Goal: Information Seeking & Learning: Learn about a topic

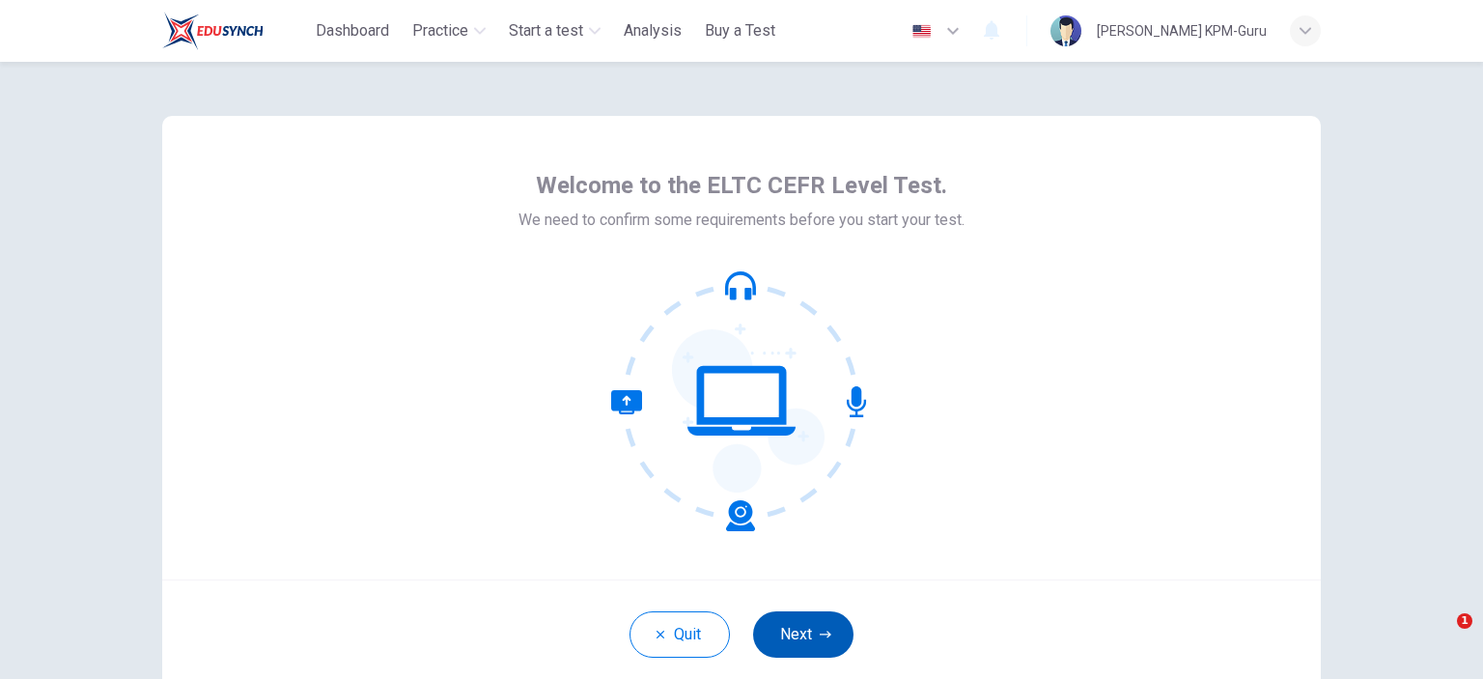
click at [769, 611] on button "Next" at bounding box center [803, 634] width 100 height 46
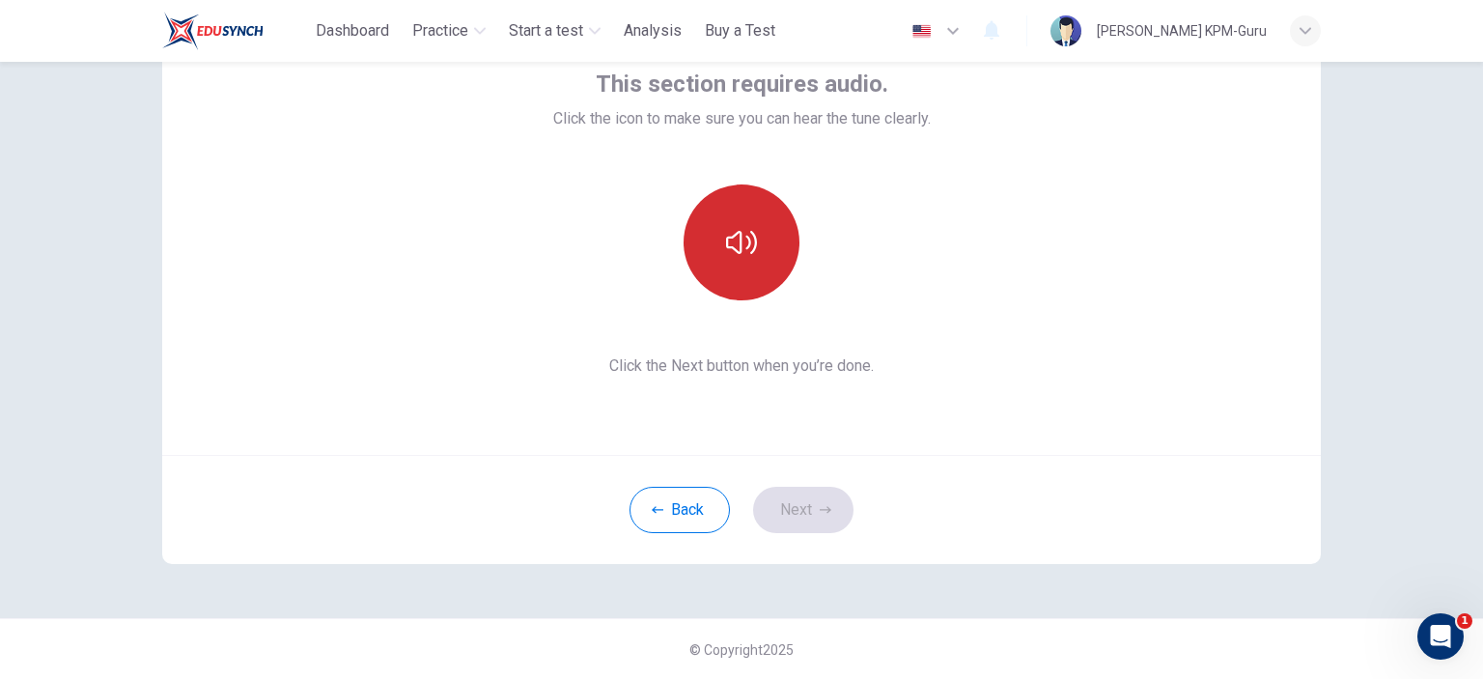
click at [730, 273] on button "button" at bounding box center [741, 242] width 116 height 116
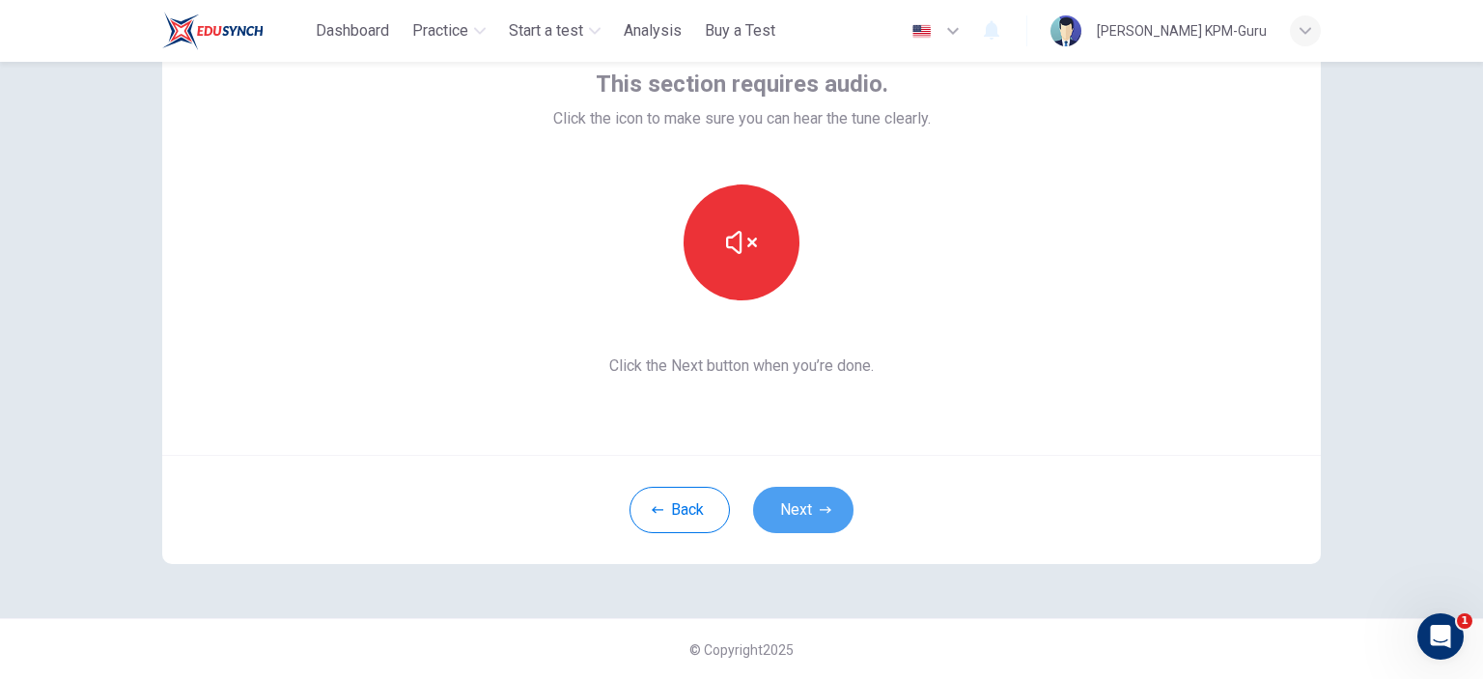
click at [804, 489] on button "Next" at bounding box center [803, 510] width 100 height 46
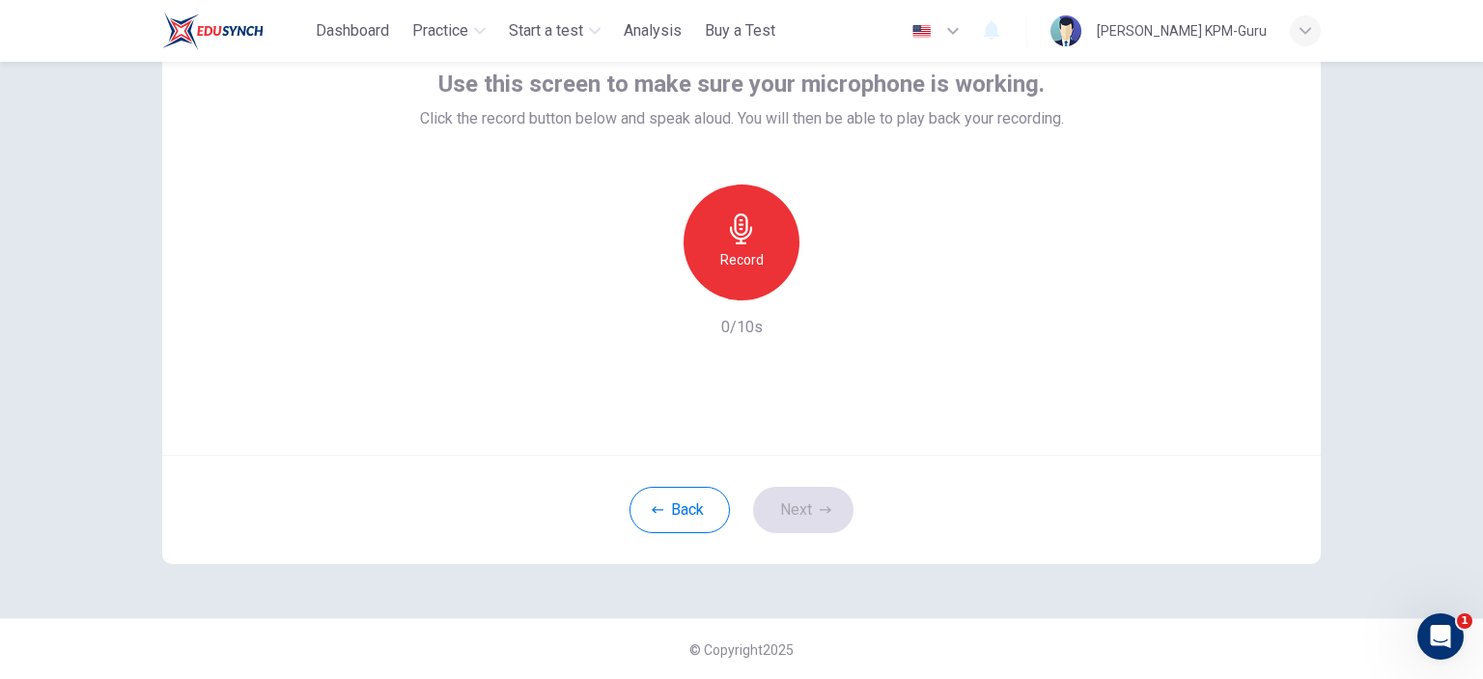
click at [765, 224] on div "Record" at bounding box center [741, 242] width 116 height 116
click at [749, 266] on h6 "Record" at bounding box center [741, 259] width 43 height 23
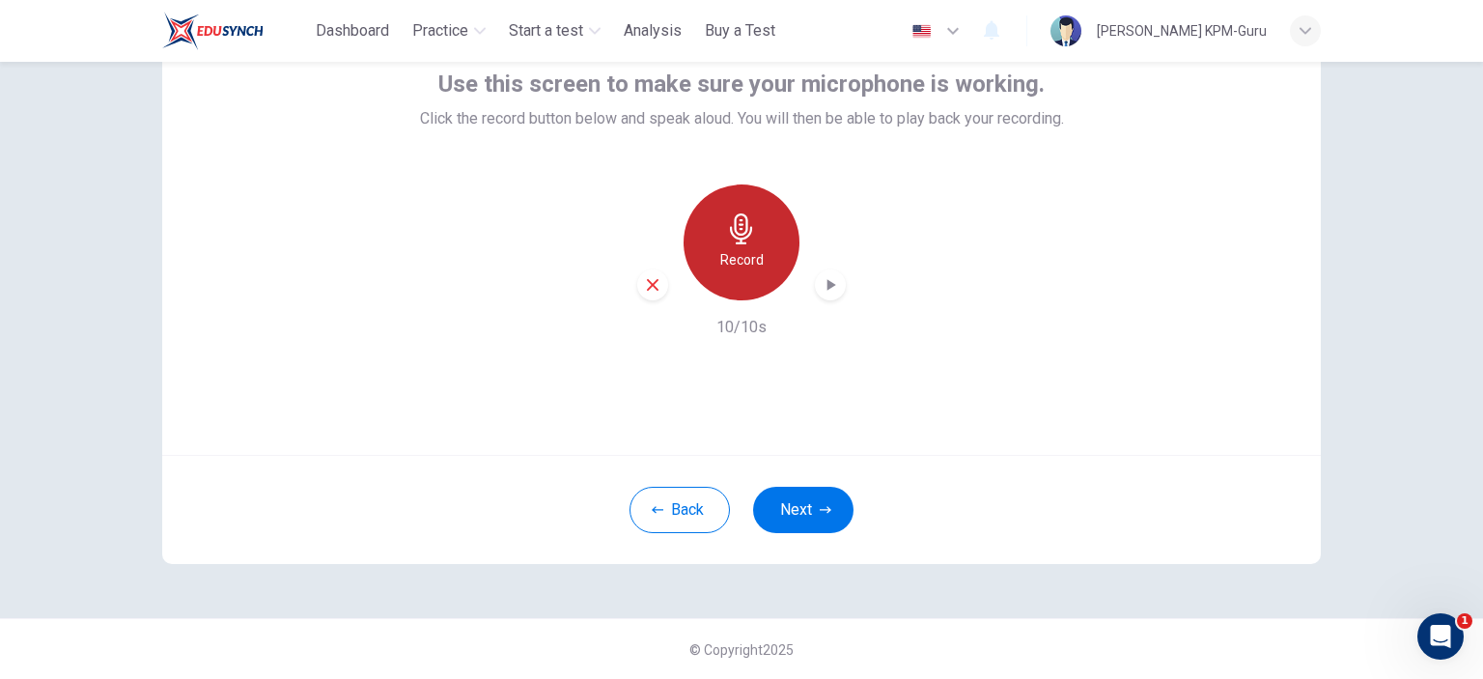
click at [746, 210] on div "Record" at bounding box center [741, 242] width 116 height 116
click at [730, 237] on icon "button" at bounding box center [741, 228] width 22 height 31
click at [650, 283] on icon "button" at bounding box center [652, 284] width 17 height 17
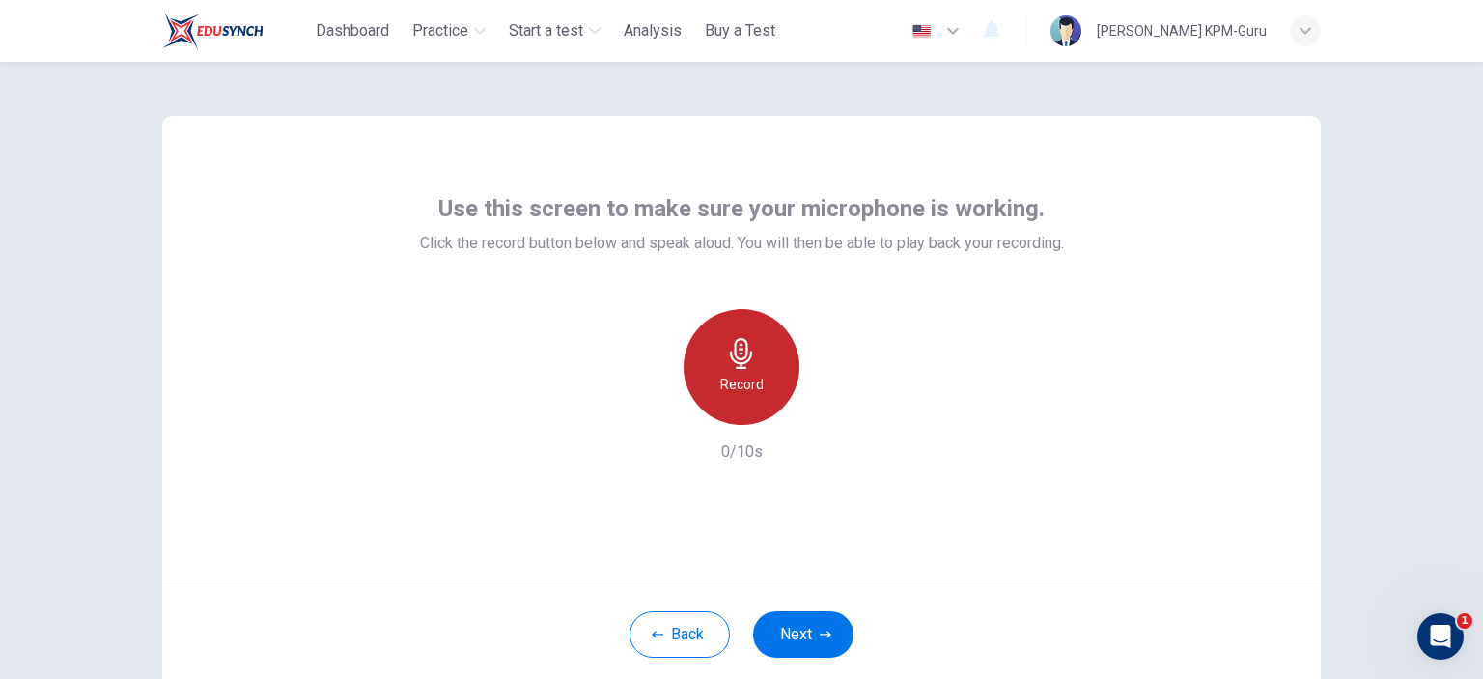
click at [776, 358] on div "Record" at bounding box center [741, 367] width 116 height 116
click at [821, 413] on icon "button" at bounding box center [830, 409] width 19 height 19
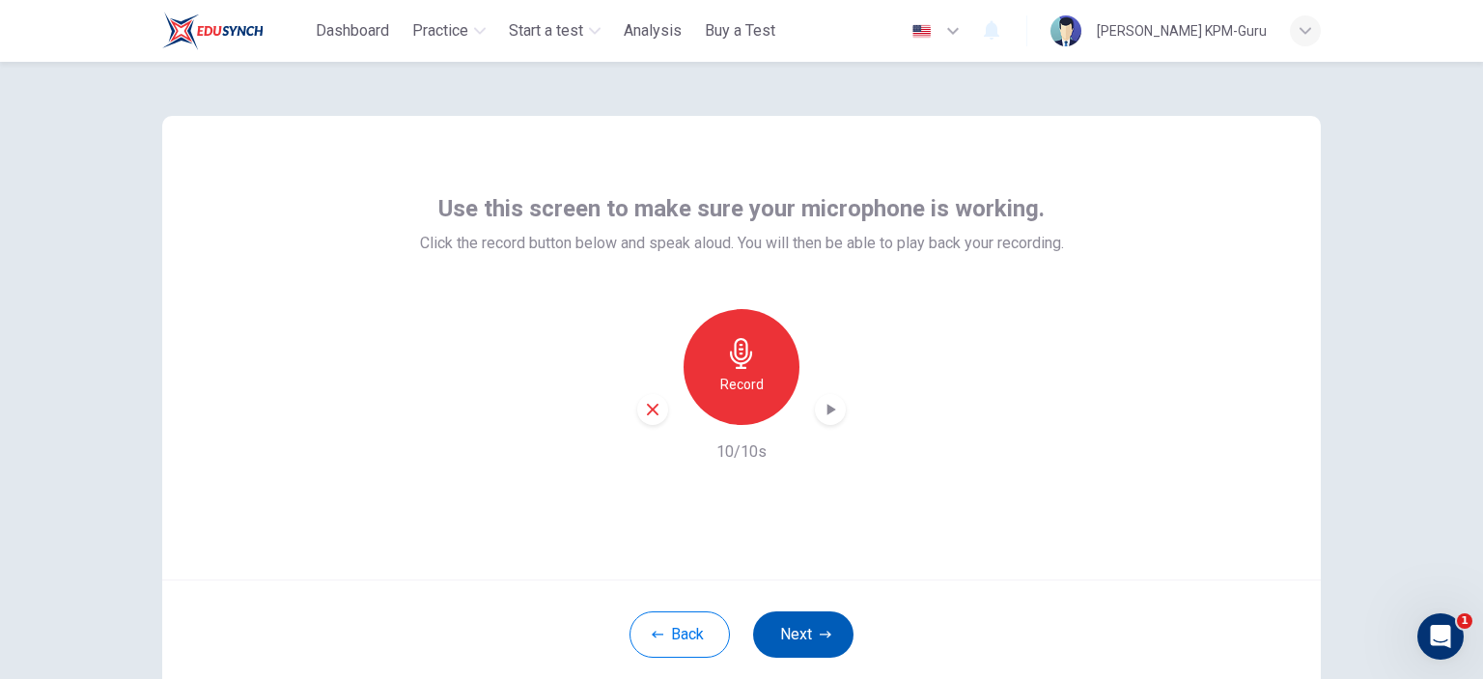
click at [800, 628] on button "Next" at bounding box center [803, 634] width 100 height 46
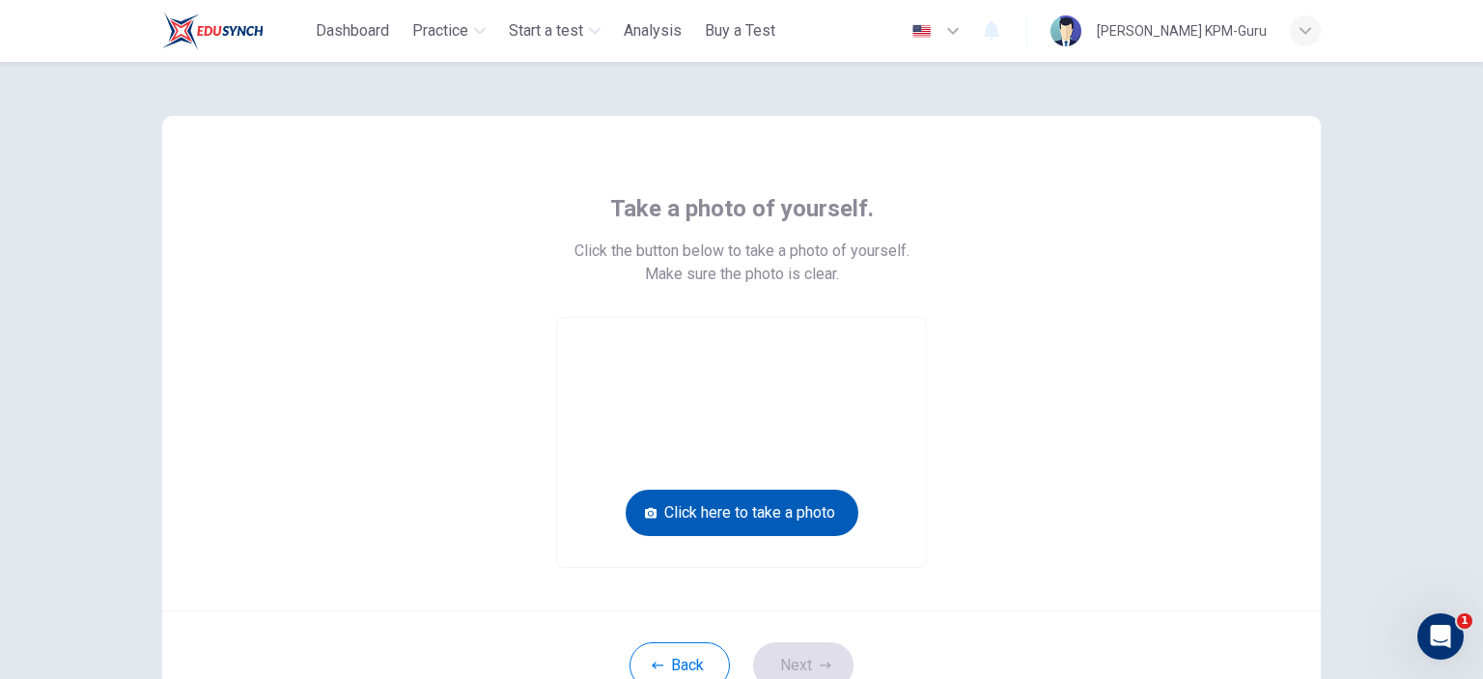
click at [773, 503] on button "Click here to take a photo" at bounding box center [742, 512] width 233 height 46
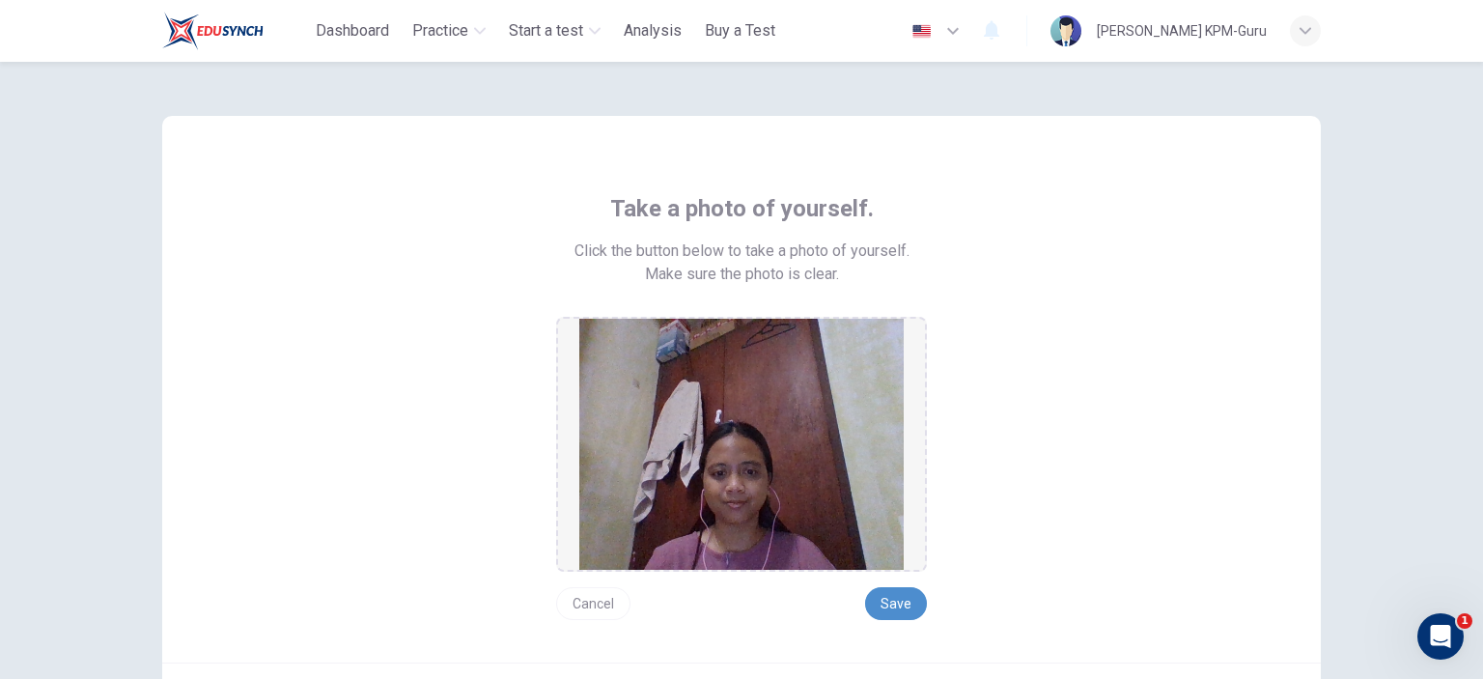
click at [881, 598] on button "Save" at bounding box center [896, 603] width 62 height 33
click at [891, 599] on button "Save" at bounding box center [896, 603] width 62 height 33
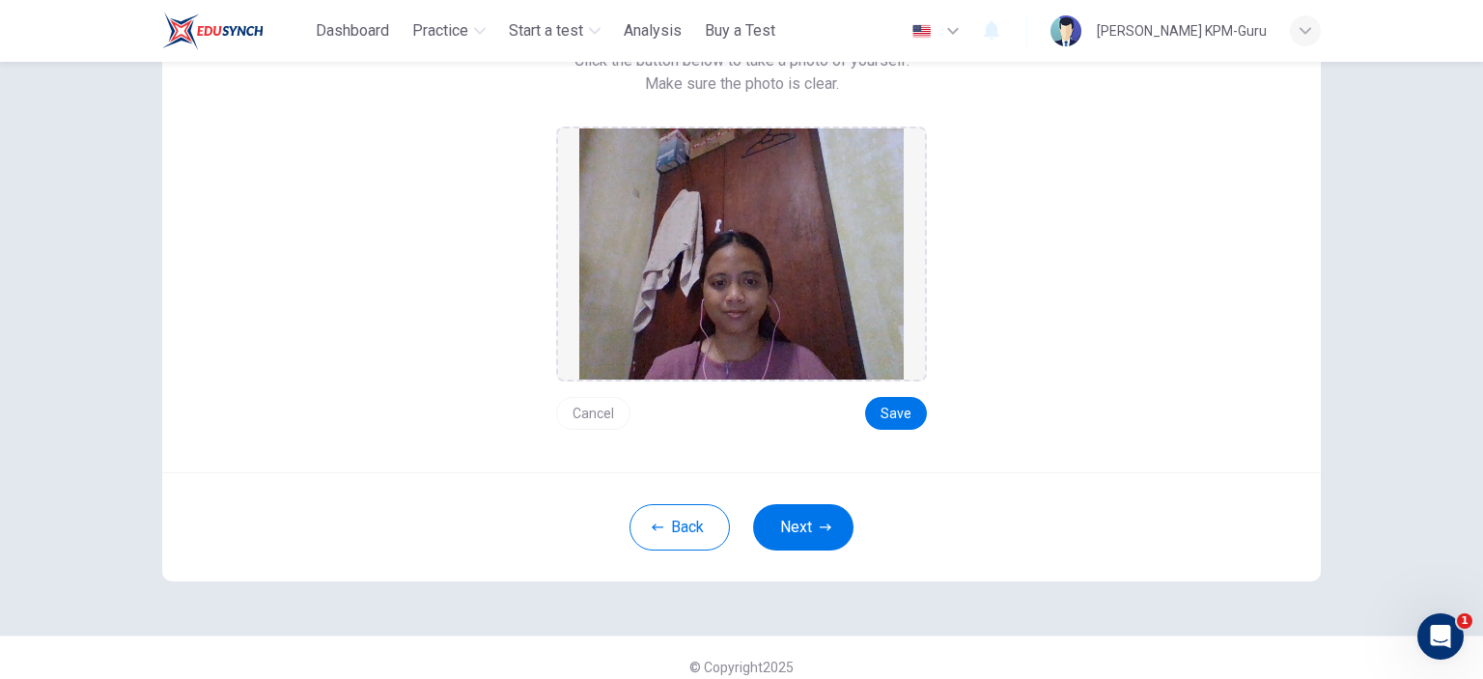
scroll to position [207, 0]
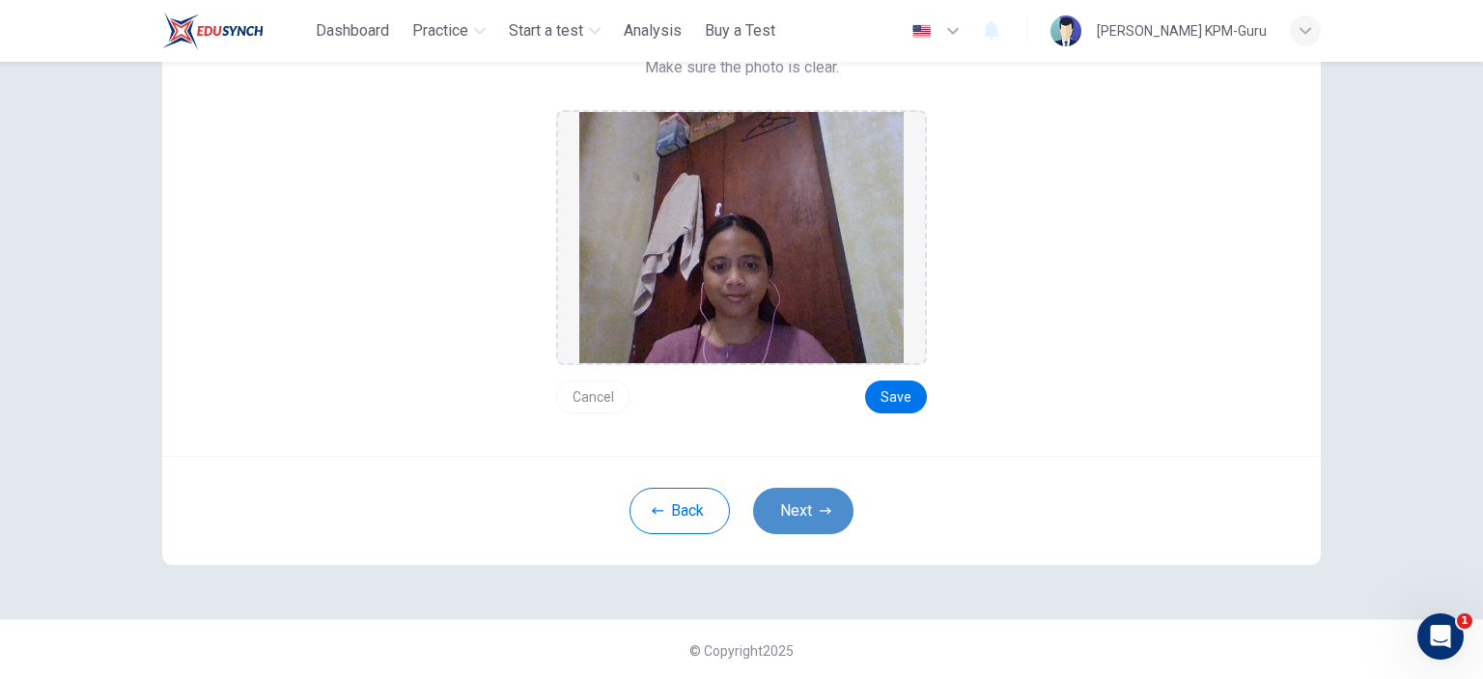
click at [801, 505] on button "Next" at bounding box center [803, 510] width 100 height 46
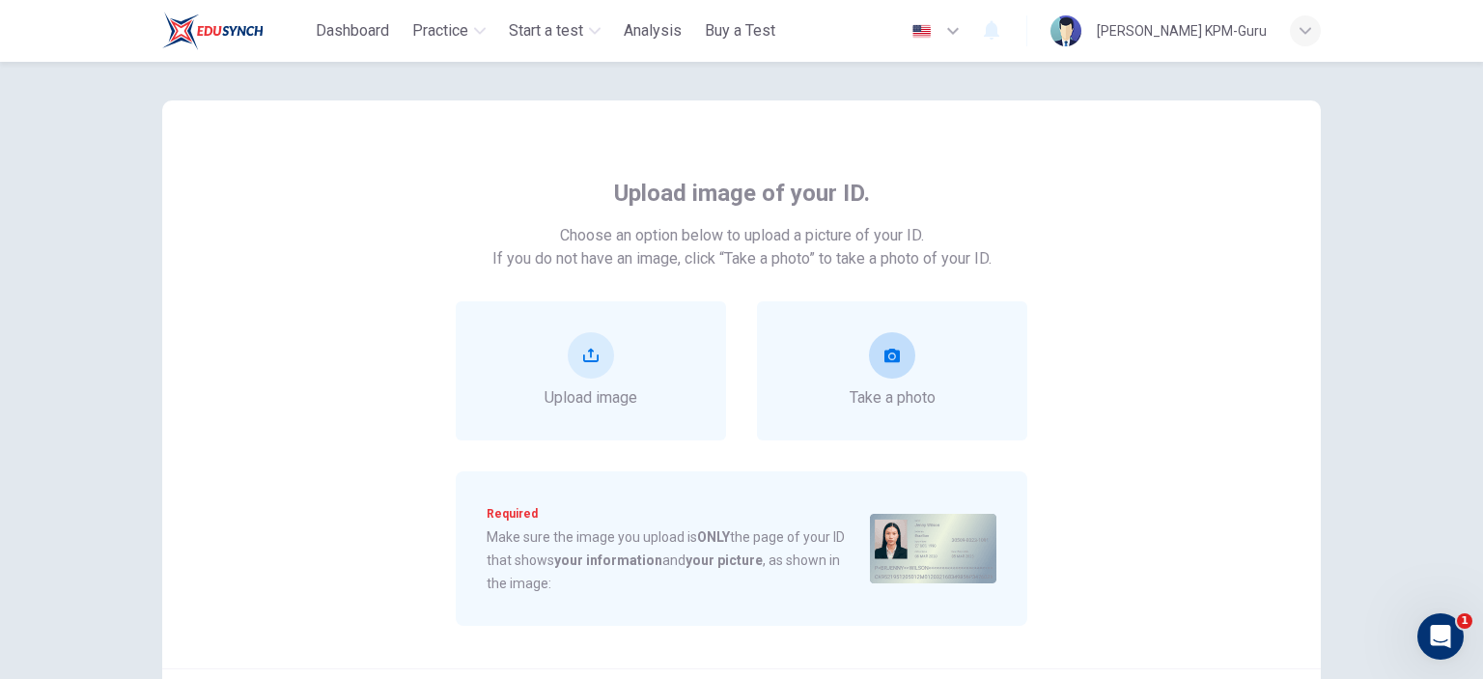
scroll to position [0, 0]
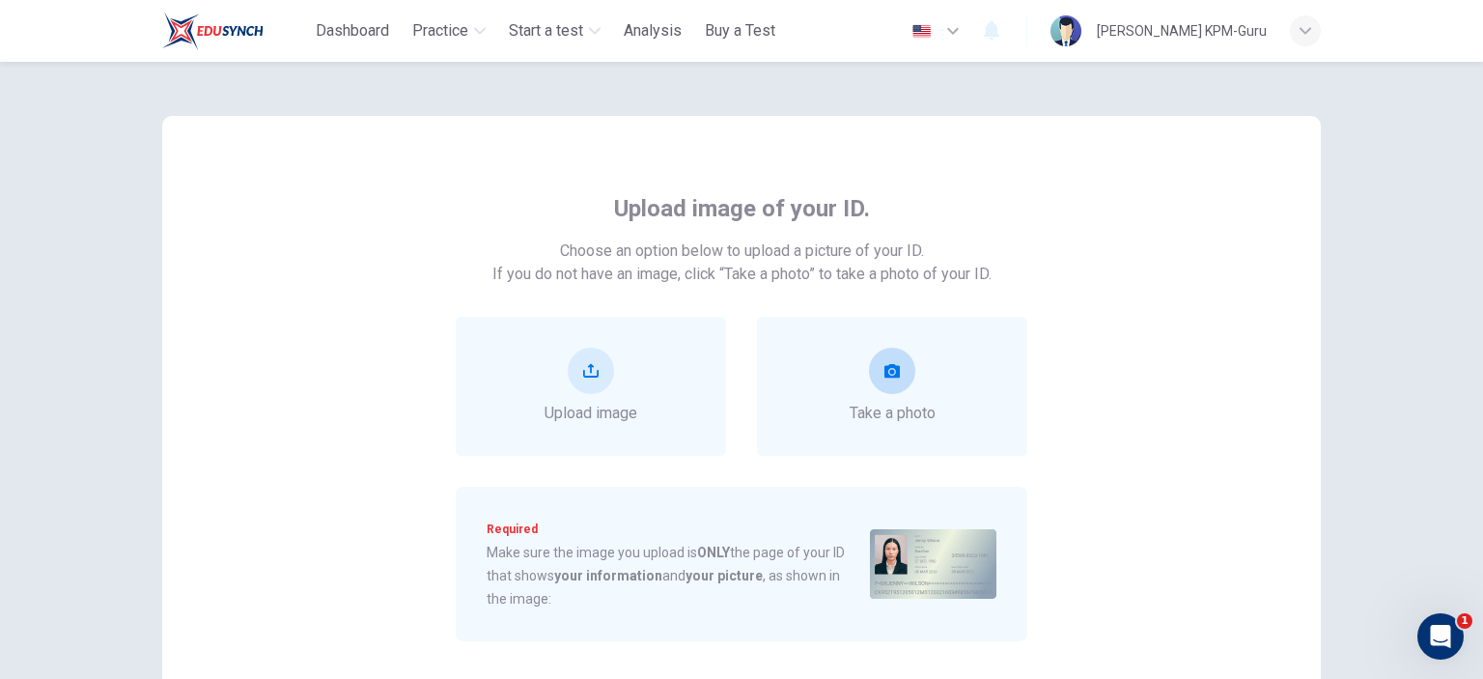
click at [881, 397] on div "Take a photo" at bounding box center [892, 386] width 86 height 77
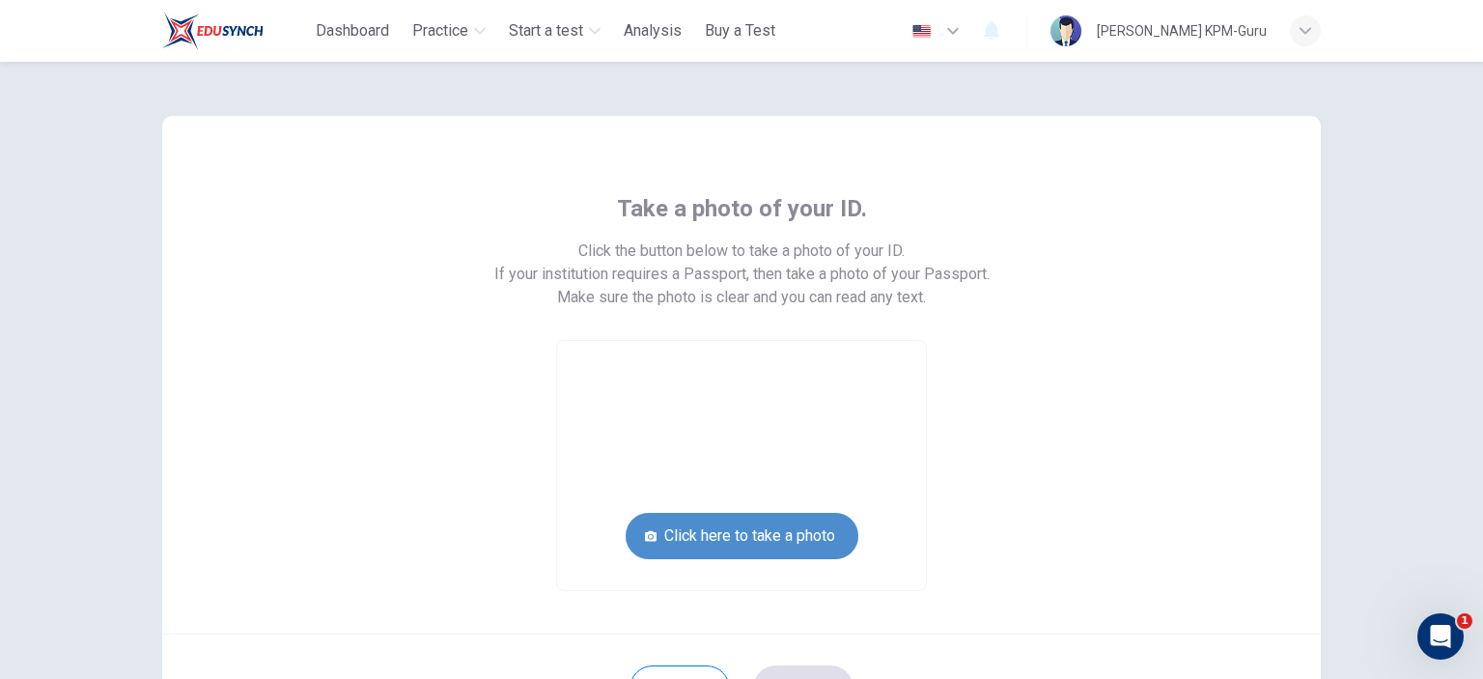
click at [775, 546] on button "Click here to take a photo" at bounding box center [742, 536] width 233 height 46
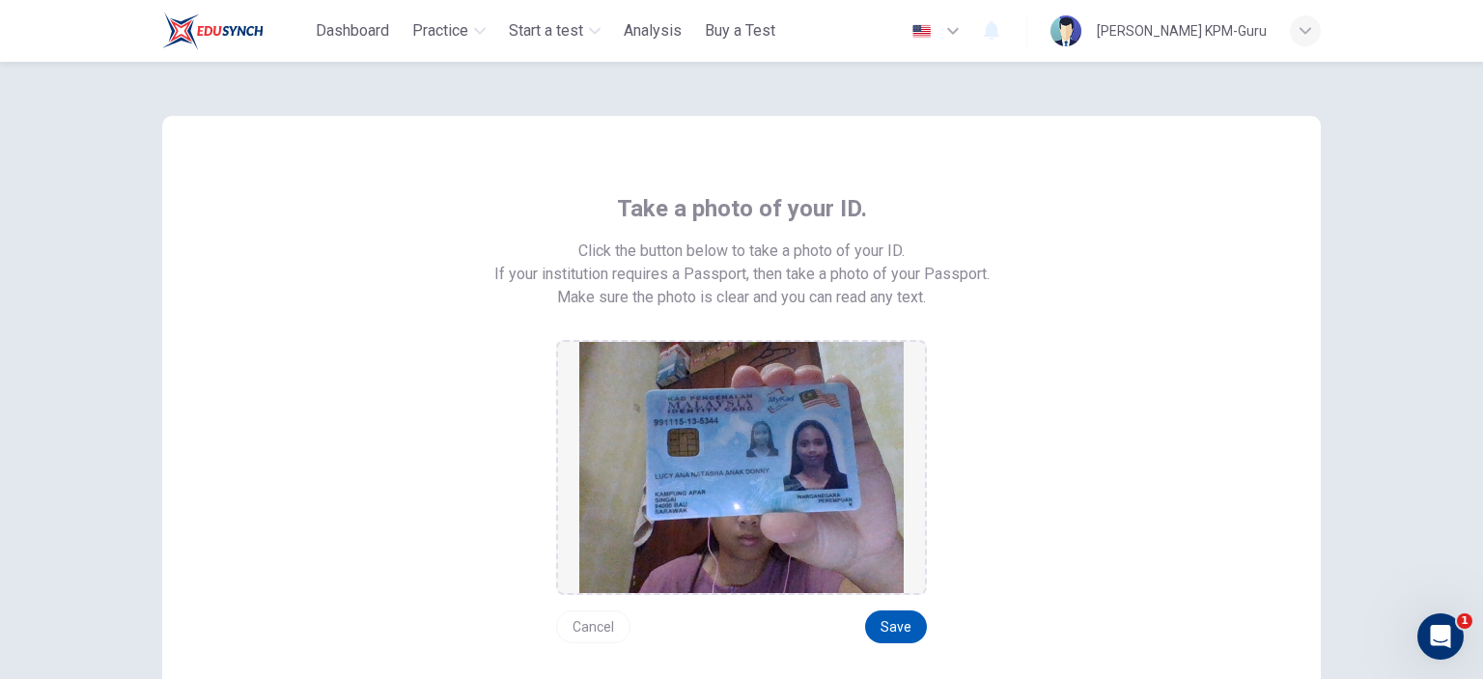
click at [876, 613] on button "Save" at bounding box center [896, 626] width 62 height 33
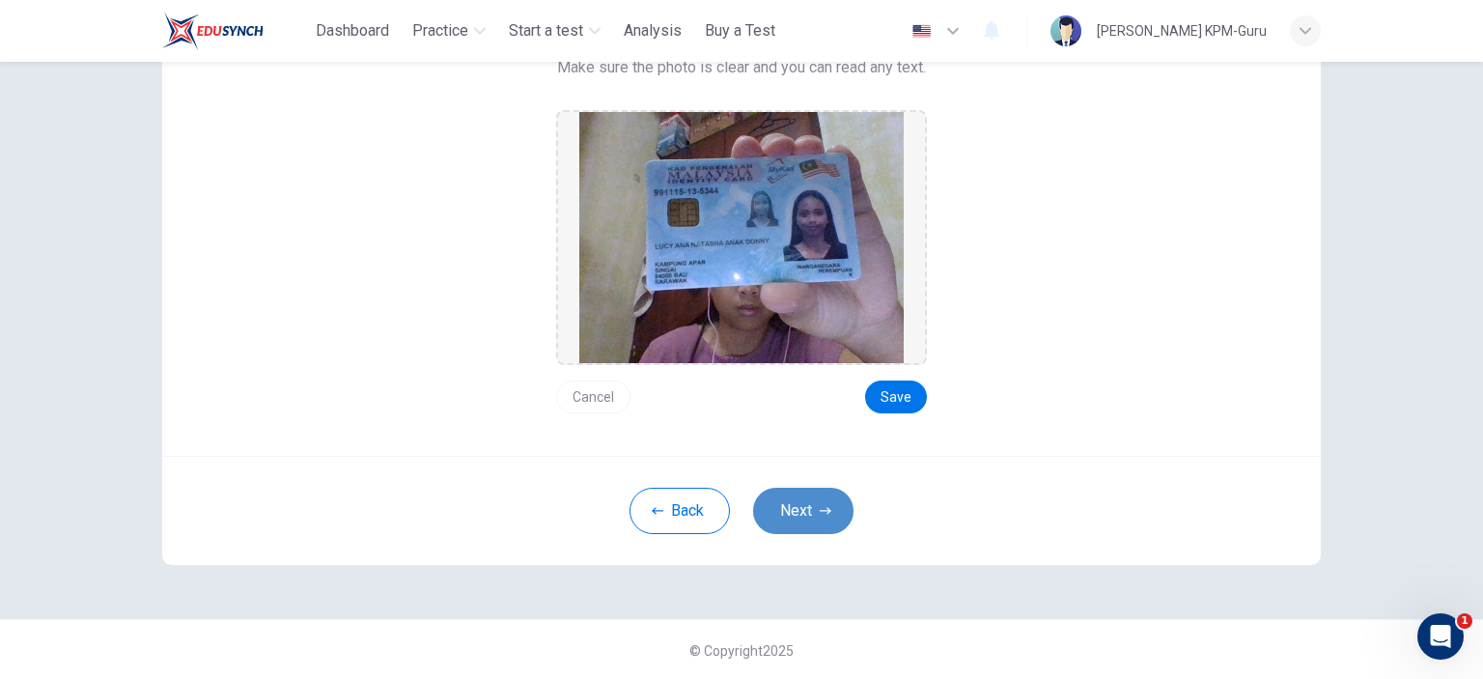
click at [790, 512] on button "Next" at bounding box center [803, 510] width 100 height 46
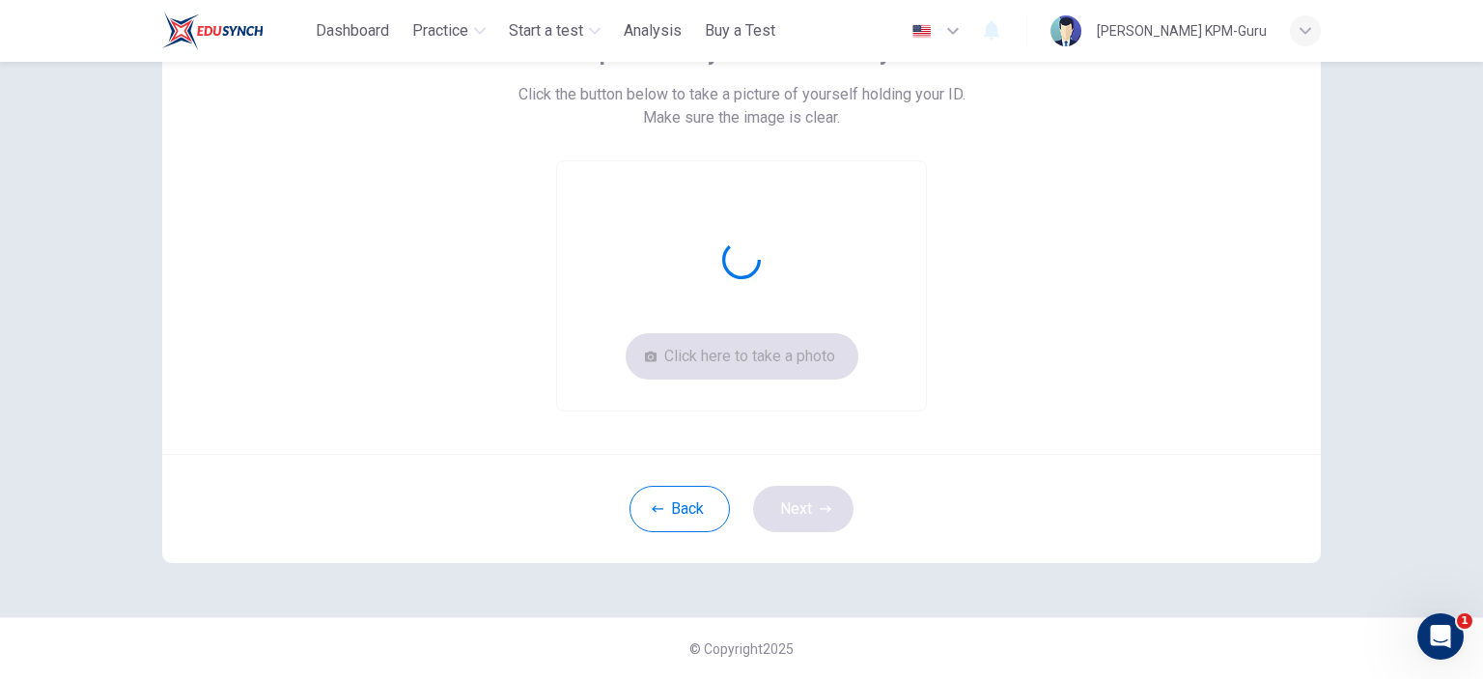
scroll to position [155, 0]
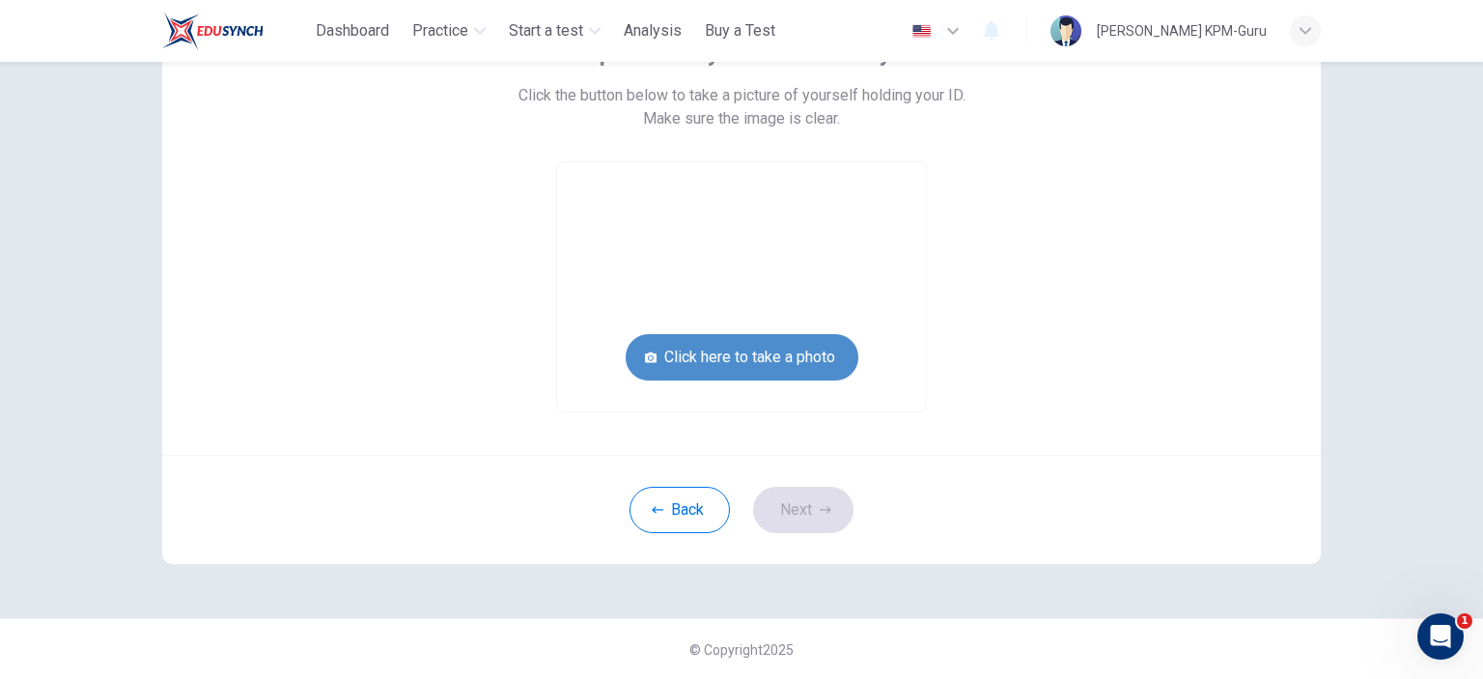
click at [799, 349] on button "Click here to take a photo" at bounding box center [742, 357] width 233 height 46
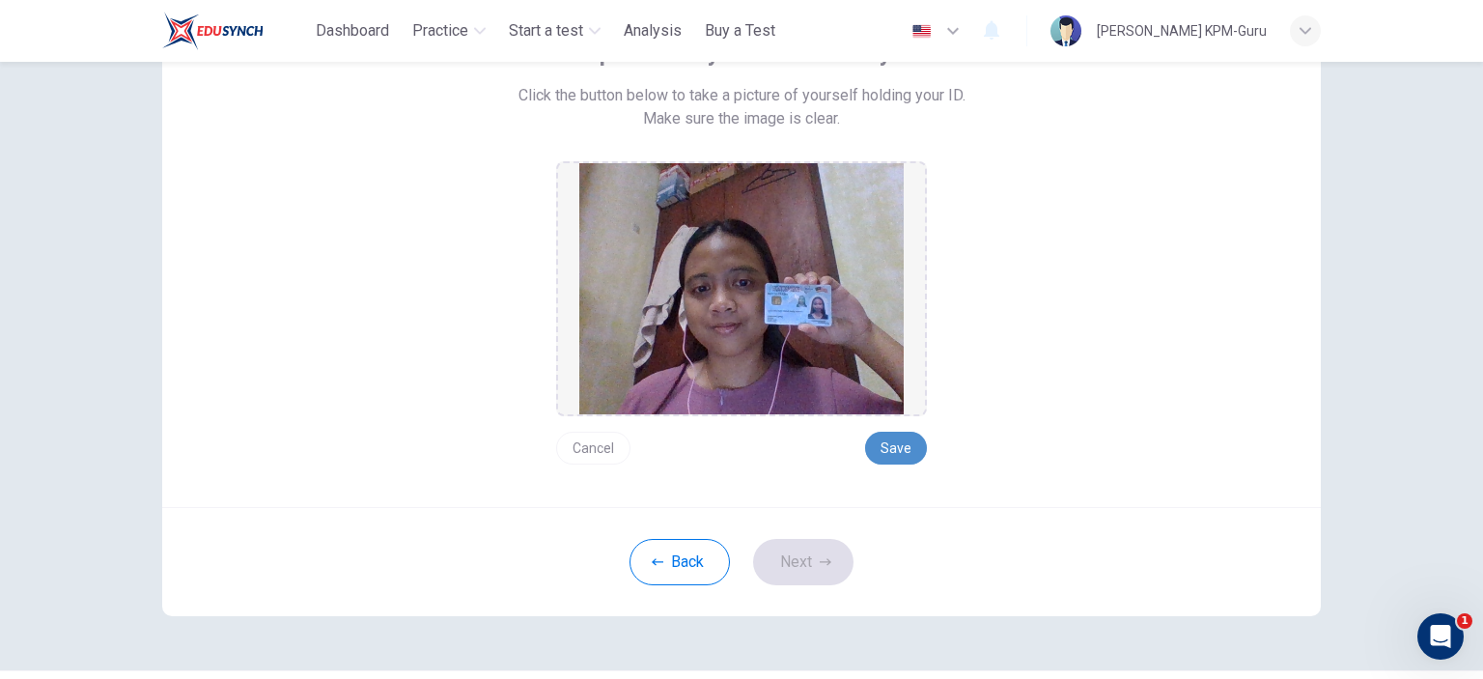
click at [897, 444] on button "Save" at bounding box center [896, 447] width 62 height 33
drag, startPoint x: 792, startPoint y: 560, endPoint x: 794, endPoint y: 541, distance: 19.5
click at [791, 559] on button "Next" at bounding box center [803, 562] width 100 height 46
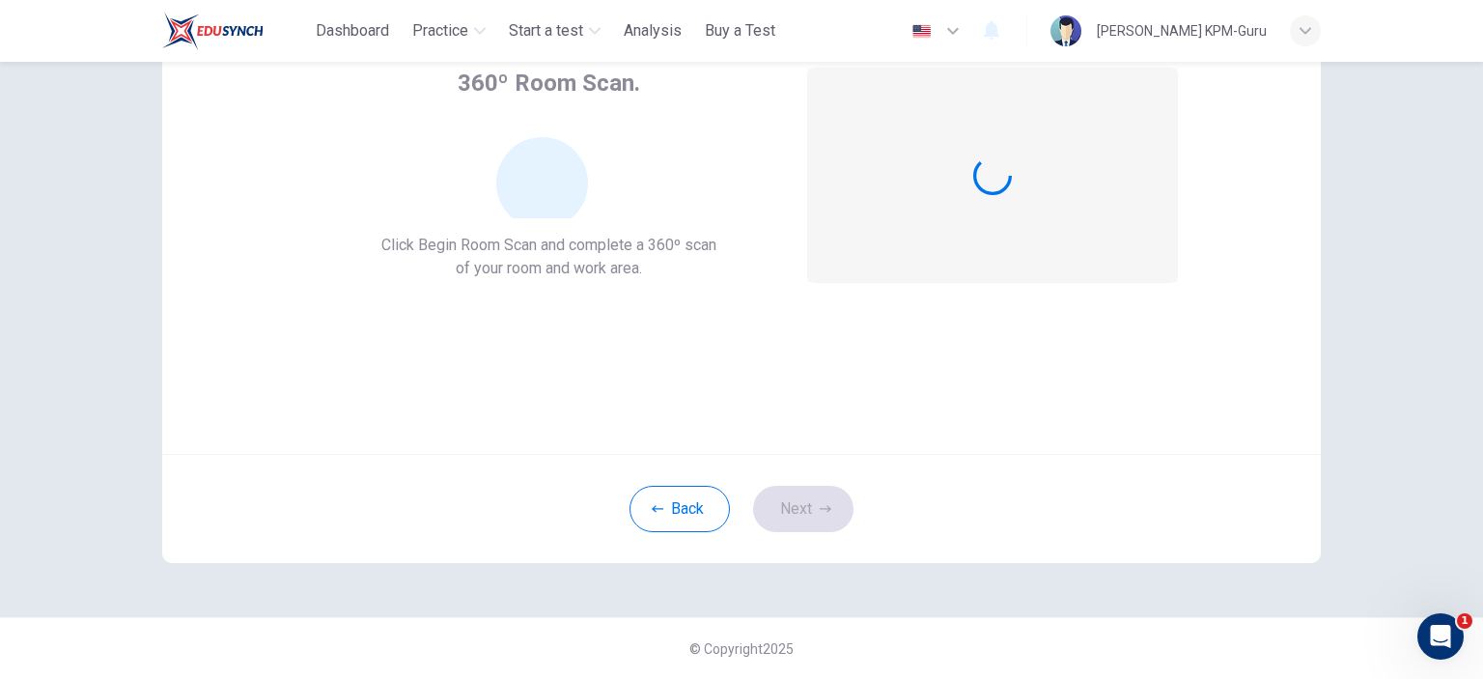
scroll to position [125, 0]
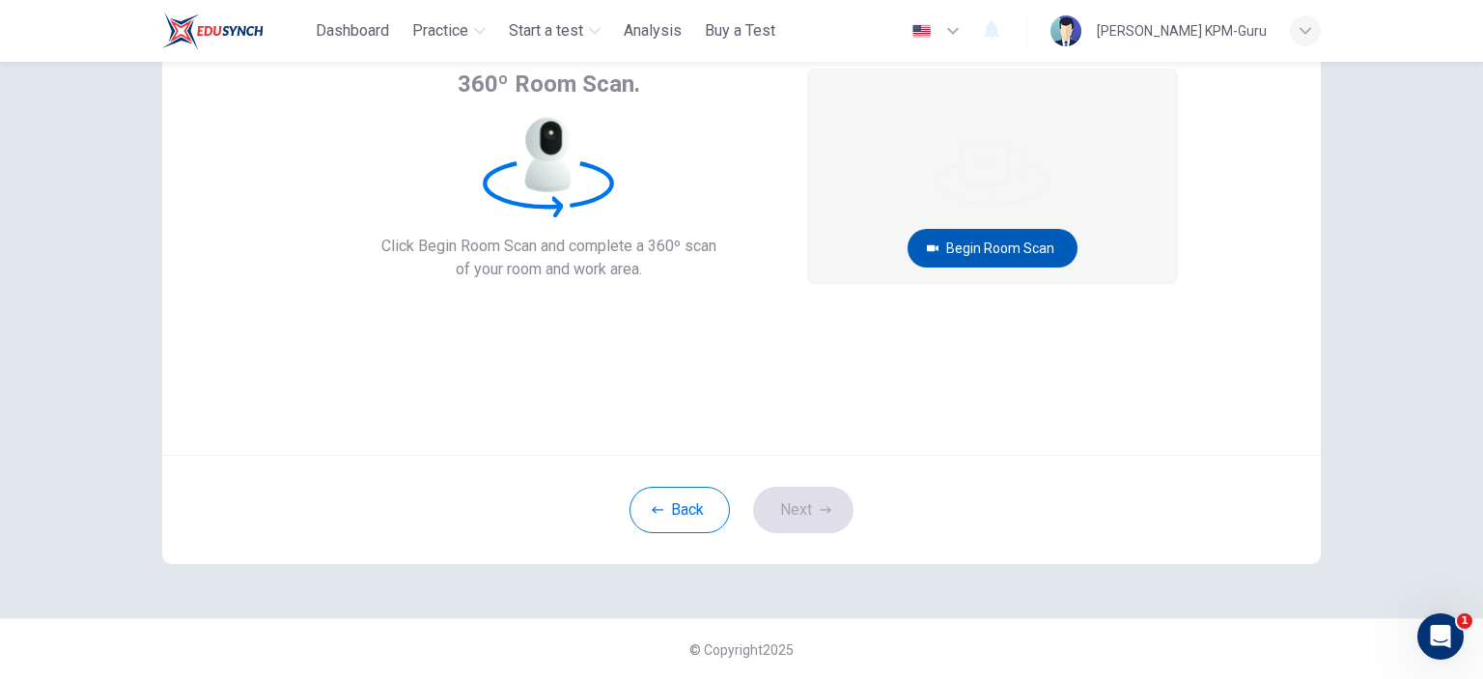
click at [999, 254] on button "Begin Room Scan" at bounding box center [992, 248] width 170 height 39
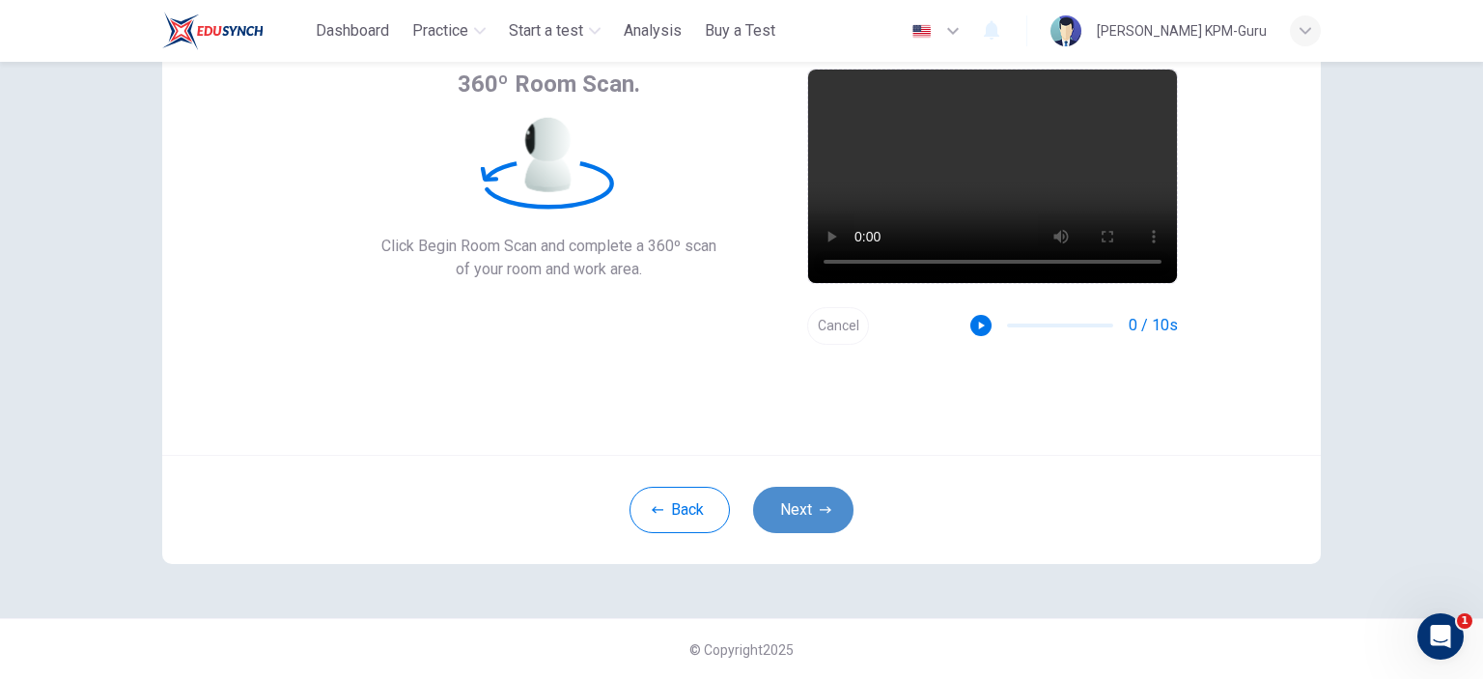
click at [794, 505] on button "Next" at bounding box center [803, 510] width 100 height 46
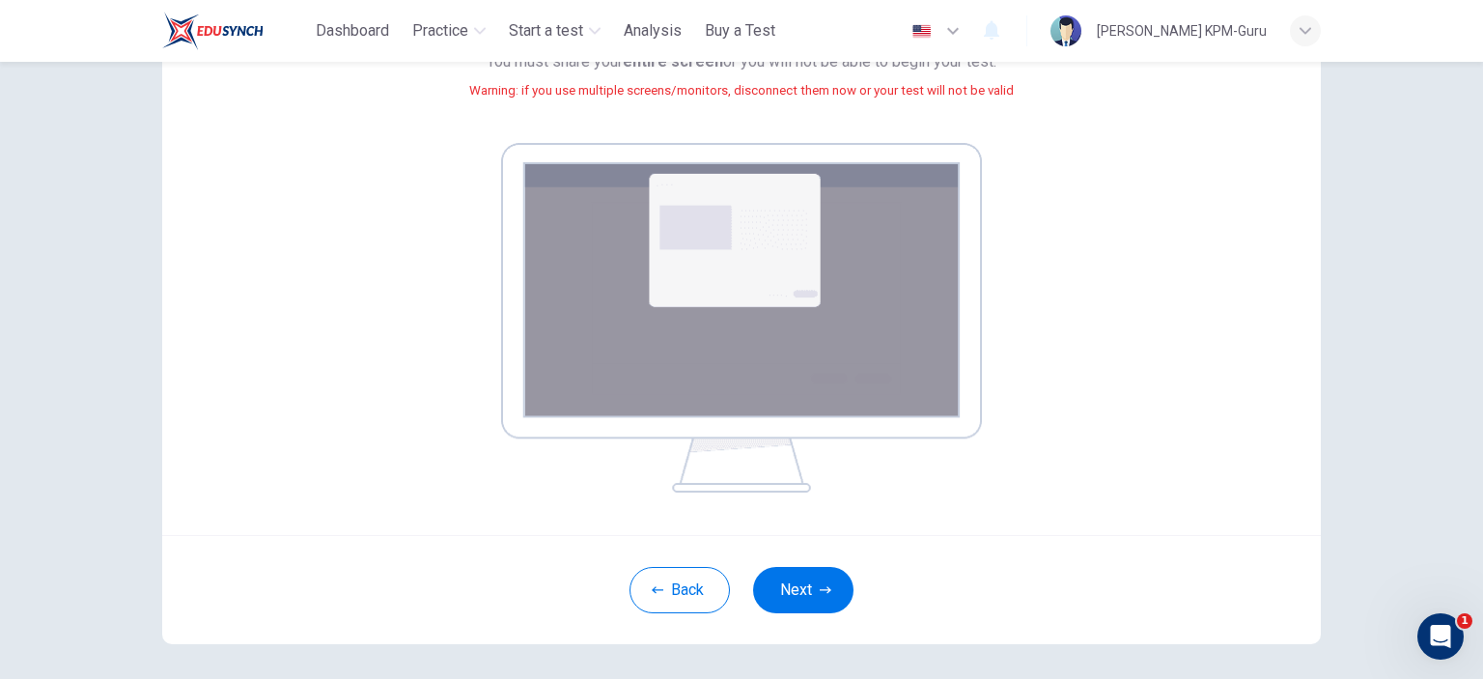
scroll to position [323, 0]
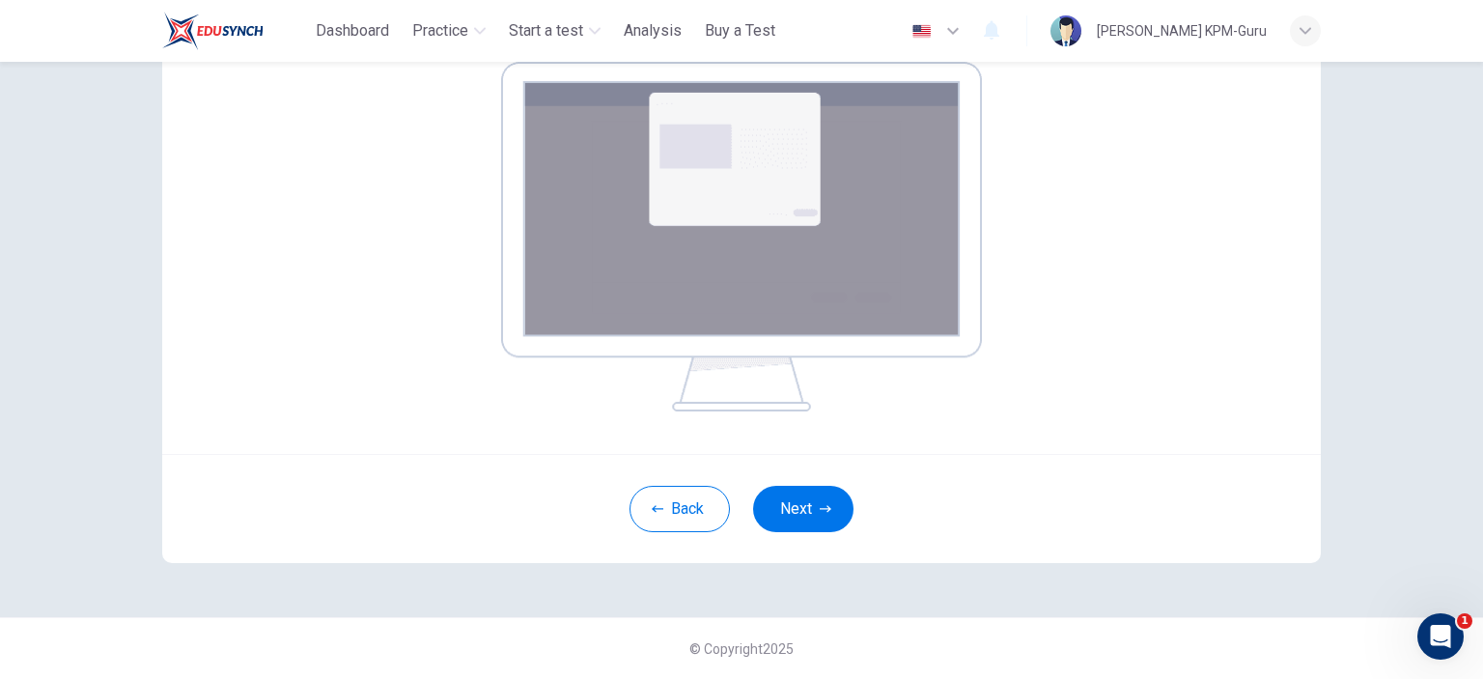
click at [961, 473] on div "Back Next" at bounding box center [741, 508] width 1158 height 109
click at [801, 507] on button "Next" at bounding box center [803, 509] width 100 height 46
click at [787, 504] on button "Next" at bounding box center [803, 509] width 100 height 46
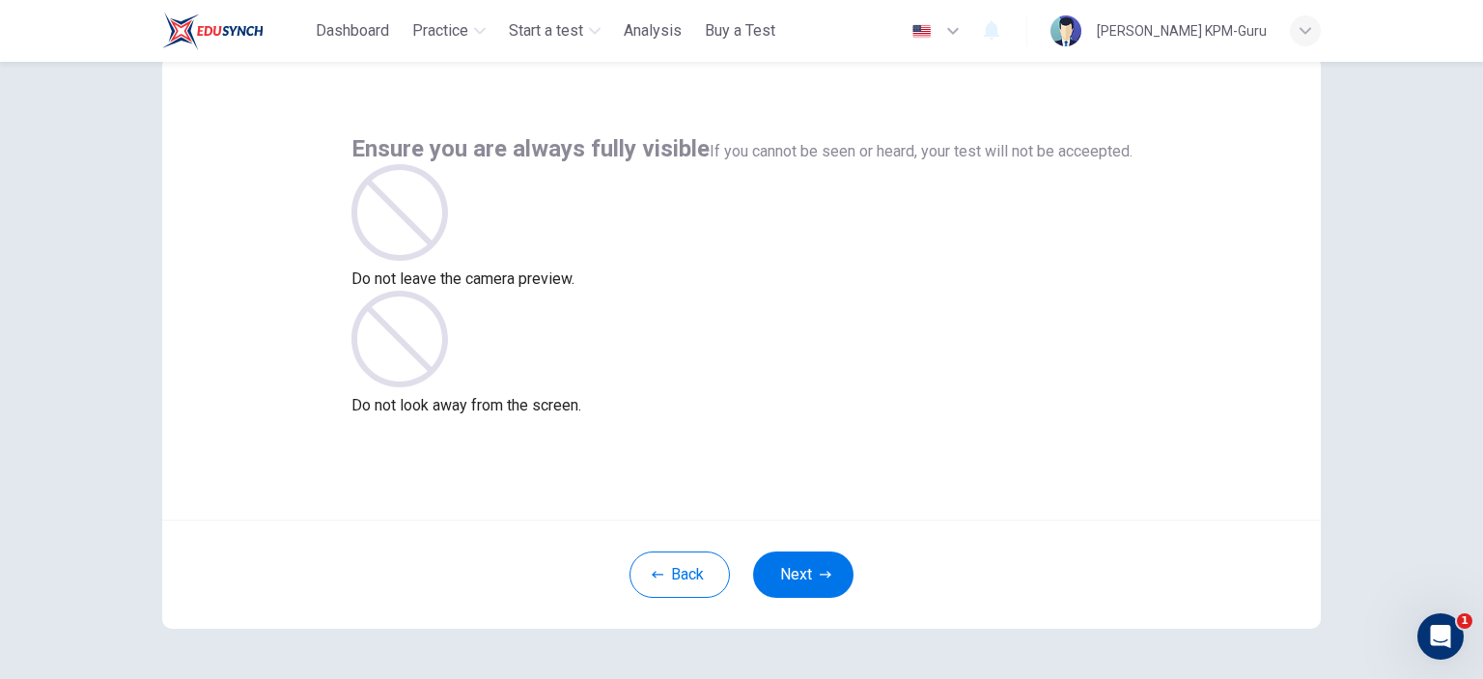
scroll to position [28, 0]
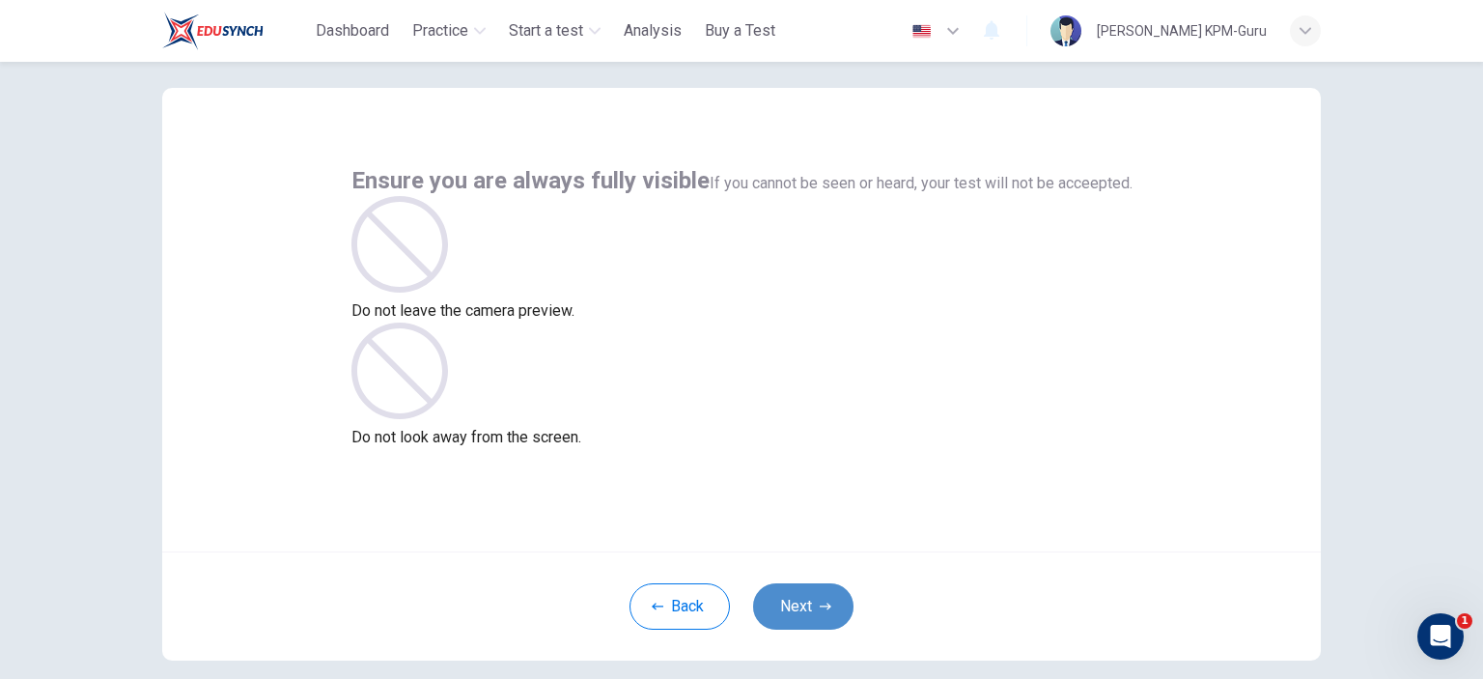
click at [814, 612] on button "Next" at bounding box center [803, 606] width 100 height 46
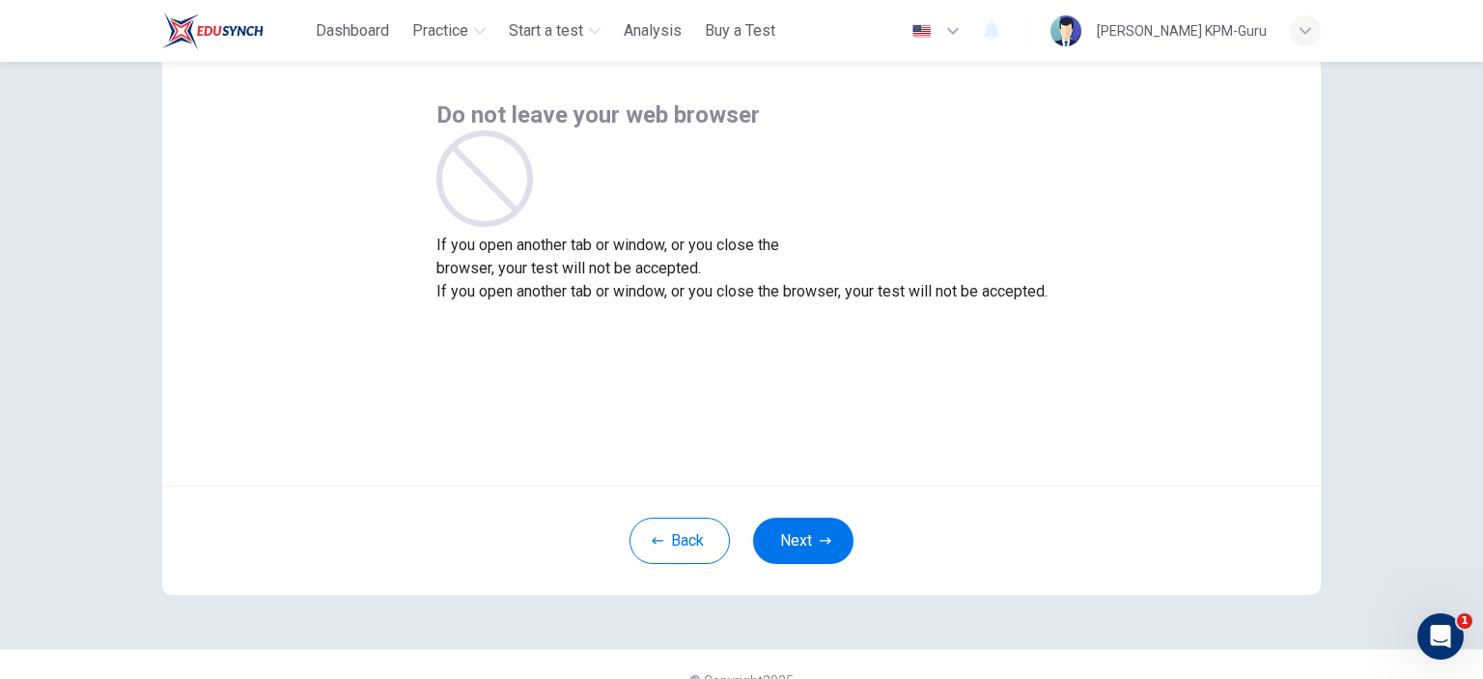
scroll to position [125, 0]
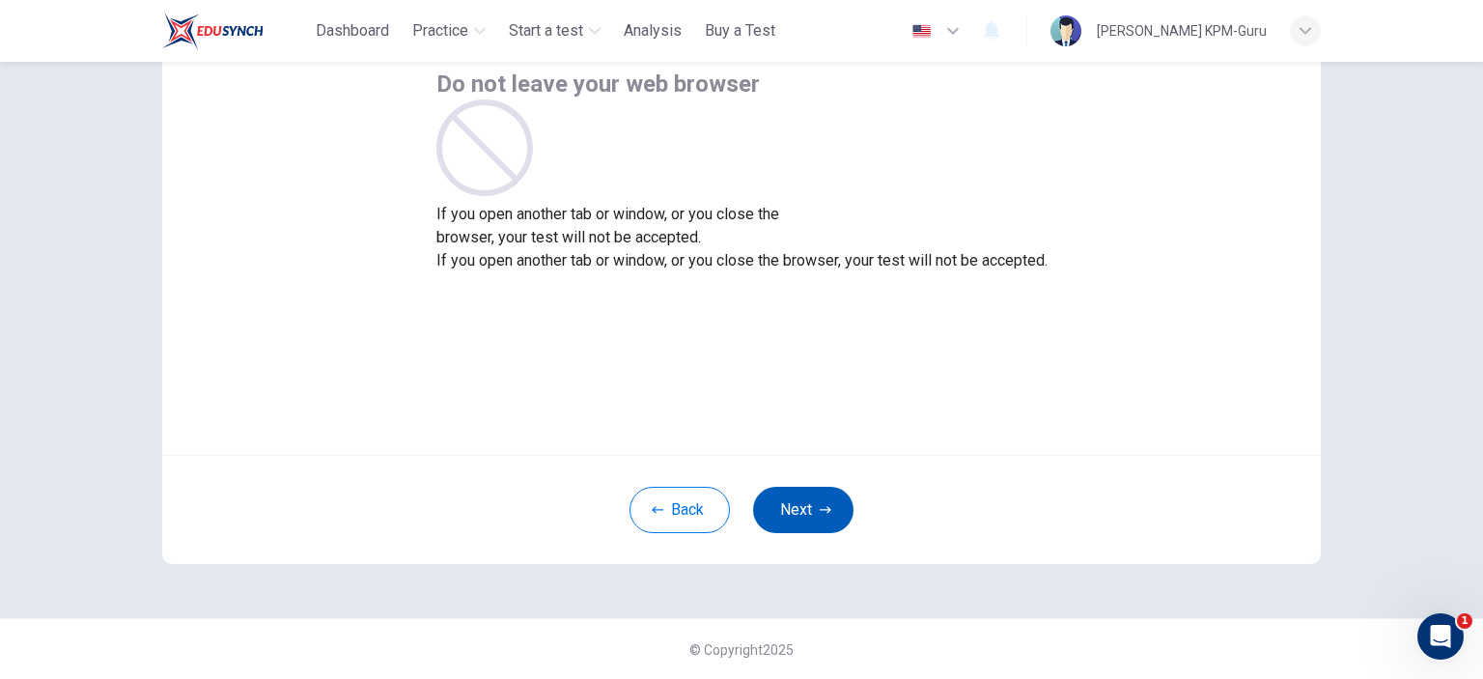
click at [805, 507] on button "Next" at bounding box center [803, 510] width 100 height 46
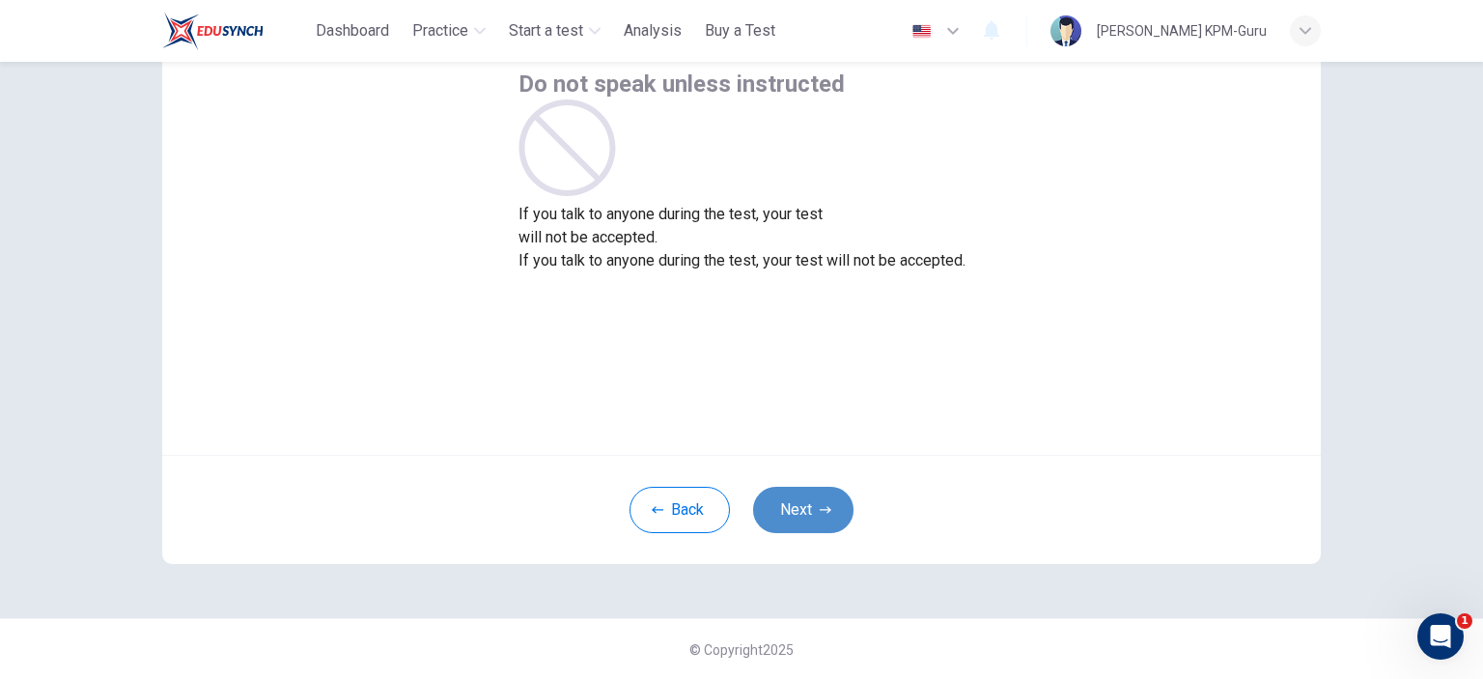
click at [795, 513] on button "Next" at bounding box center [803, 510] width 100 height 46
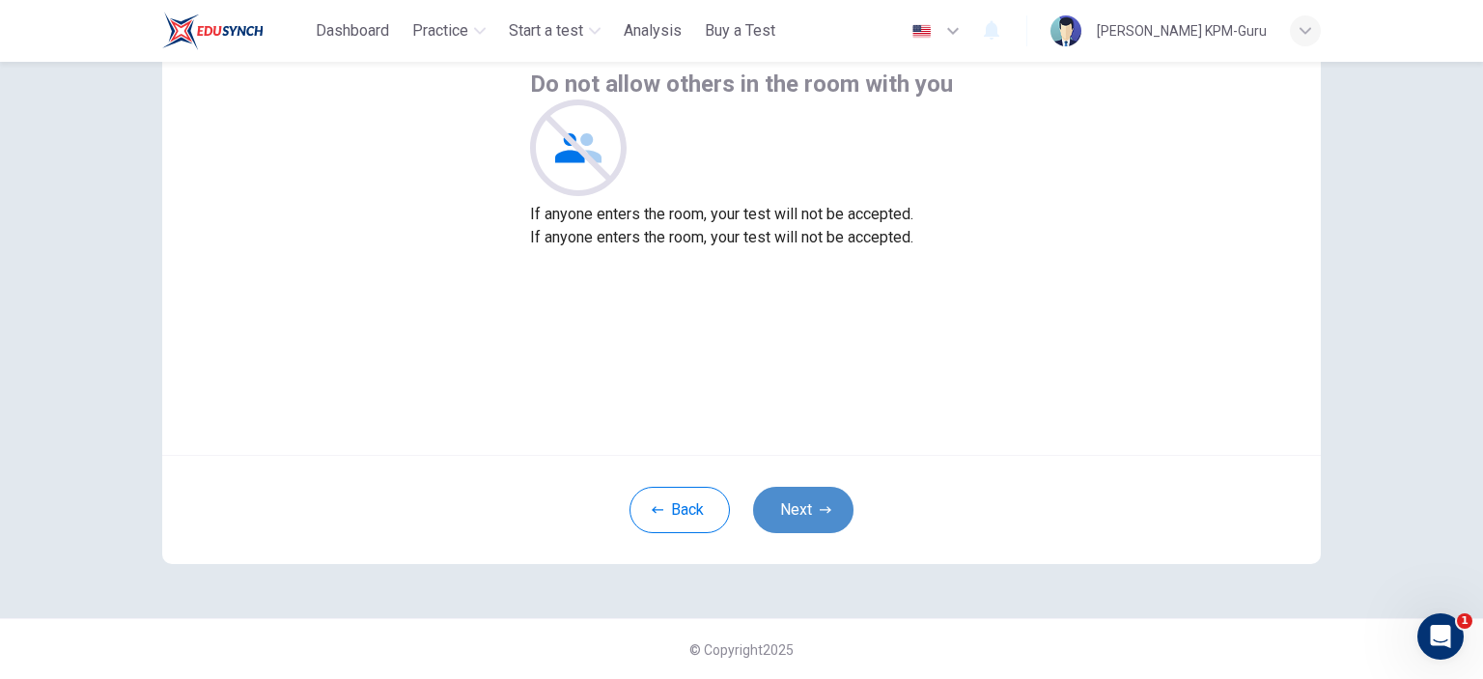
click at [795, 513] on button "Next" at bounding box center [803, 510] width 100 height 46
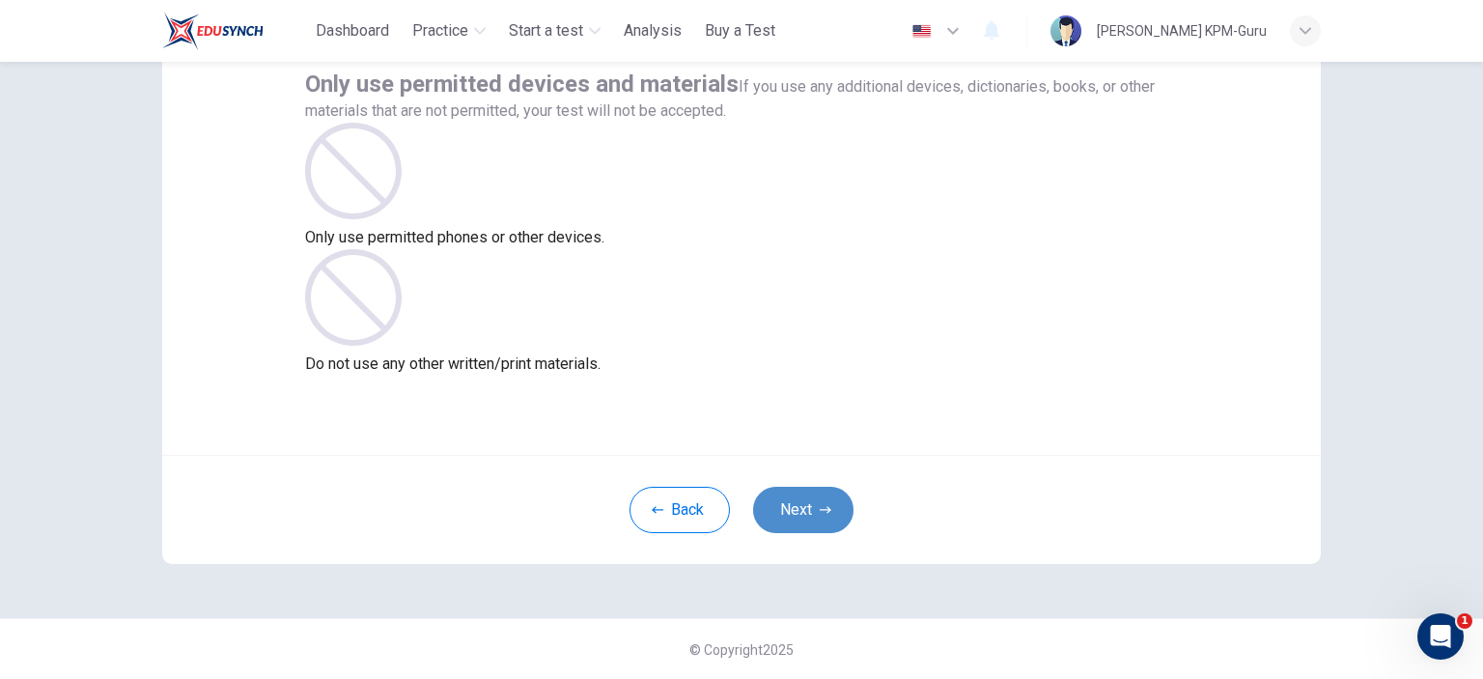
click at [818, 497] on button "Next" at bounding box center [803, 510] width 100 height 46
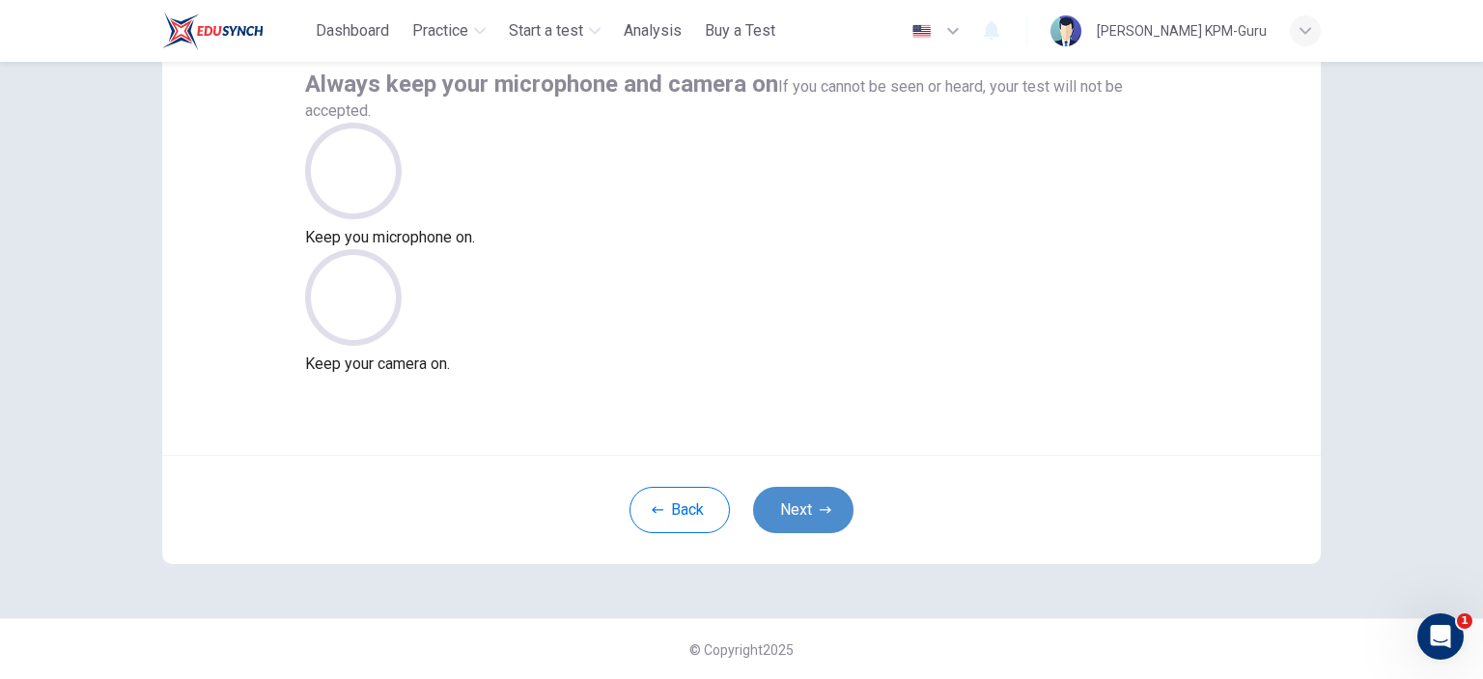
click at [808, 503] on button "Next" at bounding box center [803, 510] width 100 height 46
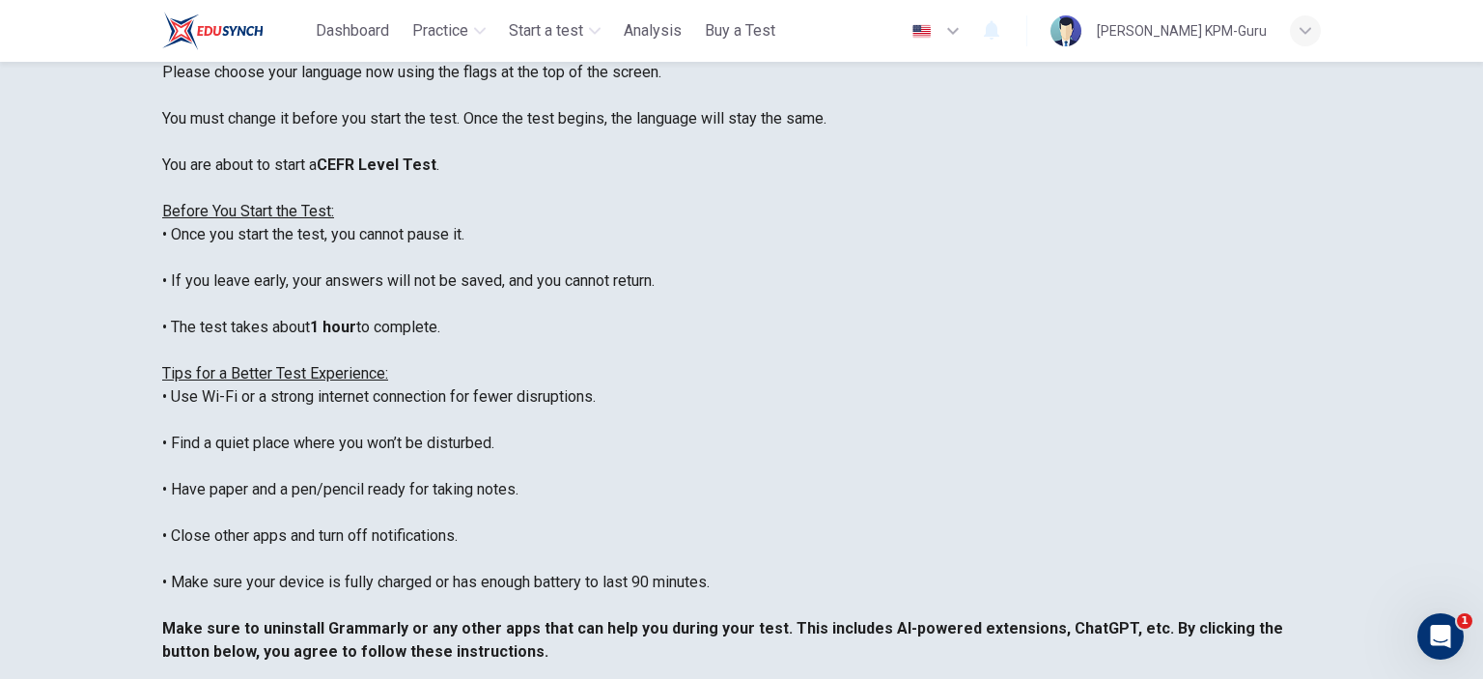
scroll to position [0, 0]
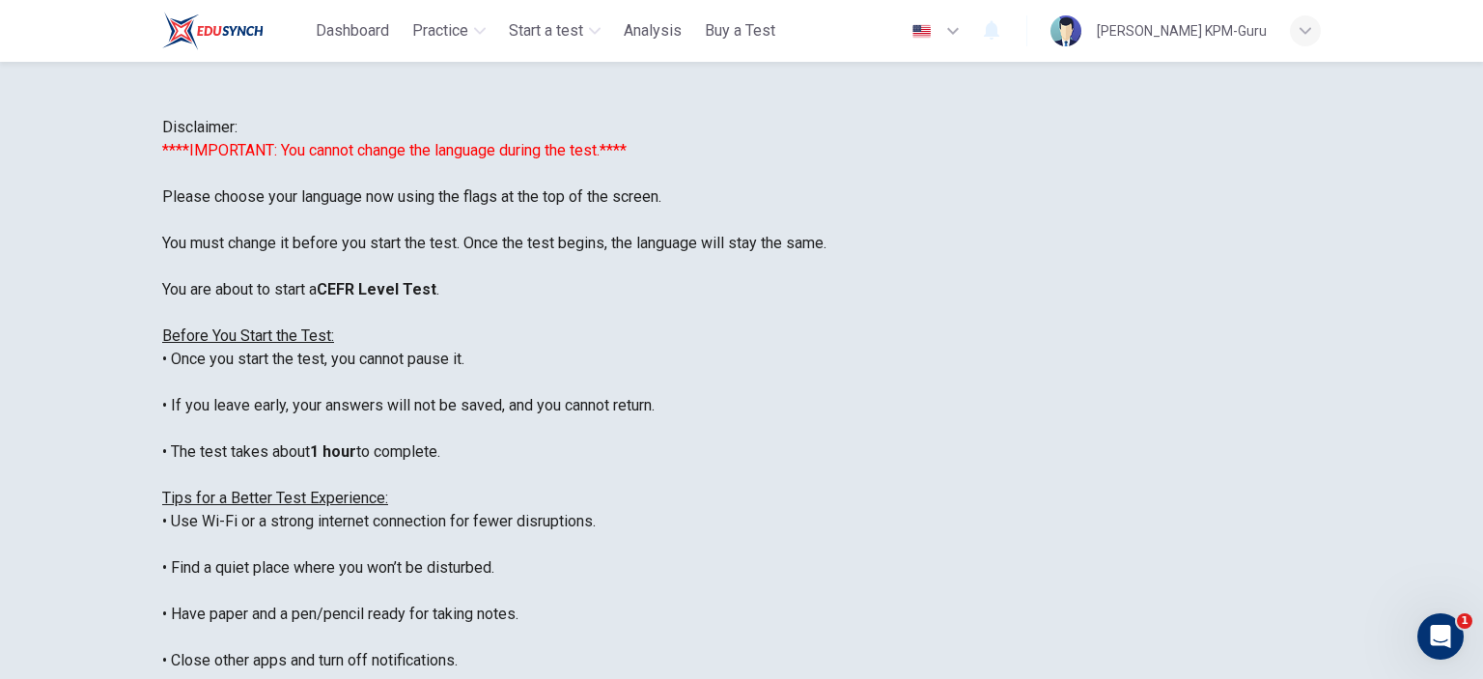
click at [964, 34] on icon "button" at bounding box center [952, 30] width 23 height 23
click at [1007, 678] on li "English" at bounding box center [741, 690] width 1483 height 23
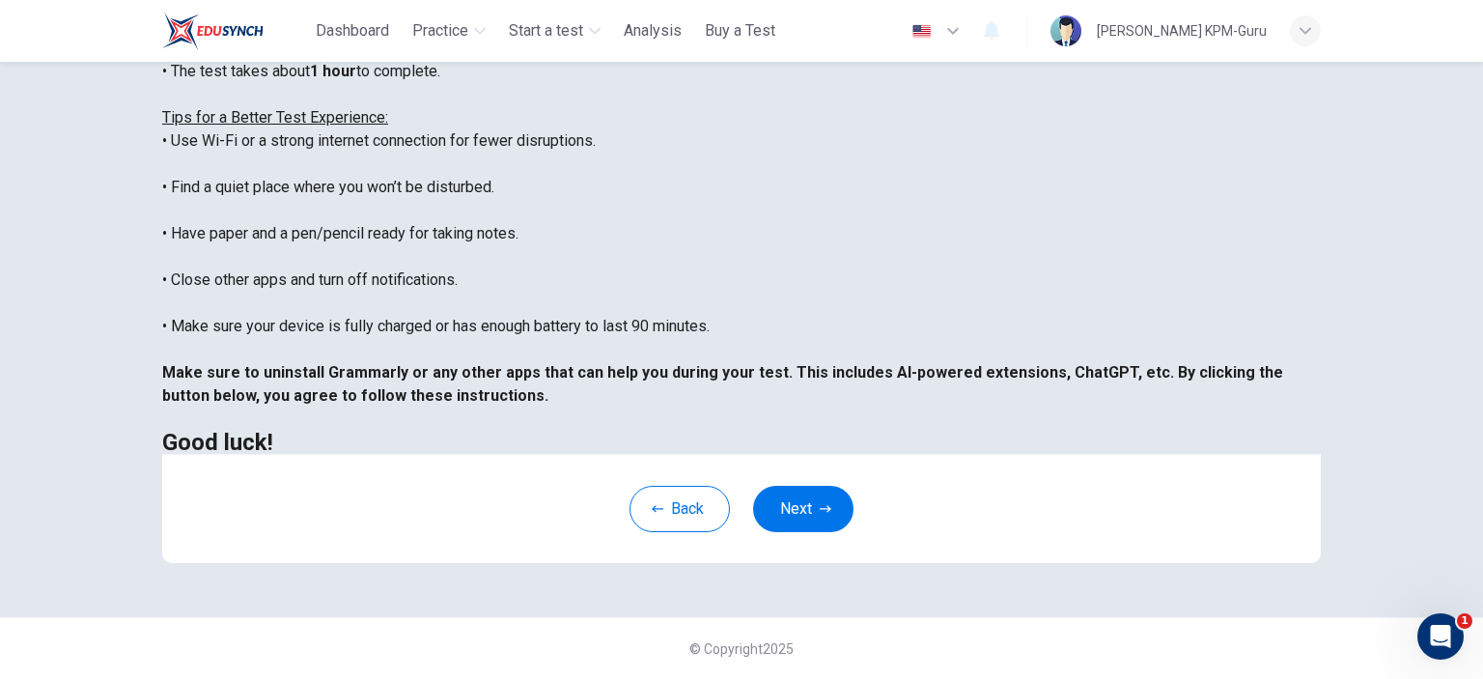
scroll to position [394, 0]
click at [796, 515] on button "Next" at bounding box center [803, 509] width 100 height 46
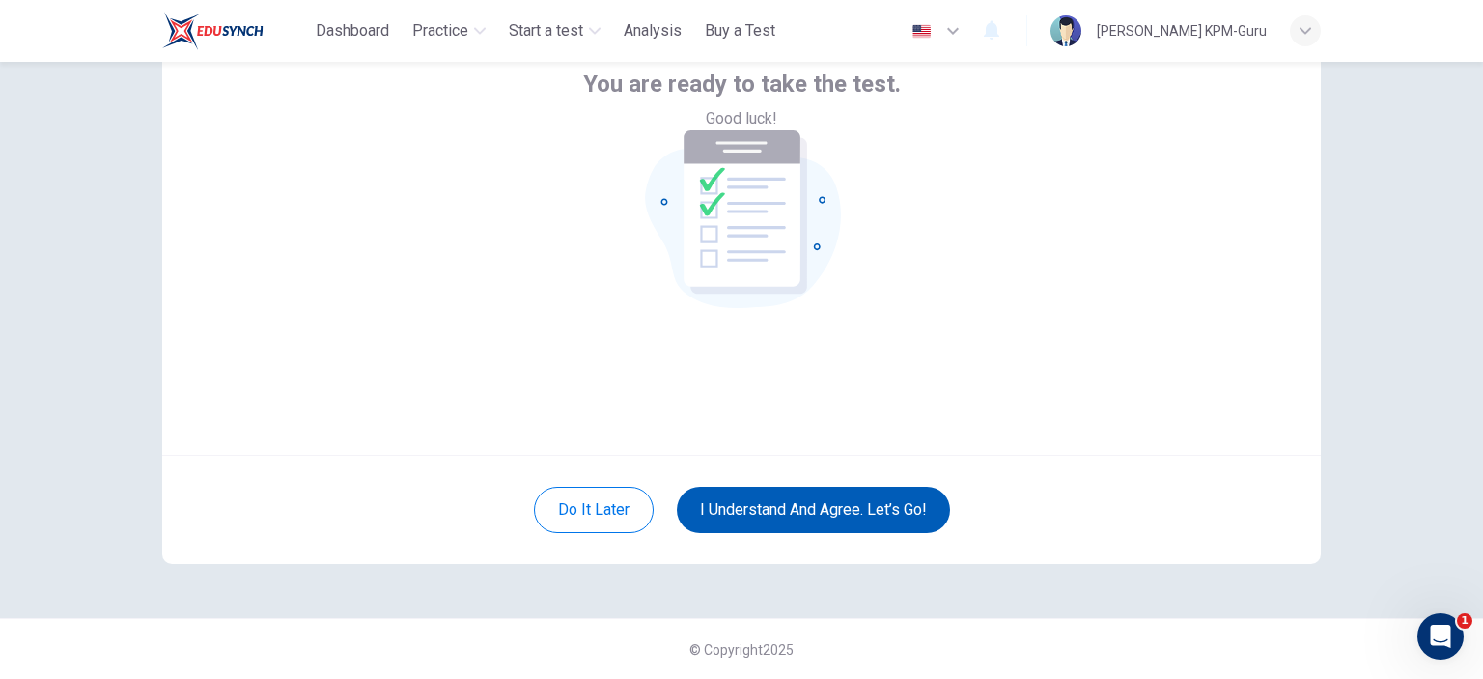
click at [796, 515] on button "I understand and agree. Let’s go!" at bounding box center [813, 510] width 273 height 46
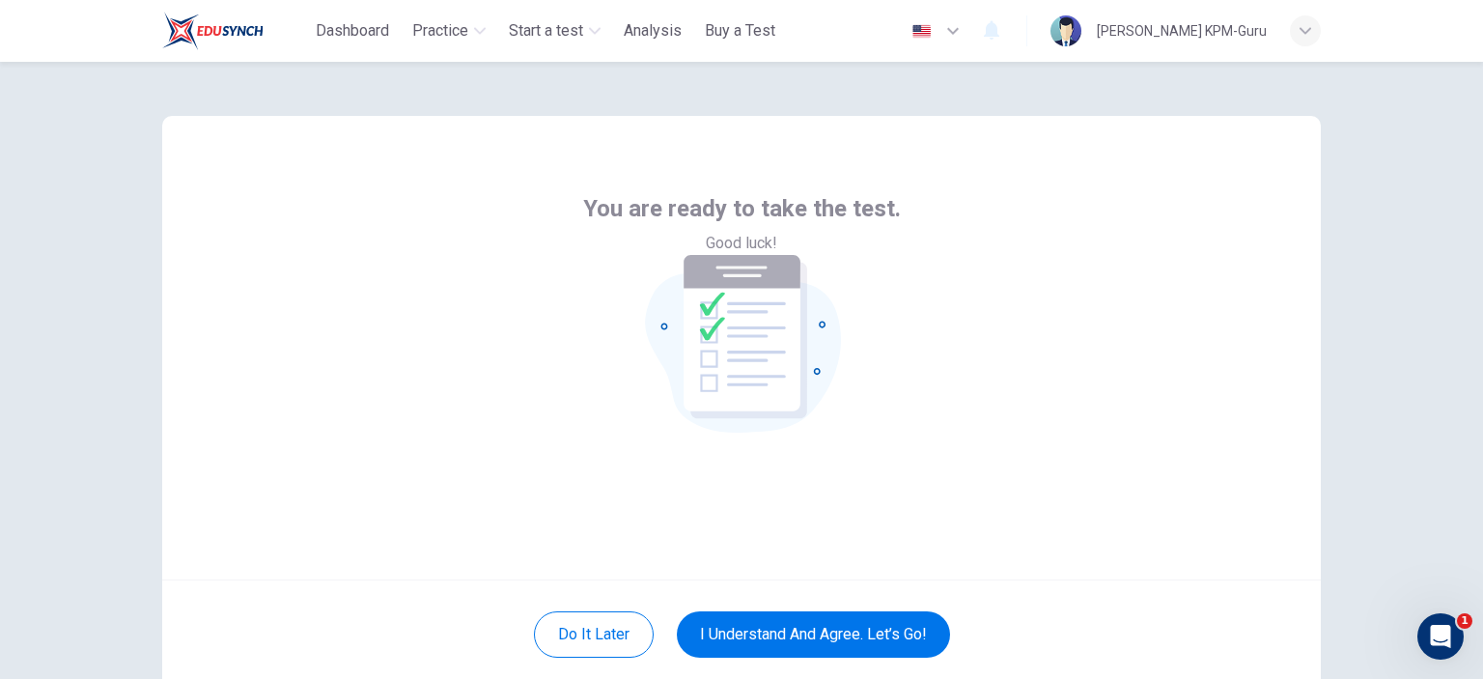
scroll to position [97, 0]
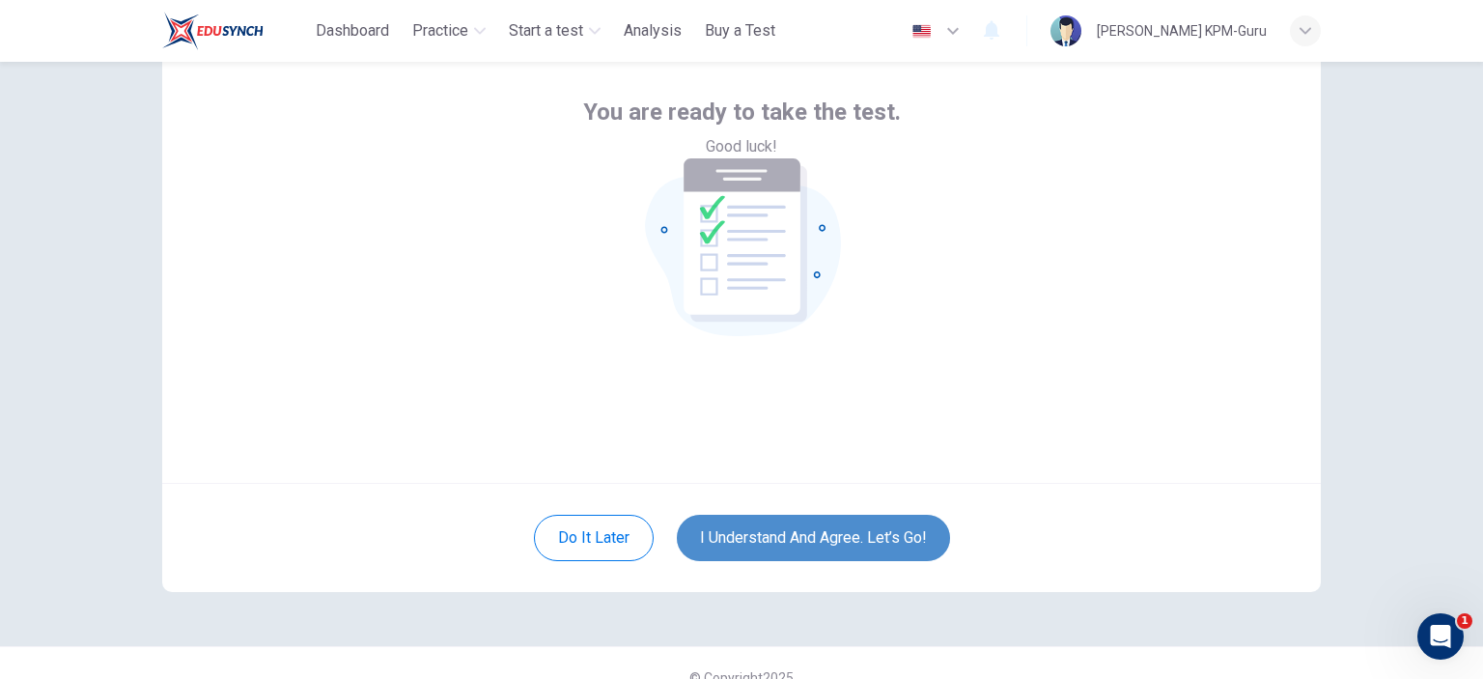
click at [839, 528] on button "I understand and agree. Let’s go!" at bounding box center [813, 538] width 273 height 46
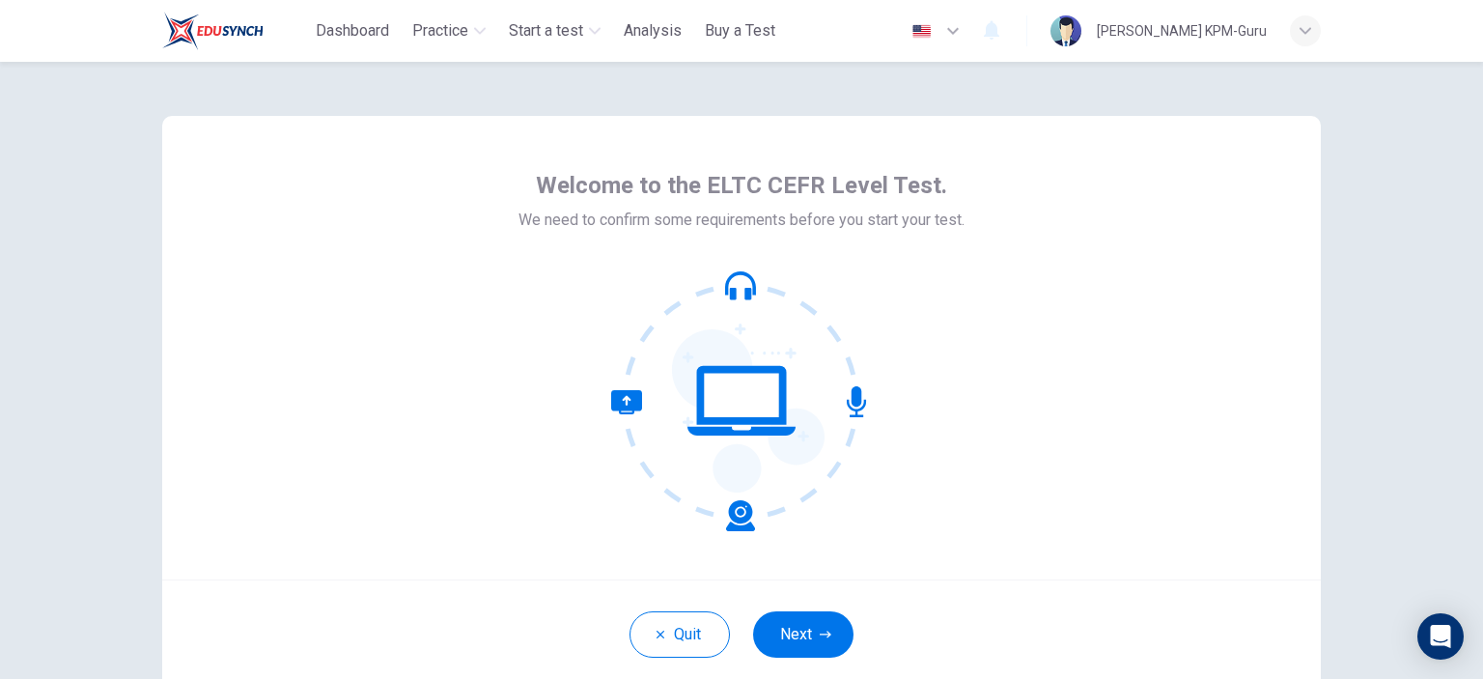
scroll to position [125, 0]
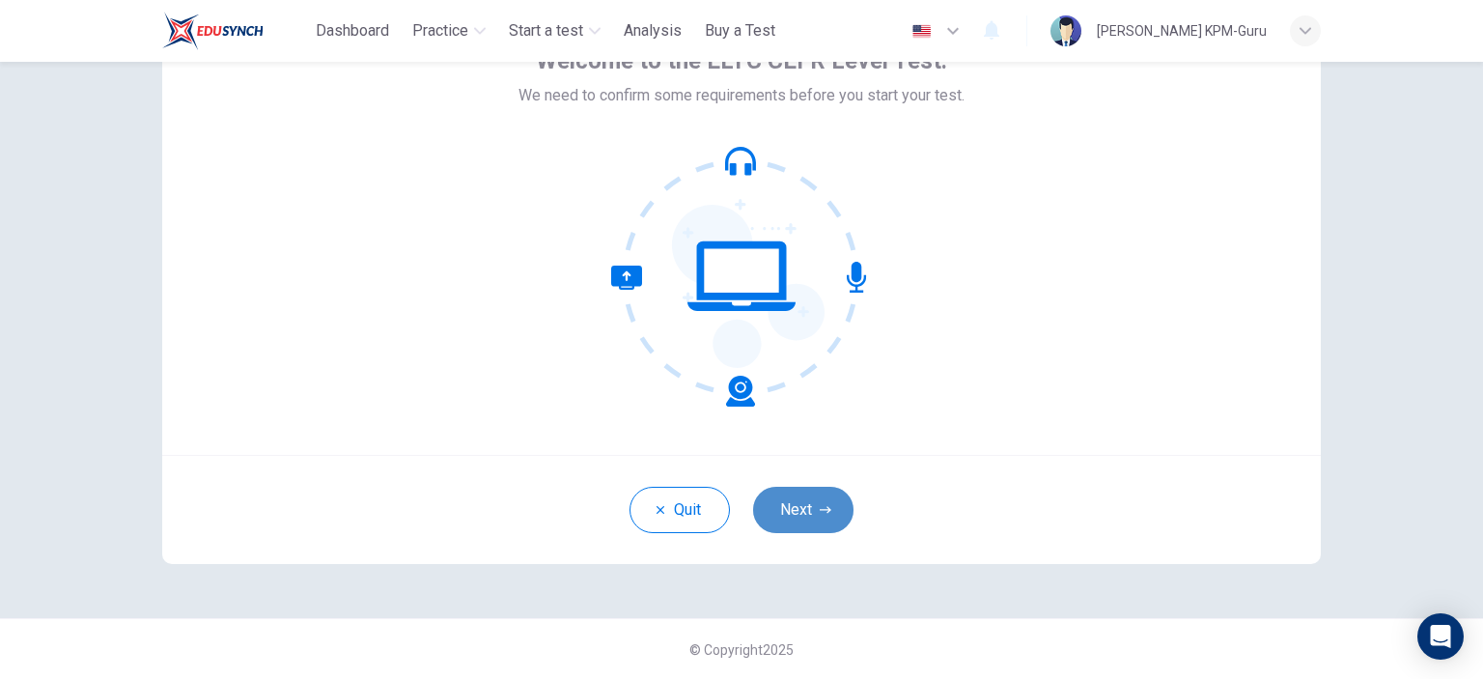
click at [794, 503] on button "Next" at bounding box center [803, 510] width 100 height 46
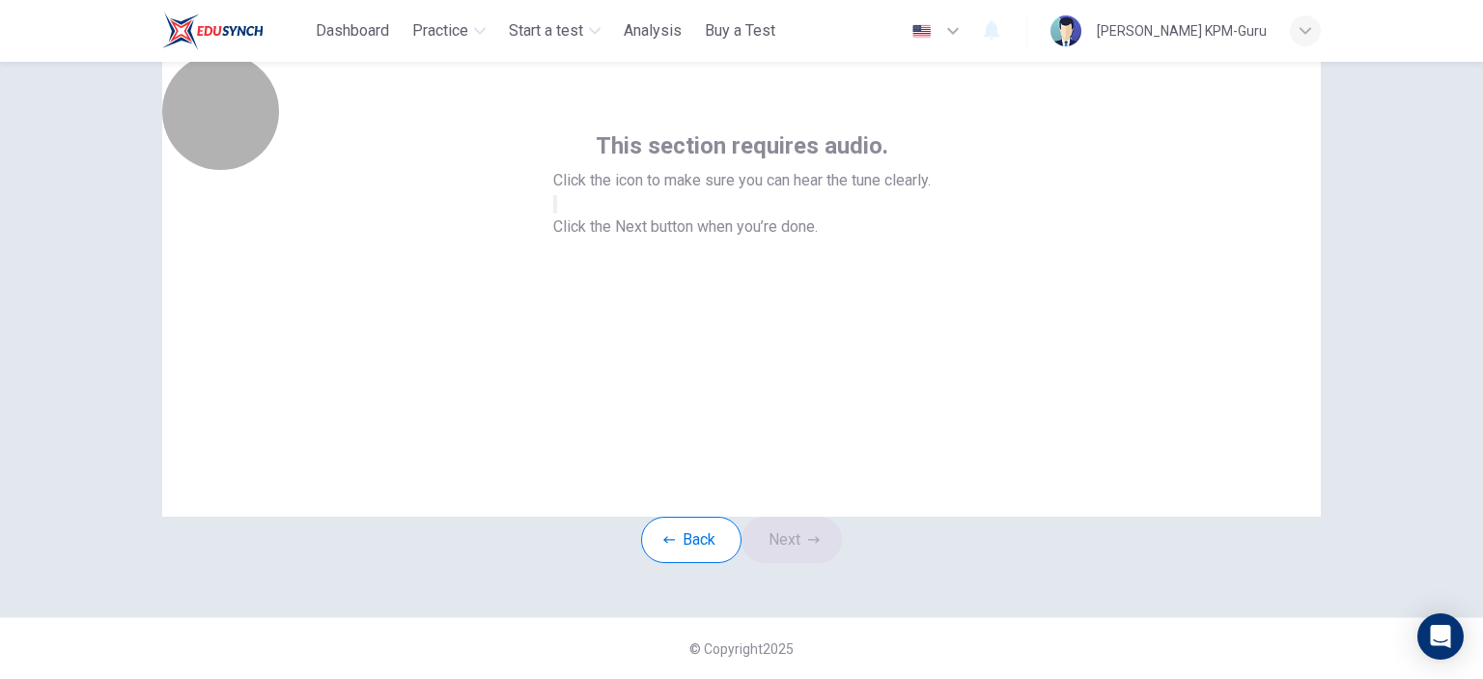
click at [557, 213] on button "button" at bounding box center [555, 204] width 4 height 18
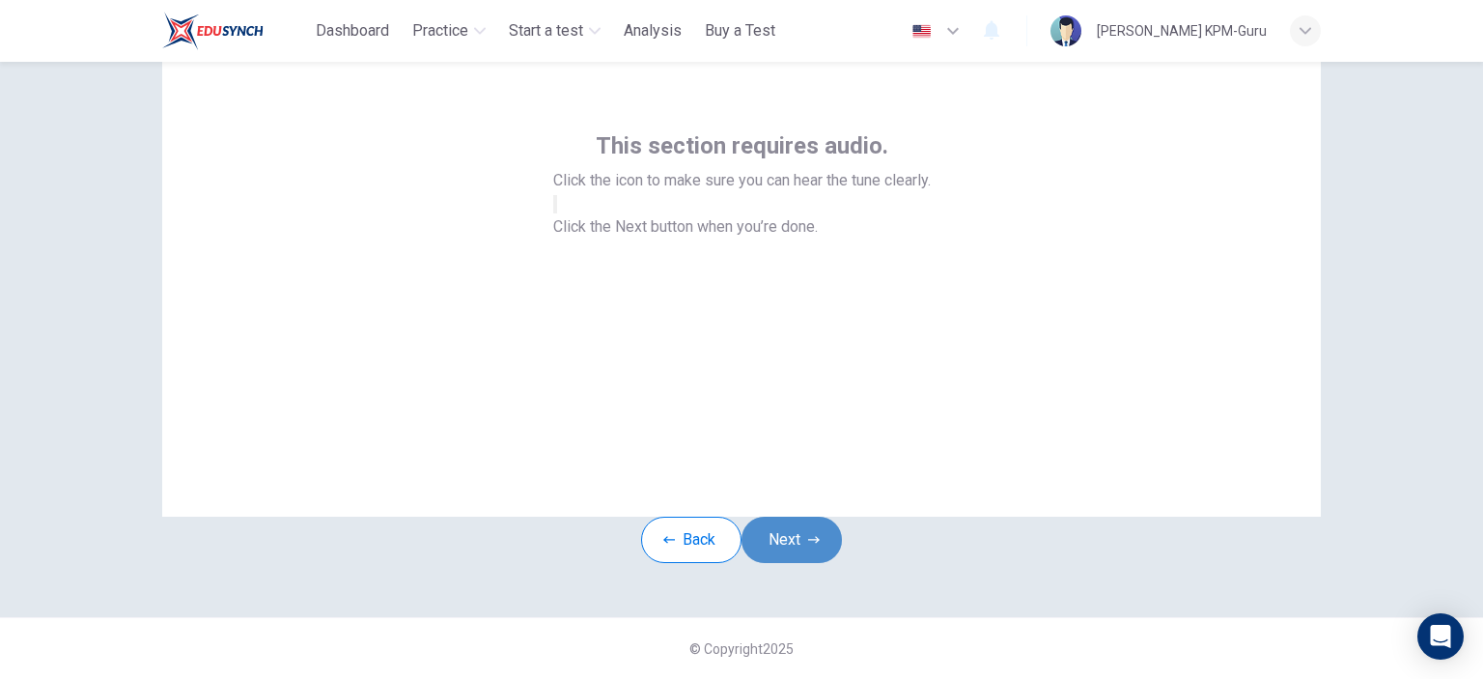
click at [785, 516] on button "Next" at bounding box center [791, 539] width 100 height 46
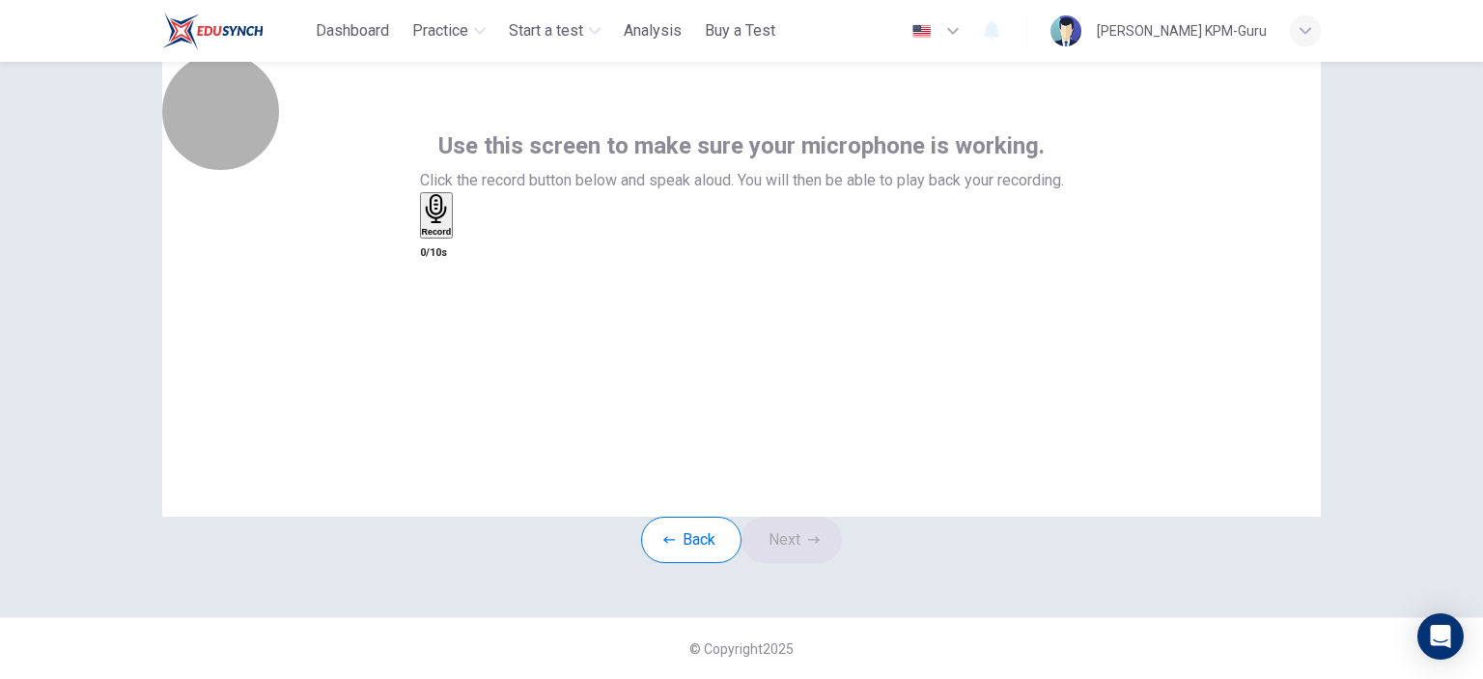
click at [452, 224] on icon "button" at bounding box center [437, 209] width 30 height 30
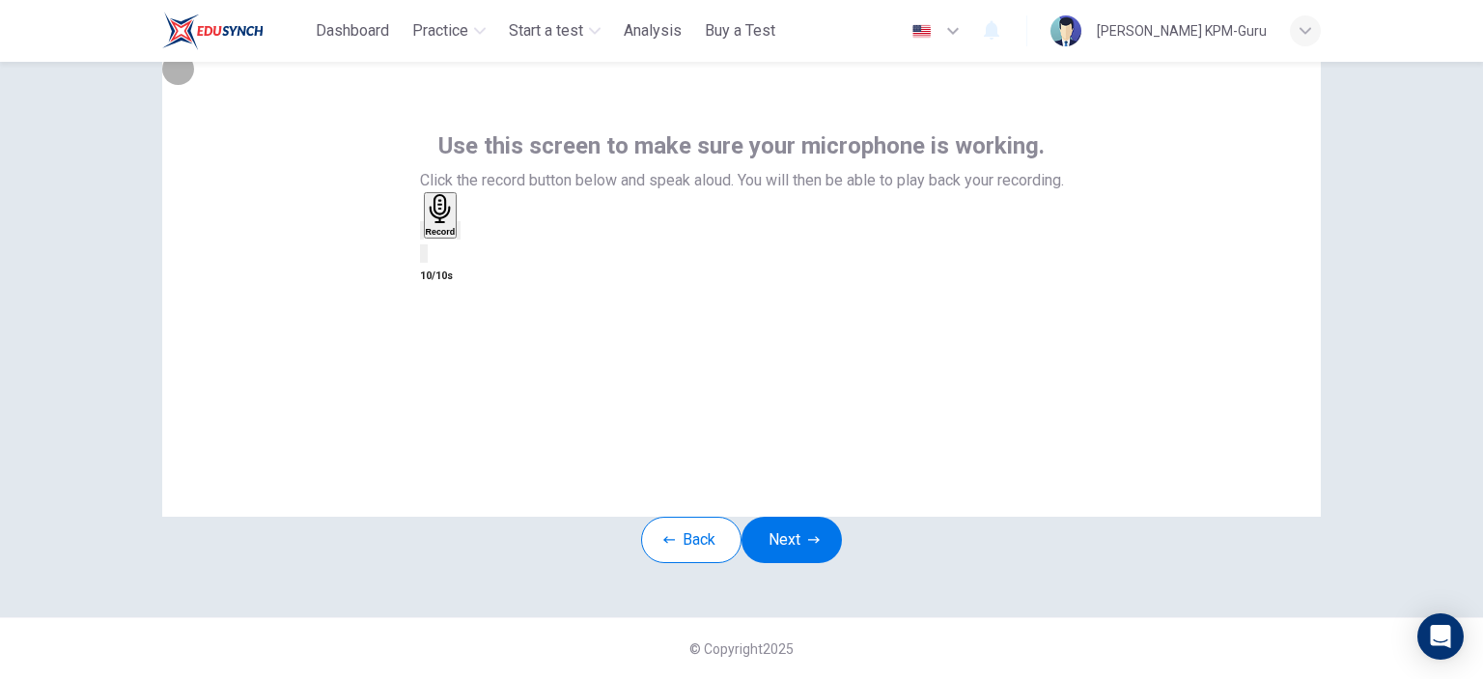
click at [459, 237] on div "button" at bounding box center [459, 230] width 0 height 14
click at [766, 516] on button "Next" at bounding box center [791, 539] width 100 height 46
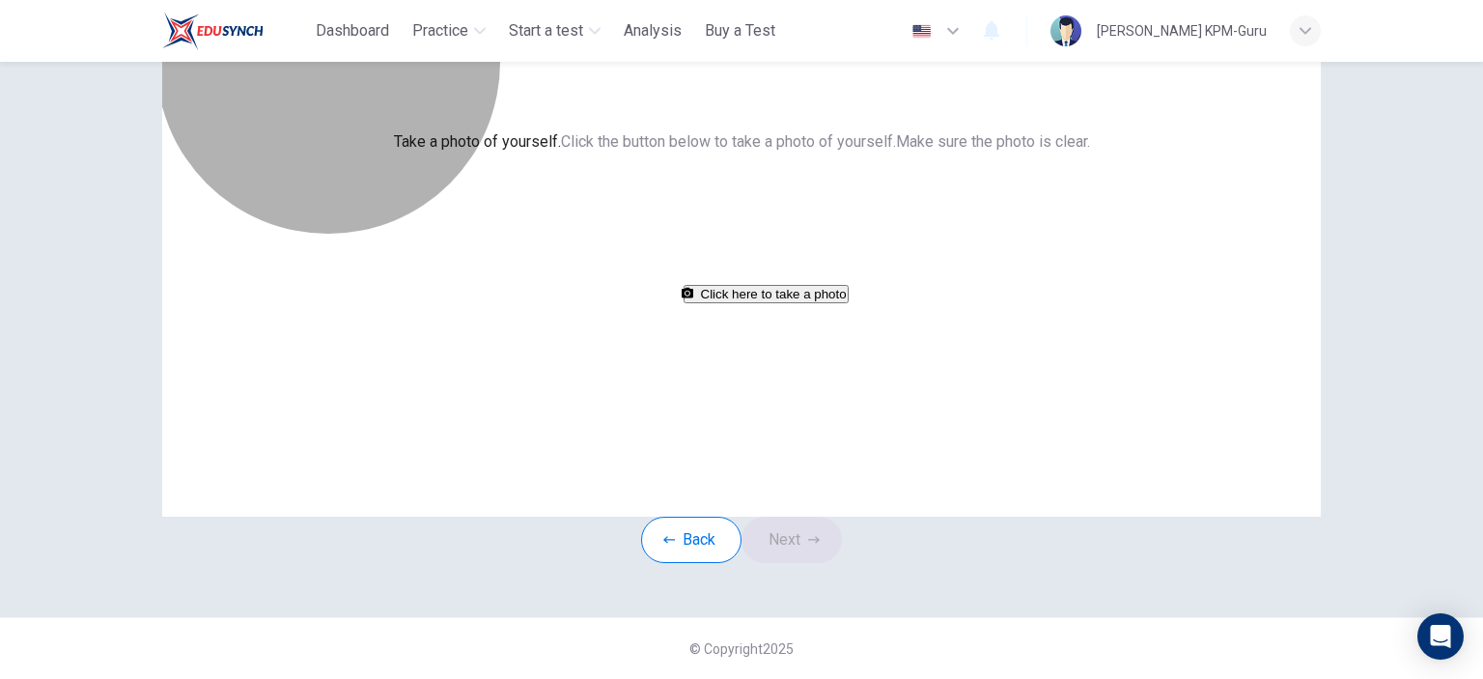
click at [784, 303] on button "Click here to take a photo" at bounding box center [765, 294] width 165 height 18
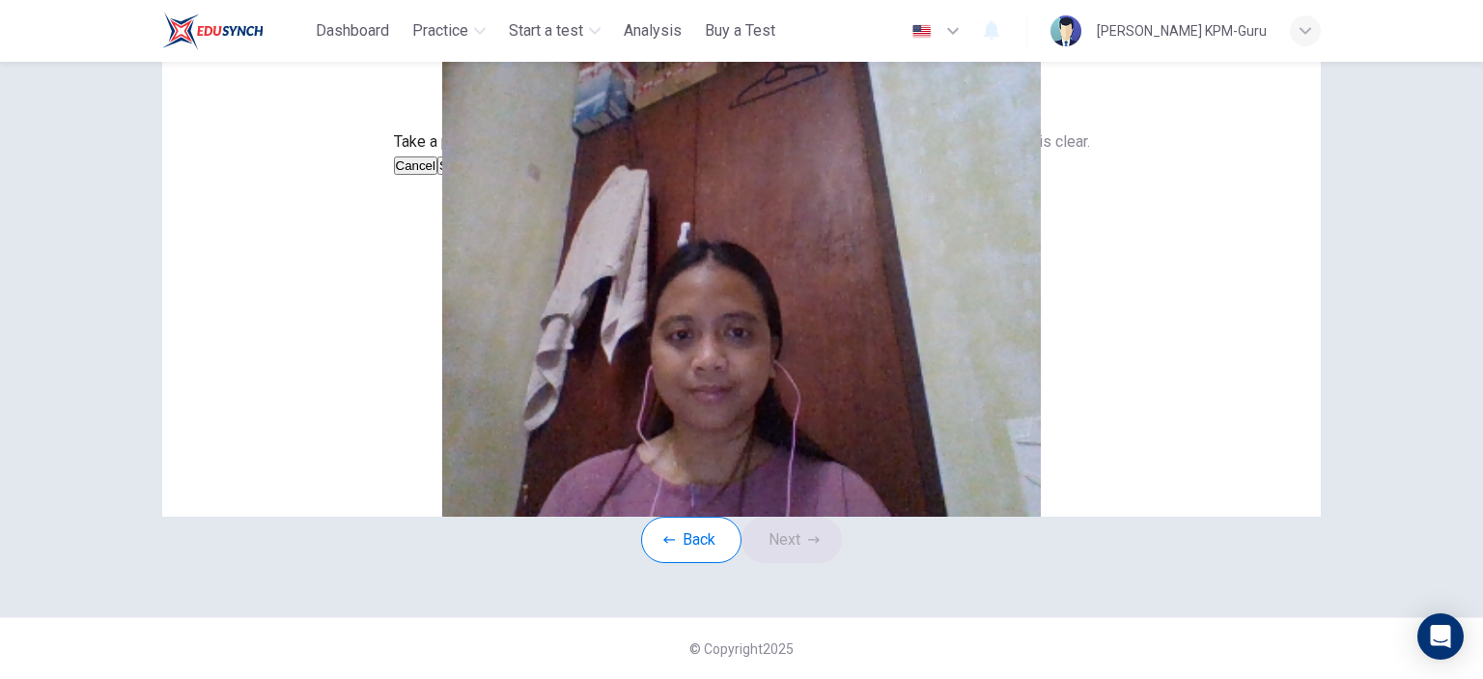
click at [470, 175] on button "Save" at bounding box center [453, 165] width 33 height 18
click at [800, 563] on button "Next" at bounding box center [791, 539] width 100 height 46
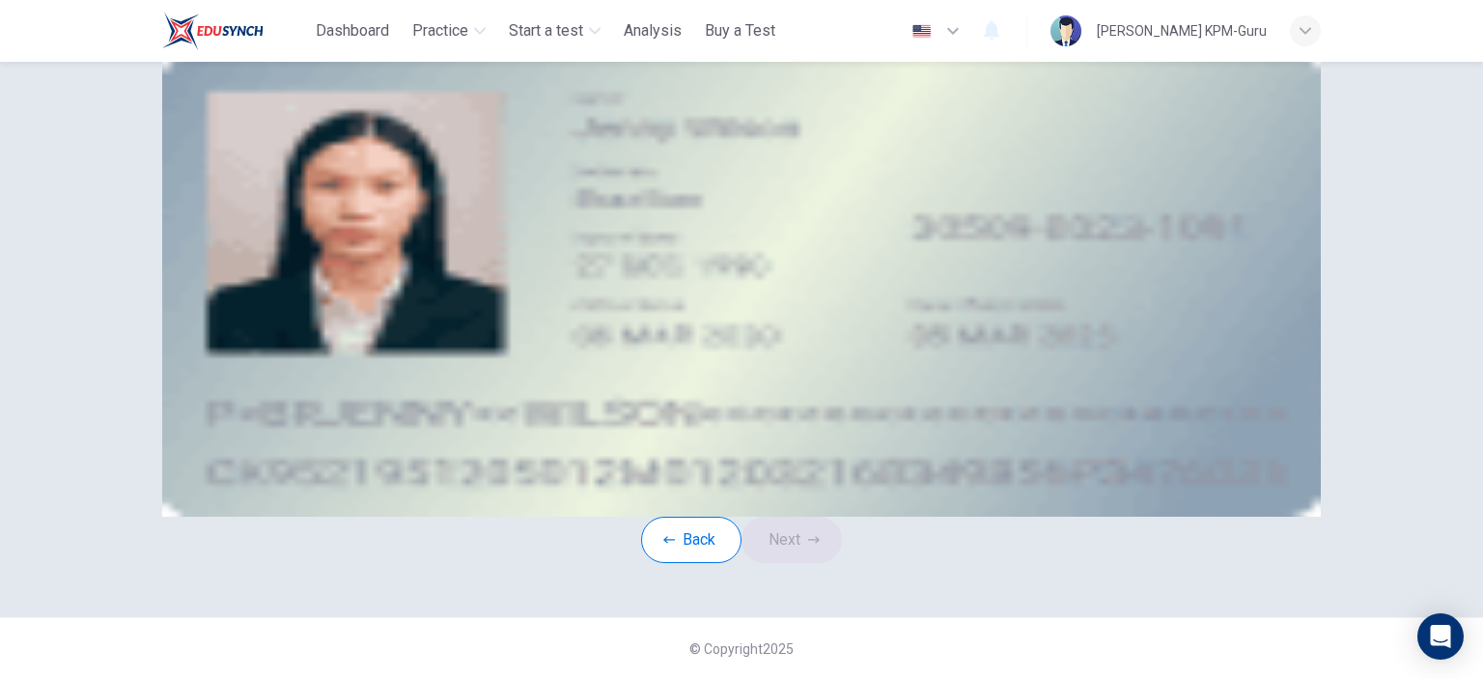
click at [977, 223] on div "Take a photo" at bounding box center [741, 211] width 873 height 23
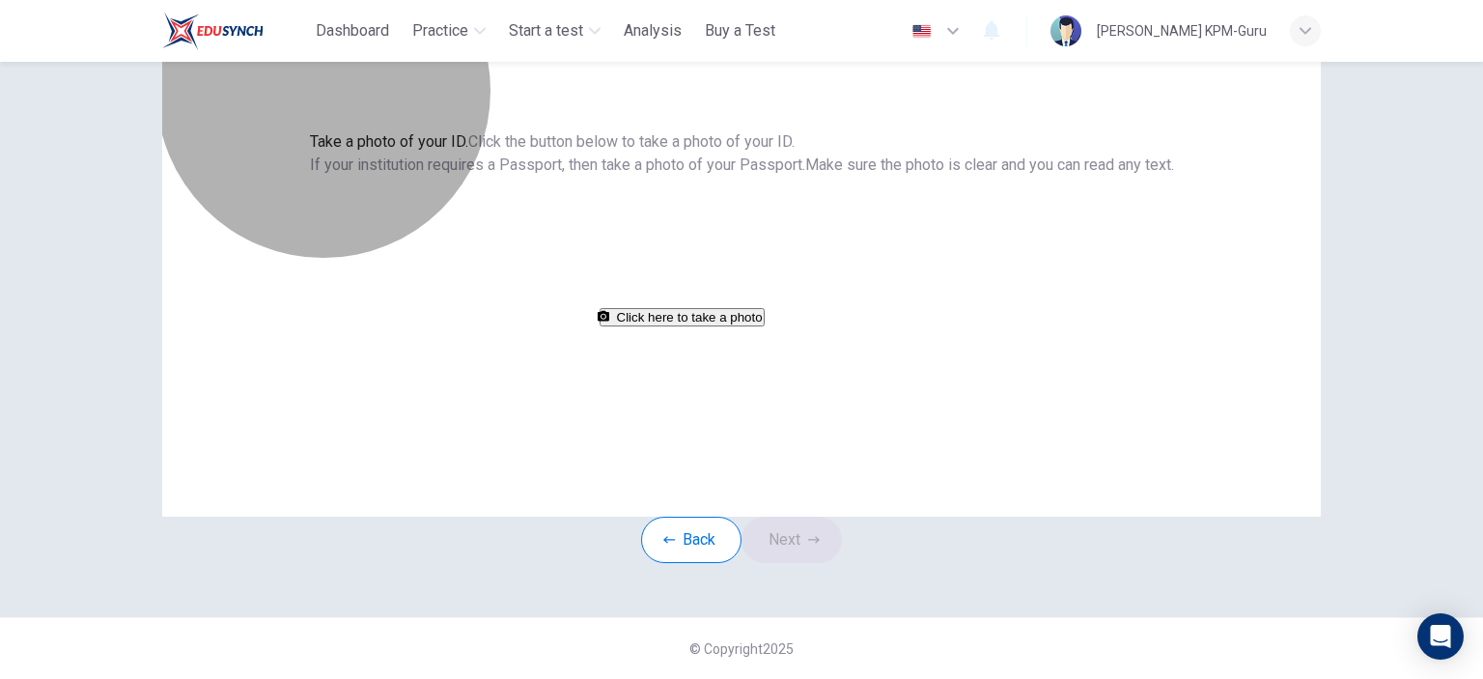
click at [765, 326] on button "Click here to take a photo" at bounding box center [681, 317] width 165 height 18
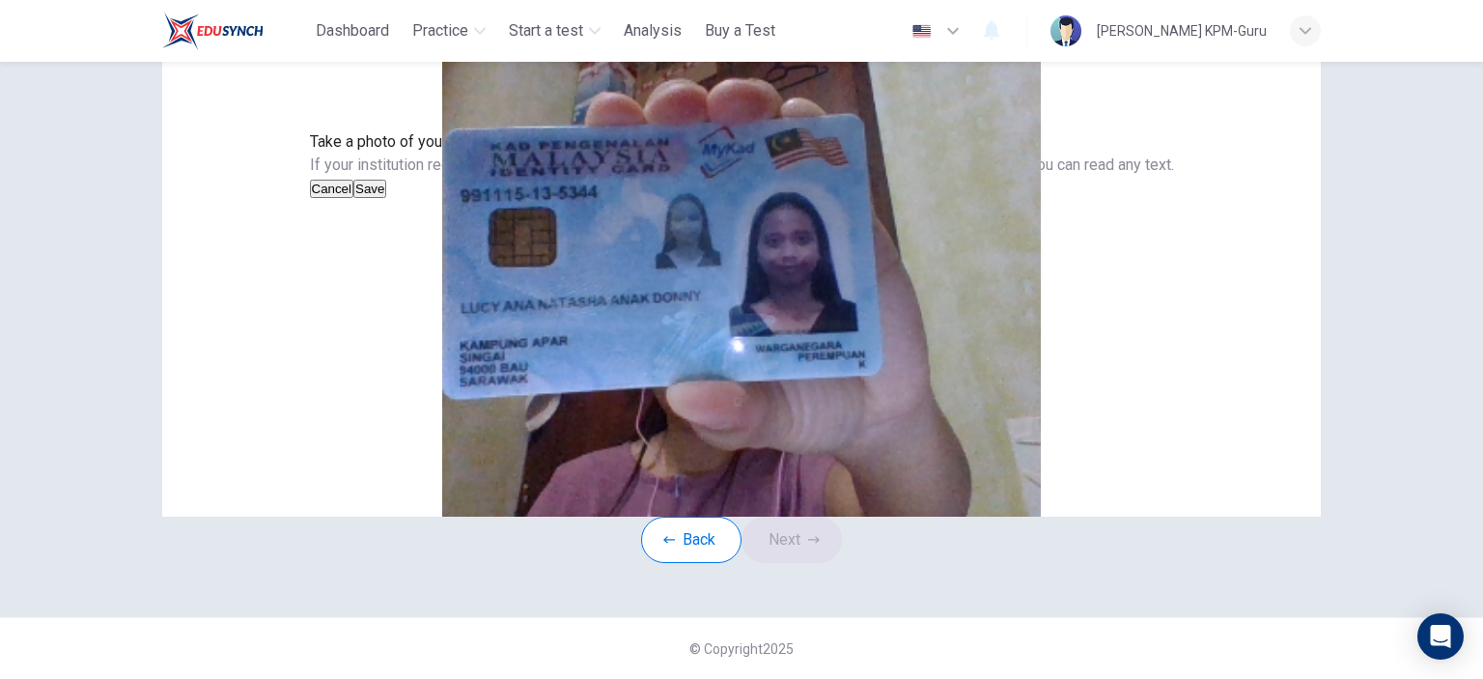
click at [386, 198] on button "Save" at bounding box center [369, 189] width 33 height 18
click at [814, 563] on button "Next" at bounding box center [791, 539] width 100 height 46
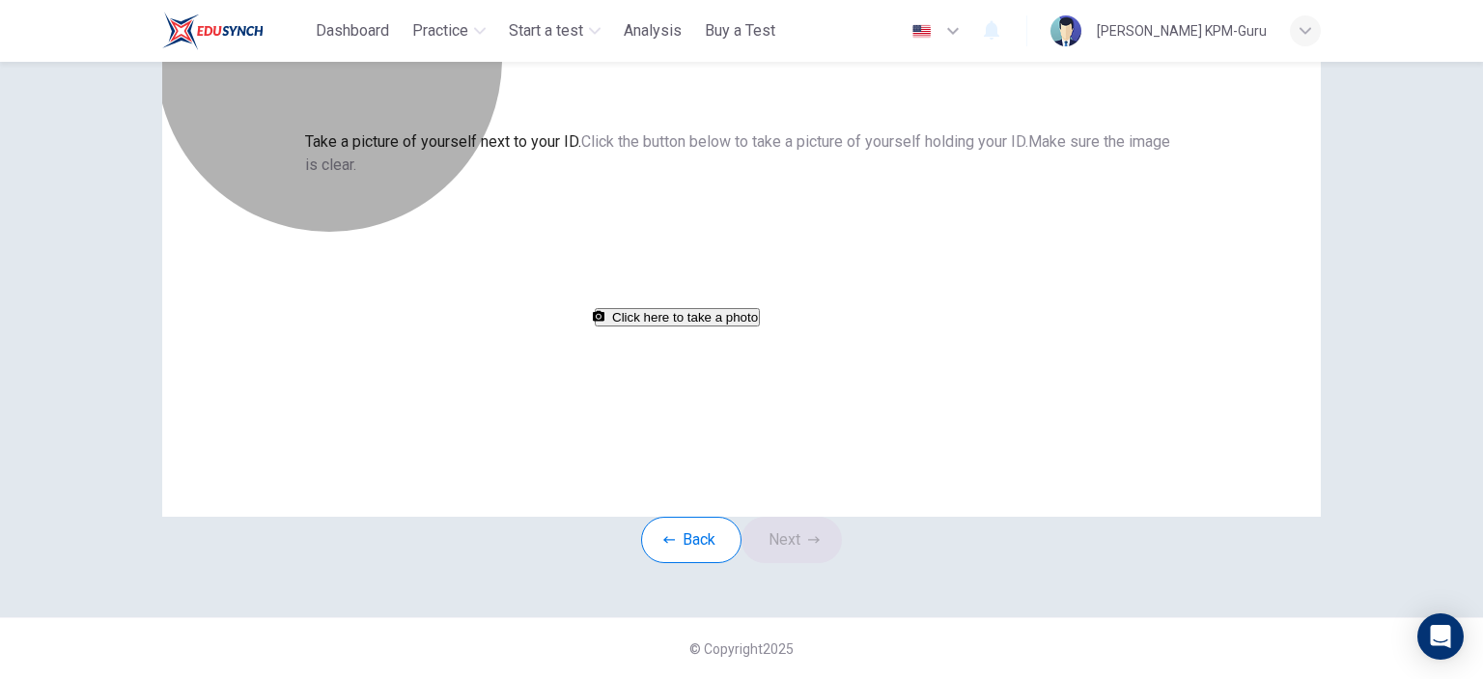
click at [760, 326] on button "Click here to take a photo" at bounding box center [677, 317] width 165 height 18
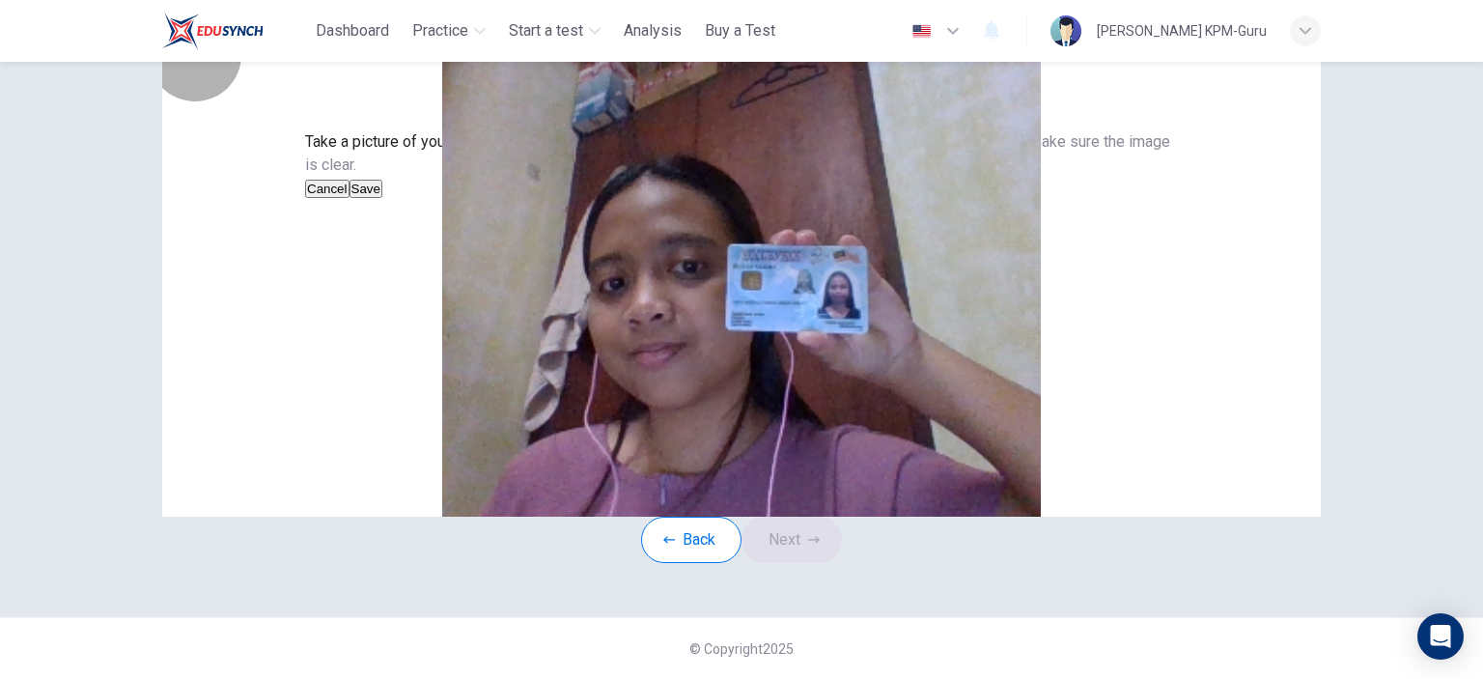
click at [382, 198] on button "Save" at bounding box center [365, 189] width 33 height 18
click at [791, 563] on button "Next" at bounding box center [791, 539] width 100 height 46
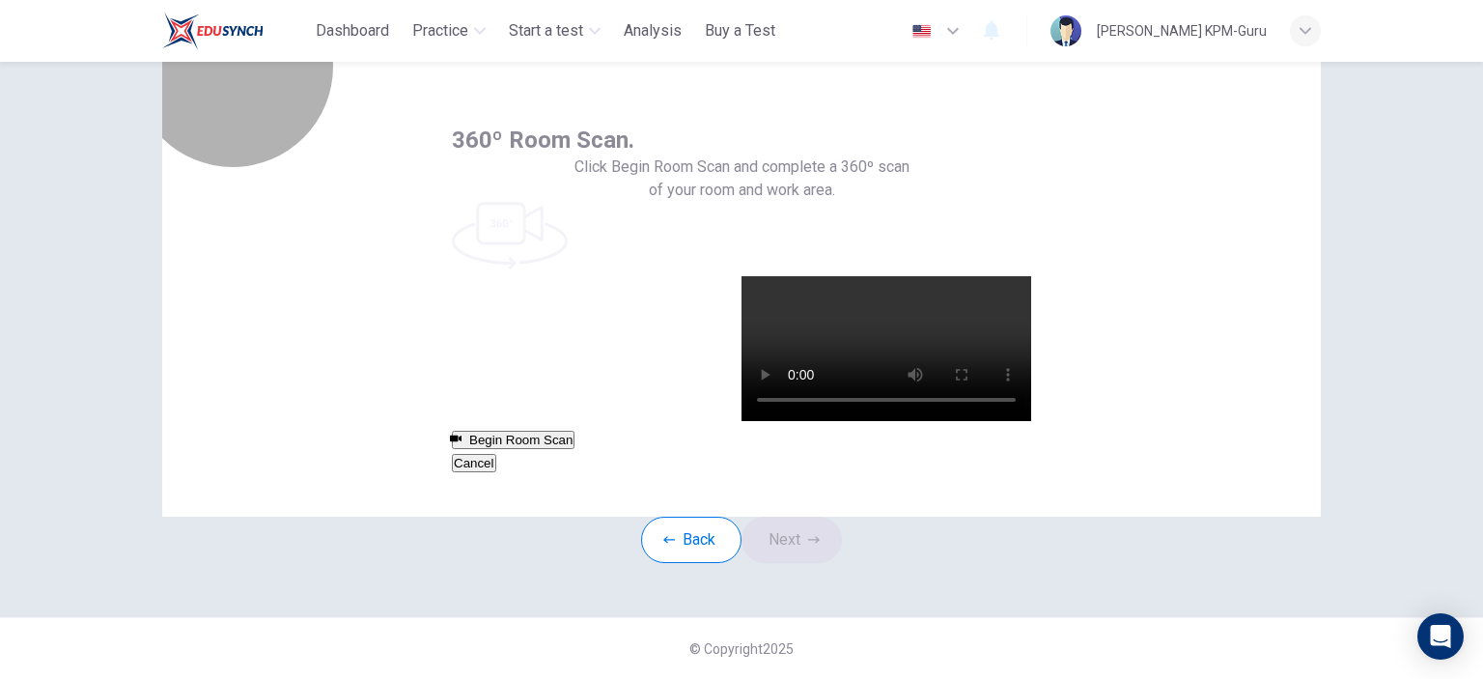
click at [574, 431] on button "Begin Room Scan" at bounding box center [513, 440] width 123 height 18
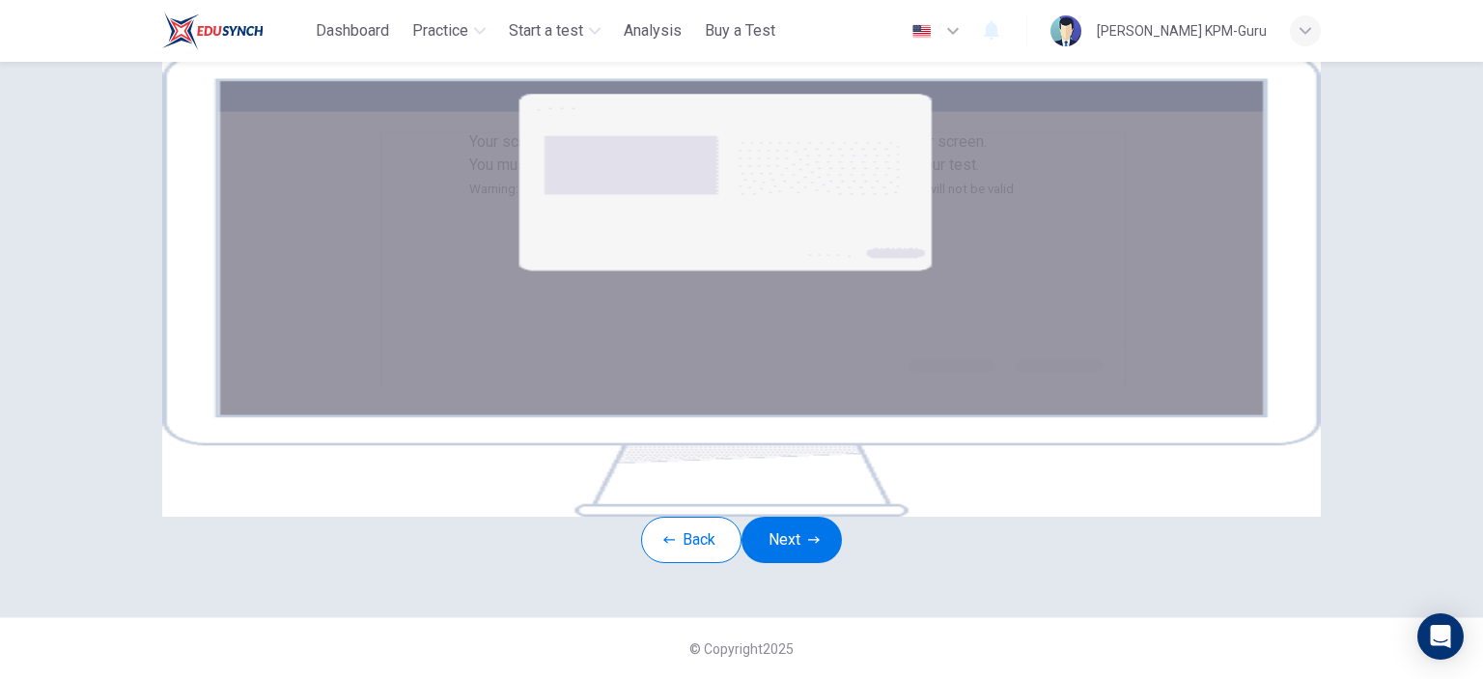
scroll to position [323, 0]
click at [823, 516] on button "Next" at bounding box center [791, 539] width 100 height 46
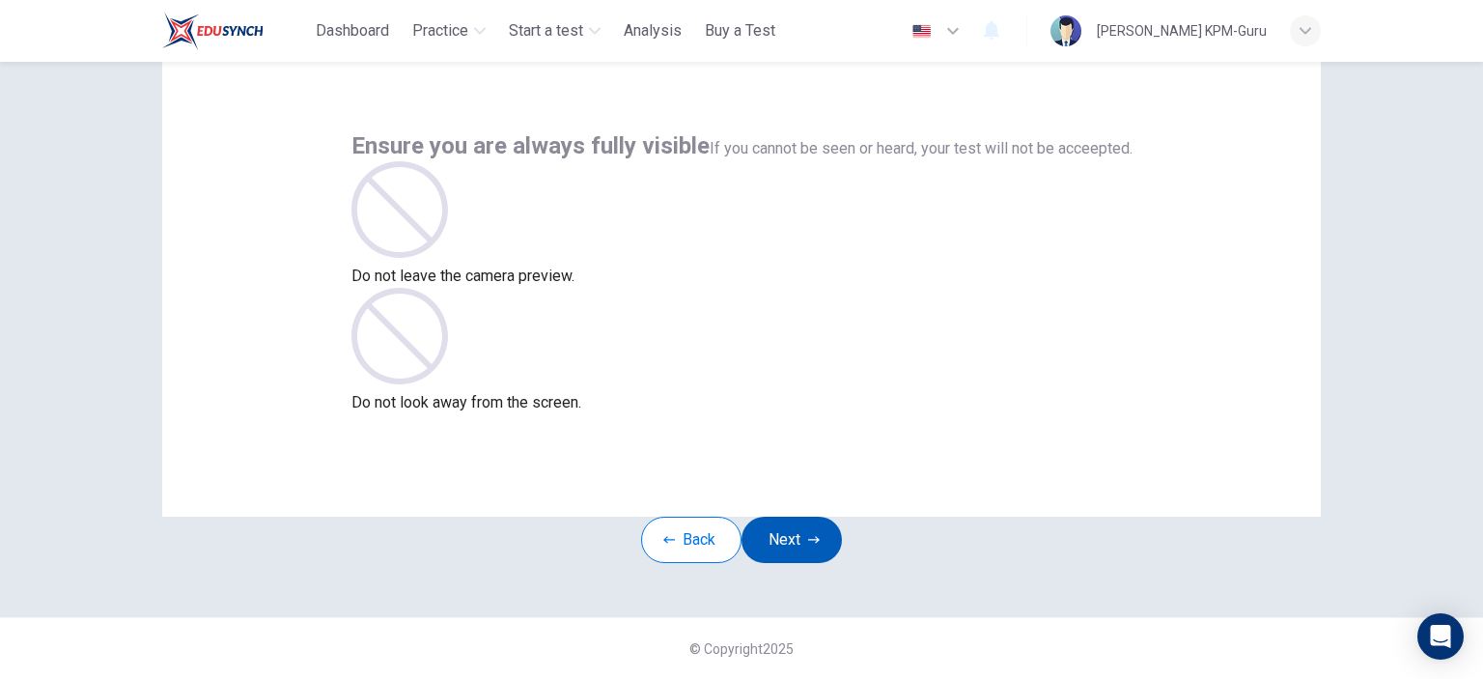
click at [802, 516] on button "Next" at bounding box center [791, 539] width 100 height 46
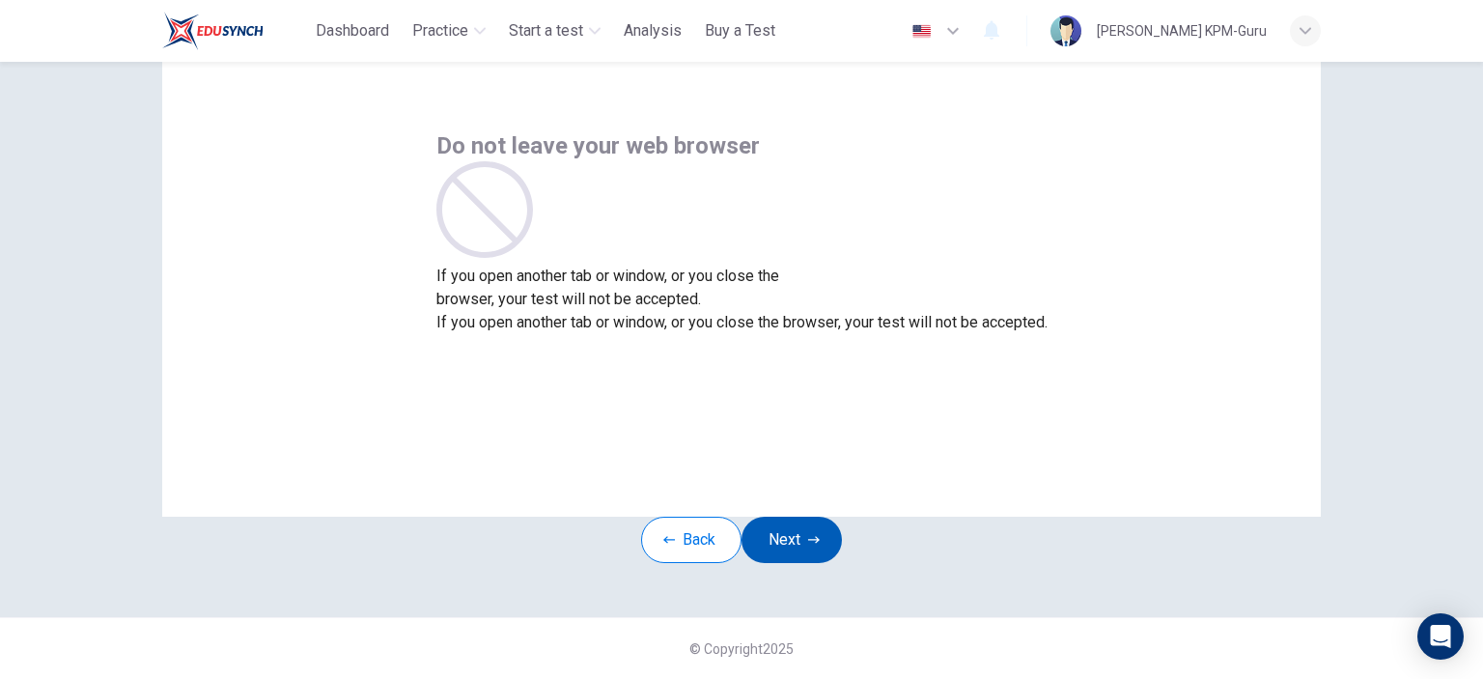
click at [791, 516] on button "Next" at bounding box center [791, 539] width 100 height 46
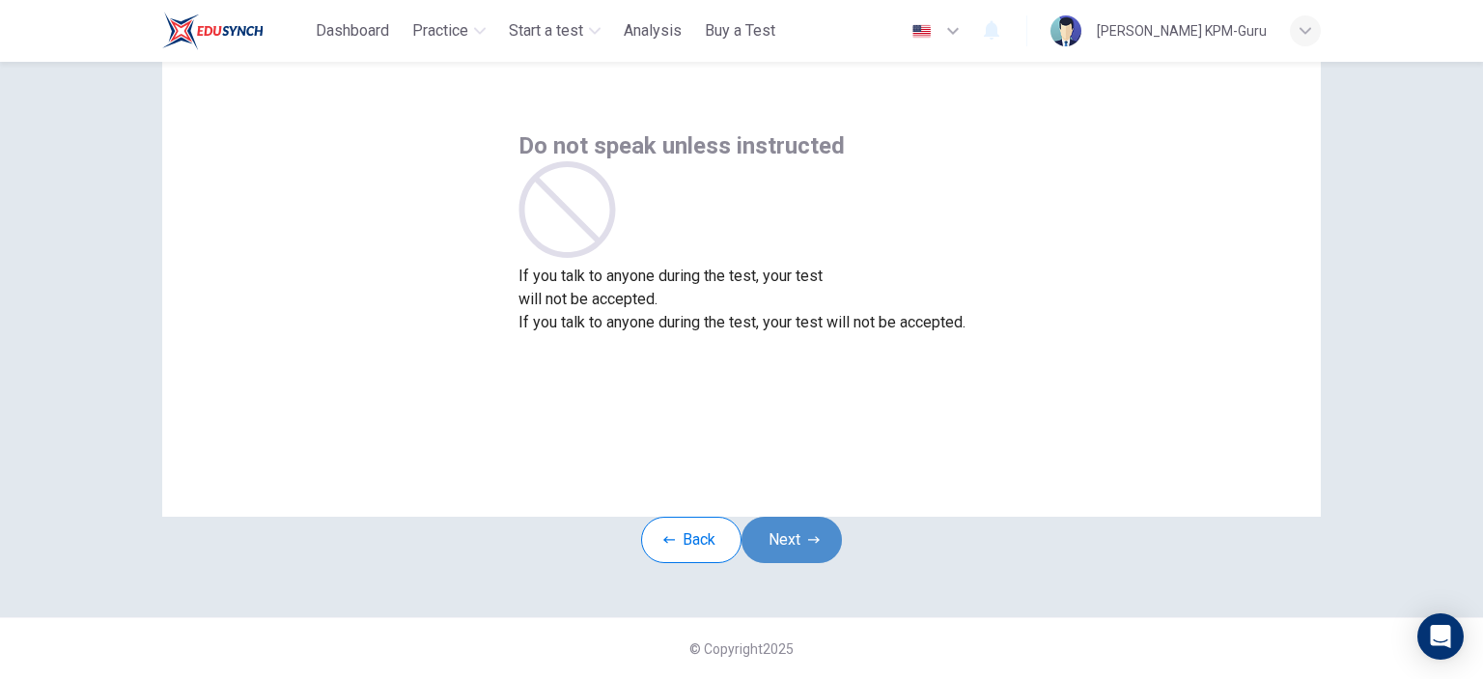
click at [808, 516] on button "Next" at bounding box center [791, 539] width 100 height 46
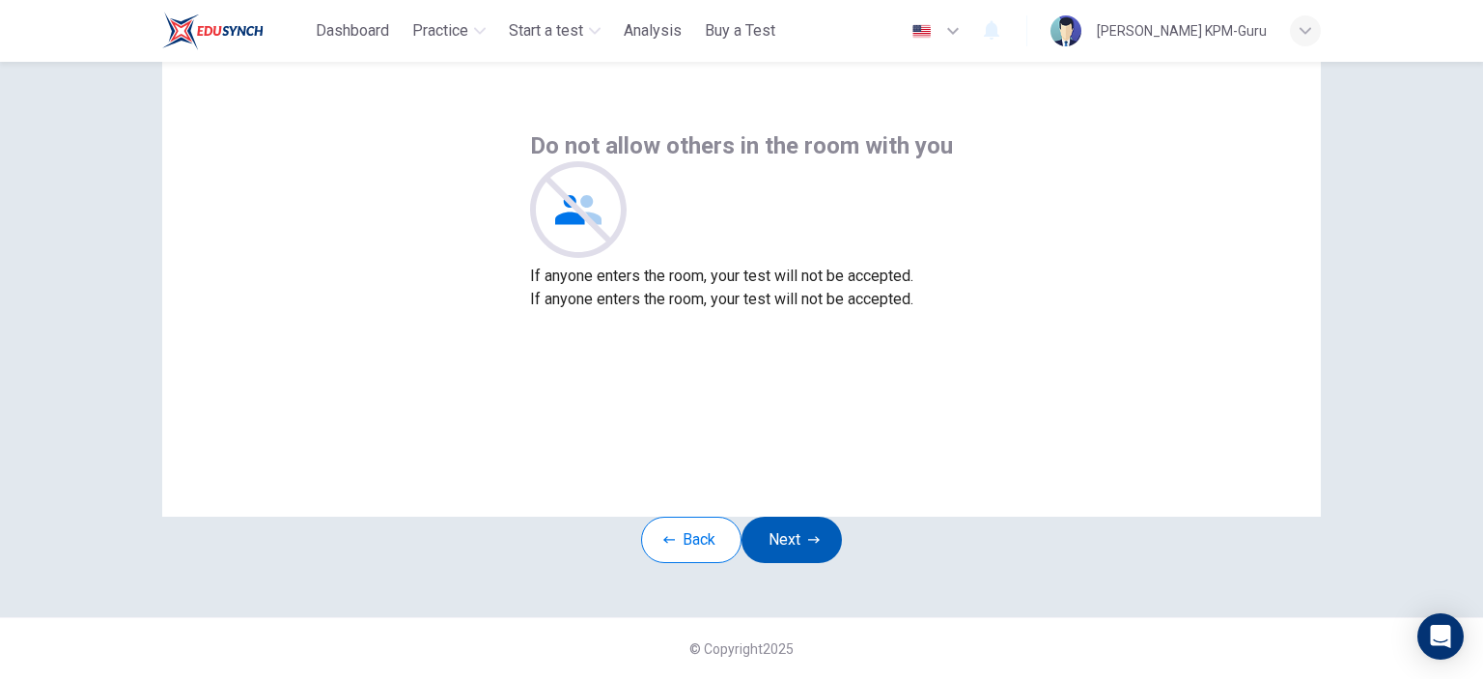
click at [808, 516] on button "Next" at bounding box center [791, 539] width 100 height 46
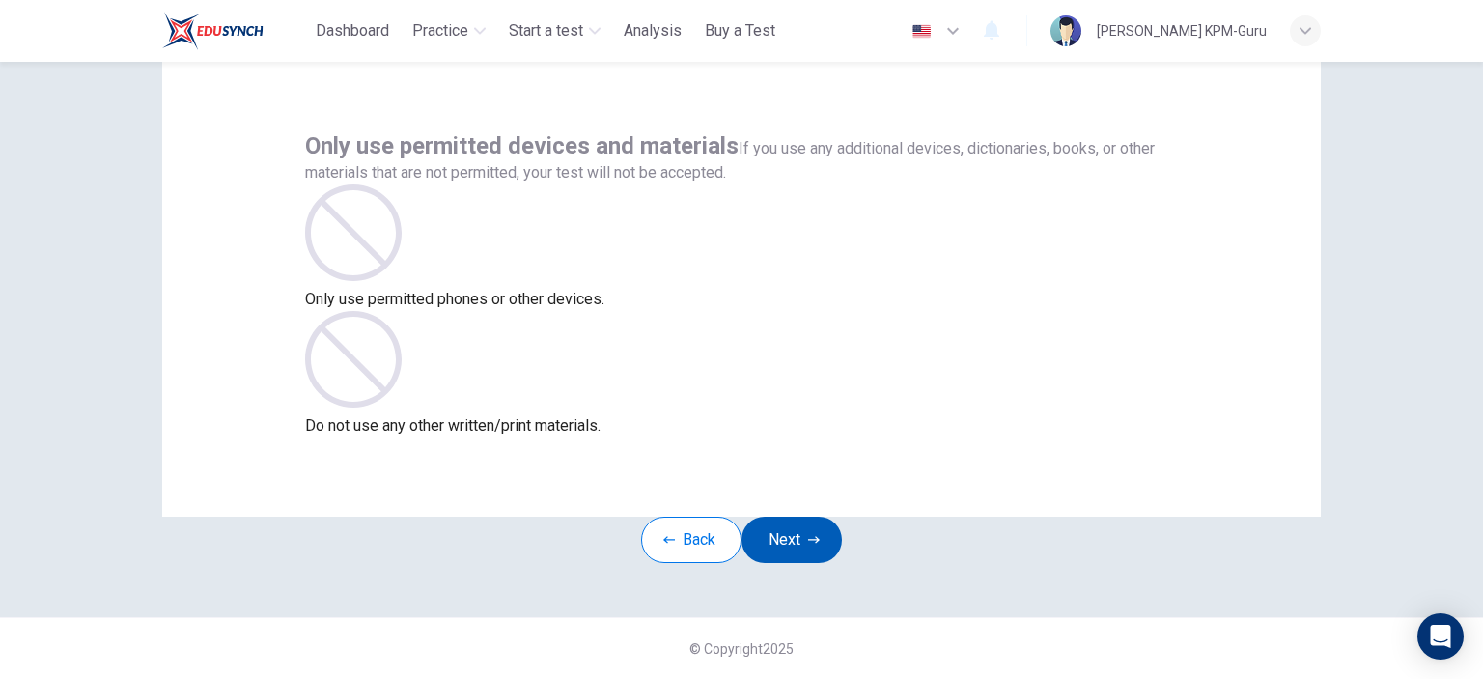
click at [808, 516] on button "Next" at bounding box center [791, 539] width 100 height 46
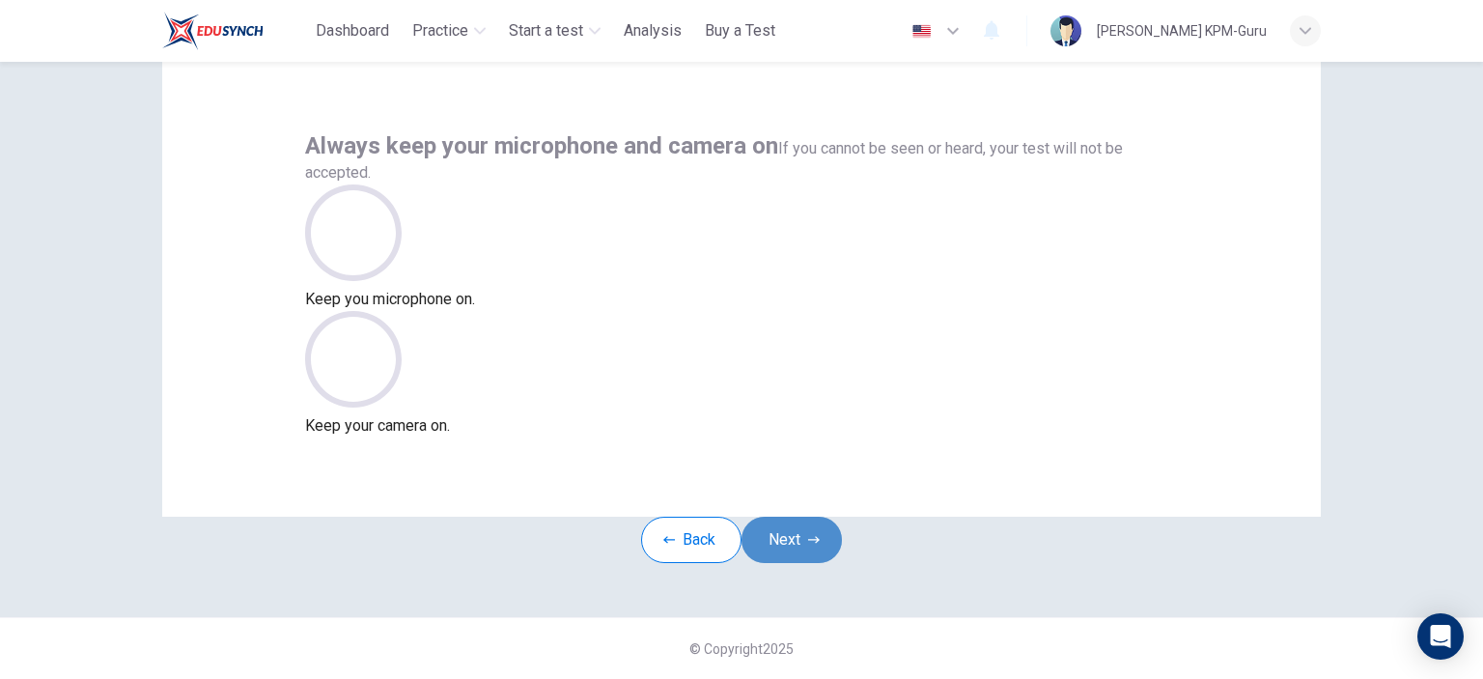
click at [808, 516] on button "Next" at bounding box center [791, 539] width 100 height 46
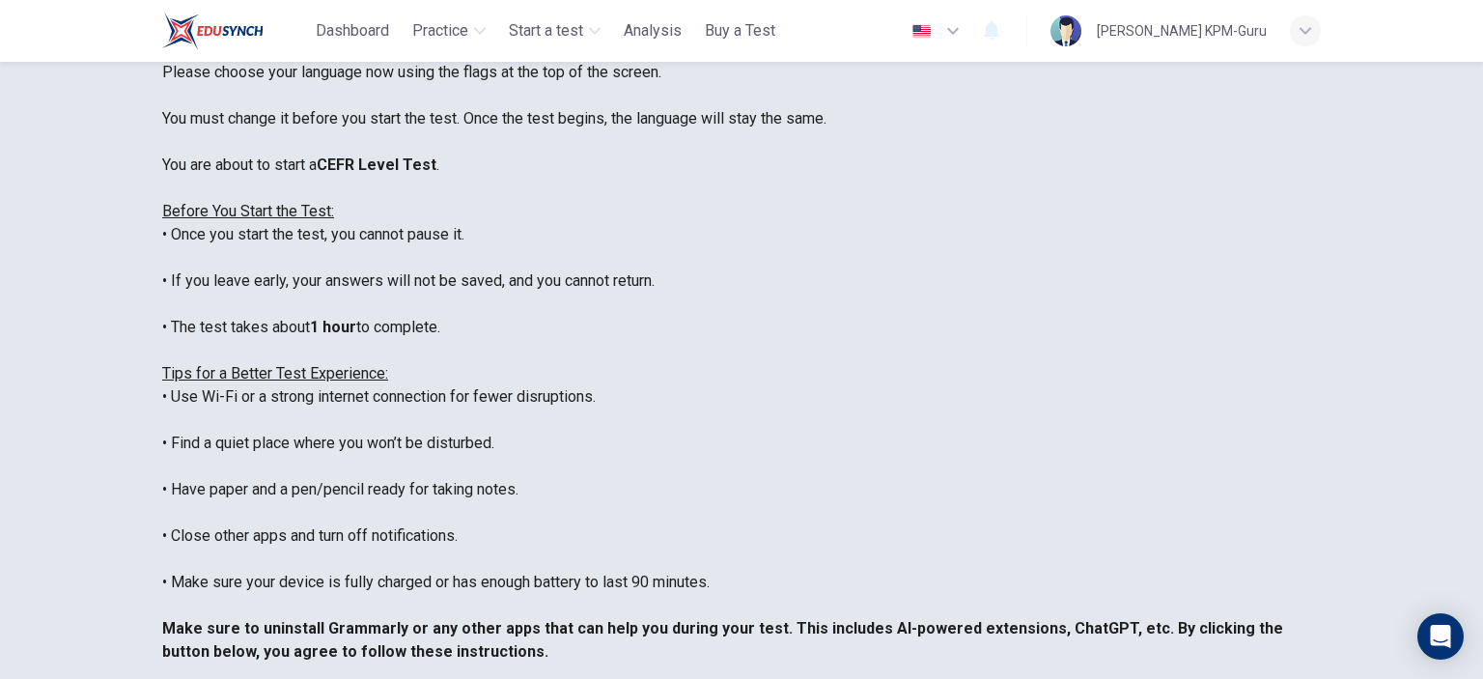
scroll to position [184, 0]
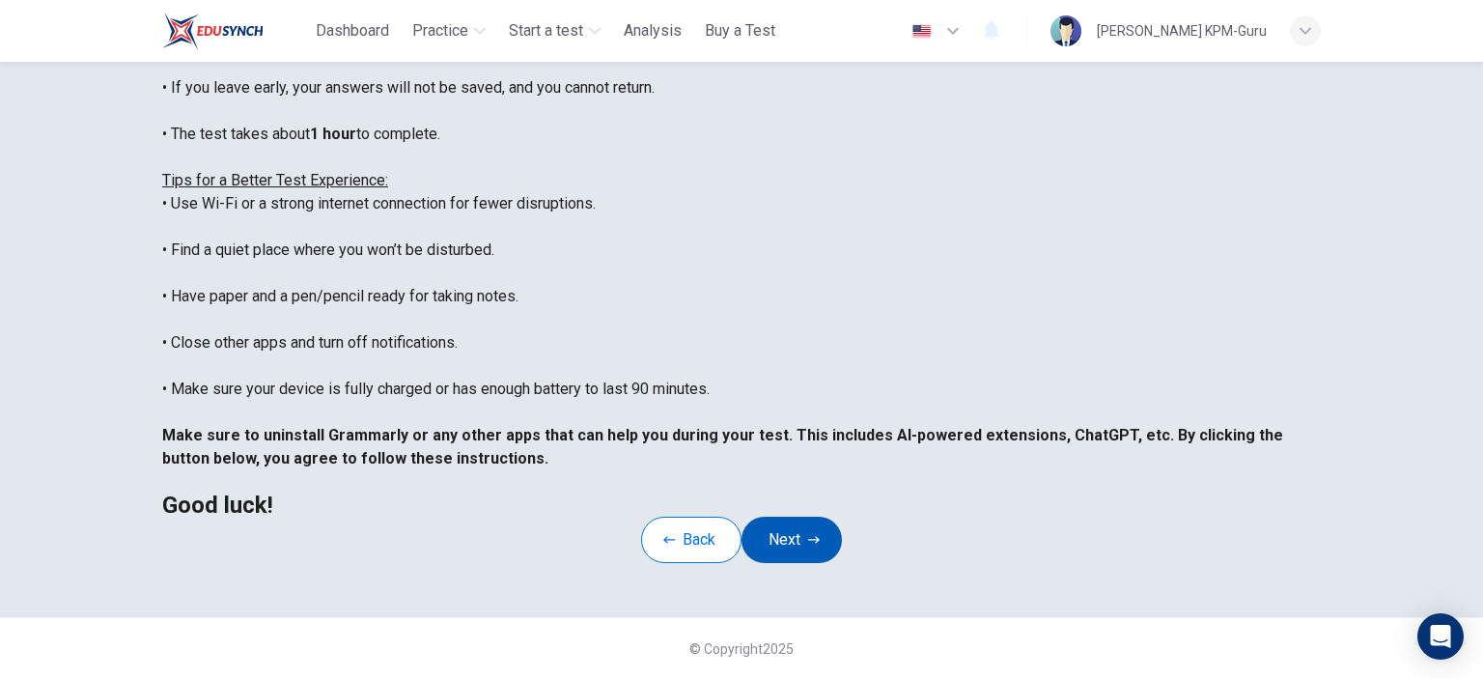
click at [791, 519] on button "Next" at bounding box center [791, 539] width 100 height 46
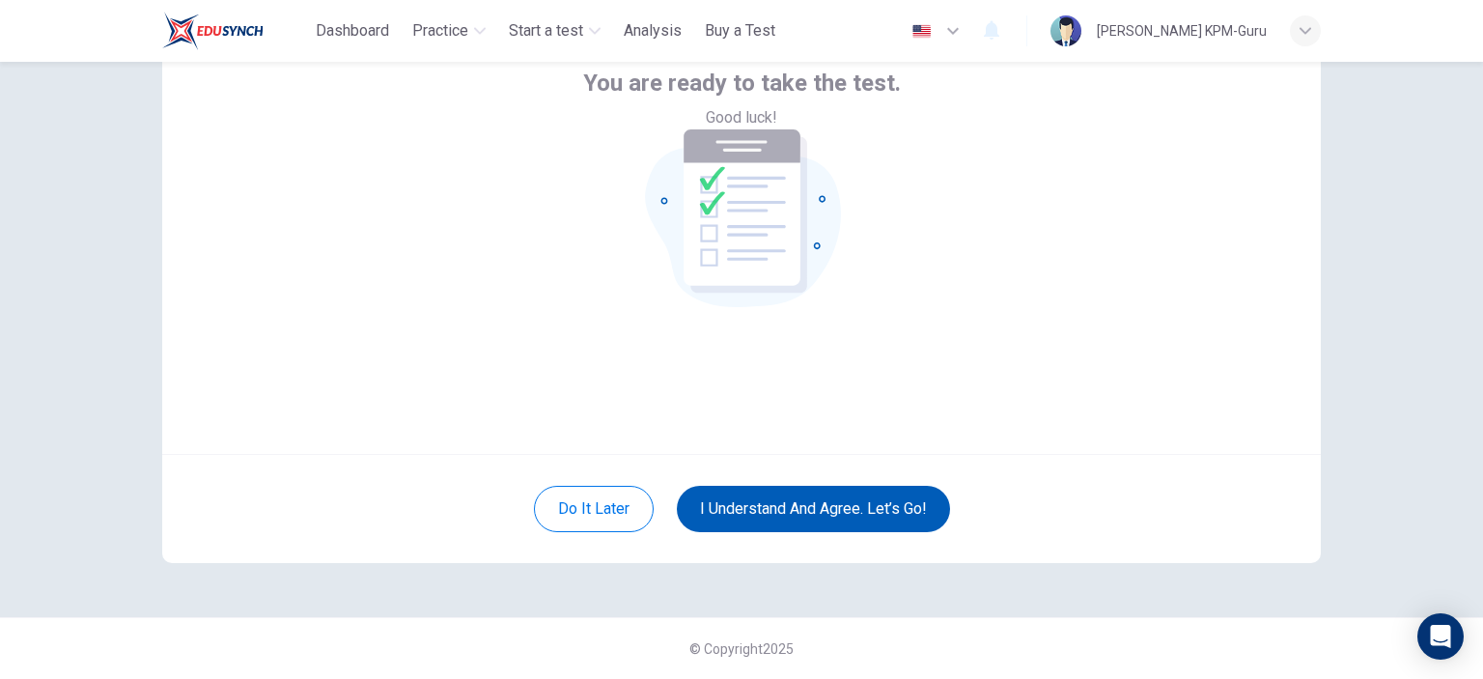
scroll to position [125, 0]
click at [797, 505] on button "I understand and agree. Let’s go!" at bounding box center [813, 510] width 273 height 46
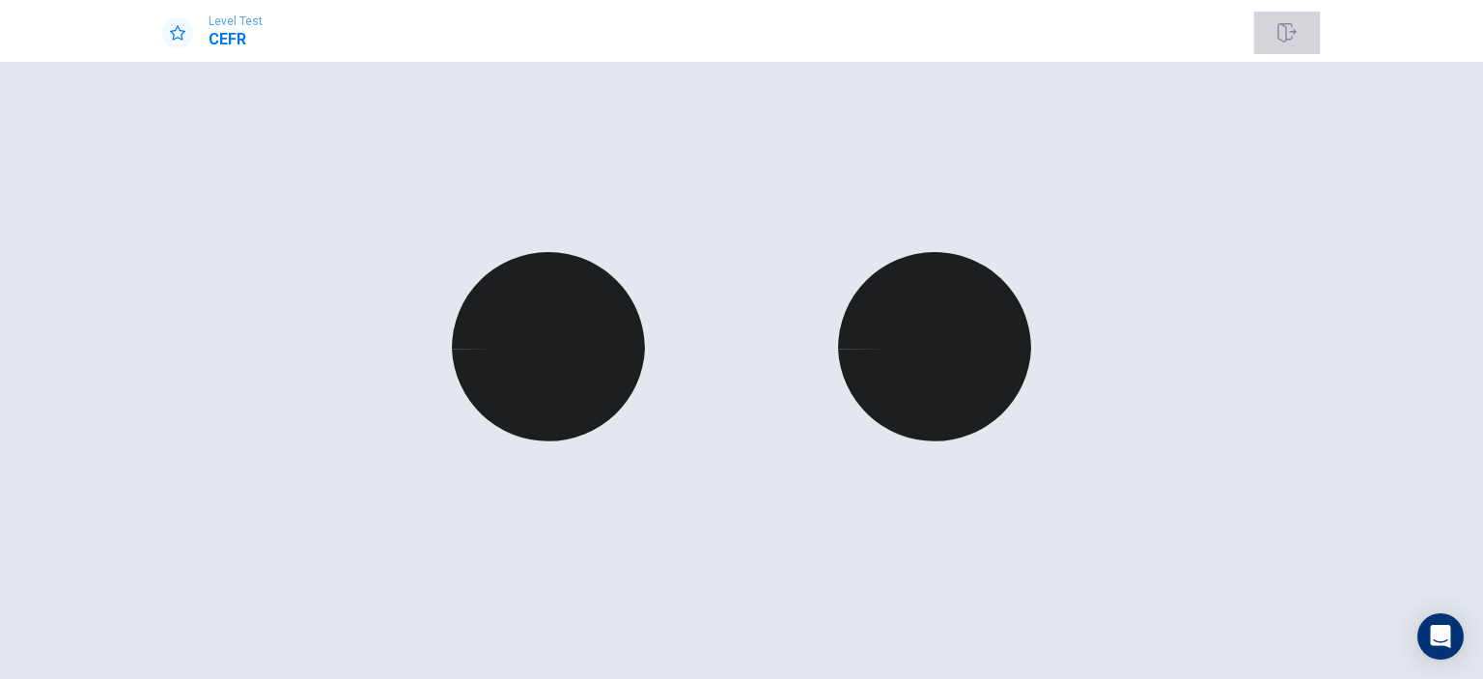
click at [1284, 27] on icon "button" at bounding box center [1286, 32] width 19 height 19
click at [1443, 646] on div "Open Intercom Messenger" at bounding box center [1440, 636] width 51 height 51
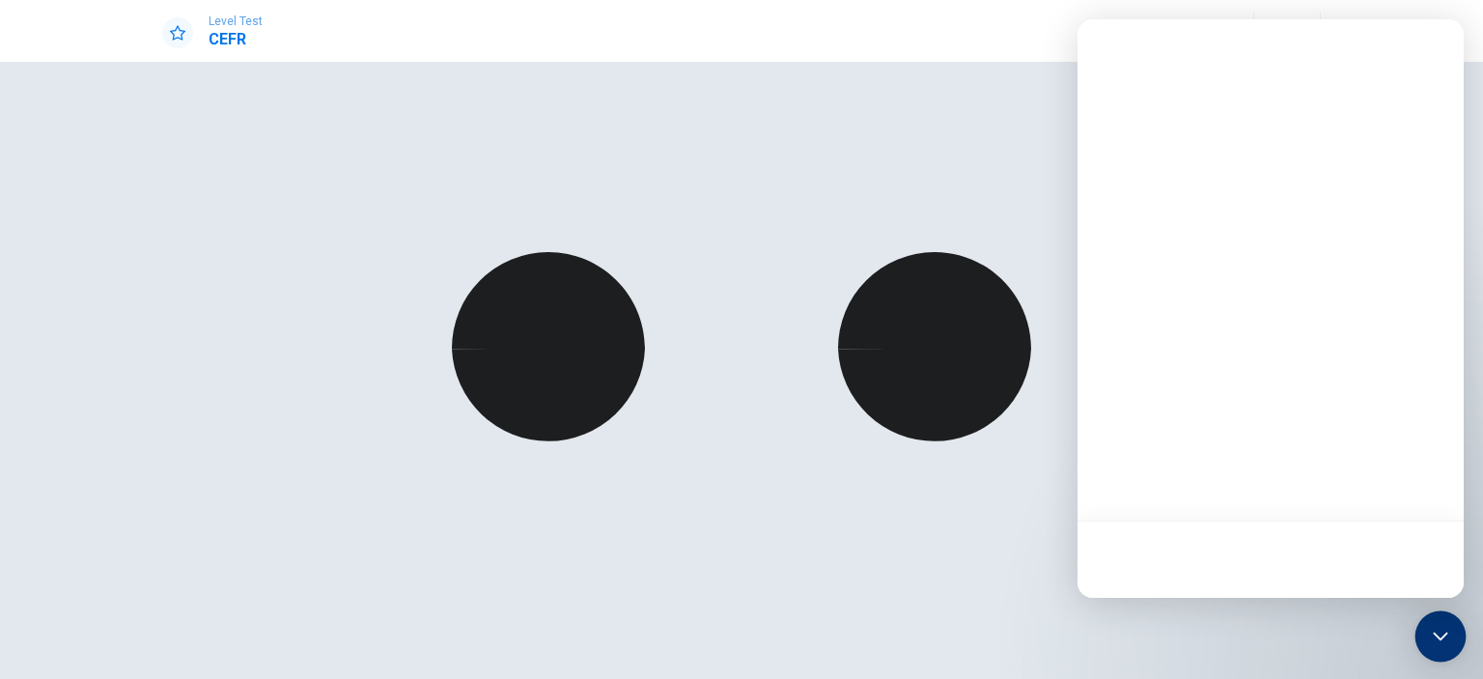
click at [1448, 632] on icon "Open Intercom Messenger" at bounding box center [1440, 636] width 25 height 25
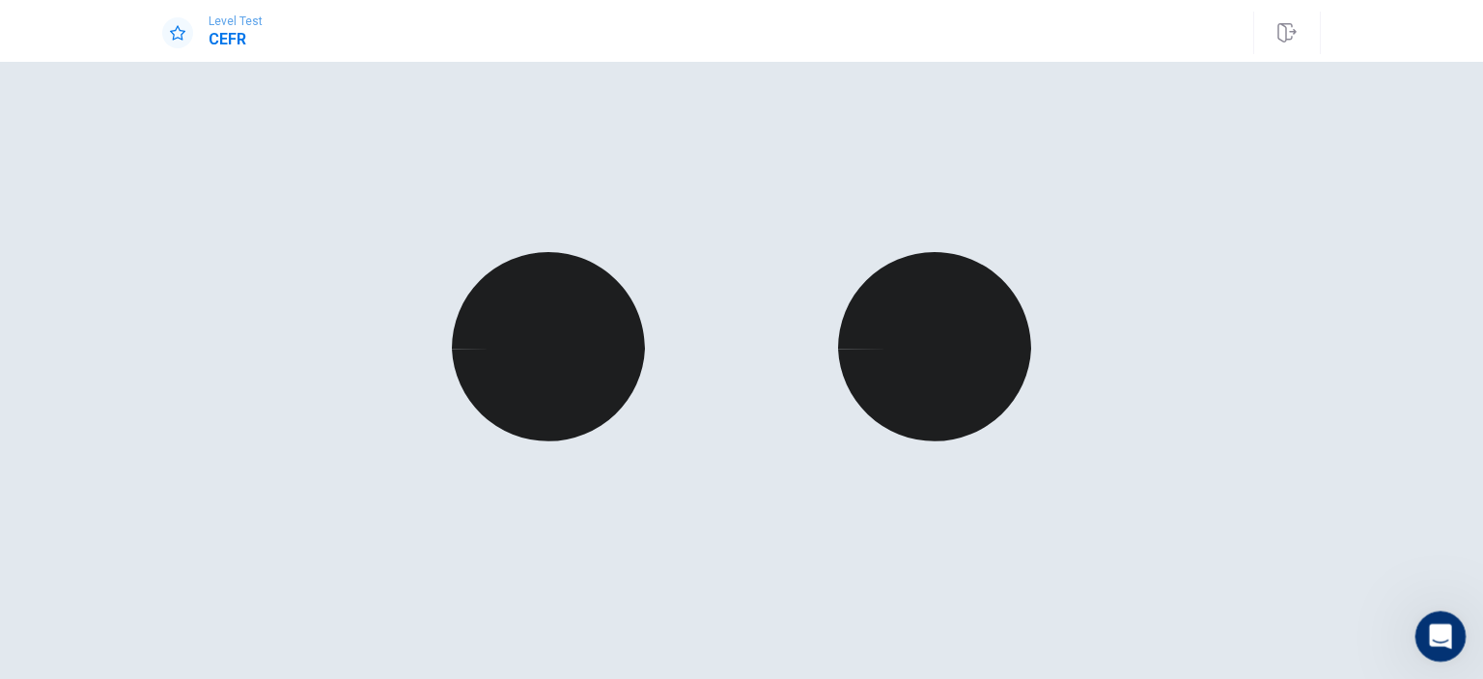
click at [1424, 613] on div "Open Intercom Messenger" at bounding box center [1437, 633] width 64 height 64
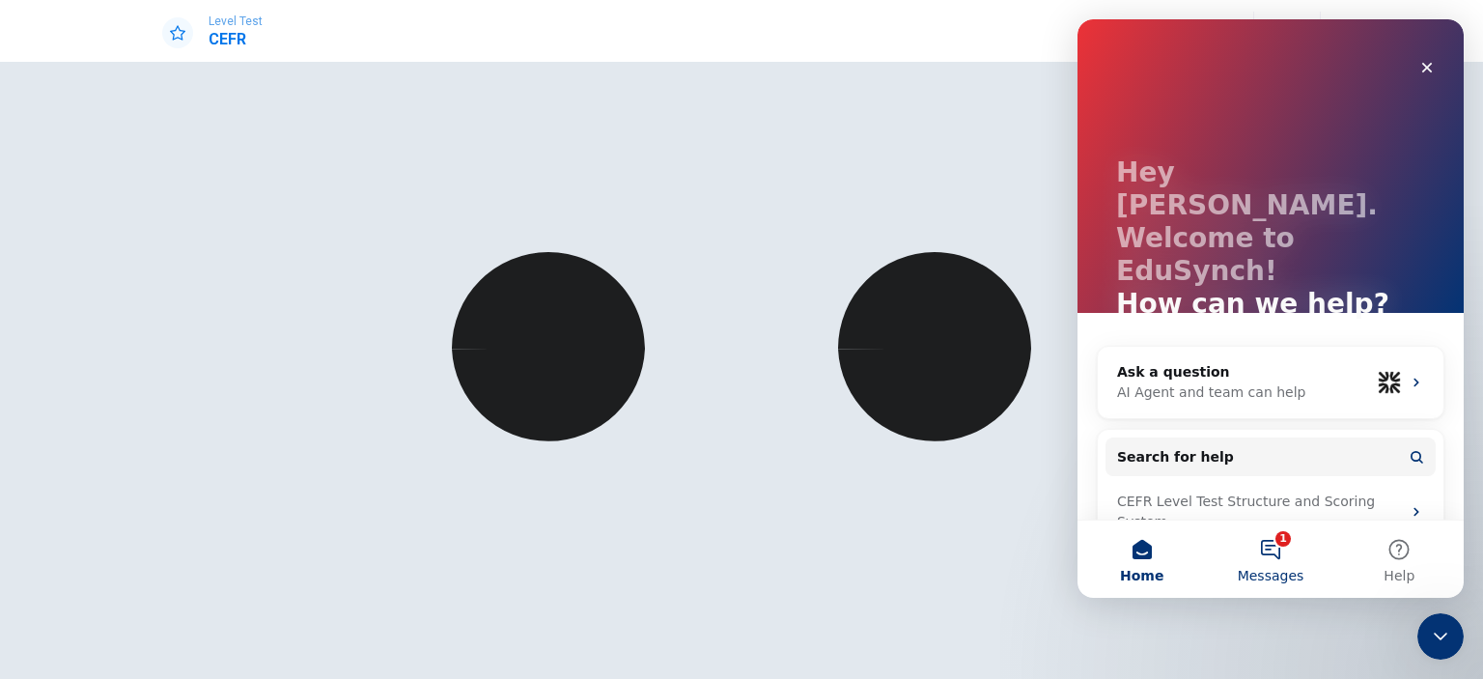
click at [1270, 553] on button "1 Messages" at bounding box center [1270, 558] width 128 height 77
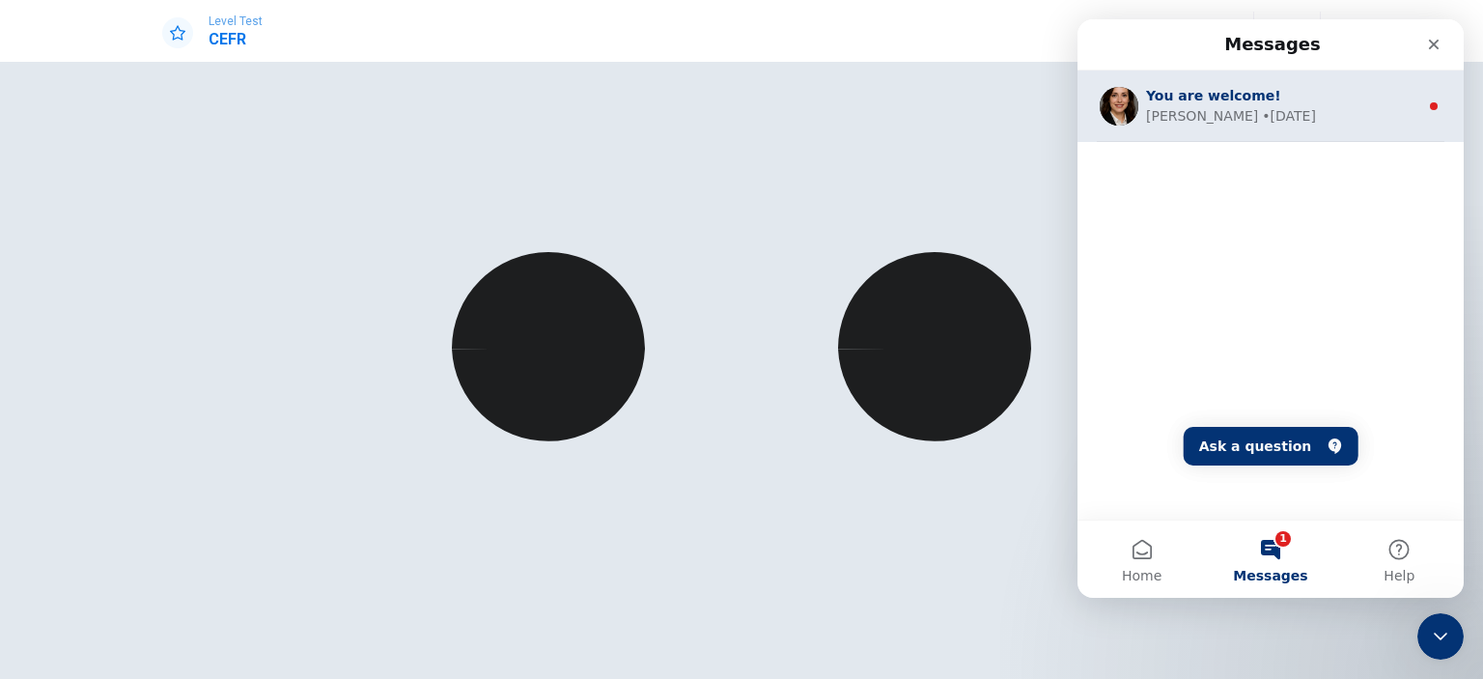
click at [1377, 103] on div "You are welcome!" at bounding box center [1282, 96] width 272 height 20
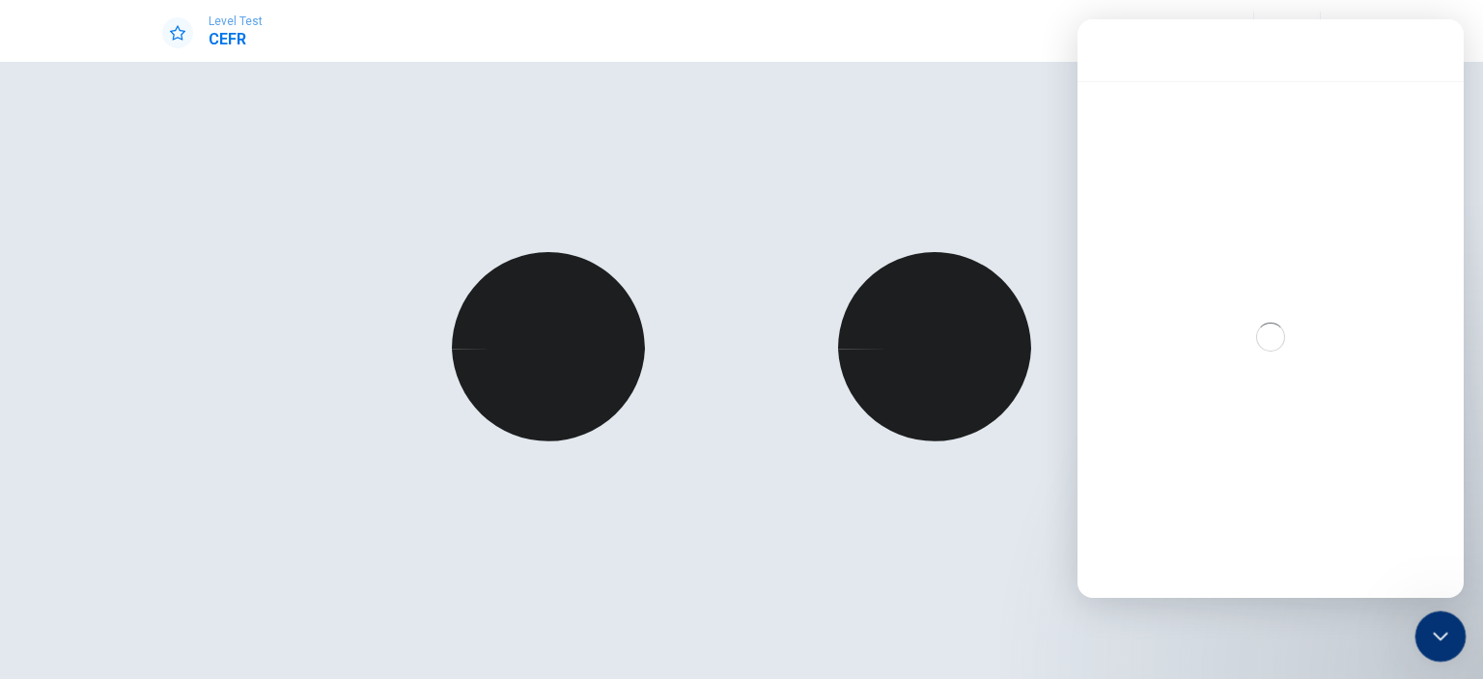
click at [1433, 628] on icon "Close Intercom Messenger" at bounding box center [1437, 633] width 23 height 23
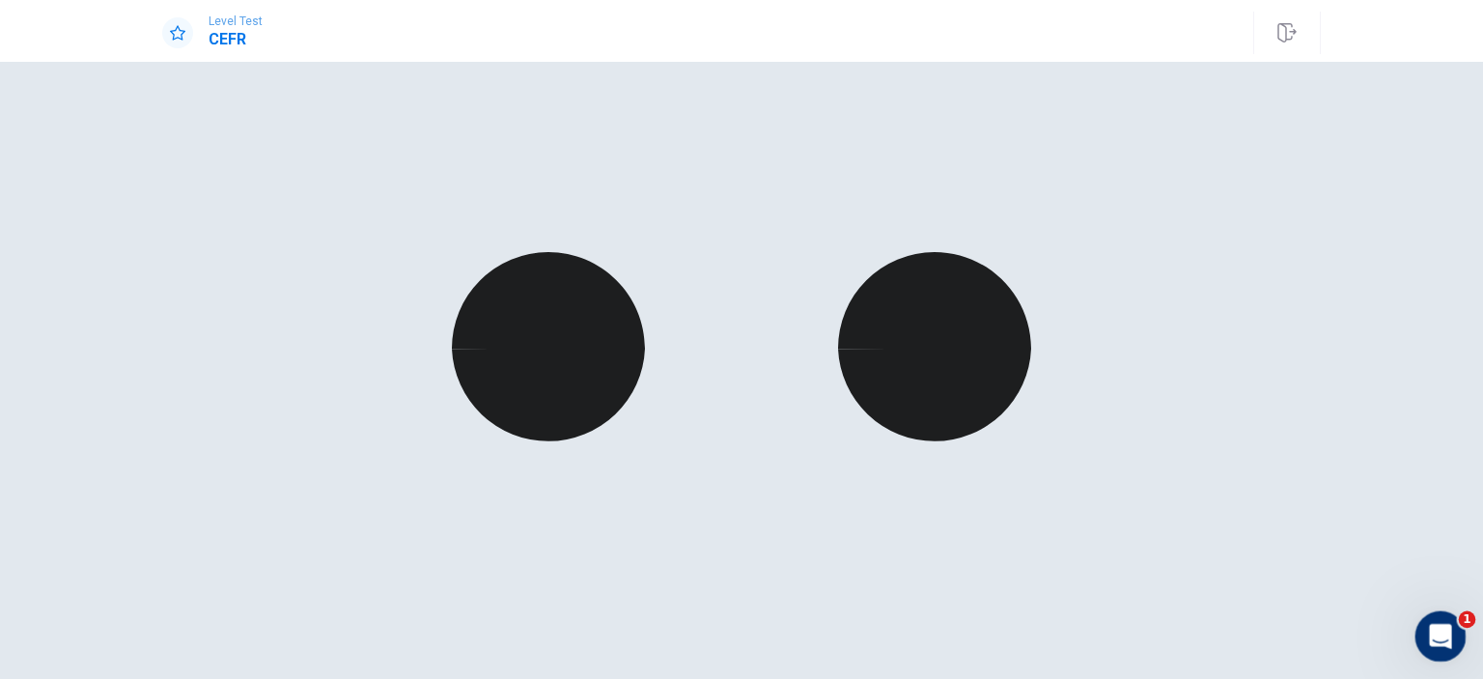
click at [1433, 628] on icon "Open Intercom Messenger" at bounding box center [1438, 634] width 32 height 32
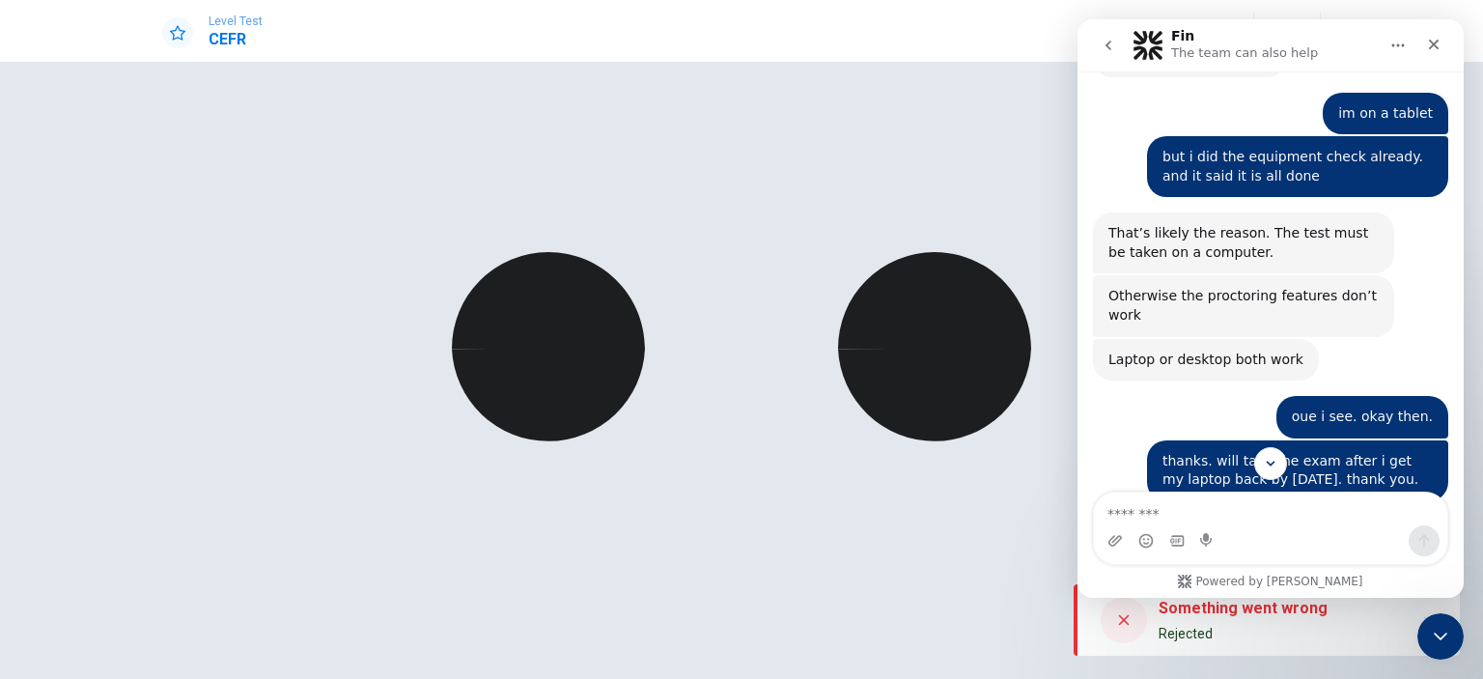
scroll to position [1771, 0]
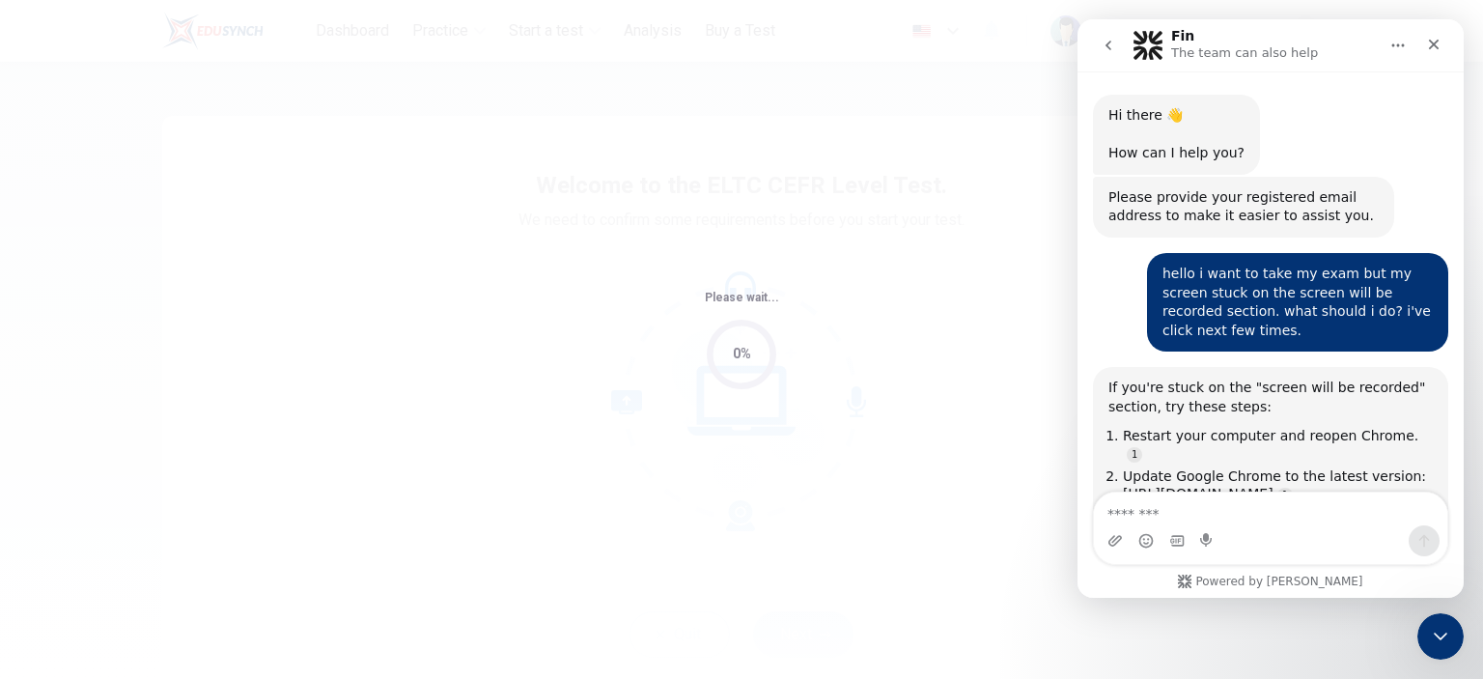
scroll to position [1861, 0]
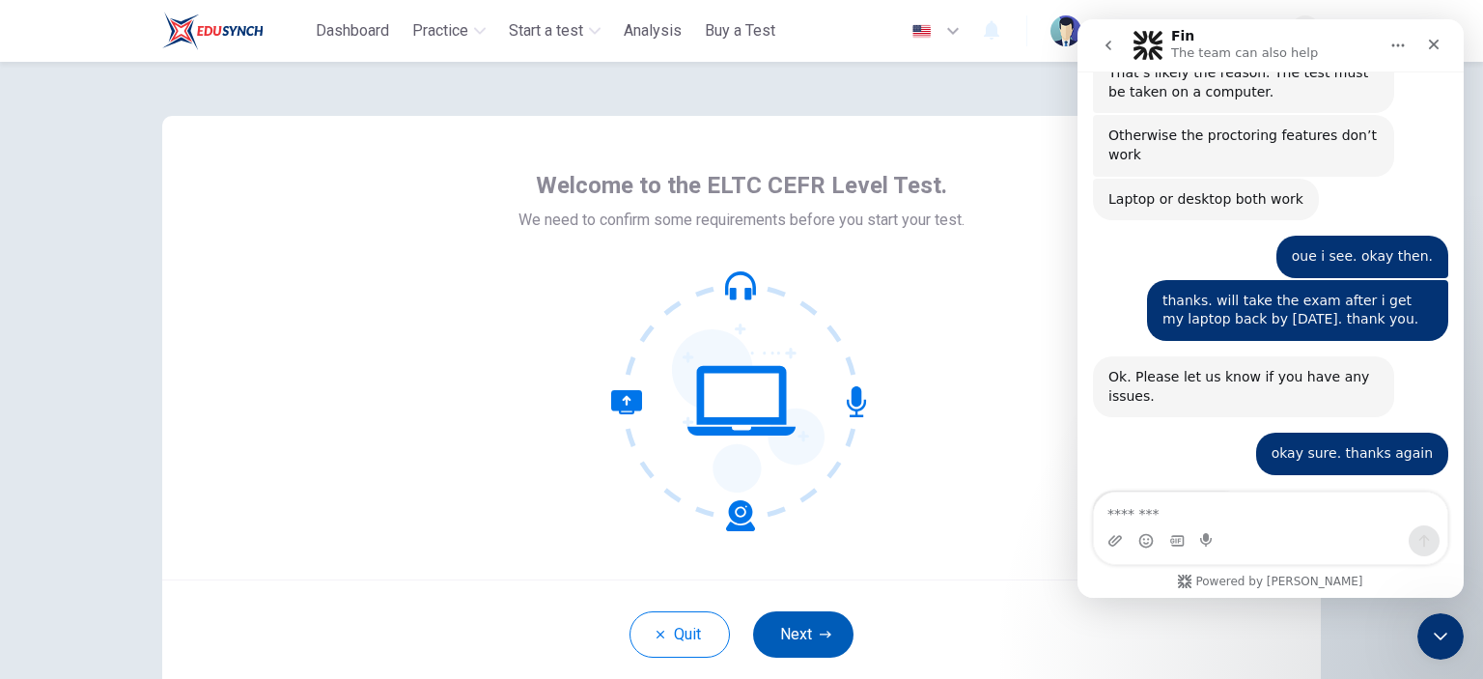
click at [788, 627] on button "Next" at bounding box center [803, 634] width 100 height 46
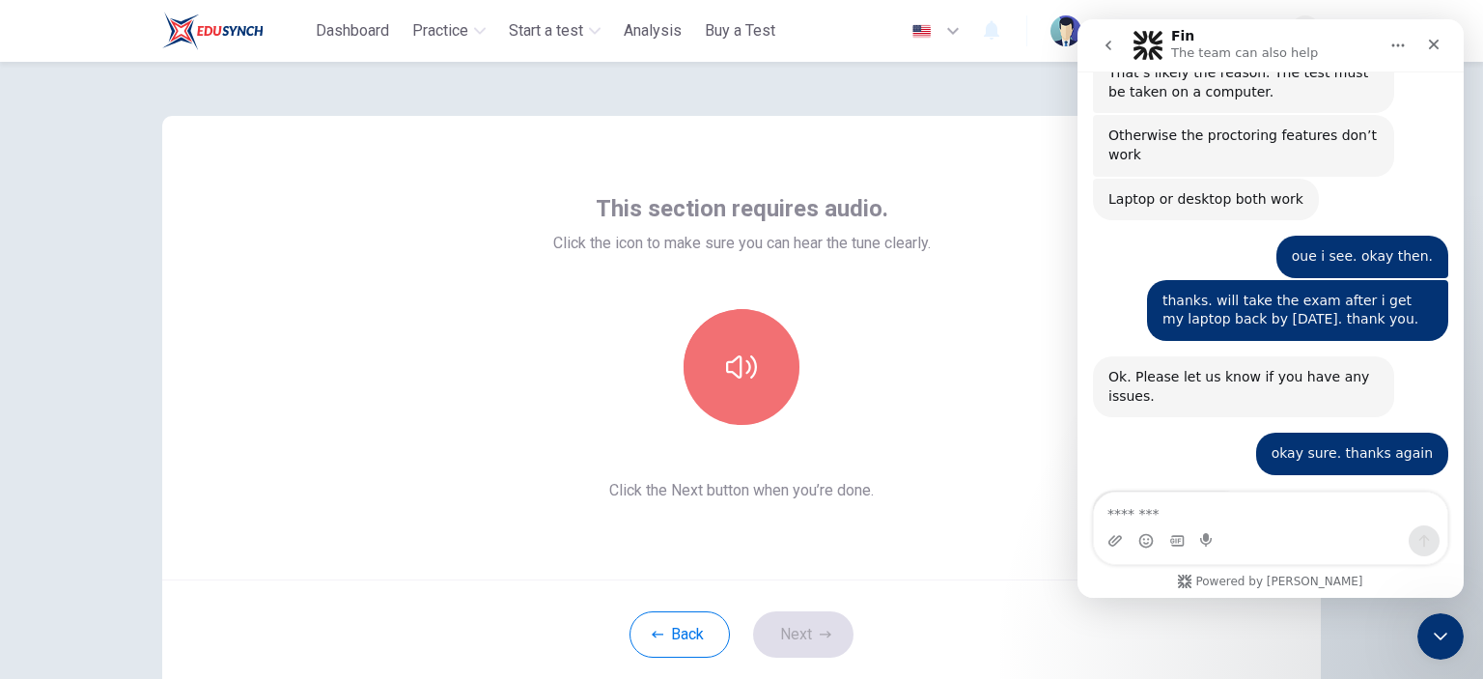
drag, startPoint x: 710, startPoint y: 346, endPoint x: 782, endPoint y: 404, distance: 92.6
click at [714, 346] on button "button" at bounding box center [741, 367] width 116 height 116
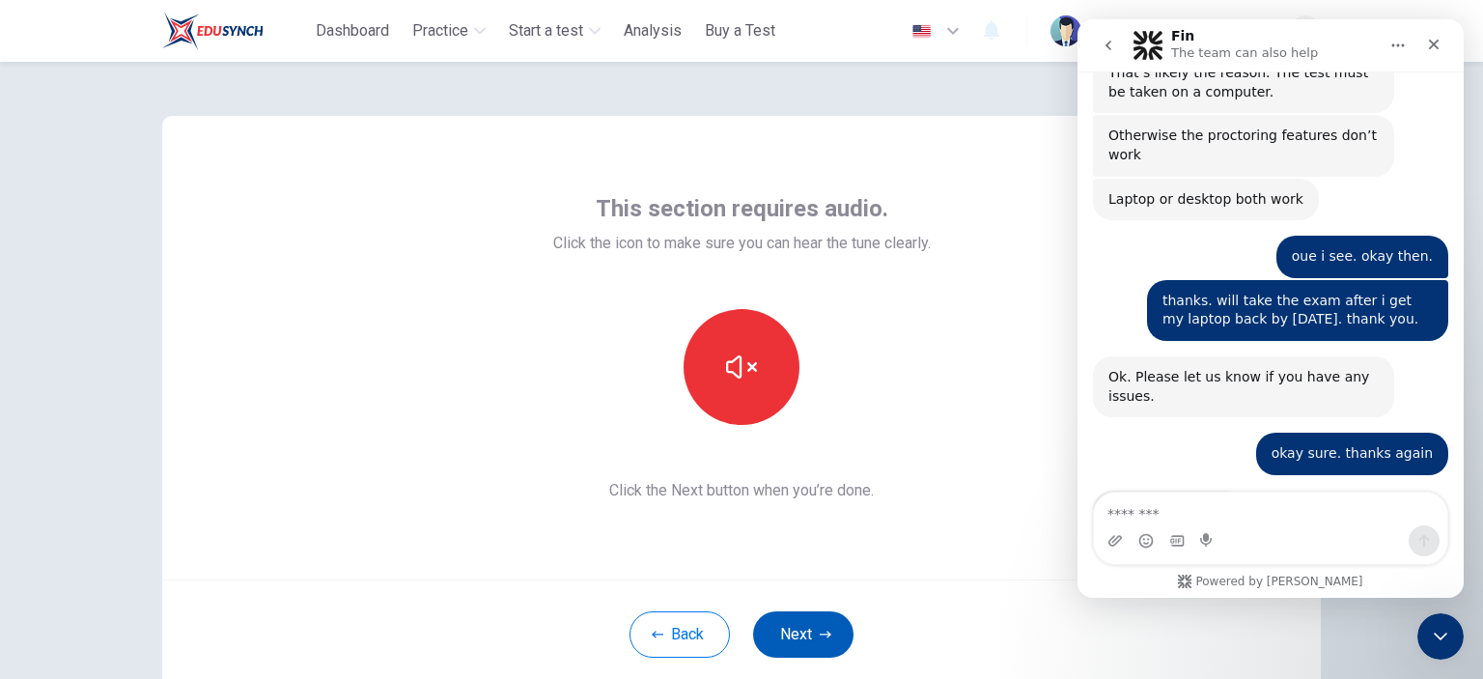
click at [791, 637] on button "Next" at bounding box center [803, 634] width 100 height 46
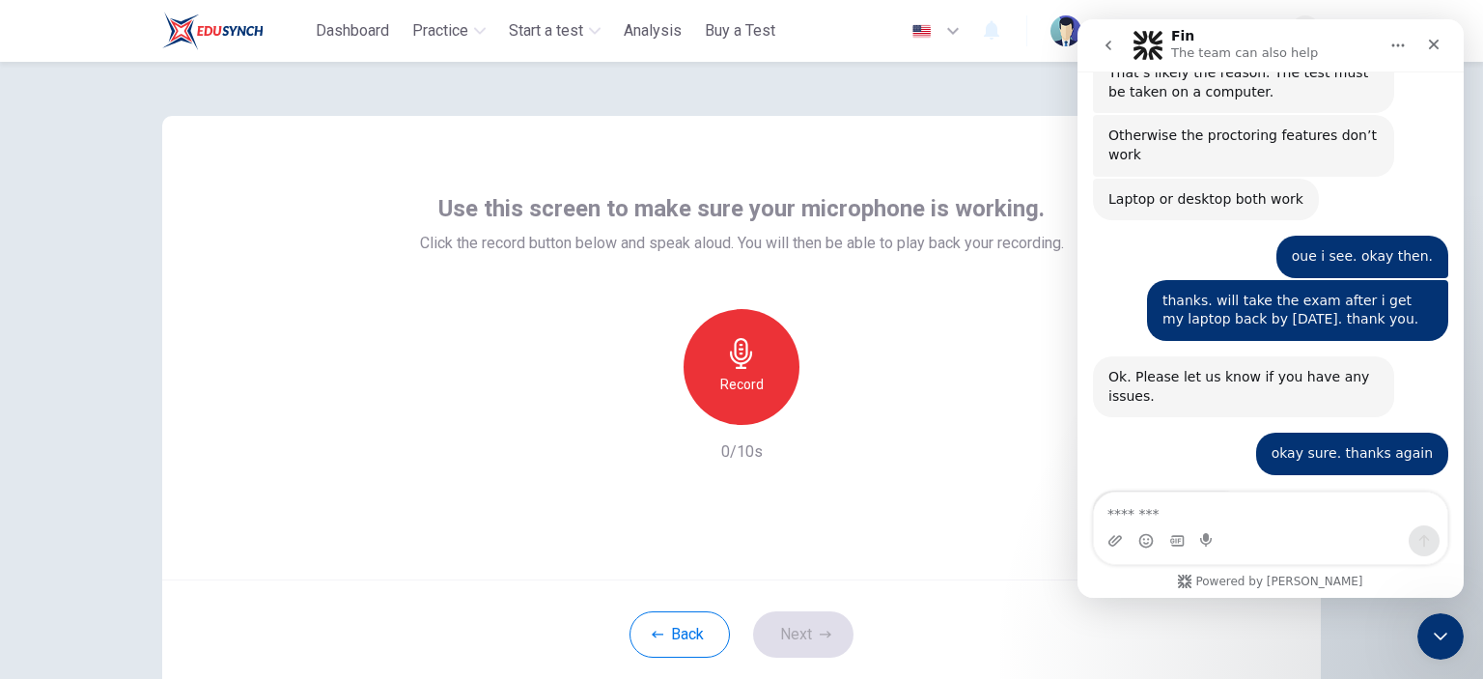
click at [714, 354] on div "Record" at bounding box center [741, 367] width 116 height 116
click at [1434, 49] on icon "Close" at bounding box center [1433, 44] width 15 height 15
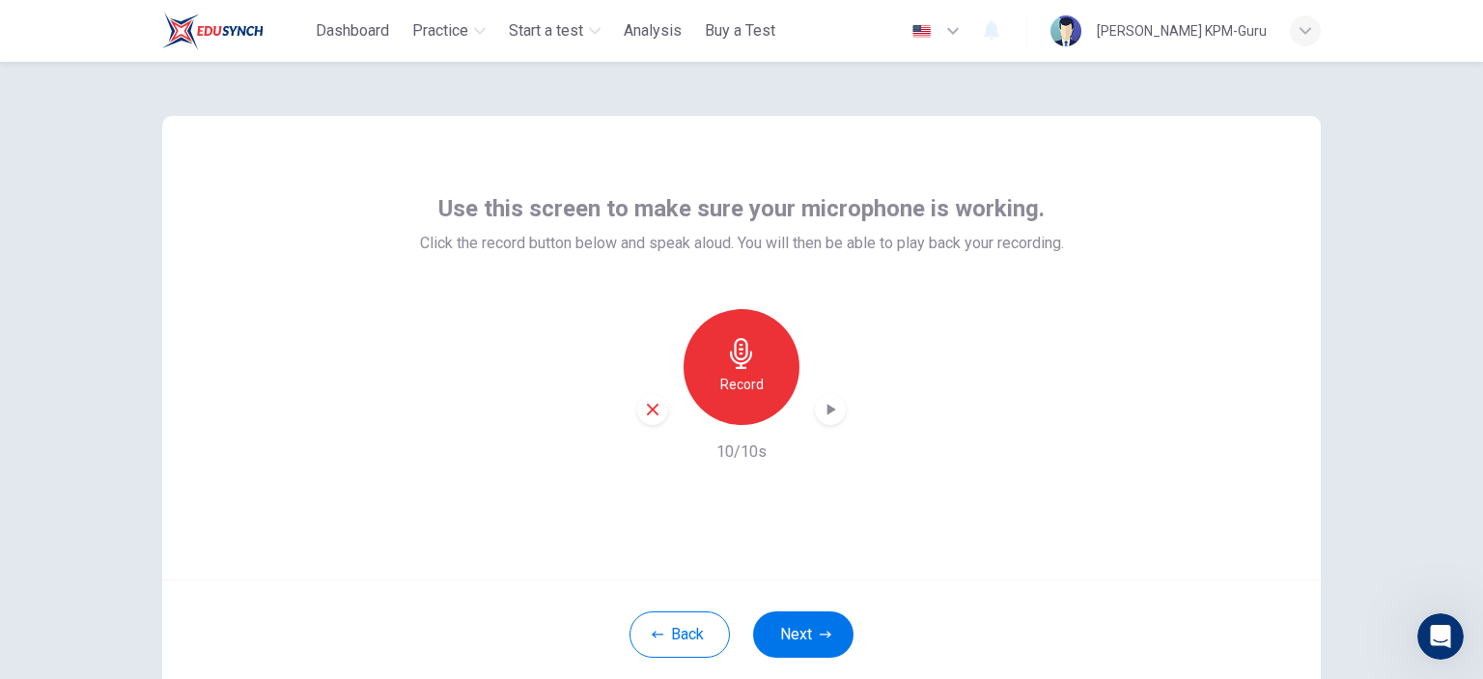
click at [832, 410] on icon "button" at bounding box center [830, 409] width 19 height 19
click at [807, 629] on button "Next" at bounding box center [803, 634] width 100 height 46
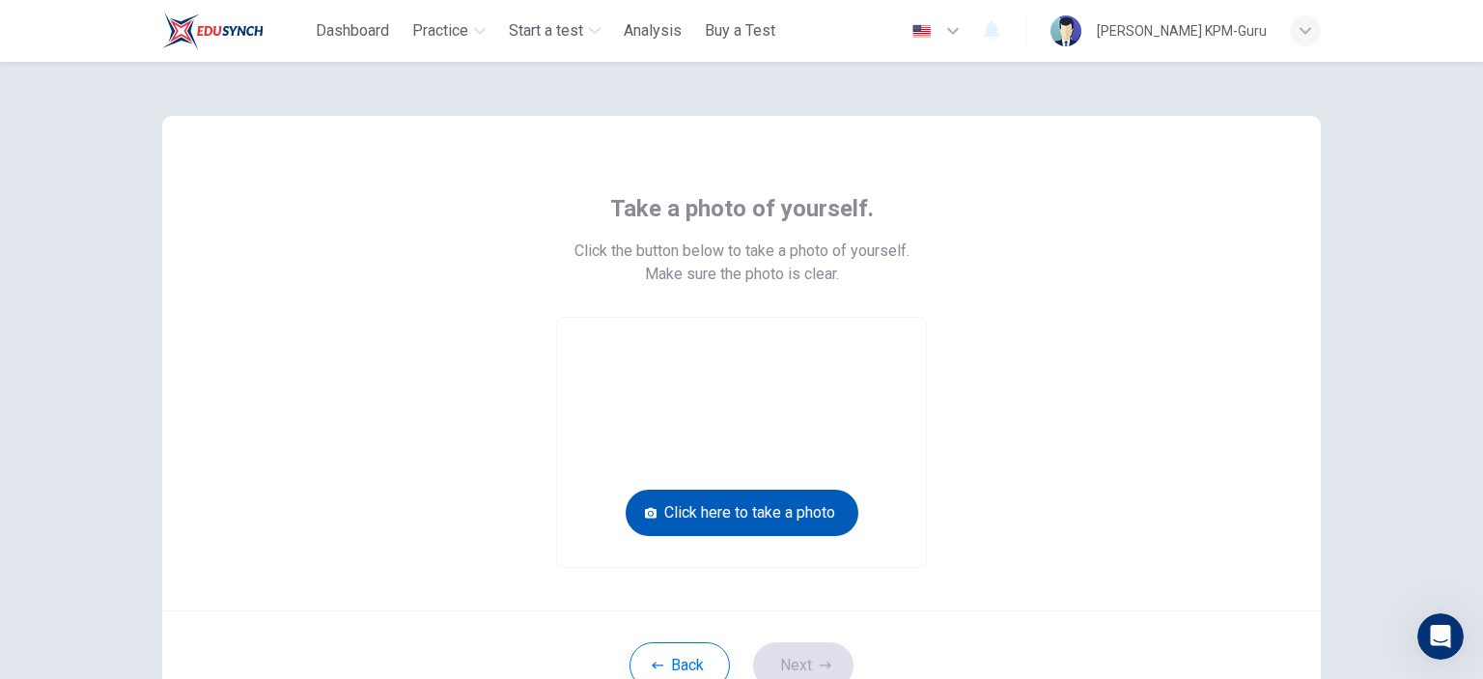
click at [809, 513] on button "Click here to take a photo" at bounding box center [742, 512] width 233 height 46
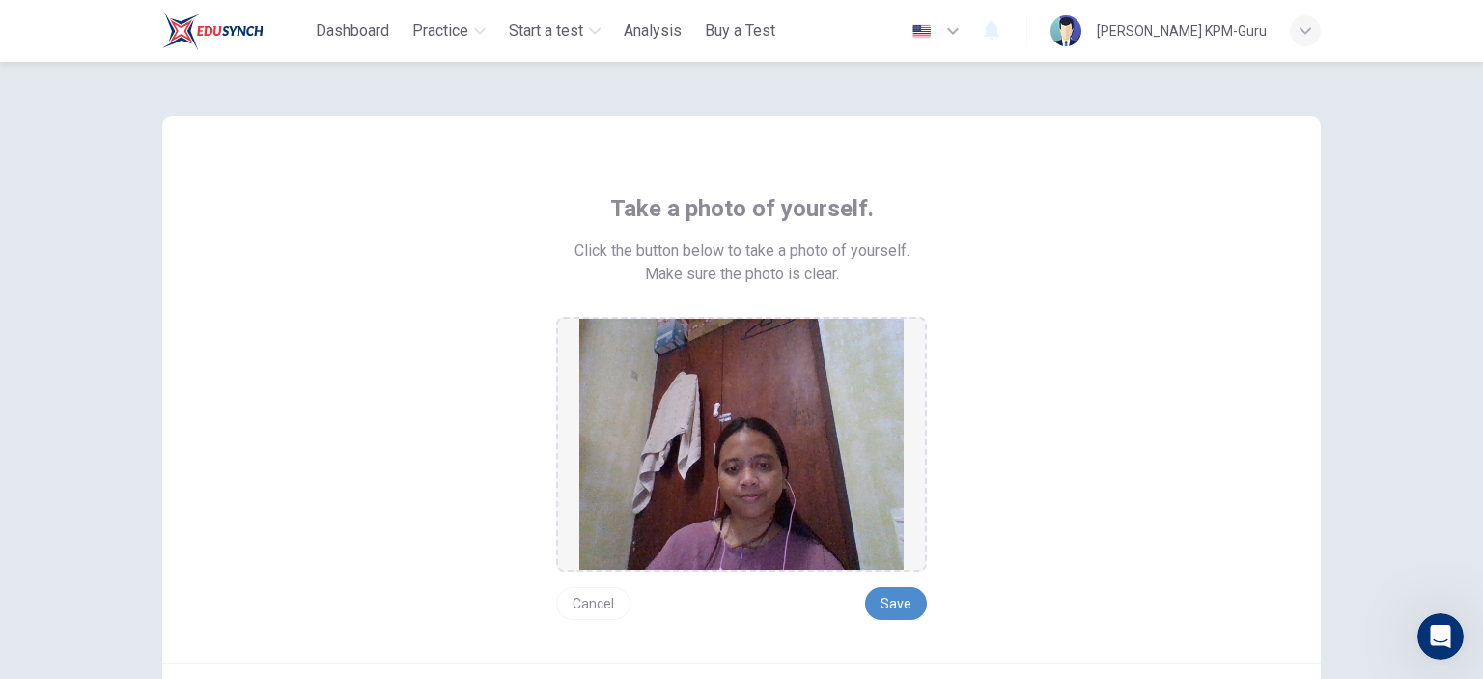
click at [904, 605] on button "Save" at bounding box center [896, 603] width 62 height 33
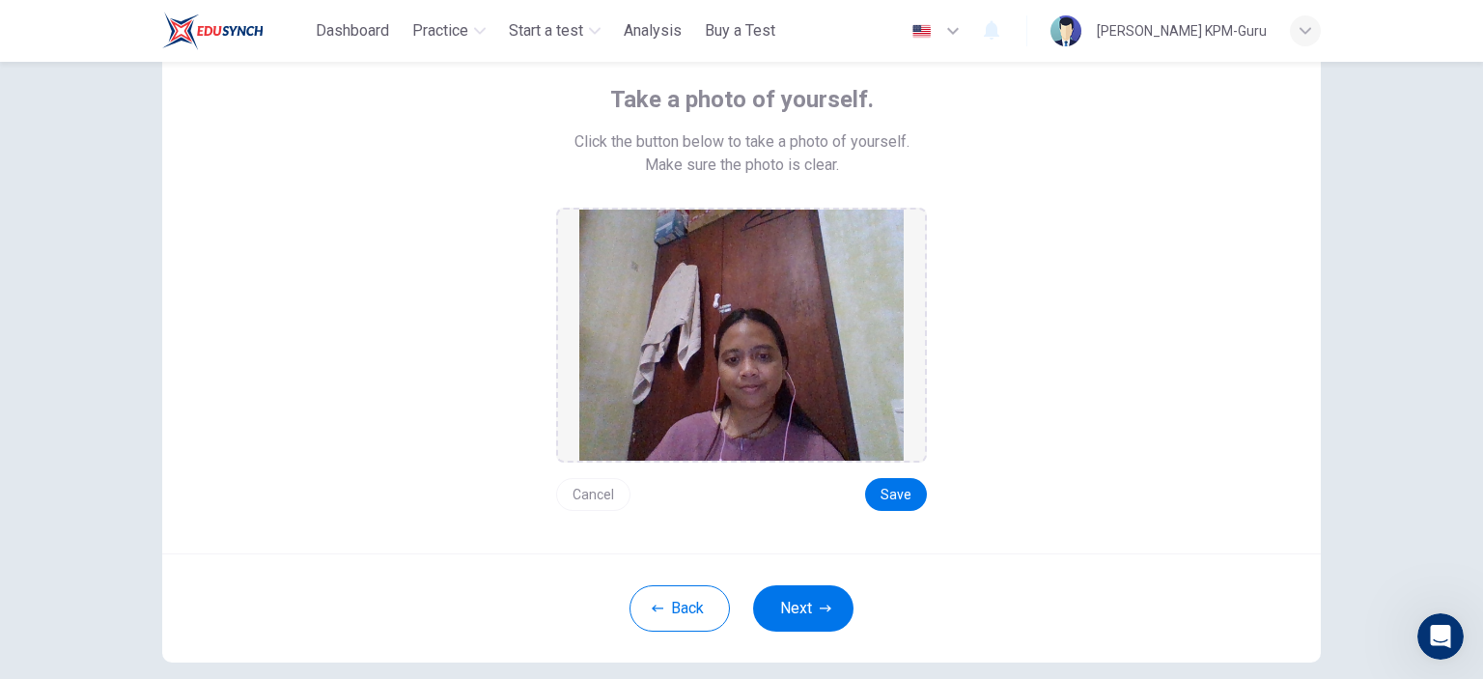
scroll to position [207, 0]
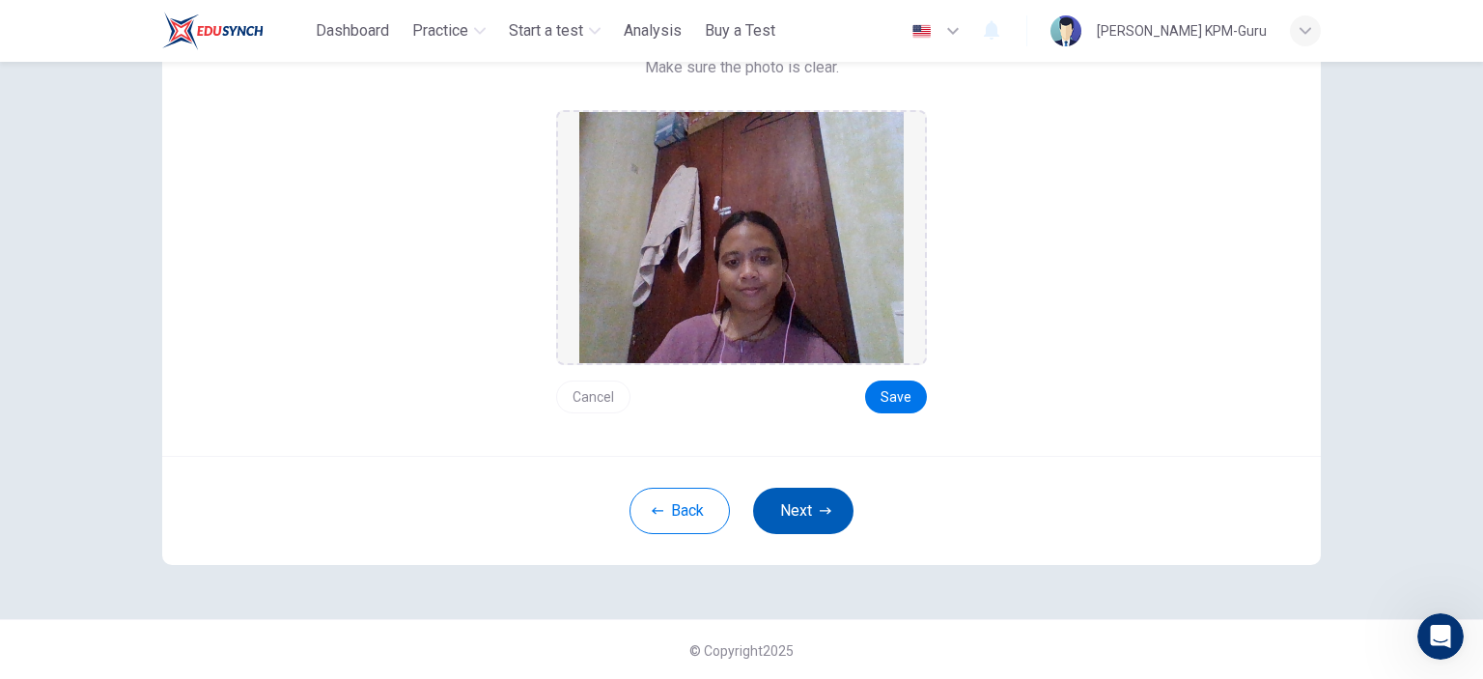
click at [803, 519] on button "Next" at bounding box center [803, 510] width 100 height 46
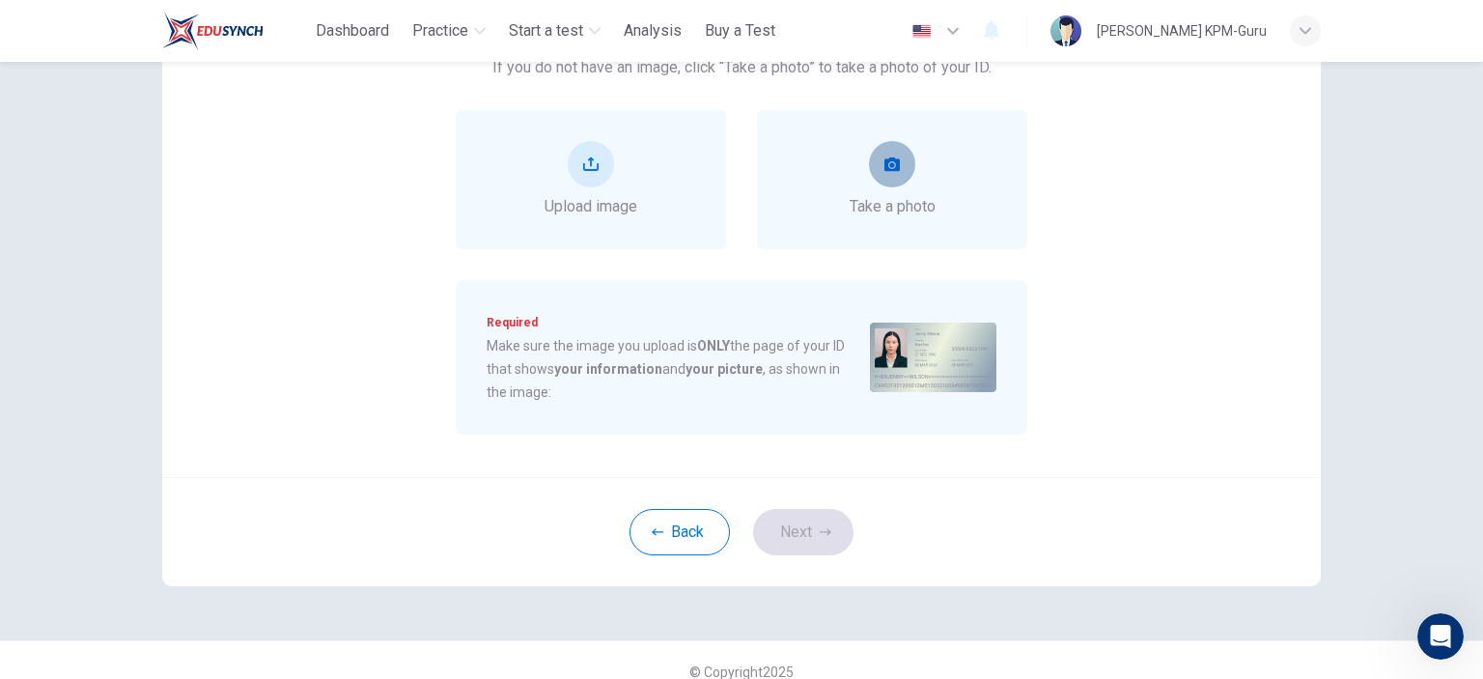
click at [892, 183] on button "take photo" at bounding box center [892, 164] width 46 height 46
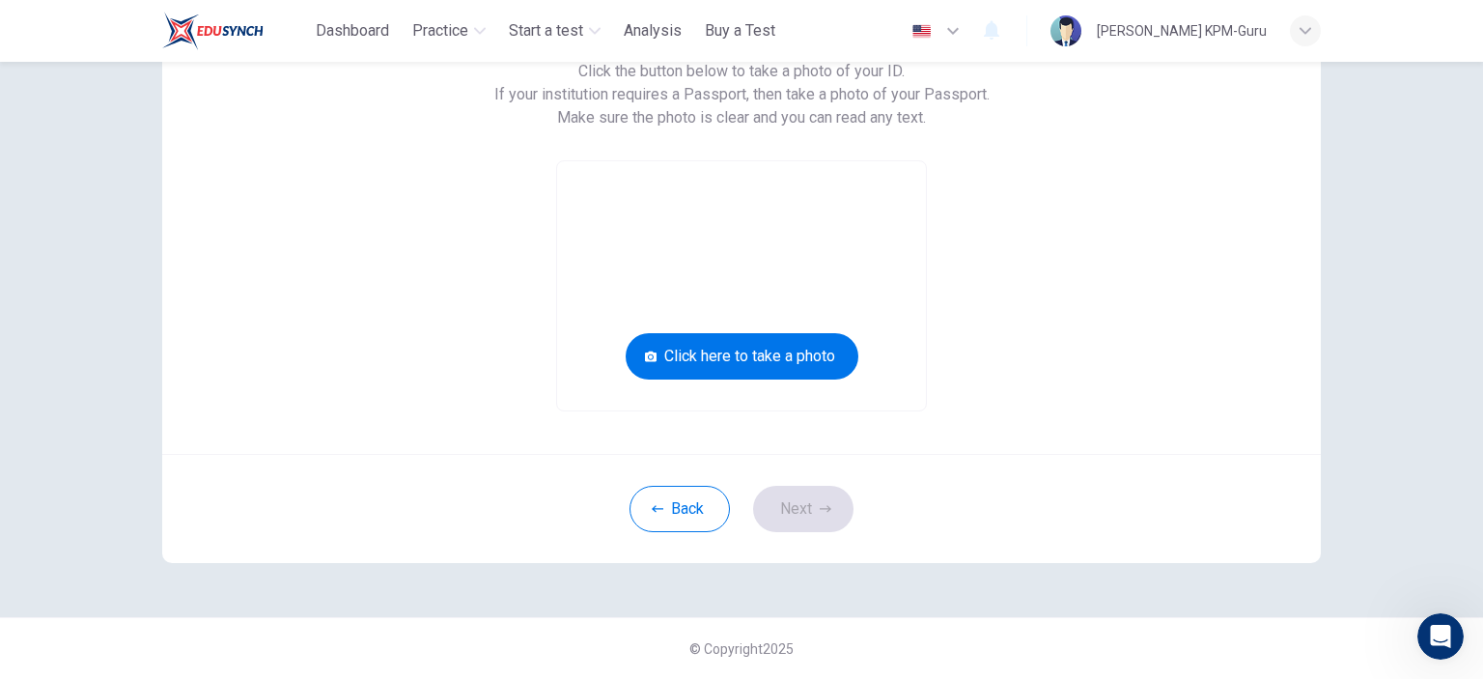
scroll to position [179, 0]
click at [744, 366] on button "Click here to take a photo" at bounding box center [742, 357] width 233 height 46
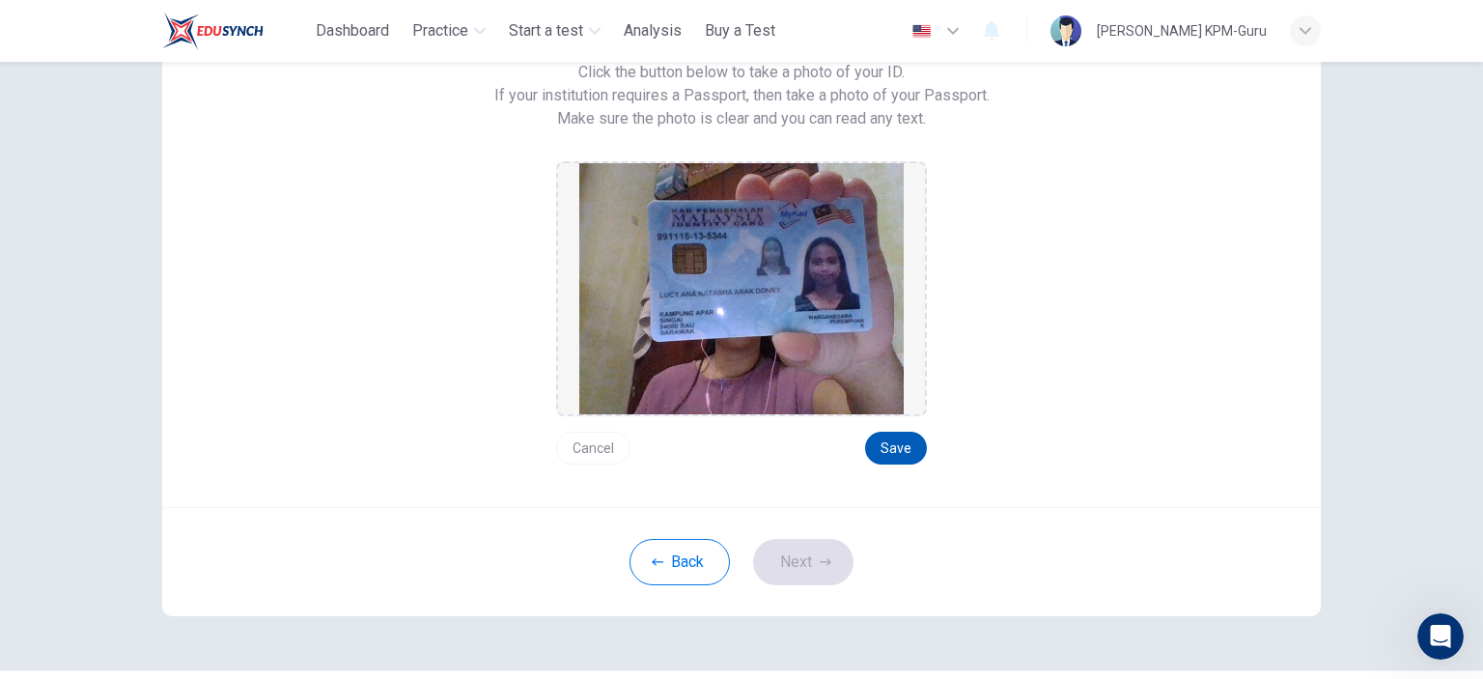
click at [882, 447] on button "Save" at bounding box center [896, 447] width 62 height 33
click at [804, 572] on button "Next" at bounding box center [803, 562] width 100 height 46
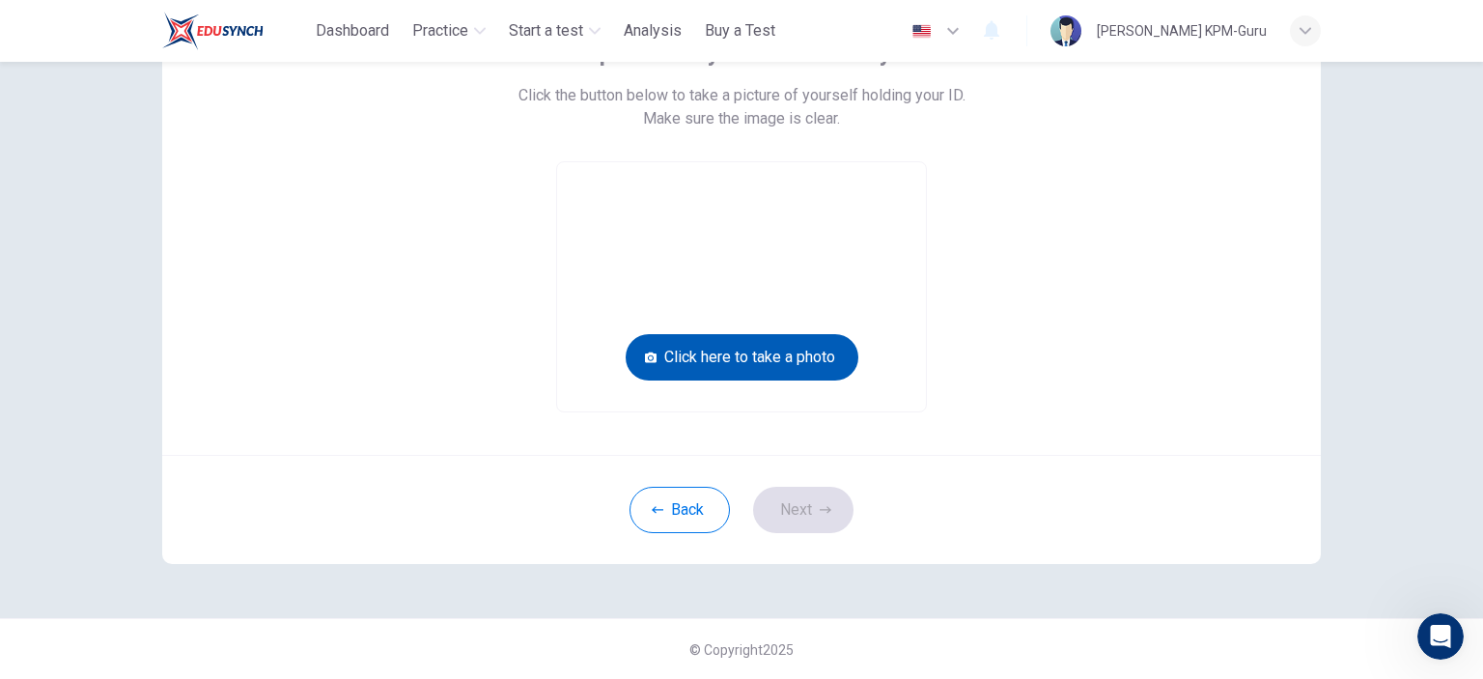
click at [771, 366] on button "Click here to take a photo" at bounding box center [742, 357] width 233 height 46
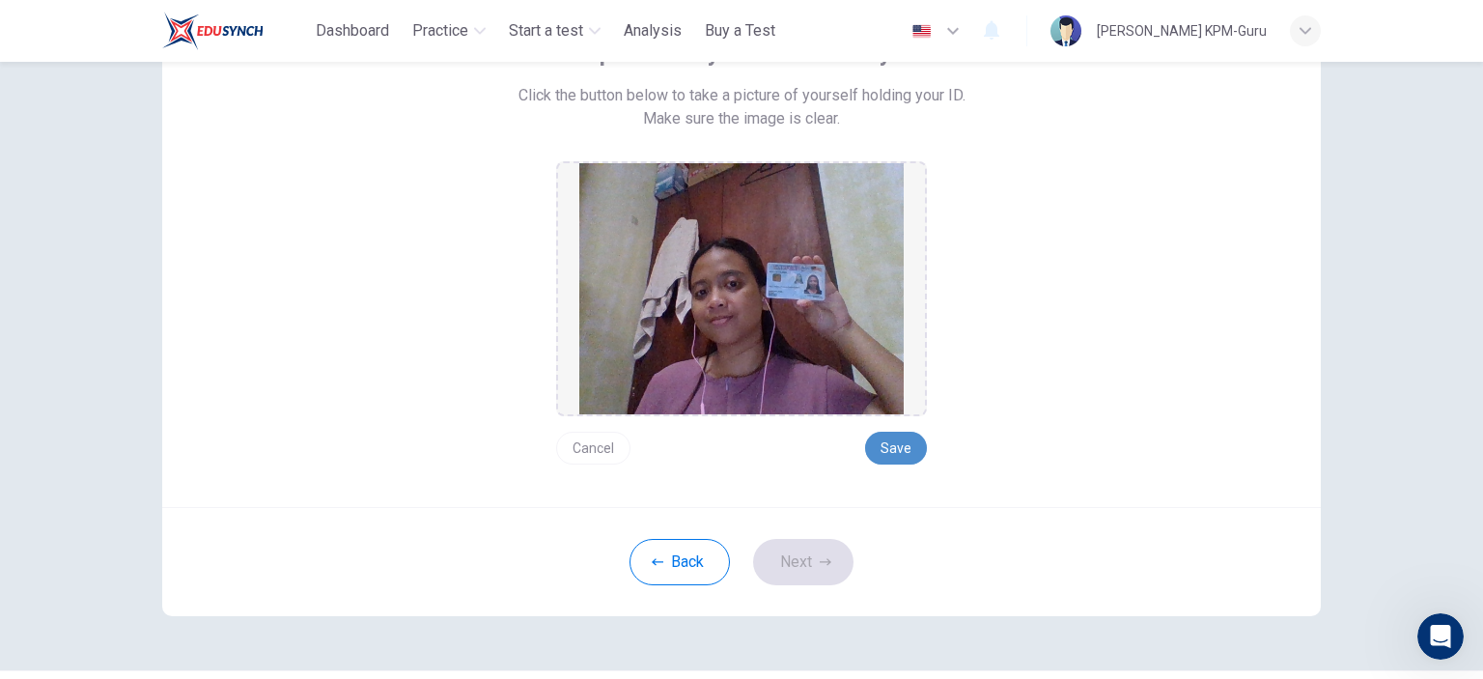
click at [884, 456] on button "Save" at bounding box center [896, 447] width 62 height 33
click at [798, 552] on button "Next" at bounding box center [803, 562] width 100 height 46
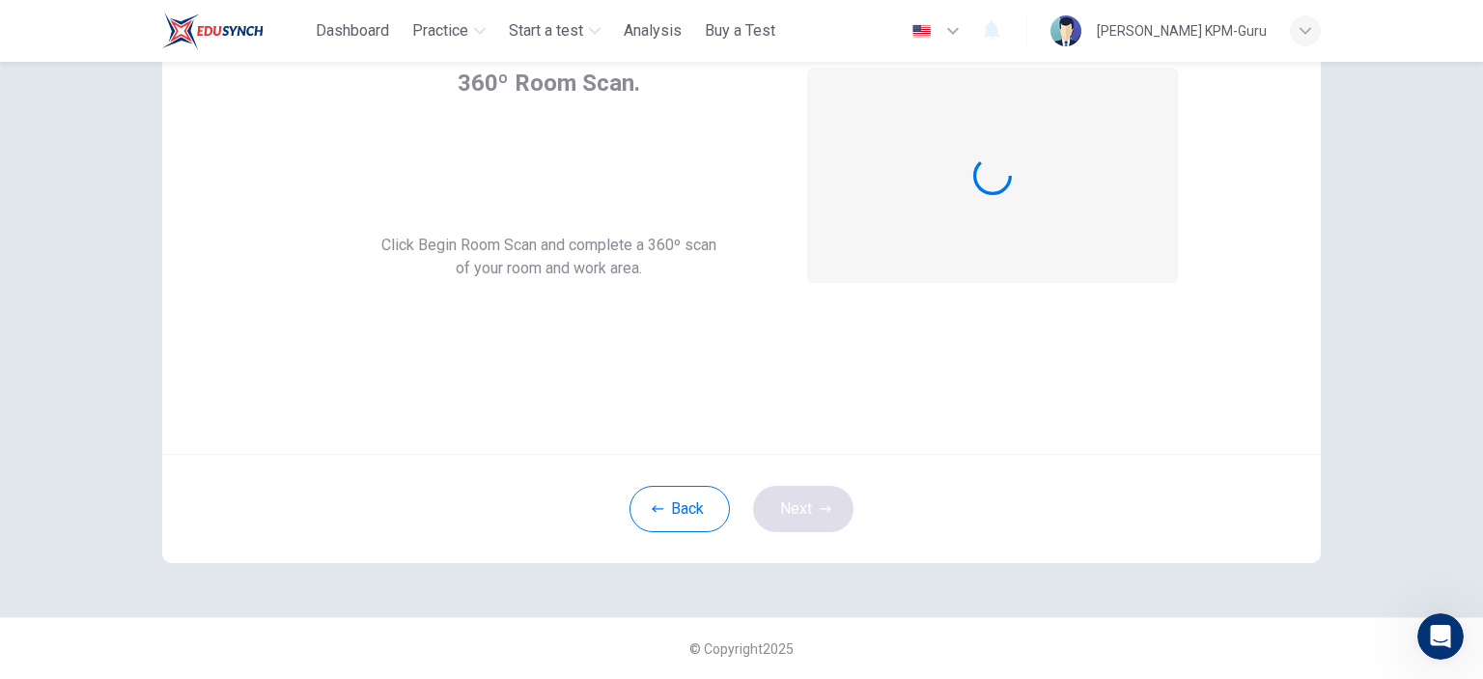
scroll to position [125, 0]
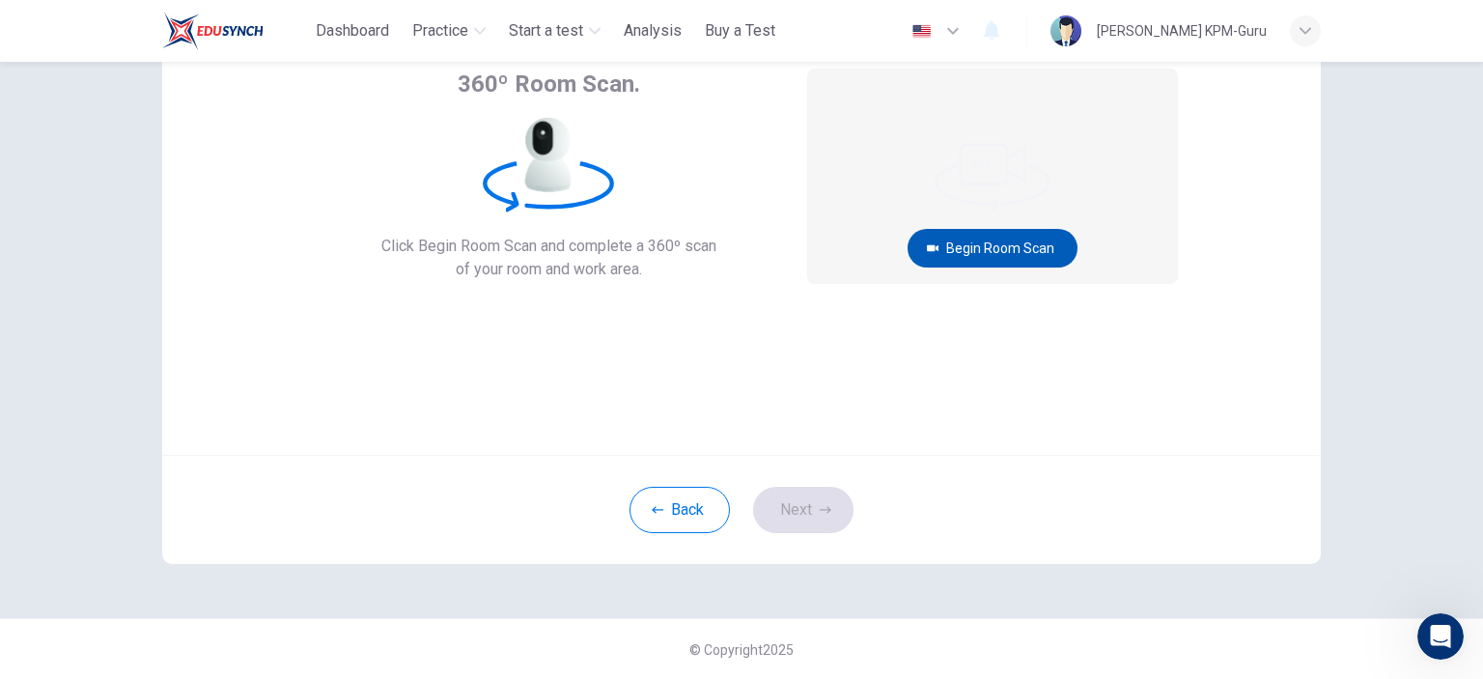
click at [975, 258] on button "Begin Room Scan" at bounding box center [992, 248] width 170 height 39
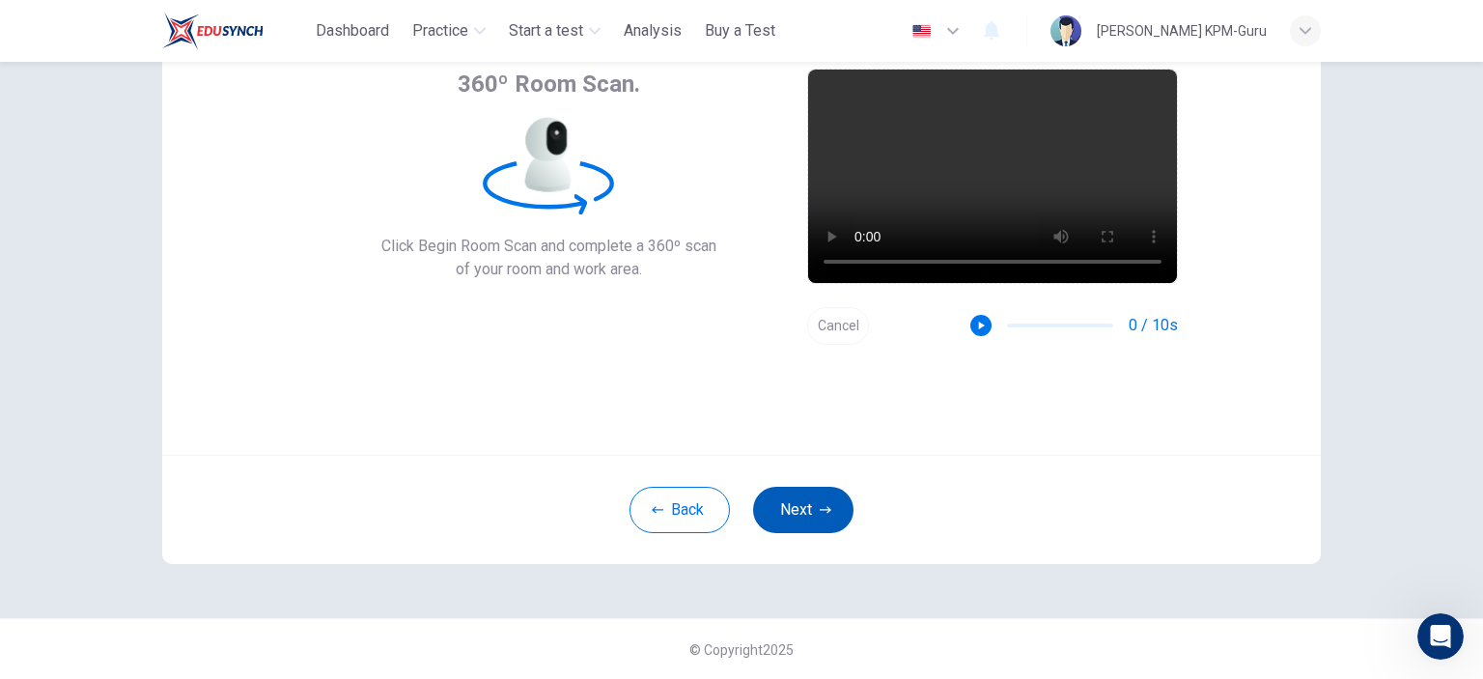
click at [812, 510] on button "Next" at bounding box center [803, 510] width 100 height 46
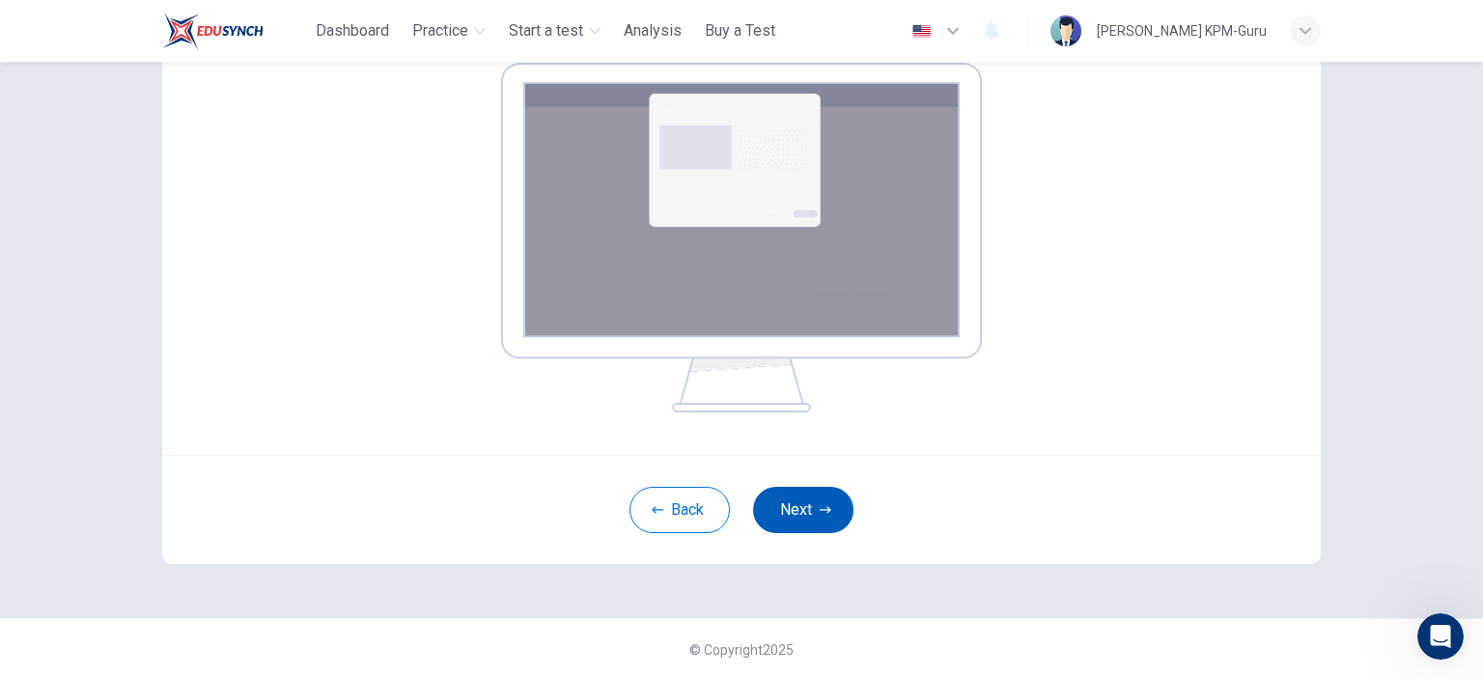
scroll to position [323, 0]
click at [795, 482] on div "Back Next" at bounding box center [741, 508] width 1158 height 109
click at [793, 507] on button "Next" at bounding box center [803, 509] width 100 height 46
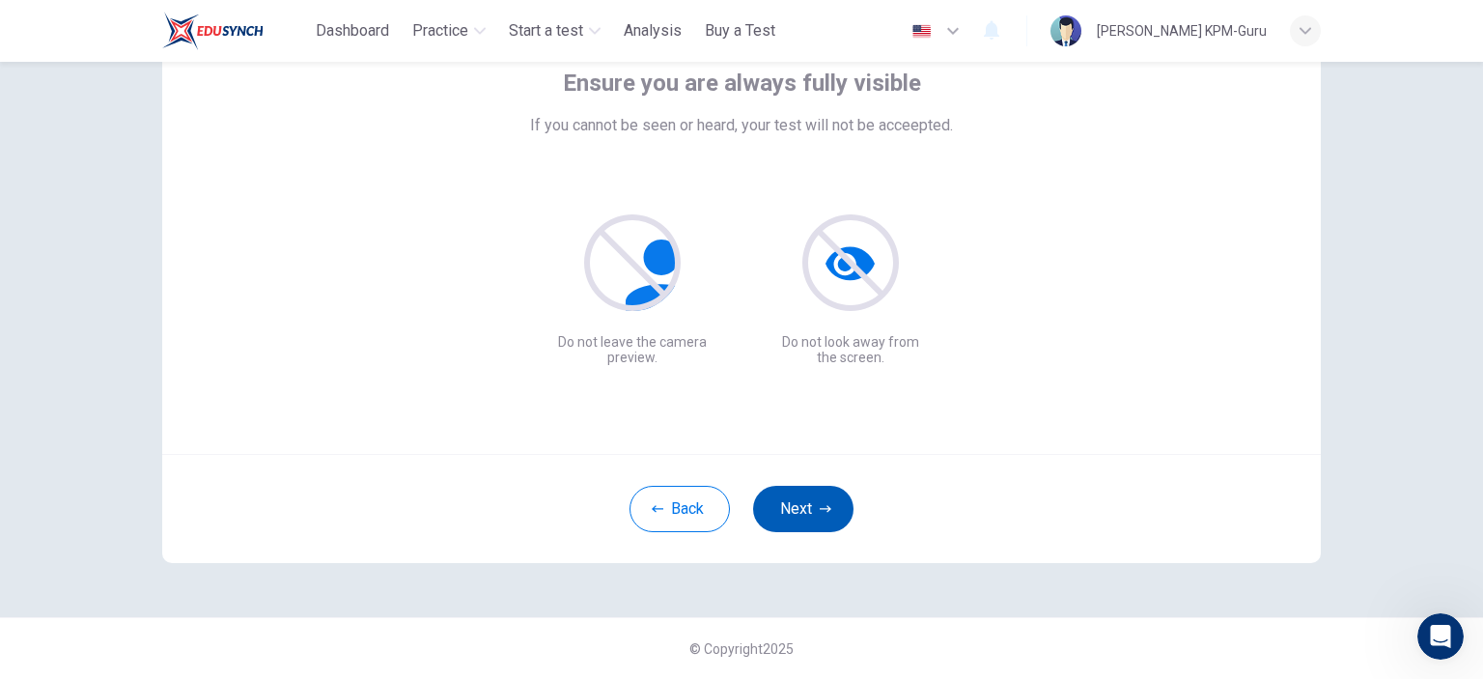
scroll to position [125, 0]
click at [807, 516] on button "Next" at bounding box center [803, 510] width 100 height 46
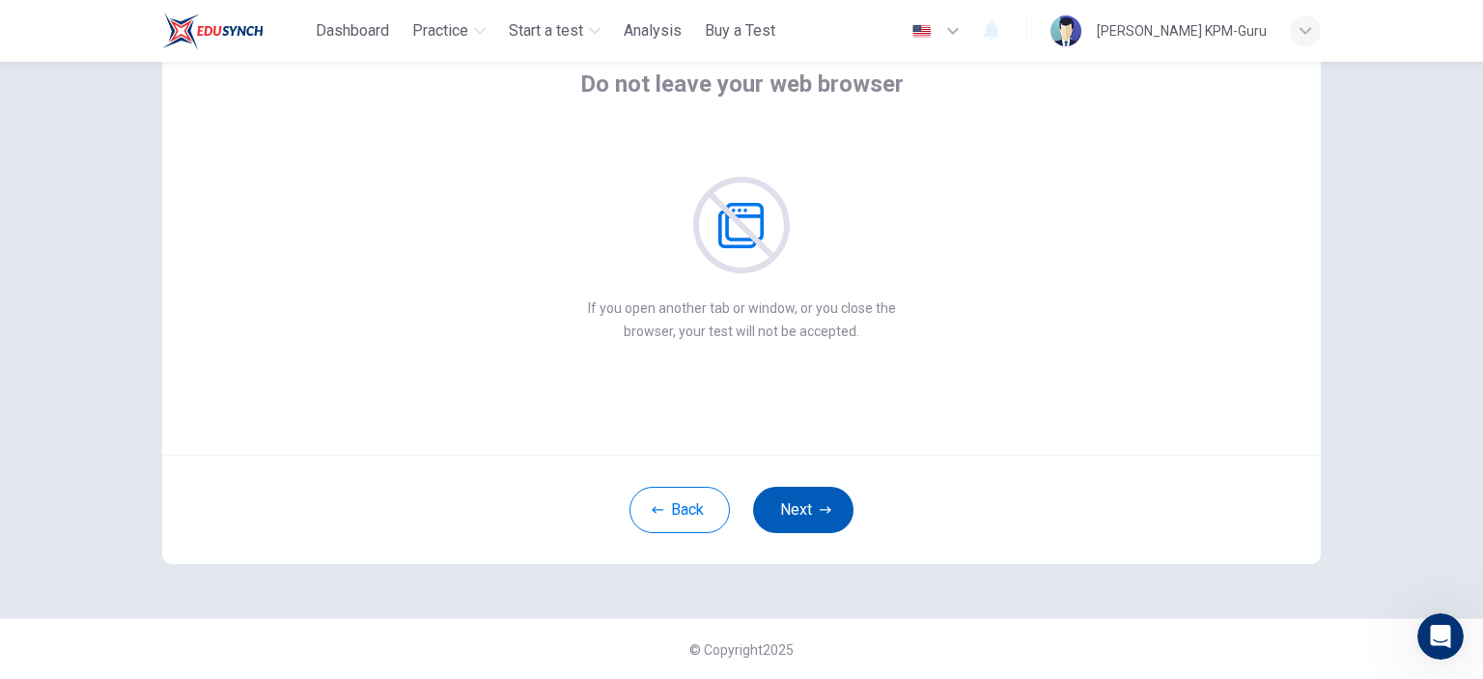
click at [807, 516] on button "Next" at bounding box center [803, 510] width 100 height 46
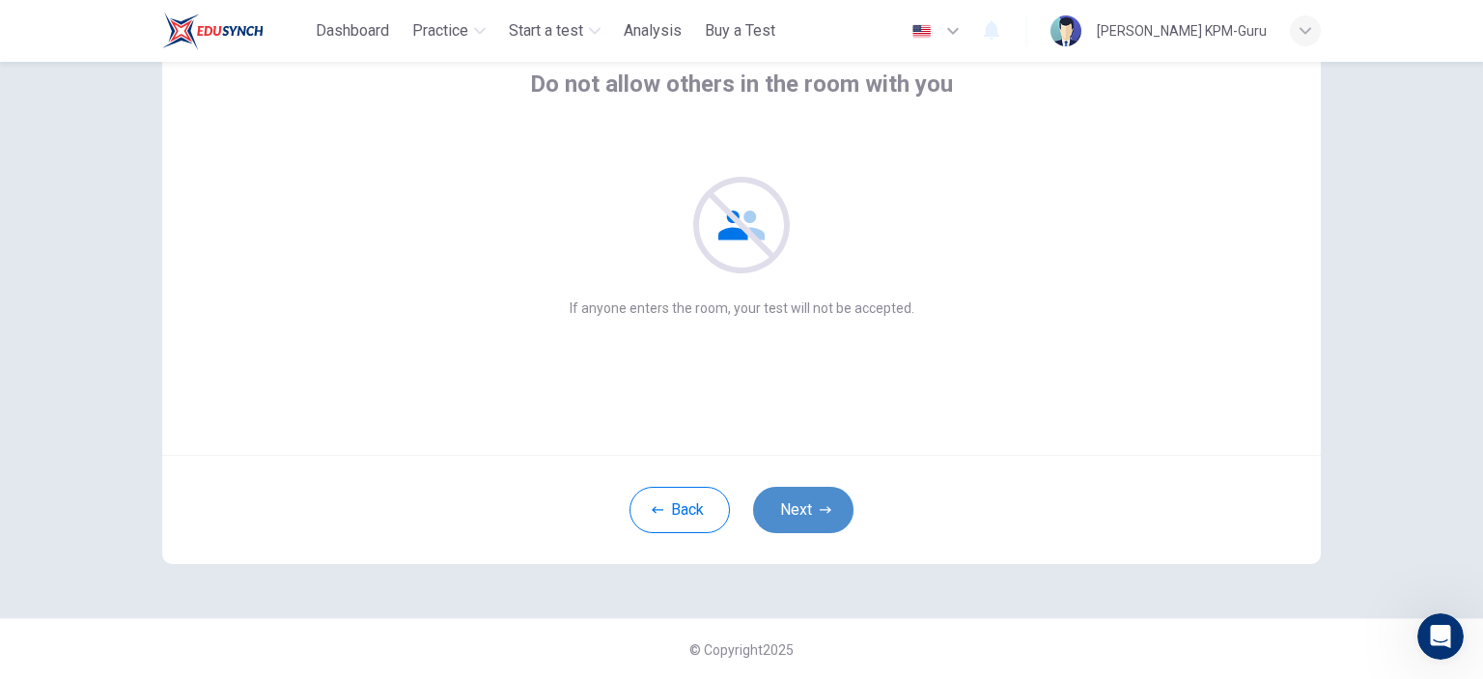
click at [807, 516] on button "Next" at bounding box center [803, 510] width 100 height 46
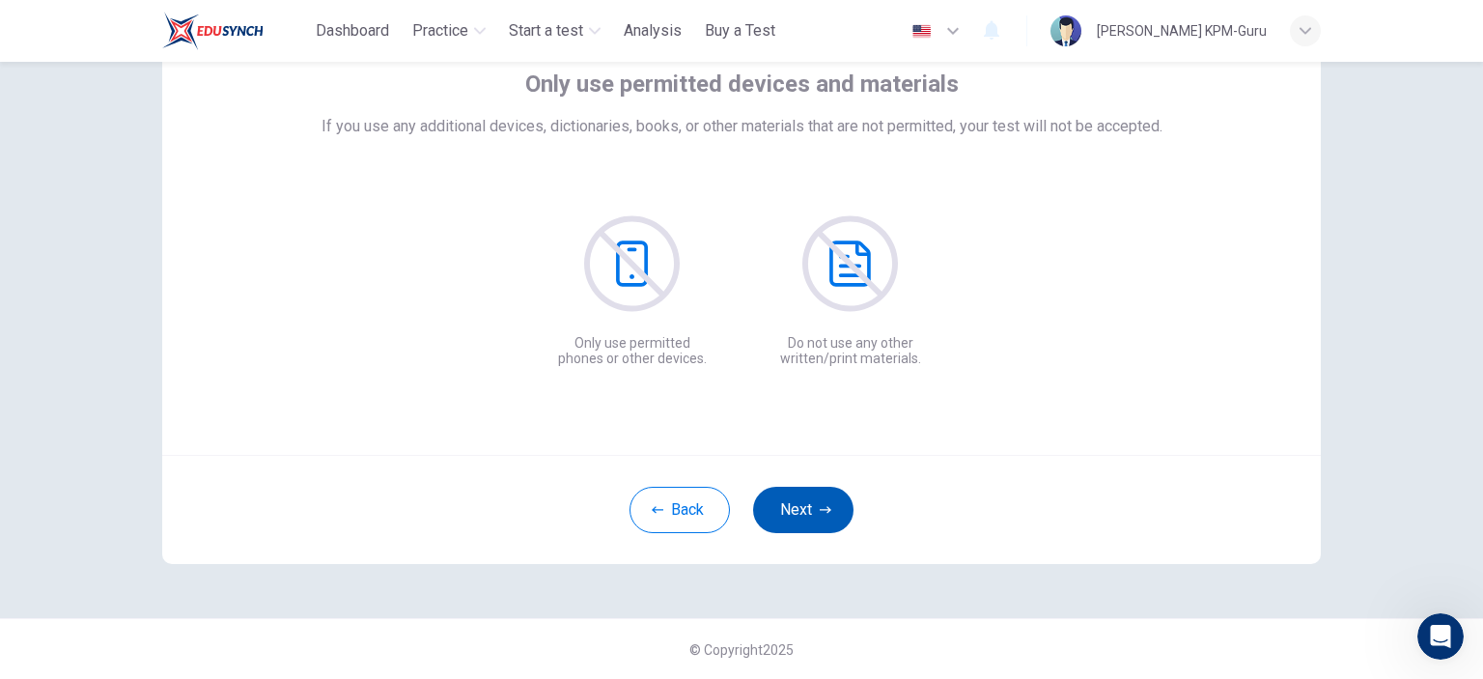
click at [807, 516] on button "Next" at bounding box center [803, 510] width 100 height 46
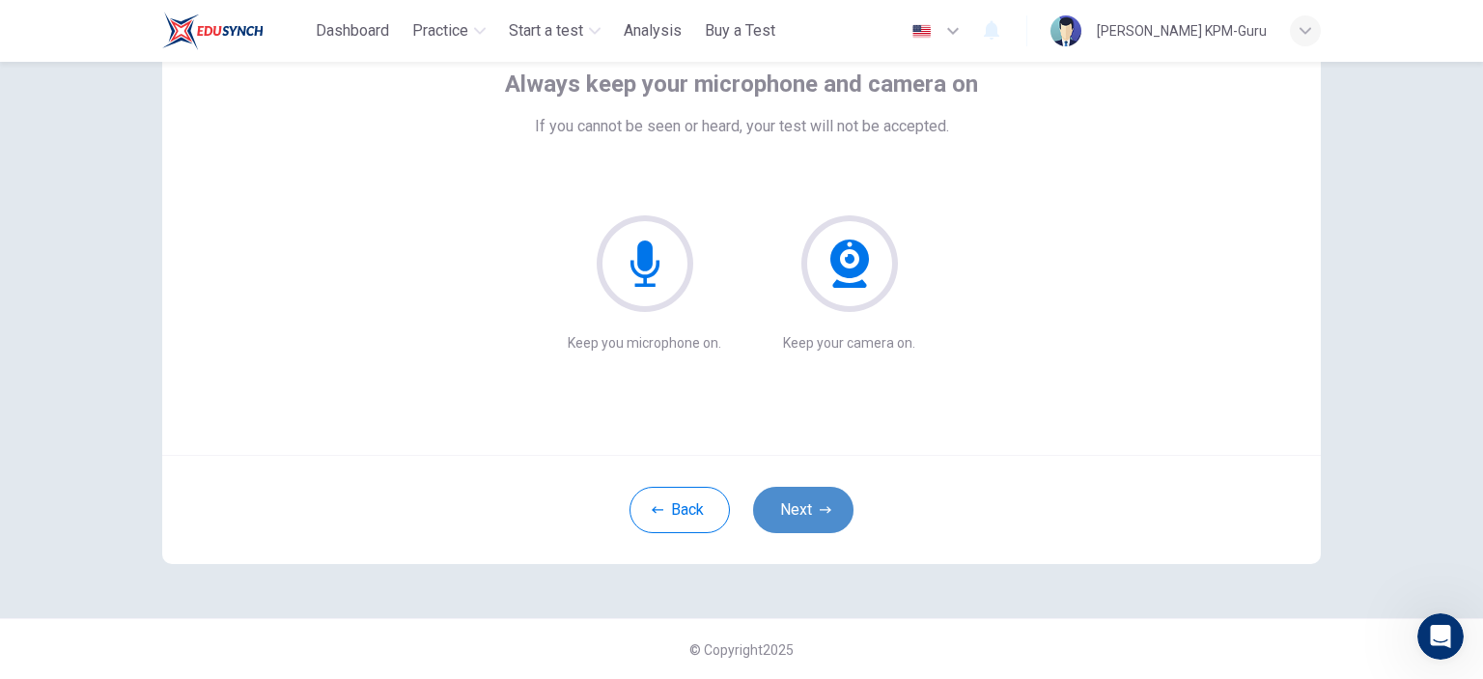
click at [807, 516] on button "Next" at bounding box center [803, 510] width 100 height 46
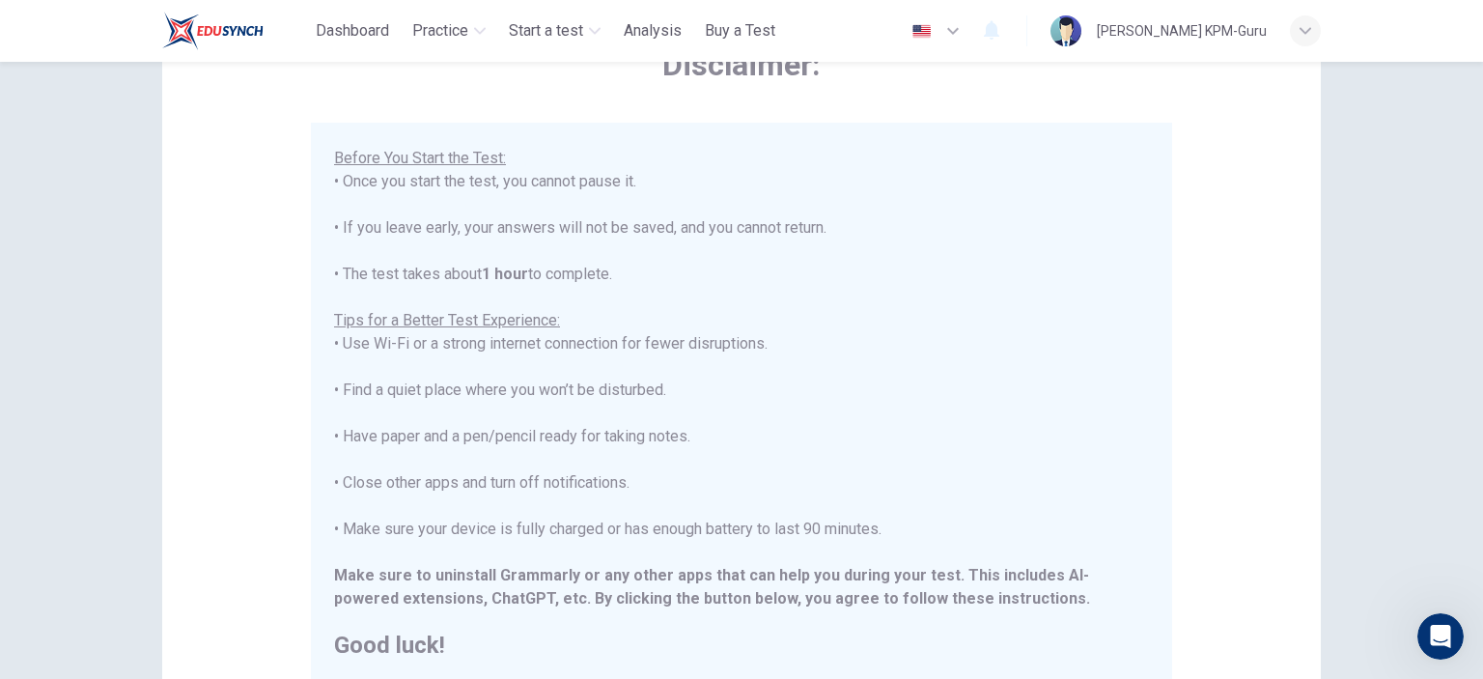
scroll to position [394, 0]
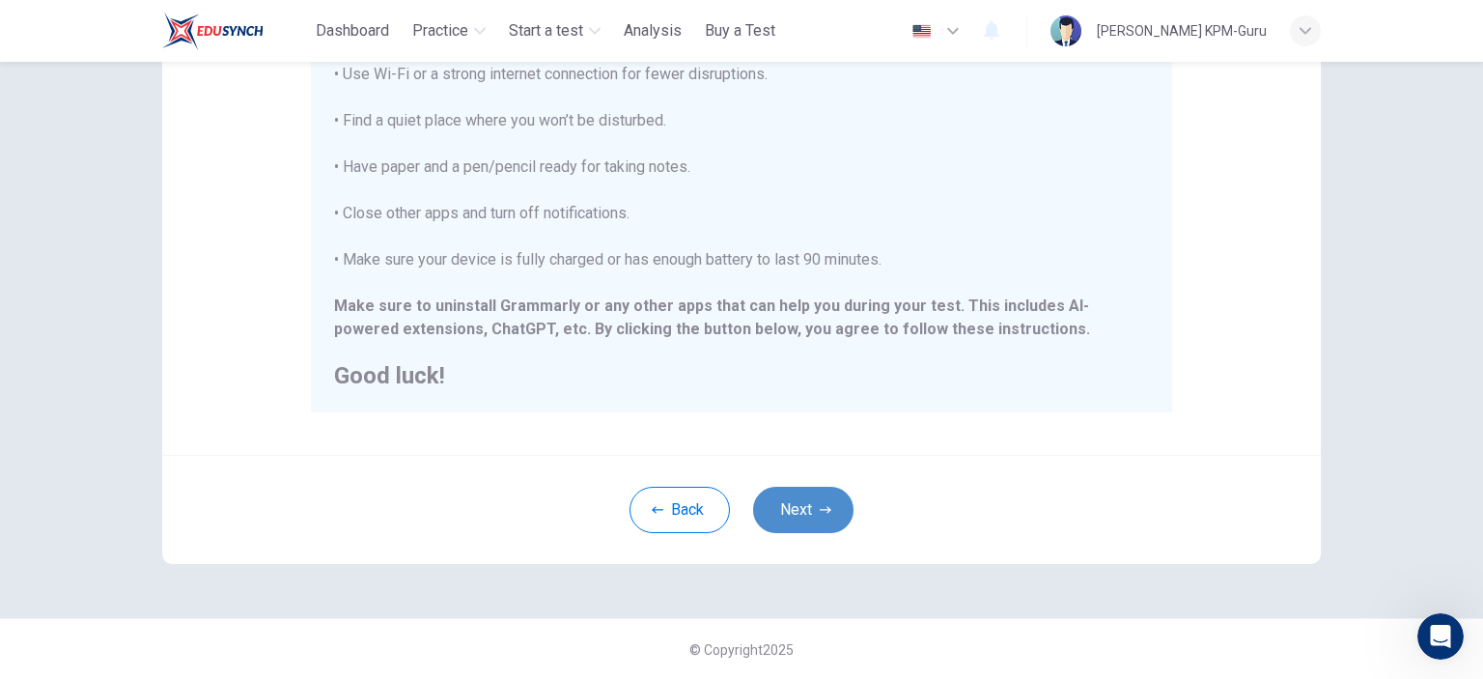
click at [805, 505] on button "Next" at bounding box center [803, 510] width 100 height 46
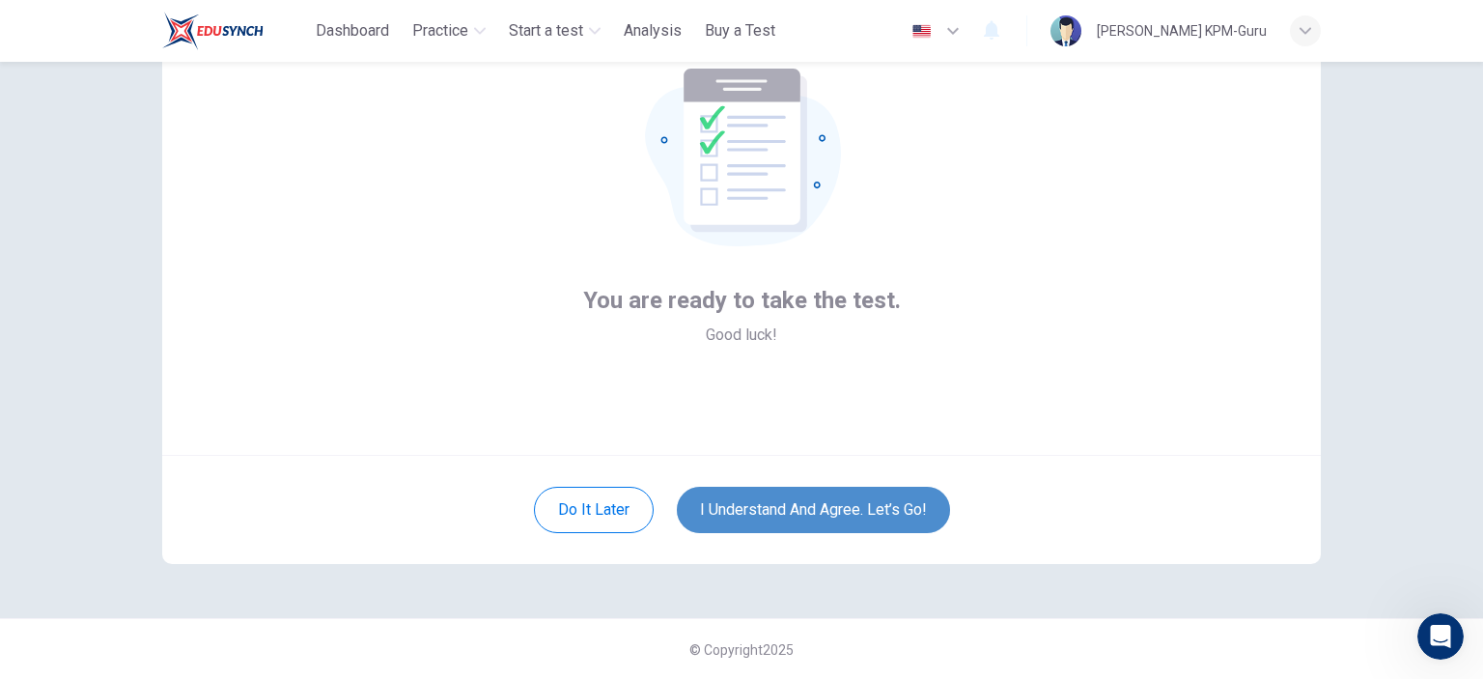
click at [784, 511] on button "I understand and agree. Let’s go!" at bounding box center [813, 510] width 273 height 46
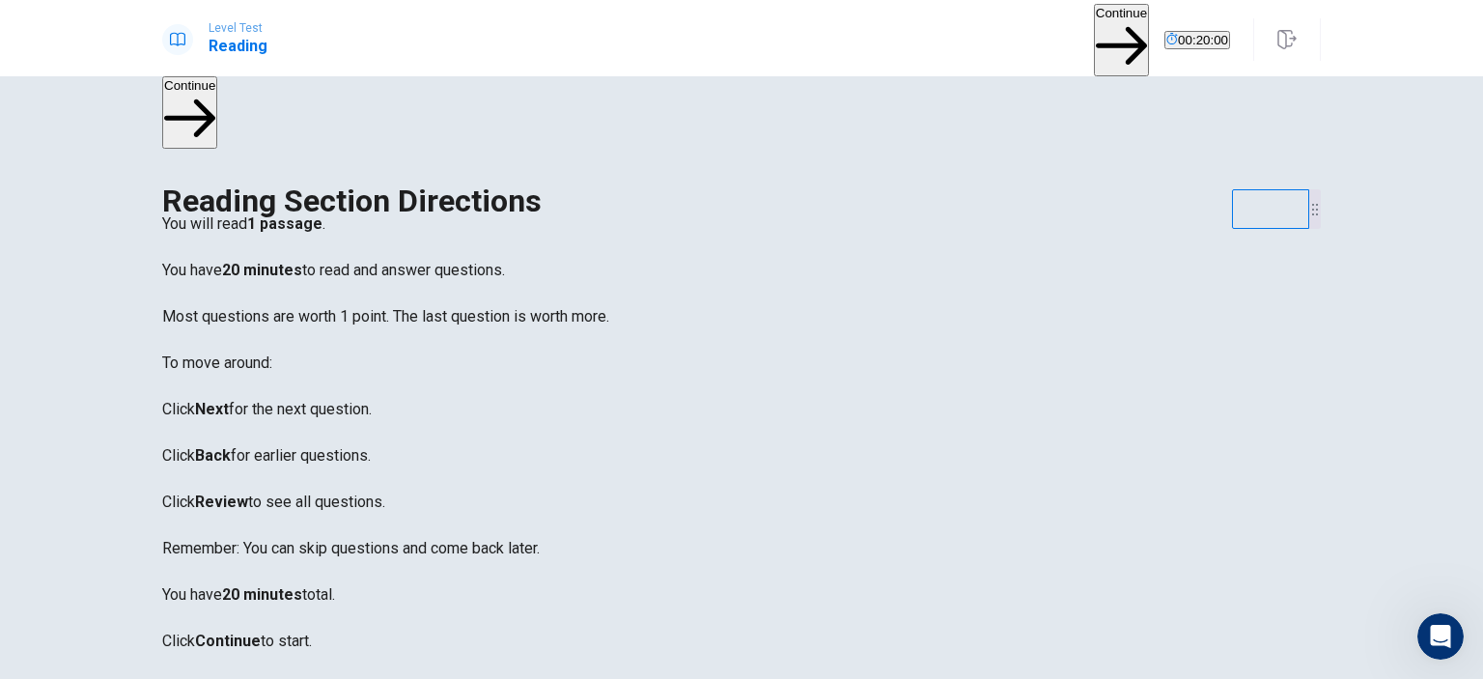
click at [1094, 35] on button "Continue" at bounding box center [1121, 40] width 55 height 72
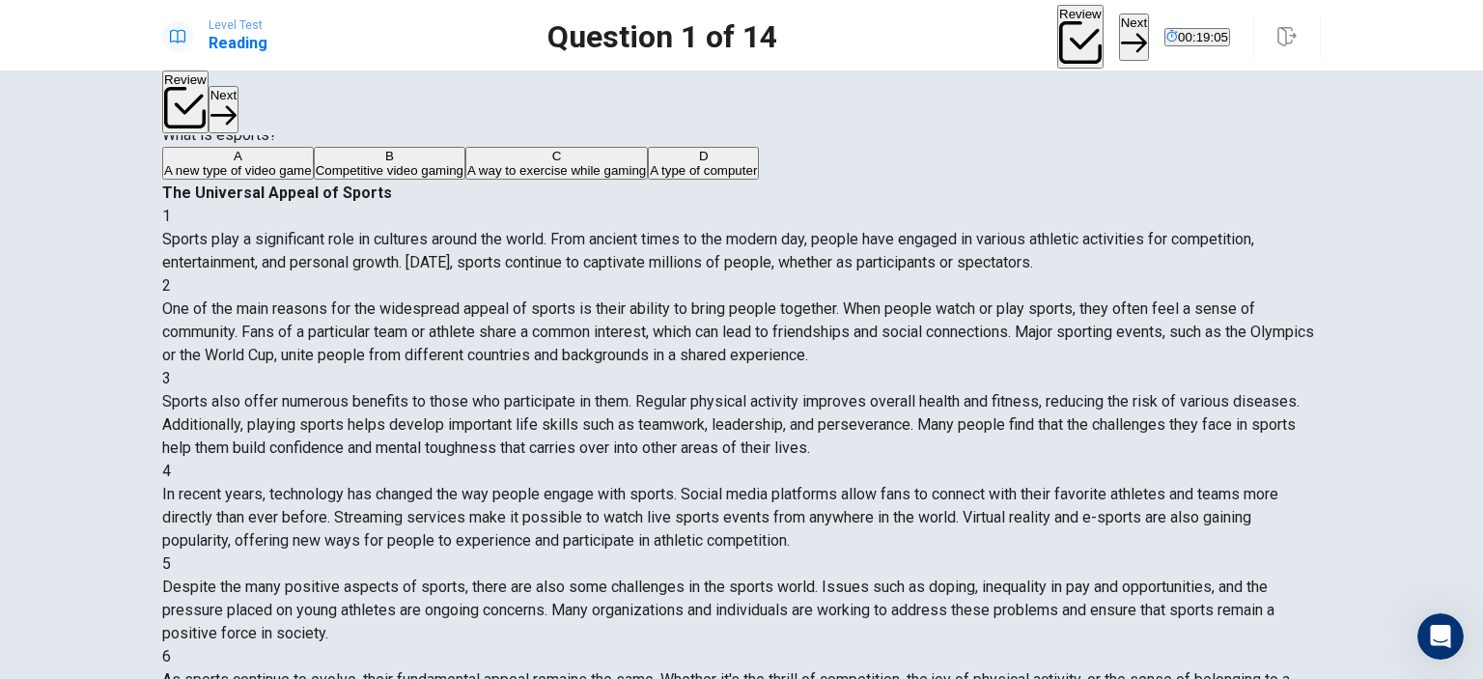
scroll to position [253, 0]
click at [316, 163] on div "B" at bounding box center [390, 156] width 148 height 14
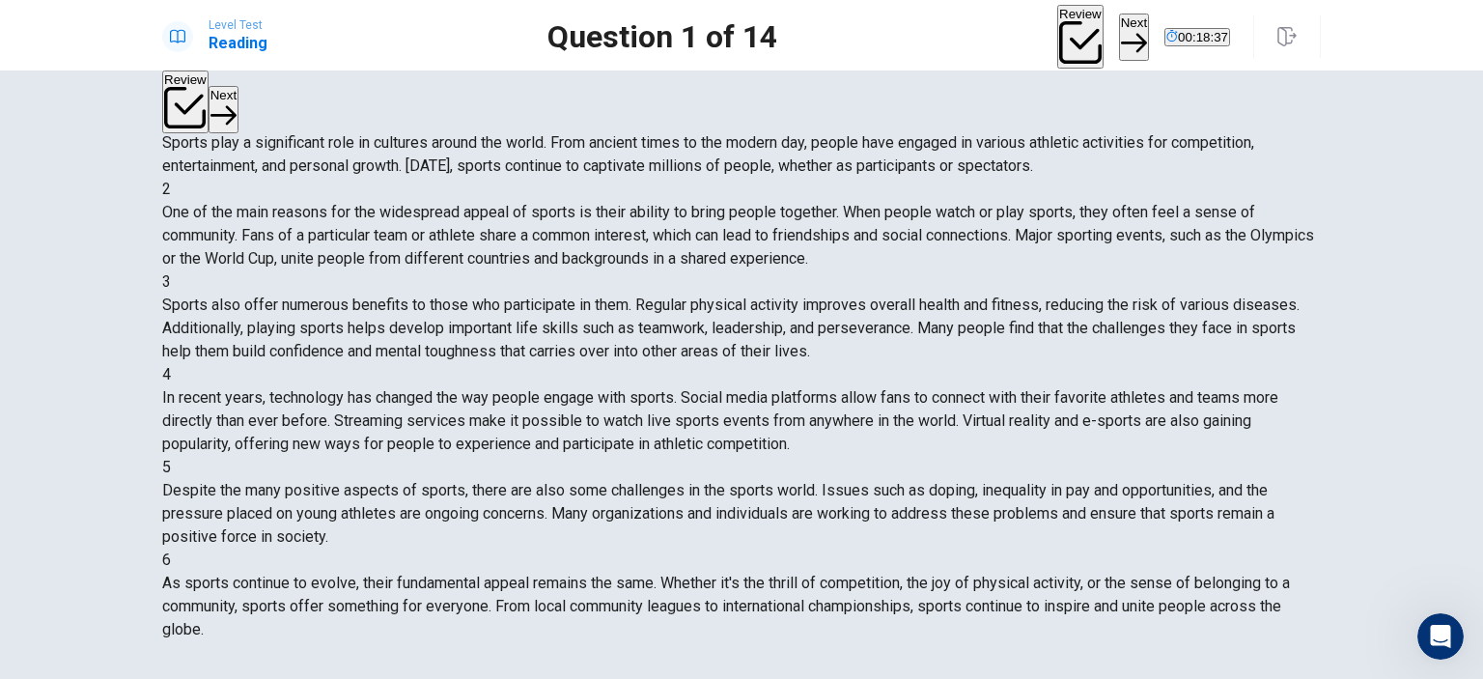
scroll to position [156, 0]
click at [269, 69] on span "A new type of video game" at bounding box center [238, 74] width 148 height 14
click at [1119, 36] on button "Next" at bounding box center [1134, 37] width 30 height 47
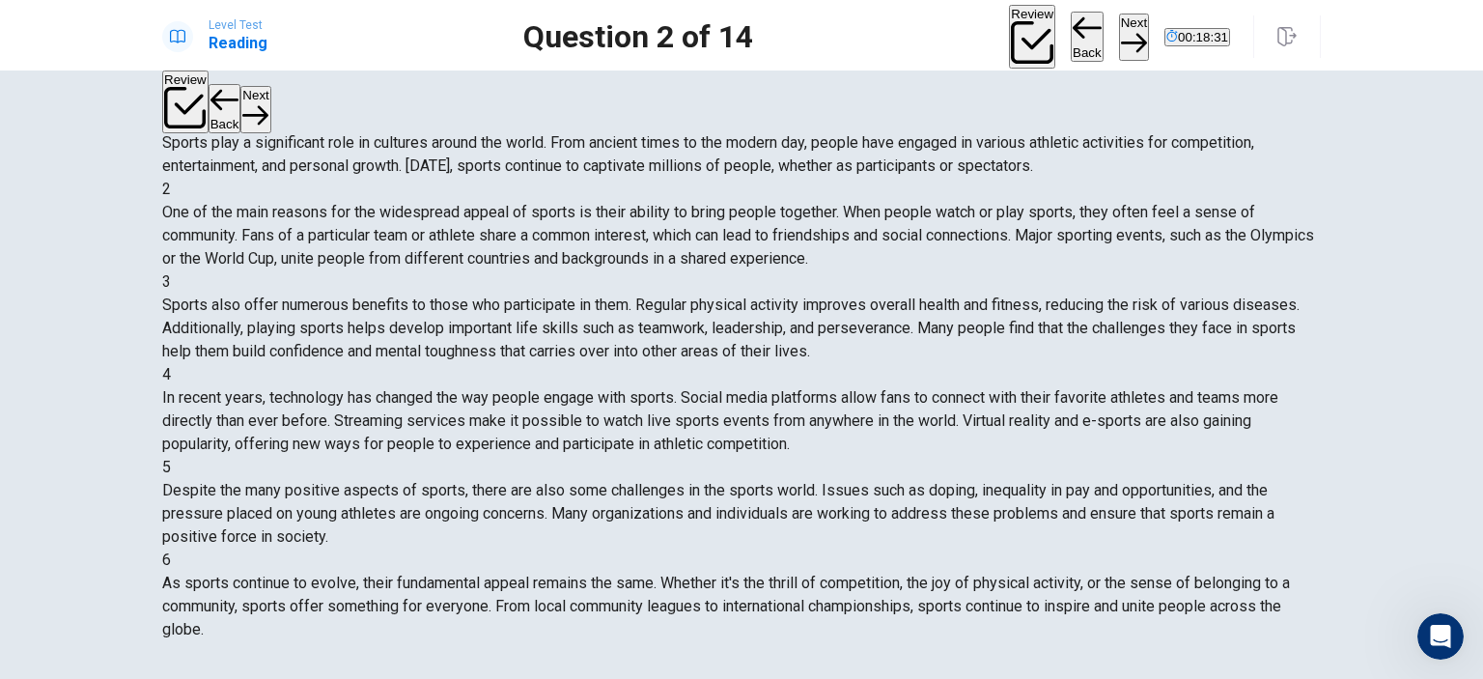
scroll to position [0, 0]
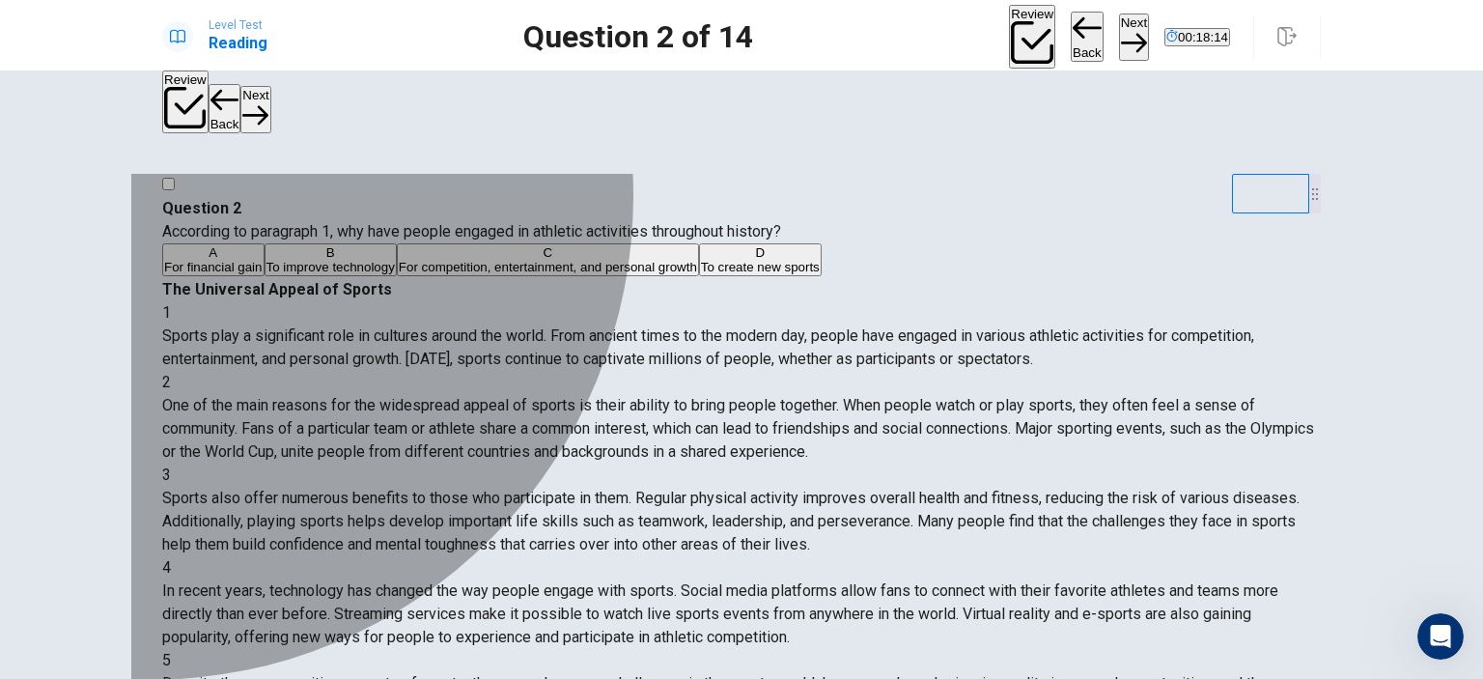
click at [399, 260] on div "C" at bounding box center [548, 252] width 298 height 14
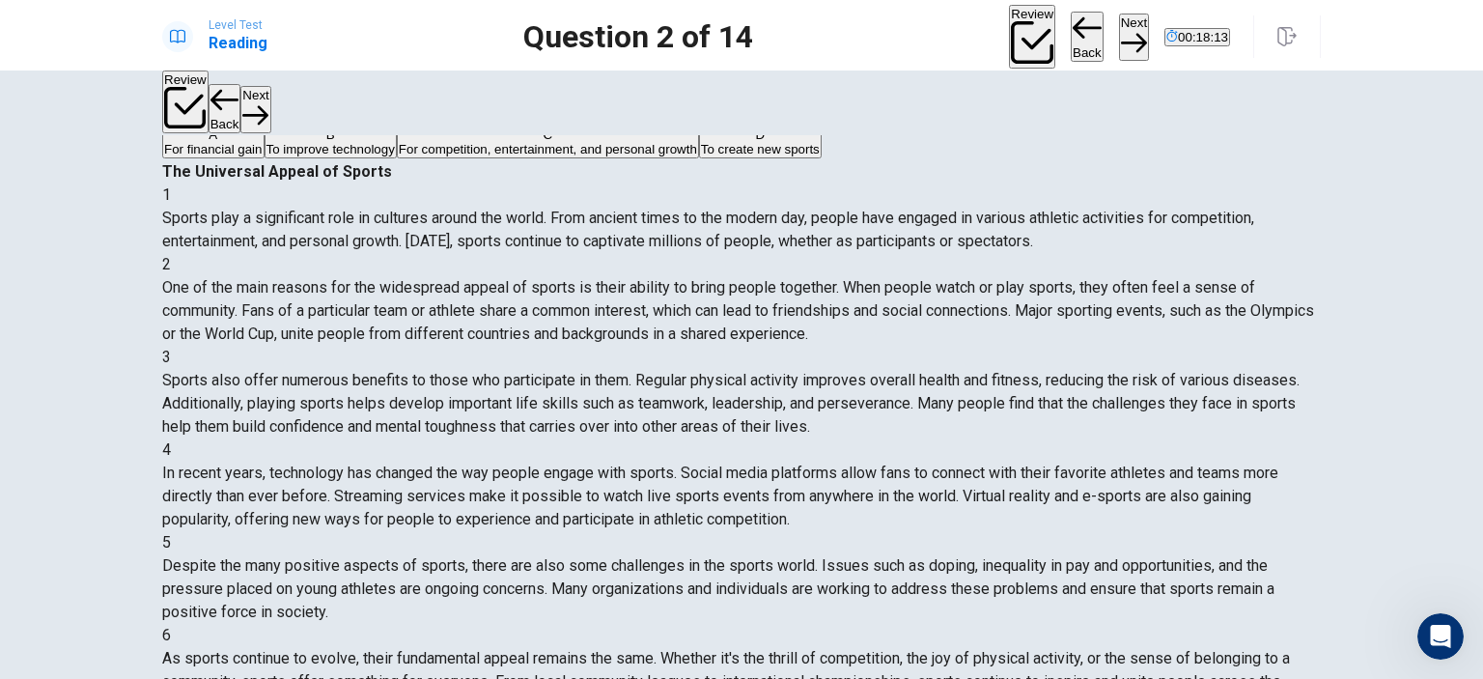
scroll to position [97, 0]
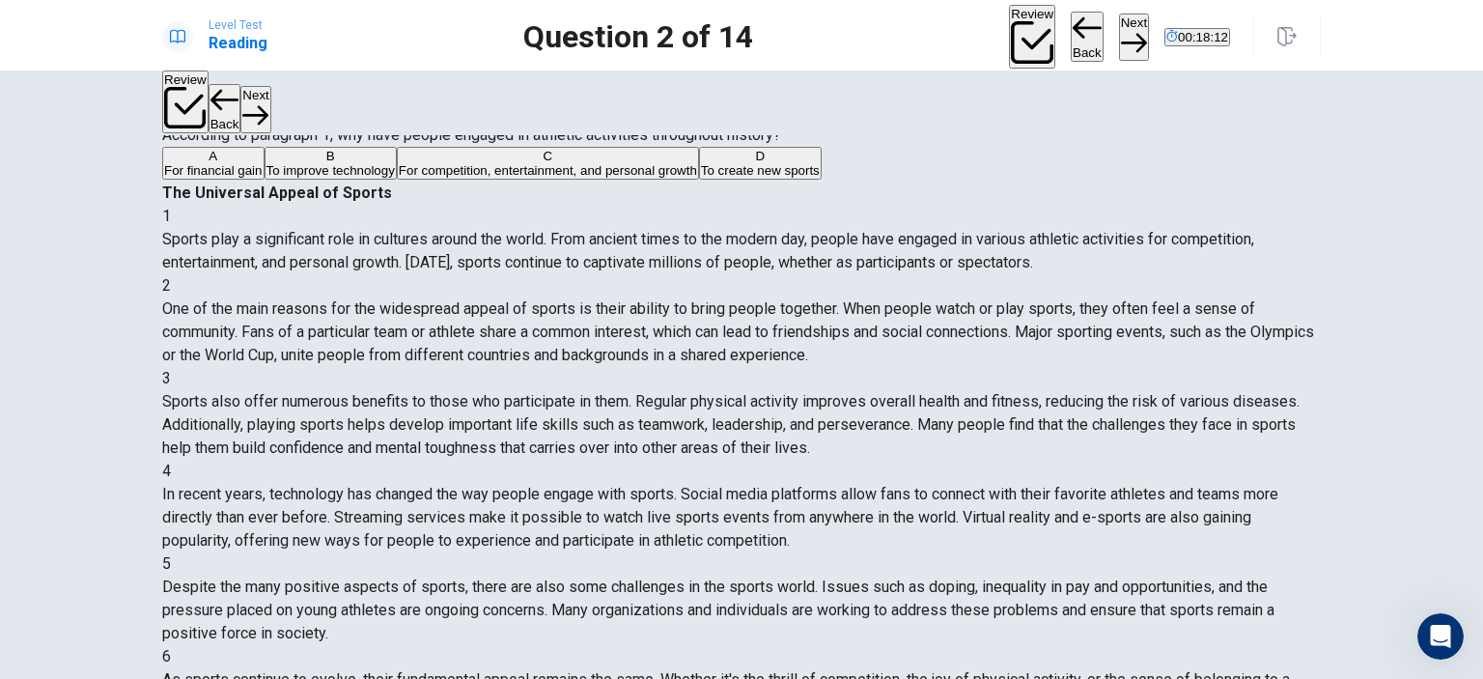
click at [1119, 38] on button "Next" at bounding box center [1134, 37] width 30 height 47
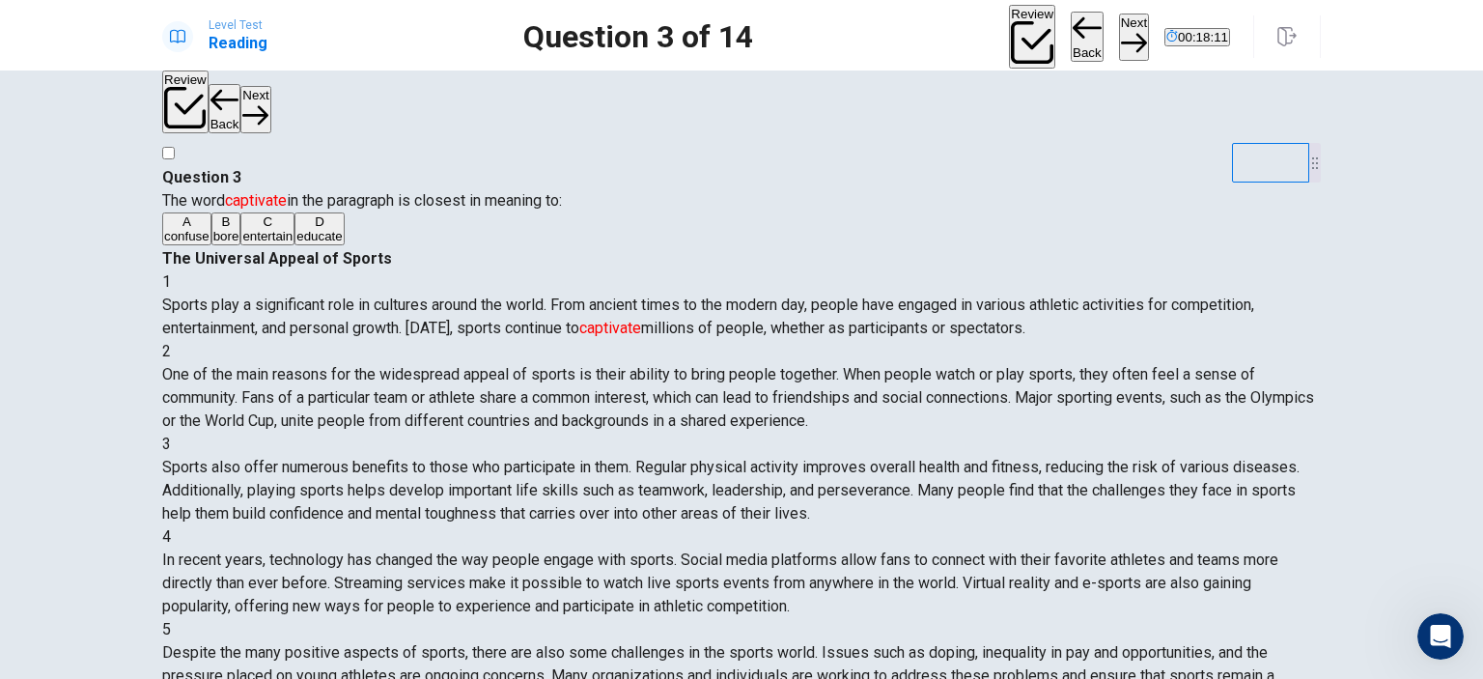
scroll to position [0, 0]
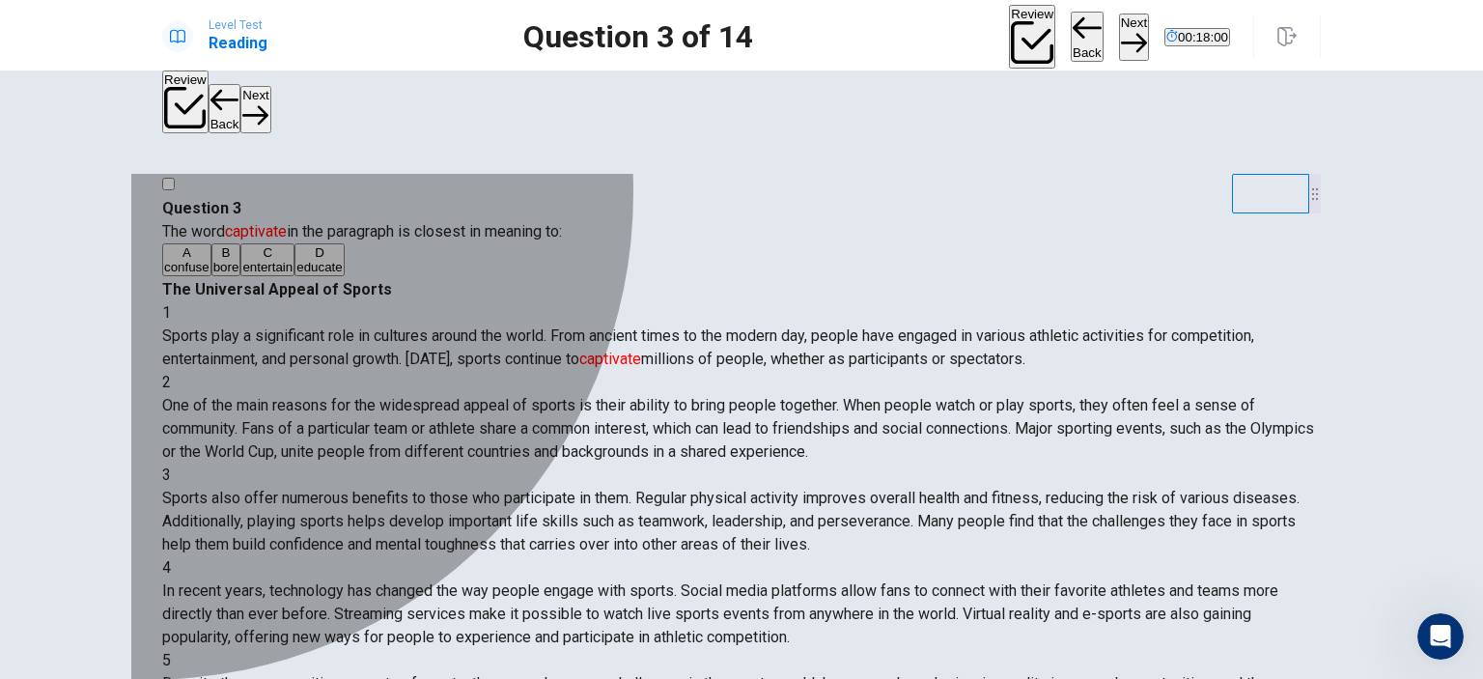
click at [242, 260] on div "C" at bounding box center [267, 252] width 50 height 14
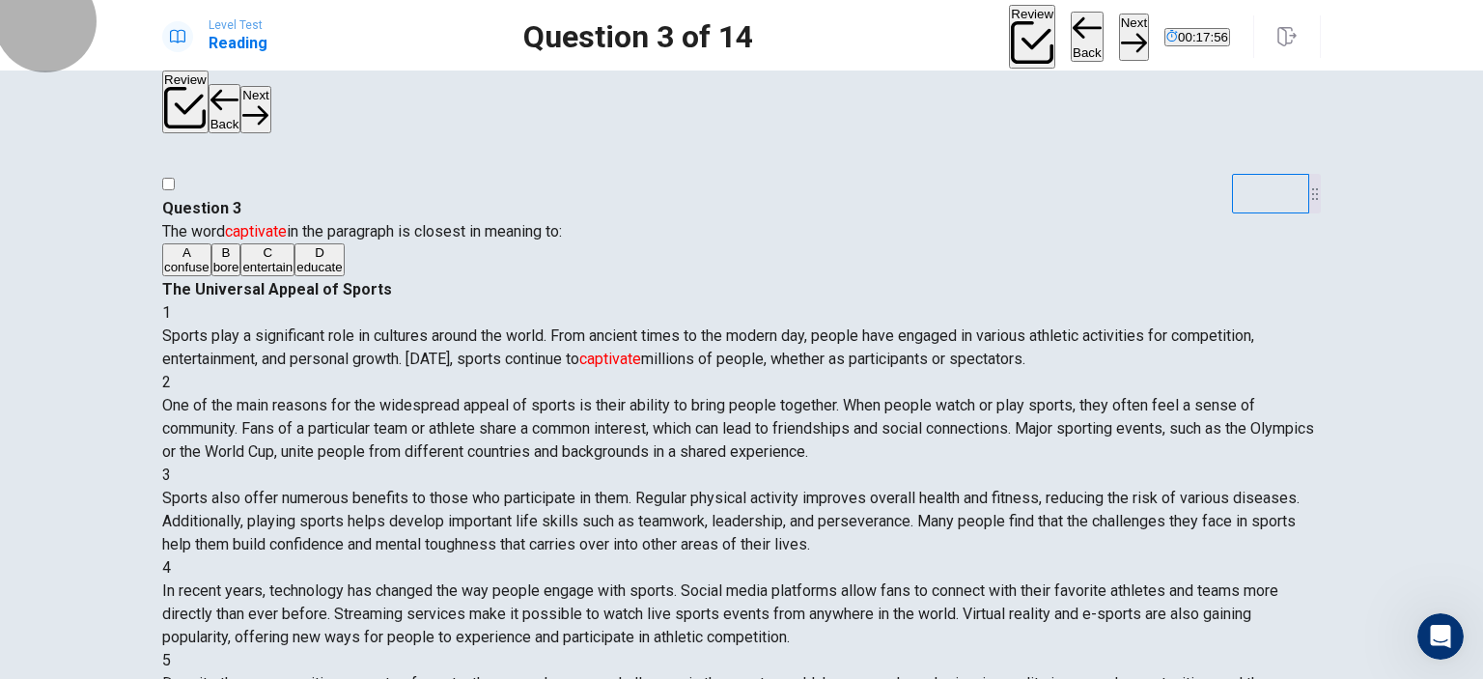
click at [1119, 35] on button "Next" at bounding box center [1134, 37] width 30 height 47
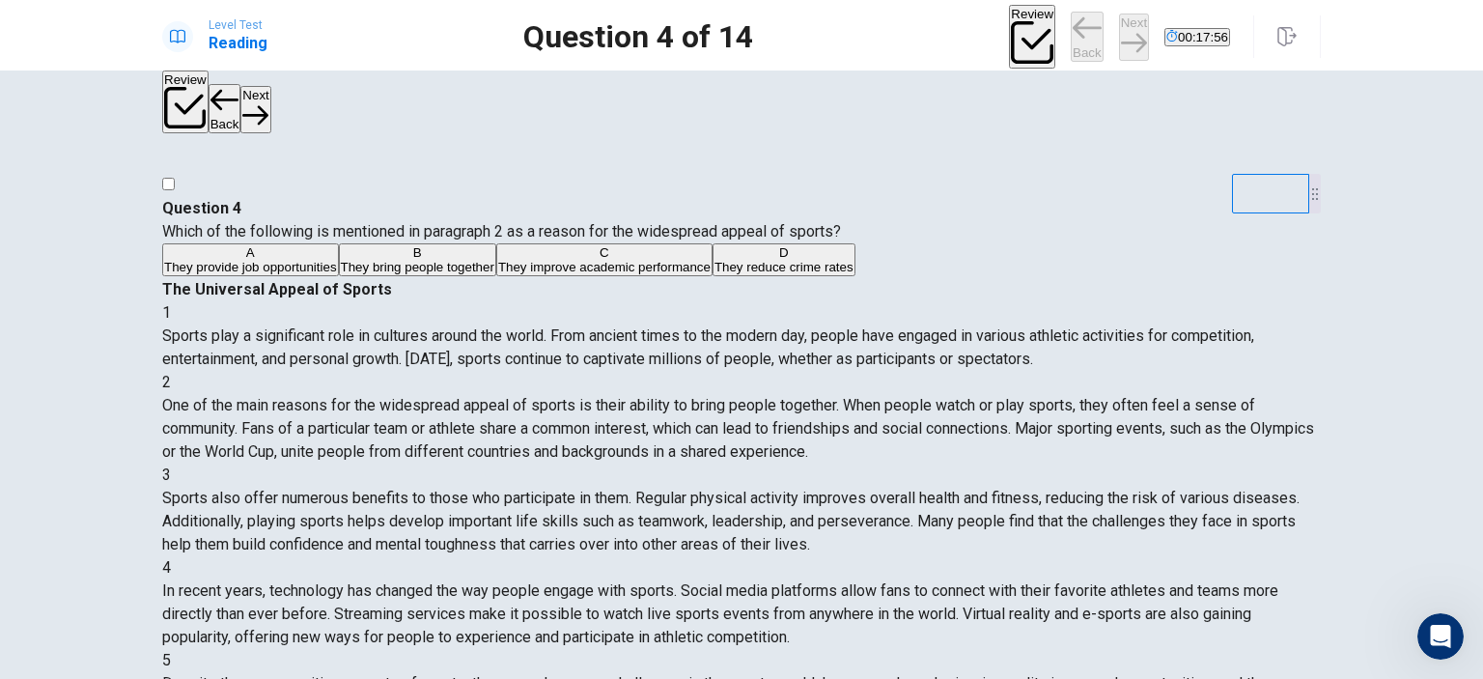
scroll to position [119, 0]
click at [498, 260] on div "C" at bounding box center [604, 252] width 212 height 14
click at [1119, 32] on button "Next" at bounding box center [1134, 37] width 30 height 47
click at [532, 260] on div "C" at bounding box center [661, 252] width 259 height 14
click at [1119, 36] on button "Next" at bounding box center [1134, 37] width 30 height 47
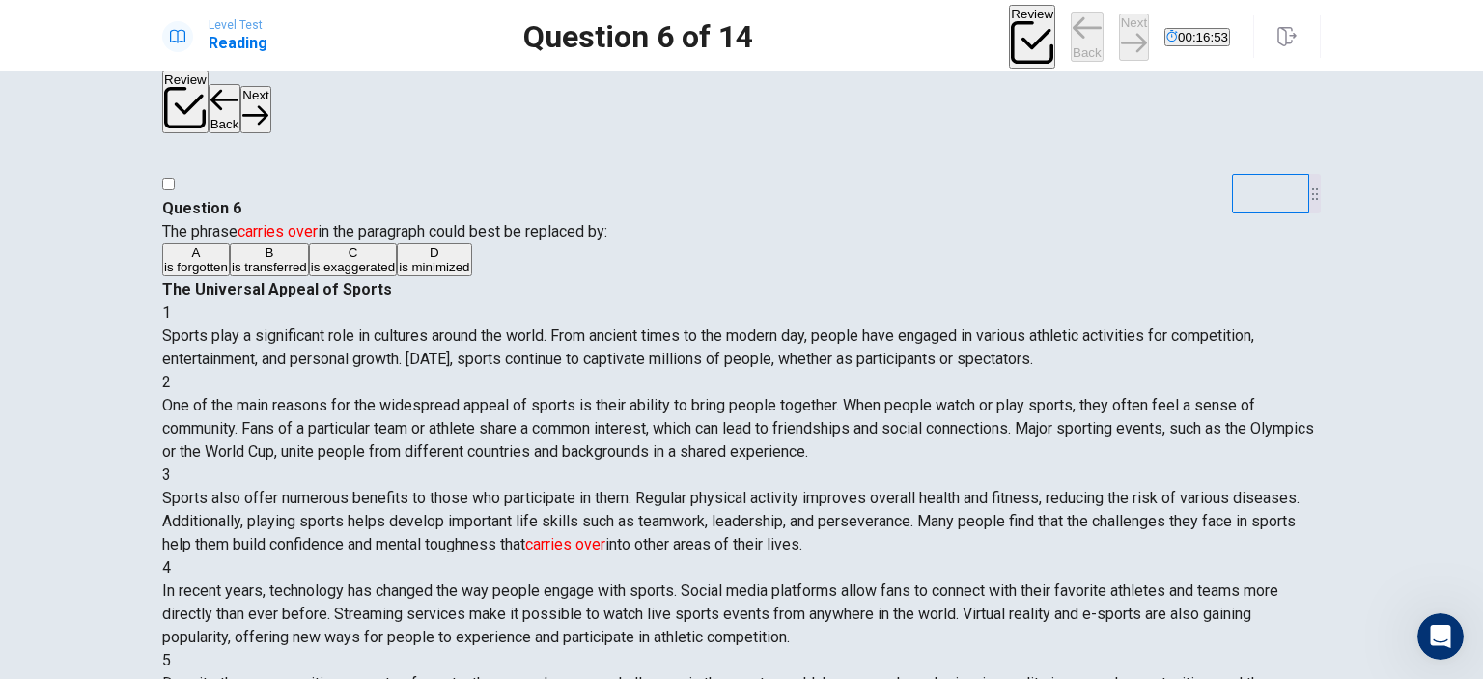
scroll to position [286, 0]
click at [232, 260] on div "B" at bounding box center [269, 252] width 75 height 14
click at [1119, 34] on button "Next" at bounding box center [1134, 37] width 30 height 47
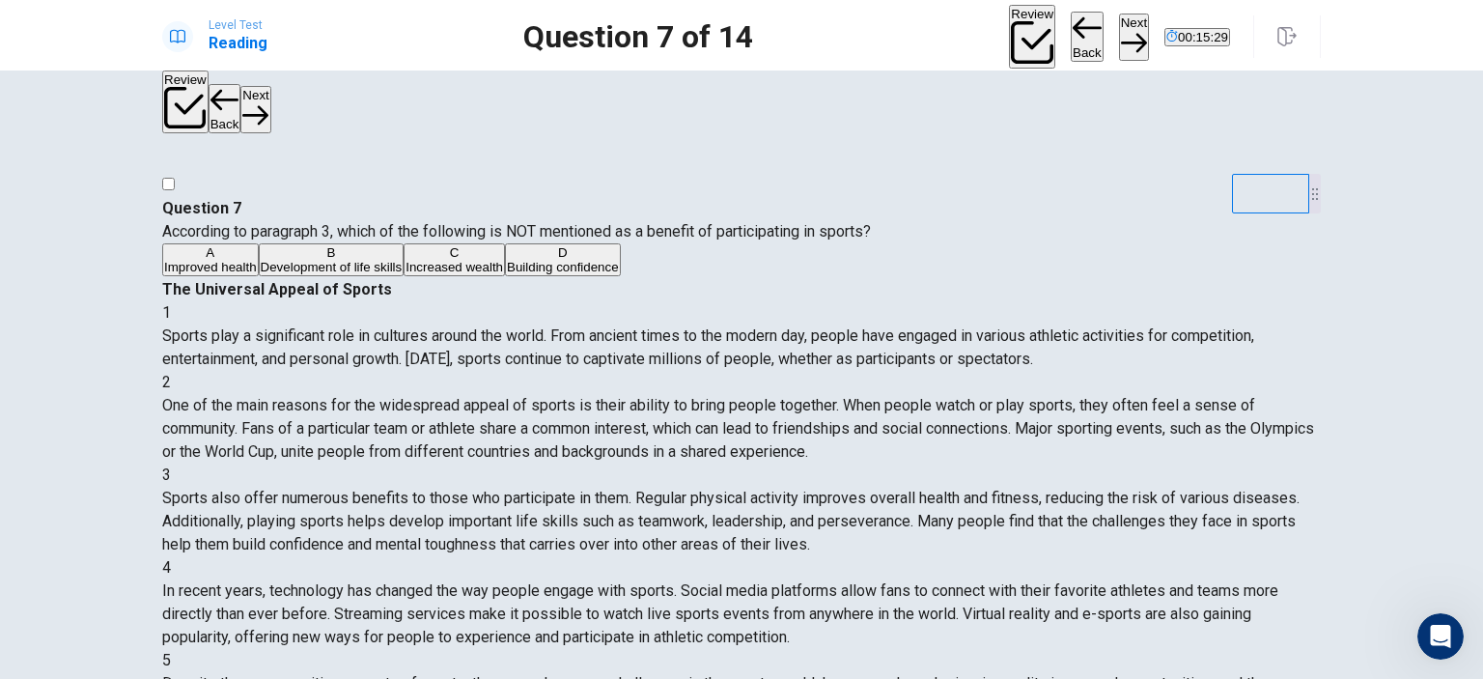
drag, startPoint x: 209, startPoint y: 415, endPoint x: 221, endPoint y: 409, distance: 13.0
click at [405, 260] on div "C" at bounding box center [453, 252] width 97 height 14
click at [1119, 23] on button "Next" at bounding box center [1134, 37] width 30 height 47
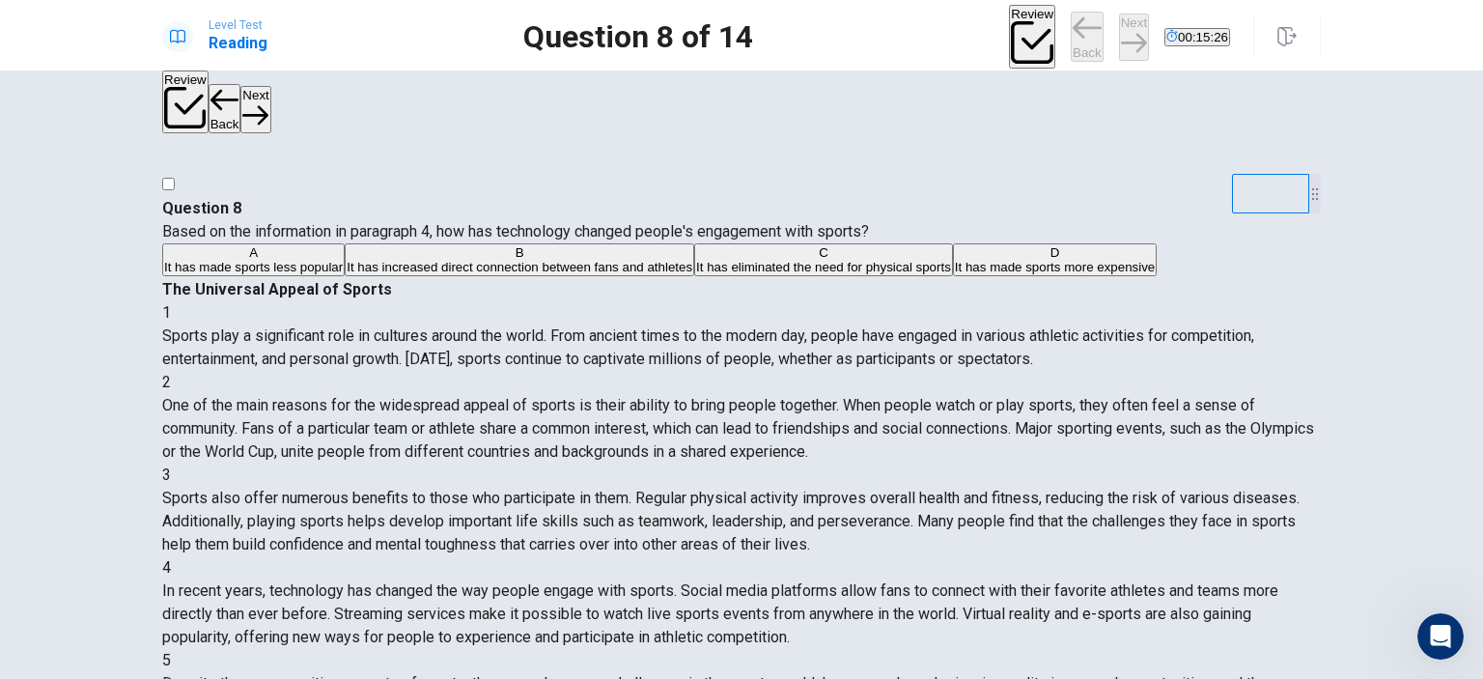
scroll to position [349, 0]
click at [347, 260] on div "B" at bounding box center [520, 252] width 346 height 14
click at [1119, 27] on button "Next" at bounding box center [1134, 37] width 30 height 47
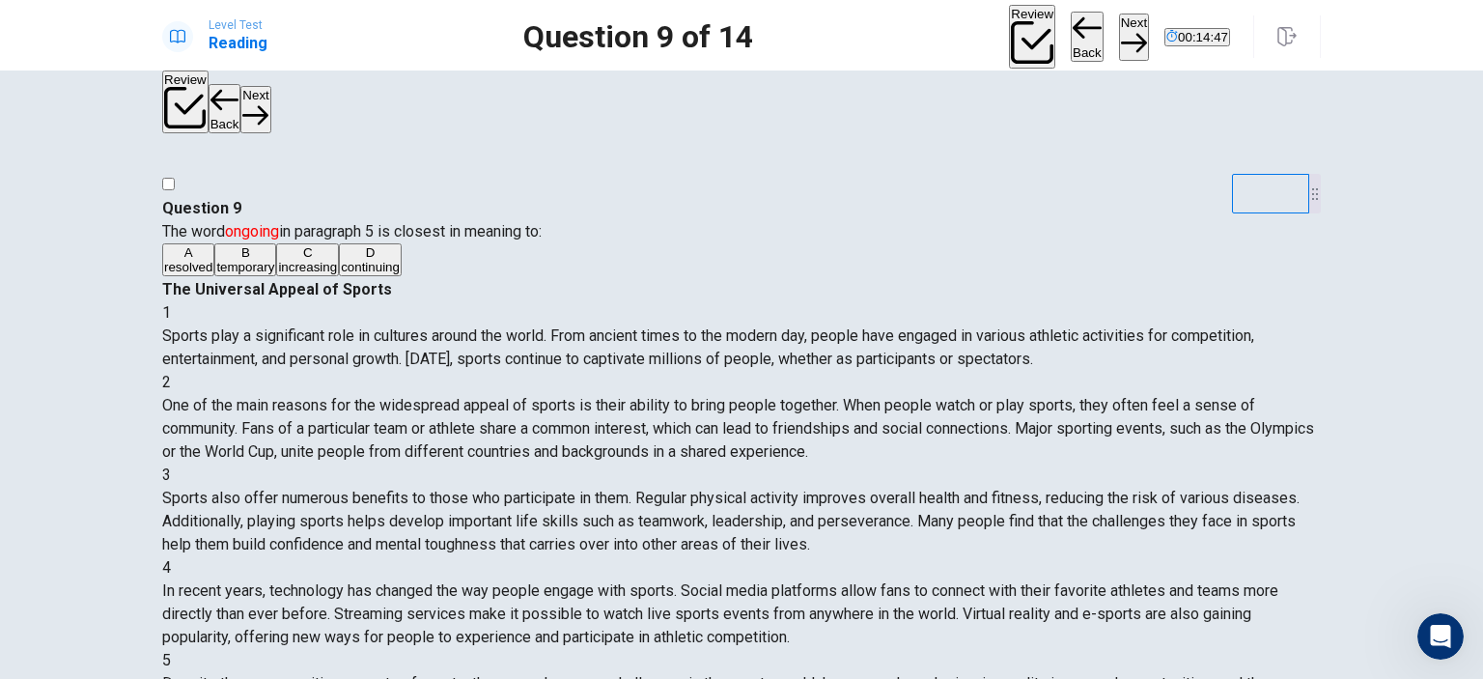
scroll to position [97, 0]
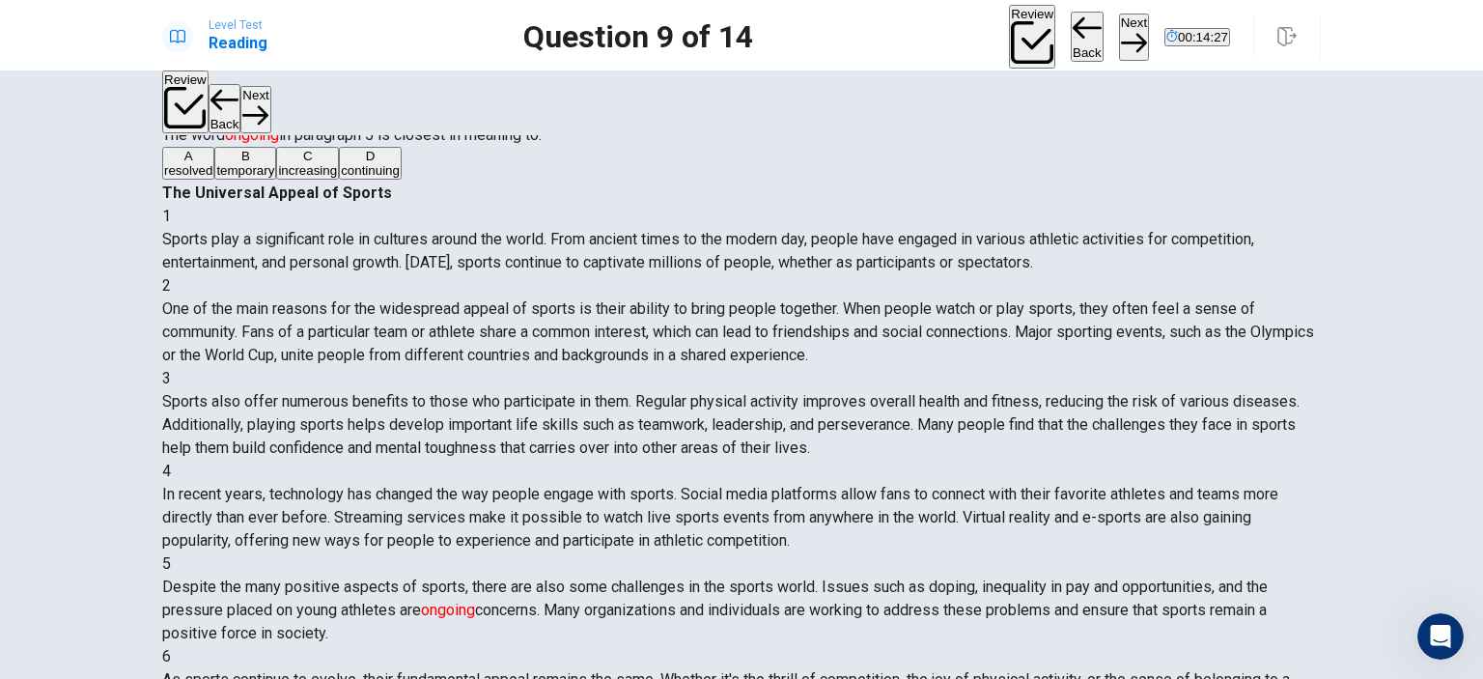
click at [341, 163] on div "D" at bounding box center [370, 156] width 59 height 14
click at [1119, 34] on button "Next" at bounding box center [1134, 37] width 30 height 47
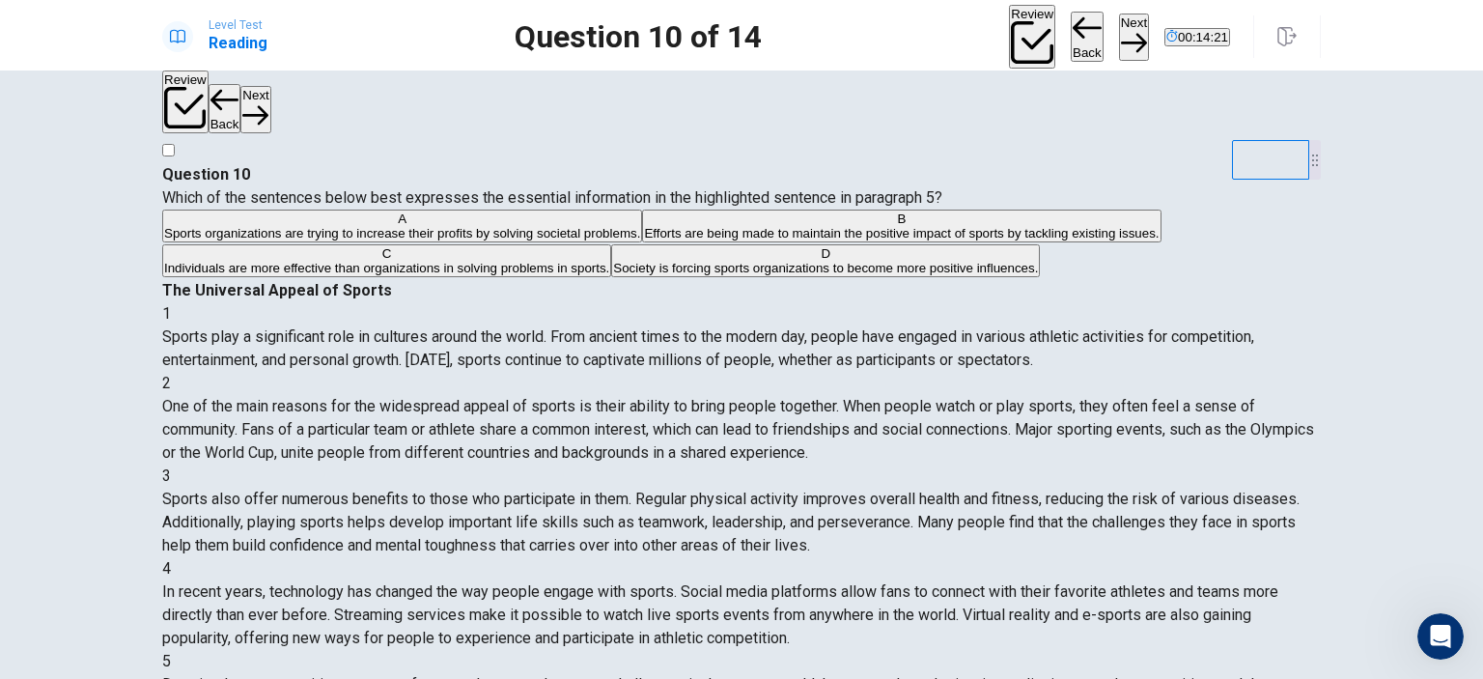
scroll to position [0, 0]
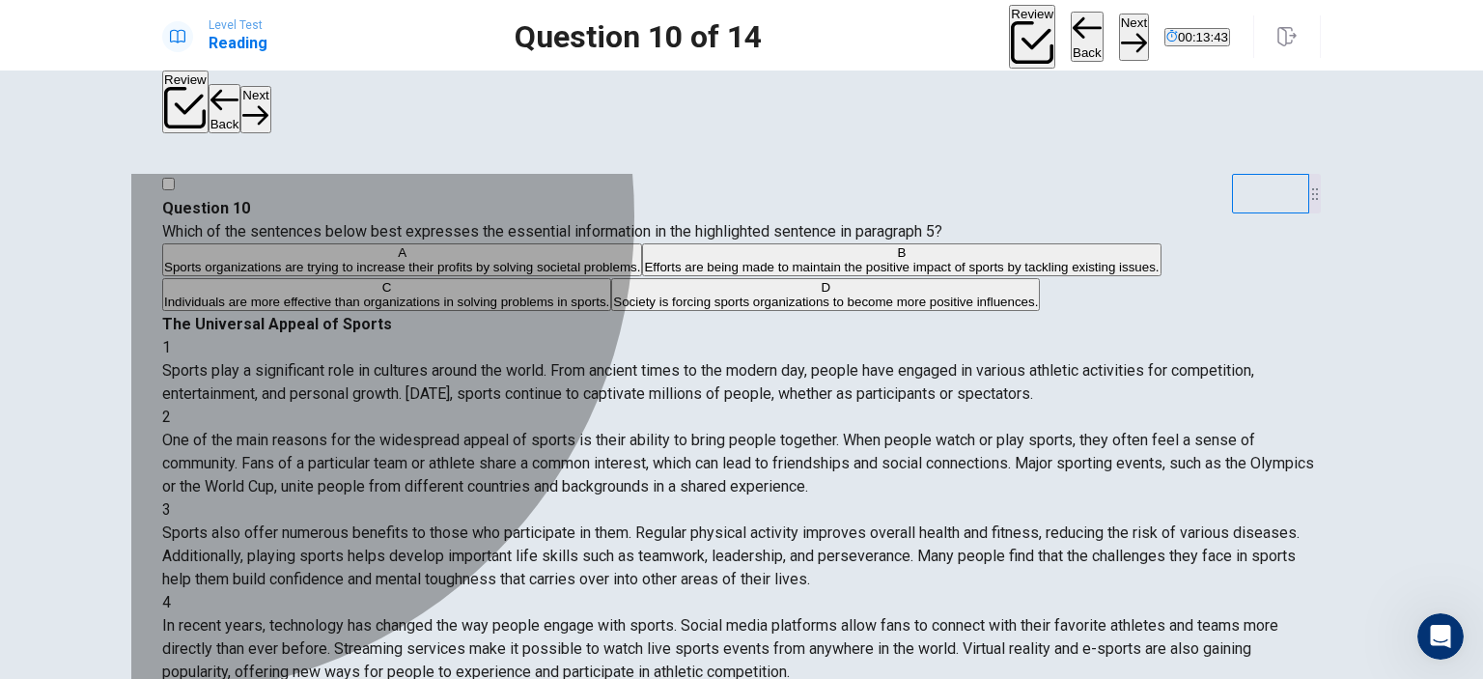
click at [644, 260] on div "B" at bounding box center [901, 252] width 515 height 14
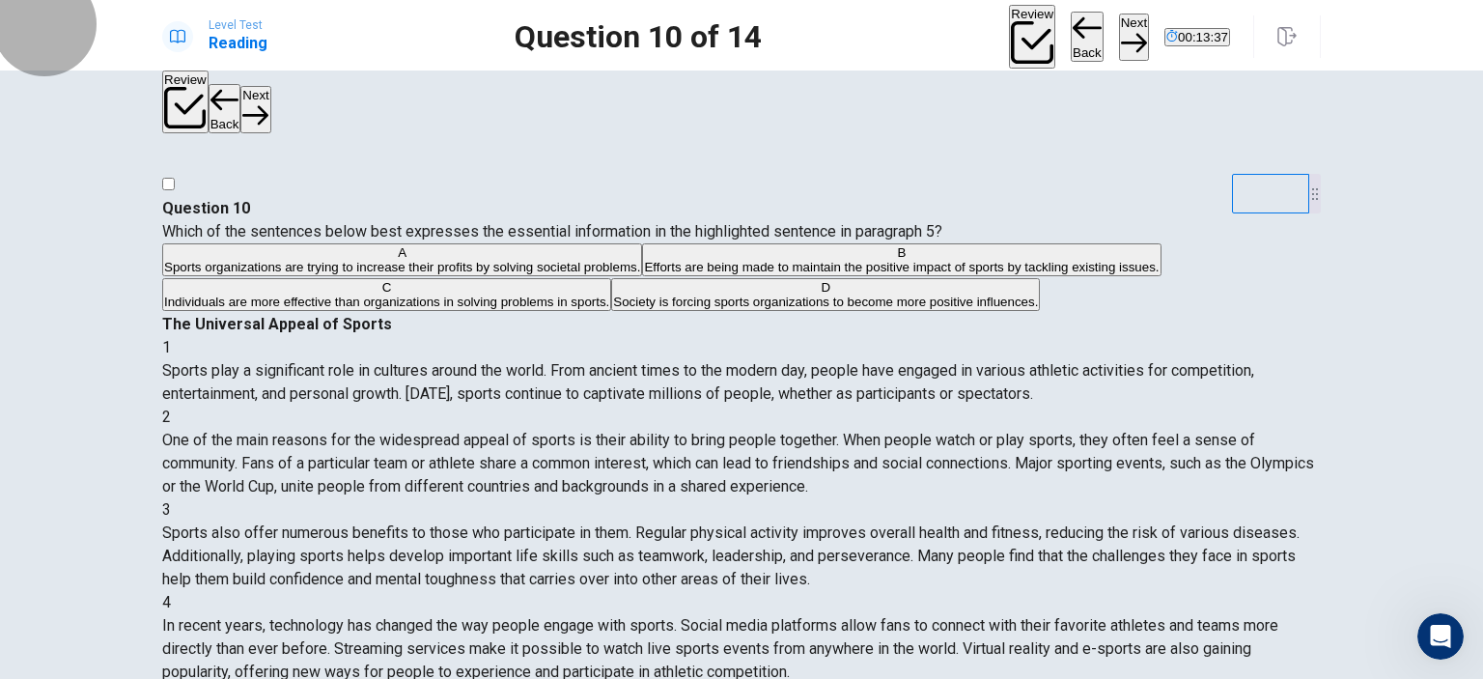
click at [1119, 38] on button "Next" at bounding box center [1134, 37] width 30 height 47
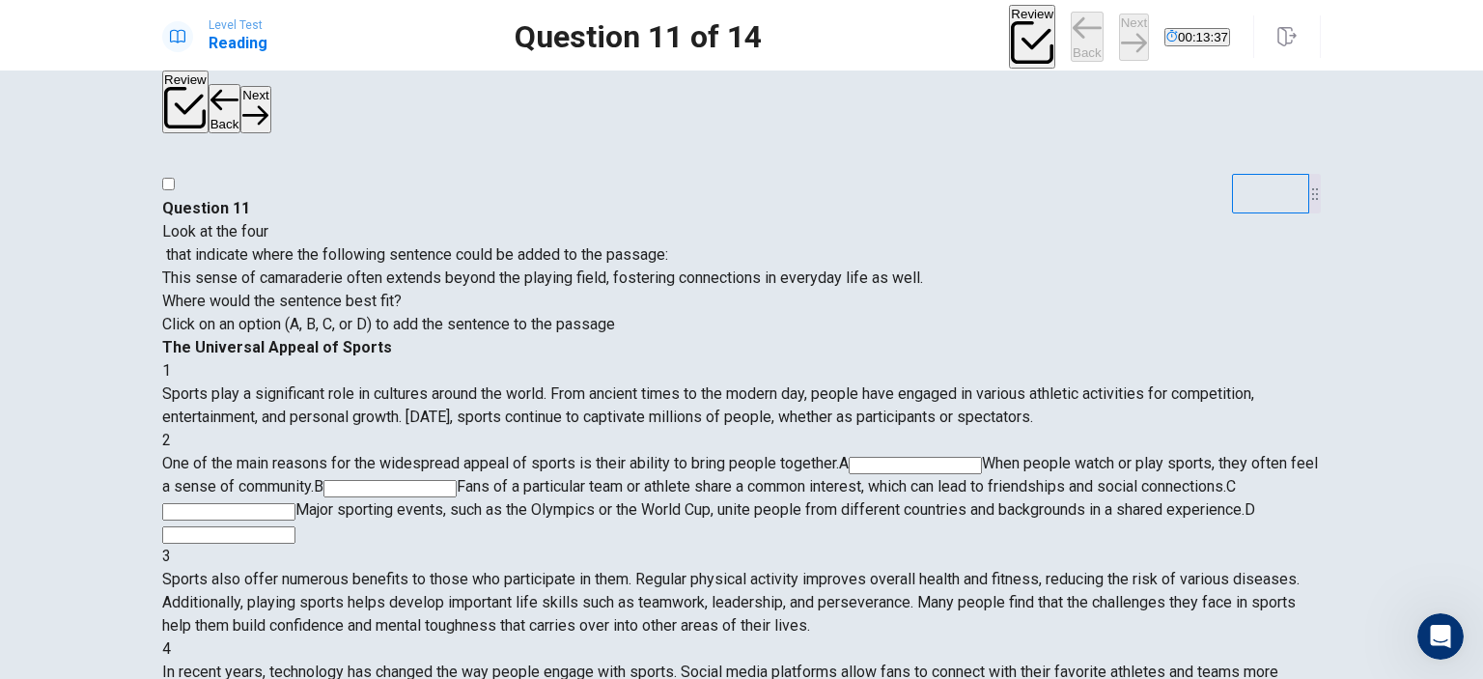
scroll to position [119, 0]
click at [968, 457] on input at bounding box center [914, 465] width 133 height 17
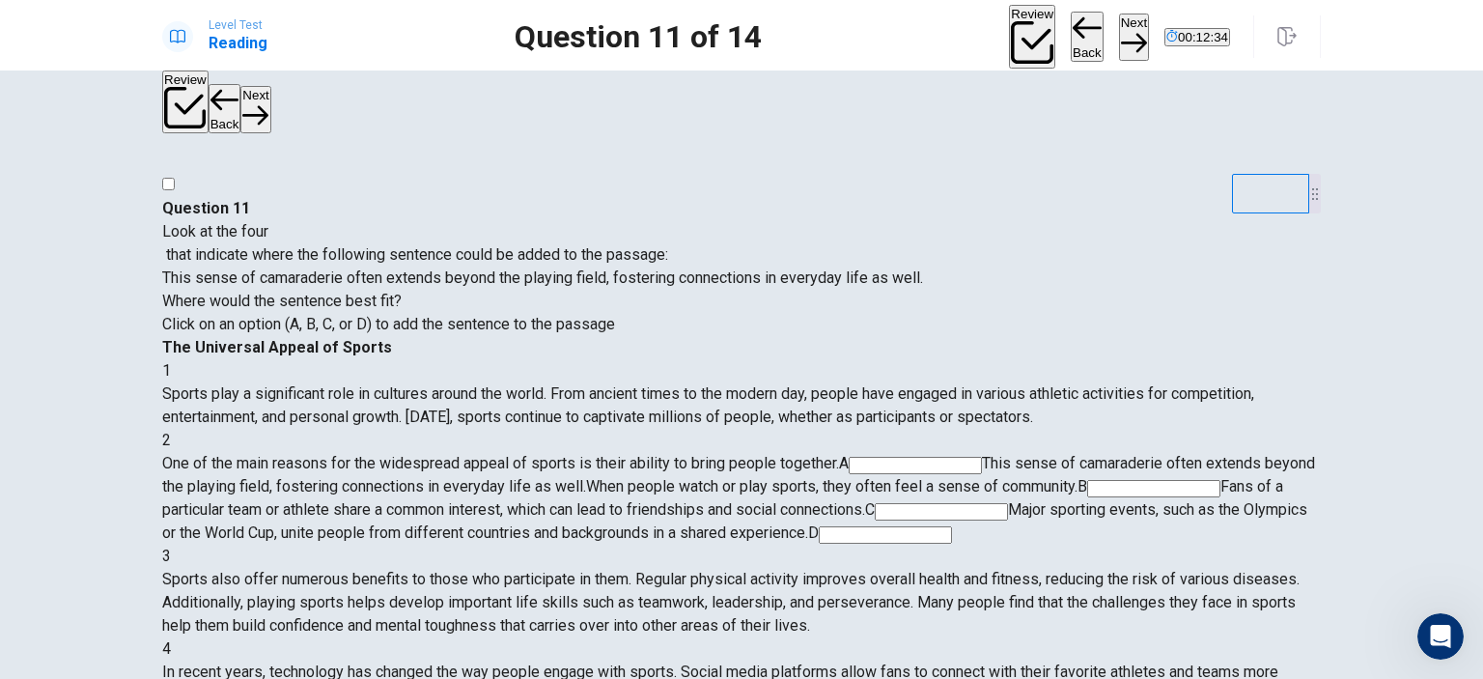
click at [1177, 480] on input at bounding box center [1153, 488] width 133 height 17
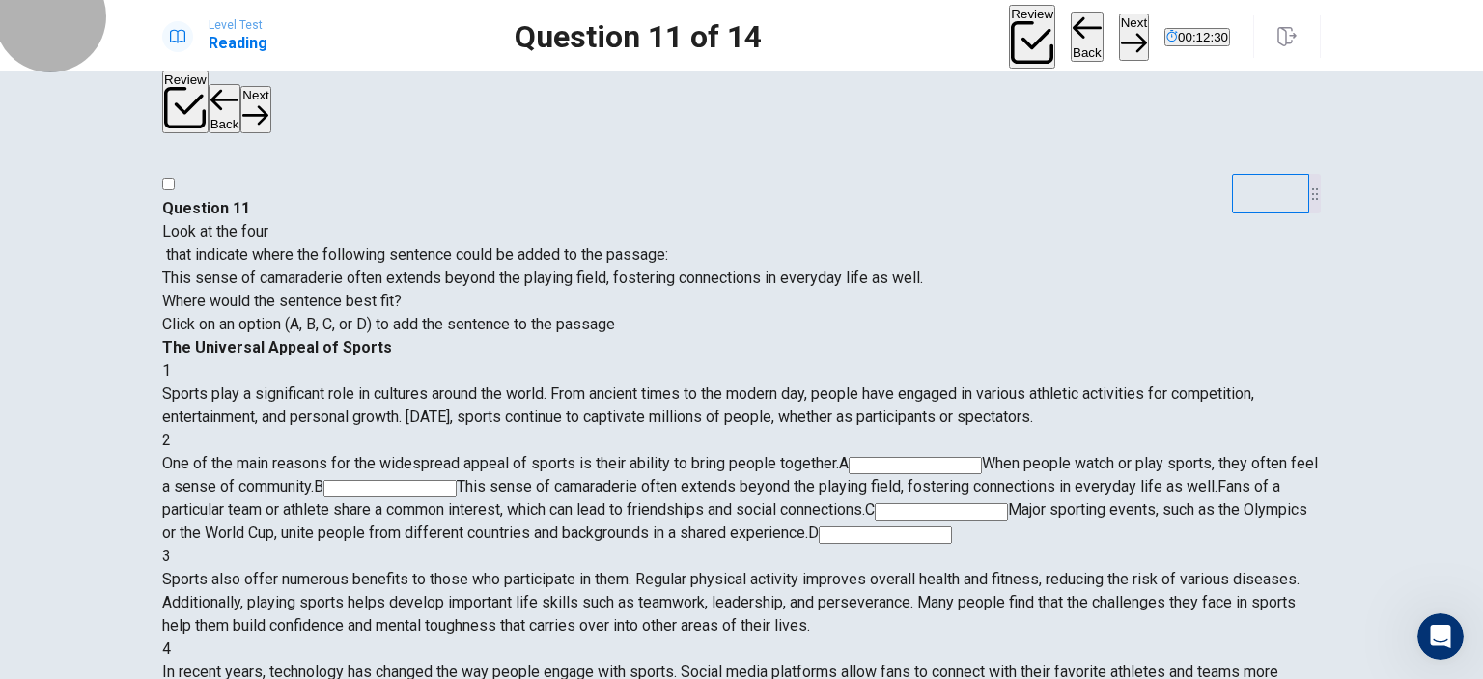
click at [1119, 30] on button "Next" at bounding box center [1134, 37] width 30 height 47
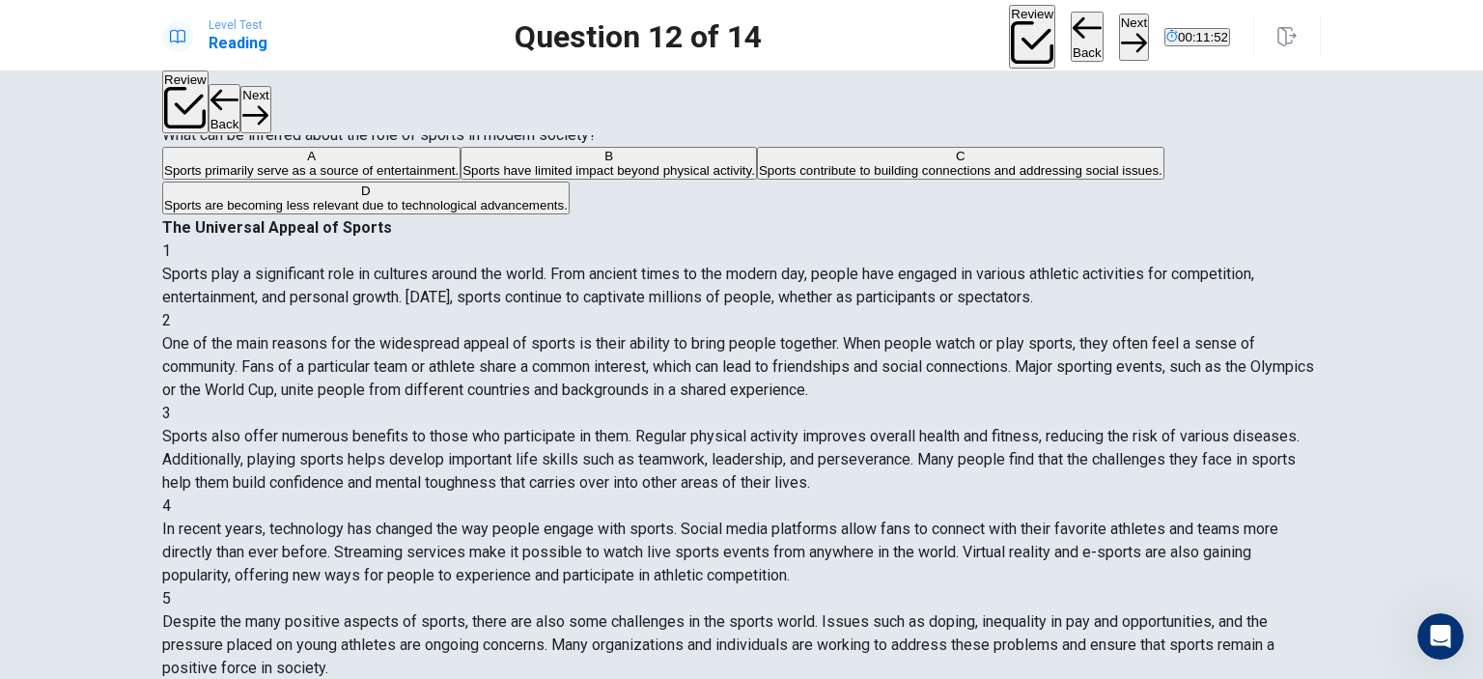
scroll to position [0, 0]
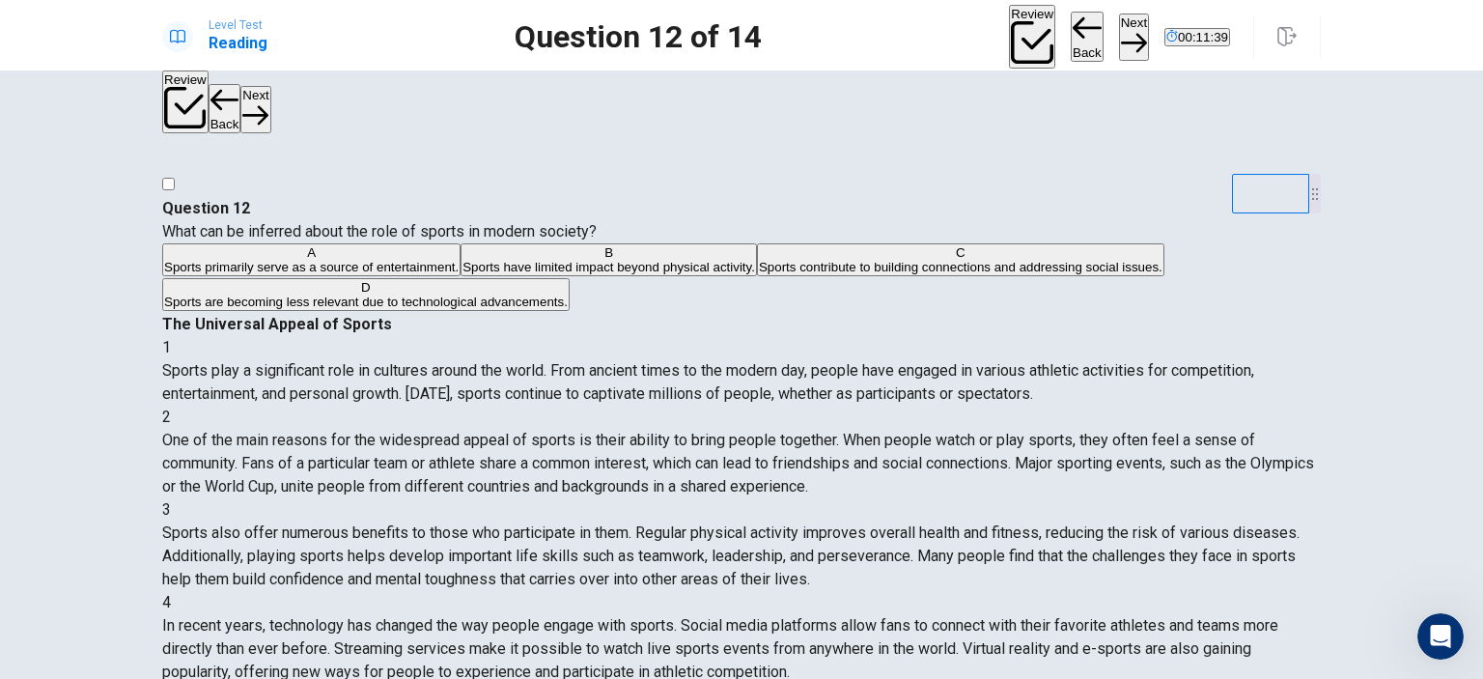
click at [231, 260] on div "A" at bounding box center [311, 252] width 294 height 14
click at [1119, 44] on button "Next" at bounding box center [1134, 37] width 30 height 47
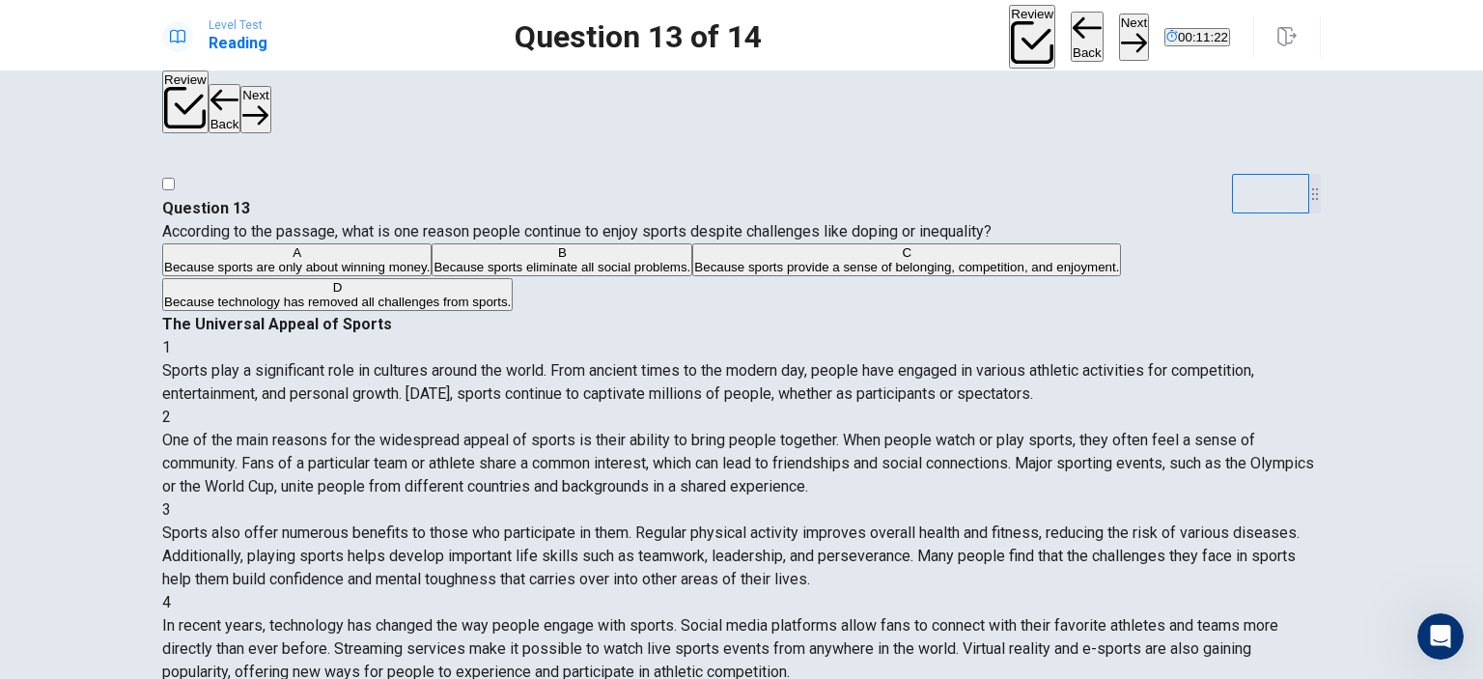
click at [694, 260] on div "C" at bounding box center [906, 252] width 425 height 14
click at [1119, 41] on button "Next" at bounding box center [1134, 37] width 30 height 47
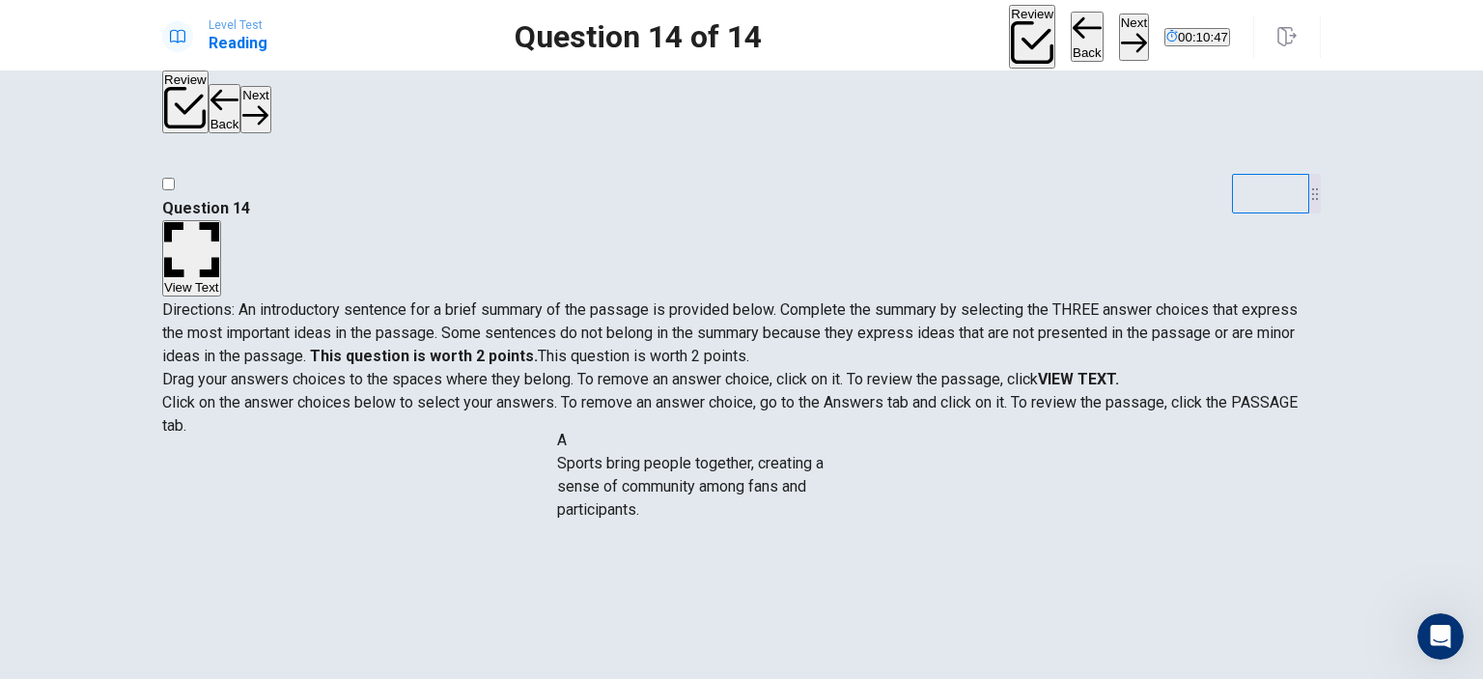
drag, startPoint x: 282, startPoint y: 486, endPoint x: 649, endPoint y: 482, distance: 366.8
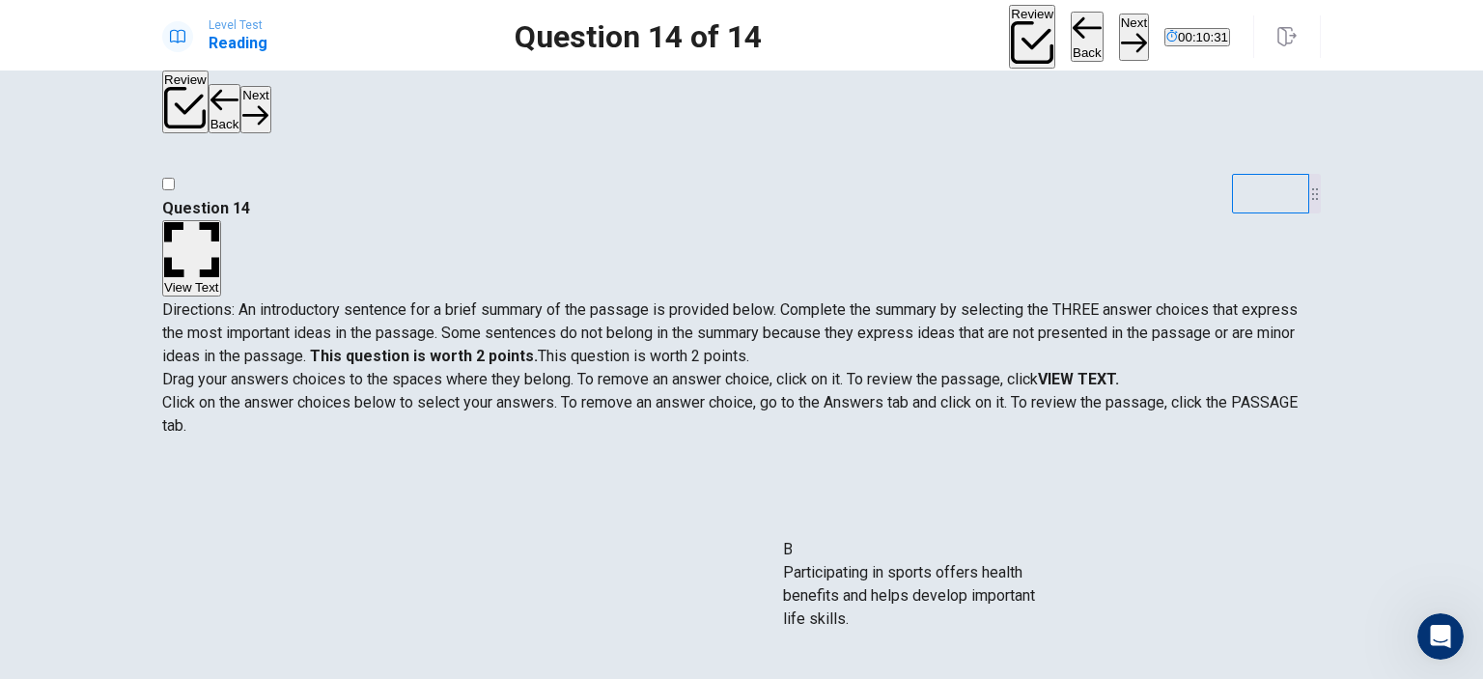
drag, startPoint x: 351, startPoint y: 496, endPoint x: 954, endPoint y: 600, distance: 611.3
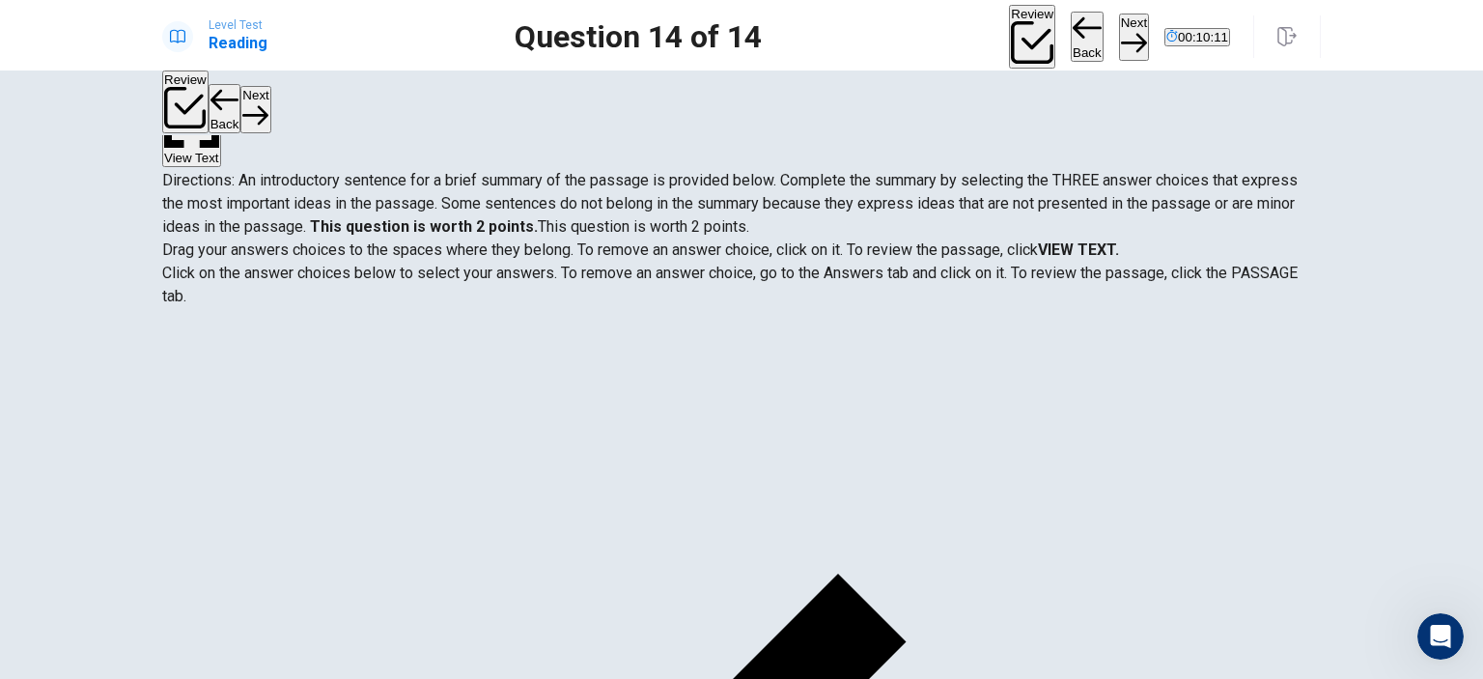
scroll to position [97, 0]
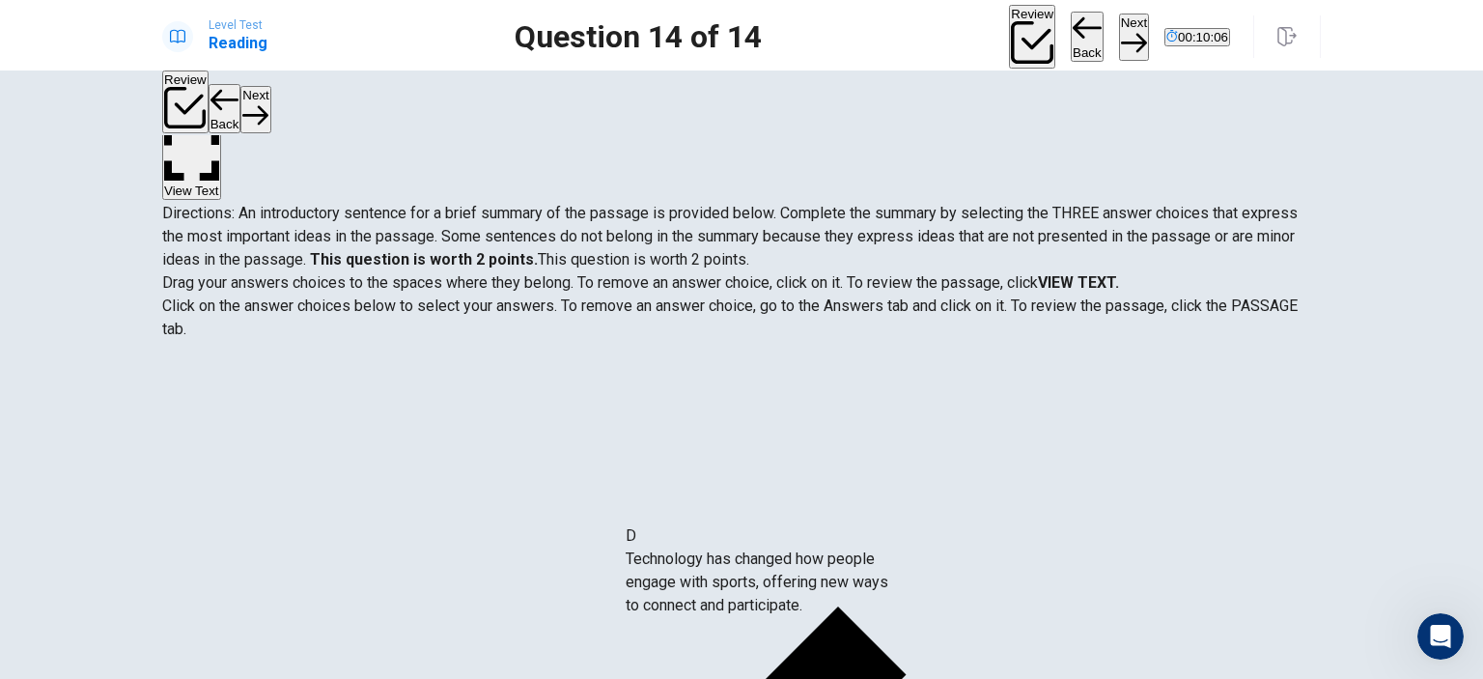
drag, startPoint x: 348, startPoint y: 511, endPoint x: 799, endPoint y: 583, distance: 457.5
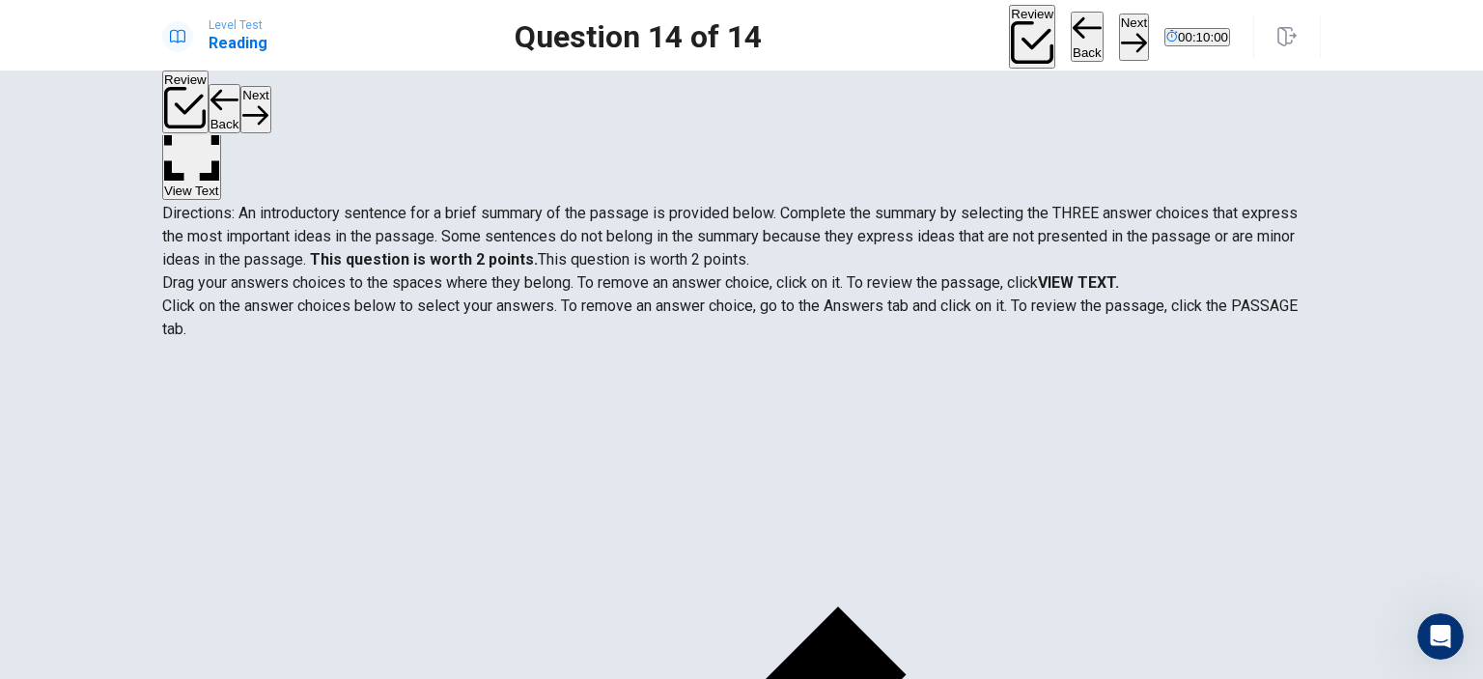
scroll to position [0, 0]
click at [1119, 25] on button "Next" at bounding box center [1134, 37] width 30 height 47
drag, startPoint x: 656, startPoint y: 651, endPoint x: 635, endPoint y: 623, distance: 35.1
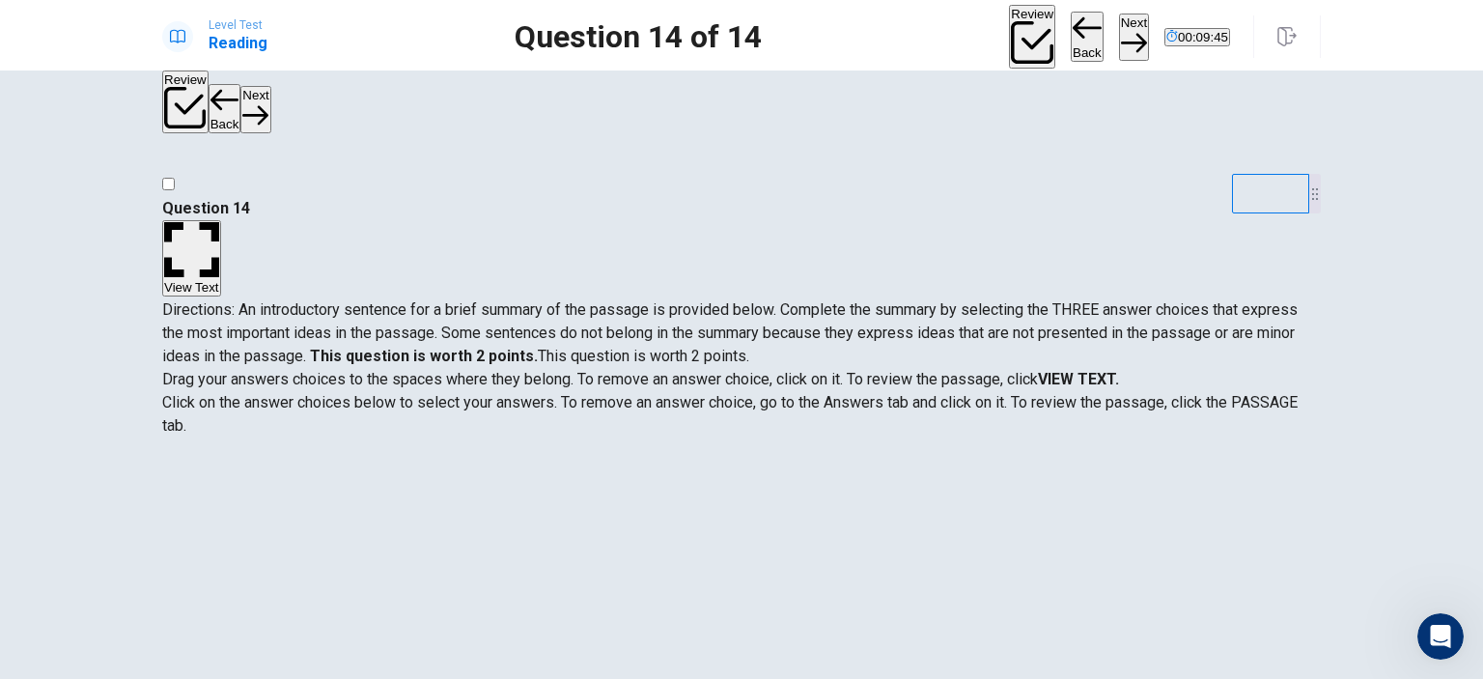
click at [1113, 370] on strong "VIEW TEXT." at bounding box center [1078, 379] width 81 height 18
click at [219, 222] on icon "button" at bounding box center [191, 249] width 55 height 55
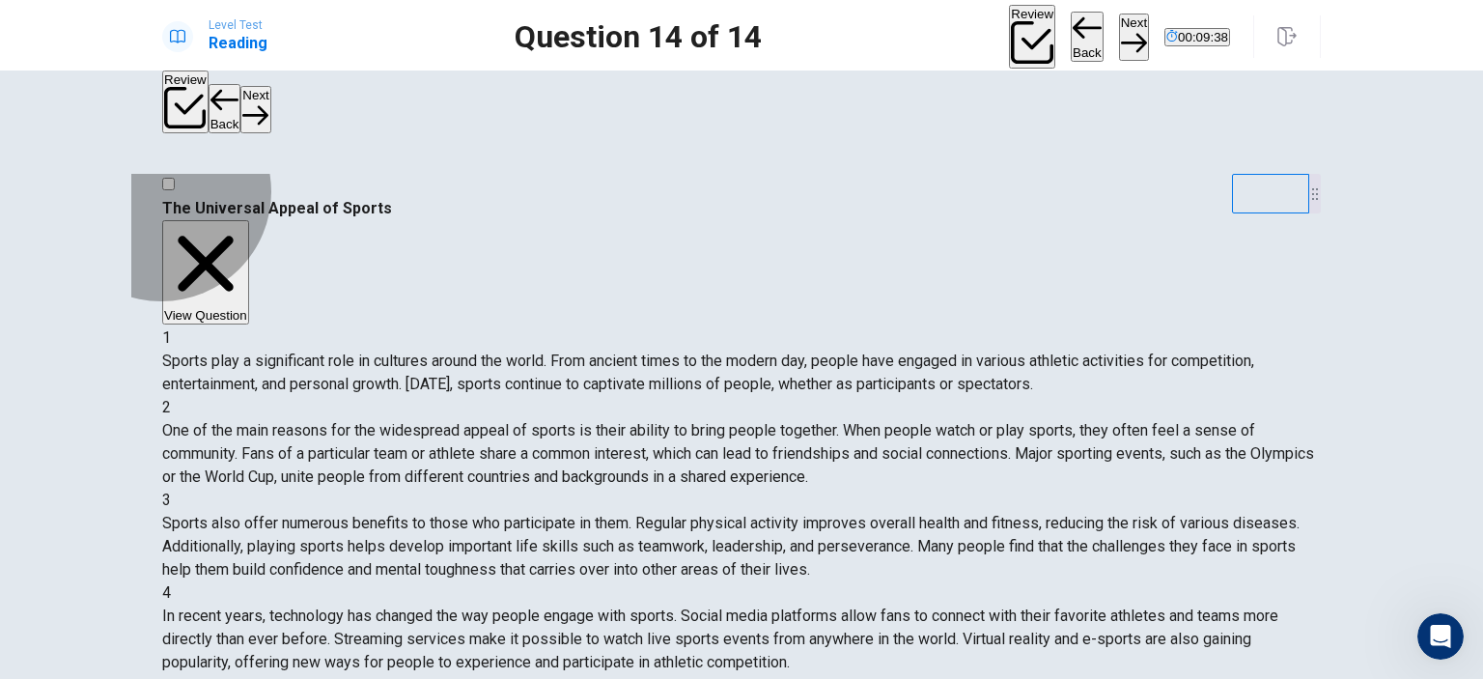
click at [249, 220] on button "View Question" at bounding box center [205, 272] width 87 height 104
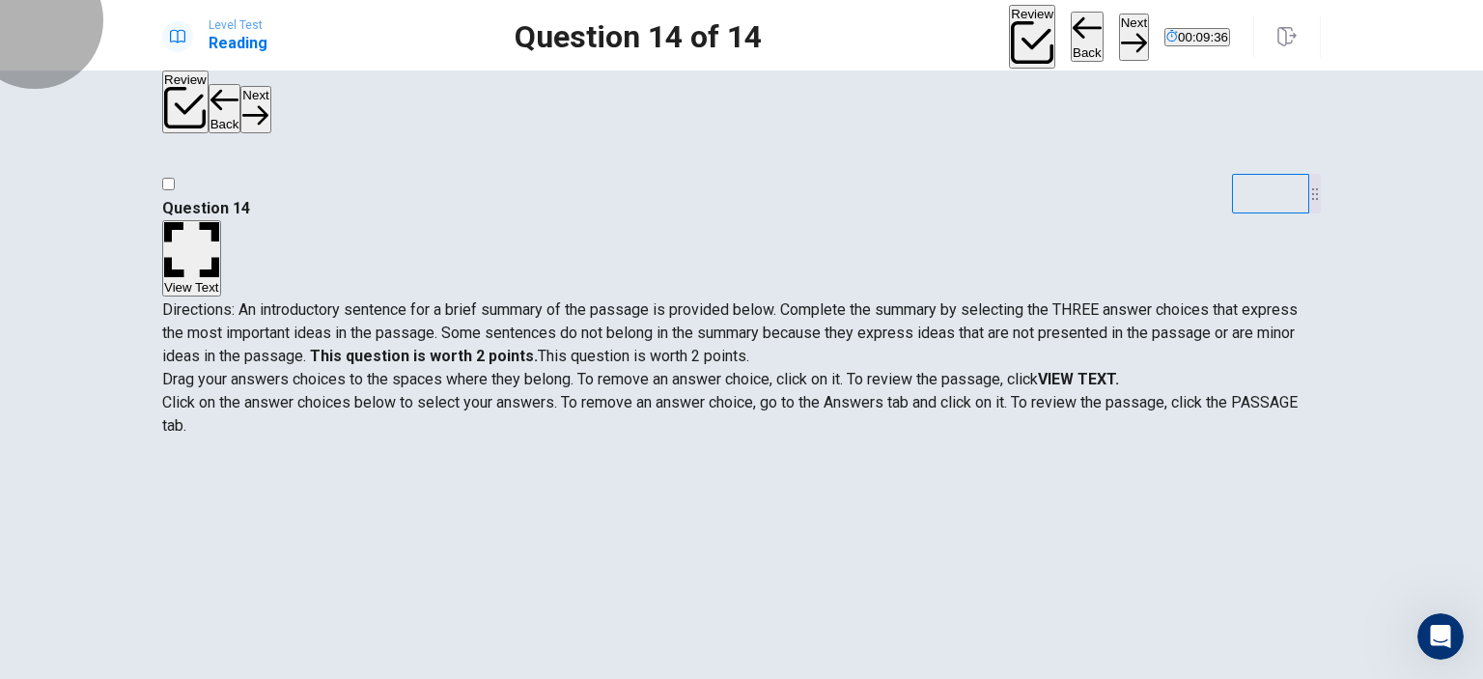
click at [1009, 34] on button "Review" at bounding box center [1032, 37] width 46 height 64
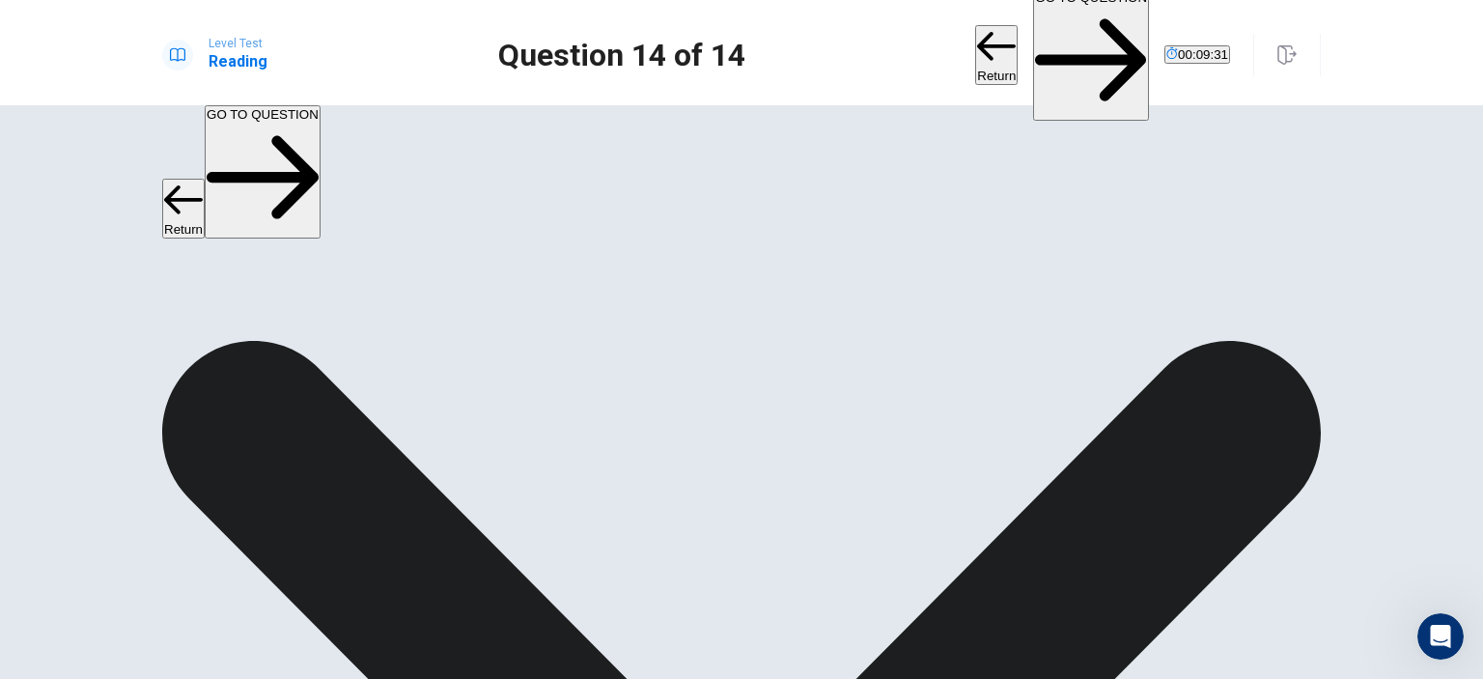
scroll to position [236, 0]
drag, startPoint x: 1019, startPoint y: 23, endPoint x: 1023, endPoint y: 34, distance: 11.3
click at [1033, 25] on button "GO TO QUESTION" at bounding box center [1091, 54] width 116 height 133
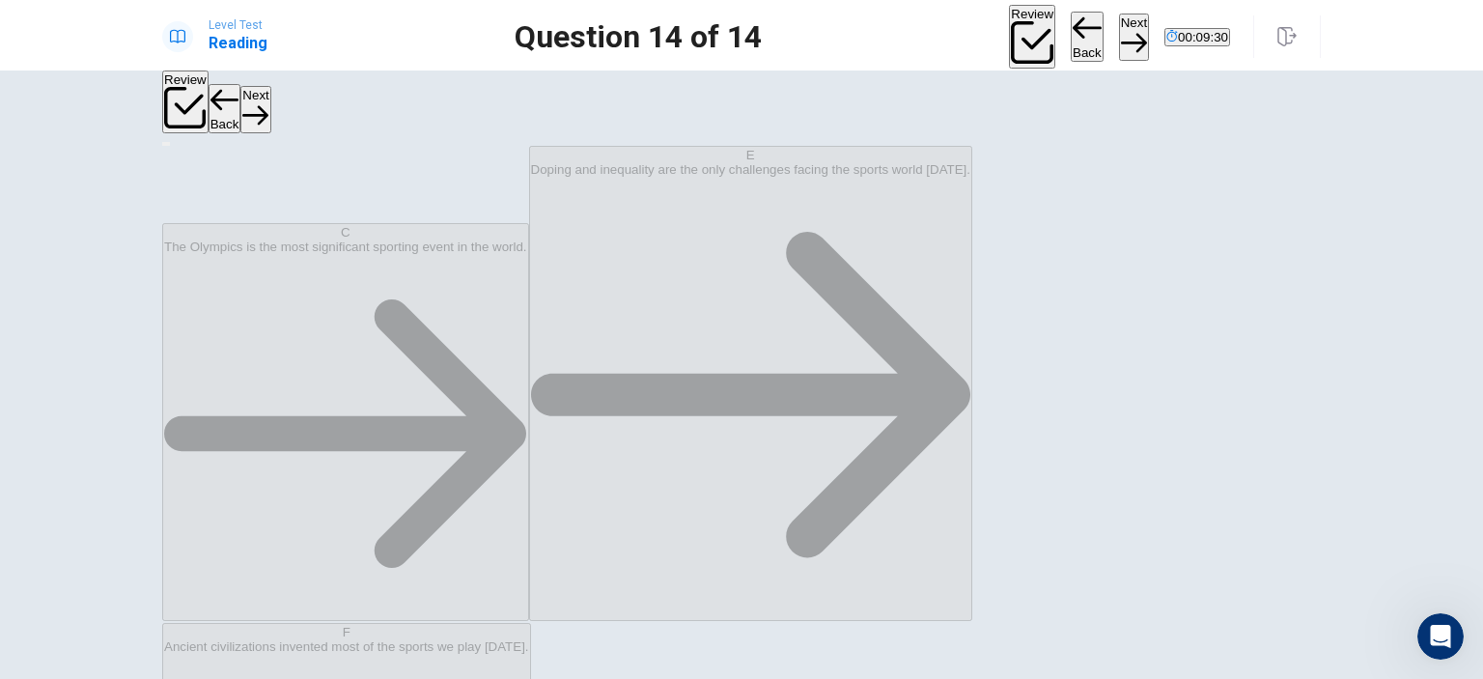
scroll to position [193, 0]
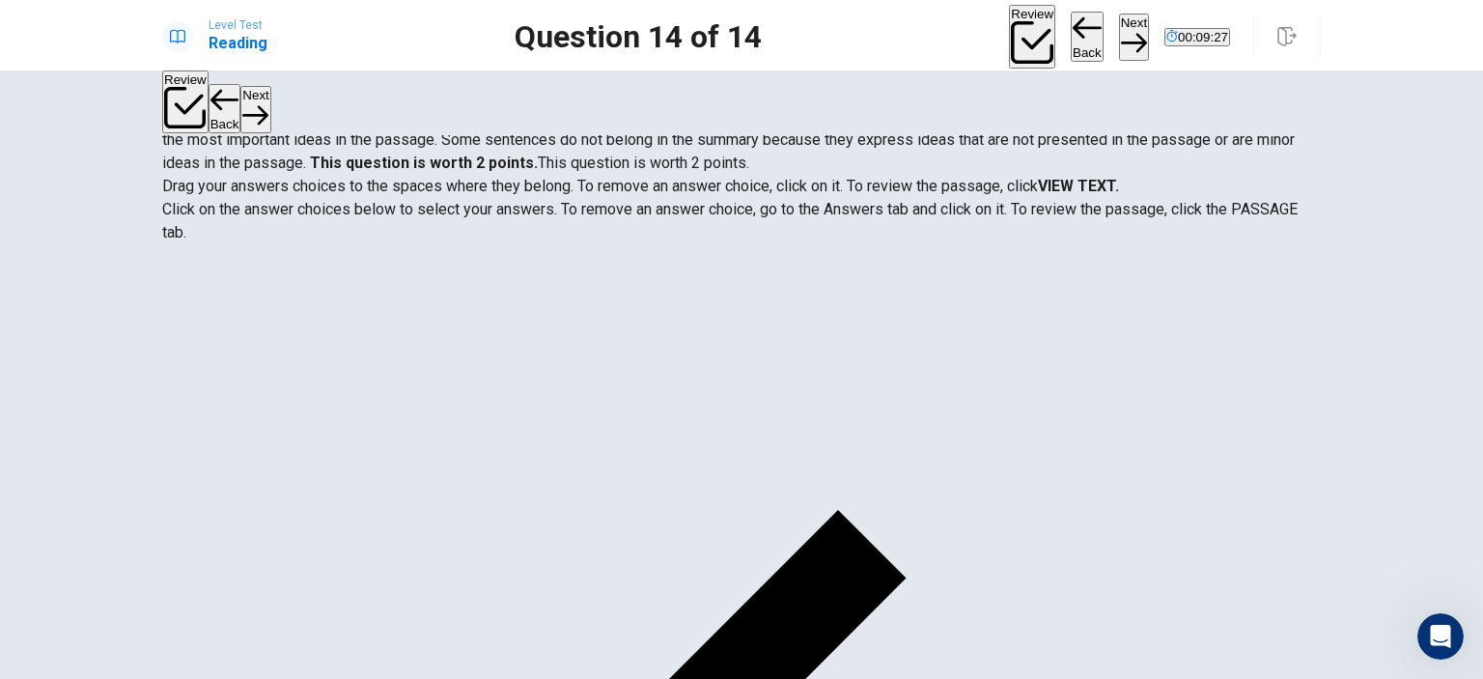
click at [1119, 42] on button "Next" at bounding box center [1134, 37] width 30 height 47
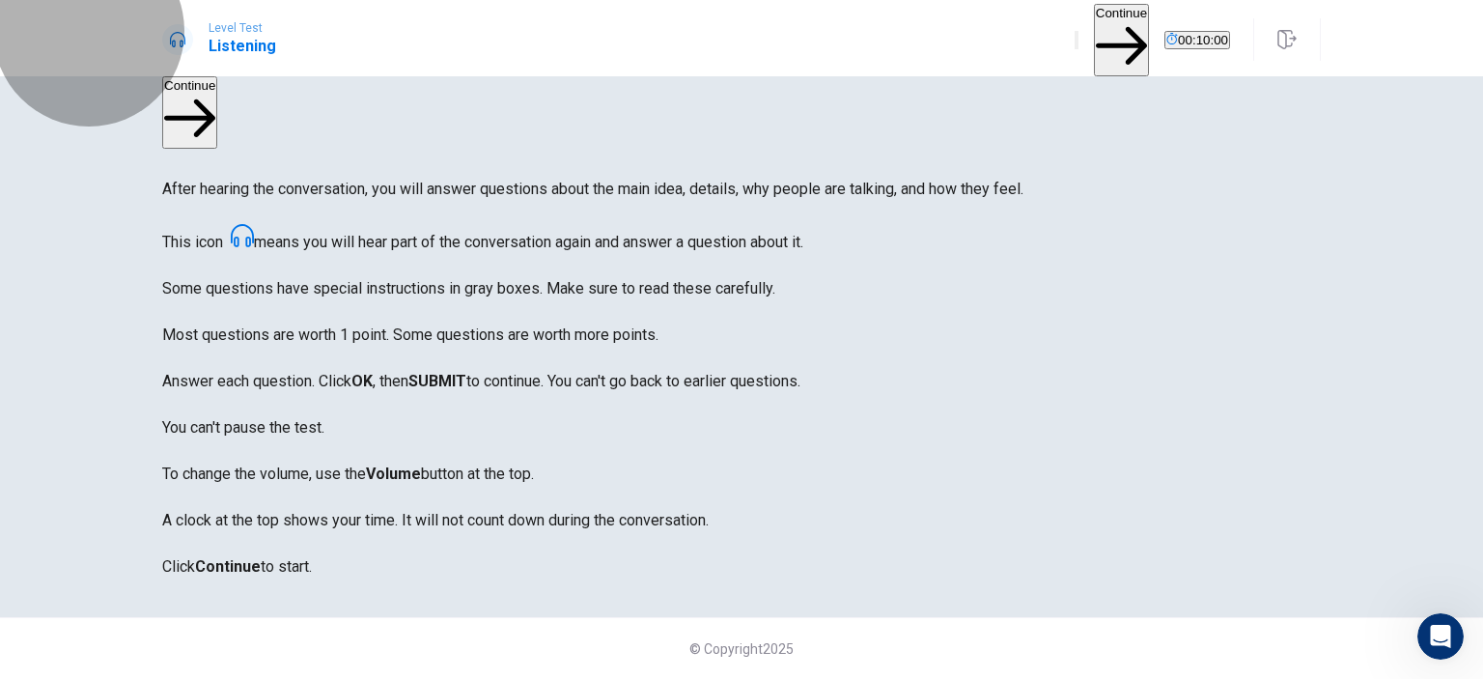
click at [1094, 44] on button "Continue" at bounding box center [1121, 40] width 55 height 72
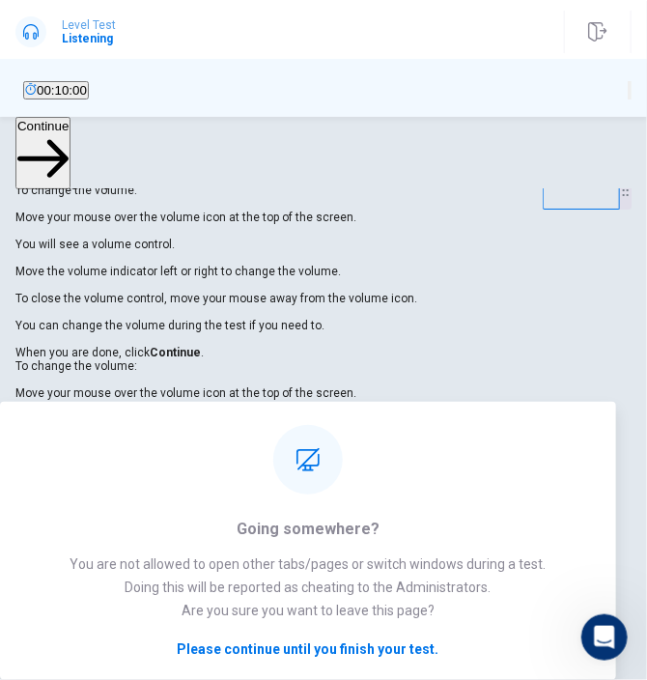
scroll to position [1861, 0]
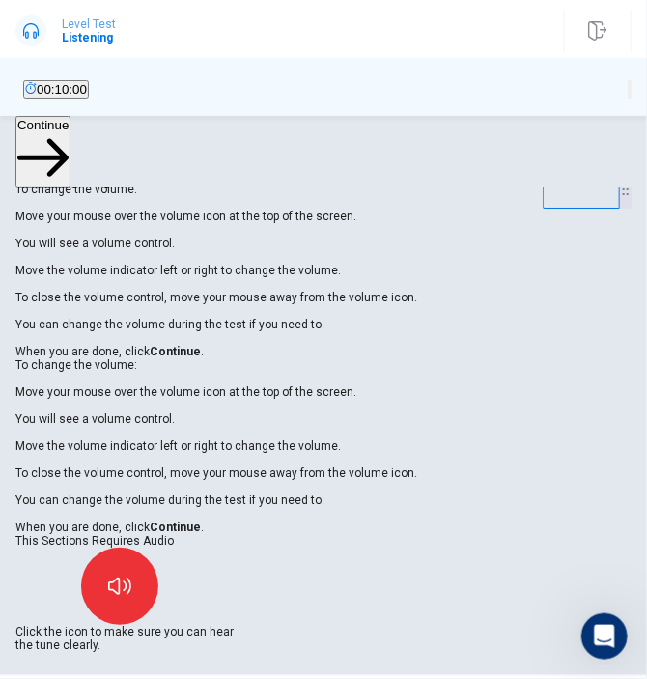
click at [317, 395] on div "To change the volume: Move your mouse over the volume icon at the top of the sc…" at bounding box center [323, 446] width 616 height 176
click at [324, 410] on div "Changing the Volume To change the volume: Move your mouse over the volume icon …" at bounding box center [323, 351] width 616 height 365
click at [390, 652] on div "This Sections Requires Audio Click the icon to make sure you can hear the tune …" at bounding box center [323, 593] width 616 height 118
click at [396, 358] on div "To change the volume: Move your mouse over the volume icon at the top of the sc…" at bounding box center [323, 446] width 616 height 176
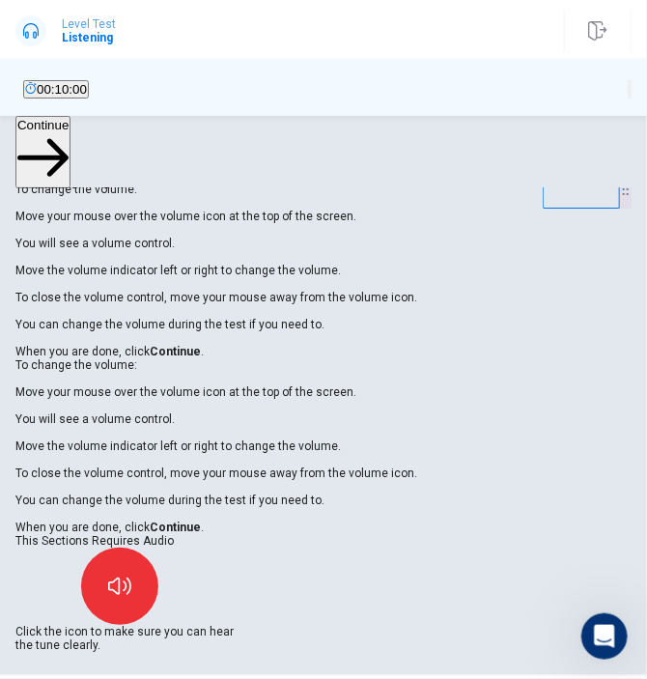
click at [396, 358] on div "To change the volume: Move your mouse over the volume icon at the top of the sc…" at bounding box center [323, 446] width 616 height 176
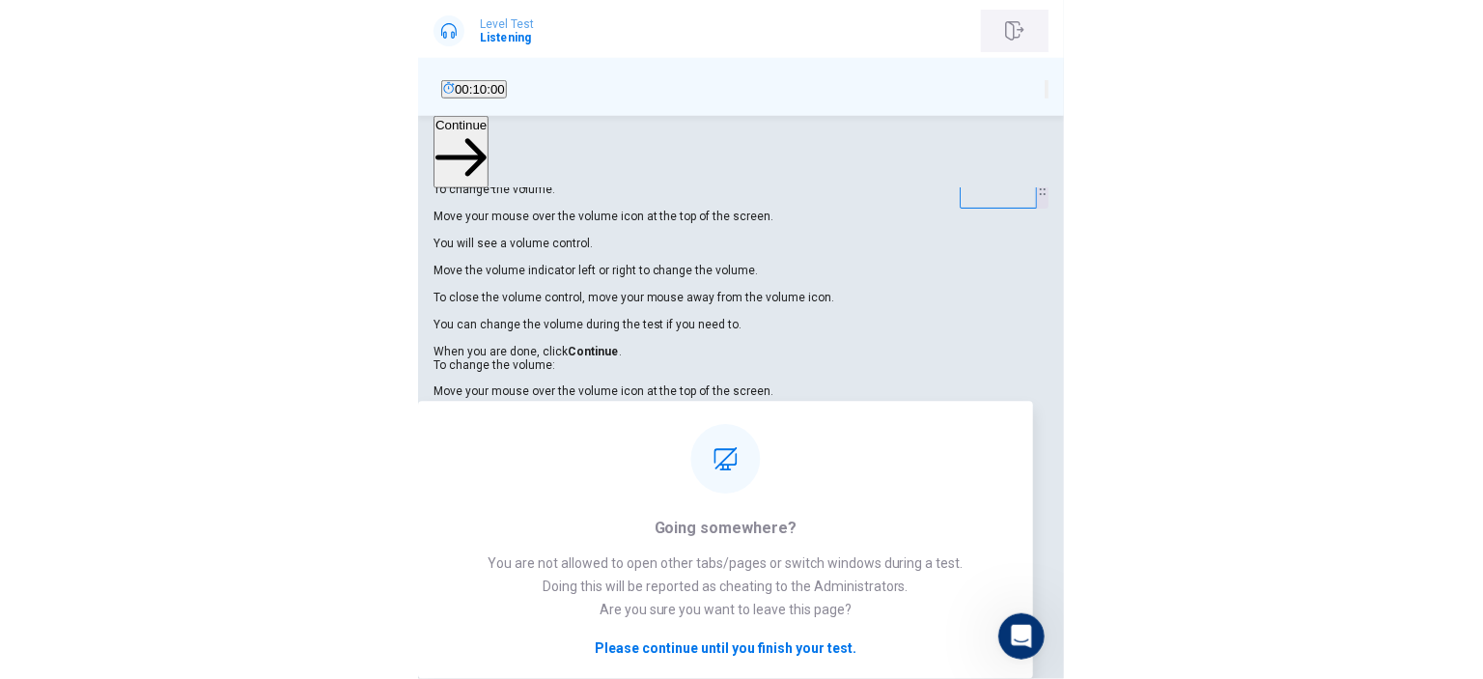
scroll to position [1860, 0]
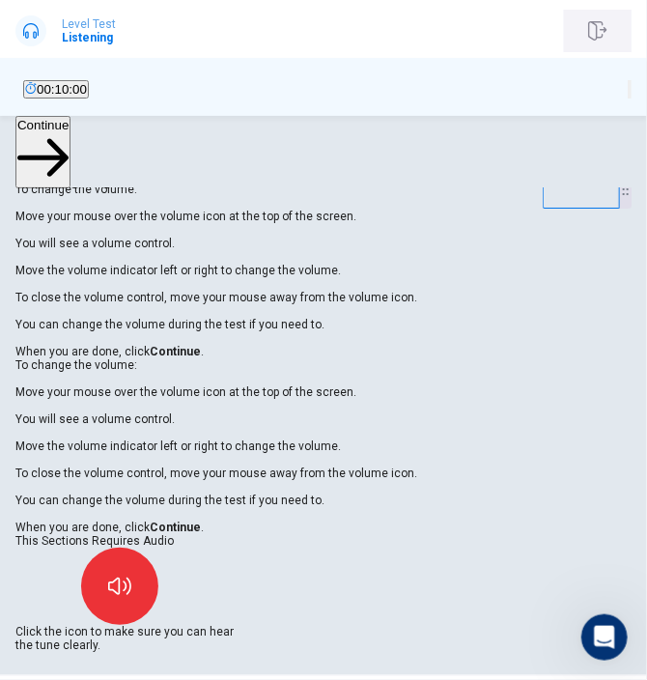
click at [577, 36] on button "button" at bounding box center [598, 31] width 68 height 42
click at [494, 80] on div "00:10:00" at bounding box center [323, 89] width 616 height 18
click at [536, 10] on div "Level Test Listening Continue 00:10:00" at bounding box center [323, 31] width 647 height 42
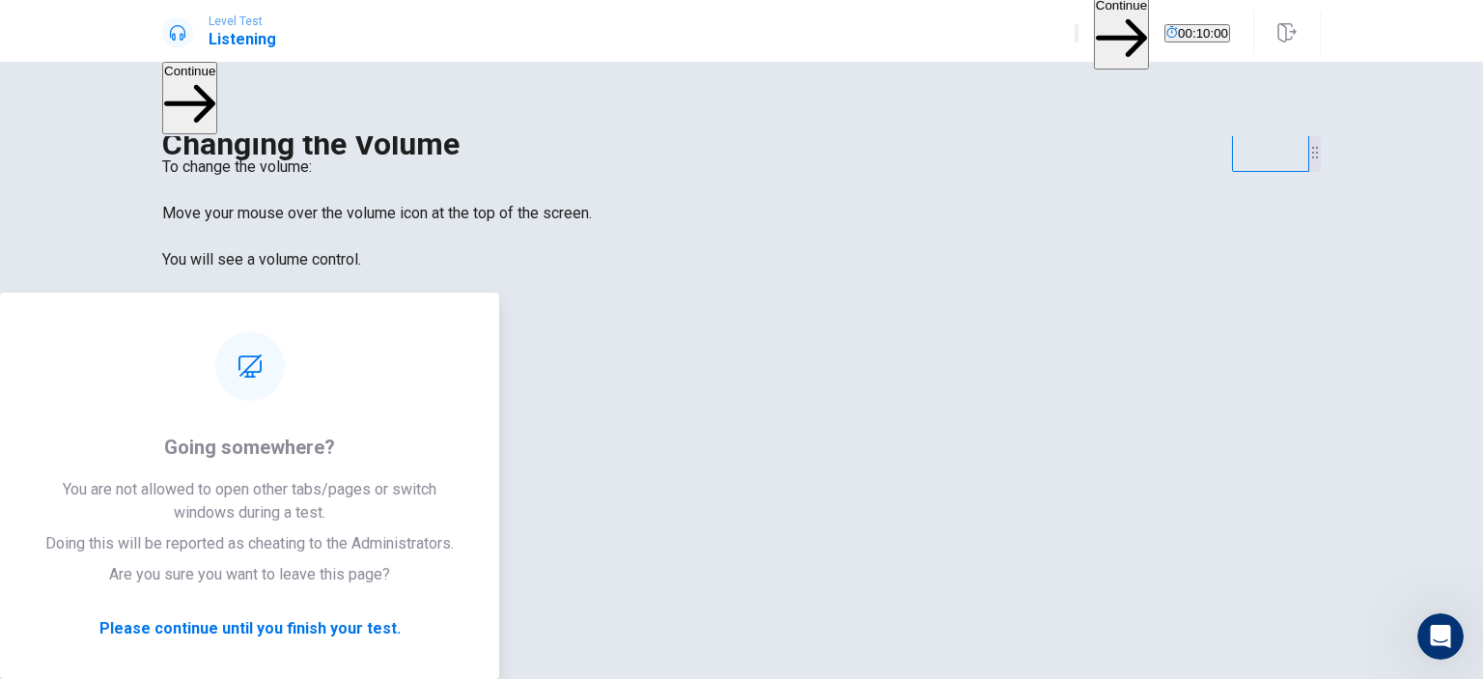
scroll to position [1861, 0]
drag, startPoint x: 542, startPoint y: 1, endPoint x: 1147, endPoint y: 167, distance: 627.6
click at [1190, 40] on button "00:10:00" at bounding box center [1197, 33] width 66 height 18
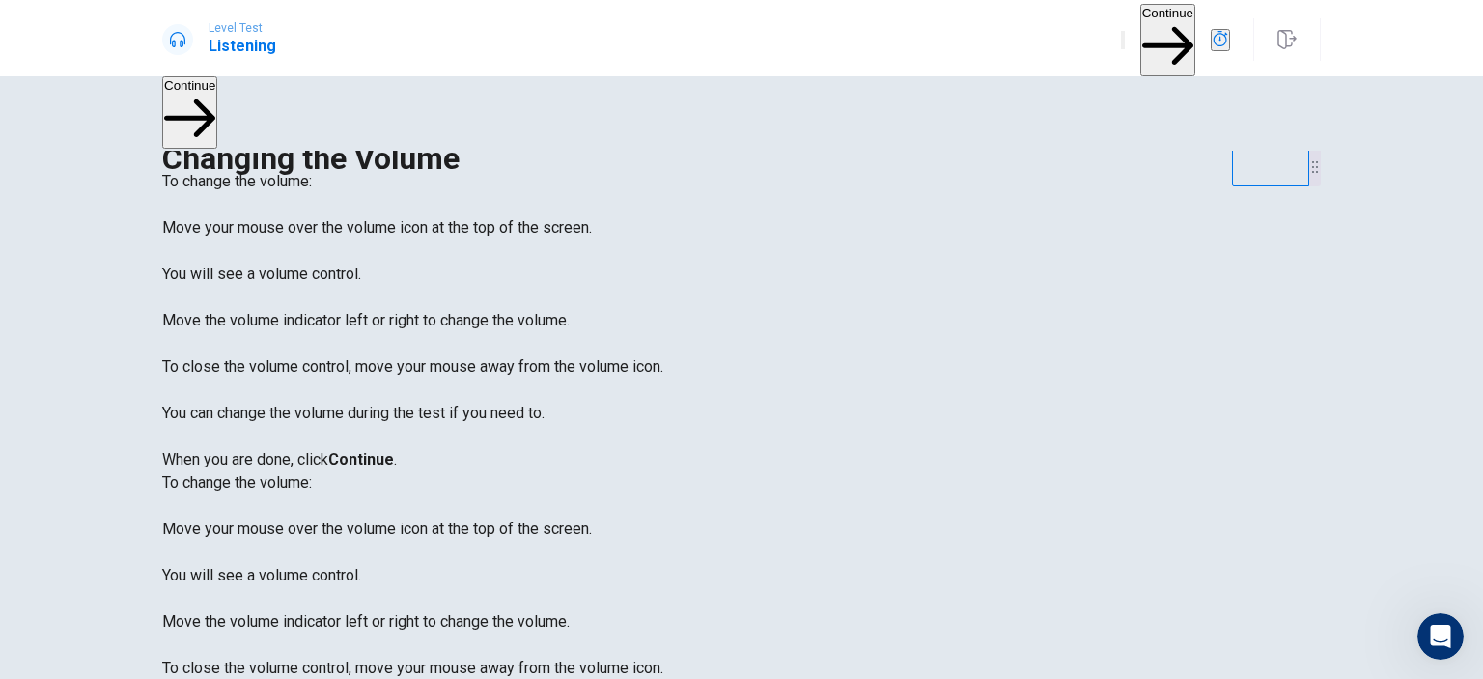
click at [1140, 42] on button "Continue" at bounding box center [1167, 40] width 55 height 72
click at [1131, 42] on div "Continue" at bounding box center [1175, 40] width 109 height 72
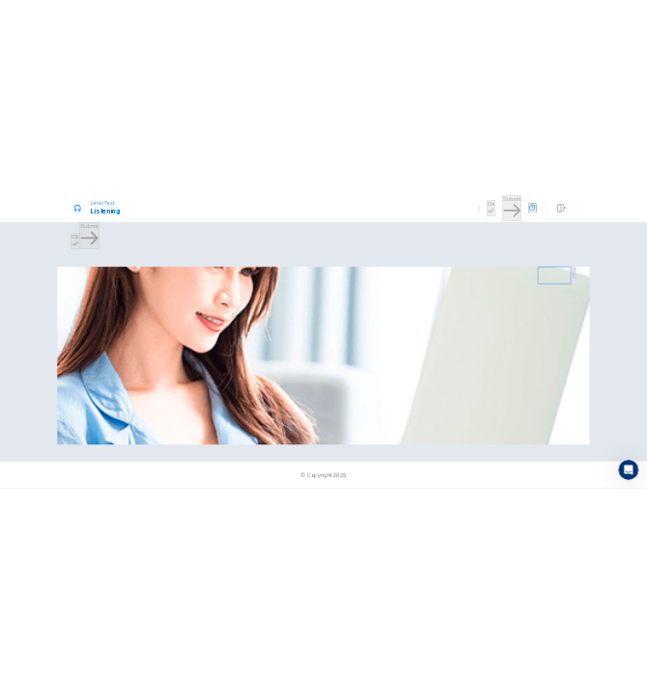
scroll to position [0, 0]
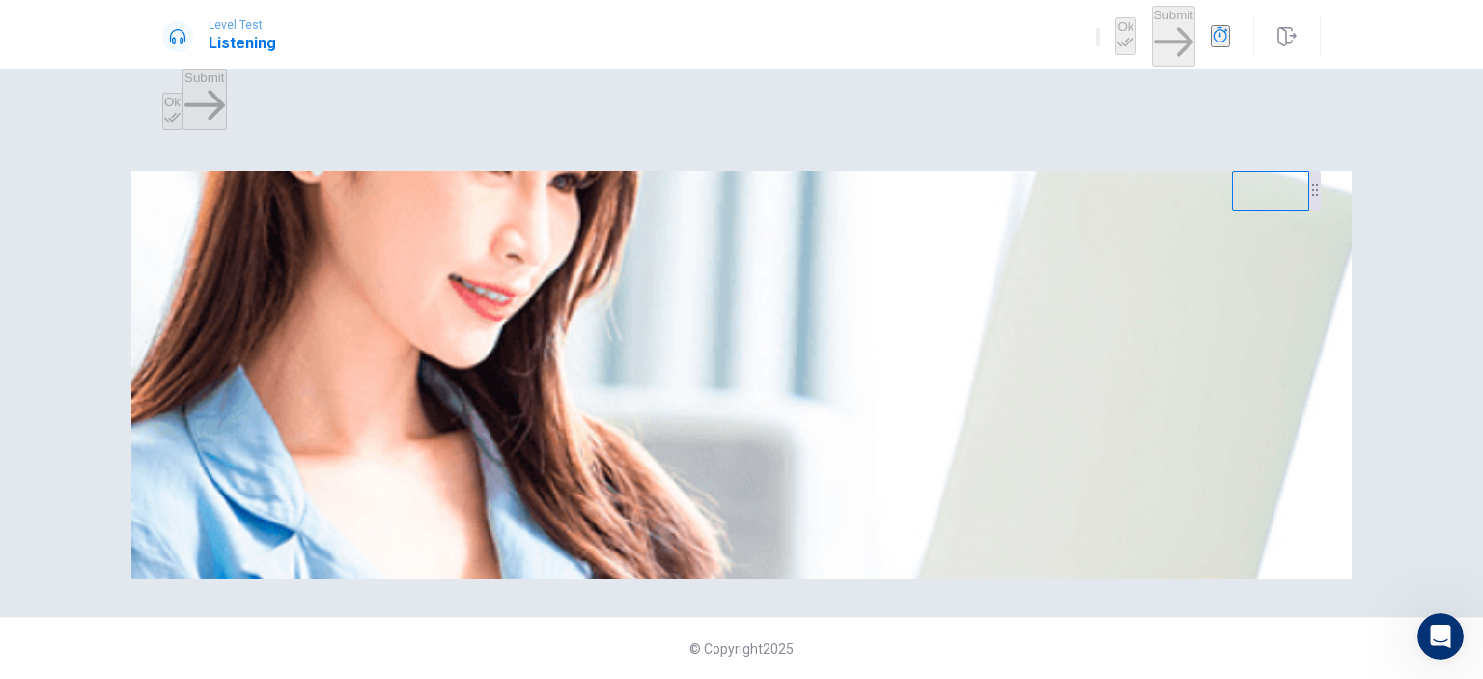
click at [1131, 42] on div "Ok Submit" at bounding box center [1163, 36] width 134 height 61
click at [1032, 132] on div "Listen to this clip about Weekend Plans, then answer the questions. You can tak…" at bounding box center [741, 405] width 1483 height 546
click at [794, 341] on img at bounding box center [741, 374] width 1220 height 407
click at [635, 443] on img at bounding box center [741, 374] width 1220 height 407
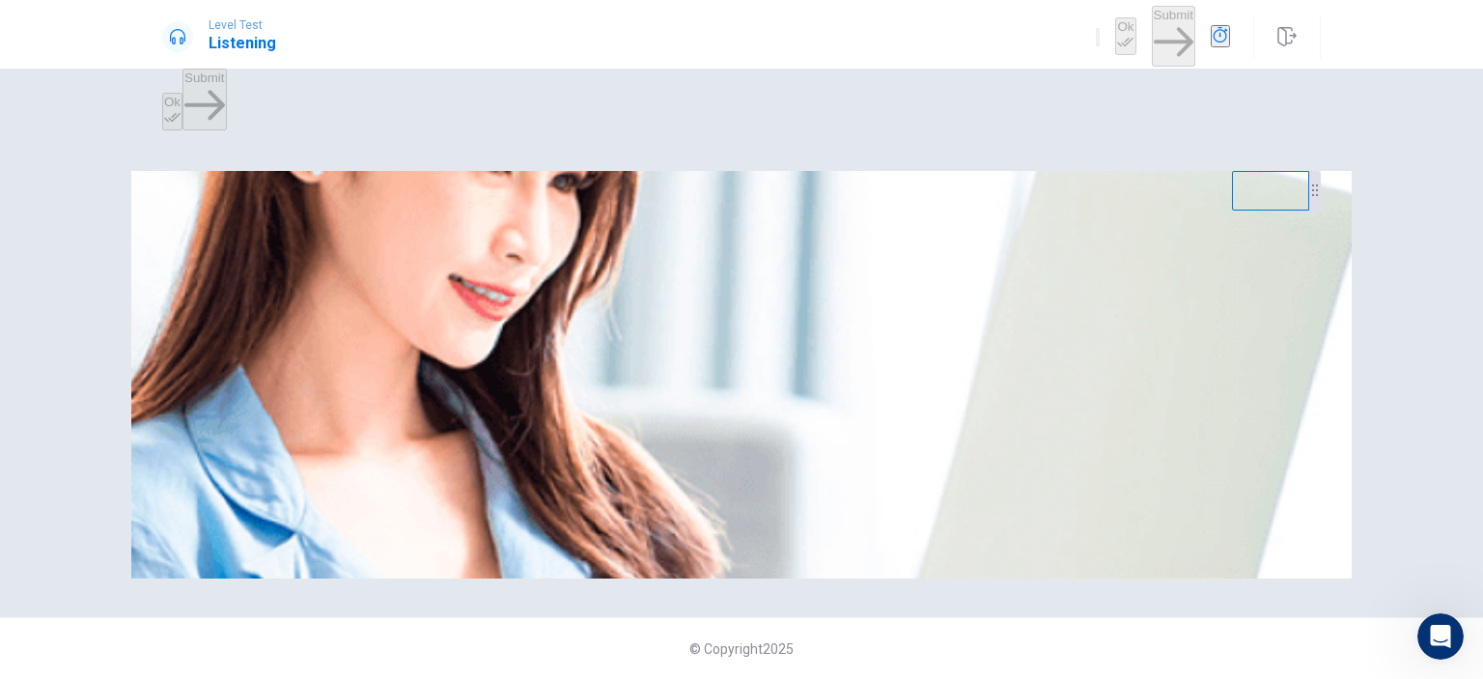
click at [620, 439] on img at bounding box center [741, 374] width 1220 height 407
click at [693, 389] on img at bounding box center [741, 374] width 1220 height 407
click at [781, 351] on img at bounding box center [741, 374] width 1220 height 407
click at [933, 638] on div "© Copyright 2025" at bounding box center [741, 648] width 1483 height 62
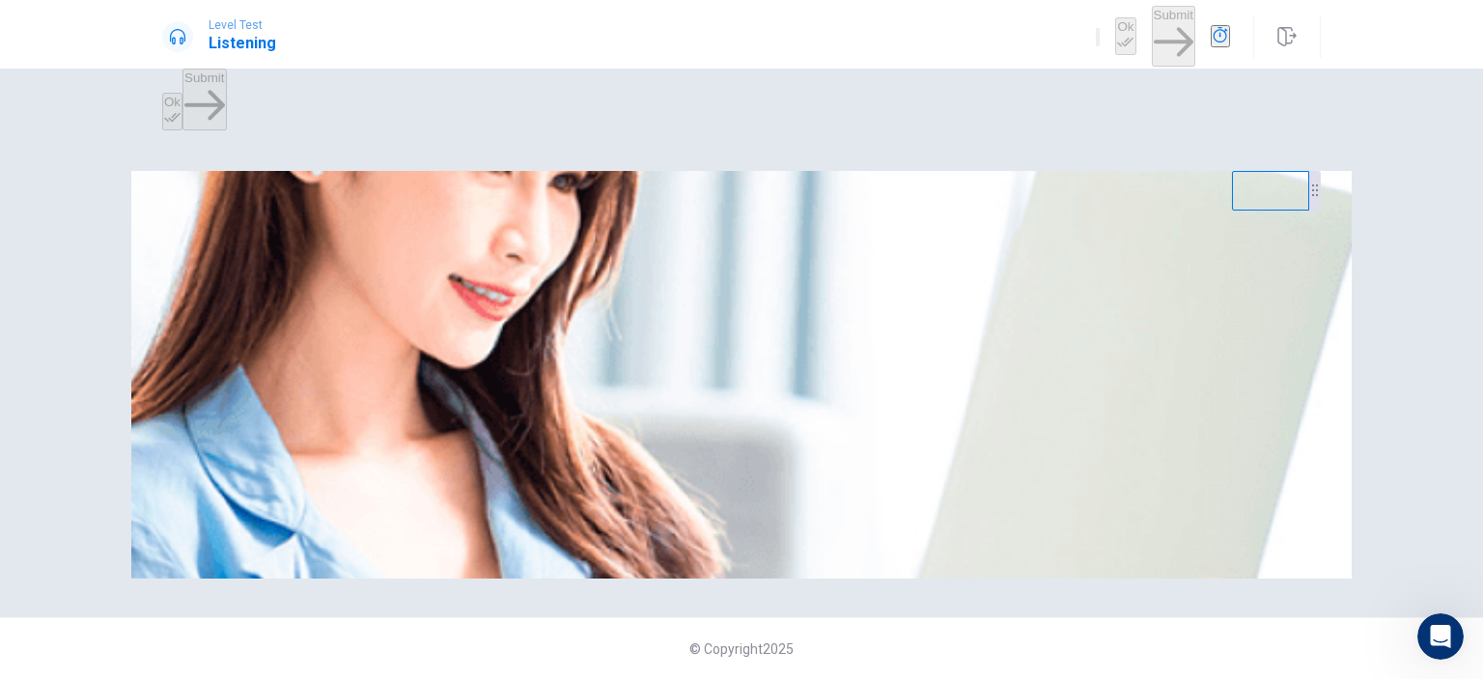
click at [933, 638] on div "© Copyright 2025" at bounding box center [741, 648] width 1483 height 62
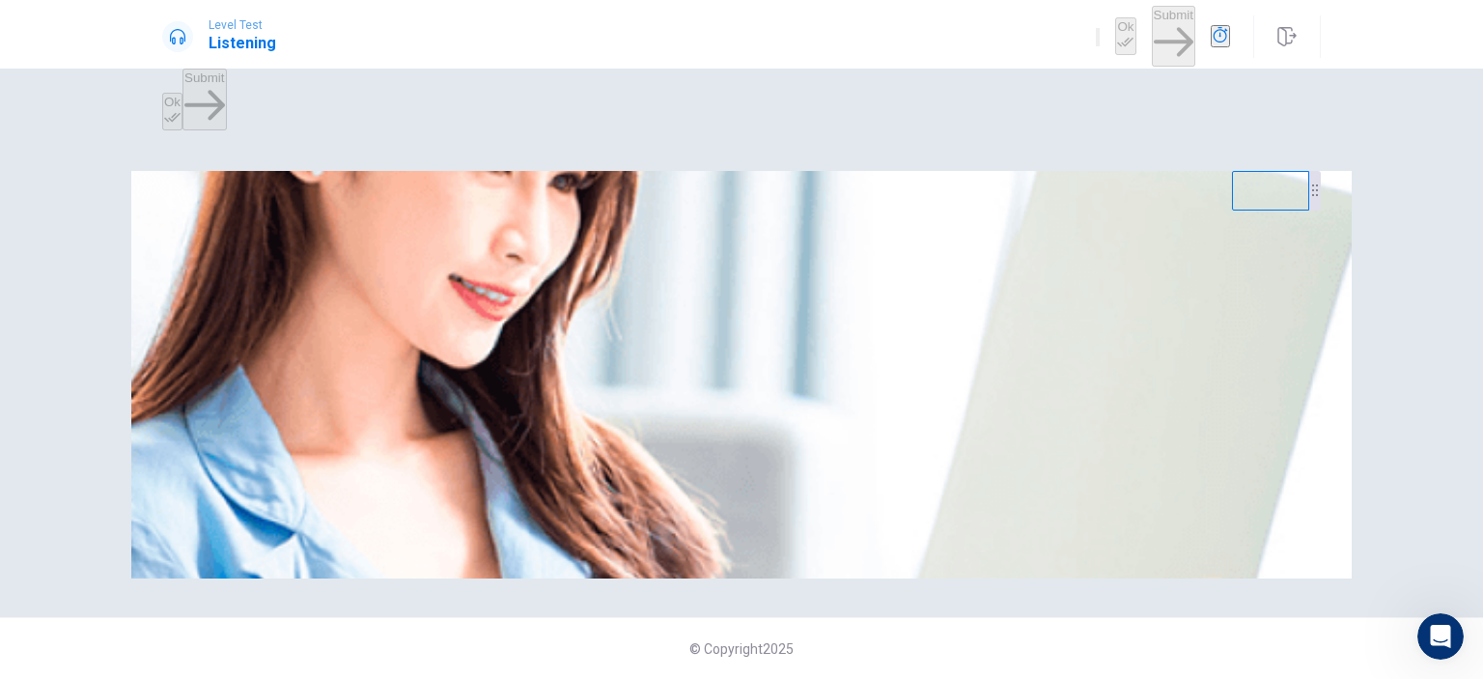
click at [933, 638] on div "© Copyright 2025" at bounding box center [741, 648] width 1483 height 62
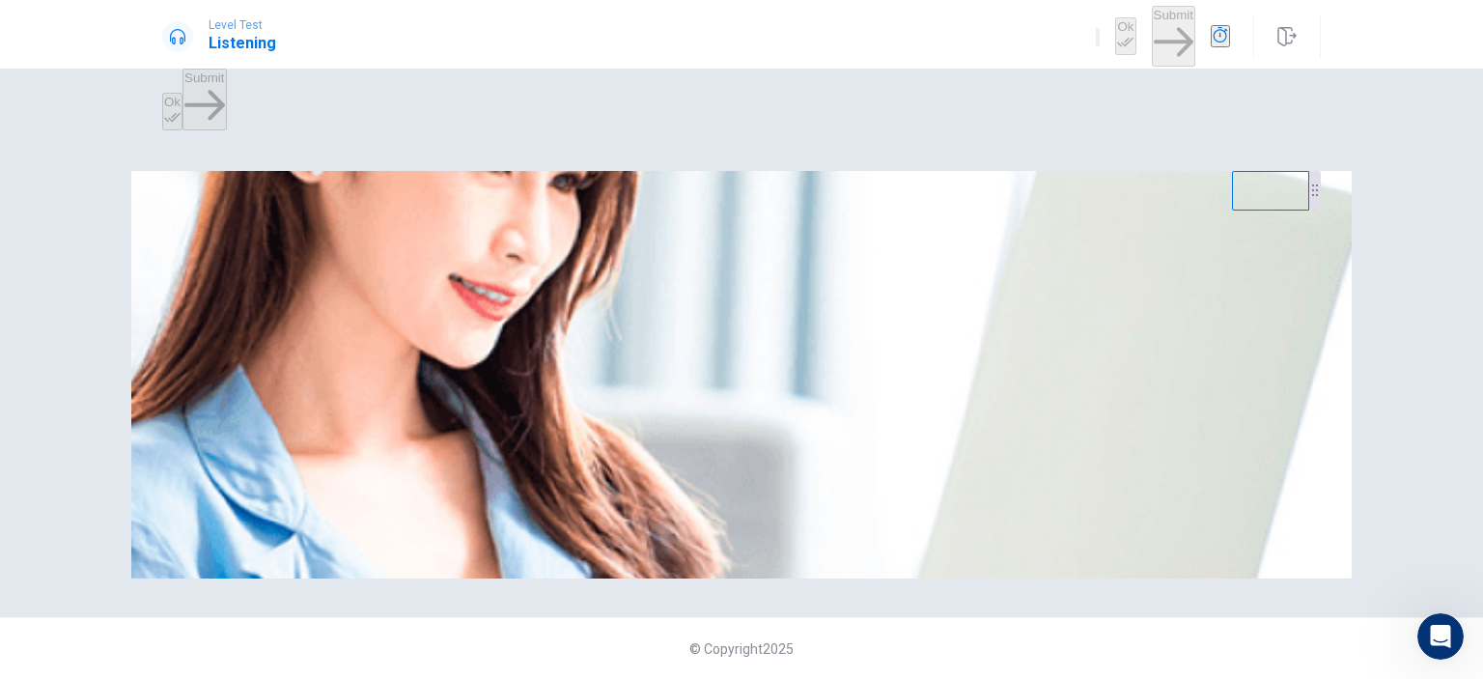
click at [933, 638] on div "© Copyright 2025" at bounding box center [741, 648] width 1483 height 62
drag, startPoint x: 933, startPoint y: 638, endPoint x: 1224, endPoint y: 443, distance: 349.9
click at [1006, 610] on div "Listen to this clip about Weekend Plans, then answer the questions. You can tak…" at bounding box center [741, 405] width 1483 height 546
drag, startPoint x: 1413, startPoint y: 293, endPoint x: 1482, endPoint y: 17, distance: 284.5
click at [1482, 215] on div "Listen to this clip about Weekend Plans, then answer the questions. You can tak…" at bounding box center [741, 405] width 1483 height 546
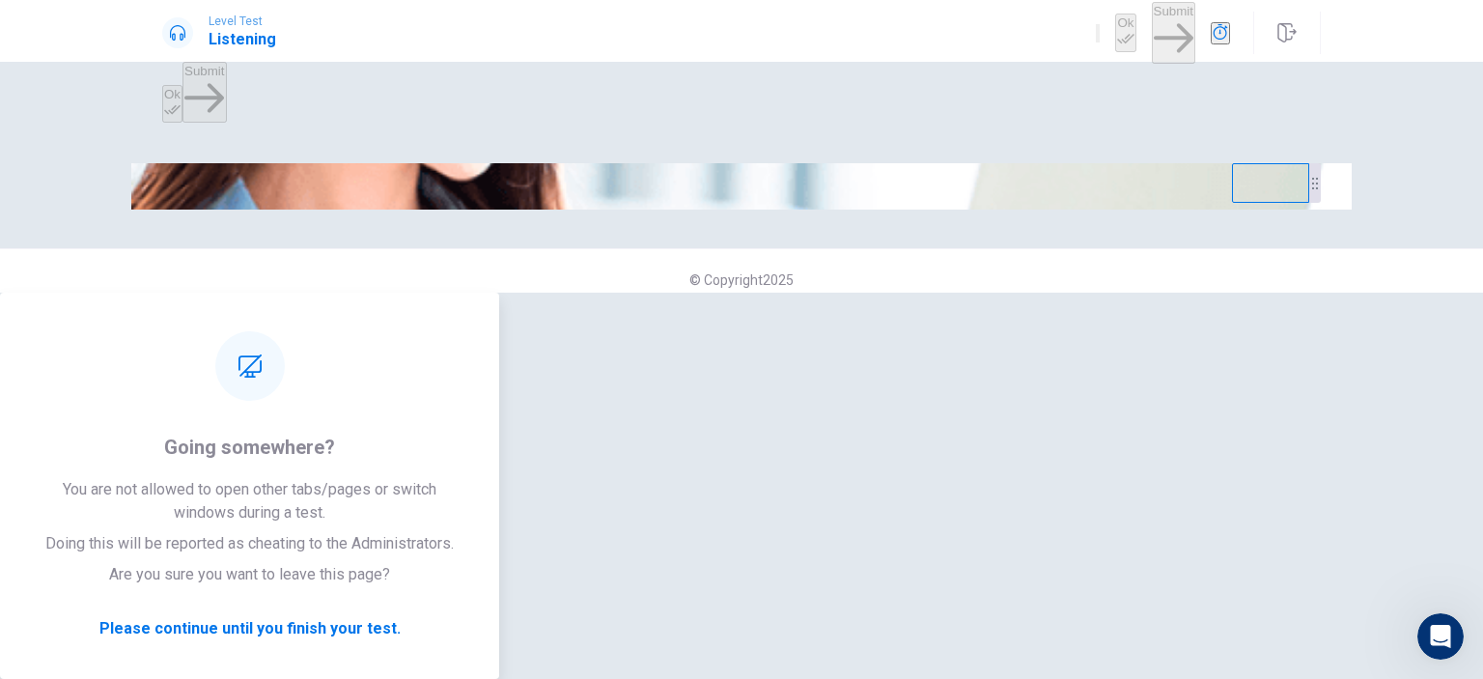
click at [919, 125] on div "Listen to this clip about Weekend Plans, then answer the questions. You can tak…" at bounding box center [741, 209] width 1483 height 168
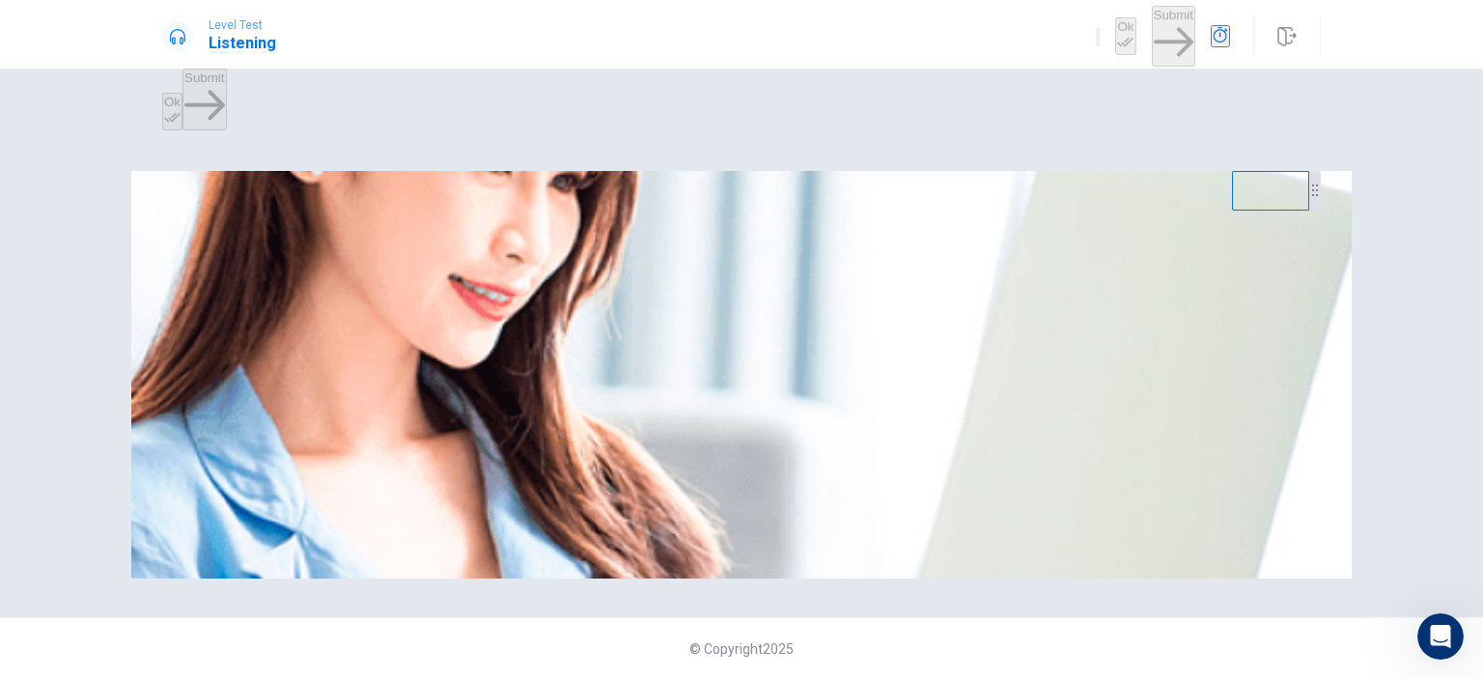
drag, startPoint x: 737, startPoint y: 561, endPoint x: 784, endPoint y: 528, distance: 57.6
click at [741, 217] on div at bounding box center [741, 217] width 1158 height 0
click at [796, 488] on img at bounding box center [741, 374] width 1220 height 407
click at [796, 217] on div "Listen to this clip about Weekend Plans, then answer the questions. You can tak…" at bounding box center [741, 194] width 1158 height 46
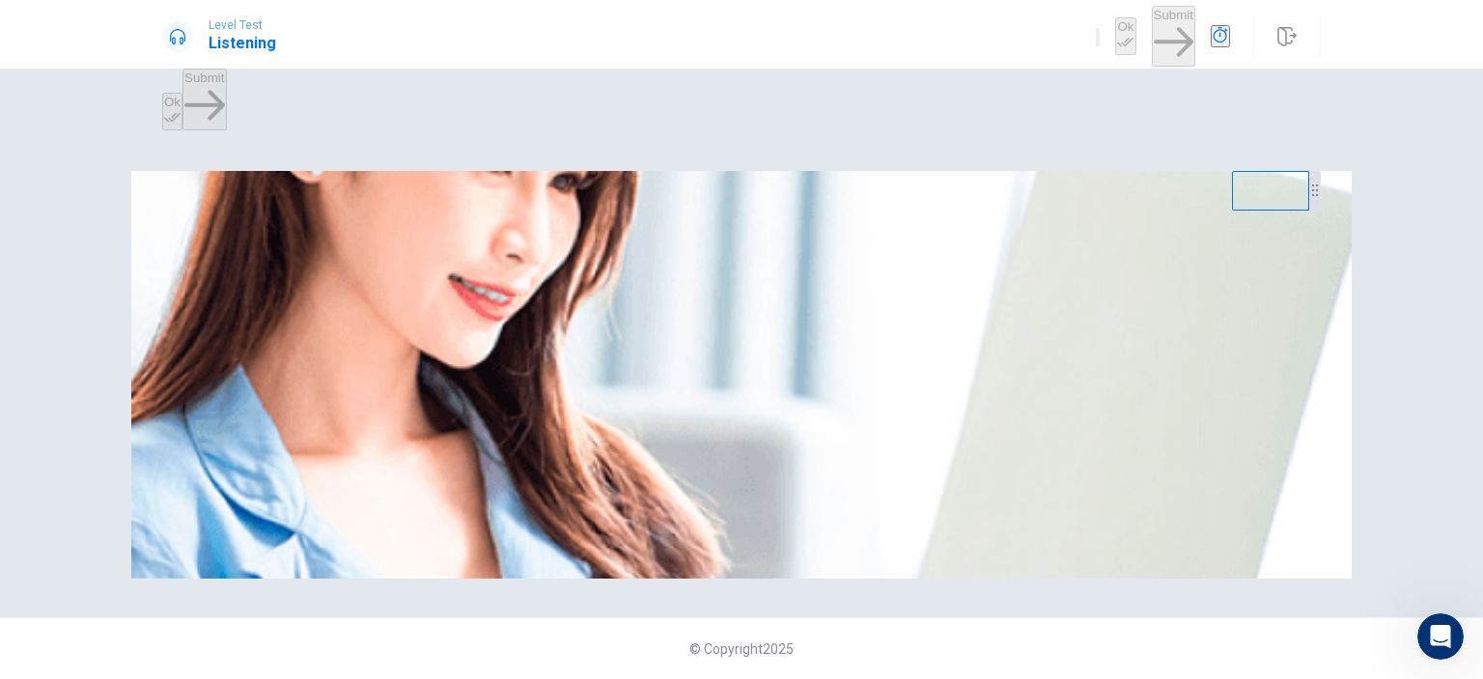
click at [796, 217] on div "Listen to this clip about Weekend Plans, then answer the questions. You can tak…" at bounding box center [741, 194] width 1158 height 46
drag, startPoint x: 796, startPoint y: 234, endPoint x: 1162, endPoint y: 200, distance: 367.4
click at [951, 208] on div "Listen to this clip about Weekend Plans, then answer the questions. You can tak…" at bounding box center [741, 194] width 1158 height 46
click at [1482, 132] on div "Listen to this clip about Weekend Plans, then answer the questions. You can tak…" at bounding box center [741, 405] width 1483 height 546
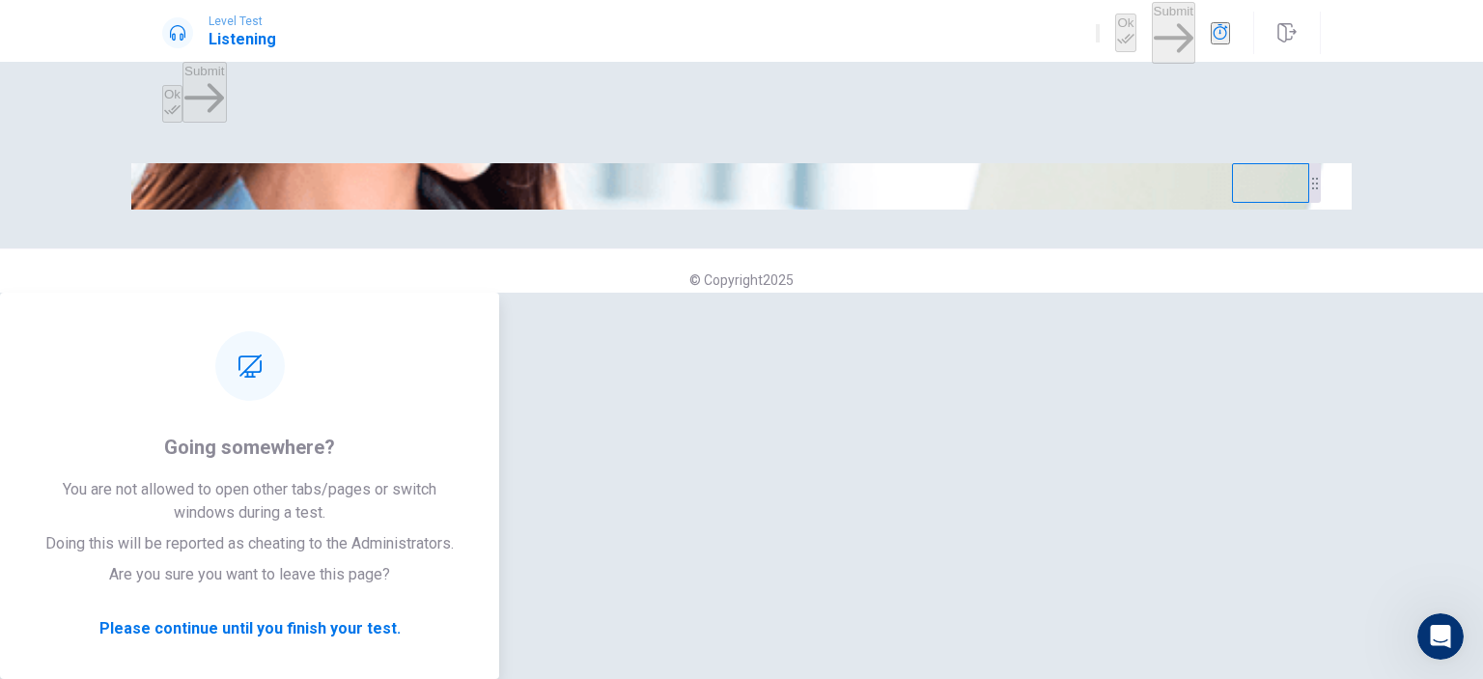
click at [918, 163] on div "Listen to this clip about Weekend Plans, then answer the questions. You can tak…" at bounding box center [741, 186] width 1158 height 46
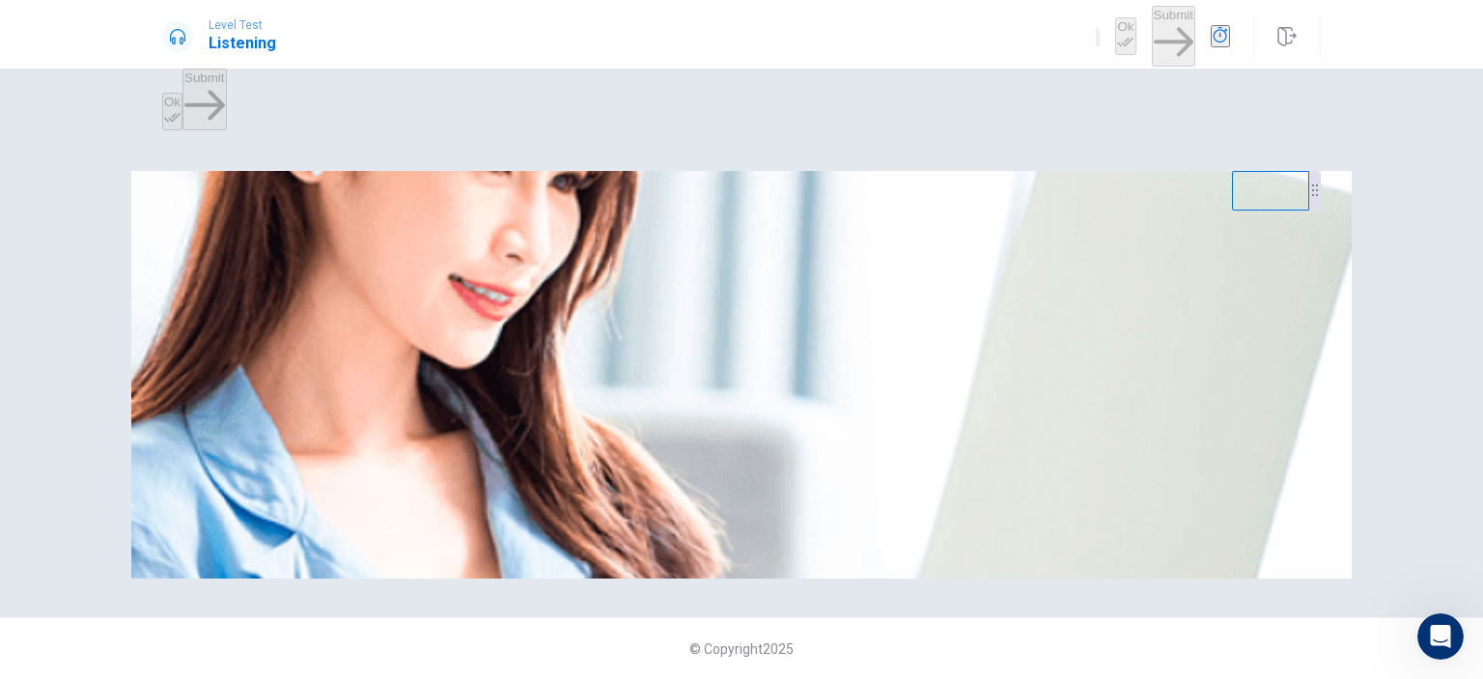
drag, startPoint x: 799, startPoint y: 264, endPoint x: 804, endPoint y: 327, distance: 63.9
click at [783, 217] on div "Listen to this clip about Weekend Plans, then answer the questions. You can tak…" at bounding box center [741, 194] width 1158 height 46
click at [784, 323] on img at bounding box center [741, 374] width 1220 height 407
click at [822, 335] on img at bounding box center [741, 374] width 1220 height 407
click at [830, 345] on img at bounding box center [741, 374] width 1220 height 407
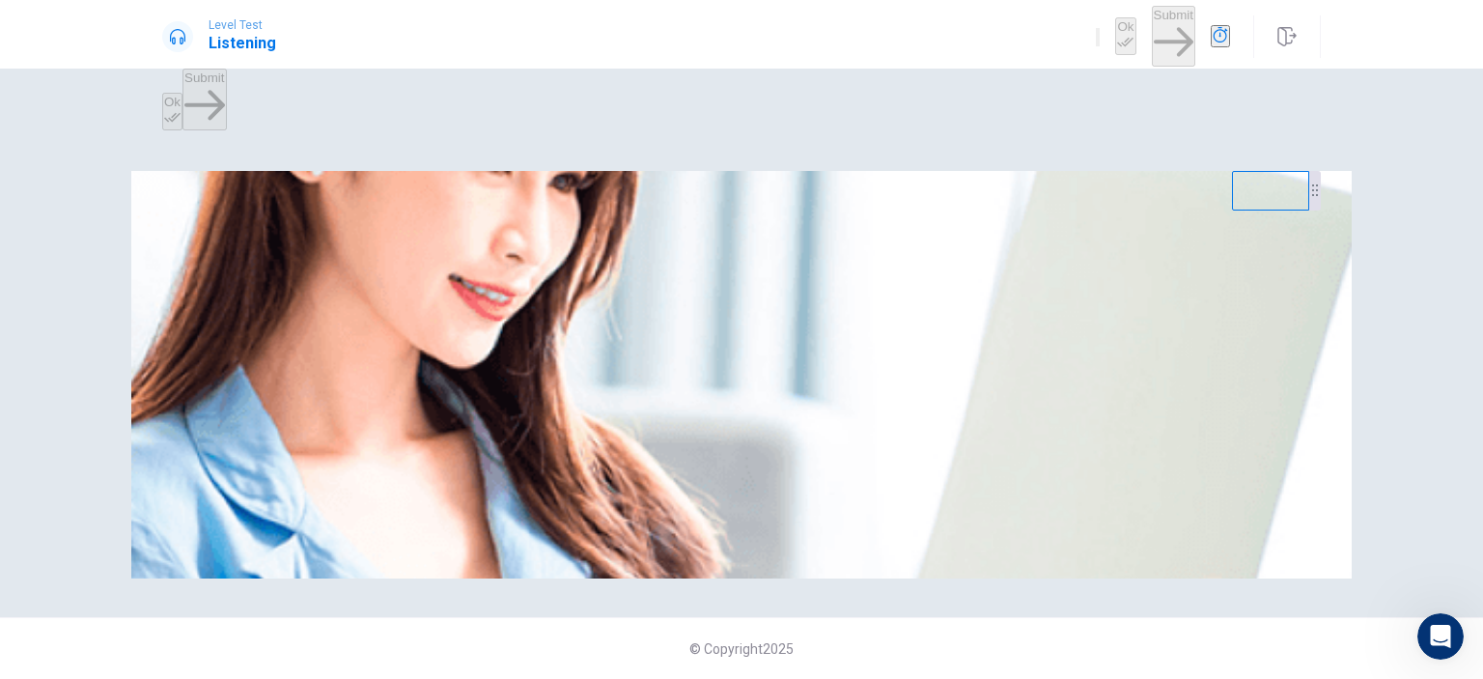
click at [830, 345] on img at bounding box center [741, 374] width 1220 height 407
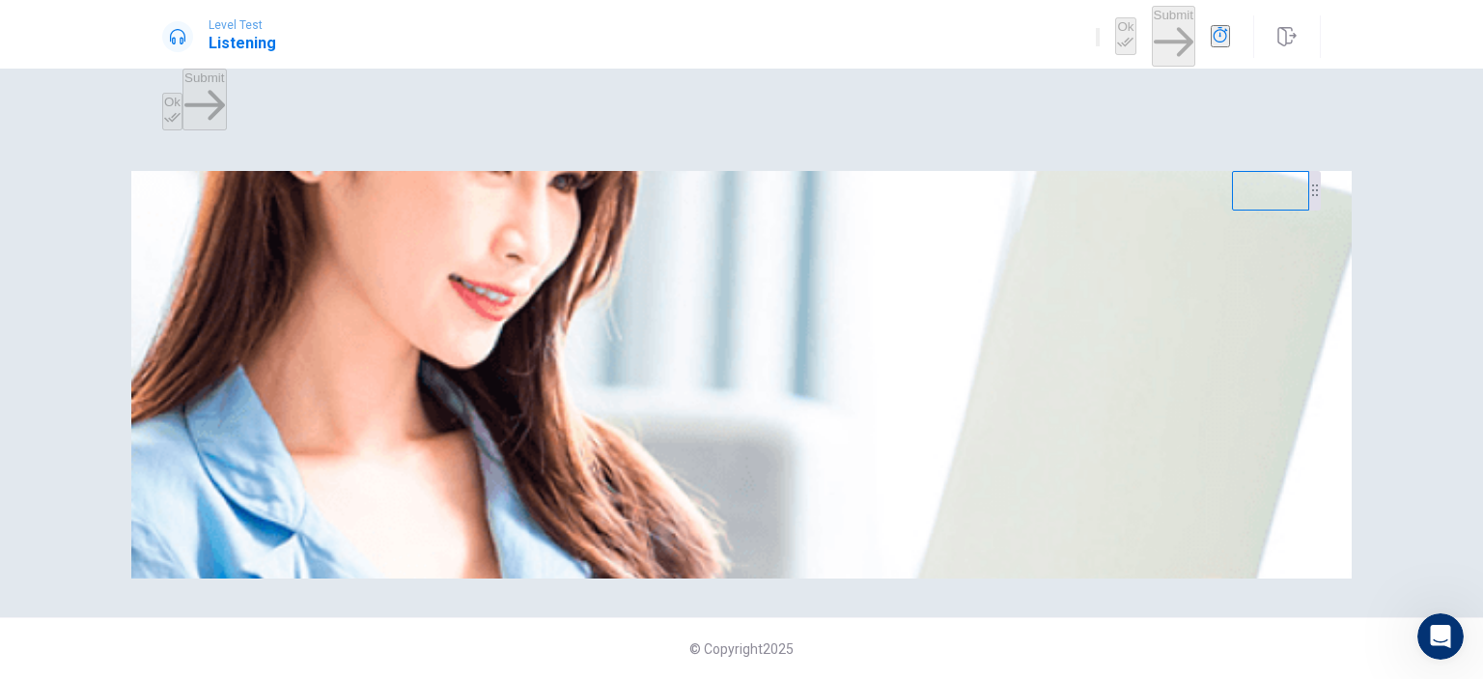
click at [830, 345] on img at bounding box center [741, 374] width 1220 height 407
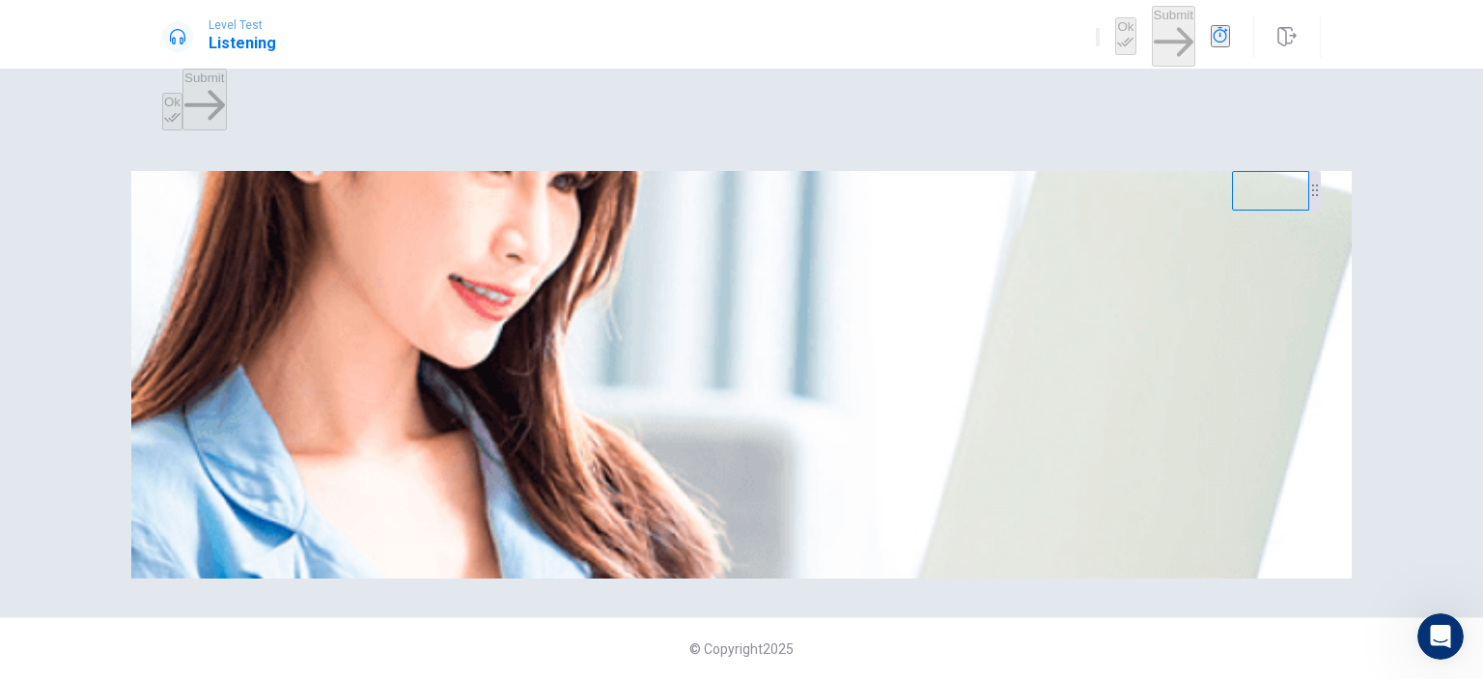
click at [830, 345] on img at bounding box center [741, 374] width 1220 height 407
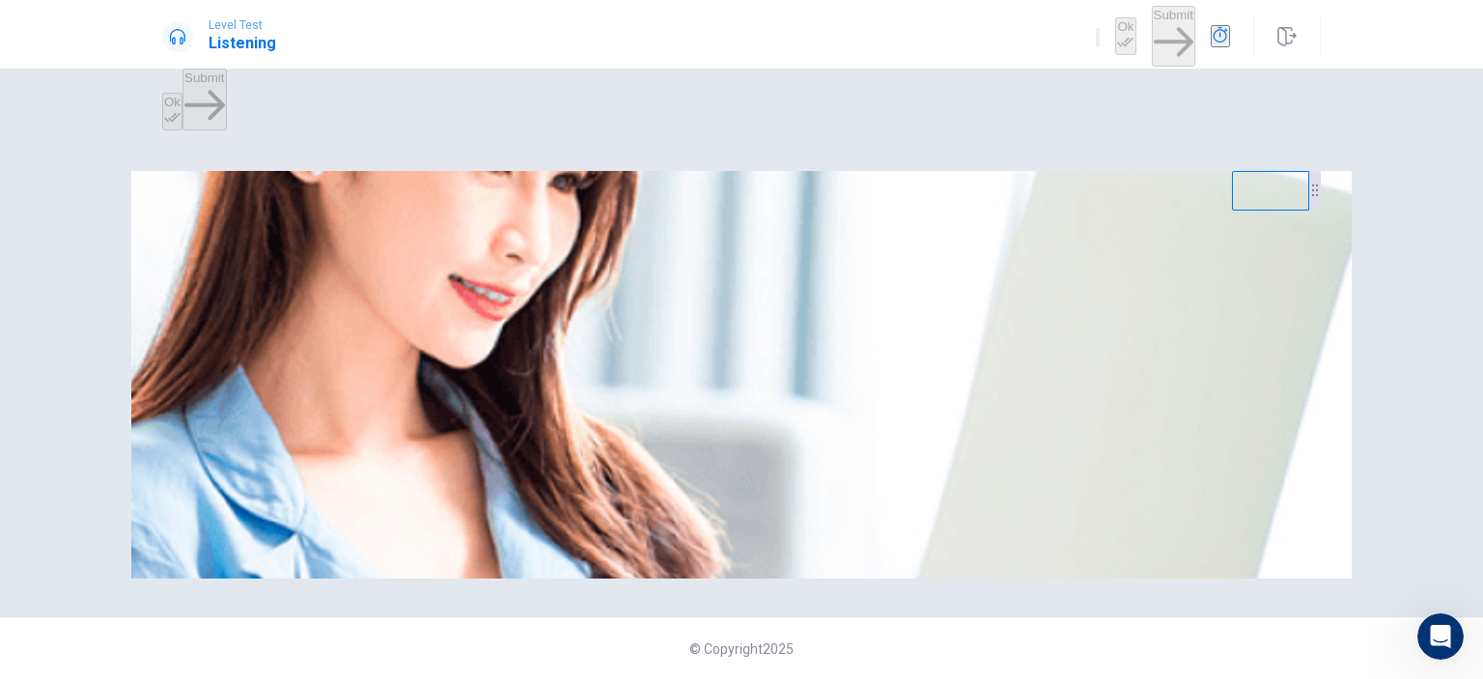
click at [830, 345] on img at bounding box center [741, 374] width 1220 height 407
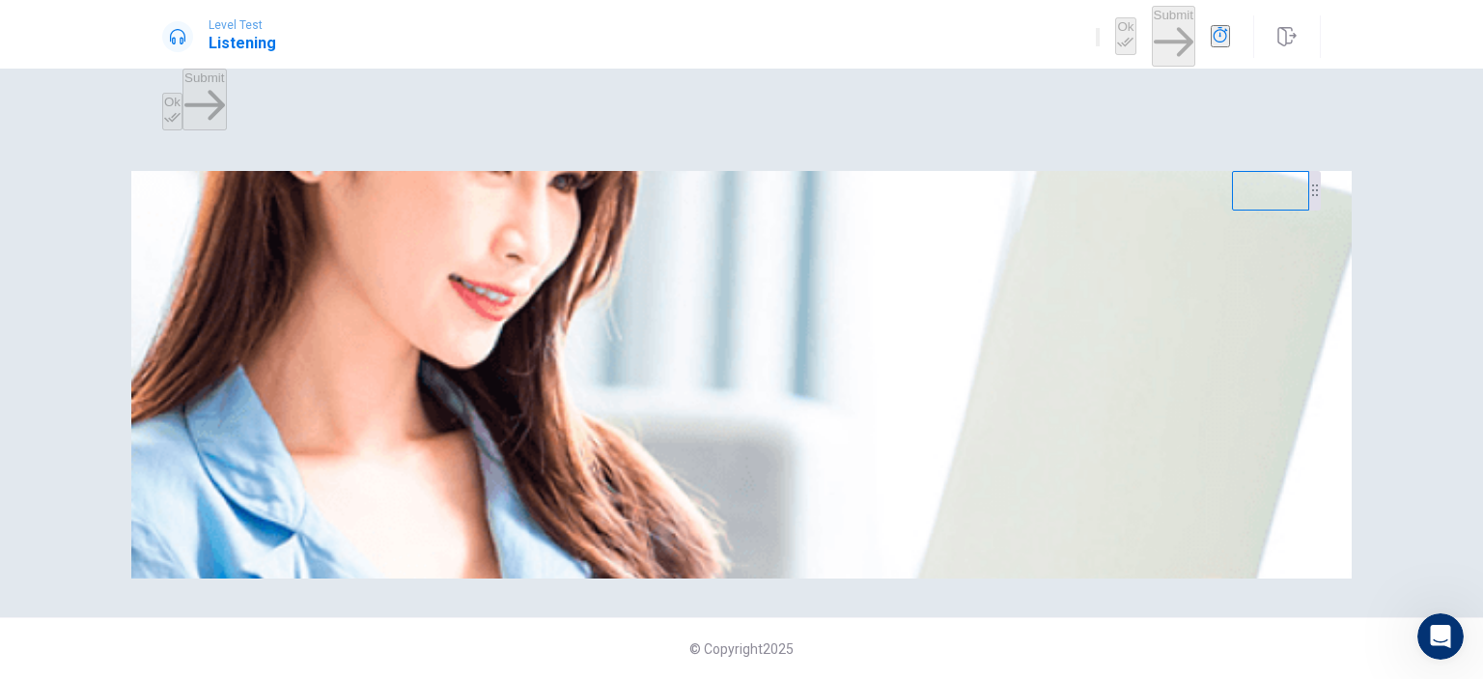
click at [830, 345] on img at bounding box center [741, 374] width 1220 height 407
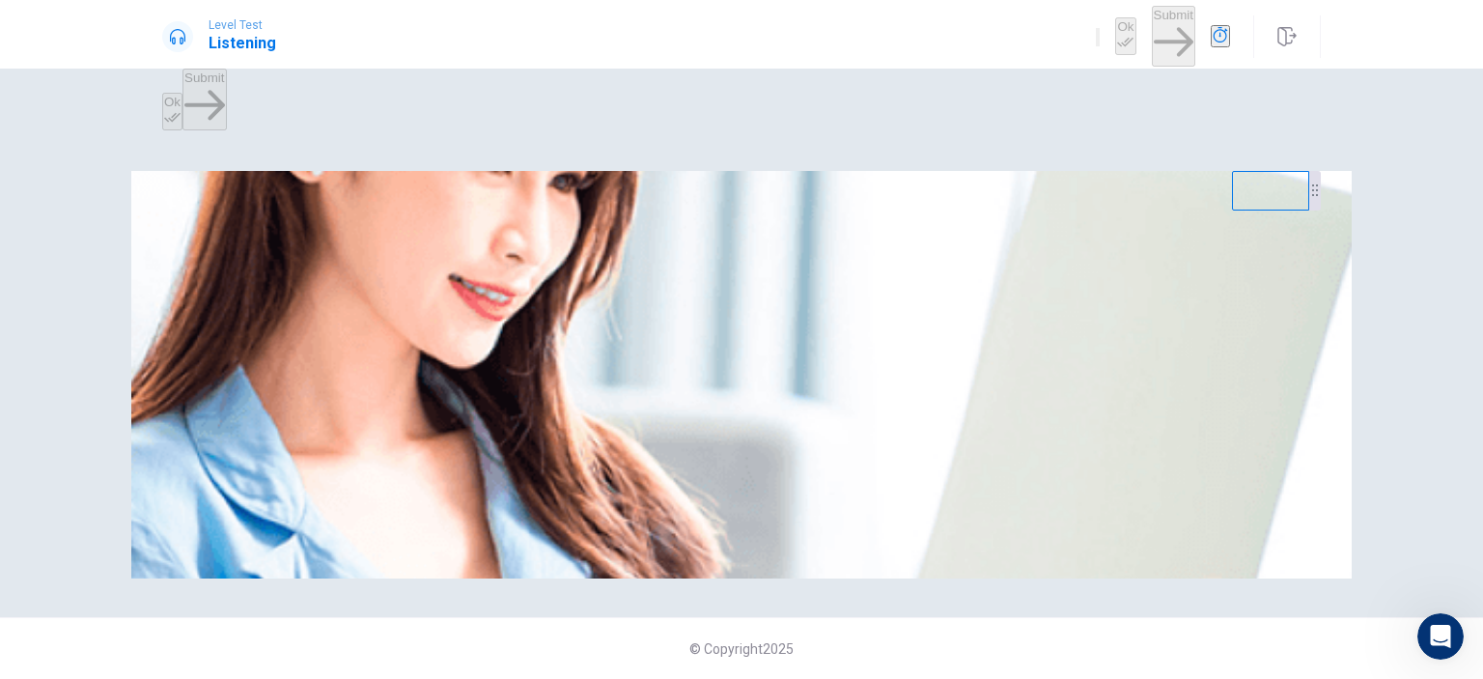
click at [830, 345] on img at bounding box center [741, 374] width 1220 height 407
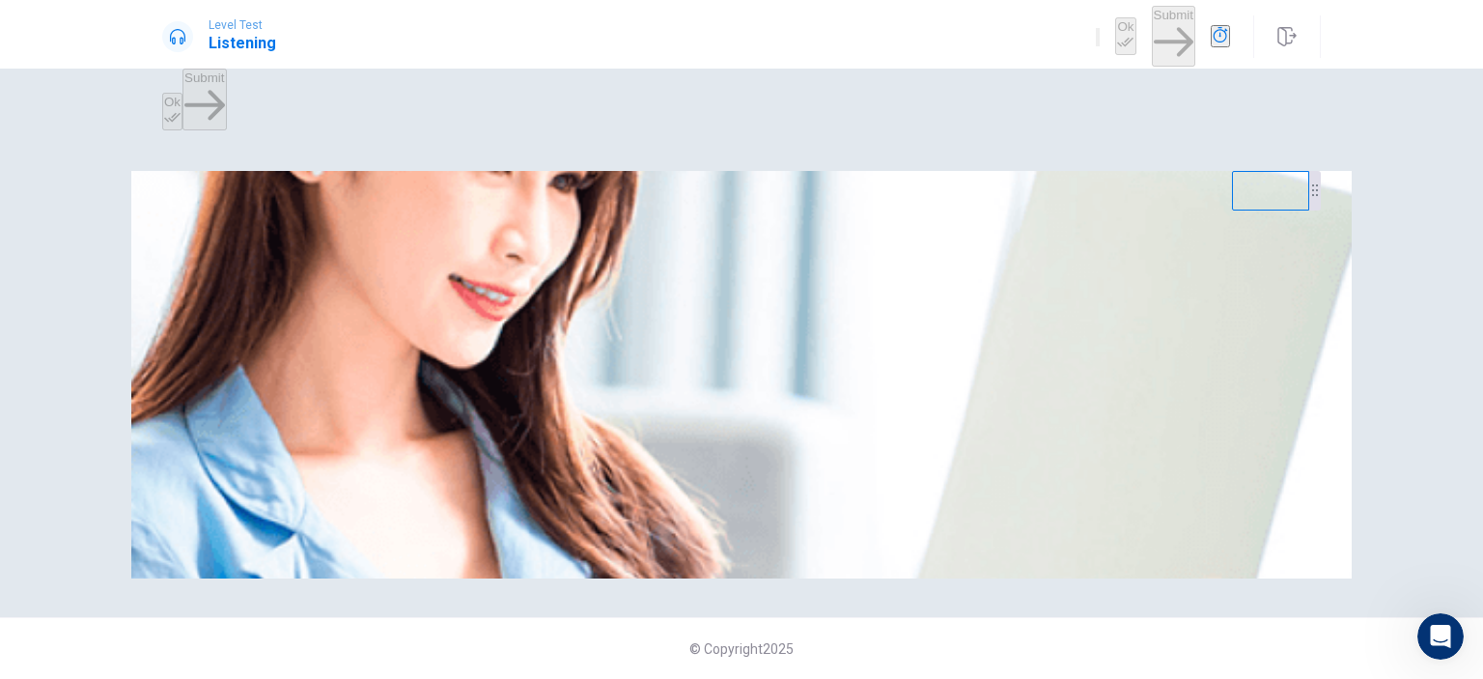
click at [830, 345] on img at bounding box center [741, 374] width 1220 height 407
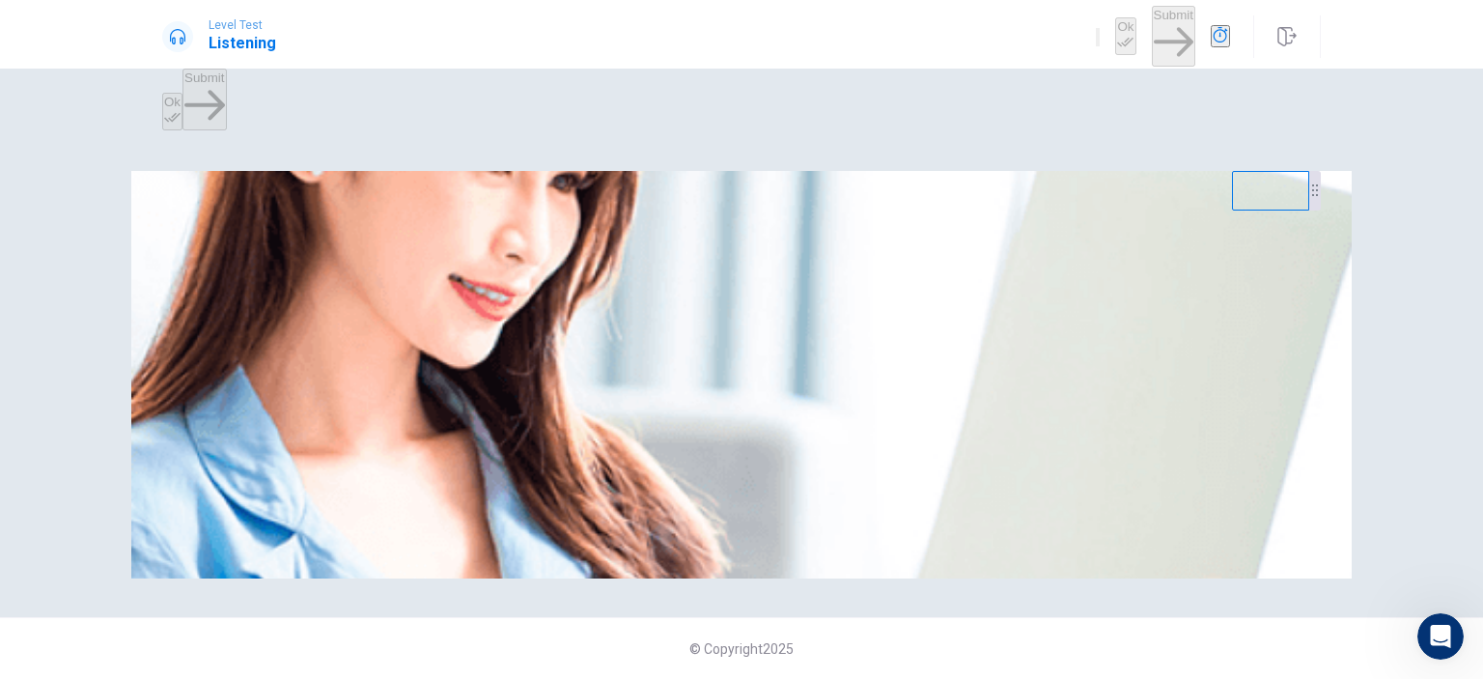
click at [830, 345] on img at bounding box center [741, 374] width 1220 height 407
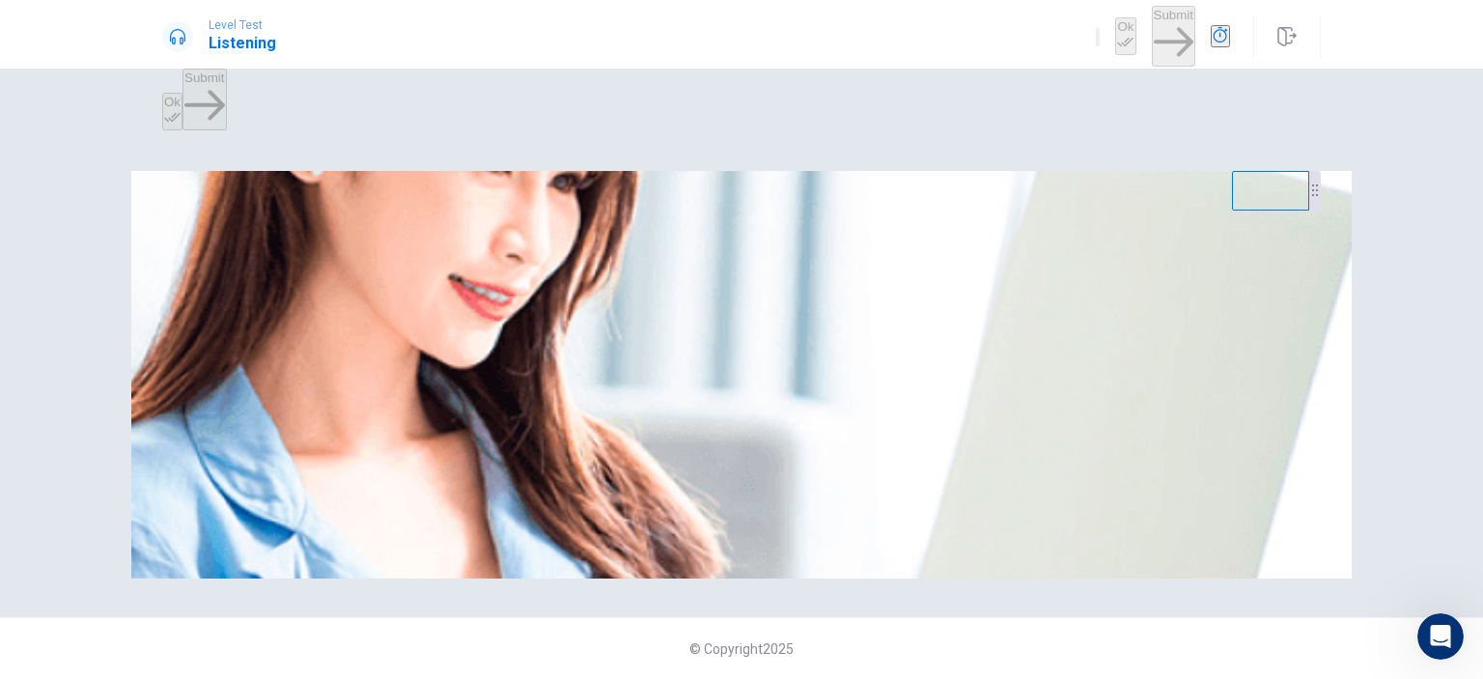
click at [830, 345] on img at bounding box center [741, 374] width 1220 height 407
click at [1220, 217] on div "Listen to this clip about Weekend Plans, then answer the questions. You can tak…" at bounding box center [741, 194] width 1158 height 46
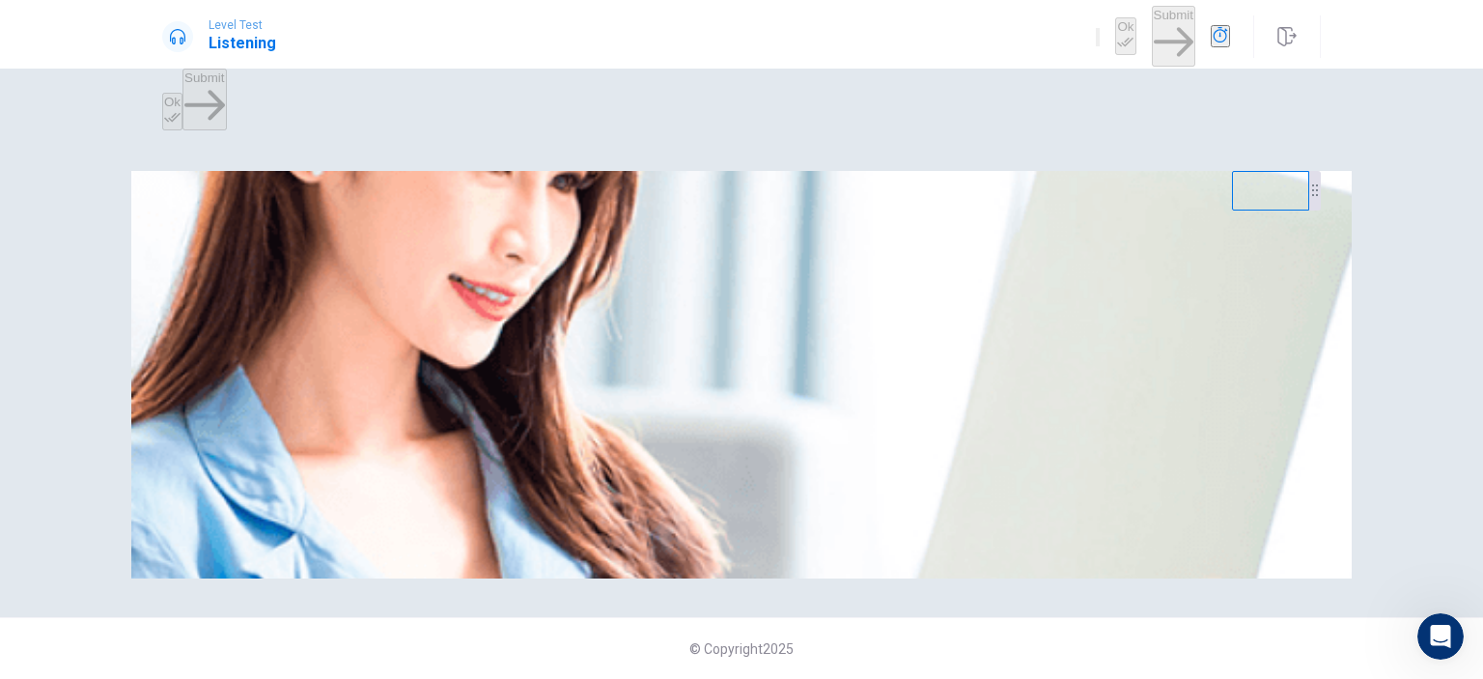
click at [1220, 217] on div "Listen to this clip about Weekend Plans, then answer the questions. You can tak…" at bounding box center [741, 194] width 1158 height 46
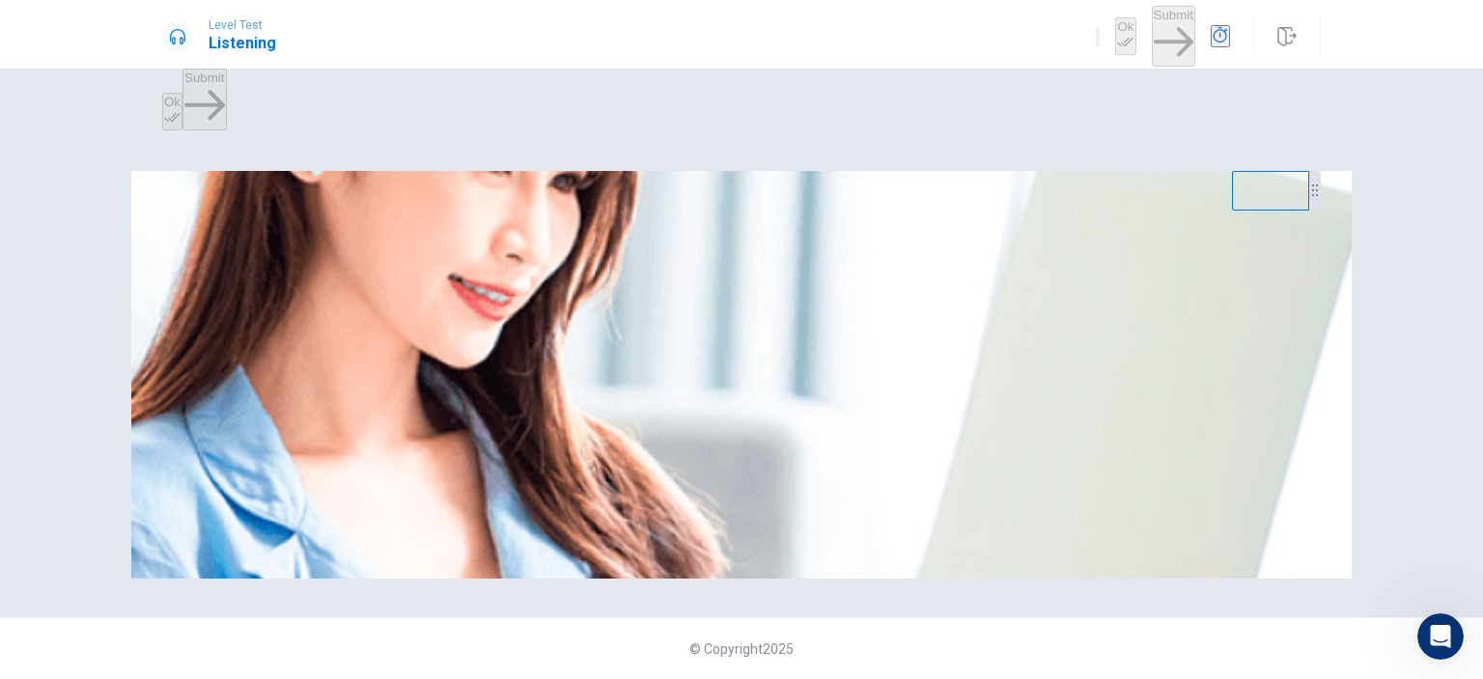
click at [1220, 217] on div "Listen to this clip about Weekend Plans, then answer the questions. You can tak…" at bounding box center [741, 194] width 1158 height 46
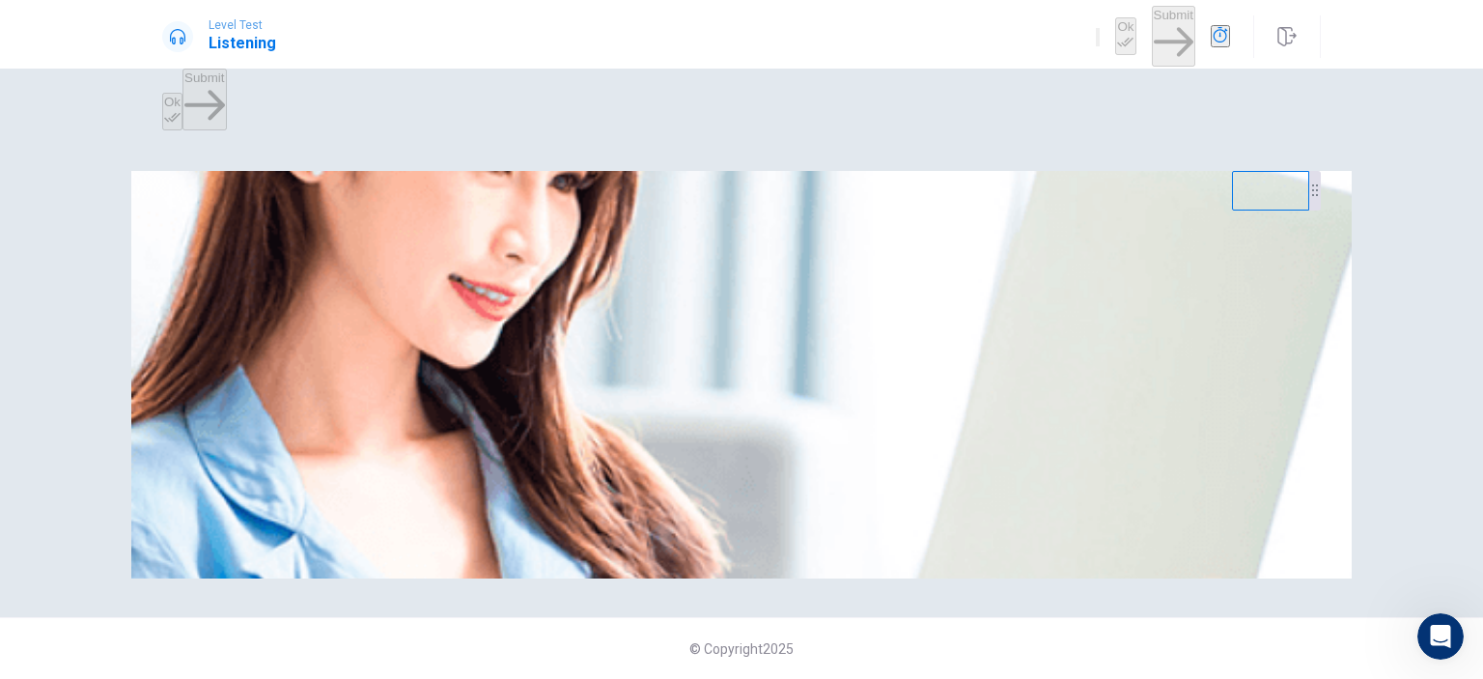
click at [1220, 217] on div "Listen to this clip about Weekend Plans, then answer the questions. You can tak…" at bounding box center [741, 194] width 1158 height 46
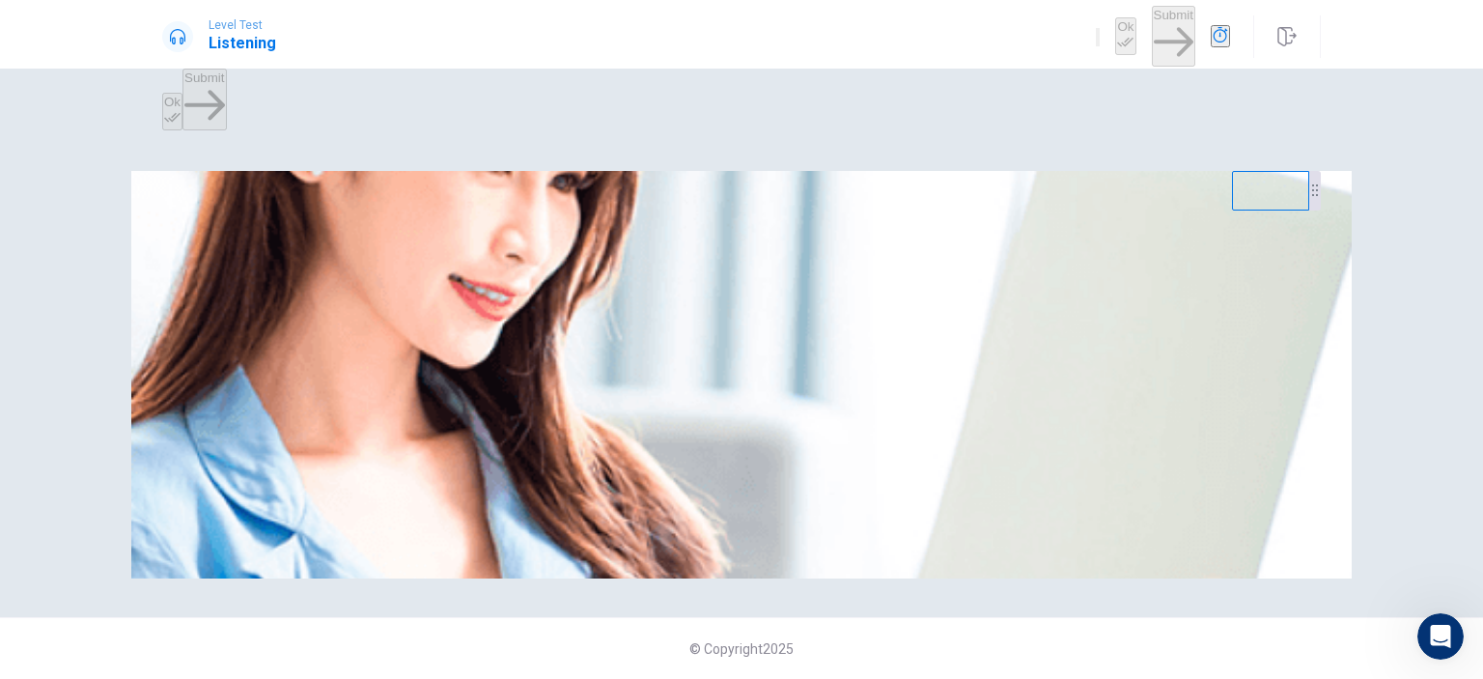
click at [1220, 217] on div "Listen to this clip about Weekend Plans, then answer the questions. You can tak…" at bounding box center [741, 194] width 1158 height 46
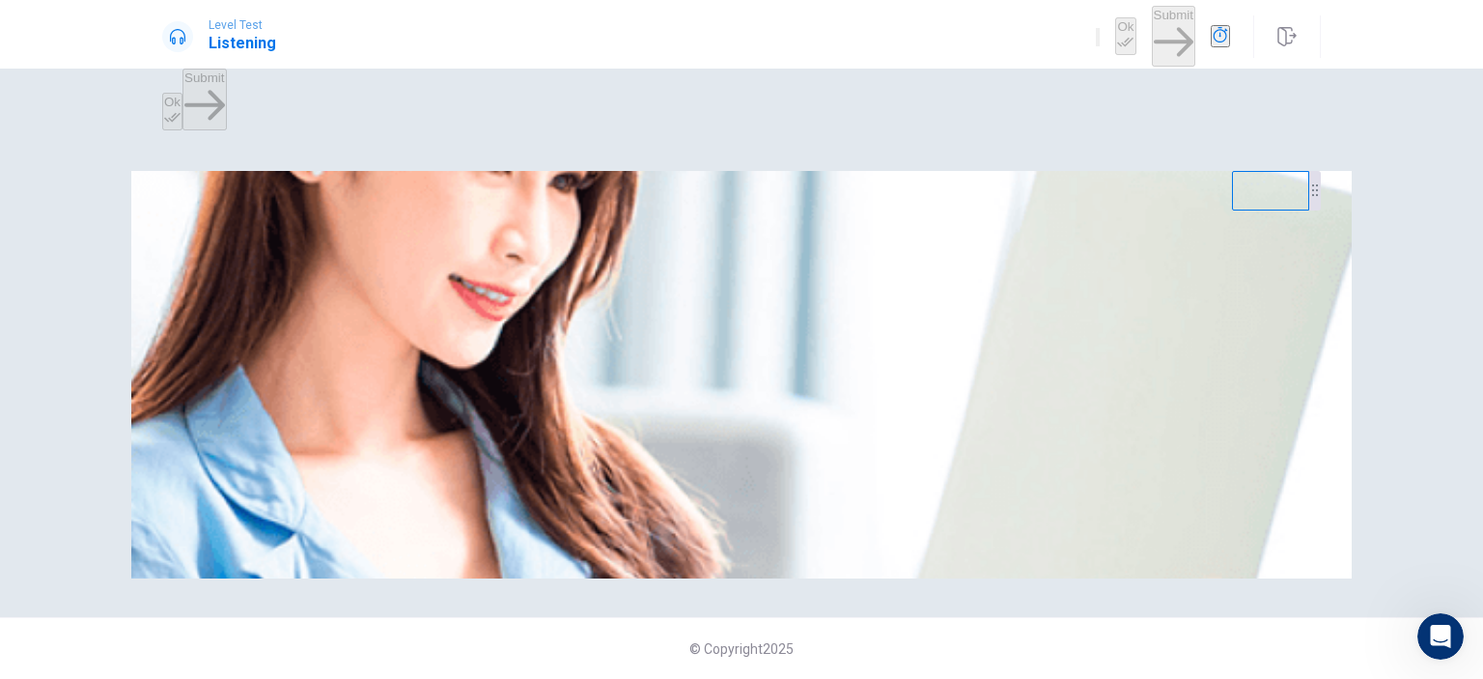
click at [1220, 217] on div "Listen to this clip about Weekend Plans, then answer the questions. You can tak…" at bounding box center [741, 194] width 1158 height 46
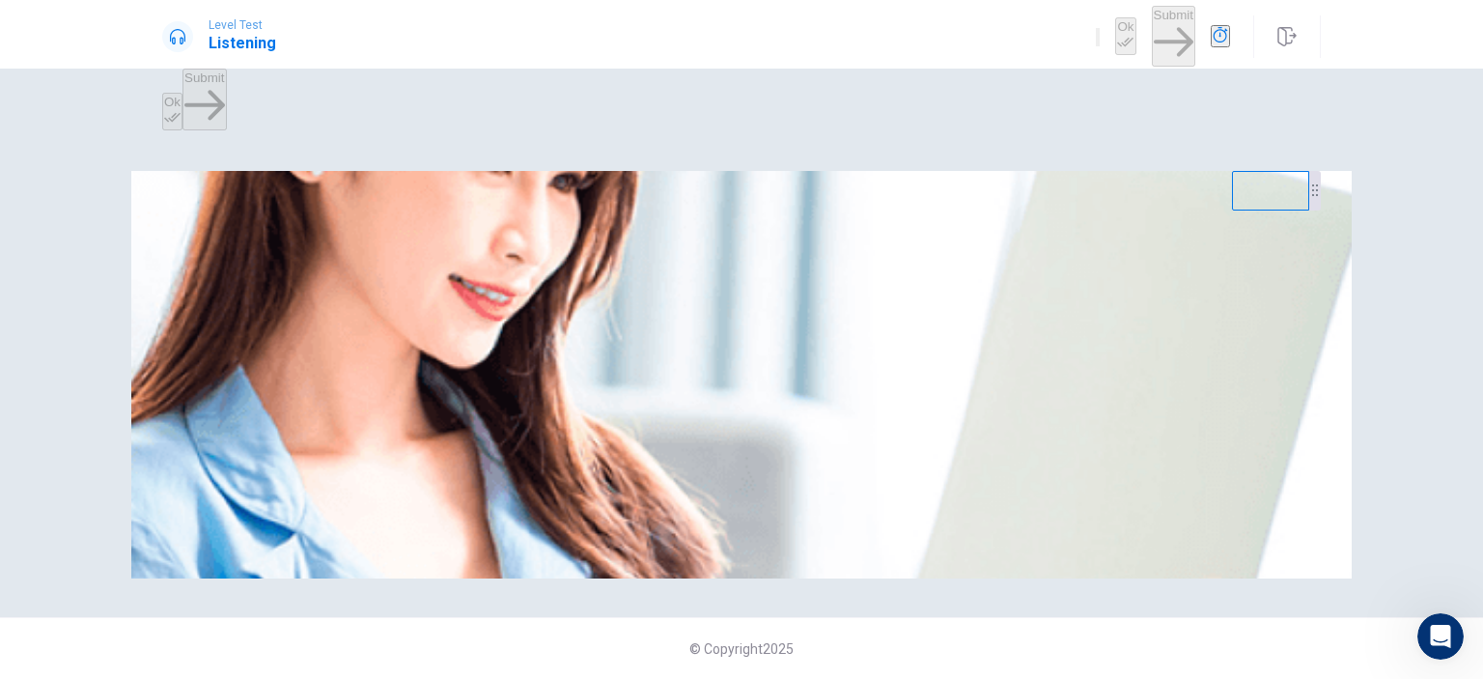
click at [1220, 217] on div "Listen to this clip about Weekend Plans, then answer the questions. You can tak…" at bounding box center [741, 194] width 1158 height 46
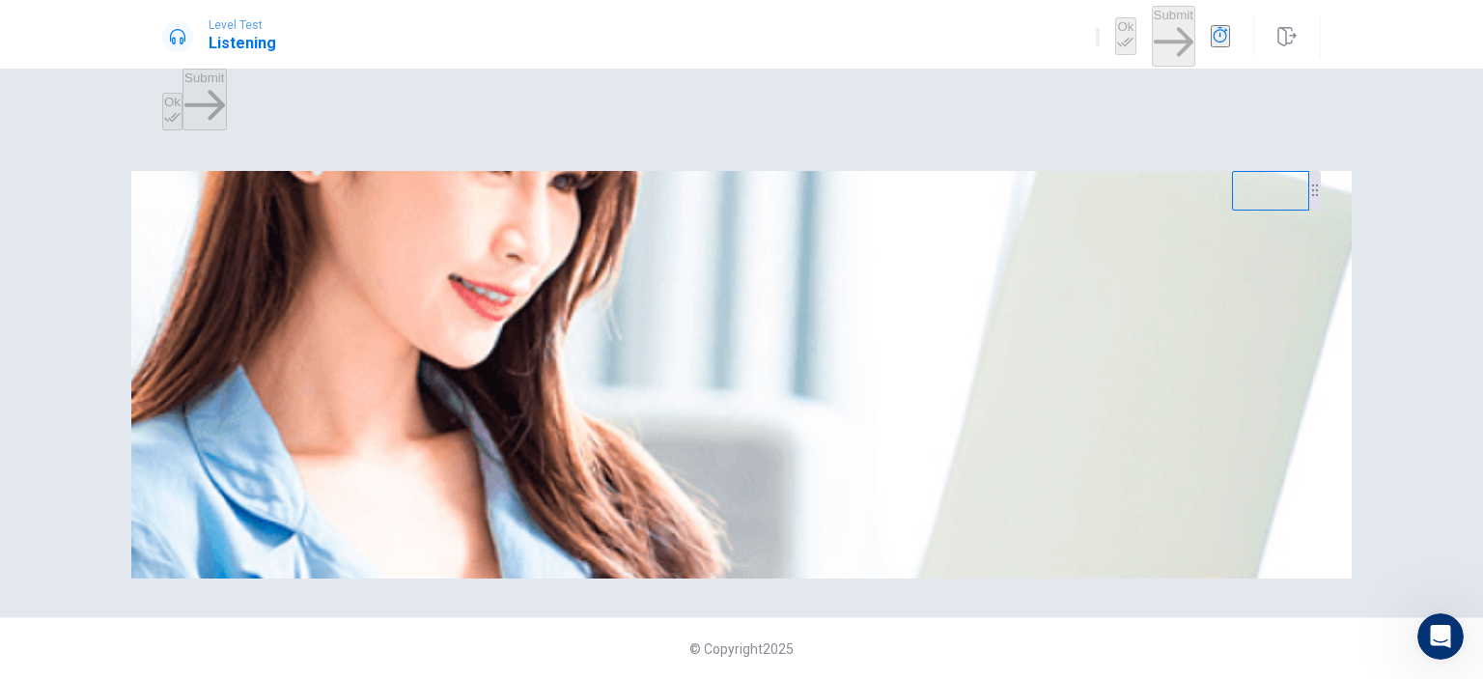
click at [1220, 217] on div "Listen to this clip about Weekend Plans, then answer the questions. You can tak…" at bounding box center [741, 194] width 1158 height 46
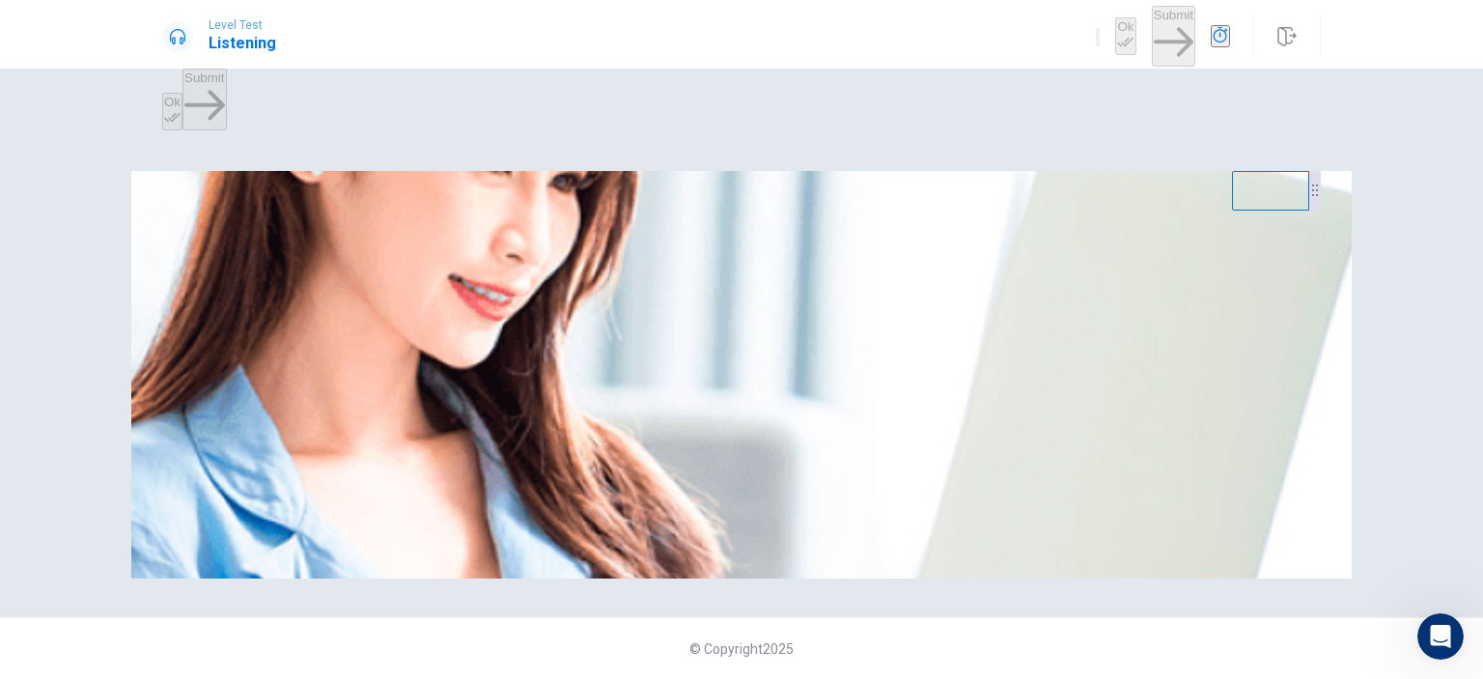
click at [1220, 217] on div "Listen to this clip about Weekend Plans, then answer the questions. You can tak…" at bounding box center [741, 194] width 1158 height 46
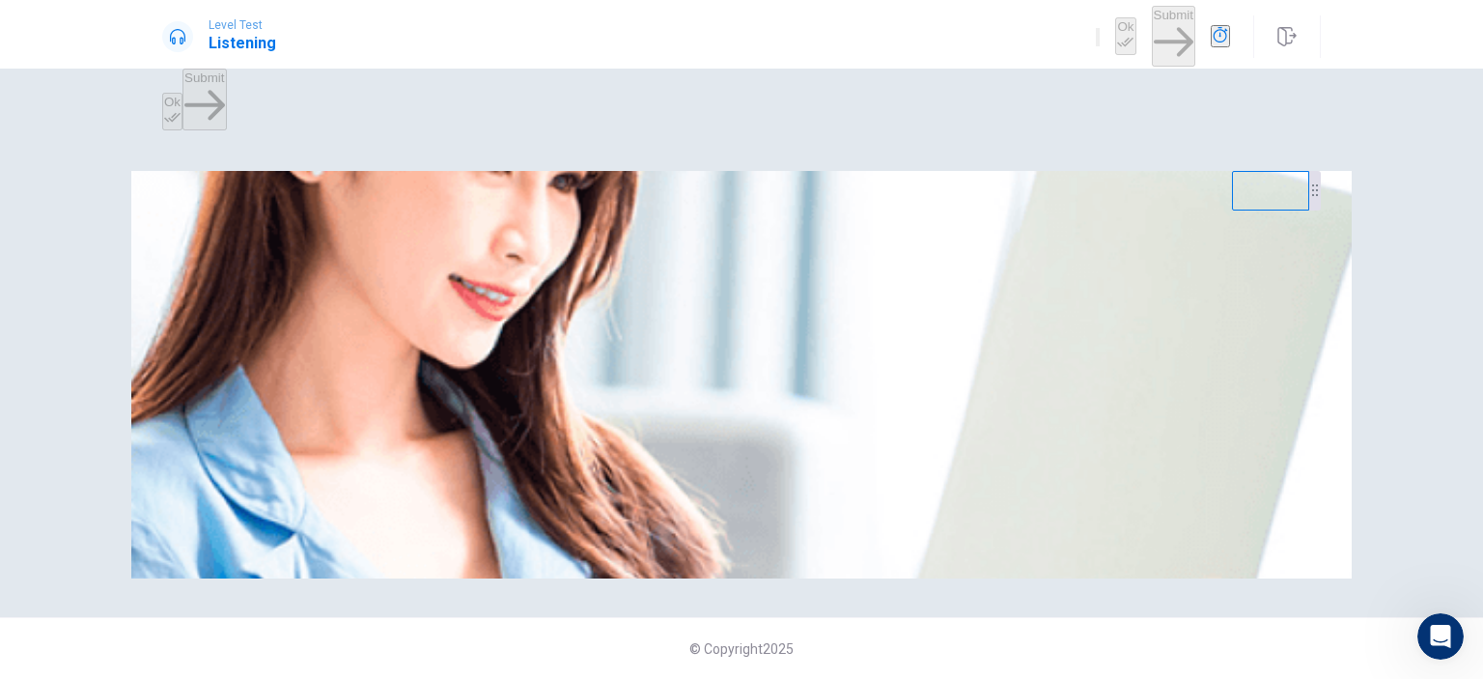
click at [1220, 217] on div "Listen to this clip about Weekend Plans, then answer the questions. You can tak…" at bounding box center [741, 194] width 1158 height 46
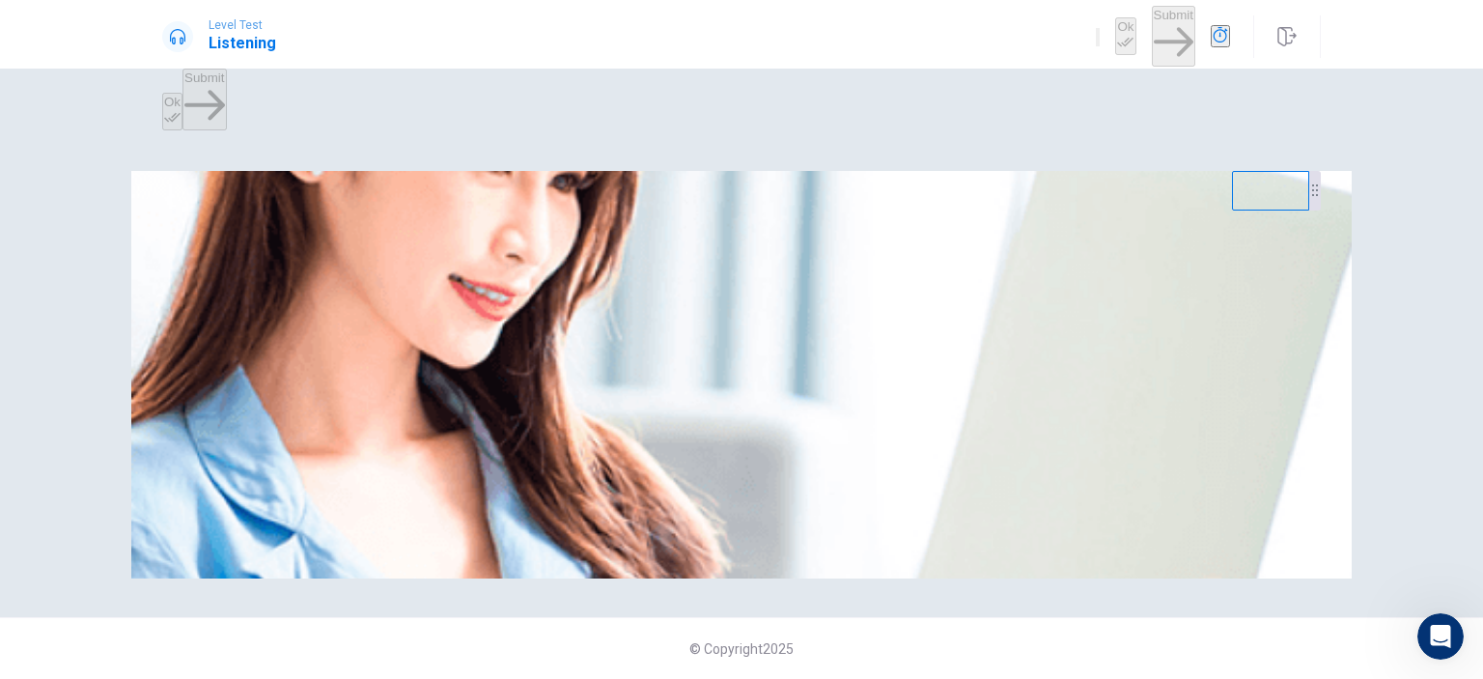
click at [1220, 217] on div "Listen to this clip about Weekend Plans, then answer the questions. You can tak…" at bounding box center [741, 194] width 1158 height 46
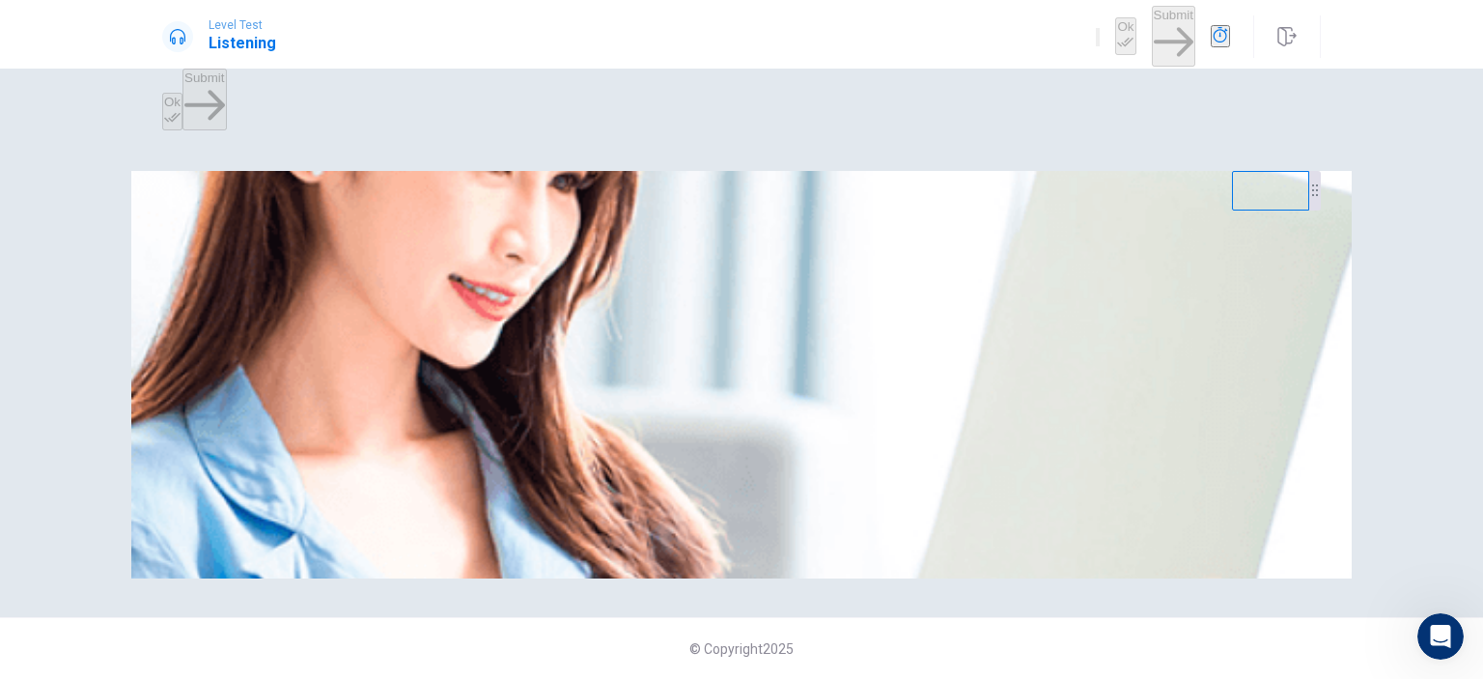
click at [1220, 217] on div "Listen to this clip about Weekend Plans, then answer the questions. You can tak…" at bounding box center [741, 194] width 1158 height 46
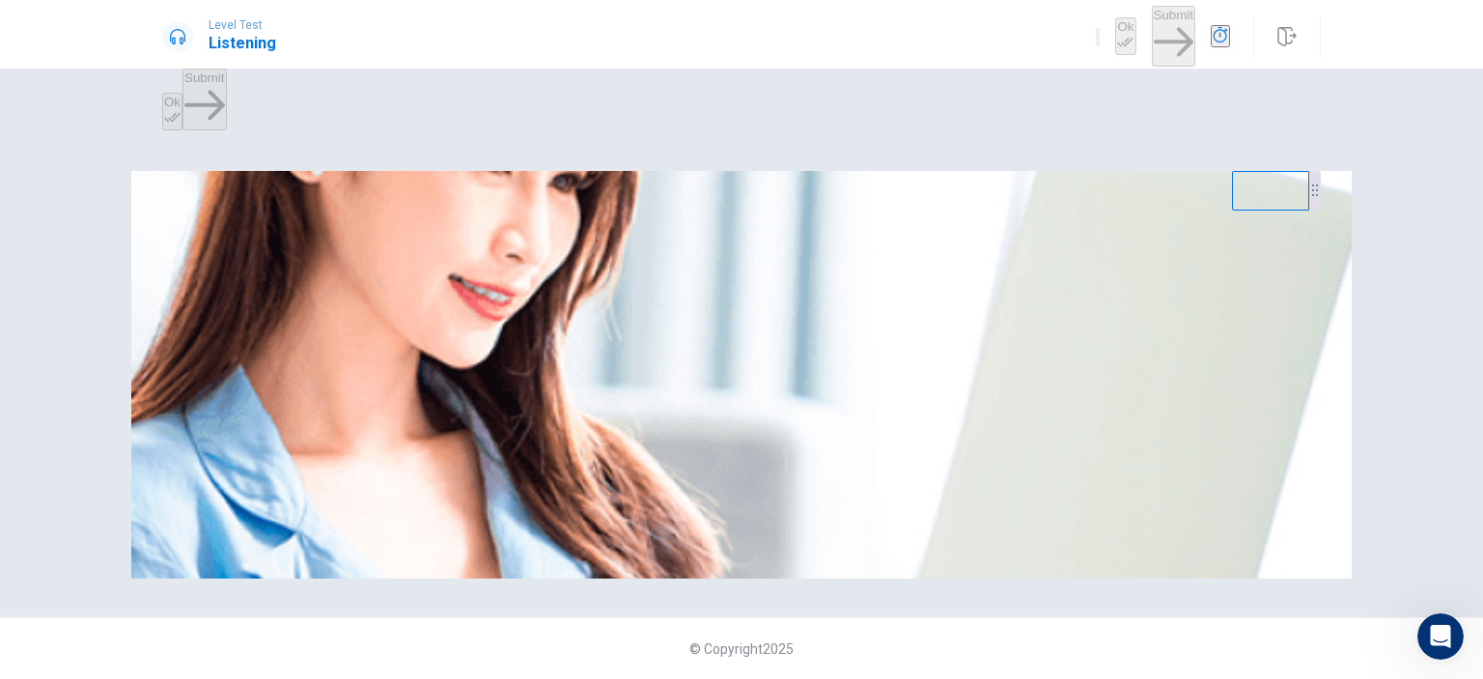
click at [1220, 217] on div "Listen to this clip about Weekend Plans, then answer the questions. You can tak…" at bounding box center [741, 194] width 1158 height 46
click at [575, 23] on div "Level Test Listening Ok Submit" at bounding box center [741, 36] width 1220 height 61
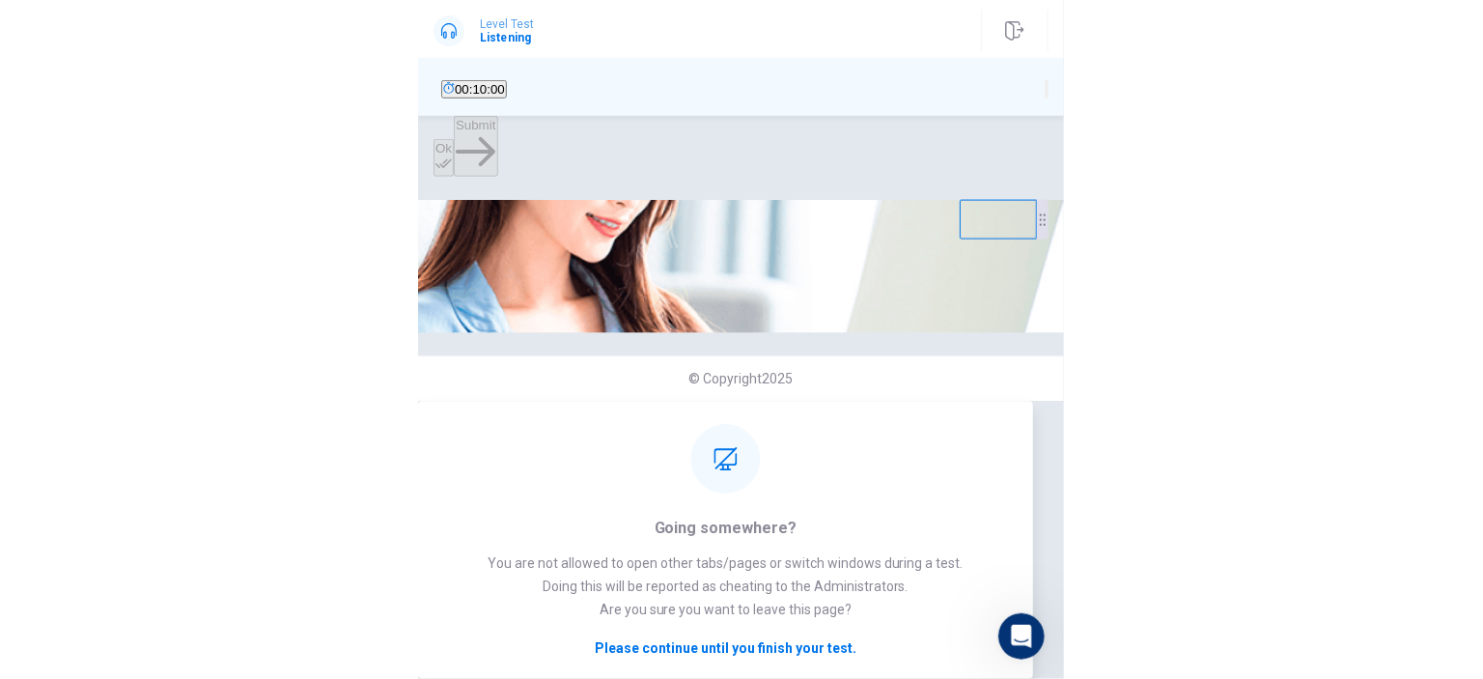
scroll to position [1860, 0]
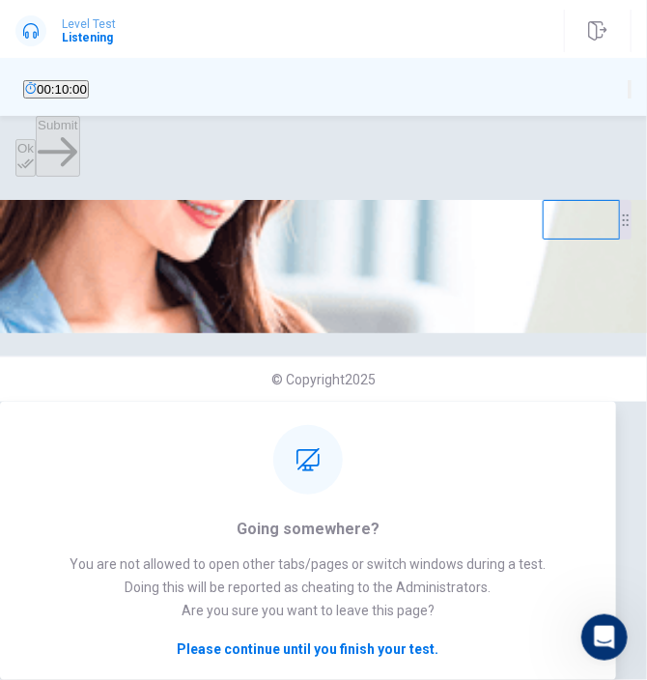
click at [207, 173] on div "Level Test Listening Ok Submit 00:10:00 Ok Submit Listen to this clip about Wee…" at bounding box center [323, 340] width 647 height 680
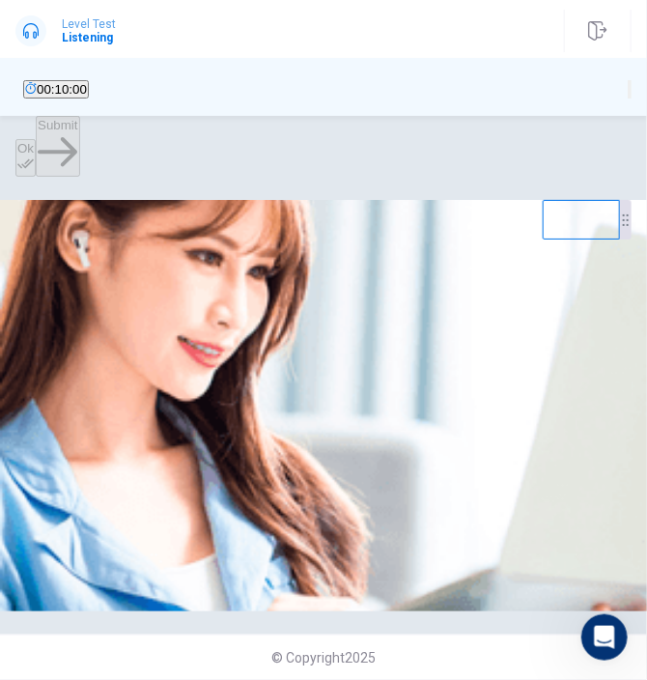
click at [560, 75] on div "00:10:00" at bounding box center [323, 87] width 647 height 58
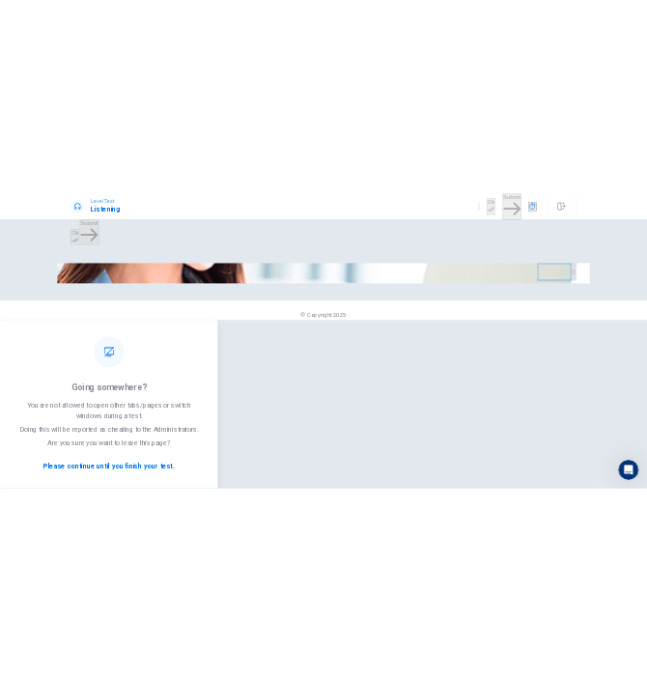
scroll to position [1861, 0]
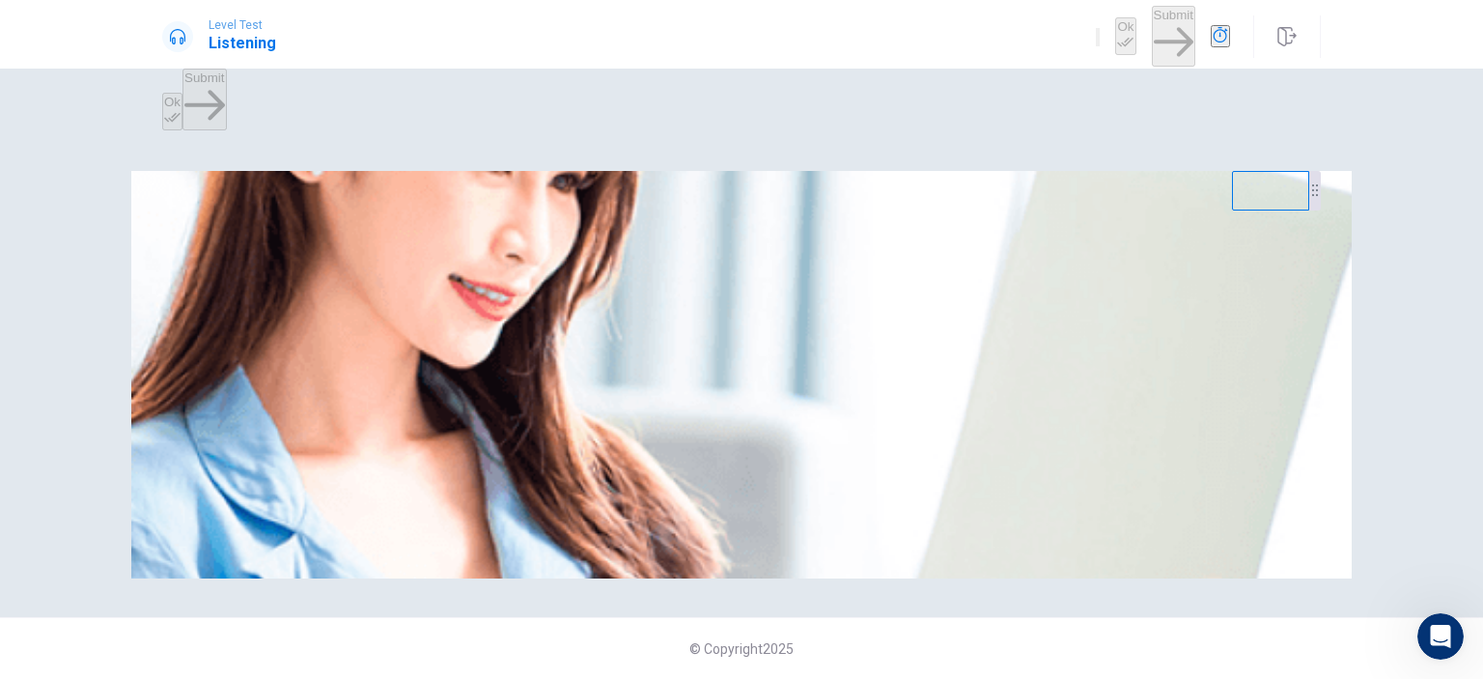
click at [610, 465] on img at bounding box center [741, 374] width 1220 height 407
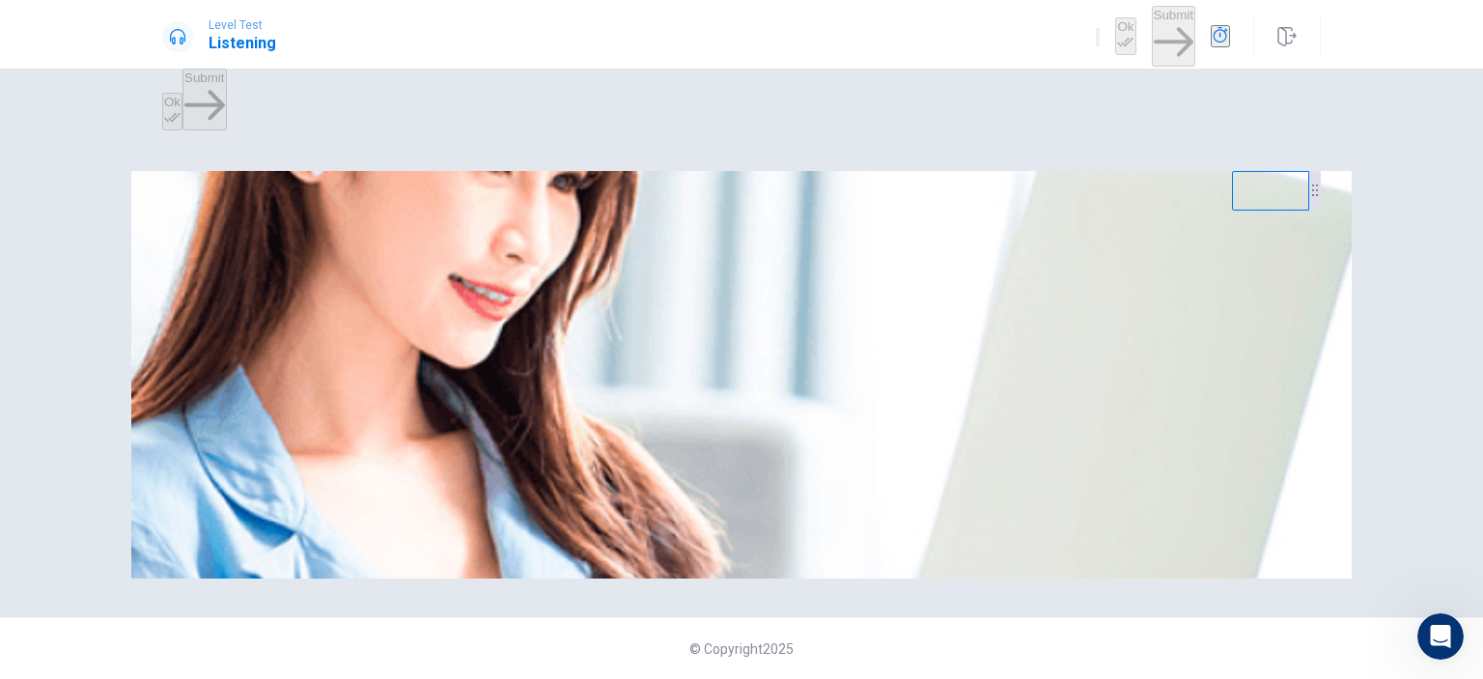
click at [610, 465] on img at bounding box center [741, 374] width 1220 height 407
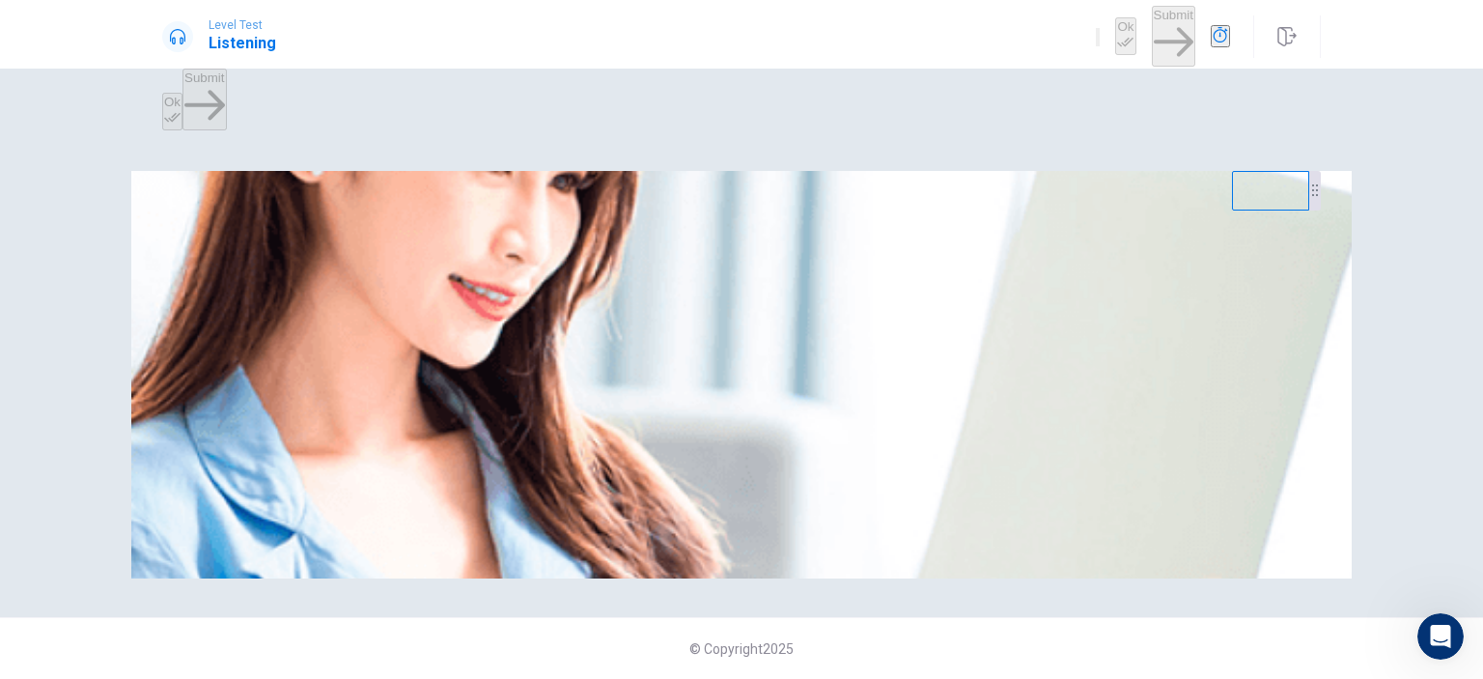
click at [610, 465] on img at bounding box center [741, 374] width 1220 height 407
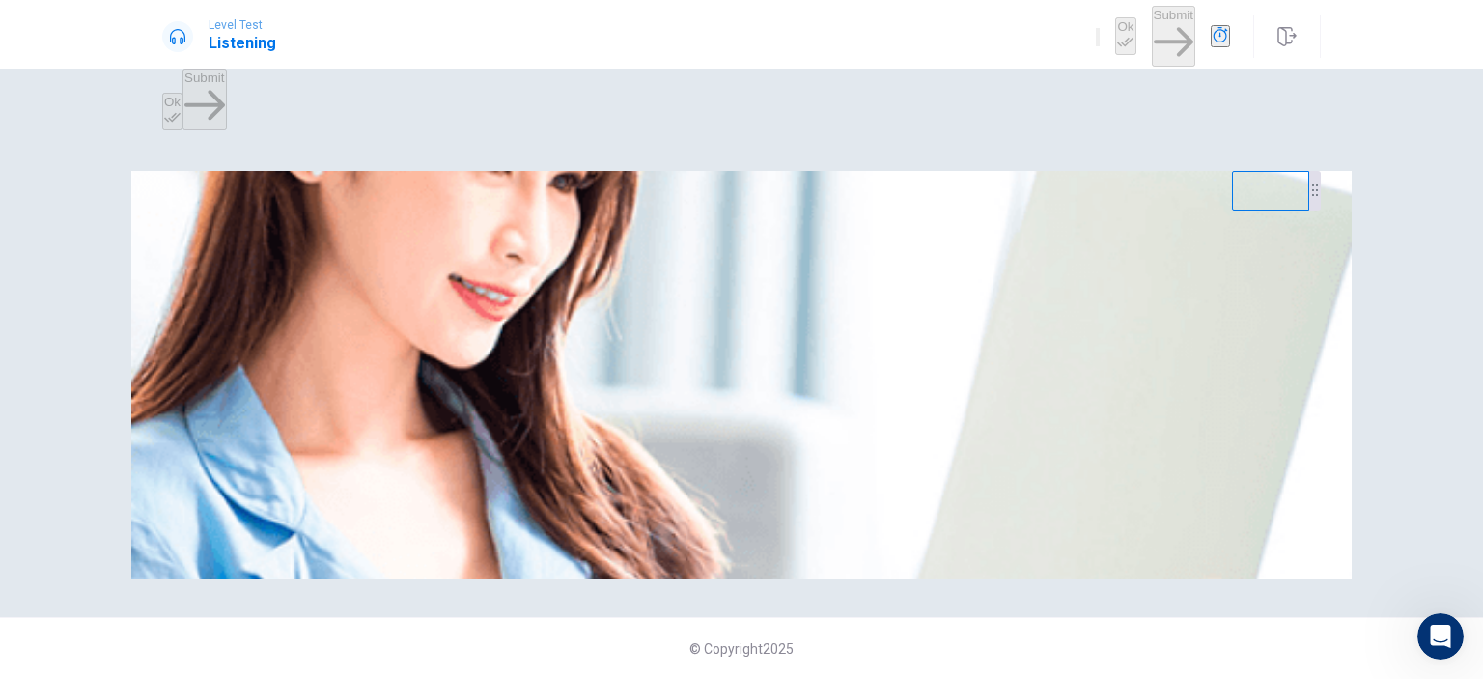
click at [610, 465] on img at bounding box center [741, 374] width 1220 height 407
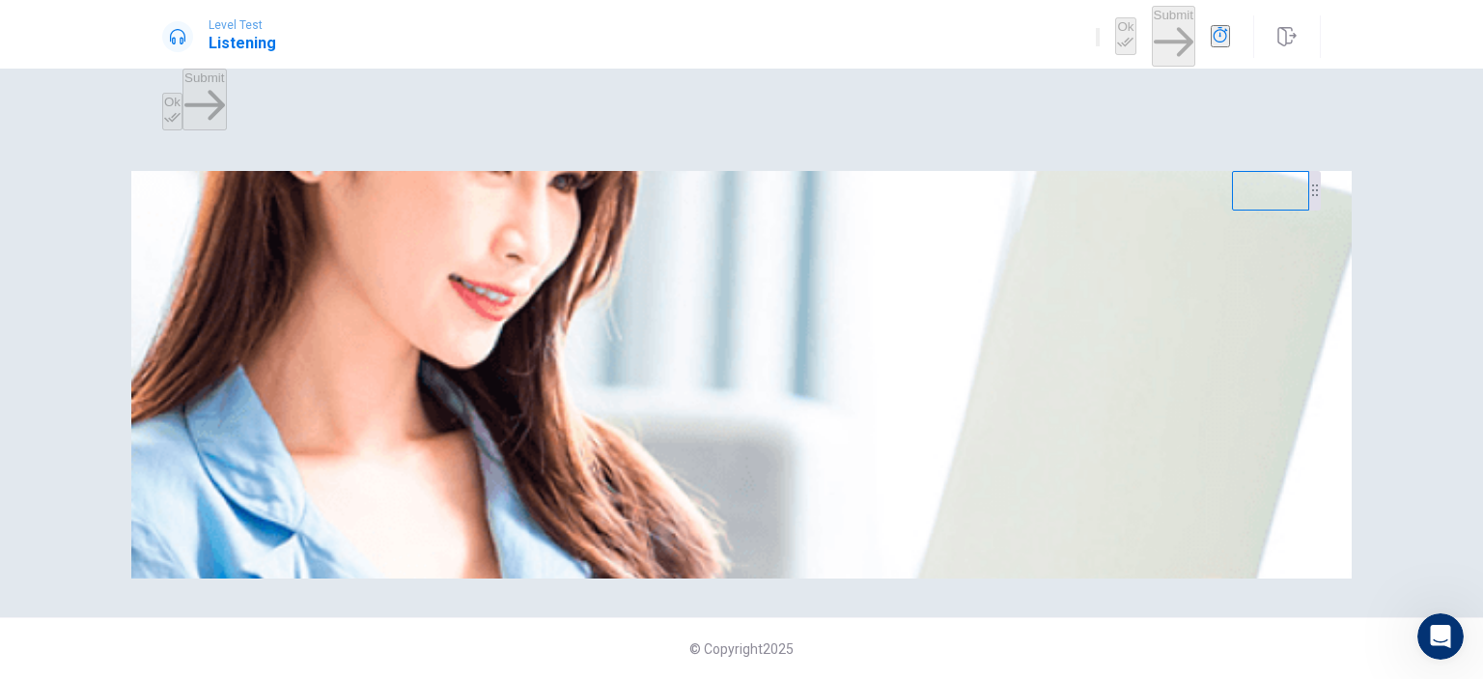
click at [610, 465] on img at bounding box center [741, 374] width 1220 height 407
click at [896, 217] on div at bounding box center [741, 217] width 1158 height 0
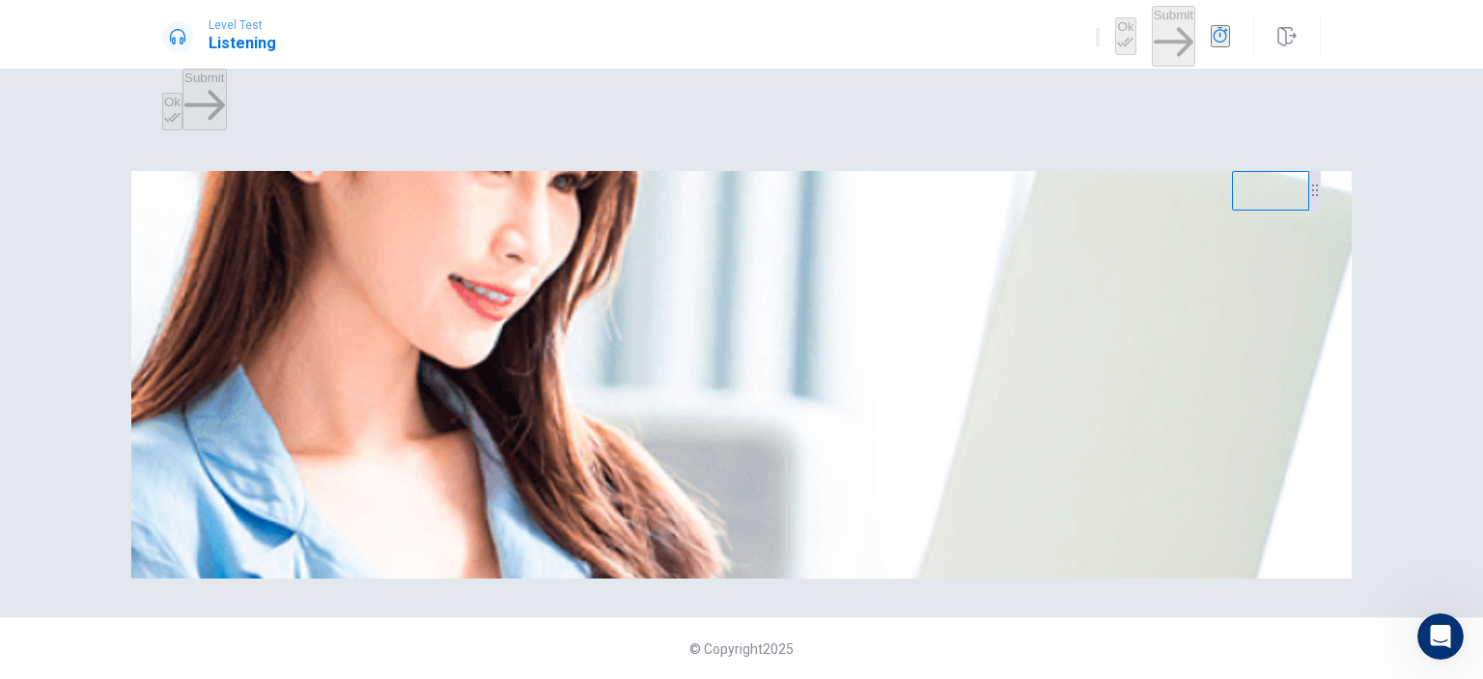
click at [896, 217] on div at bounding box center [741, 217] width 1158 height 0
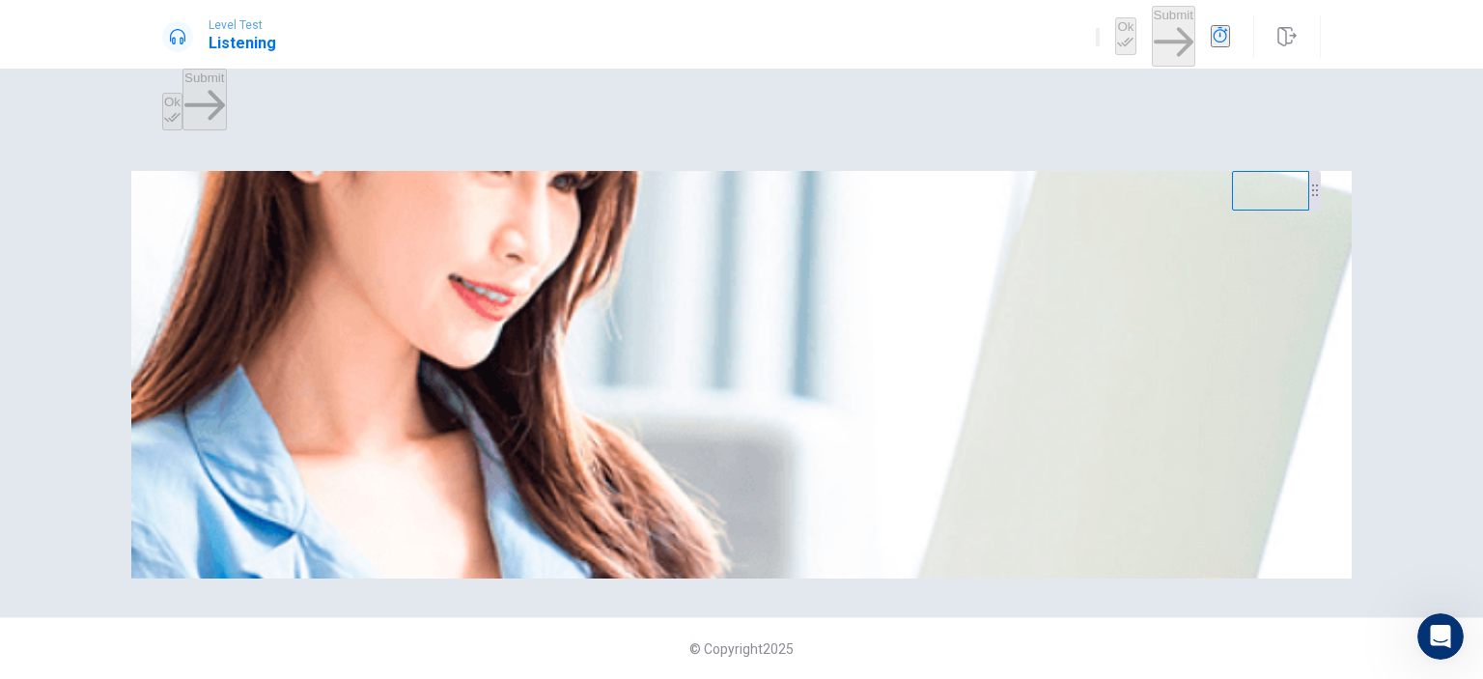
click at [896, 217] on div at bounding box center [741, 217] width 1158 height 0
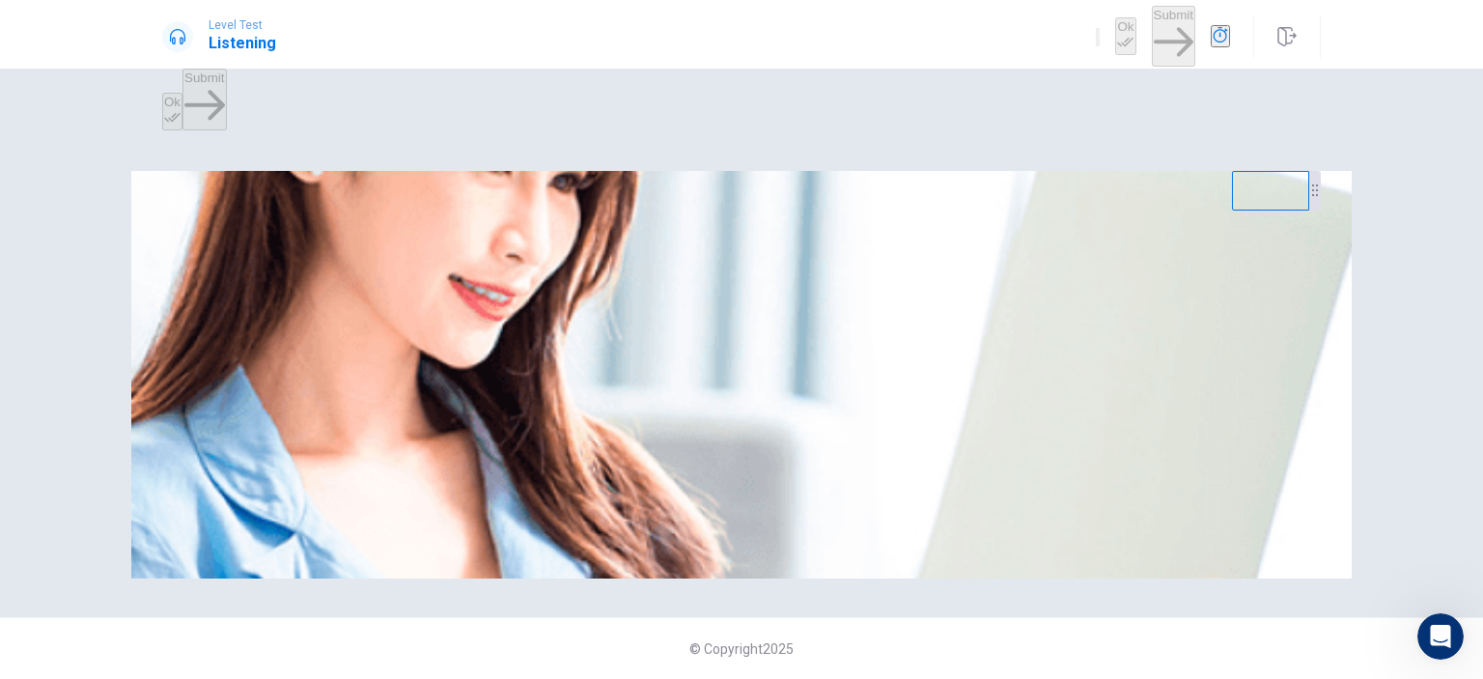
click at [896, 217] on div at bounding box center [741, 217] width 1158 height 0
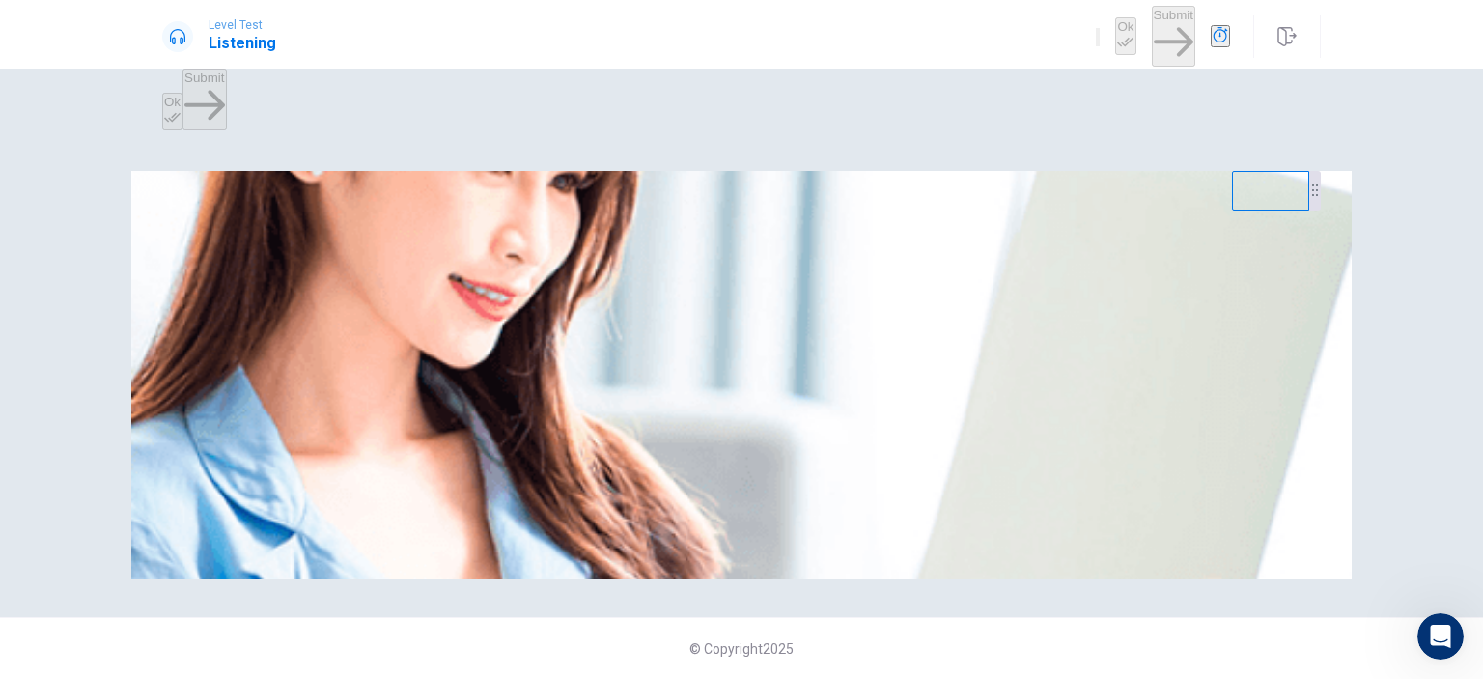
click at [896, 217] on div at bounding box center [741, 217] width 1158 height 0
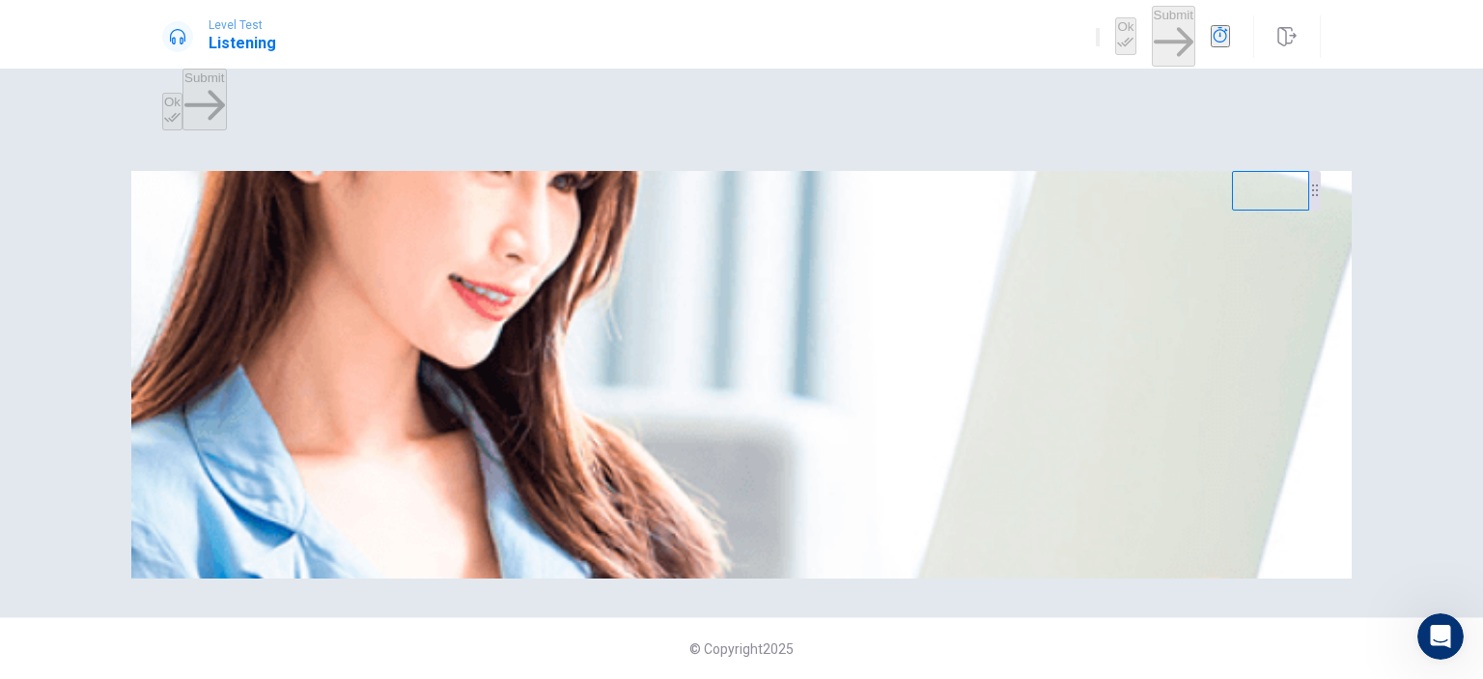
click at [896, 217] on div at bounding box center [741, 217] width 1158 height 0
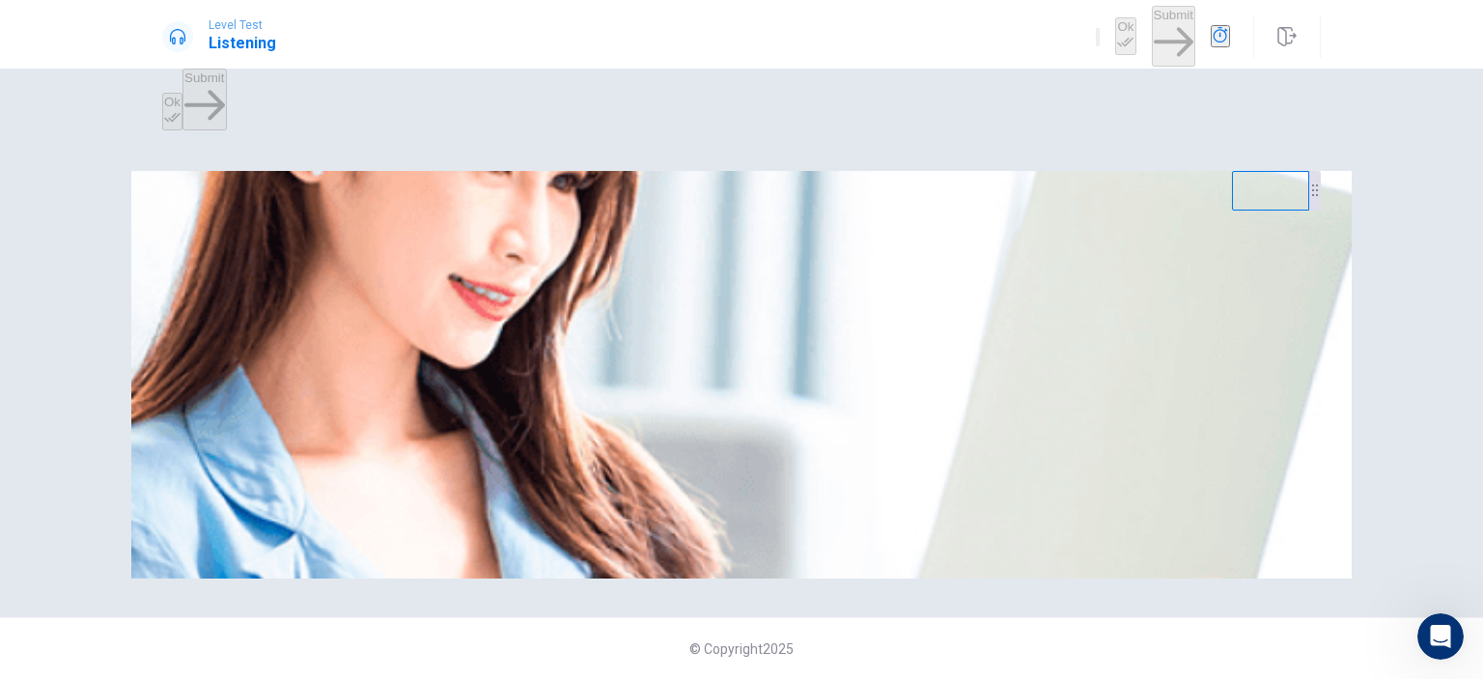
click at [896, 217] on div at bounding box center [741, 217] width 1158 height 0
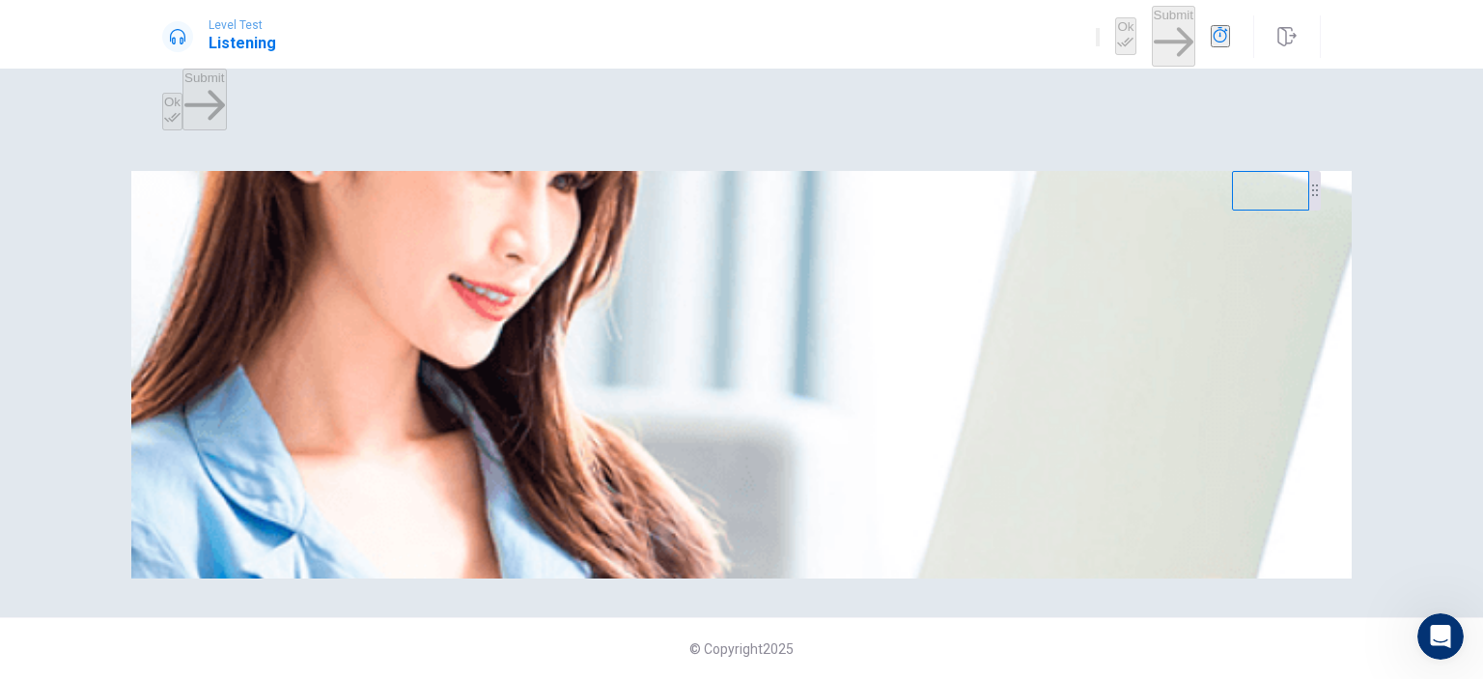
click at [896, 217] on div at bounding box center [741, 217] width 1158 height 0
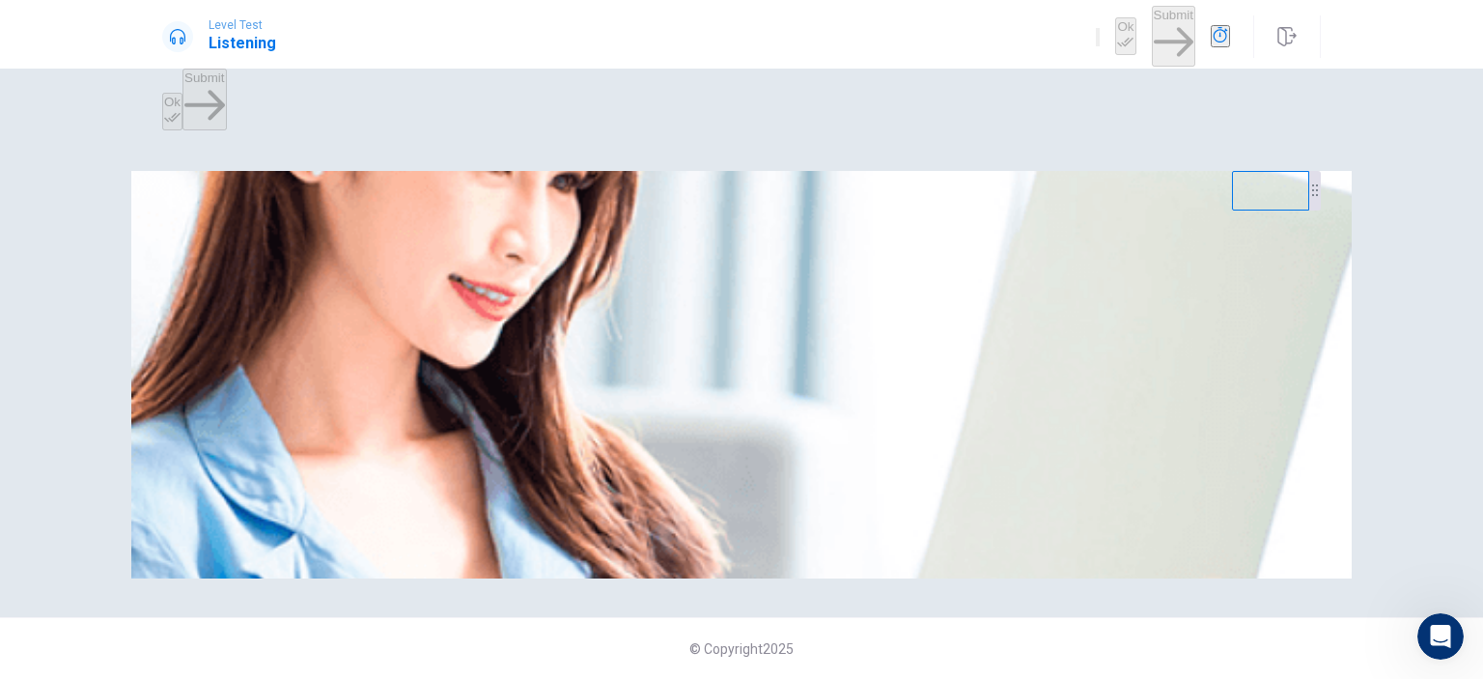
click at [896, 217] on div at bounding box center [741, 217] width 1158 height 0
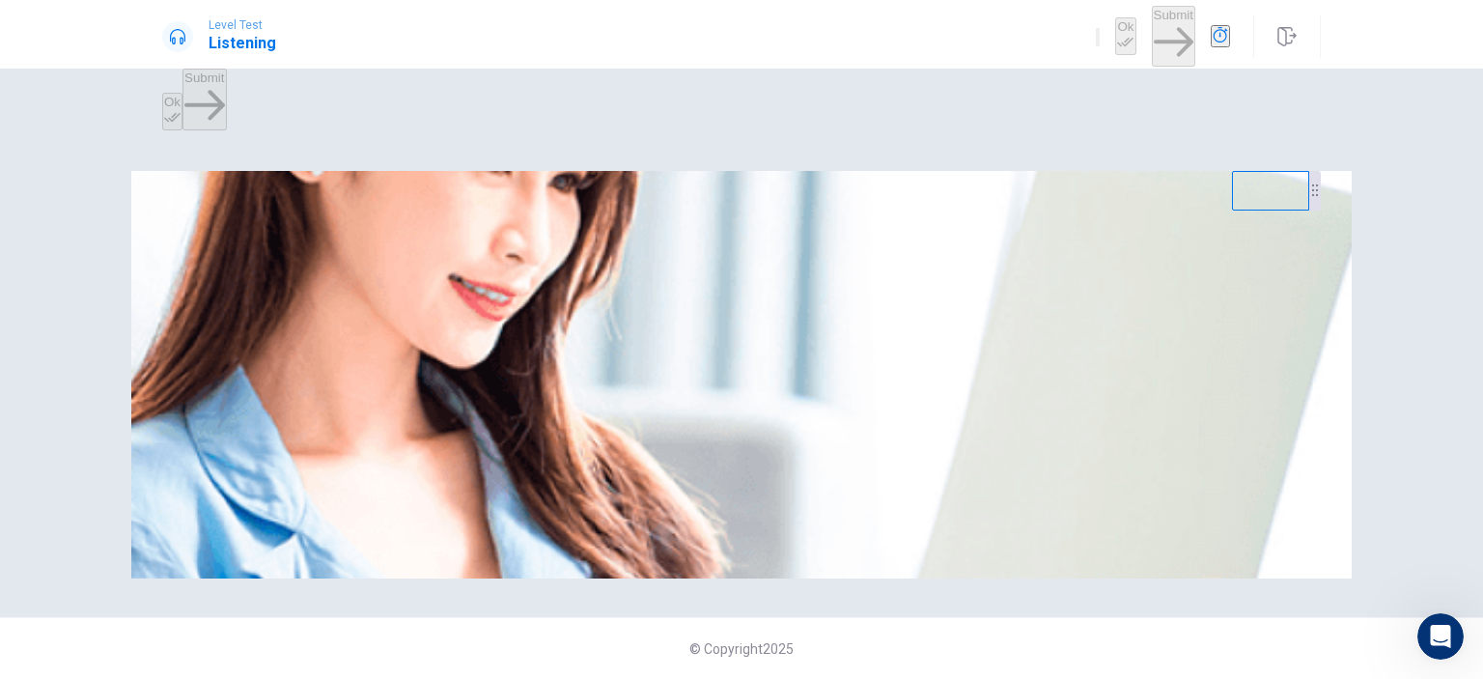
click at [896, 217] on div at bounding box center [741, 217] width 1158 height 0
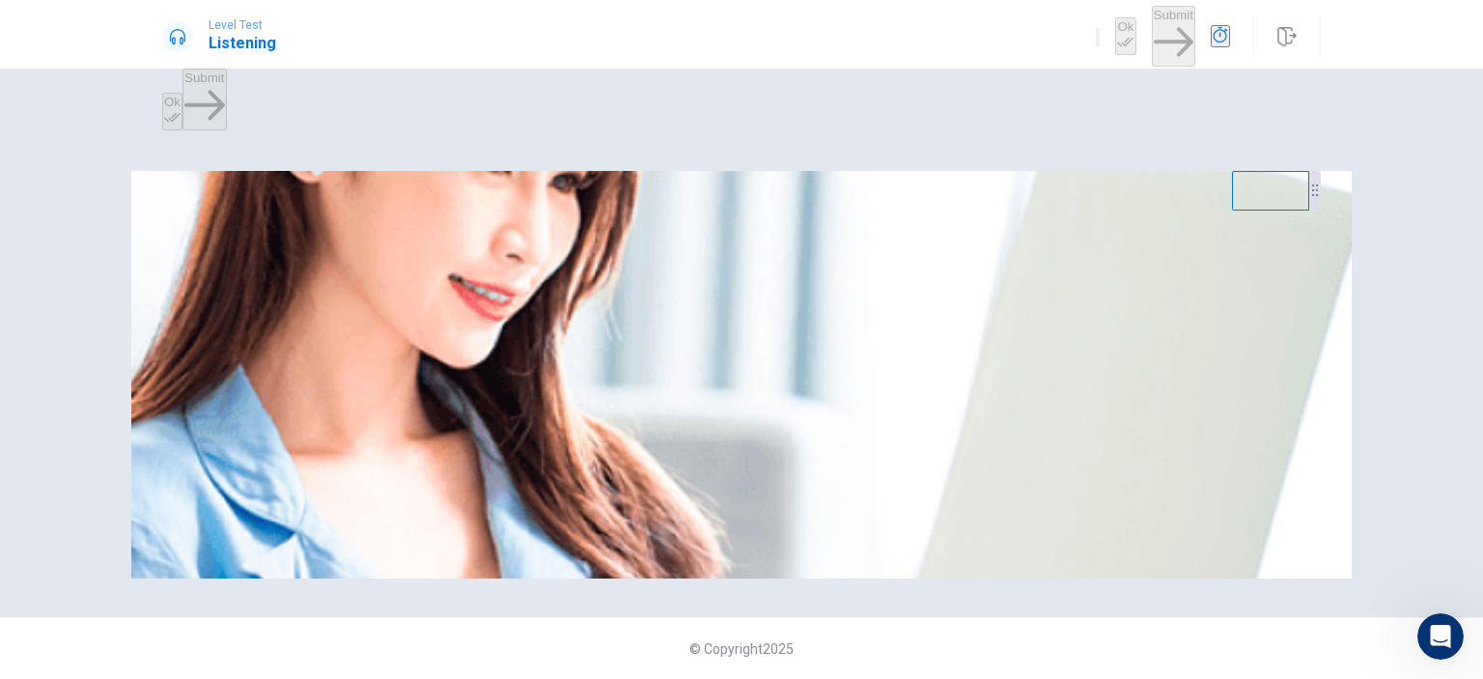
click at [896, 217] on div at bounding box center [741, 217] width 1158 height 0
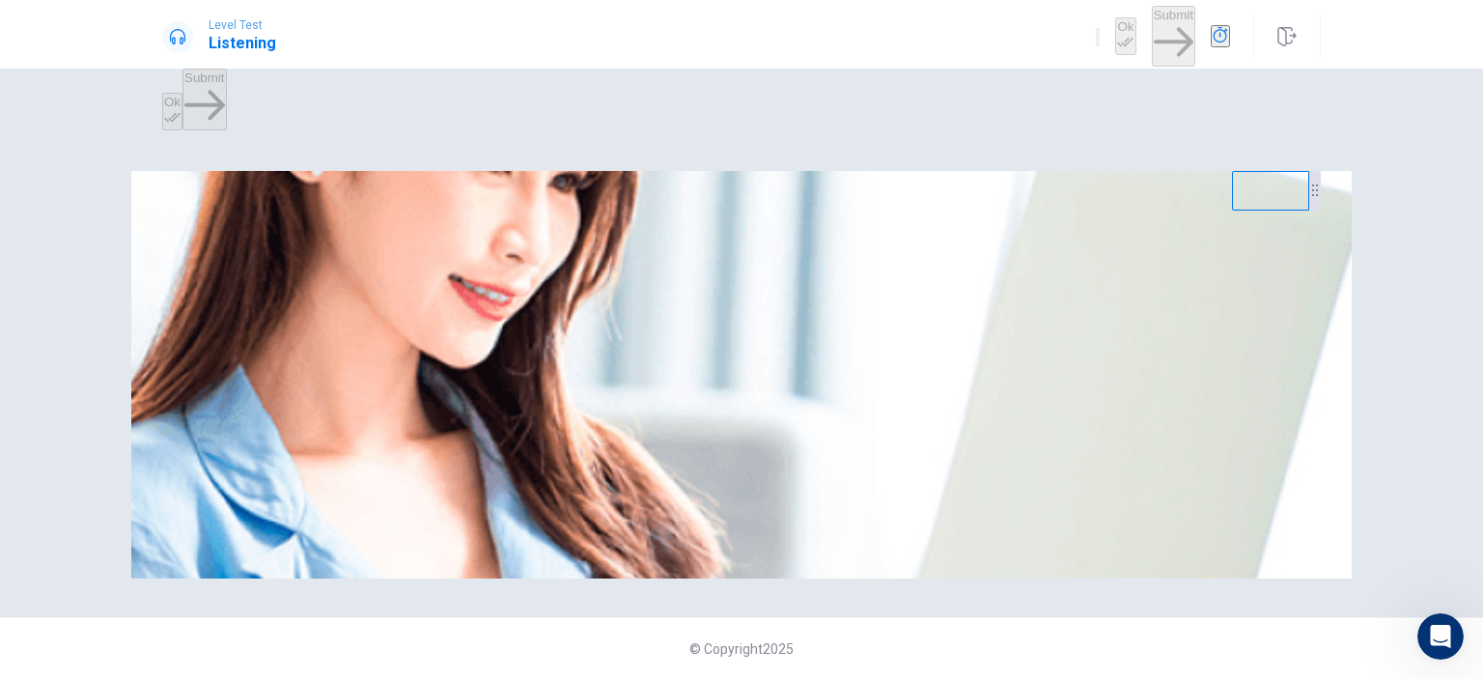
click at [896, 217] on div at bounding box center [741, 217] width 1158 height 0
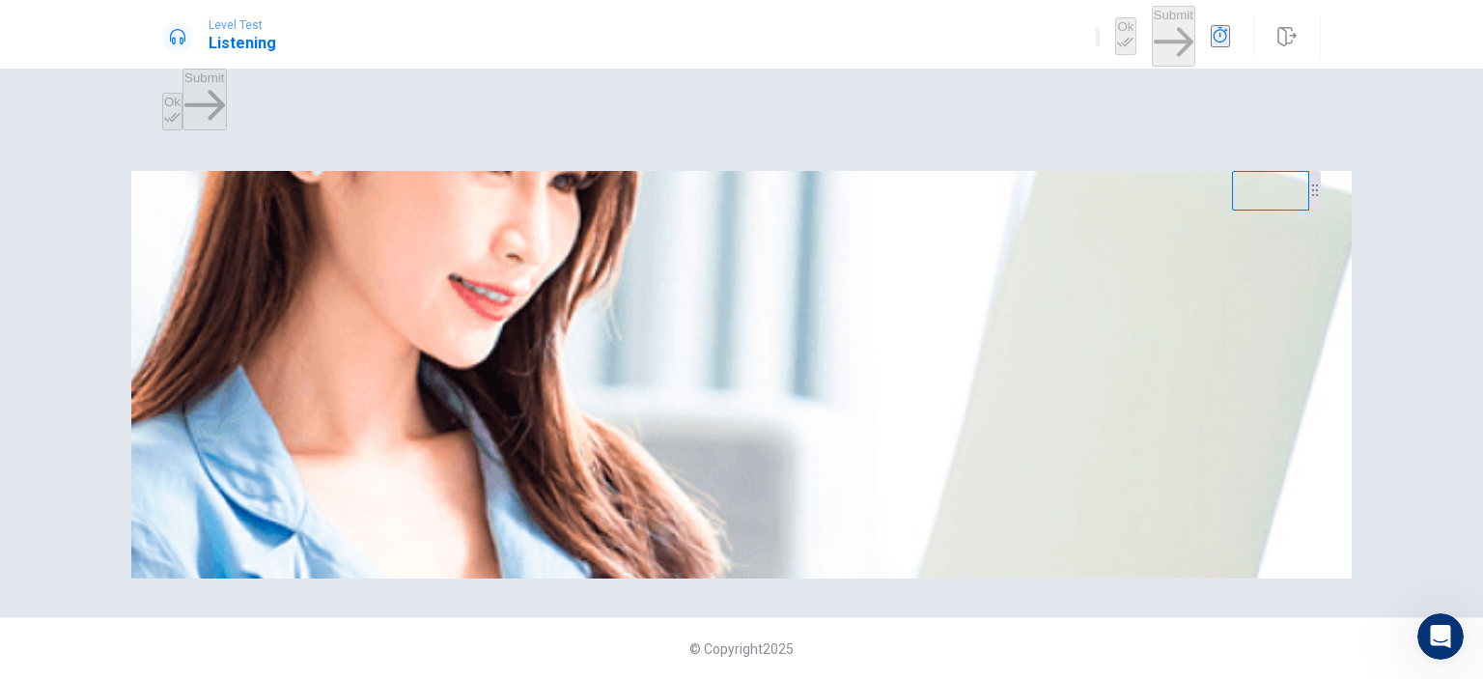
click at [896, 217] on div at bounding box center [741, 217] width 1158 height 0
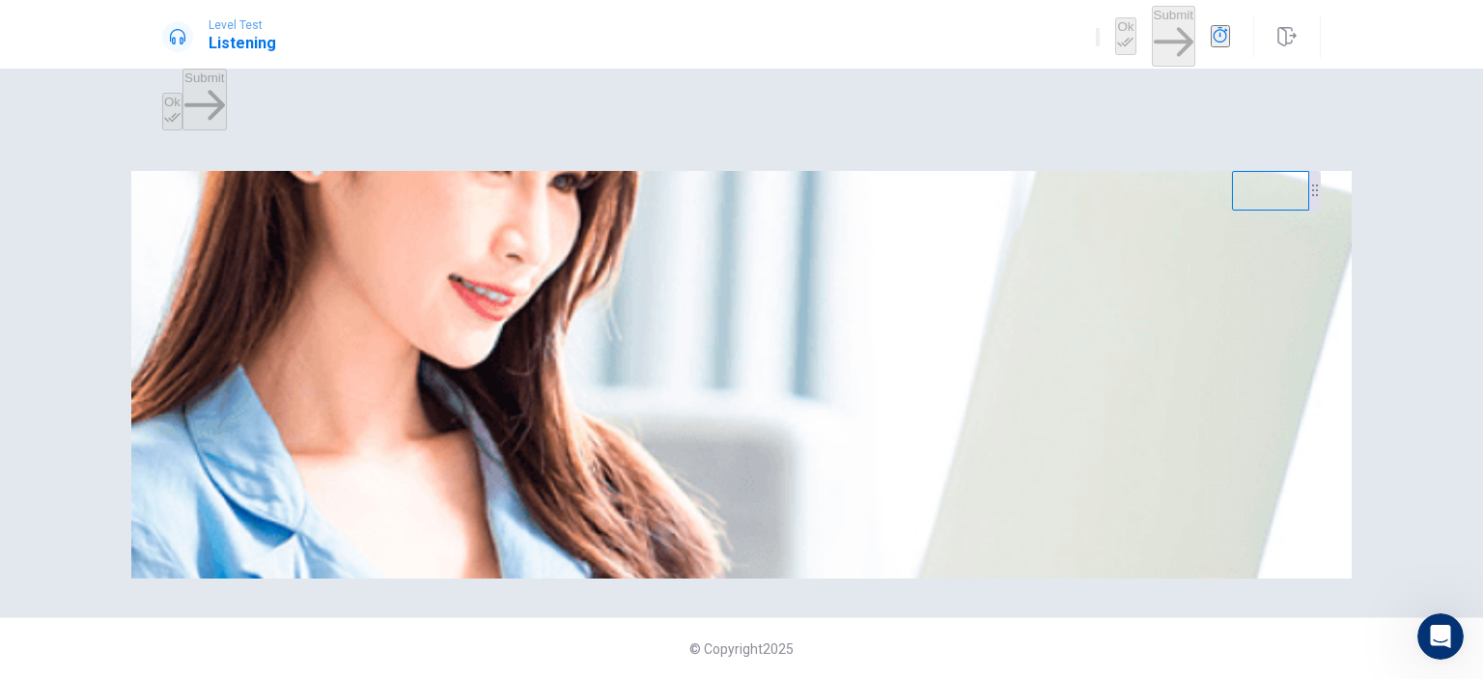
click at [896, 217] on div at bounding box center [741, 217] width 1158 height 0
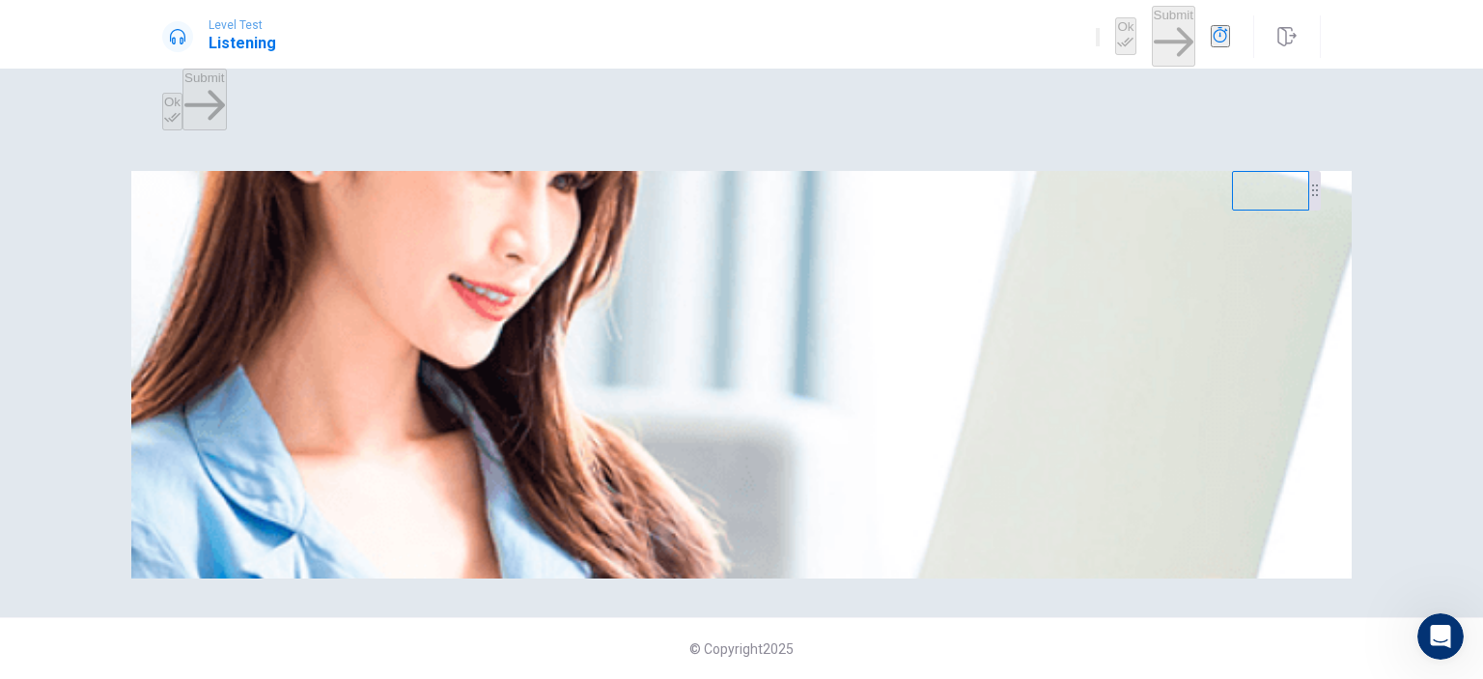
click at [896, 217] on div at bounding box center [741, 217] width 1158 height 0
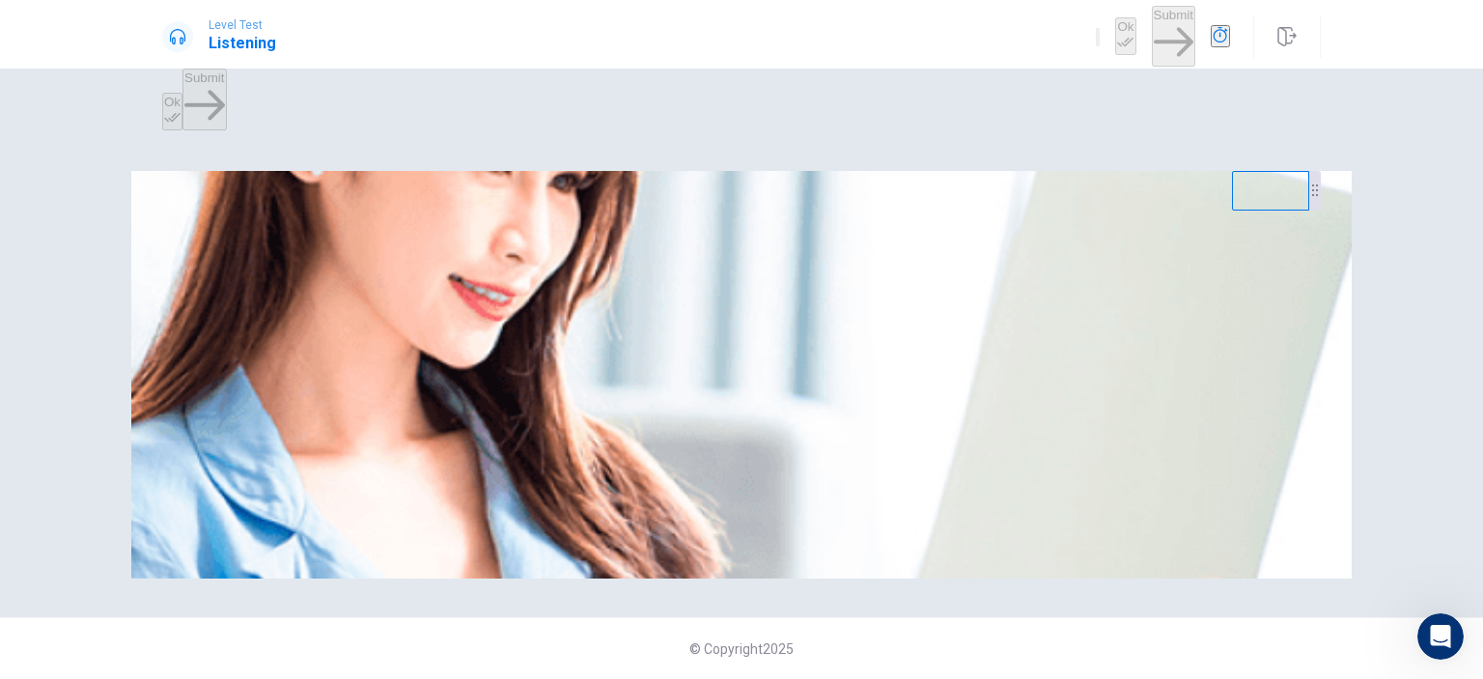
click at [896, 217] on div at bounding box center [741, 217] width 1158 height 0
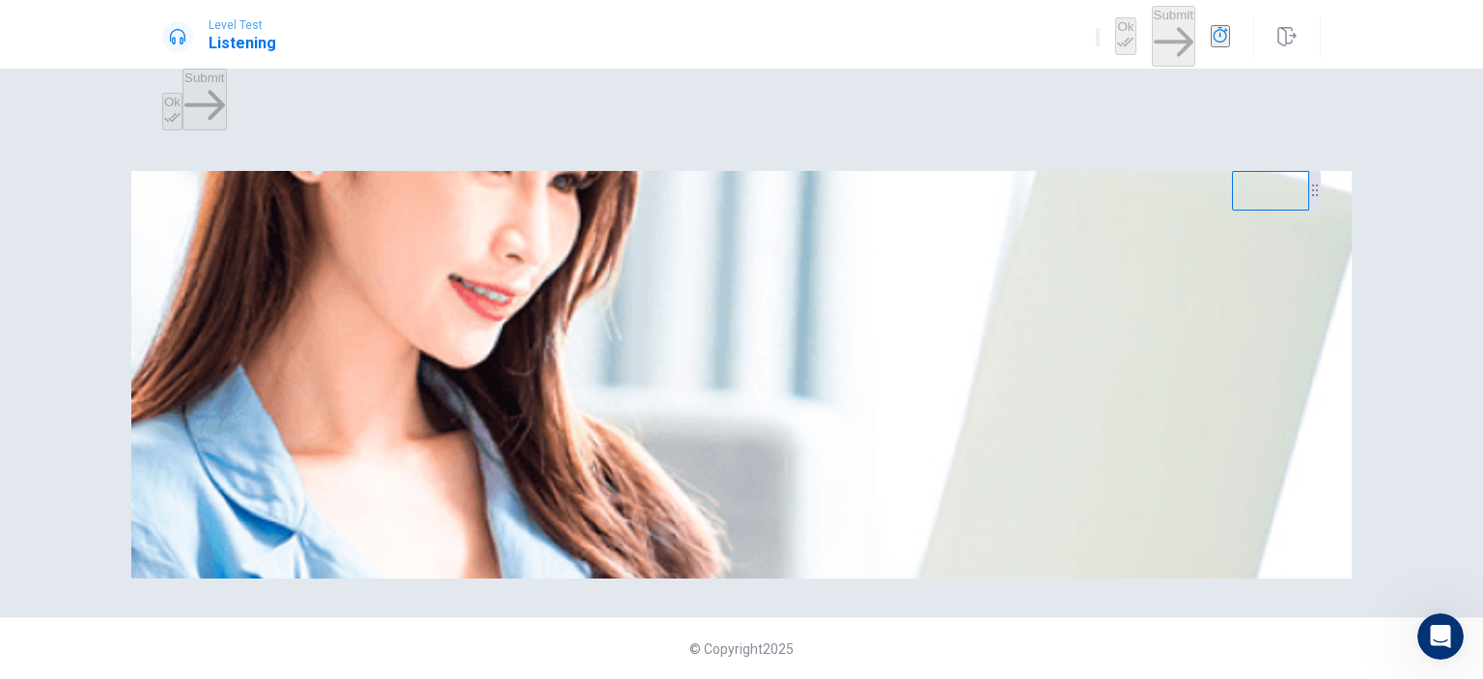
click at [896, 217] on div at bounding box center [741, 217] width 1158 height 0
click at [896, 171] on div "Listen to this clip about Weekend Plans, then answer the questions. You can tak…" at bounding box center [741, 194] width 1158 height 46
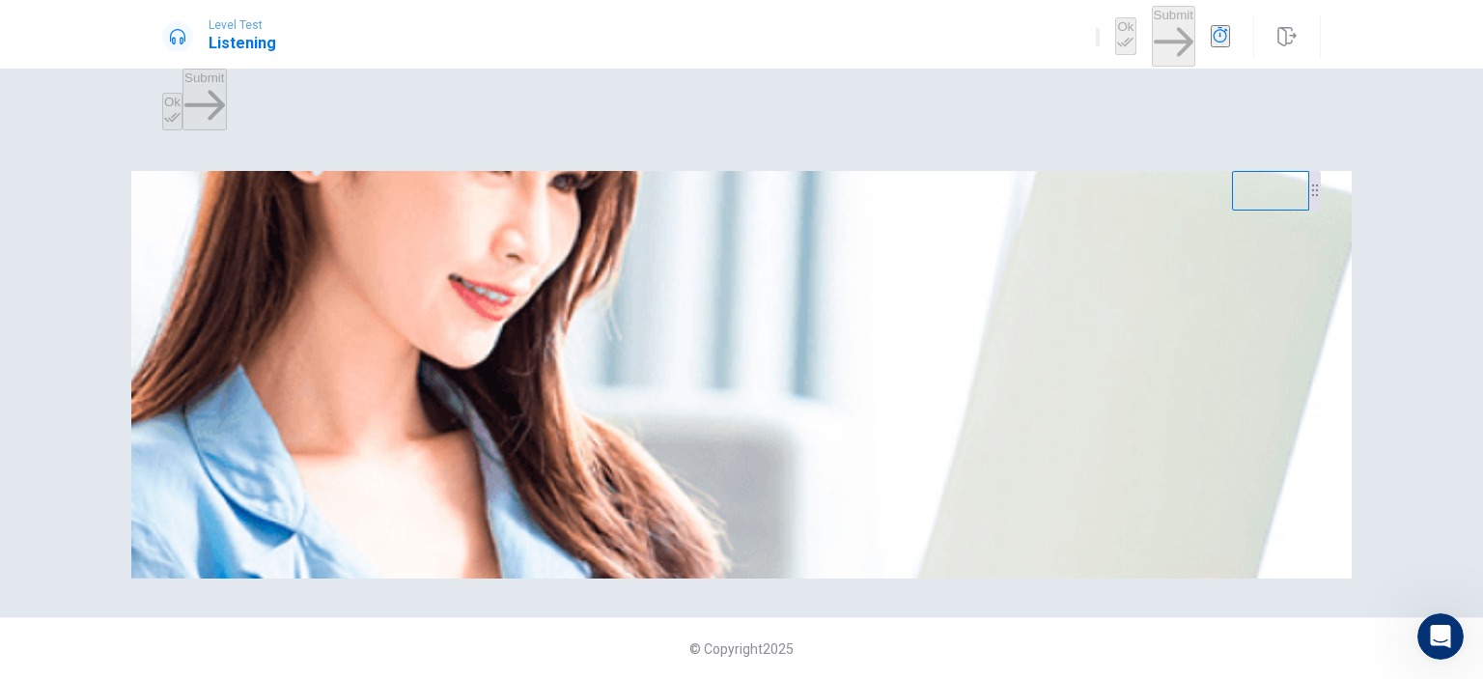
click at [896, 171] on div "Listen to this clip about Weekend Plans, then answer the questions. You can tak…" at bounding box center [741, 194] width 1158 height 46
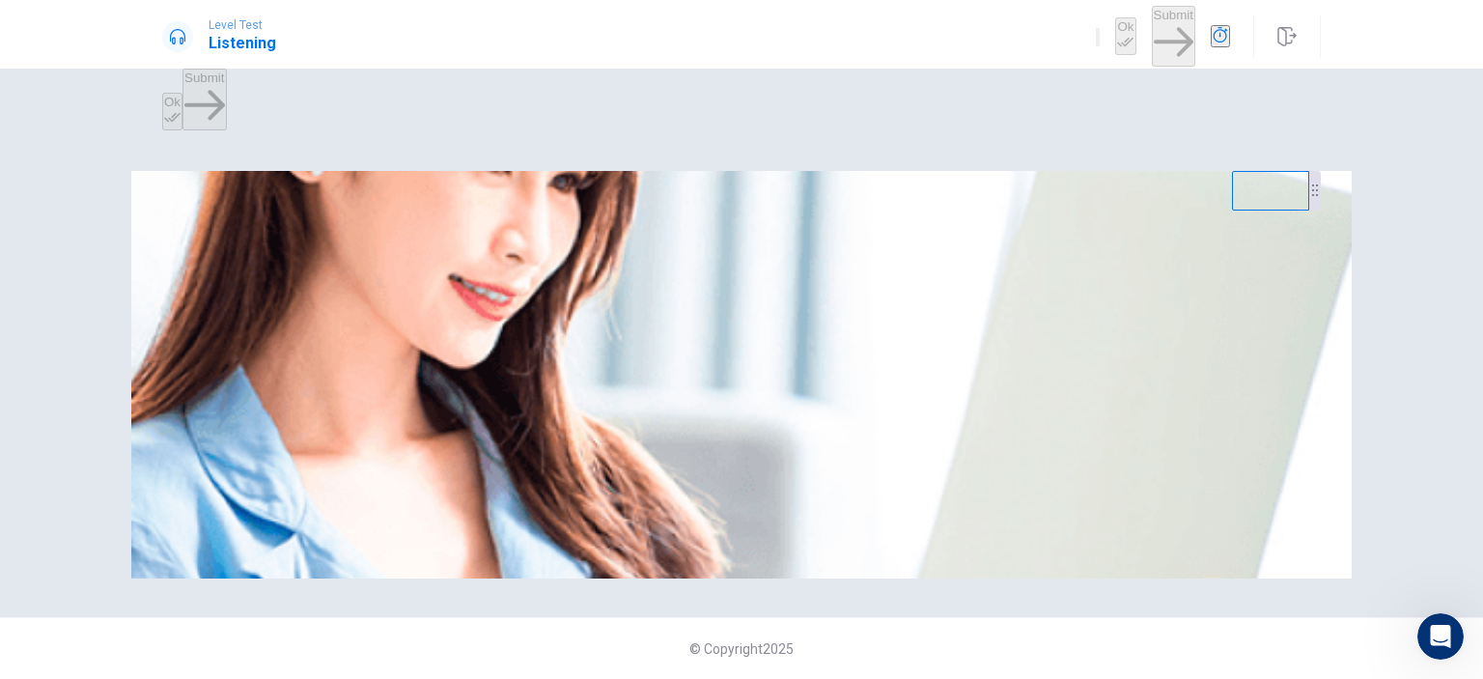
click at [896, 171] on div "Listen to this clip about Weekend Plans, then answer the questions. You can tak…" at bounding box center [741, 194] width 1158 height 46
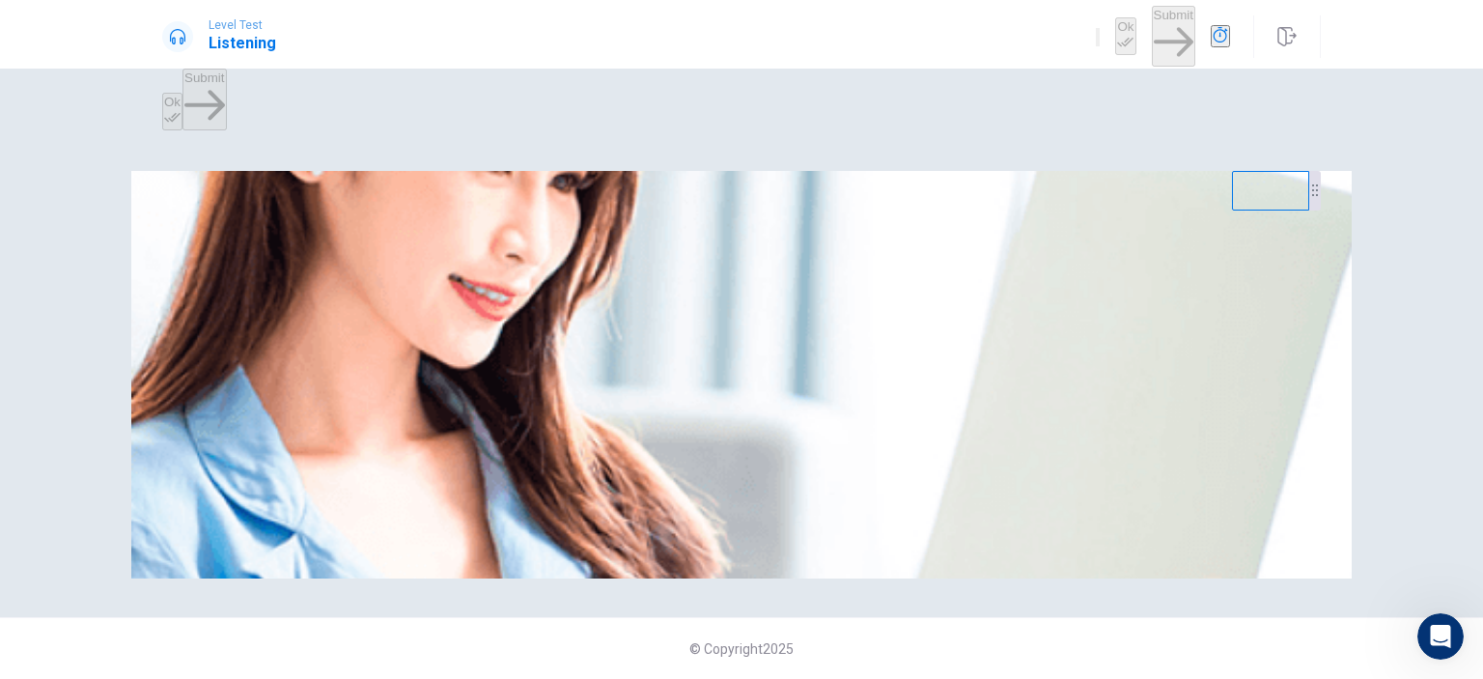
click at [896, 171] on div "Listen to this clip about Weekend Plans, then answer the questions. You can tak…" at bounding box center [741, 194] width 1158 height 46
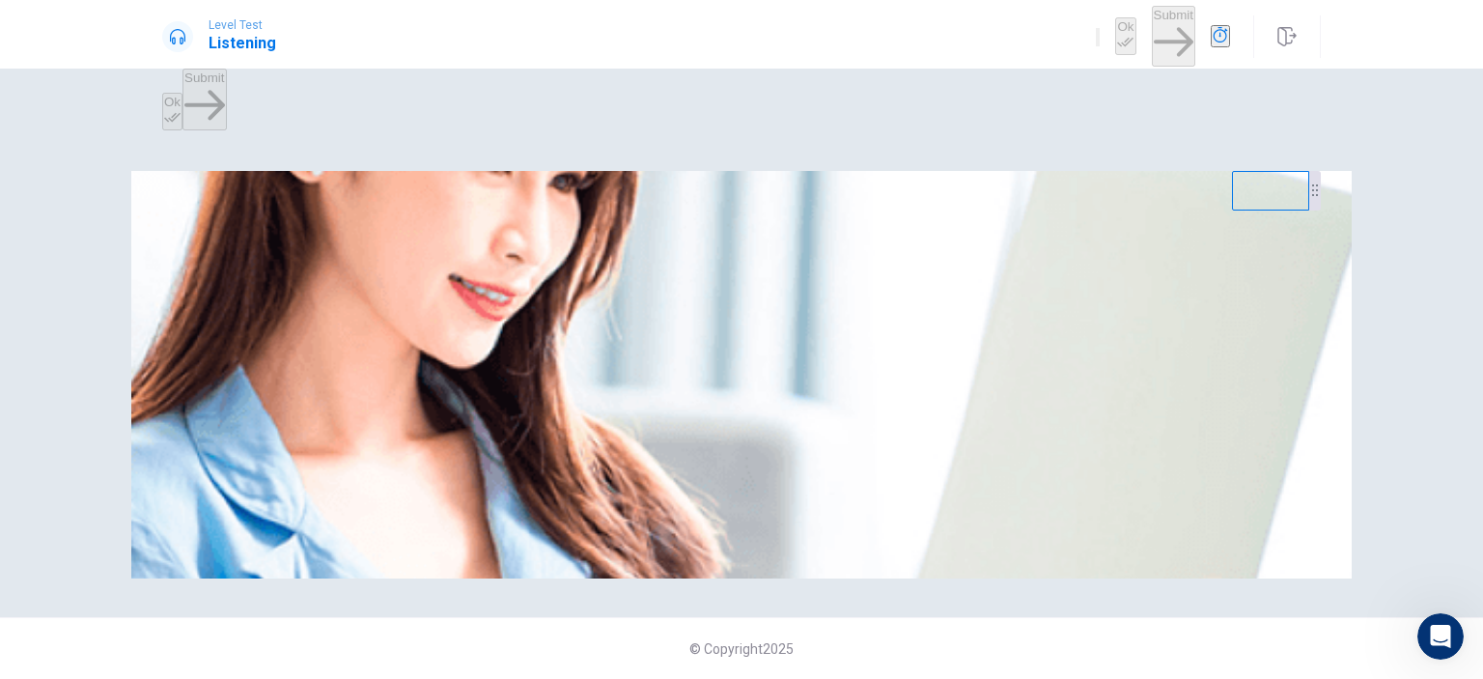
click at [896, 171] on div "Listen to this clip about Weekend Plans, then answer the questions. You can tak…" at bounding box center [741, 194] width 1158 height 46
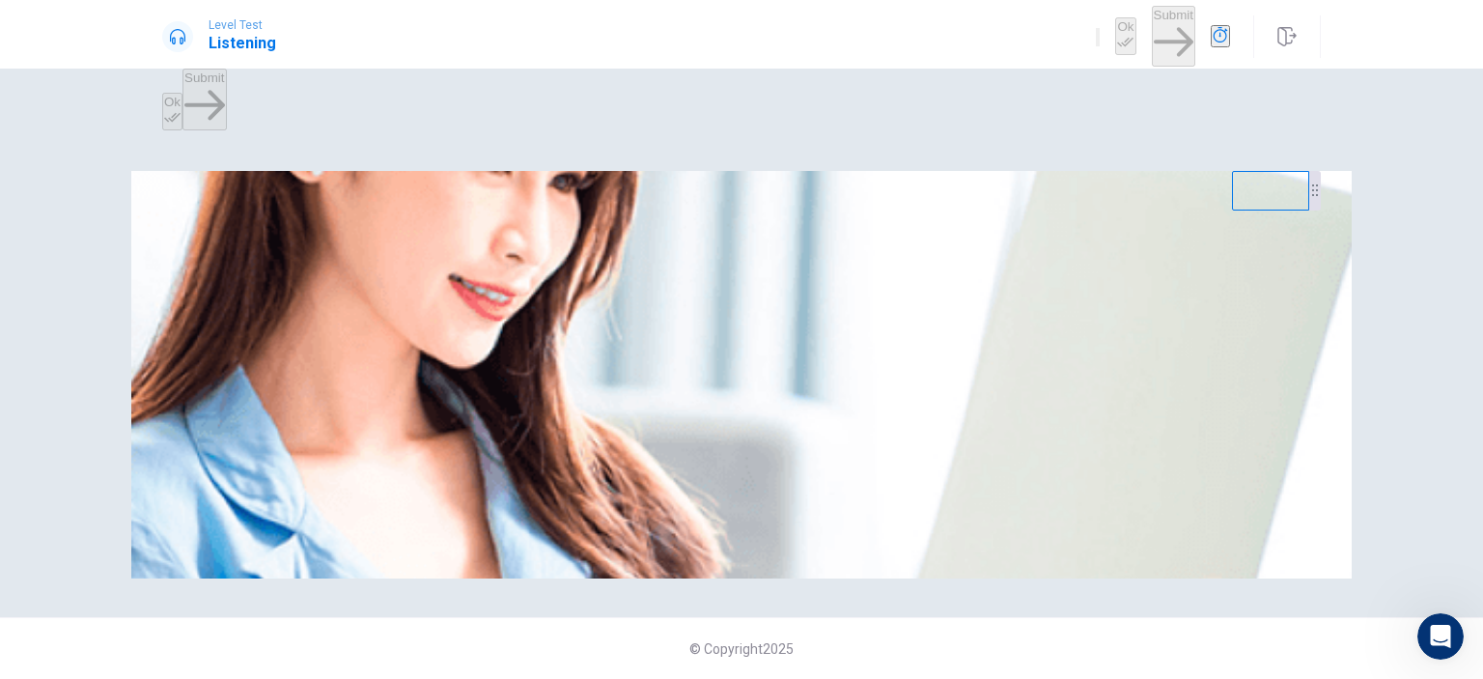
click at [896, 171] on div "Listen to this clip about Weekend Plans, then answer the questions. You can tak…" at bounding box center [741, 194] width 1158 height 46
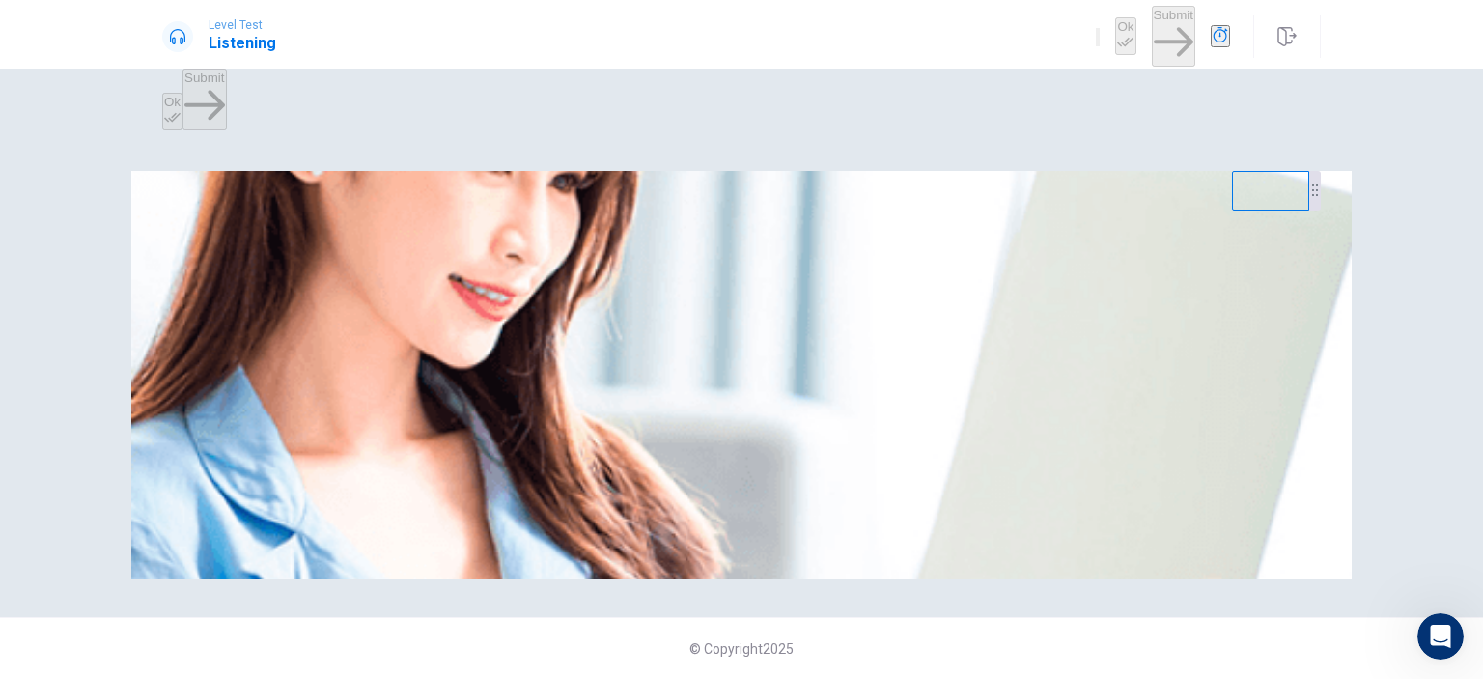
click at [896, 171] on div "Listen to this clip about Weekend Plans, then answer the questions. You can tak…" at bounding box center [741, 194] width 1158 height 46
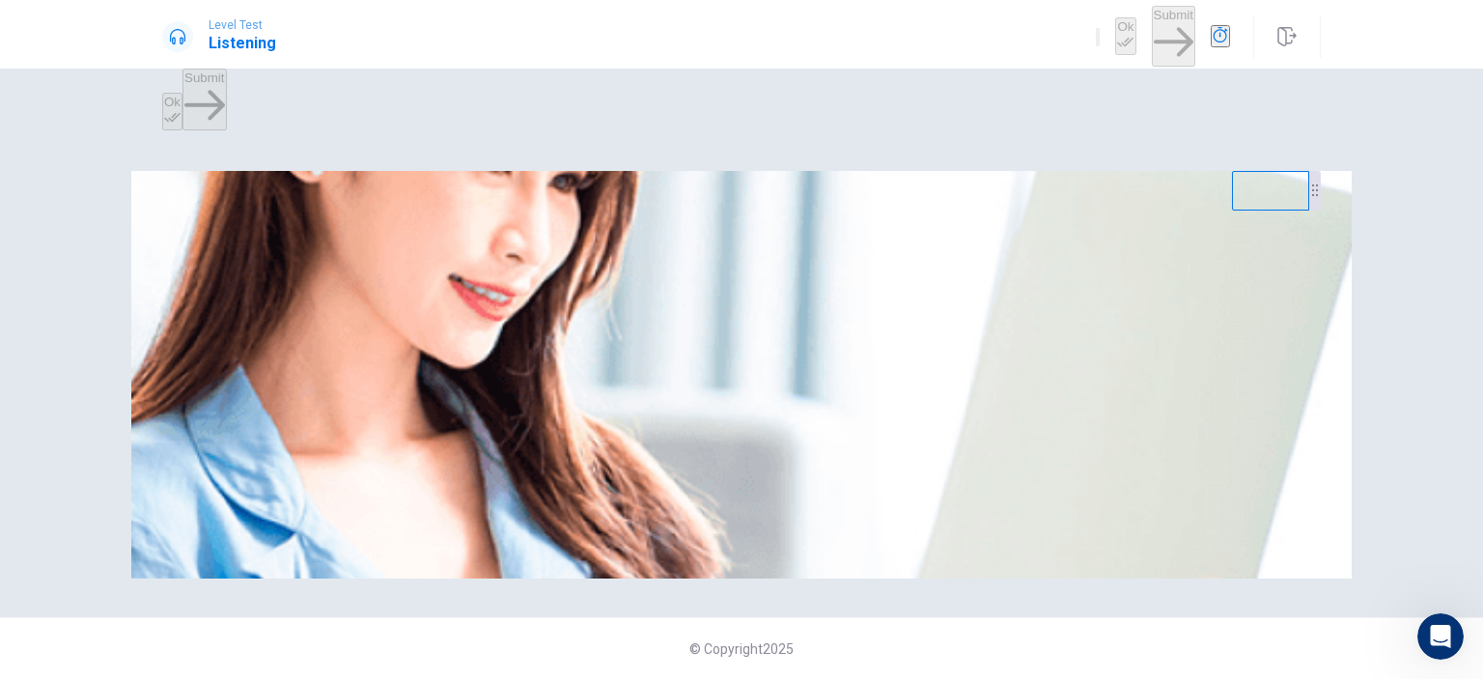
click at [896, 171] on div "Listen to this clip about Weekend Plans, then answer the questions. You can tak…" at bounding box center [741, 194] width 1158 height 46
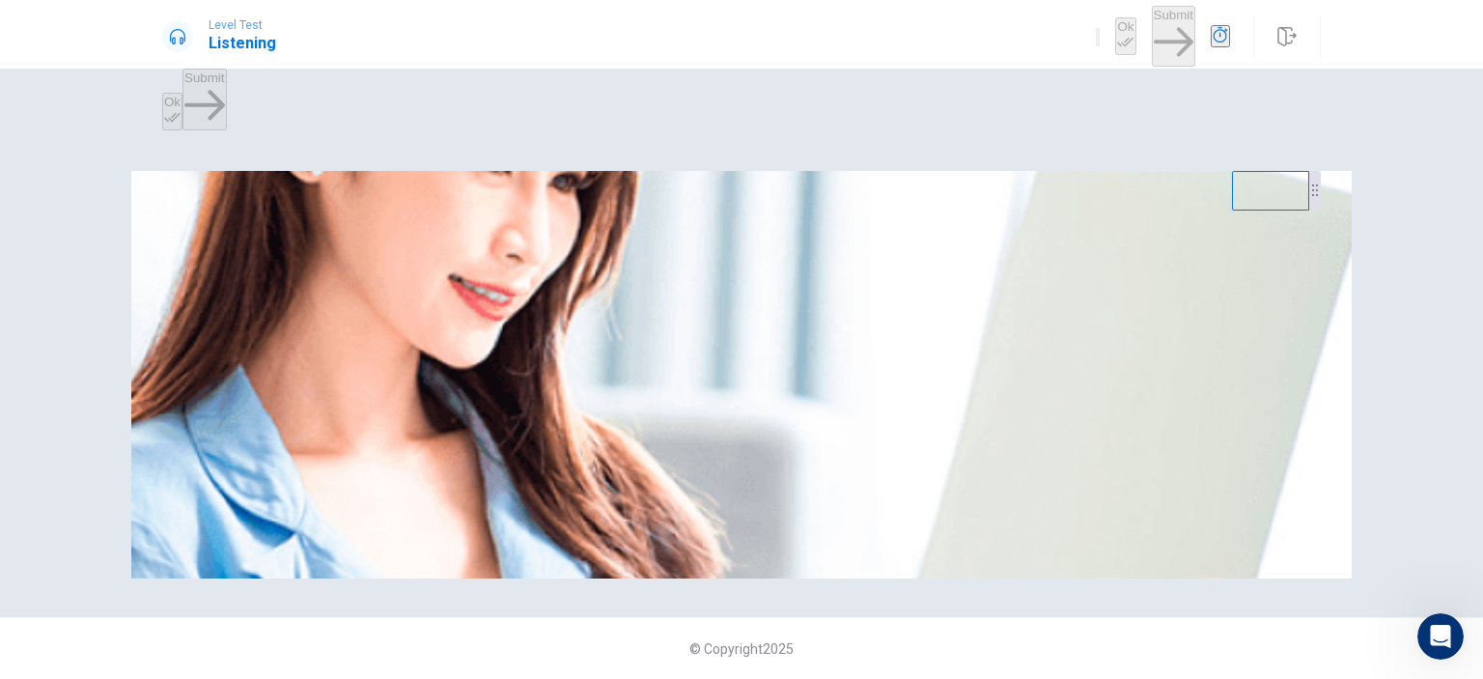
click at [896, 171] on div "Listen to this clip about Weekend Plans, then answer the questions. You can tak…" at bounding box center [741, 194] width 1158 height 46
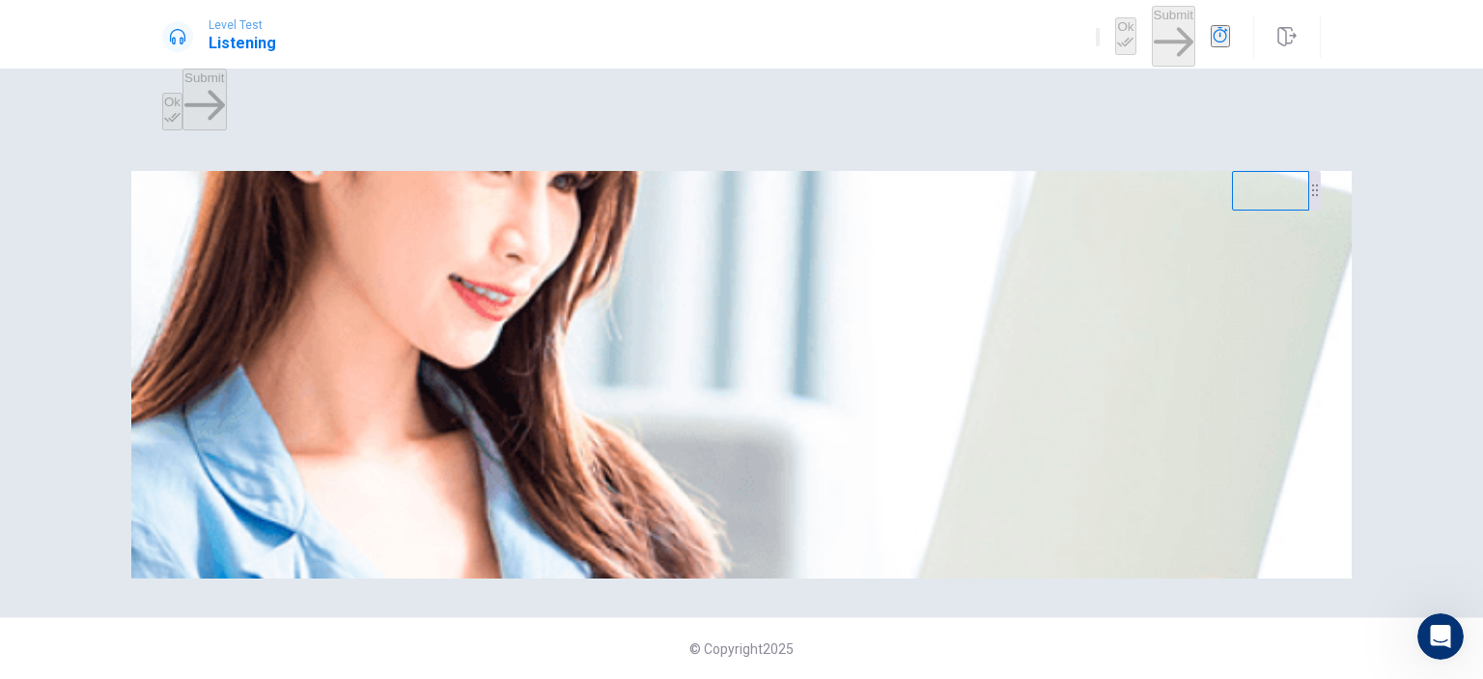
click at [896, 171] on div "Listen to this clip about Weekend Plans, then answer the questions. You can tak…" at bounding box center [741, 194] width 1158 height 46
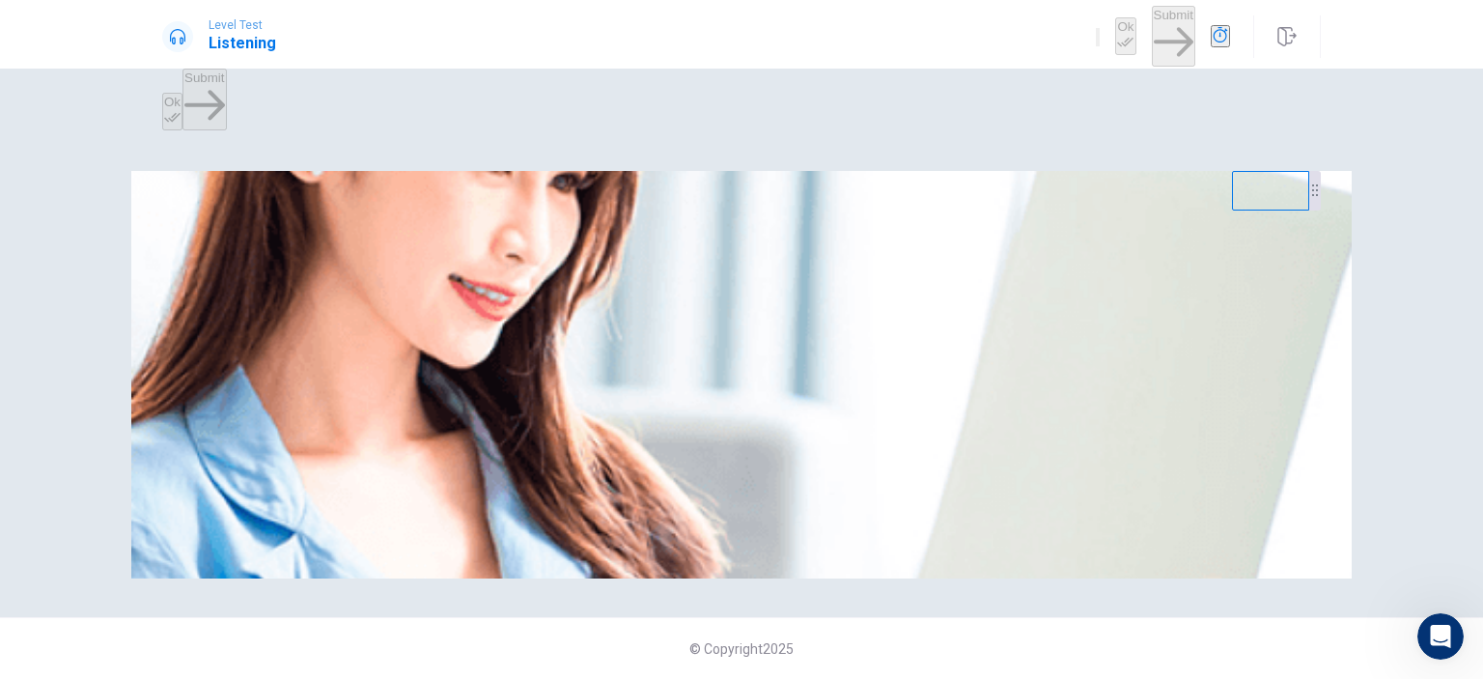
click at [896, 171] on div "Listen to this clip about Weekend Plans, then answer the questions. You can tak…" at bounding box center [741, 194] width 1158 height 46
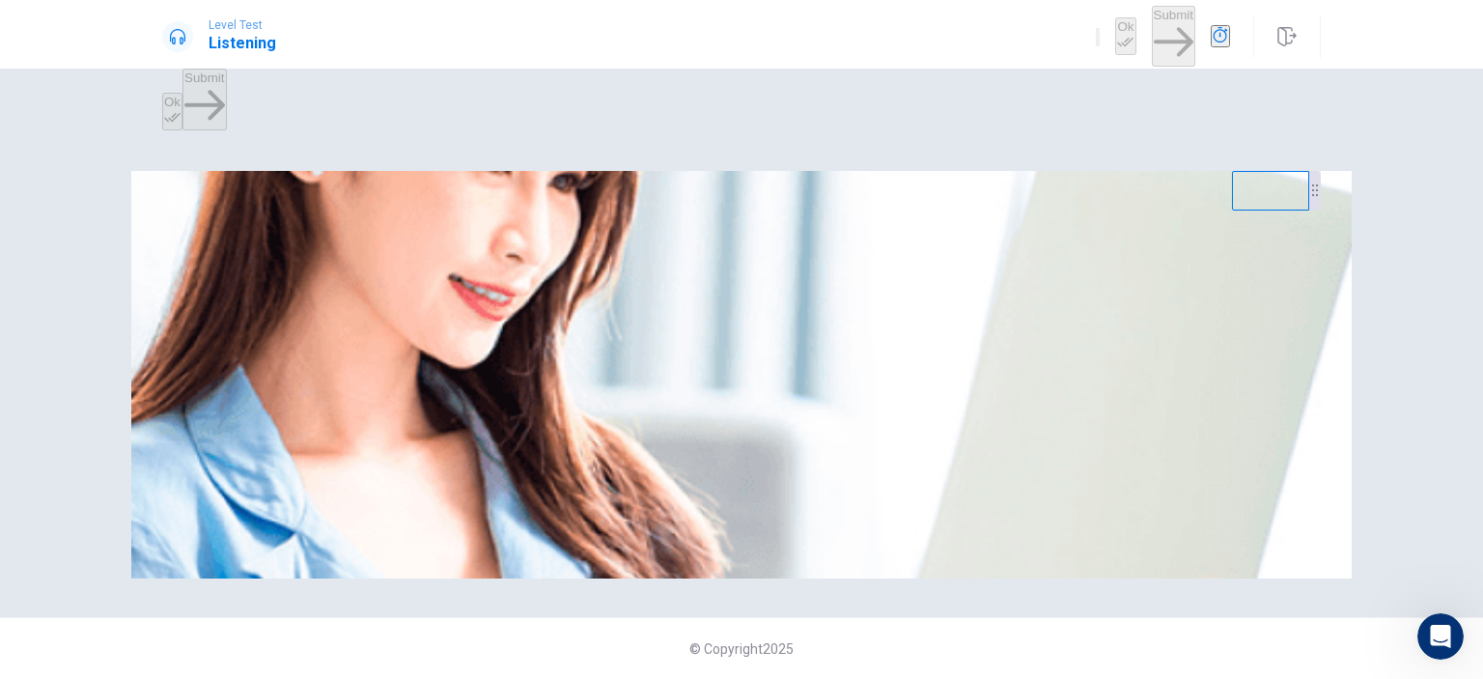
click at [896, 171] on div "Listen to this clip about Weekend Plans, then answer the questions. You can tak…" at bounding box center [741, 194] width 1158 height 46
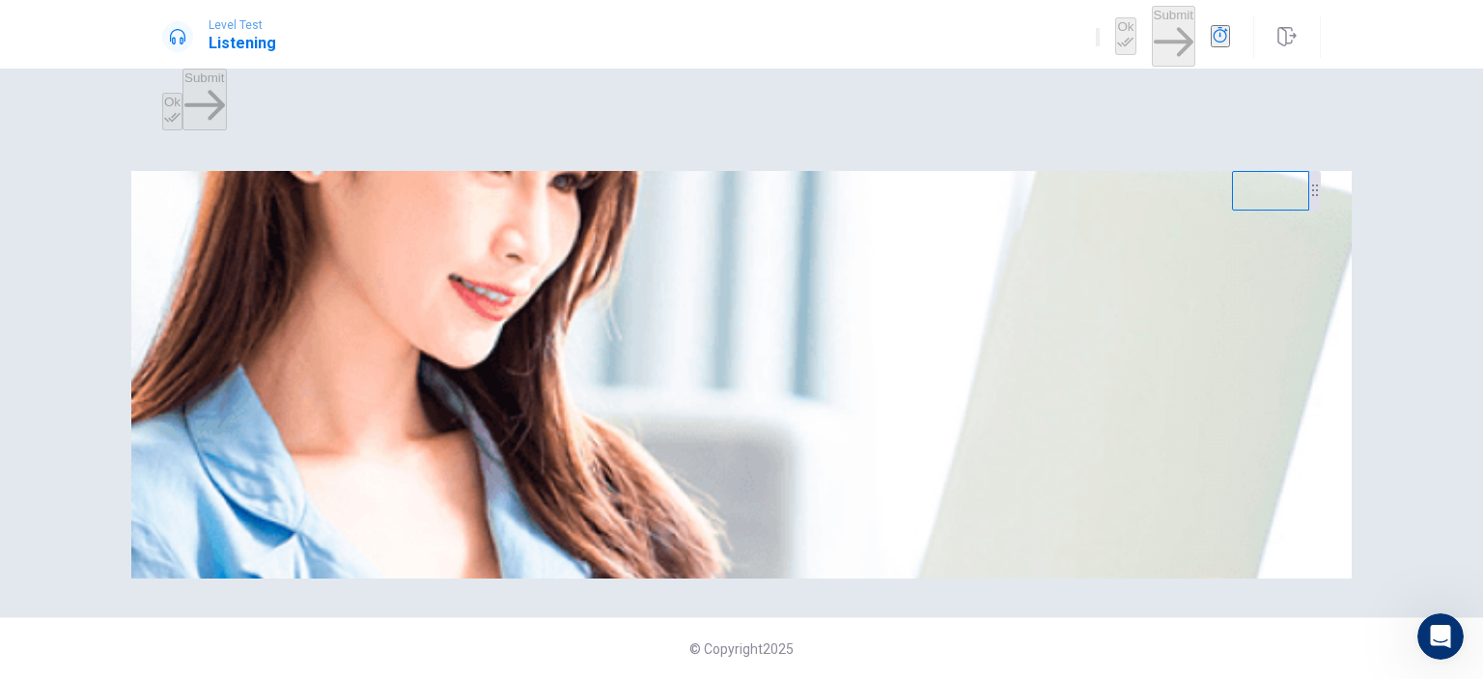
click at [896, 171] on div "Listen to this clip about Weekend Plans, then answer the questions. You can tak…" at bounding box center [741, 194] width 1158 height 46
click at [712, 611] on div "Listen to this clip about Weekend Plans, then answer the questions. You can tak…" at bounding box center [741, 405] width 1483 height 546
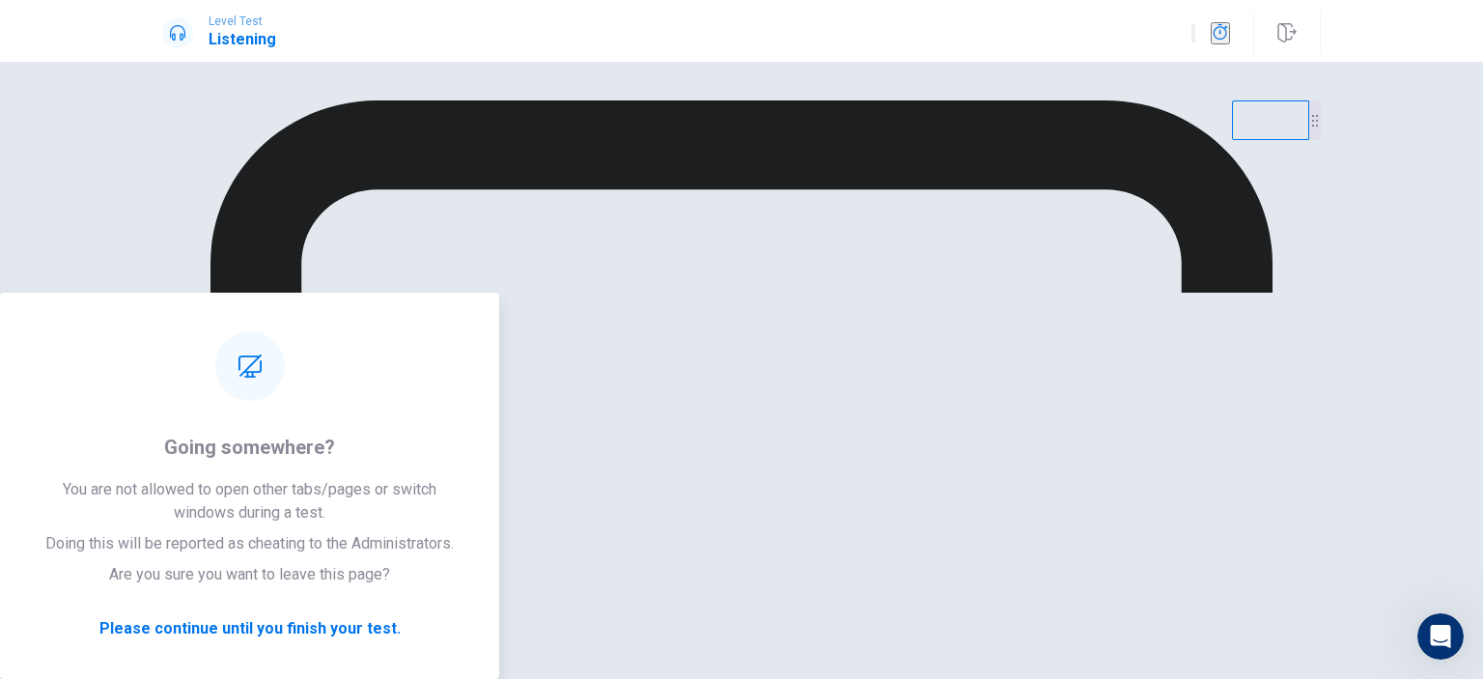
click at [715, 292] on div "Get ready to answer the questions. You may use your notes to help you answer. ©…" at bounding box center [741, 177] width 1483 height 231
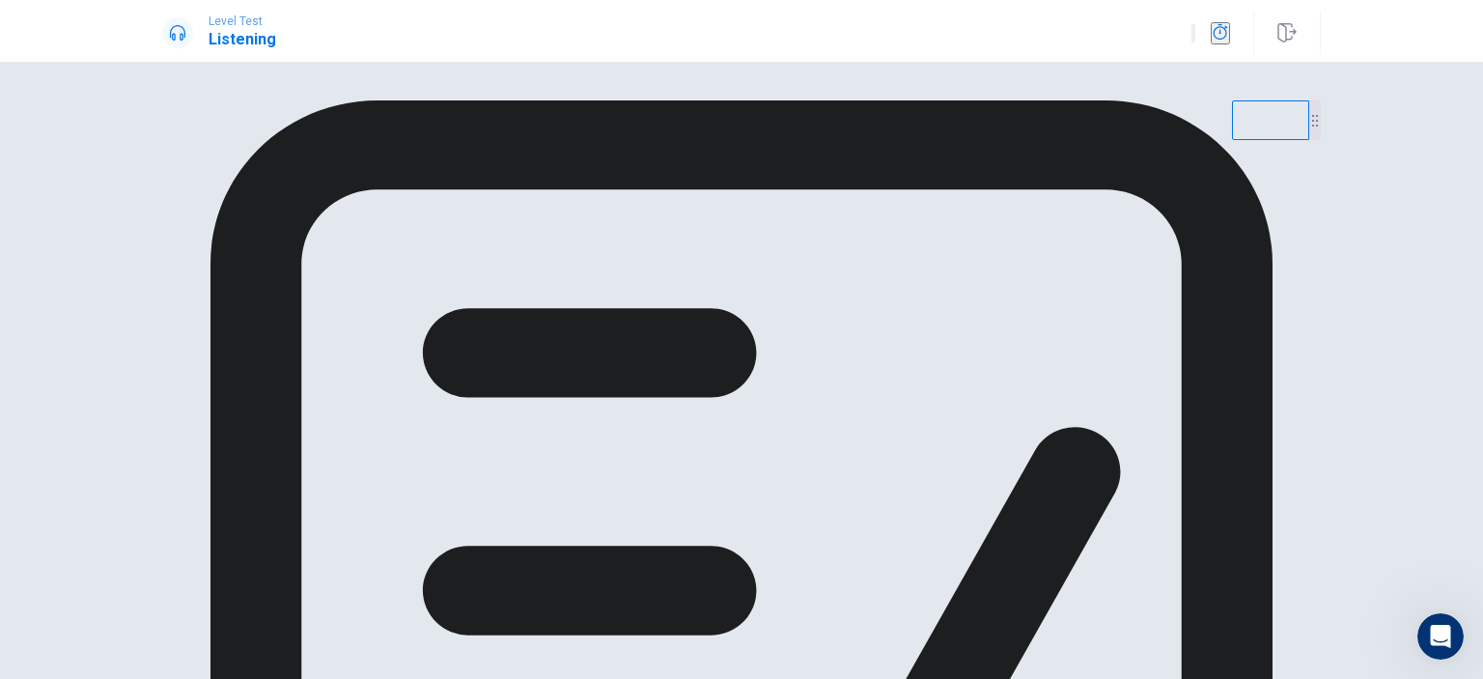
drag, startPoint x: 814, startPoint y: 397, endPoint x: 819, endPoint y: 382, distance: 15.3
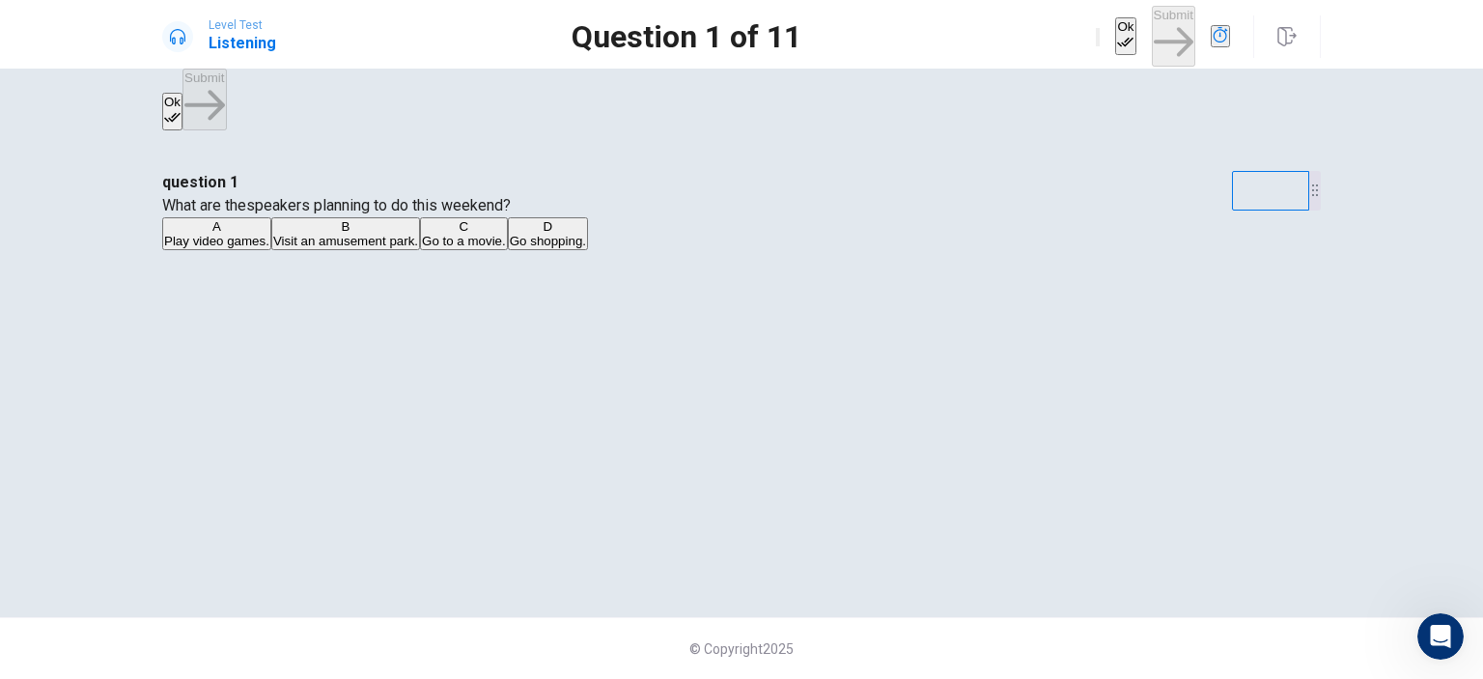
click at [418, 248] on span "Visit an amusement park." at bounding box center [345, 241] width 145 height 14
click at [588, 250] on button "D Go shopping." at bounding box center [548, 233] width 80 height 33
click at [508, 250] on button "C Go to a movie." at bounding box center [464, 233] width 88 height 33
click at [418, 248] on span "Visit an amusement park." at bounding box center [345, 241] width 145 height 14
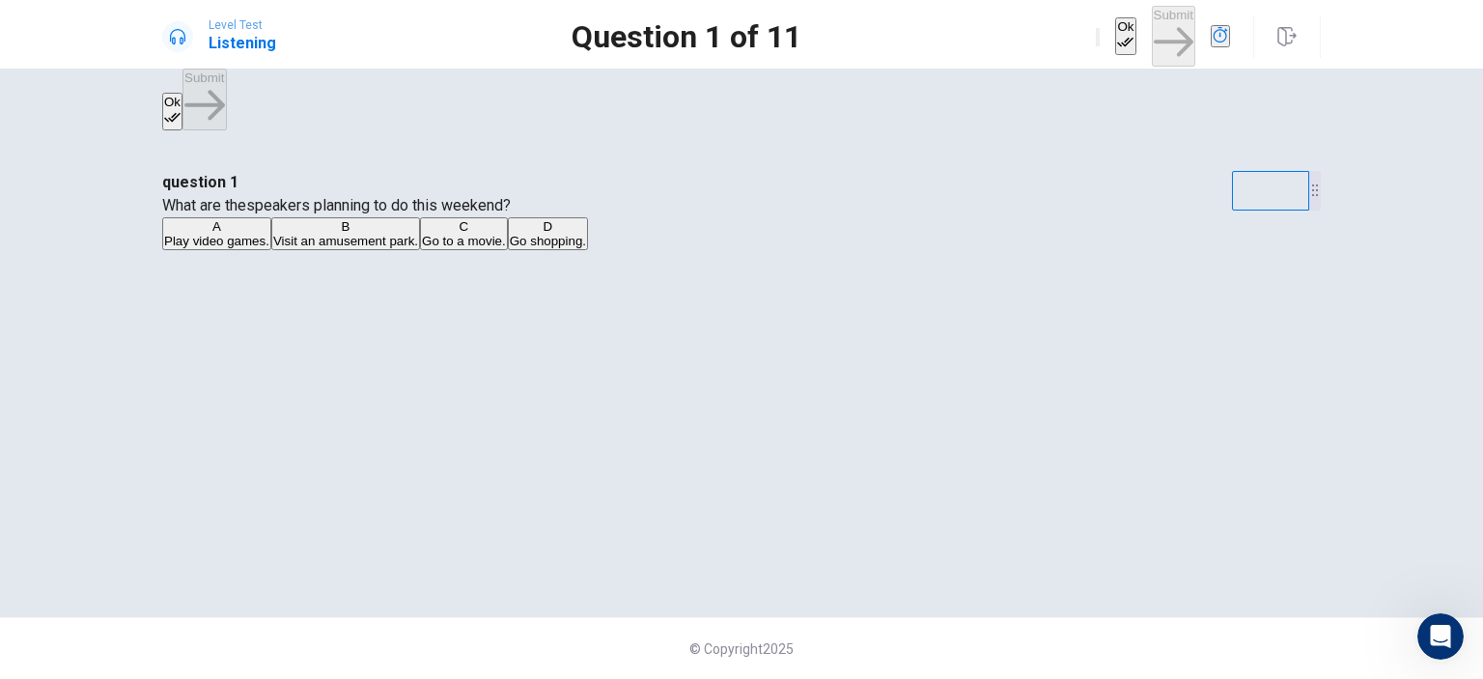
click at [418, 248] on span "Visit an amusement park." at bounding box center [345, 241] width 145 height 14
drag, startPoint x: 614, startPoint y: 349, endPoint x: 1174, endPoint y: 146, distance: 595.8
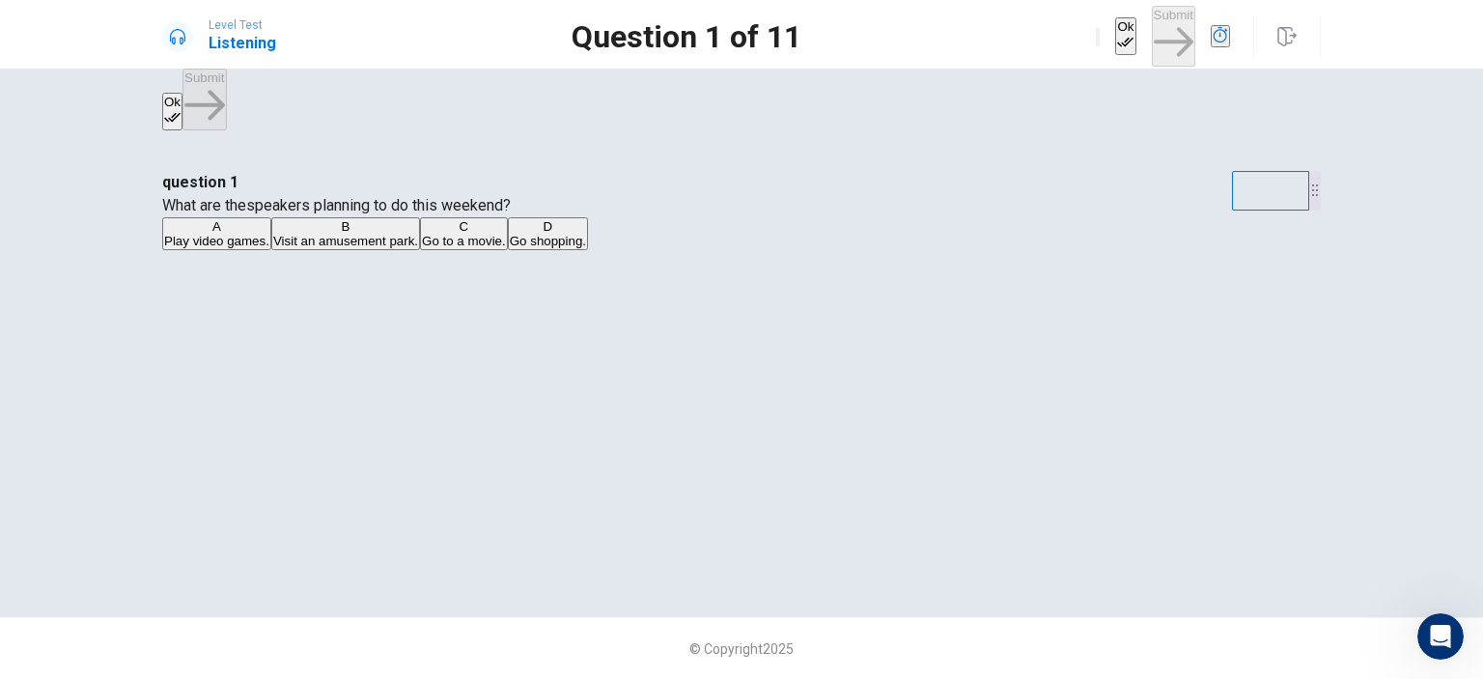
click at [789, 252] on div "question 1 What are thespeakers planning to do this weekend? A Play video games…" at bounding box center [741, 211] width 1158 height 81
click at [1035, 191] on div "question 1 What are thespeakers planning to do this weekend? A Play video games…" at bounding box center [741, 211] width 1158 height 81
drag, startPoint x: 1076, startPoint y: 63, endPoint x: 1050, endPoint y: 38, distance: 36.2
click at [1069, 48] on div "Level Test Listening Question 1 of 11 Ok Submit Question 1 of 11 00:09:55 Ok Su…" at bounding box center [741, 339] width 1483 height 679
click at [1031, 132] on div "question 1 What are thespeakers planning to do this weekend? A Play video games…" at bounding box center [741, 405] width 1483 height 546
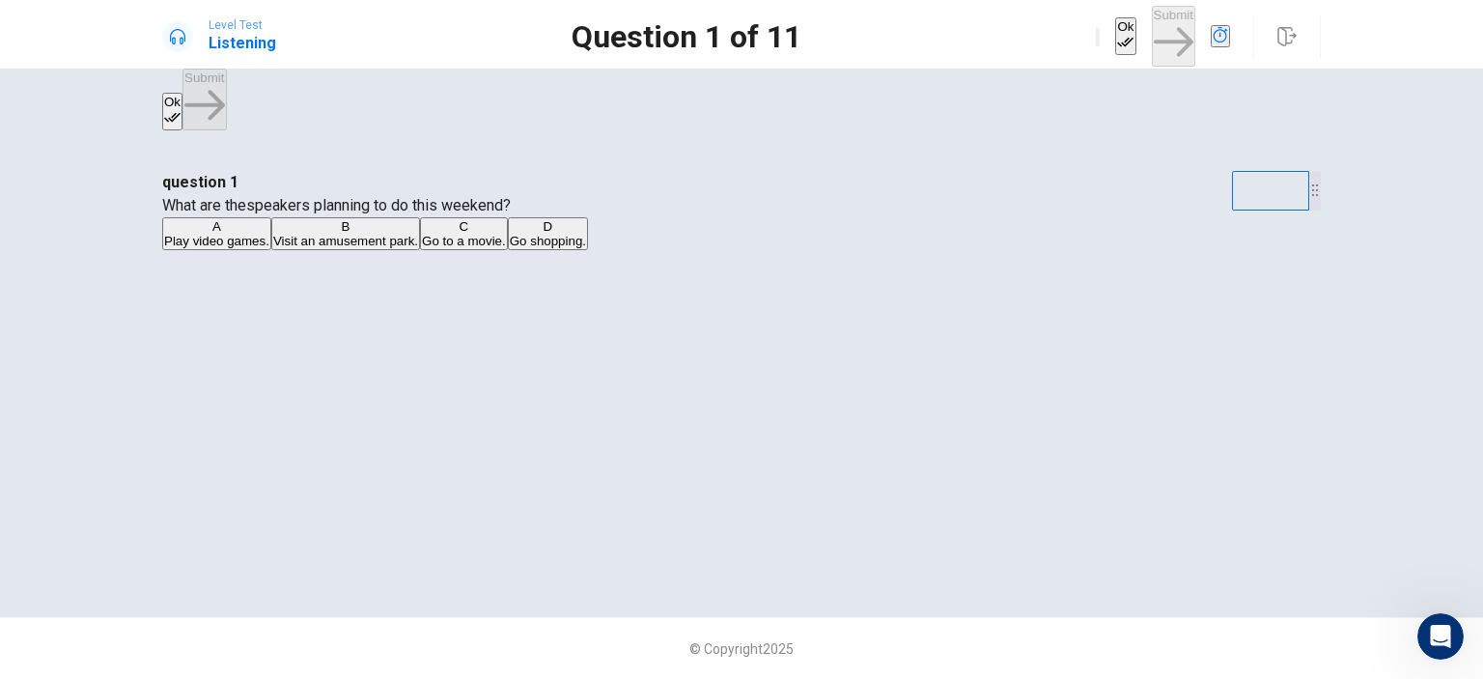
click at [948, 252] on div "question 1 What are thespeakers planning to do this weekend? A Play video games…" at bounding box center [741, 211] width 1158 height 81
click at [420, 250] on button "B Visit an amusement park." at bounding box center [345, 233] width 149 height 33
click at [803, 252] on div "A Play video games. B Visit an amusement park. C Go to a movie. D Go shopping." at bounding box center [741, 234] width 1158 height 35
click at [958, 132] on div "question 1 What are thespeakers planning to do this weekend? A Play video games…" at bounding box center [741, 405] width 1483 height 546
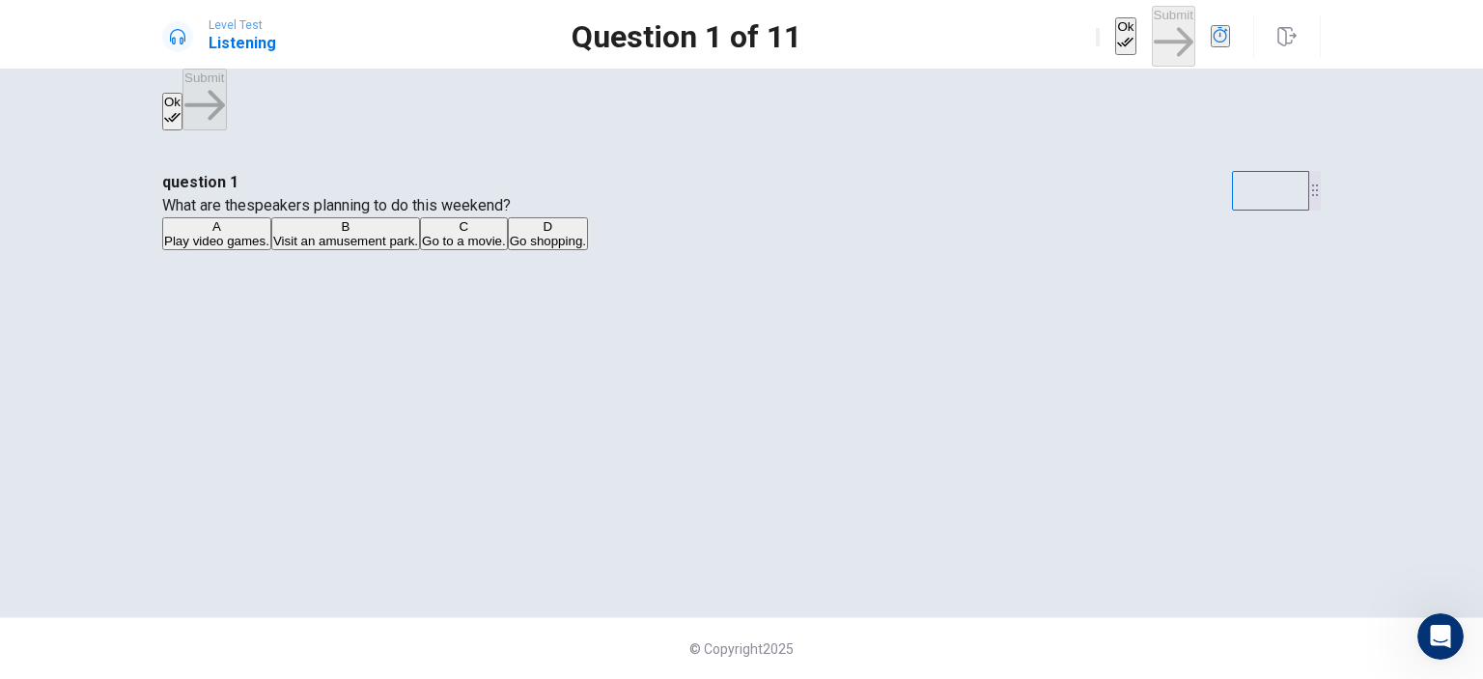
click at [1115, 26] on button "Ok" at bounding box center [1125, 36] width 20 height 38
click at [1152, 41] on button "Submit" at bounding box center [1173, 36] width 43 height 61
click at [1111, 41] on div "Ok Submit" at bounding box center [1163, 36] width 134 height 61
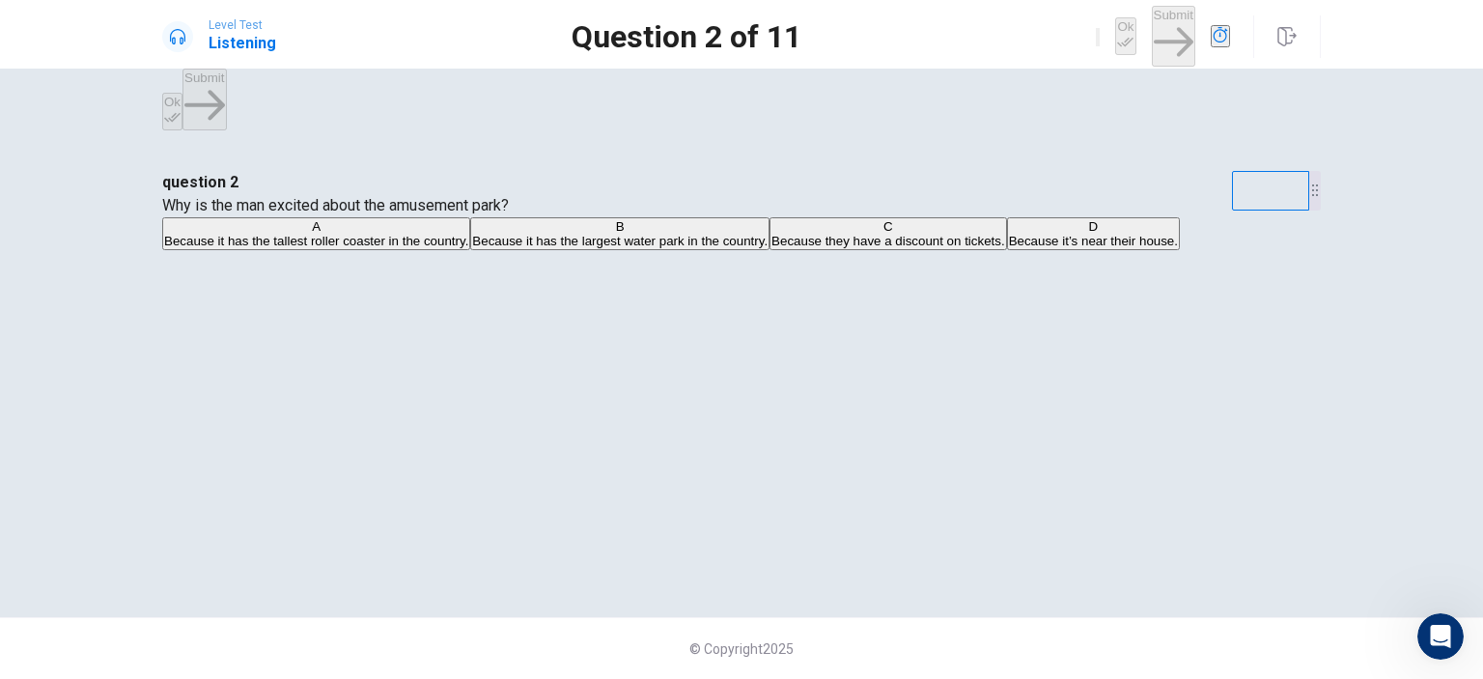
click at [1111, 41] on div "Ok Submit" at bounding box center [1163, 36] width 134 height 61
drag, startPoint x: 590, startPoint y: 306, endPoint x: 643, endPoint y: 273, distance: 62.4
click at [468, 248] on span "Because it has the tallest roller coaster in the country." at bounding box center [316, 241] width 304 height 14
click at [470, 250] on button "A Because it has the tallest roller coaster in the country." at bounding box center [316, 233] width 308 height 33
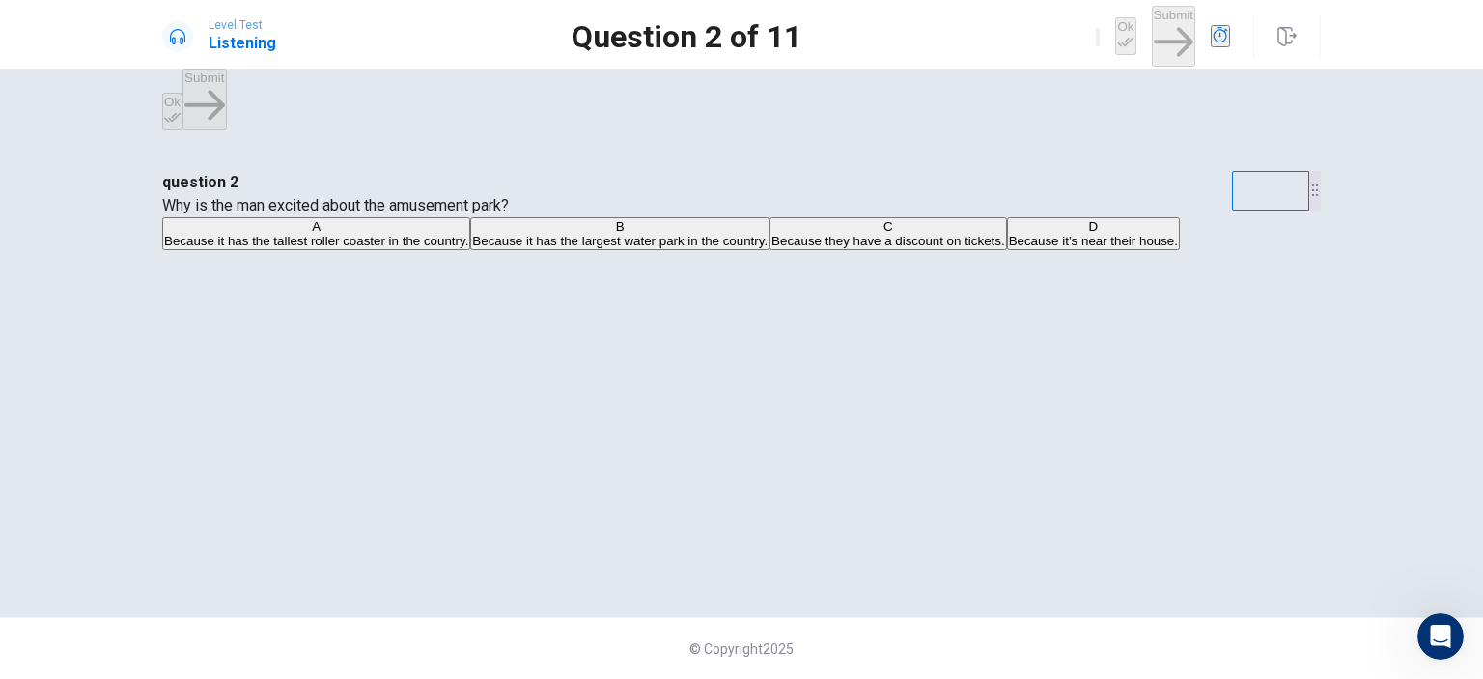
click at [470, 250] on button "A Because it has the tallest roller coaster in the country." at bounding box center [316, 233] width 308 height 33
click at [568, 252] on div "question 2 Why is the man excited about the amusement park? A Because it has th…" at bounding box center [741, 211] width 1158 height 81
click at [470, 250] on button "A Because it has the tallest roller coaster in the country." at bounding box center [316, 233] width 308 height 33
click at [468, 248] on span "Because it has the tallest roller coaster in the country." at bounding box center [316, 241] width 304 height 14
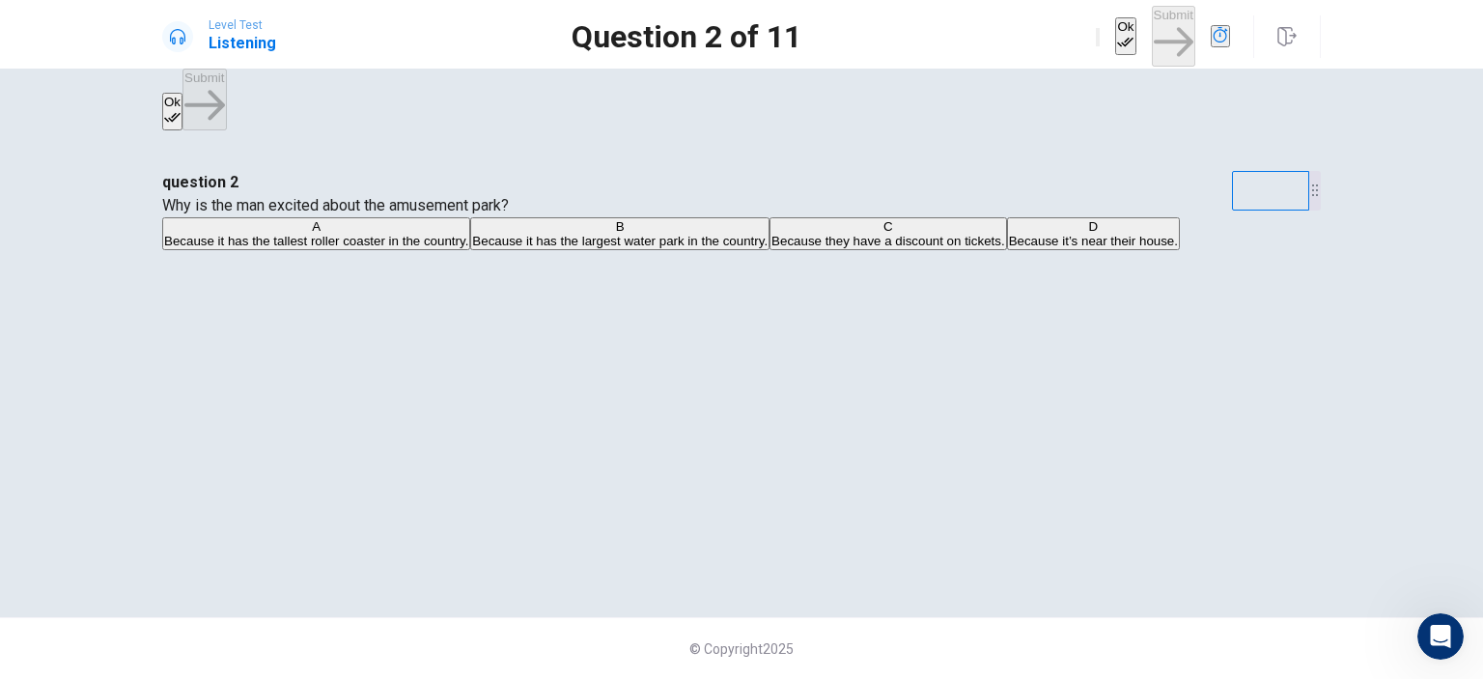
click at [470, 250] on button "A Because it has the tallest roller coaster in the country." at bounding box center [316, 233] width 308 height 33
click at [769, 250] on button "B Because it has the largest water park in the country." at bounding box center [619, 233] width 299 height 33
click at [767, 248] on span "Because it has the largest water park in the country." at bounding box center [619, 241] width 295 height 14
click at [769, 250] on button "B Because it has the largest water park in the country." at bounding box center [619, 233] width 299 height 33
click at [780, 250] on button "C Because they have a discount on tickets." at bounding box center [887, 233] width 237 height 33
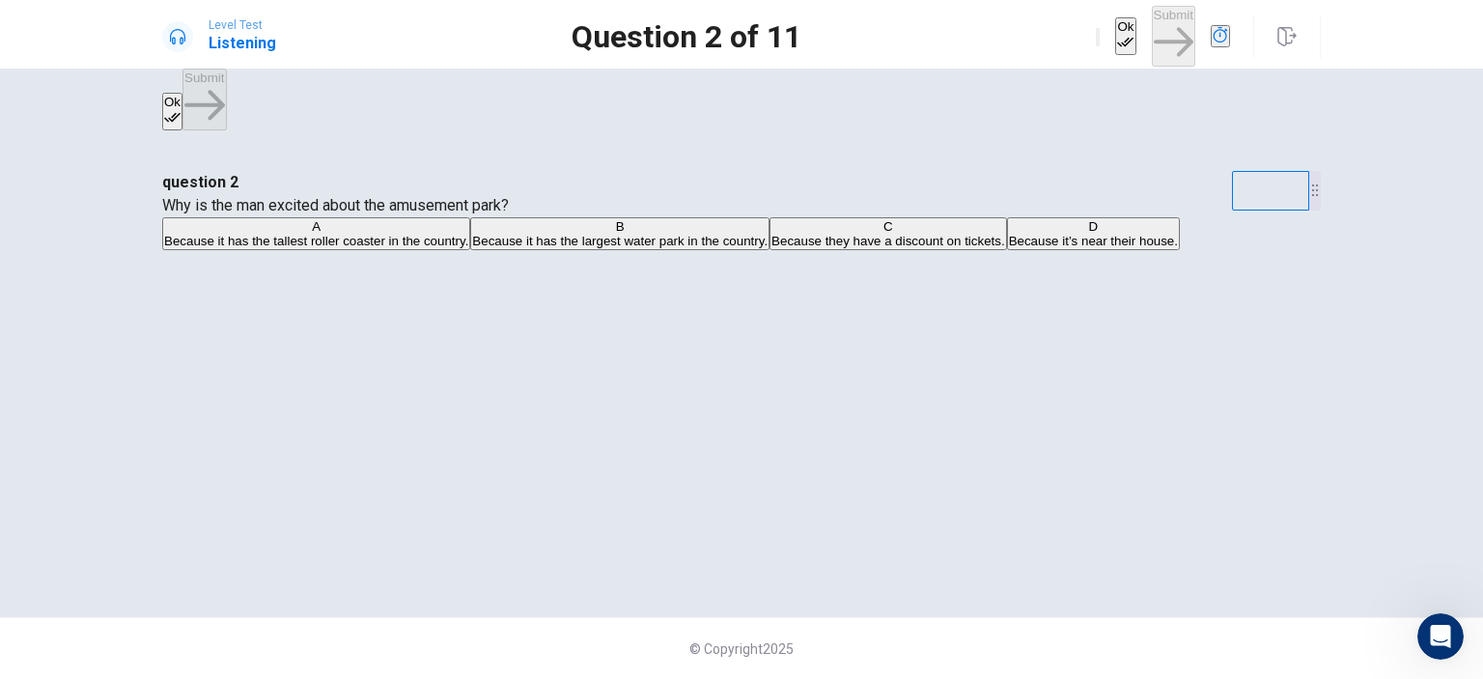
click at [778, 252] on div "A Because it has the tallest roller coaster in the country. B Because it has th…" at bounding box center [741, 234] width 1158 height 35
click at [1007, 250] on button "D Because it’s near their house." at bounding box center [1093, 233] width 173 height 33
click at [800, 252] on div "question 2 Why is the man excited about the amusement park? A Because it has th…" at bounding box center [741, 211] width 1158 height 81
click at [799, 252] on div "question 2 Why is the man excited about the amusement park? A Because it has th…" at bounding box center [741, 211] width 1158 height 81
click at [764, 252] on div "question 2 Why is the man excited about the amusement park? A Because it has th…" at bounding box center [741, 211] width 1158 height 81
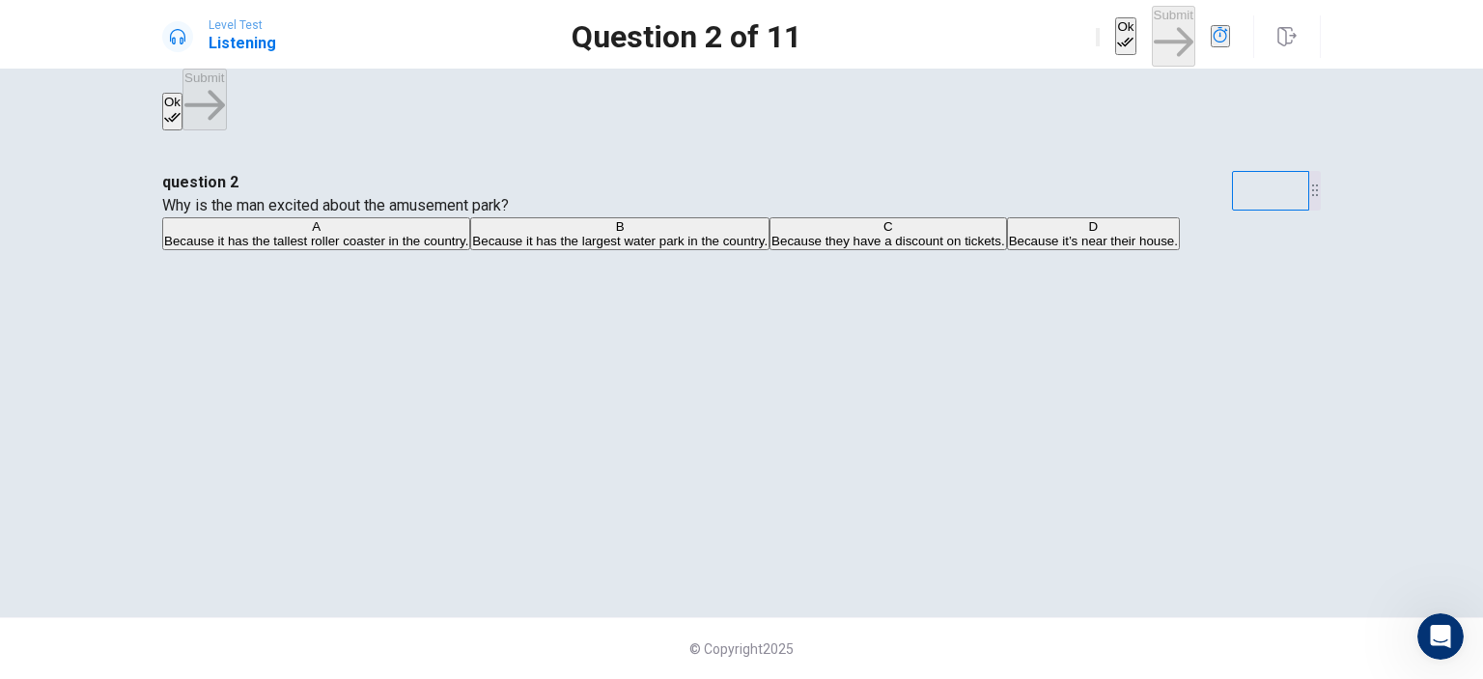
click at [769, 250] on button "C Because they have a discount on tickets." at bounding box center [887, 233] width 237 height 33
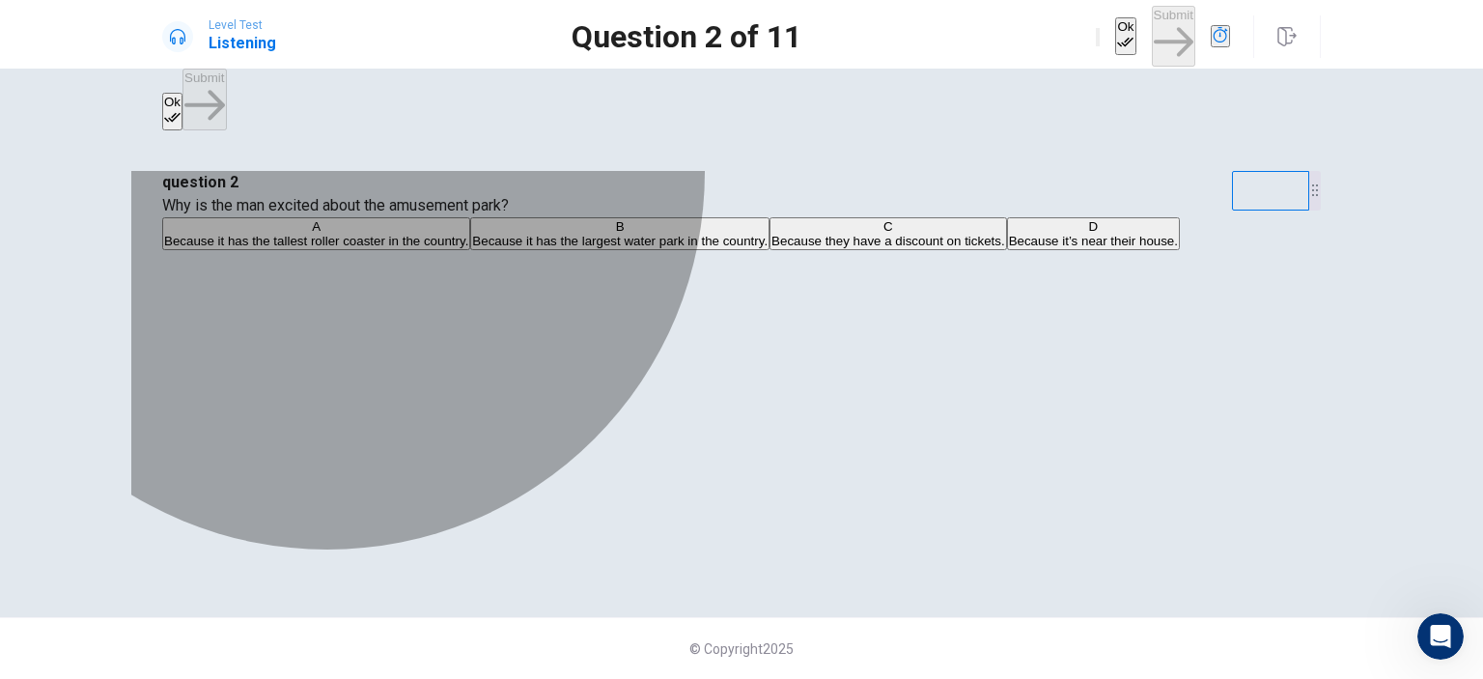
click at [769, 250] on button "C Because they have a discount on tickets." at bounding box center [887, 233] width 237 height 33
click at [669, 250] on button "B Because it has the largest water park in the country." at bounding box center [619, 233] width 299 height 33
click at [724, 248] on span "Because it has the largest water park in the country." at bounding box center [619, 241] width 295 height 14
click at [738, 248] on span "Because it has the largest water park in the country." at bounding box center [619, 241] width 295 height 14
click at [748, 248] on span "Because it has the largest water park in the country." at bounding box center [619, 241] width 295 height 14
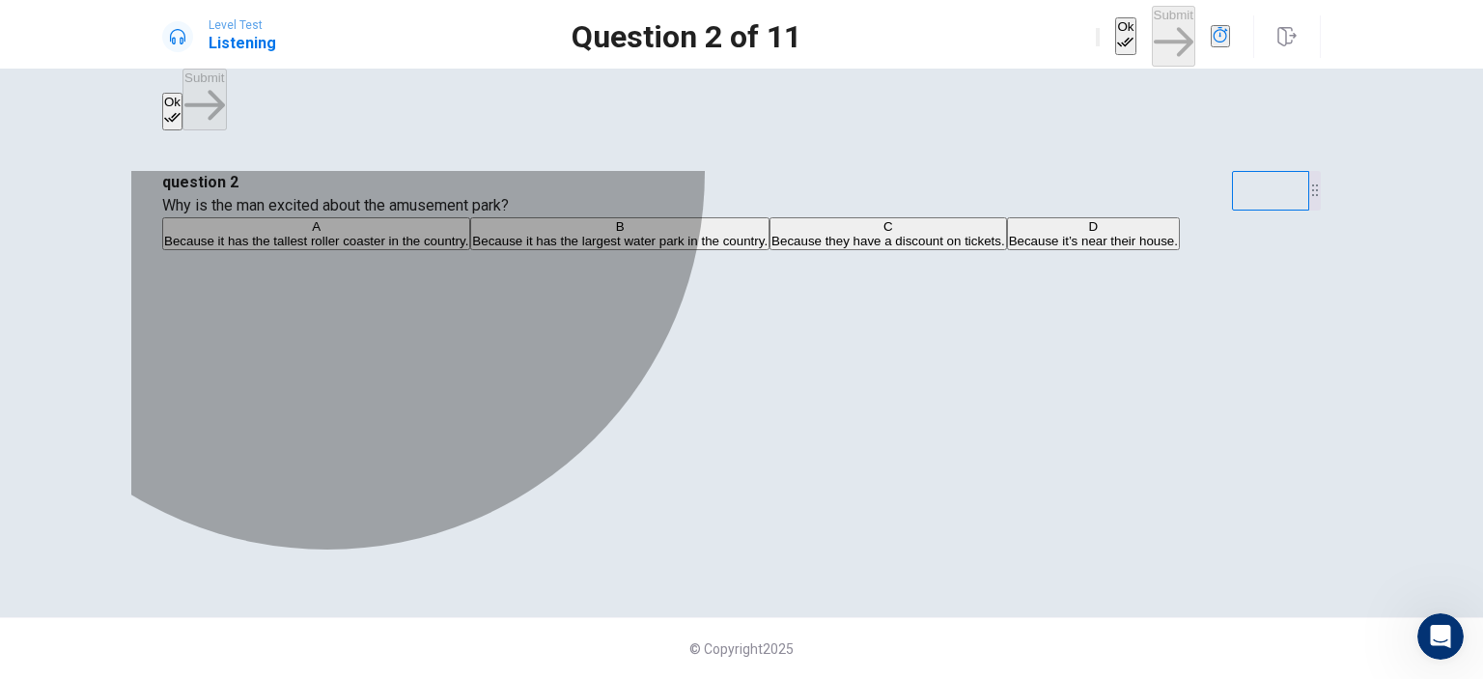
click at [749, 248] on span "Because it has the largest water park in the country." at bounding box center [619, 241] width 295 height 14
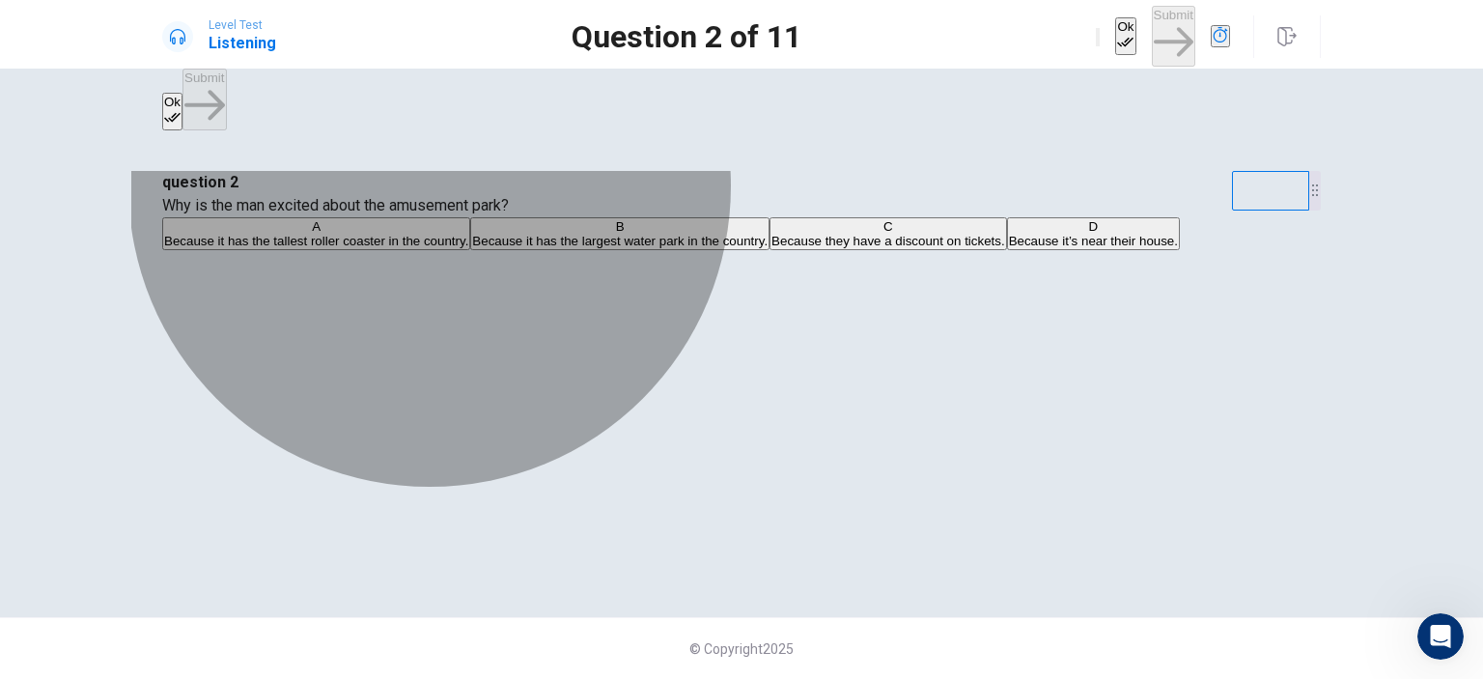
click at [749, 248] on span "Because it has the largest water park in the country." at bounding box center [619, 241] width 295 height 14
click at [760, 248] on span "Because it has the largest water park in the country." at bounding box center [619, 241] width 295 height 14
click at [768, 250] on button "B Because it has the largest water park in the country." at bounding box center [619, 233] width 299 height 33
click at [774, 248] on span "Because they have a discount on tickets." at bounding box center [888, 241] width 234 height 14
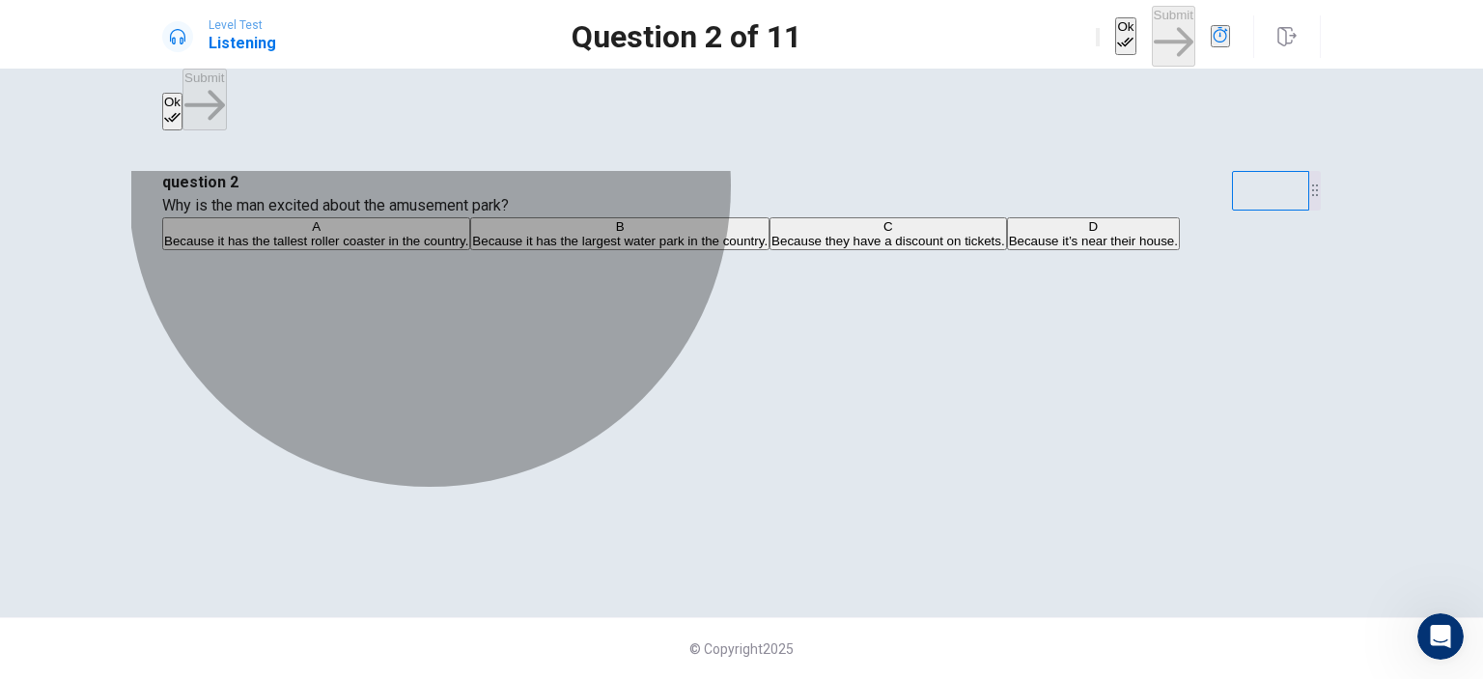
click at [1007, 250] on button "D Because it’s near their house." at bounding box center [1093, 233] width 173 height 33
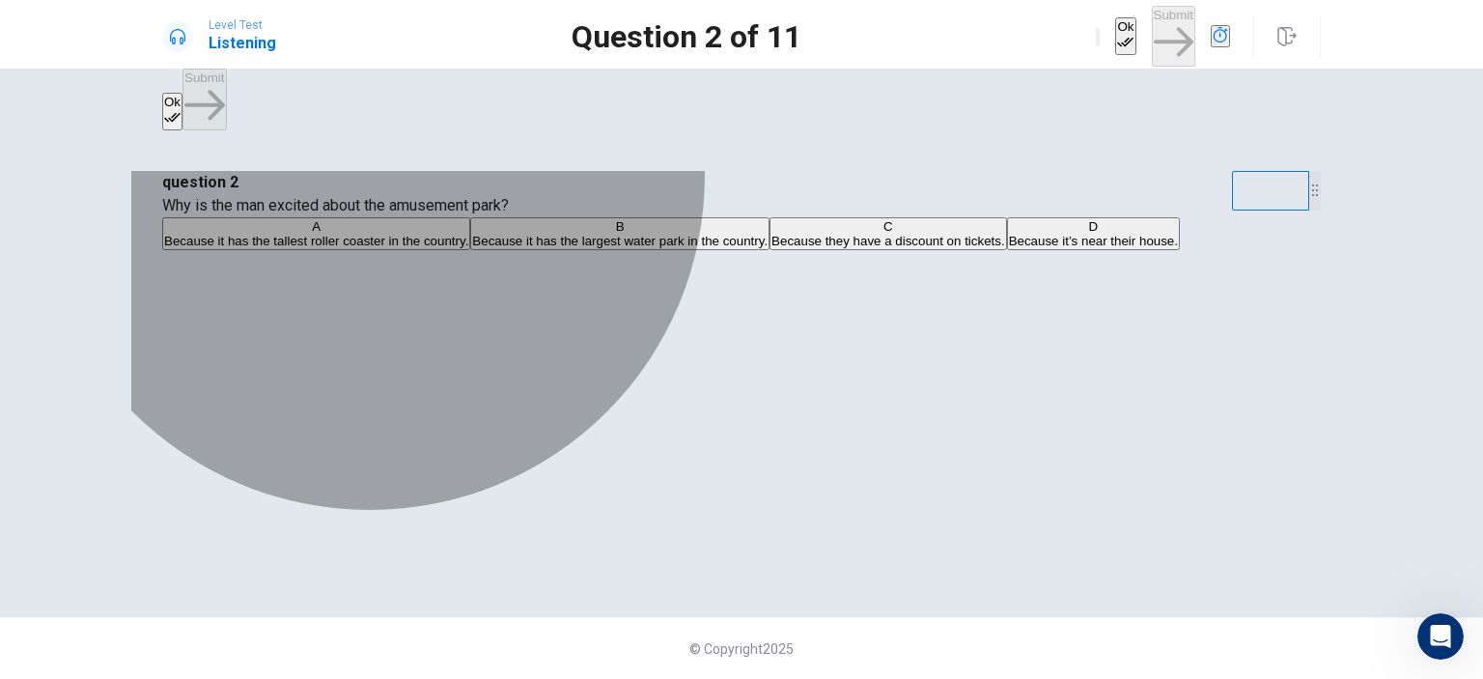
drag, startPoint x: 682, startPoint y: 413, endPoint x: 669, endPoint y: 361, distance: 53.8
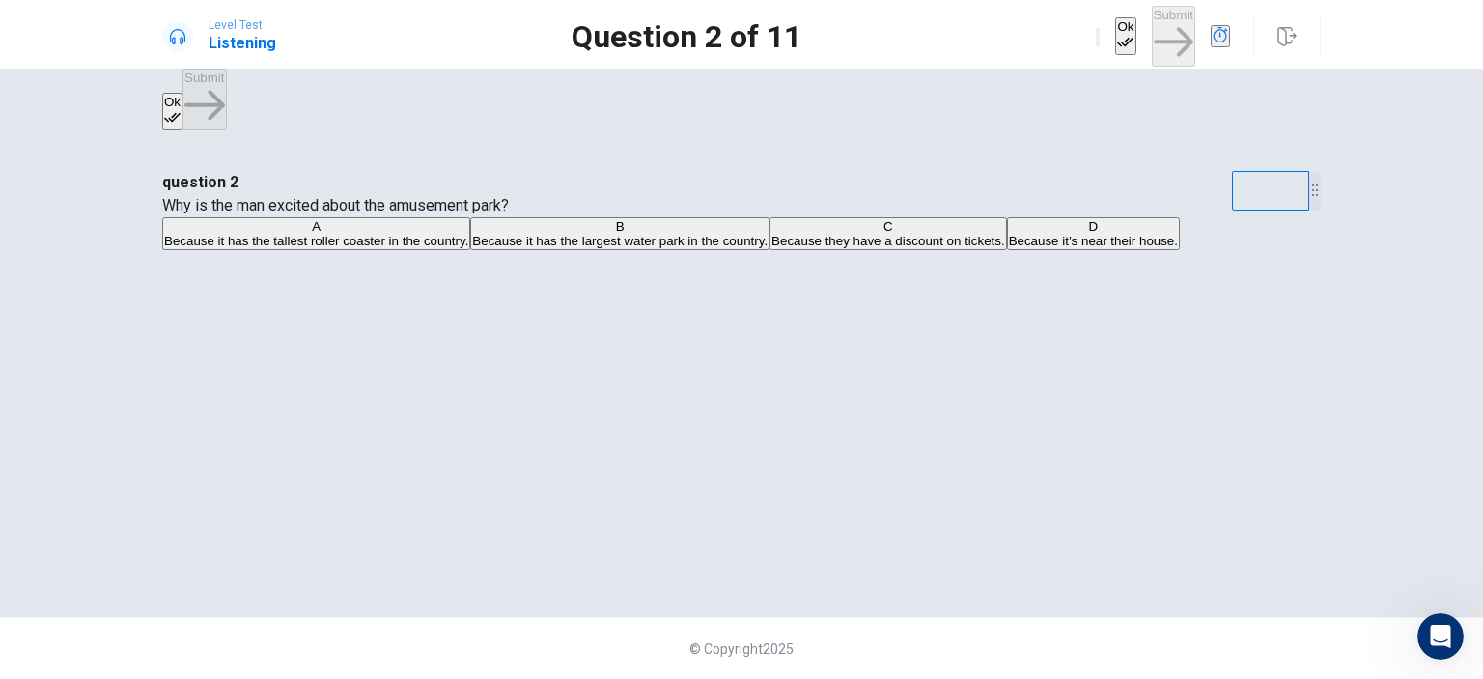
click at [689, 248] on span "Because it has the largest water park in the country." at bounding box center [619, 241] width 295 height 14
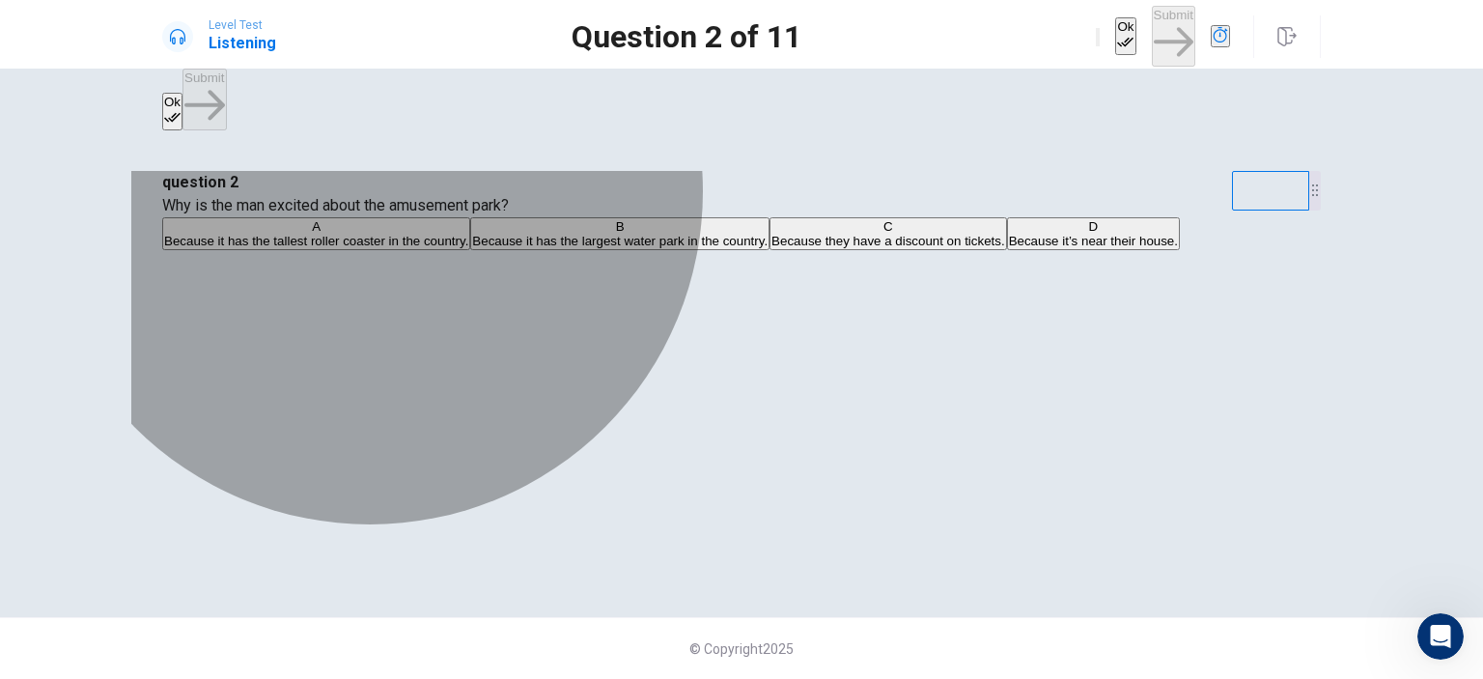
click at [689, 248] on span "Because it has the largest water park in the country." at bounding box center [619, 241] width 295 height 14
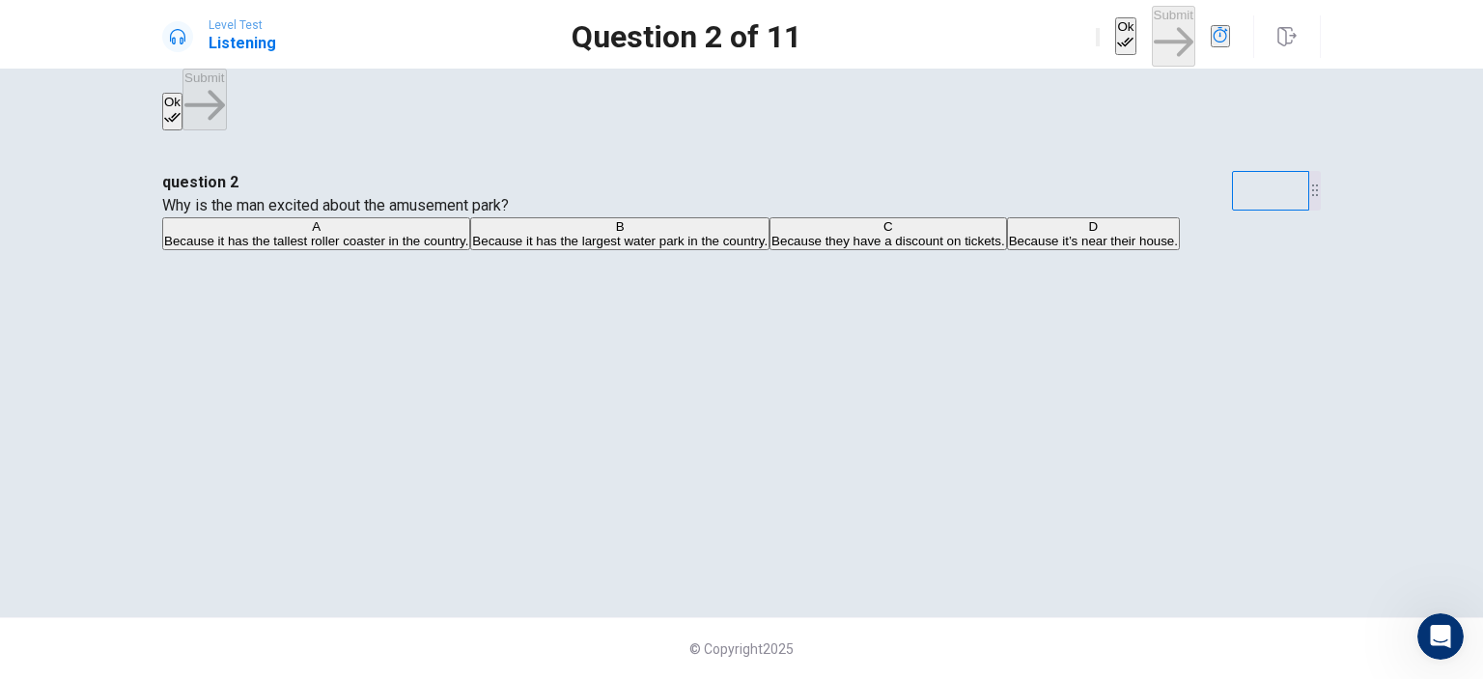
click at [691, 248] on span "Because it has the largest water park in the country." at bounding box center [619, 241] width 295 height 14
click at [697, 248] on span "Because it has the largest water park in the country." at bounding box center [619, 241] width 295 height 14
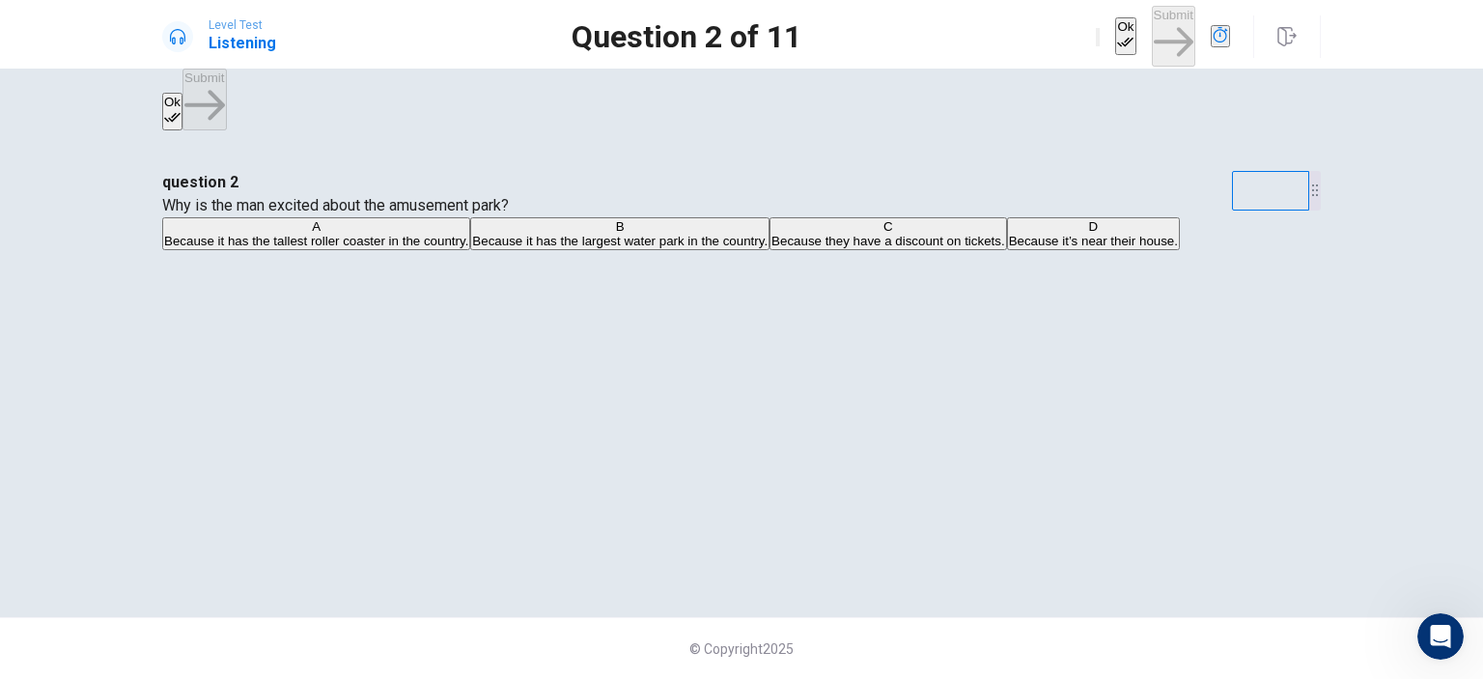
click at [697, 248] on span "Because it has the largest water park in the country." at bounding box center [619, 241] width 295 height 14
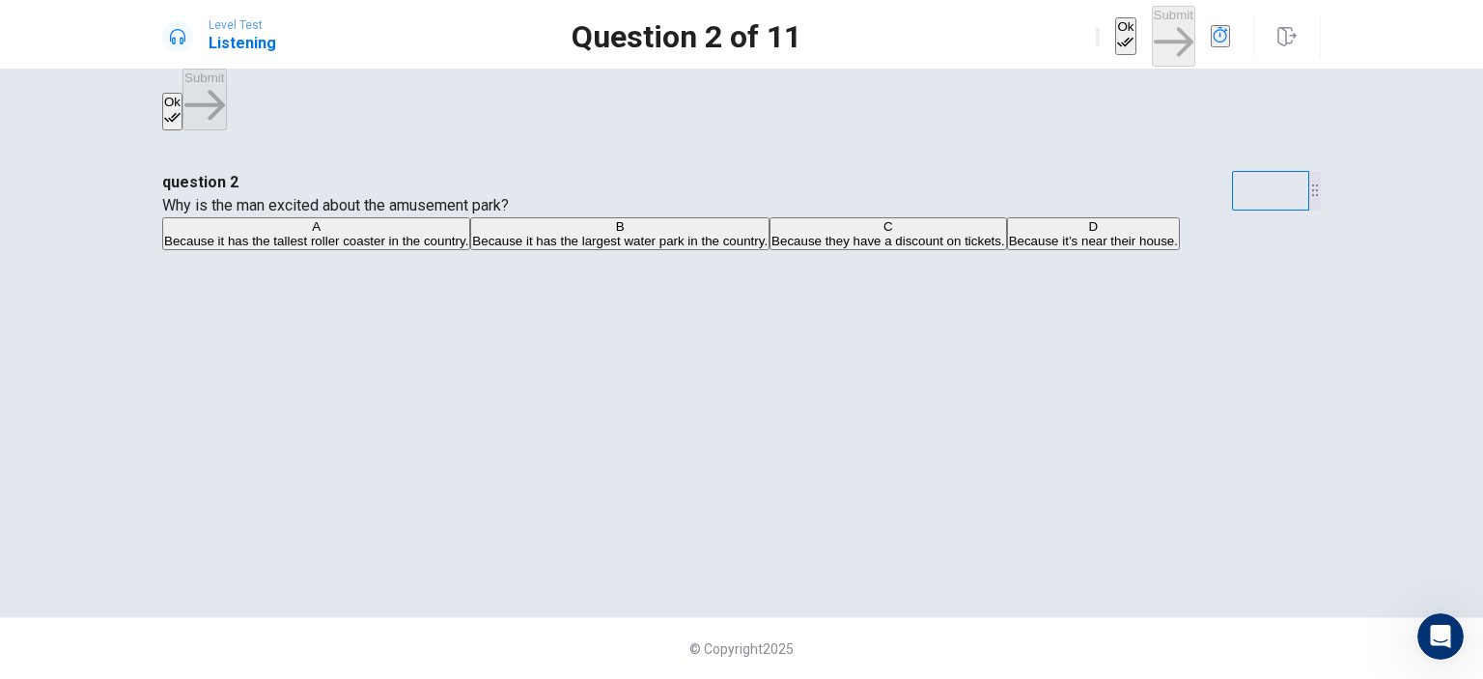
click at [697, 248] on span "Because it has the largest water park in the country." at bounding box center [619, 241] width 295 height 14
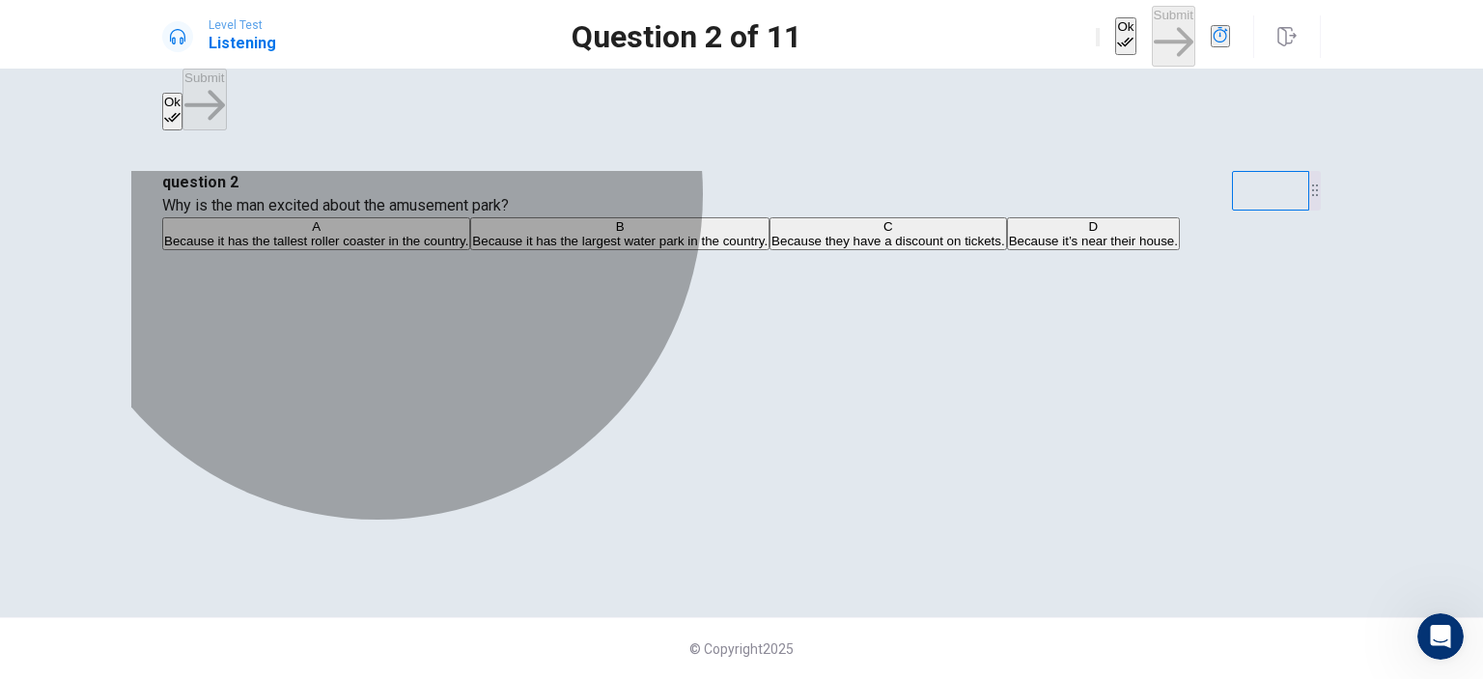
click at [697, 248] on span "Because it has the largest water park in the country." at bounding box center [619, 241] width 295 height 14
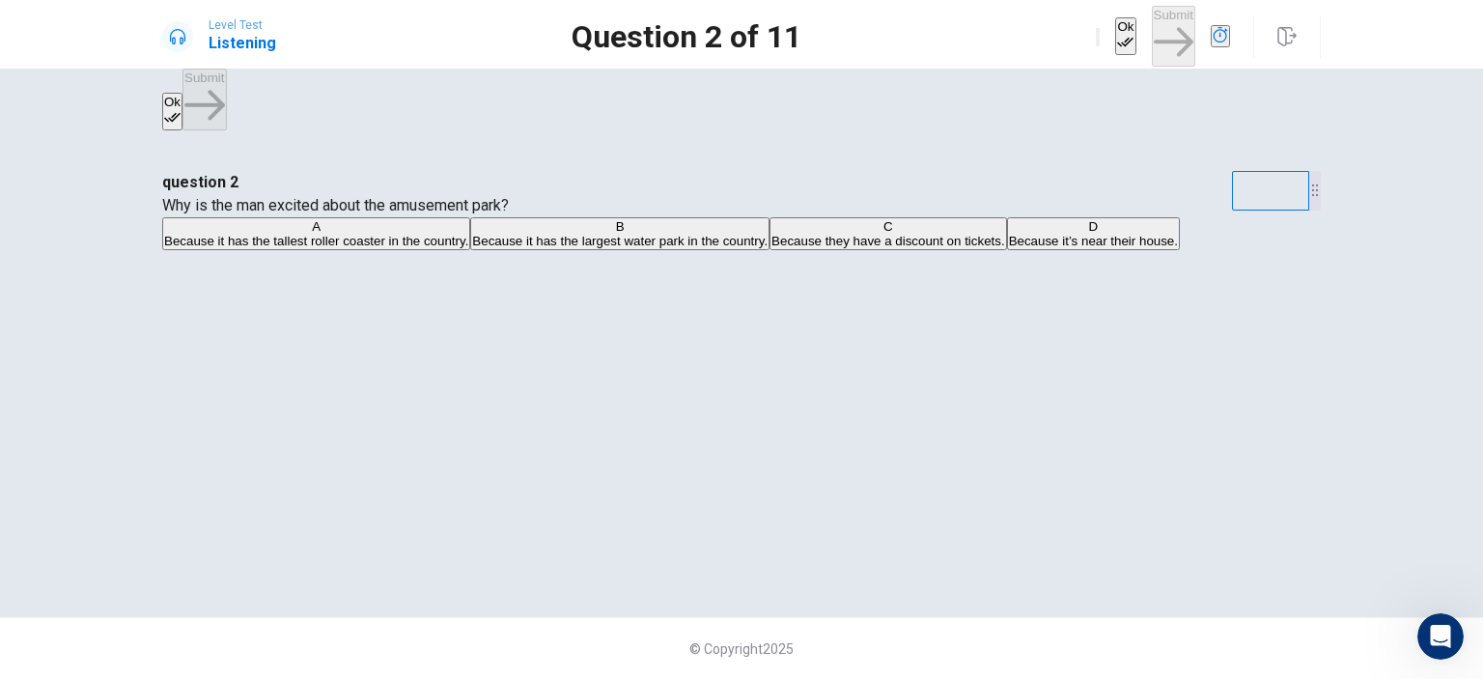
click at [697, 248] on span "Because it has the largest water park in the country." at bounding box center [619, 241] width 295 height 14
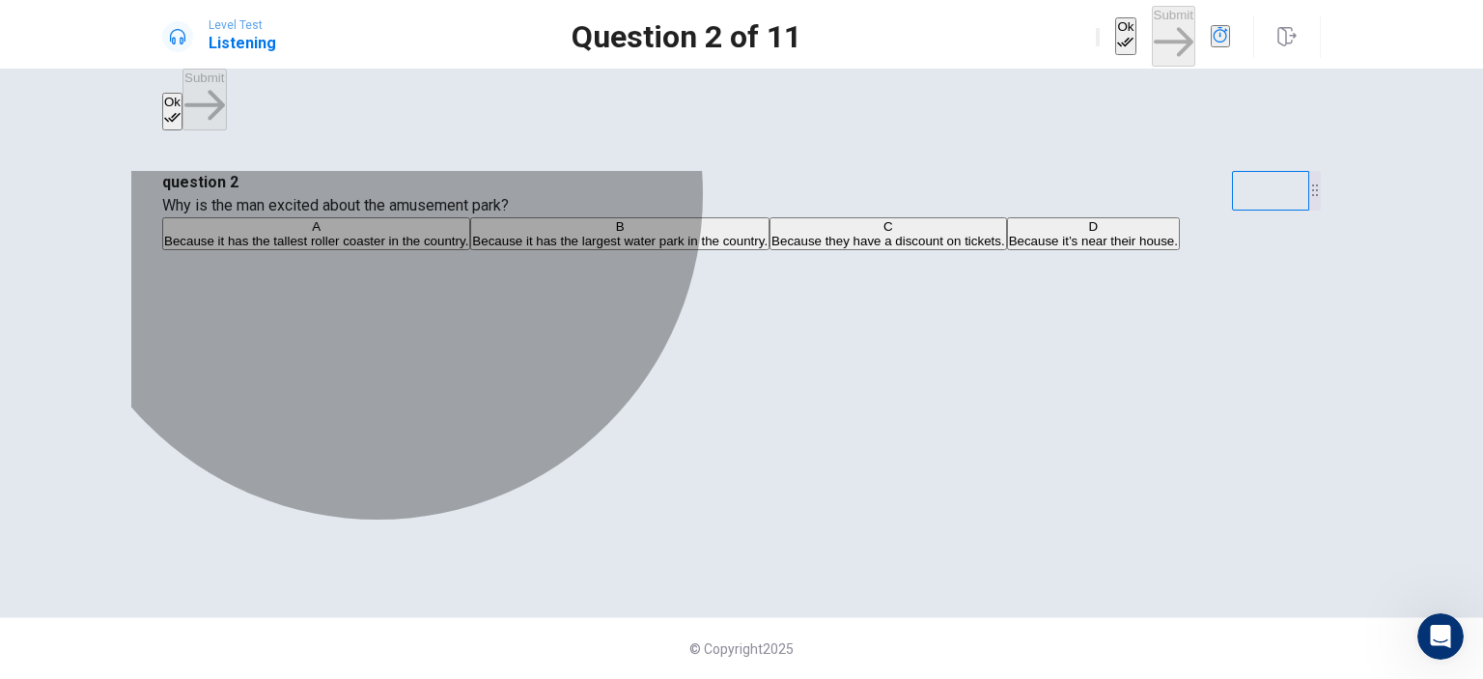
click at [697, 248] on span "Because it has the largest water park in the country." at bounding box center [619, 241] width 295 height 14
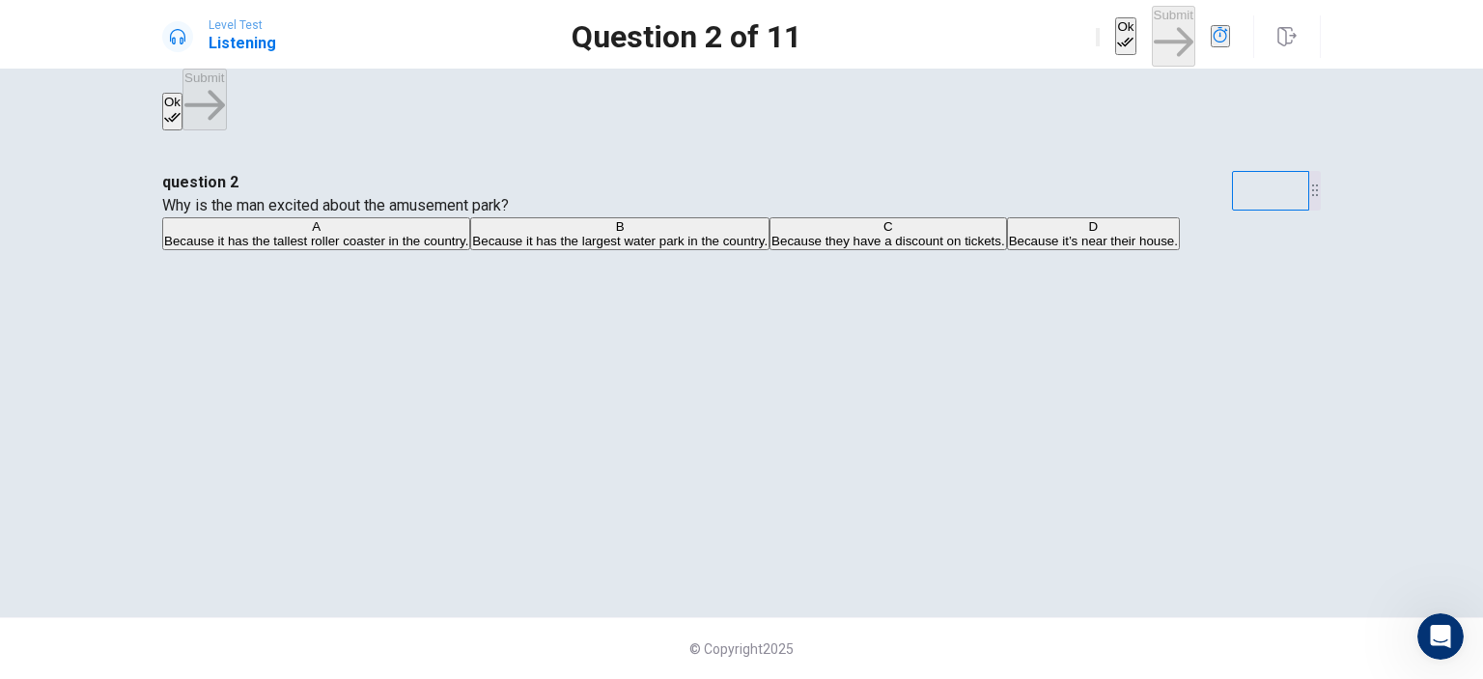
click at [697, 248] on span "Because it has the largest water park in the country." at bounding box center [619, 241] width 295 height 14
drag, startPoint x: 697, startPoint y: 349, endPoint x: 710, endPoint y: 339, distance: 17.2
click at [702, 248] on span "Because it has the largest water park in the country." at bounding box center [619, 241] width 295 height 14
click at [468, 248] on span "Because it has the tallest roller coaster in the country." at bounding box center [316, 241] width 304 height 14
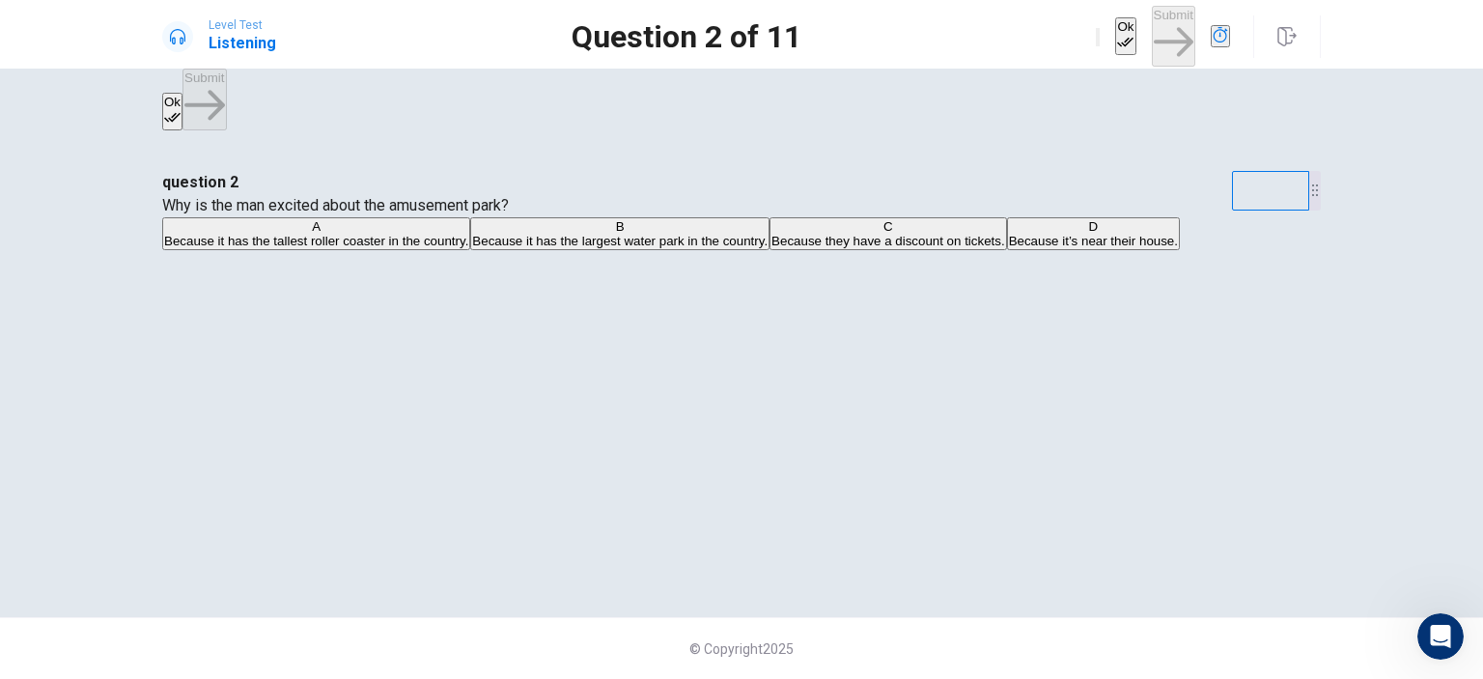
click at [468, 248] on span "Because it has the tallest roller coaster in the country." at bounding box center [316, 241] width 304 height 14
click at [857, 219] on div "question 2 Why is the man excited about the amusement park? A Because it has th…" at bounding box center [741, 211] width 1158 height 81
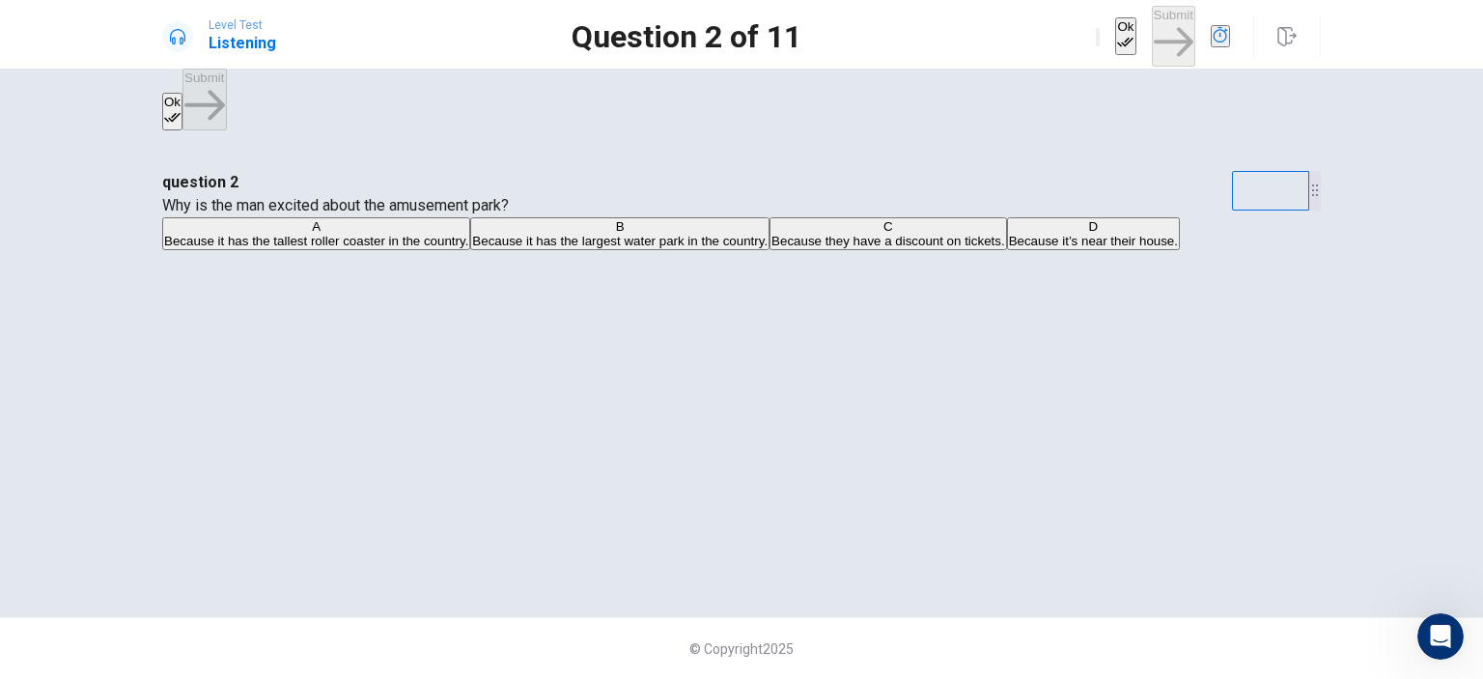
click at [1133, 12] on div "Ok Submit" at bounding box center [1208, 36] width 225 height 61
click at [1131, 25] on div "Ok Submit" at bounding box center [1163, 36] width 134 height 61
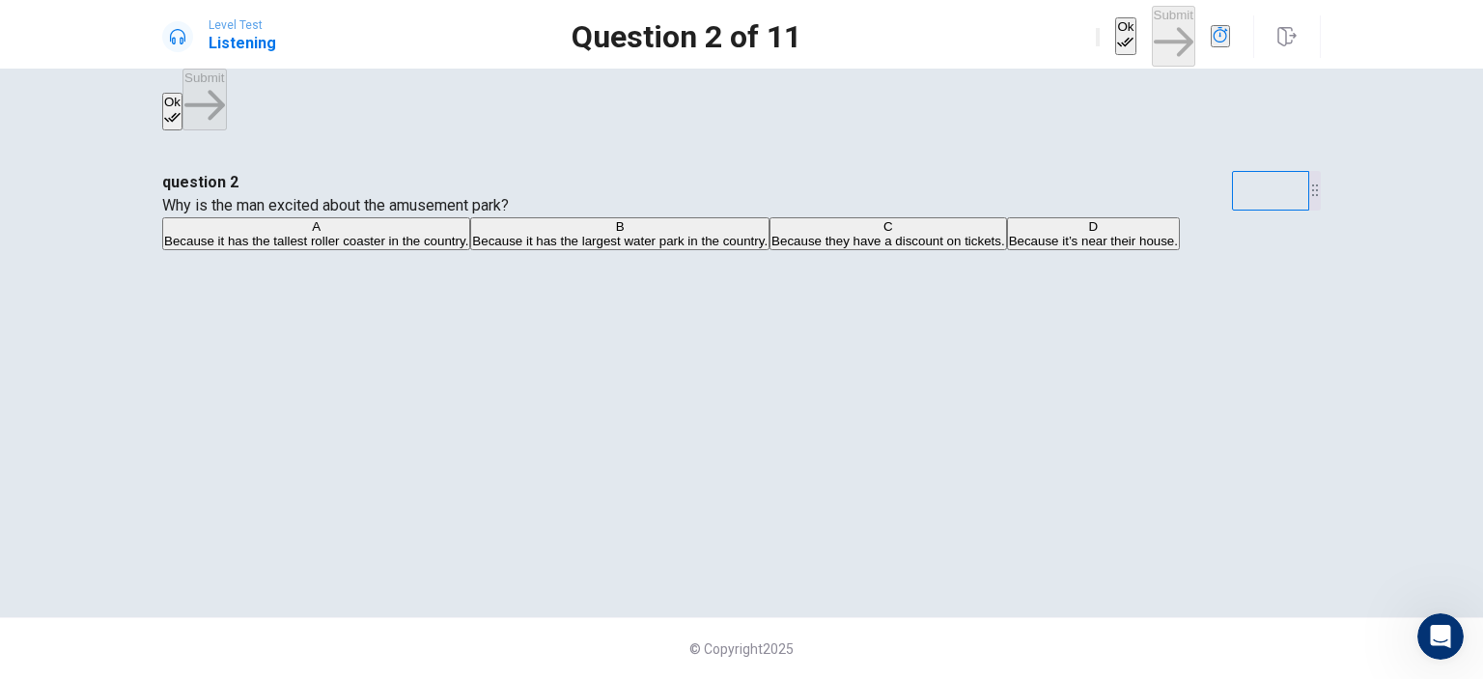
click at [1131, 25] on div "Ok Submit" at bounding box center [1163, 36] width 134 height 61
click at [470, 250] on button "A Because it has the tallest roller coaster in the country." at bounding box center [316, 233] width 308 height 33
click at [769, 250] on button "B Because it has the largest water park in the country." at bounding box center [619, 233] width 299 height 33
click at [470, 250] on button "A Because it has the tallest roller coaster in the country." at bounding box center [316, 233] width 308 height 33
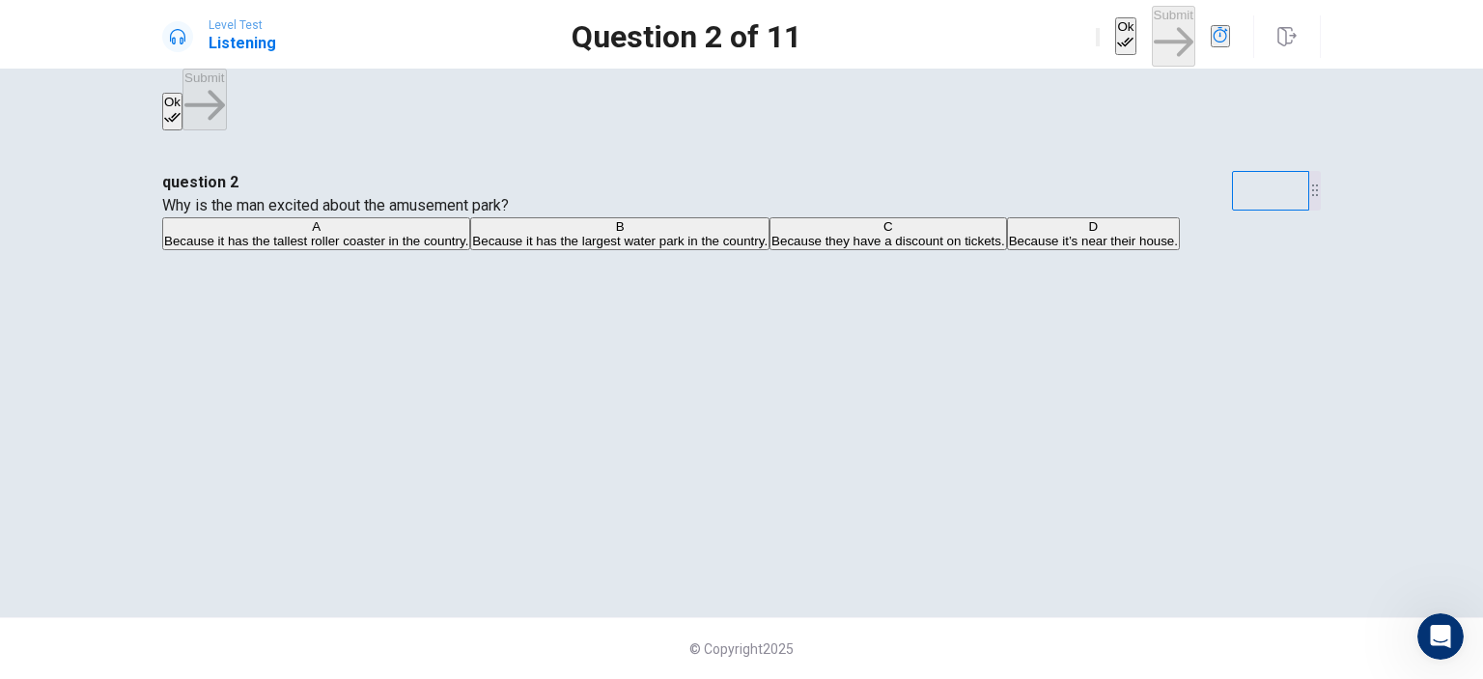
click at [1121, 42] on div "Ok Submit" at bounding box center [1163, 36] width 134 height 61
click at [1121, 38] on div "Ok Submit" at bounding box center [1163, 36] width 134 height 61
drag, startPoint x: 1121, startPoint y: 38, endPoint x: 1299, endPoint y: -22, distance: 188.3
click at [1299, 0] on html "This site uses cookies, as explained in our Privacy Policy . If you agree to th…" at bounding box center [741, 339] width 1483 height 679
drag, startPoint x: 1186, startPoint y: 199, endPoint x: 1162, endPoint y: 321, distance: 124.9
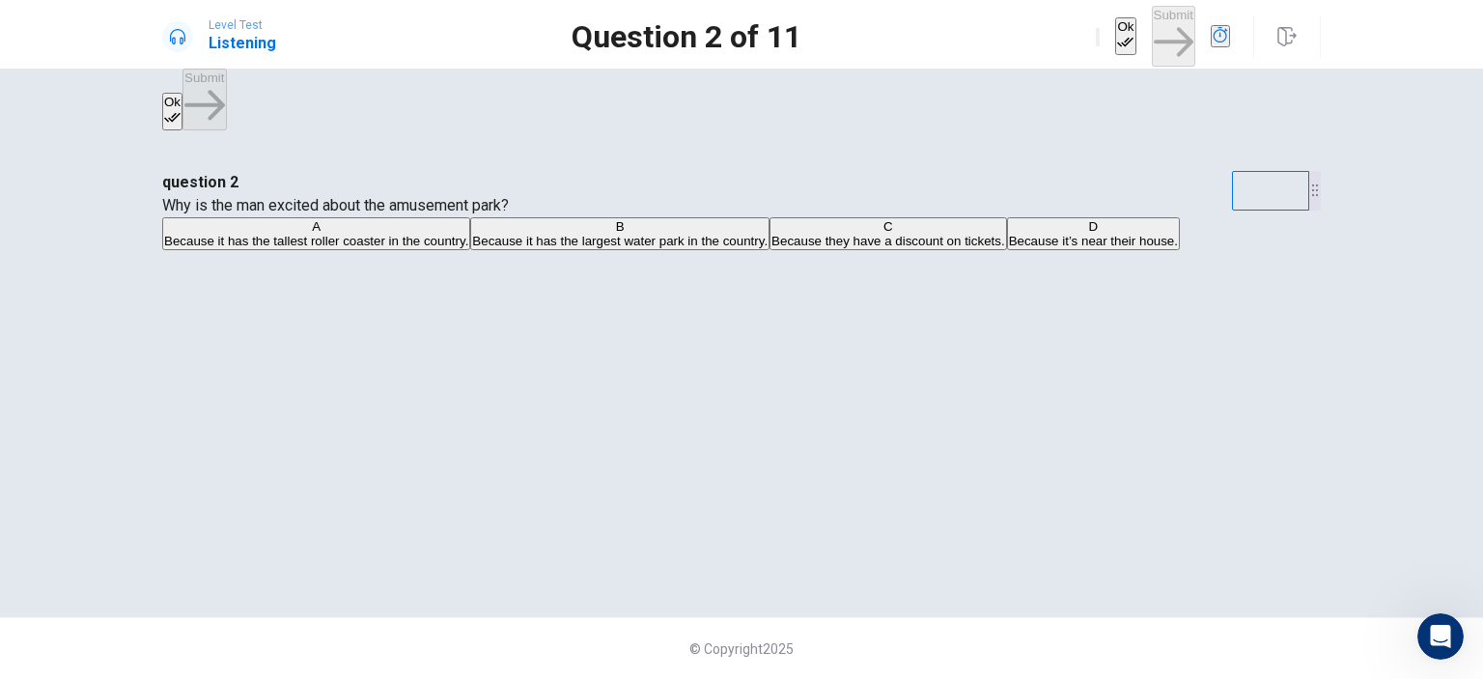
click at [1172, 252] on div "question 2 Why is the man excited about the amusement park? A Because it has th…" at bounding box center [741, 211] width 1158 height 81
click at [1158, 252] on div "question 2 Why is the man excited about the amusement park? A Because it has th…" at bounding box center [741, 211] width 1158 height 81
click at [1154, 252] on div "question 2 Why is the man excited about the amusement park? A Because it has th…" at bounding box center [741, 211] width 1158 height 81
drag, startPoint x: 726, startPoint y: 347, endPoint x: 660, endPoint y: 331, distance: 67.4
click at [648, 250] on button "B Because it has the largest water park in the country." at bounding box center [619, 233] width 299 height 33
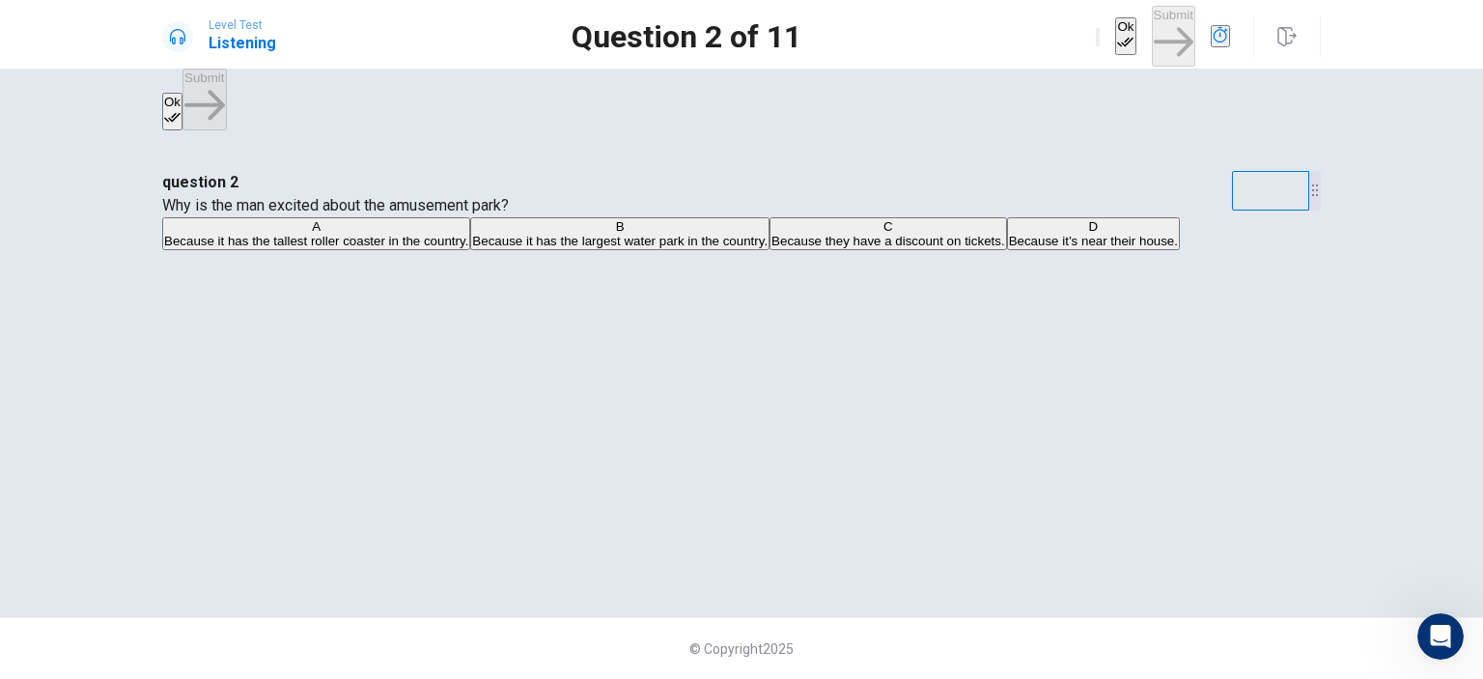
click at [468, 248] on span "Because it has the tallest roller coaster in the country." at bounding box center [316, 241] width 304 height 14
drag, startPoint x: 1048, startPoint y: 109, endPoint x: 1043, endPoint y: 49, distance: 60.1
click at [1064, 59] on div "Level Test Listening Question 2 of 11 Ok Submit Question 2 of 11 00:09:27 Ok Su…" at bounding box center [741, 339] width 1483 height 679
click at [1115, 42] on button "Ok" at bounding box center [1125, 36] width 20 height 38
click at [1096, 28] on div "Ok Submit" at bounding box center [1163, 36] width 134 height 61
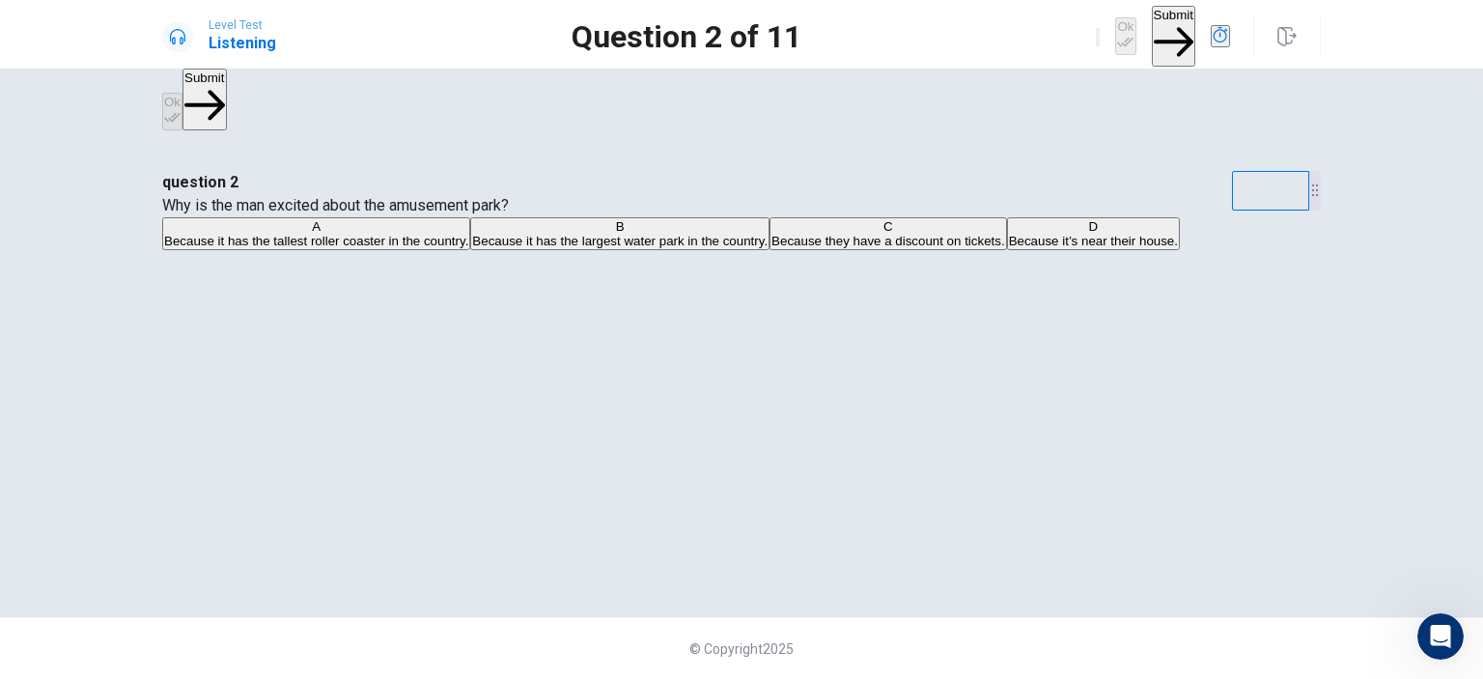
click at [1096, 28] on div "Ok Submit" at bounding box center [1163, 36] width 134 height 61
click at [1096, 27] on div "Ok Submit" at bounding box center [1163, 36] width 134 height 61
click at [1096, 28] on div "Ok Submit" at bounding box center [1163, 36] width 134 height 61
click at [1096, 29] on div "Ok Submit" at bounding box center [1163, 36] width 134 height 61
click at [1096, 32] on div "Ok Submit" at bounding box center [1163, 36] width 134 height 61
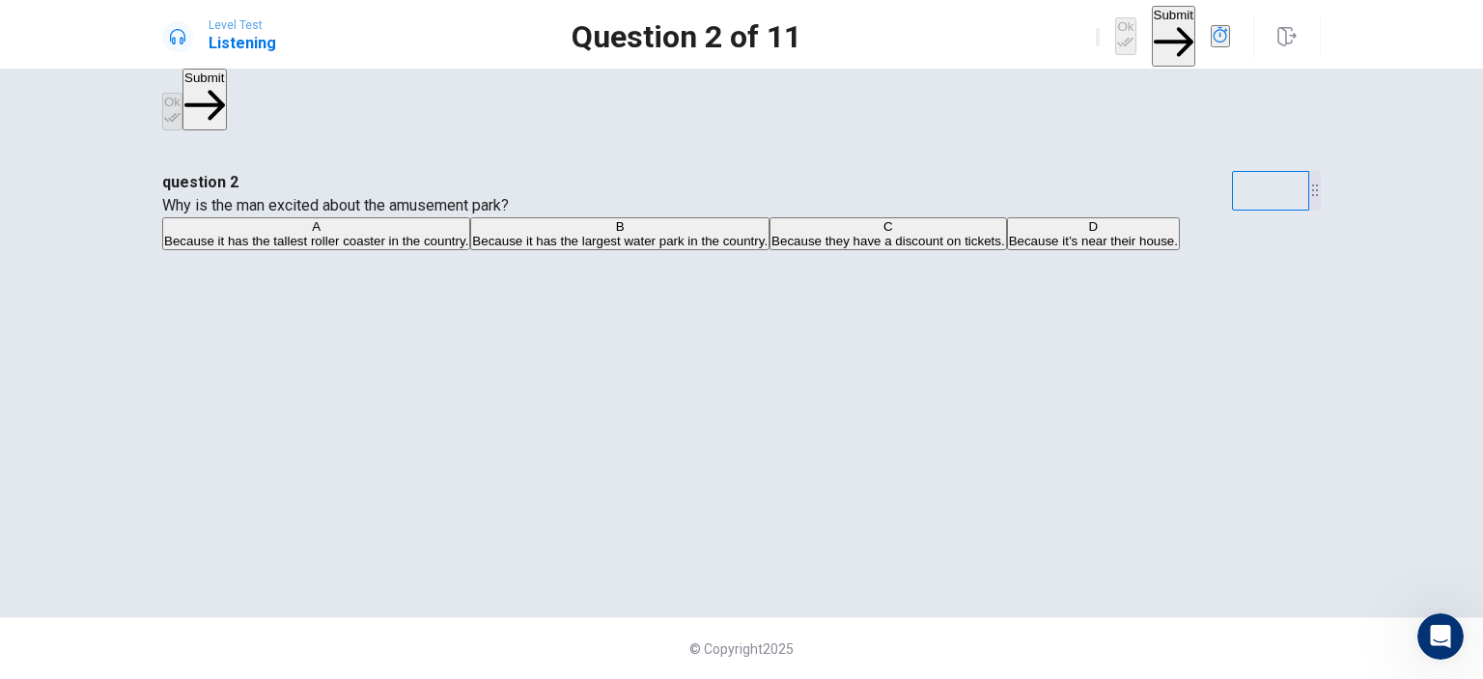
click at [1154, 37] on icon "button" at bounding box center [1174, 42] width 40 height 40
click at [1150, 37] on div "Ok Submit" at bounding box center [1163, 36] width 134 height 61
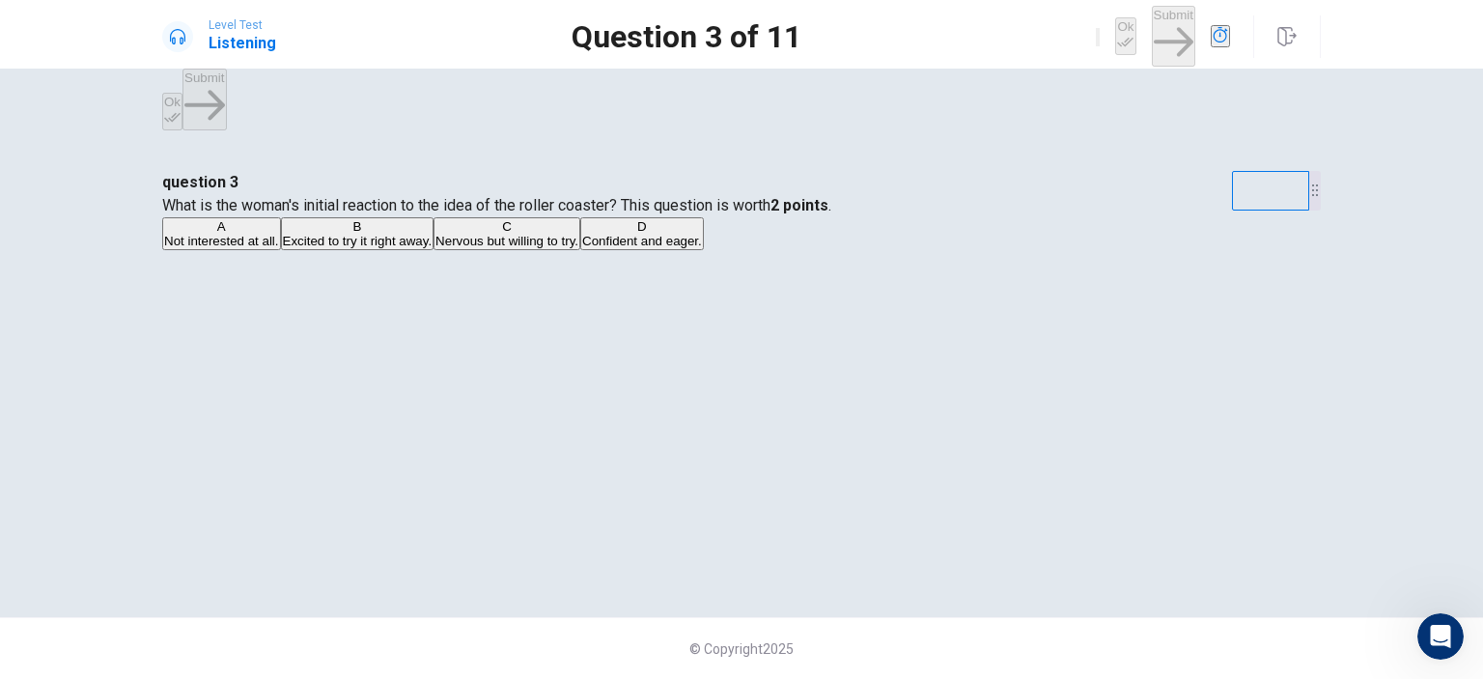
click at [1150, 37] on div "Ok Submit" at bounding box center [1163, 36] width 134 height 61
click at [1104, 171] on div "question 3 What is the woman's initial reaction to the idea of the roller coast…" at bounding box center [741, 211] width 1158 height 81
click at [281, 250] on button "A Not interested at all." at bounding box center [221, 233] width 119 height 33
click at [534, 252] on div "question 3 What is the woman's initial reaction to the idea of the roller coast…" at bounding box center [741, 211] width 1158 height 81
drag, startPoint x: 560, startPoint y: 247, endPoint x: 602, endPoint y: 242, distance: 42.7
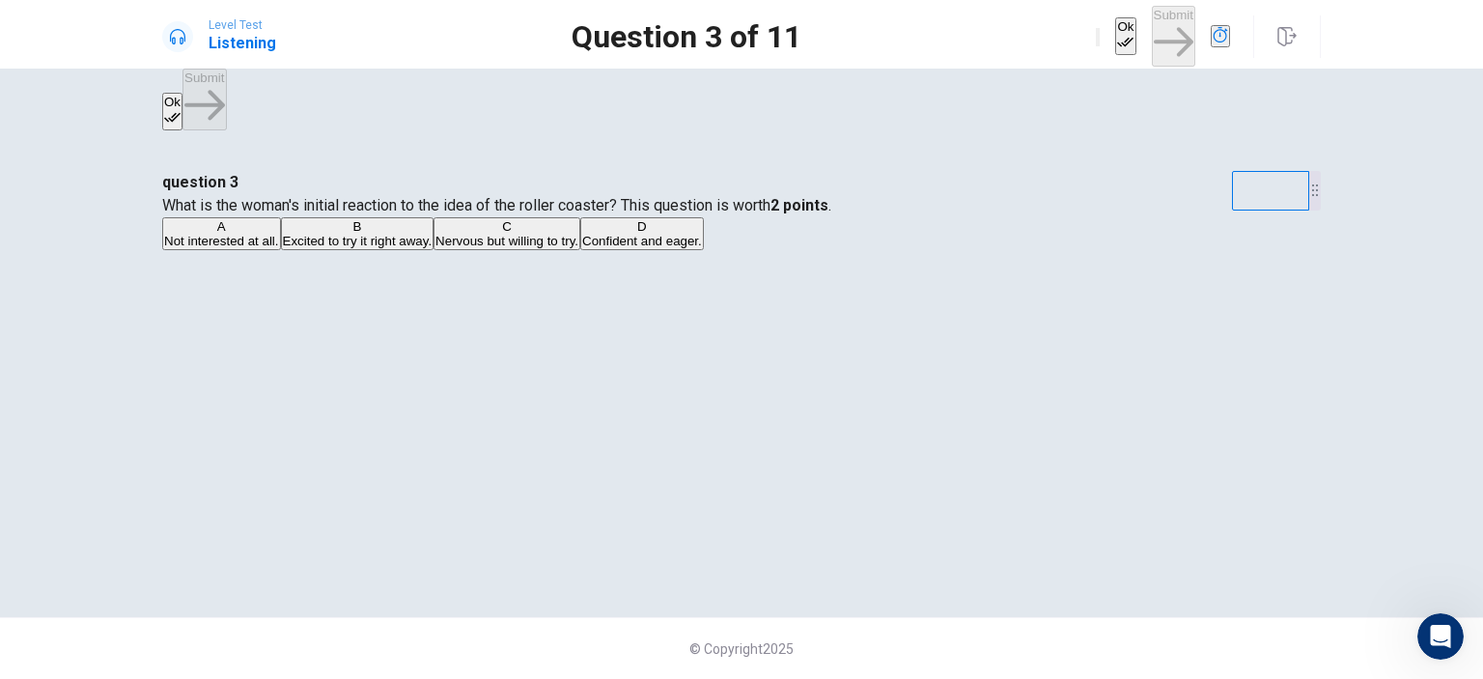
click at [595, 214] on span "What is the woman's initial reaction to the idea of the roller coaster? This qu…" at bounding box center [496, 205] width 669 height 18
click at [1038, 252] on div "question 3 What is the woman's initial reaction to the idea of the roller coast…" at bounding box center [741, 211] width 1158 height 81
drag, startPoint x: 1059, startPoint y: 344, endPoint x: 1099, endPoint y: 323, distance: 44.5
click at [1066, 252] on div "question 3 What is the woman's initial reaction to the idea of the roller coast…" at bounding box center [741, 211] width 1158 height 81
click at [1093, 252] on div "question 3 What is the woman's initial reaction to the idea of the roller coast…" at bounding box center [741, 211] width 1158 height 81
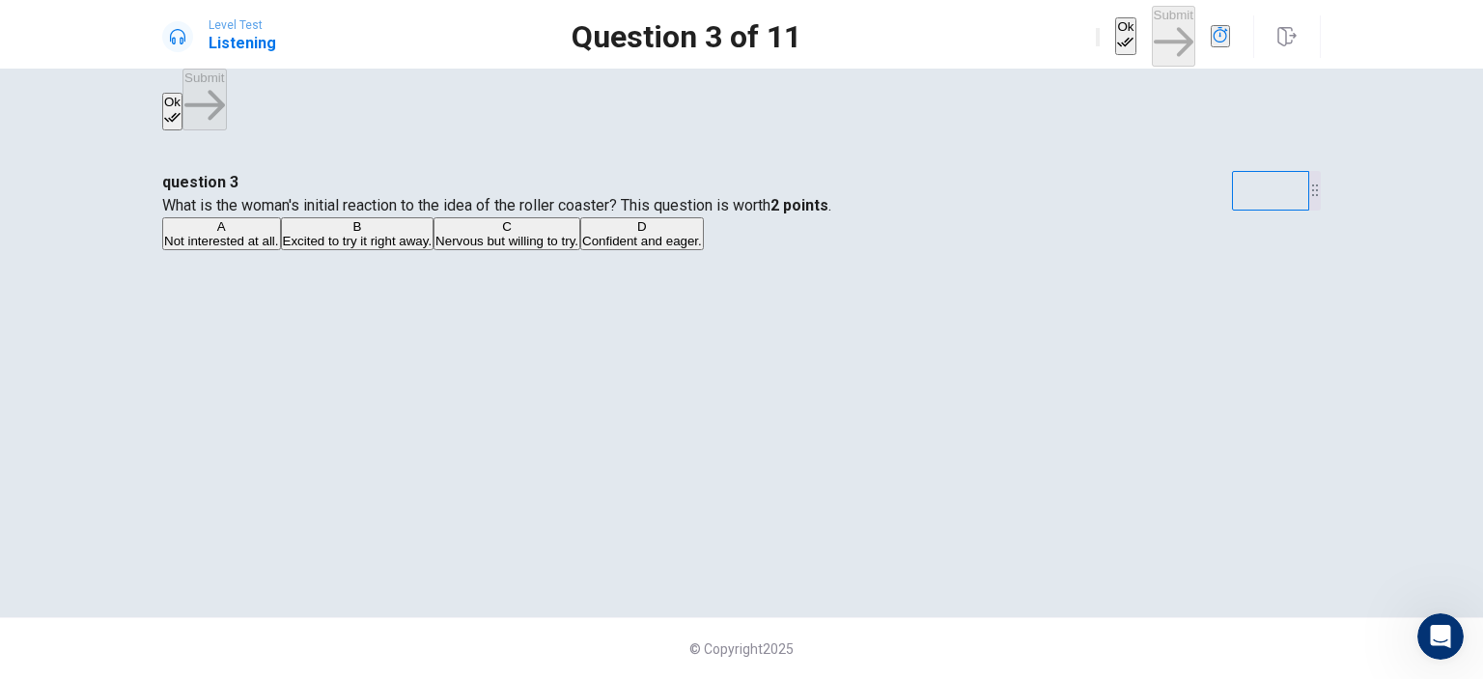
click at [1104, 252] on div "question 3 What is the woman's initial reaction to the idea of the roller coast…" at bounding box center [741, 211] width 1158 height 81
click at [1110, 252] on div "question 3 What is the woman's initial reaction to the idea of the roller coast…" at bounding box center [741, 211] width 1158 height 81
click at [1104, 252] on div "question 3 What is the woman's initial reaction to the idea of the roller coast…" at bounding box center [741, 211] width 1158 height 81
drag, startPoint x: 848, startPoint y: 394, endPoint x: 723, endPoint y: 382, distance: 125.1
click at [578, 248] on span "Nervous but willing to try." at bounding box center [506, 241] width 143 height 14
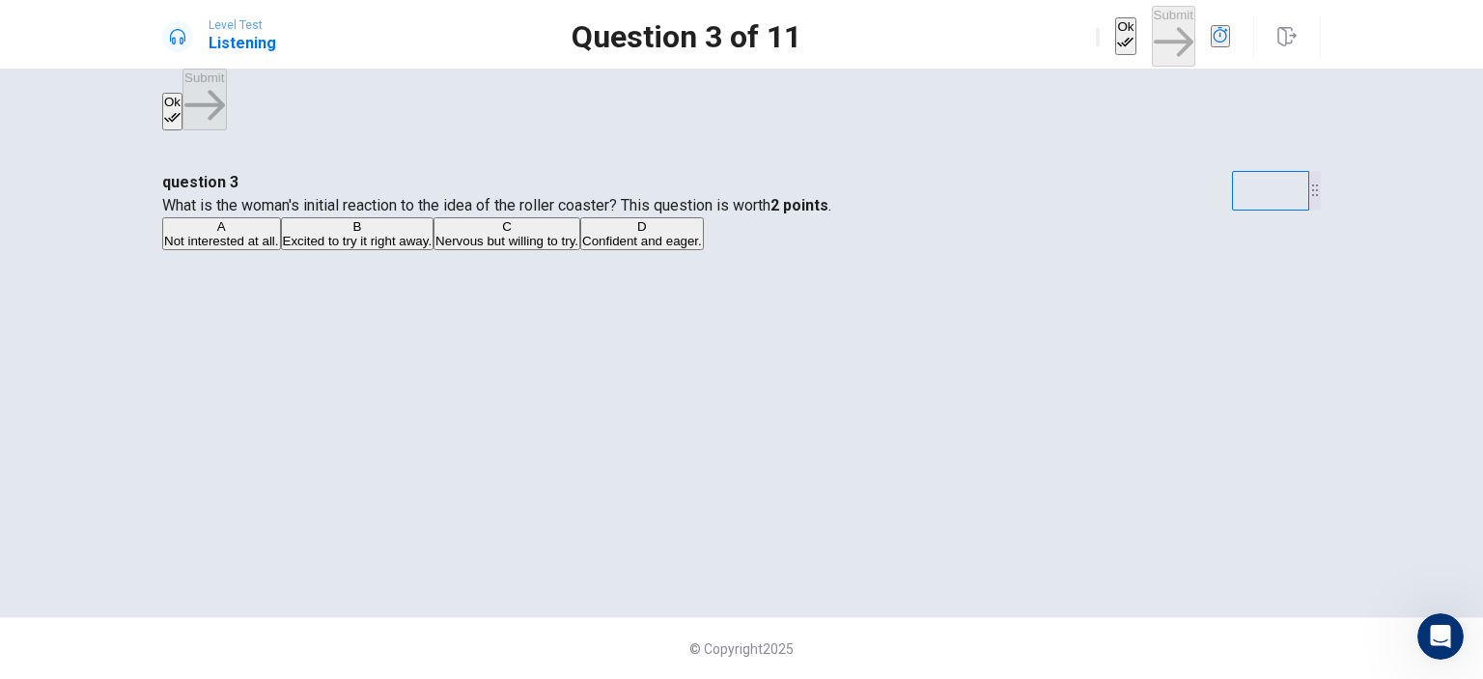
click at [578, 248] on span "Nervous but willing to try." at bounding box center [506, 241] width 143 height 14
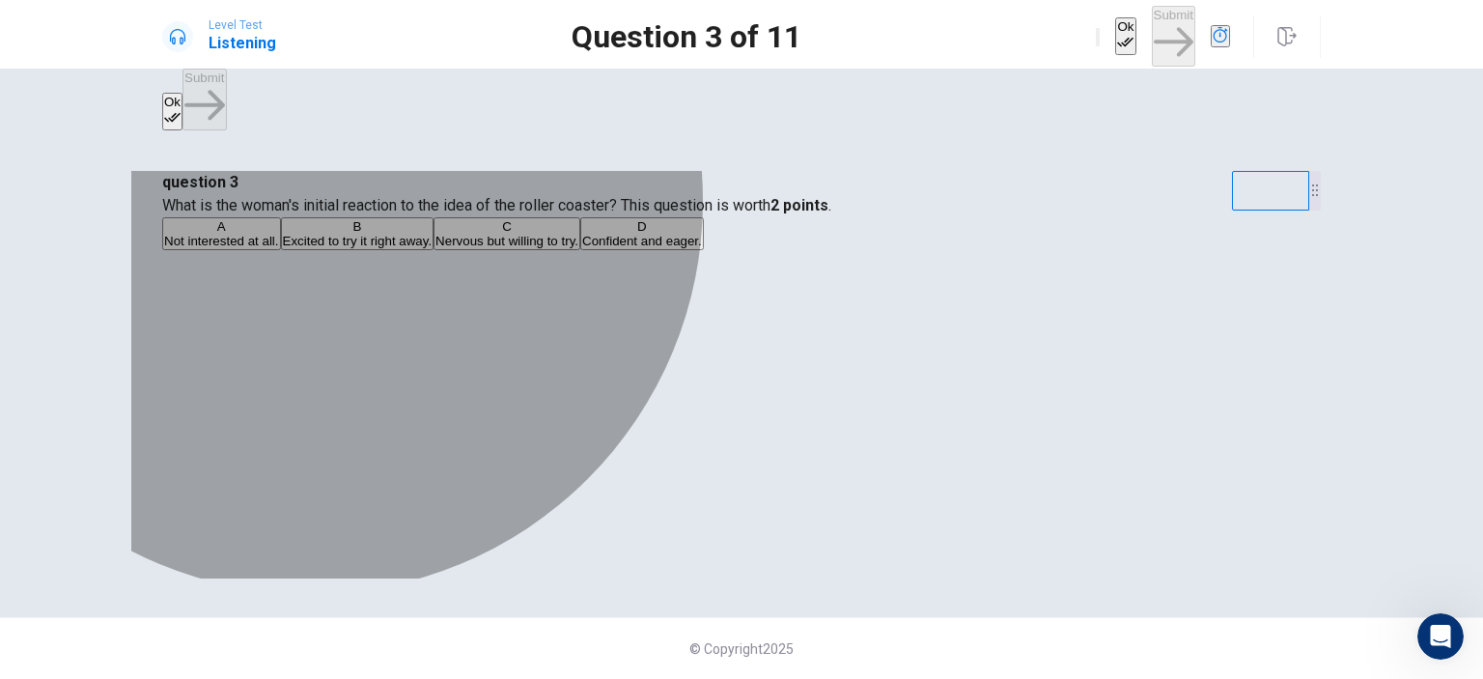
click at [578, 248] on span "Nervous but willing to try." at bounding box center [506, 241] width 143 height 14
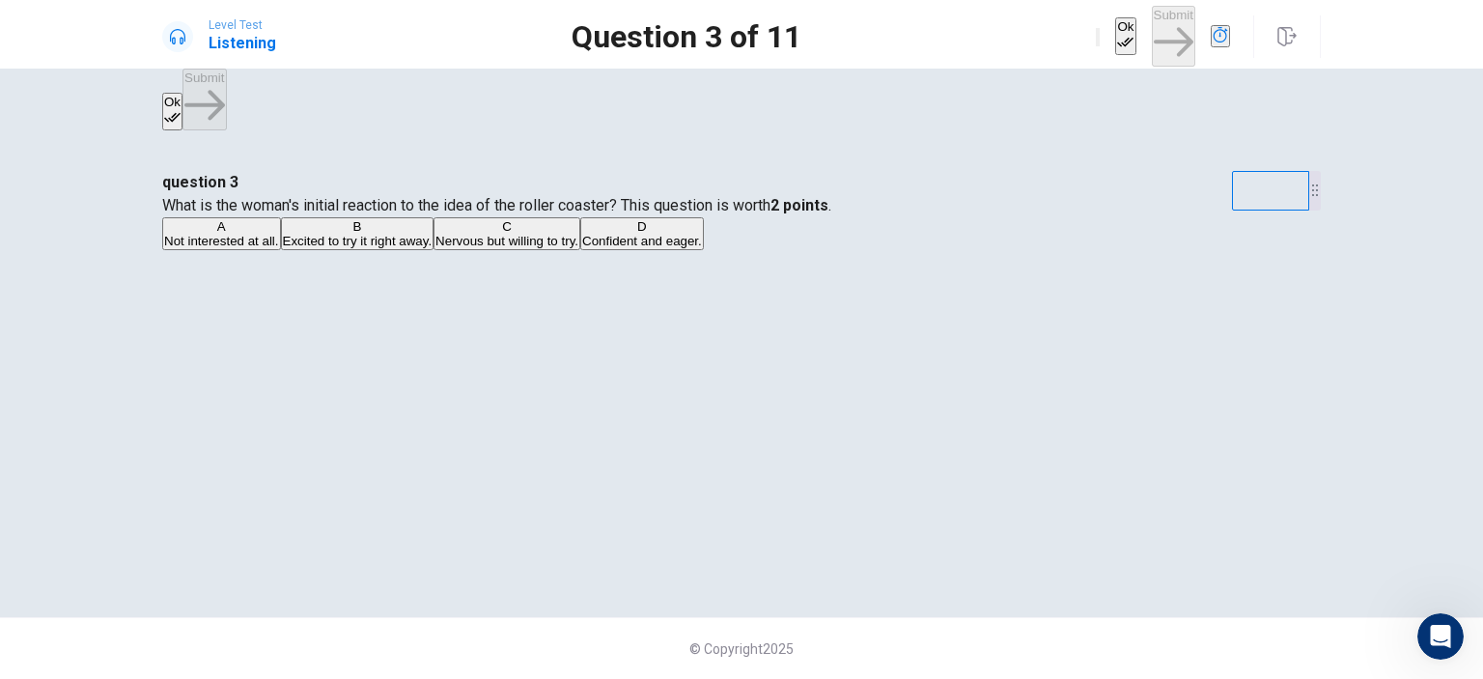
click at [578, 248] on span "Nervous but willing to try." at bounding box center [506, 241] width 143 height 14
click at [432, 248] on span "Excited to try it right away." at bounding box center [358, 241] width 150 height 14
click at [281, 250] on button "A Not interested at all." at bounding box center [221, 233] width 119 height 33
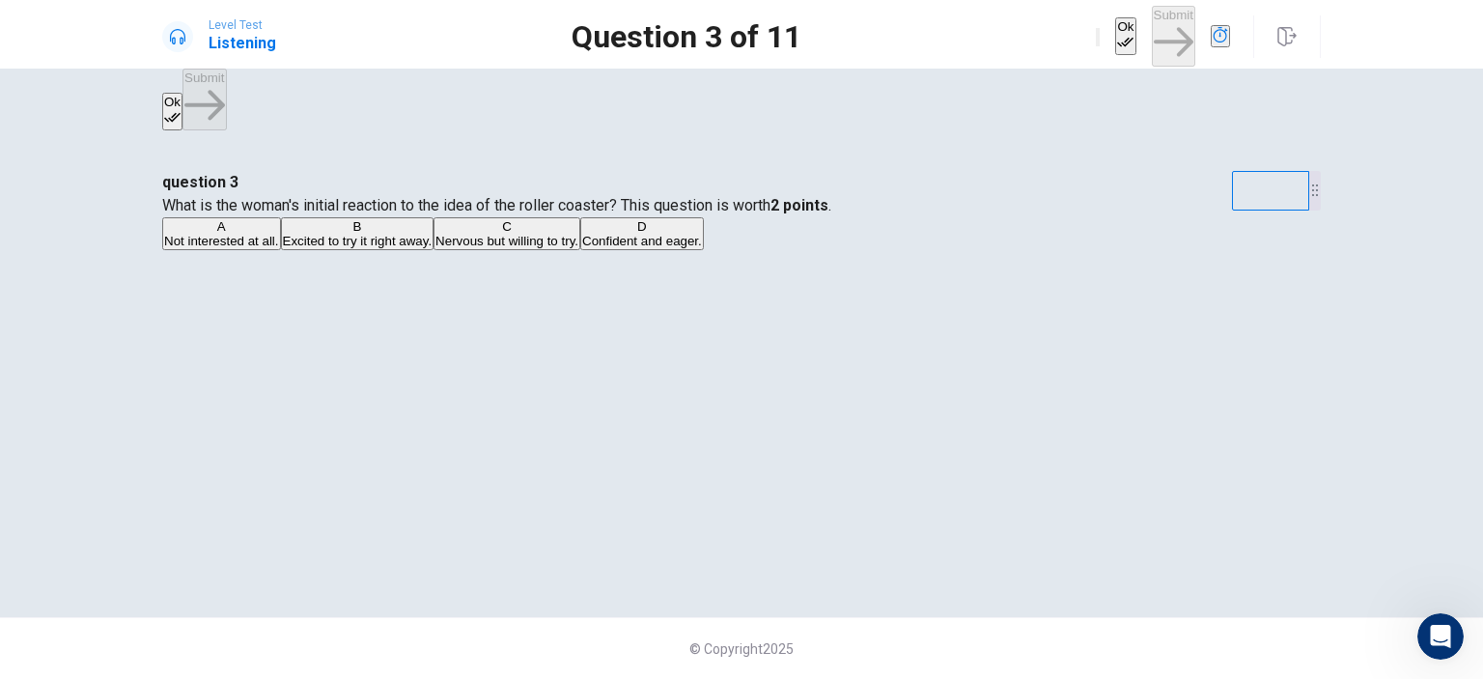
click at [432, 248] on span "Excited to try it right away." at bounding box center [358, 241] width 150 height 14
click at [578, 248] on span "Nervous but willing to try." at bounding box center [506, 241] width 143 height 14
click at [1065, 171] on div "question 3 What is the woman's initial reaction to the idea of the roller coast…" at bounding box center [741, 211] width 1158 height 81
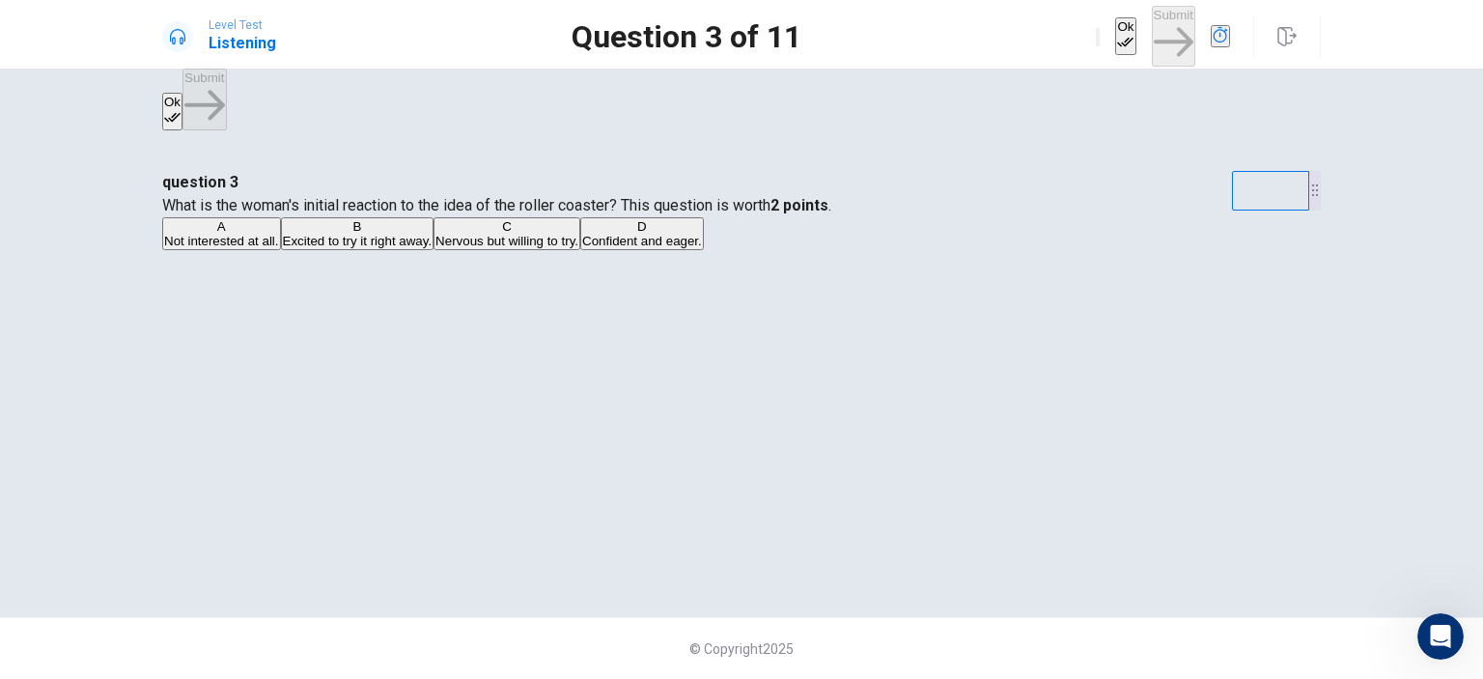
click at [1019, 0] on html "This site uses cookies, as explained in our Privacy Policy . If you agree to th…" at bounding box center [741, 339] width 1483 height 679
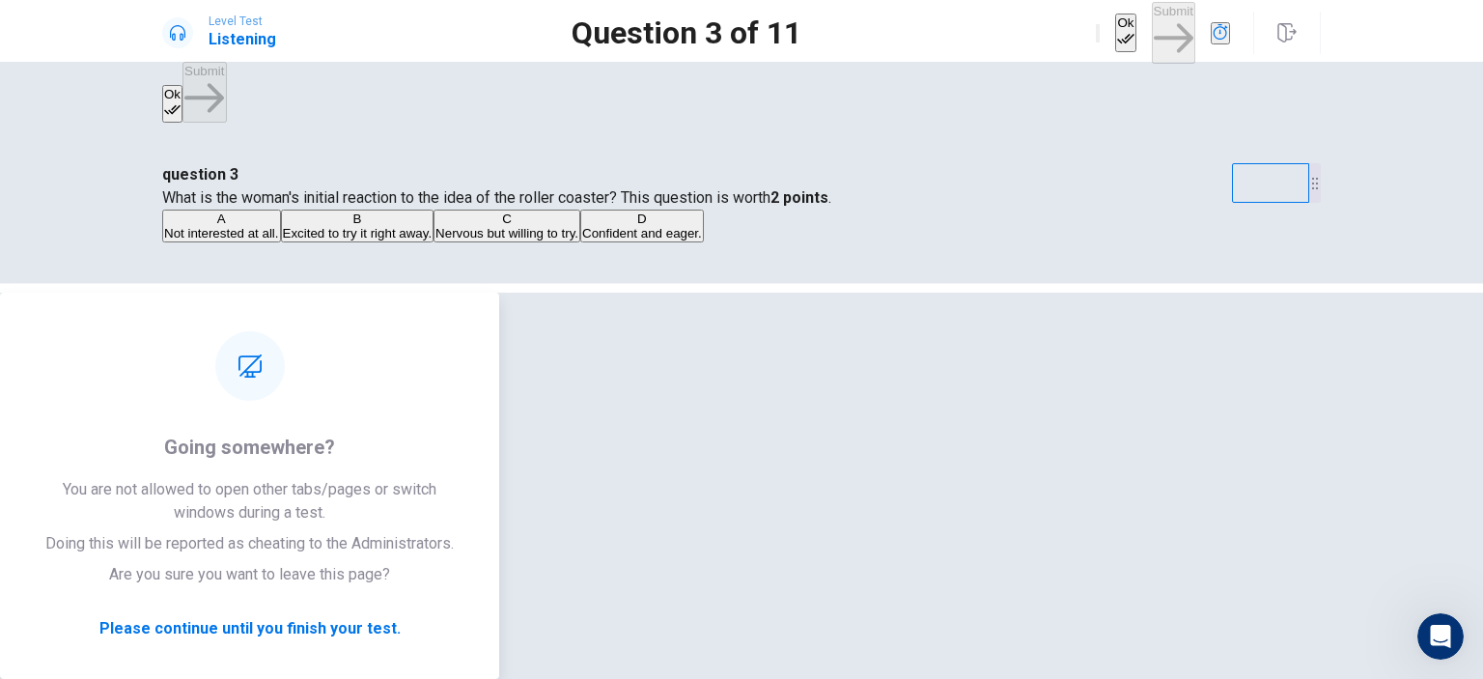
click at [1093, 163] on div "question 3 What is the woman's initial reaction to the idea of the roller coast…" at bounding box center [741, 203] width 1158 height 81
click at [580, 242] on button "C Nervous but willing to try." at bounding box center [506, 225] width 147 height 33
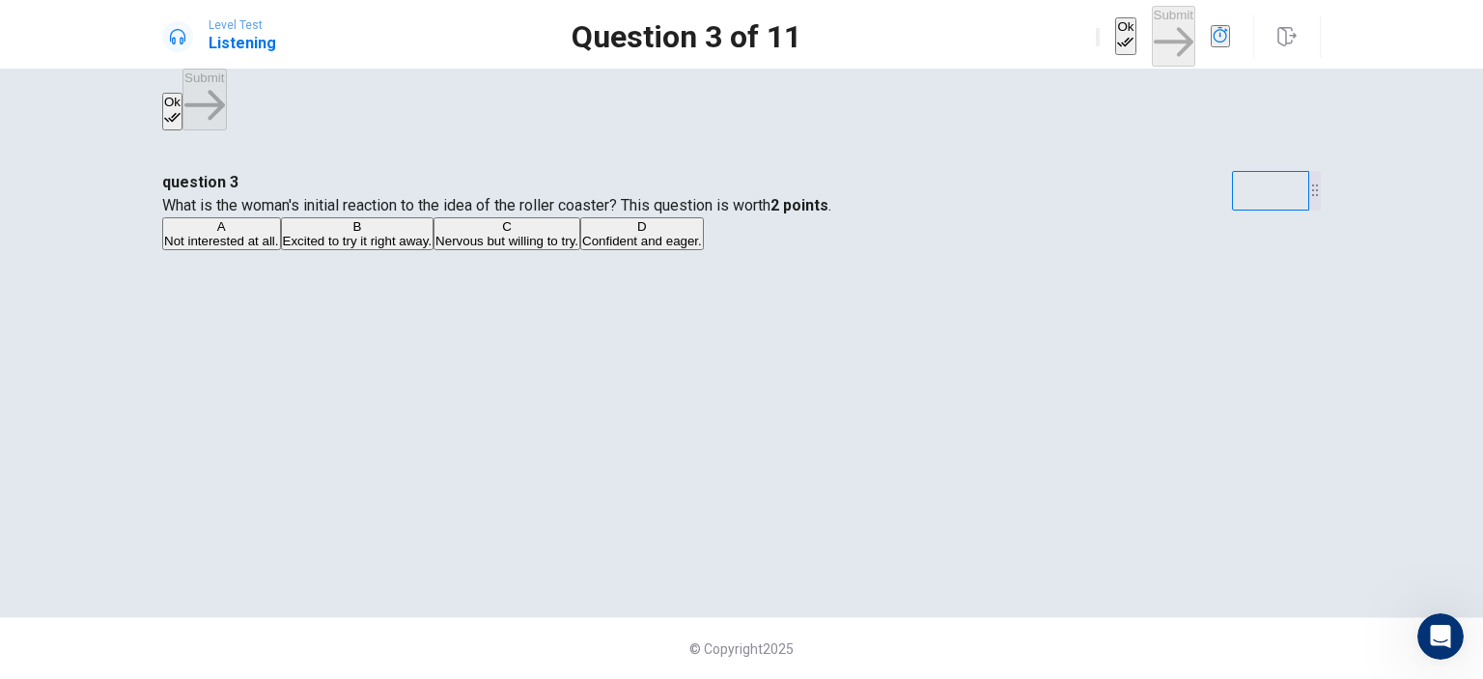
click at [580, 250] on button "C Nervous but willing to try." at bounding box center [506, 233] width 147 height 33
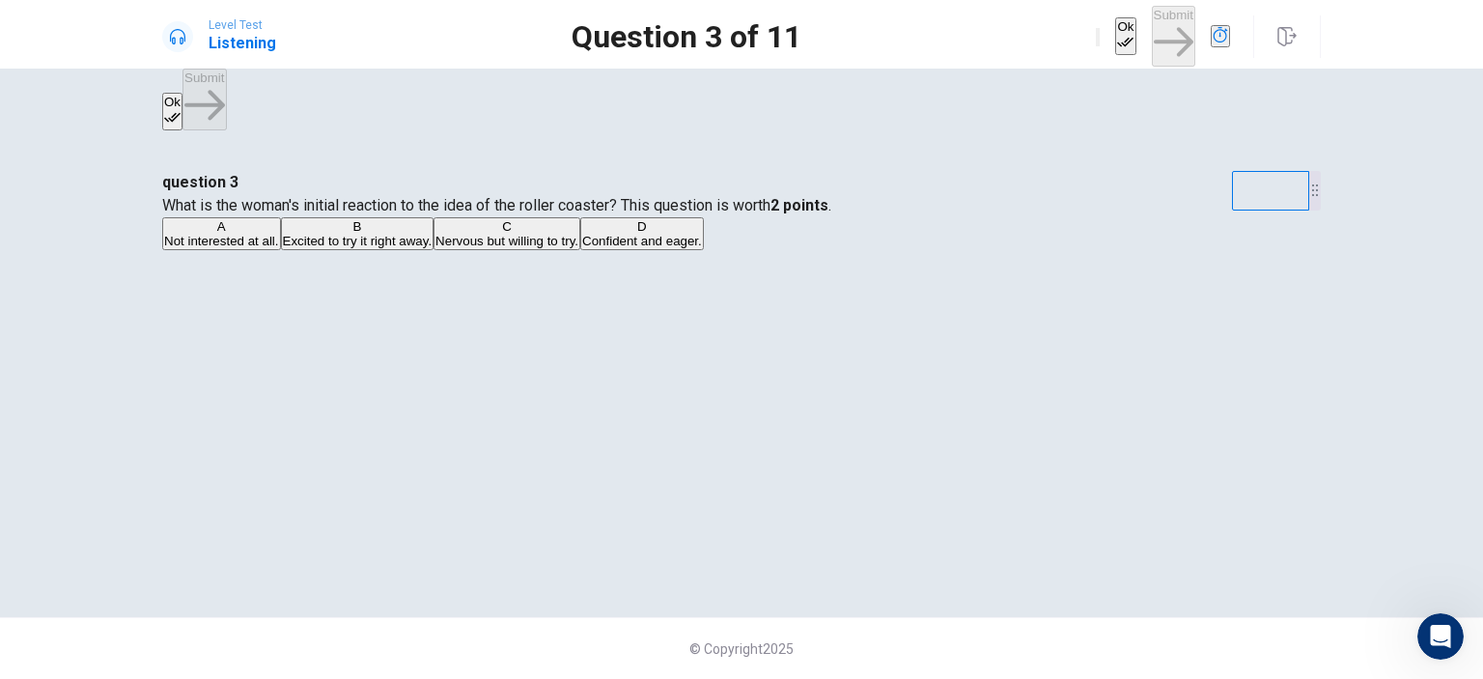
click at [580, 250] on button "C Nervous but willing to try." at bounding box center [506, 233] width 147 height 33
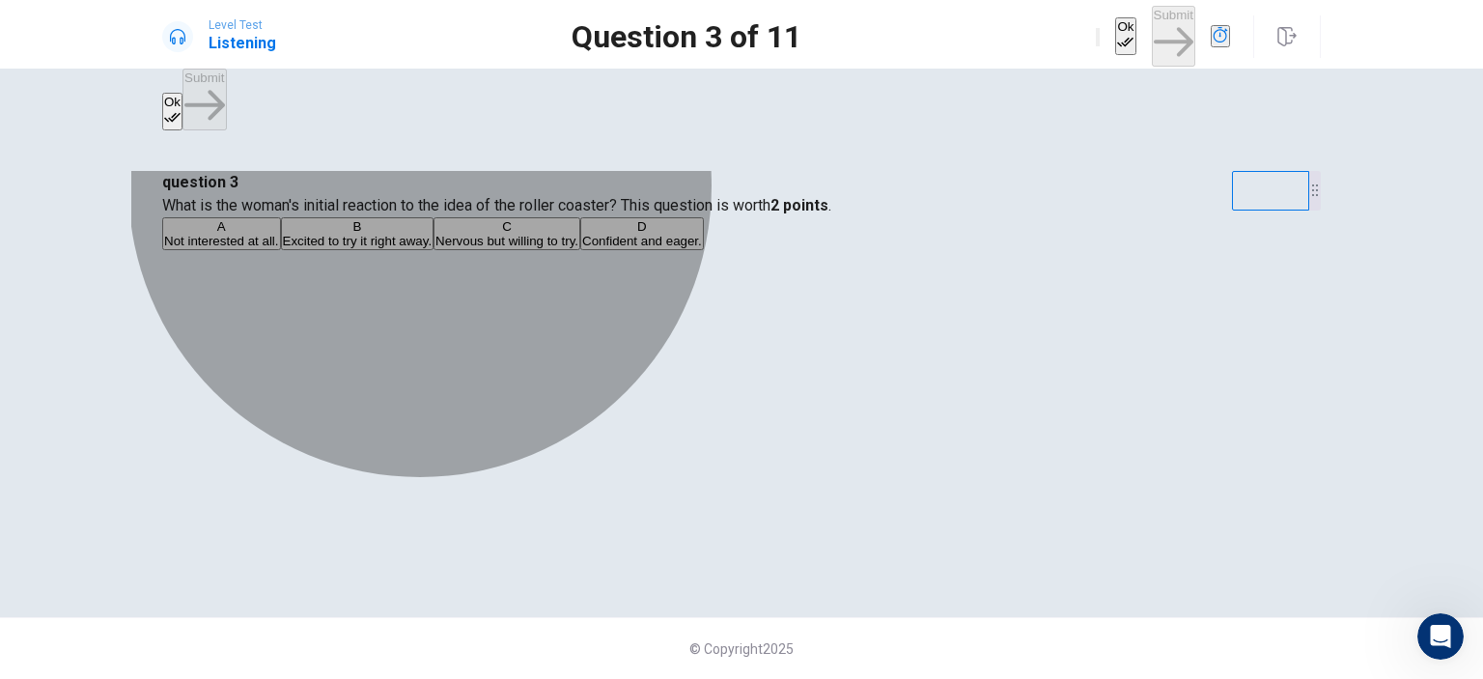
click at [580, 250] on button "C Nervous but willing to try." at bounding box center [506, 233] width 147 height 33
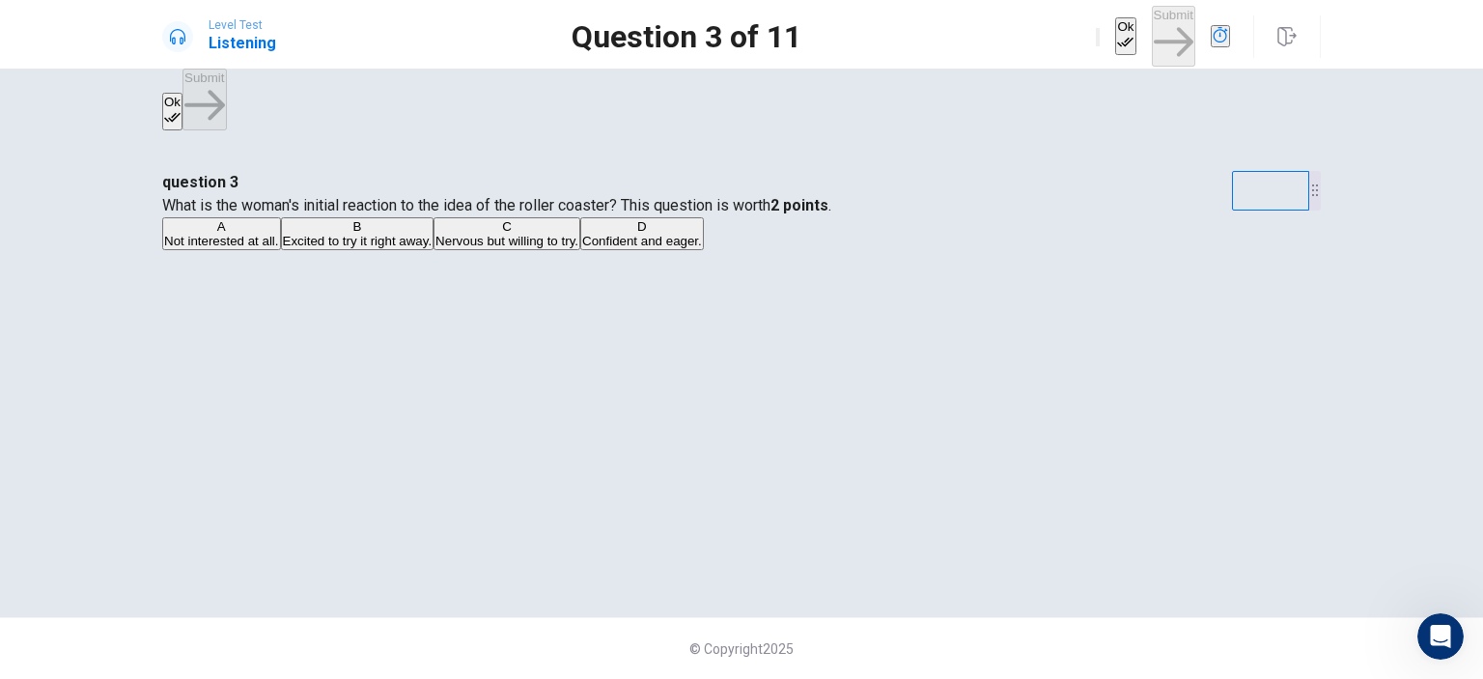
click at [1116, 32] on div "Ok Submit" at bounding box center [1163, 36] width 134 height 61
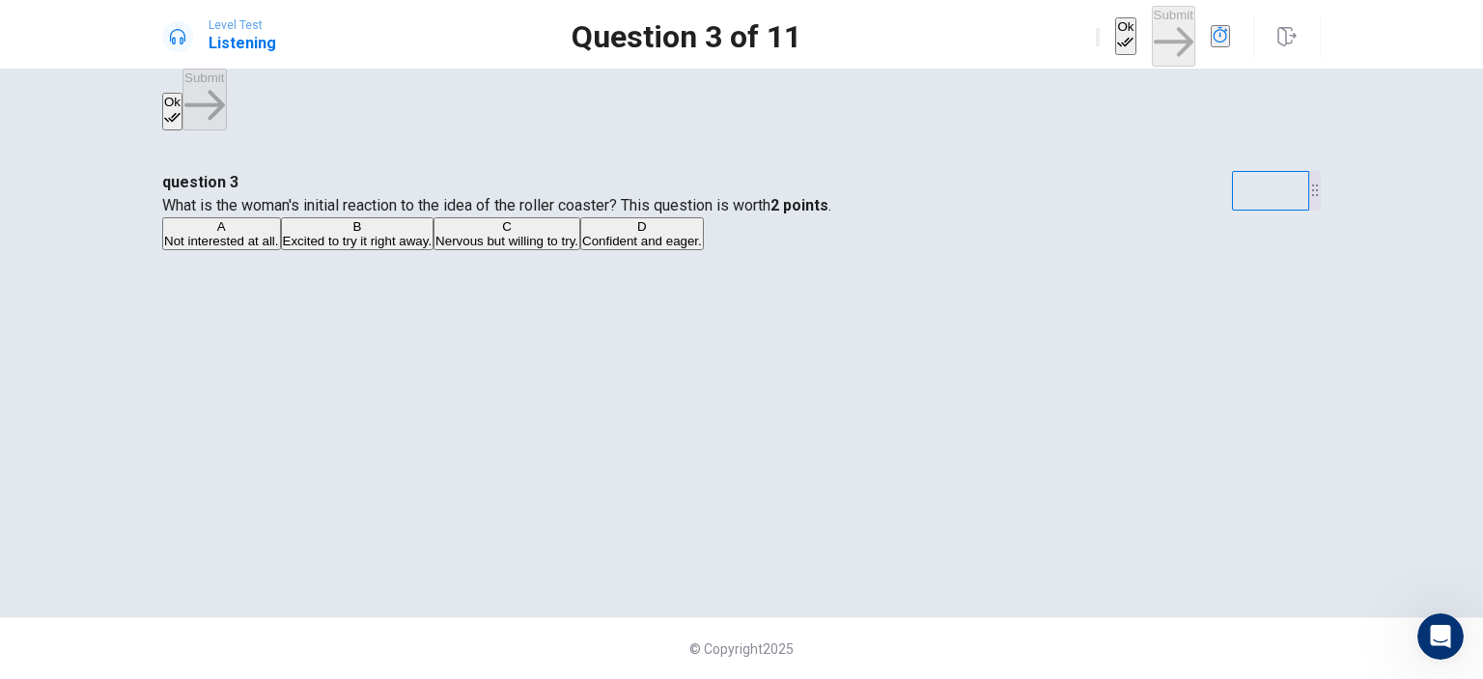
click at [281, 250] on button "A Not interested at all." at bounding box center [221, 233] width 119 height 33
click at [580, 250] on button "C Nervous but willing to try." at bounding box center [506, 233] width 147 height 33
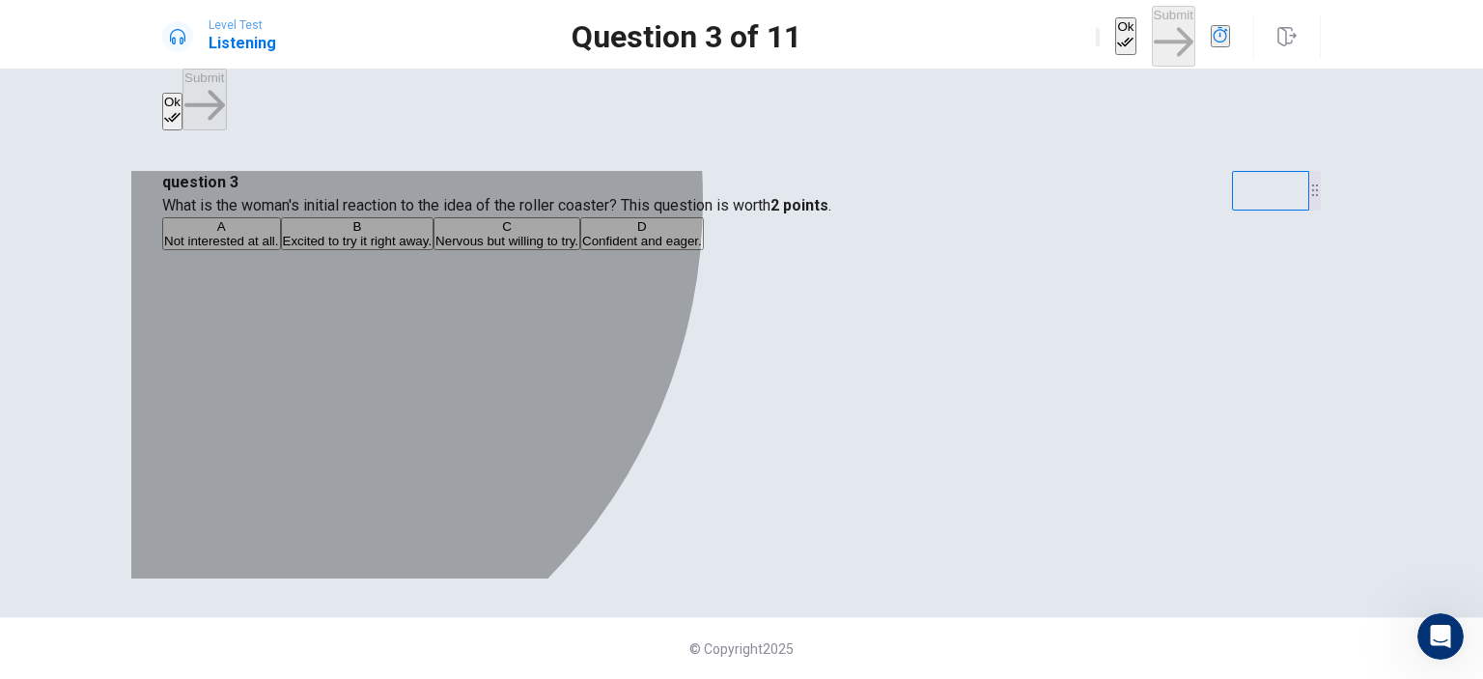
click at [479, 234] on div "C" at bounding box center [506, 226] width 143 height 14
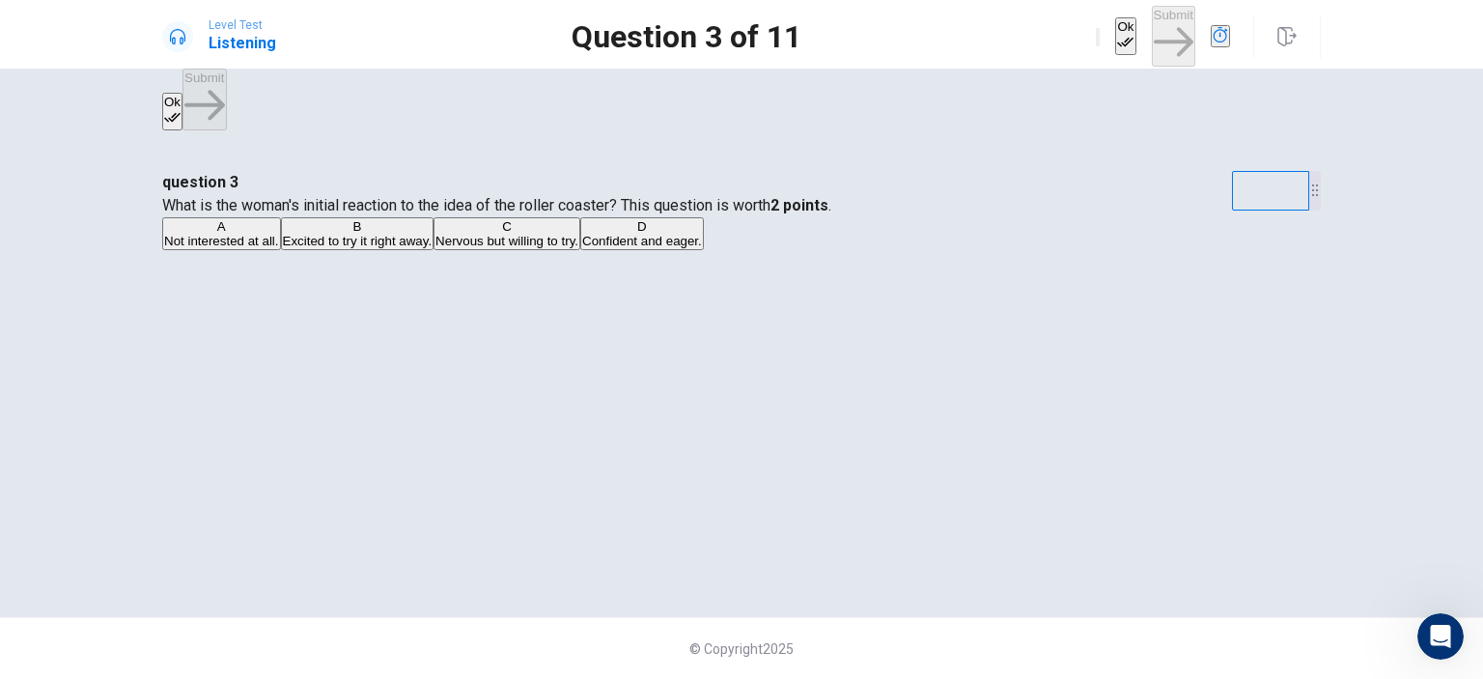
click at [483, 234] on div "C" at bounding box center [506, 226] width 143 height 14
click at [502, 252] on div "question 3 What is the woman's initial reaction to the idea of the roller coast…" at bounding box center [741, 211] width 1158 height 81
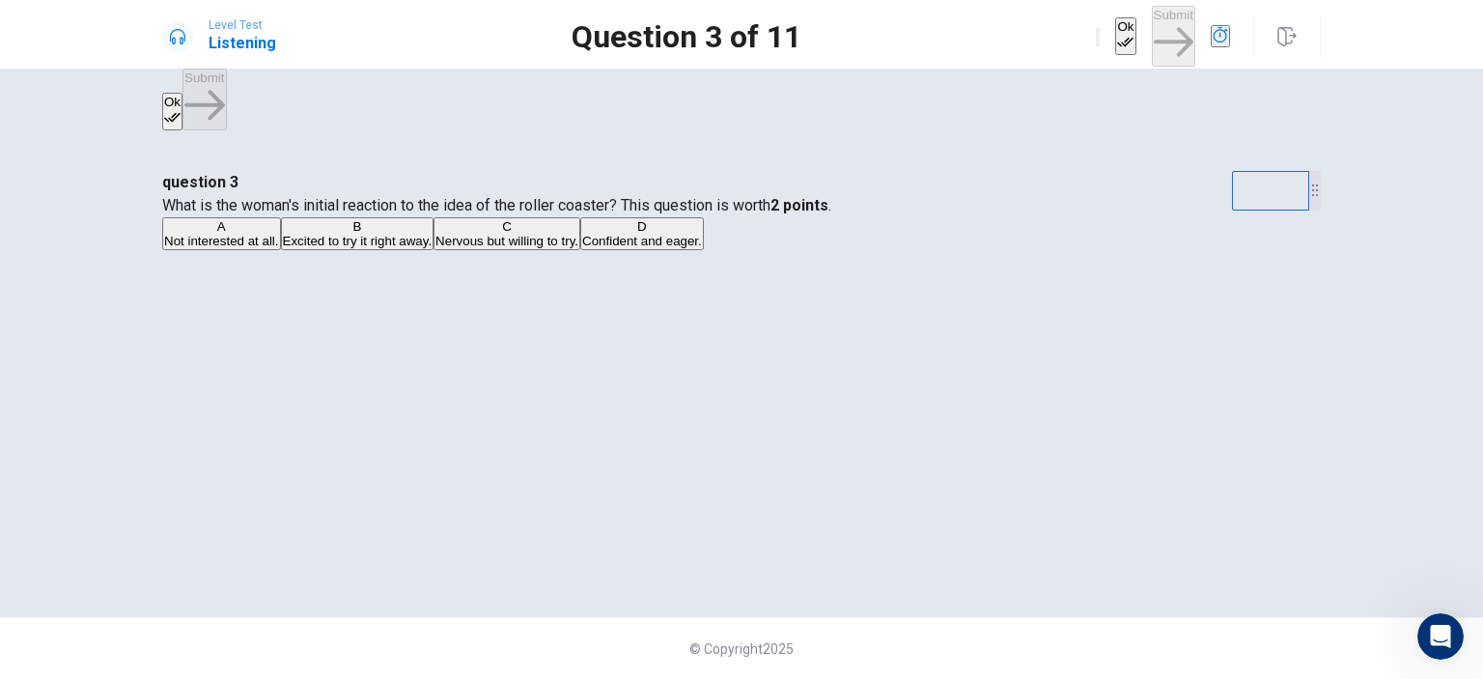
click at [502, 252] on div "question 3 What is the woman's initial reaction to the idea of the roller coast…" at bounding box center [741, 211] width 1158 height 81
drag, startPoint x: 502, startPoint y: 669, endPoint x: 680, endPoint y: 516, distance: 234.1
click at [519, 678] on html "This site uses cookies, as explained in our Privacy Policy . If you agree to th…" at bounding box center [741, 339] width 1483 height 679
click at [603, 252] on div "question 3 What is the woman's initial reaction to the idea of the roller coast…" at bounding box center [741, 211] width 1158 height 81
click at [987, 252] on div "question 3 What is the woman's initial reaction to the idea of the roller coast…" at bounding box center [741, 211] width 1158 height 81
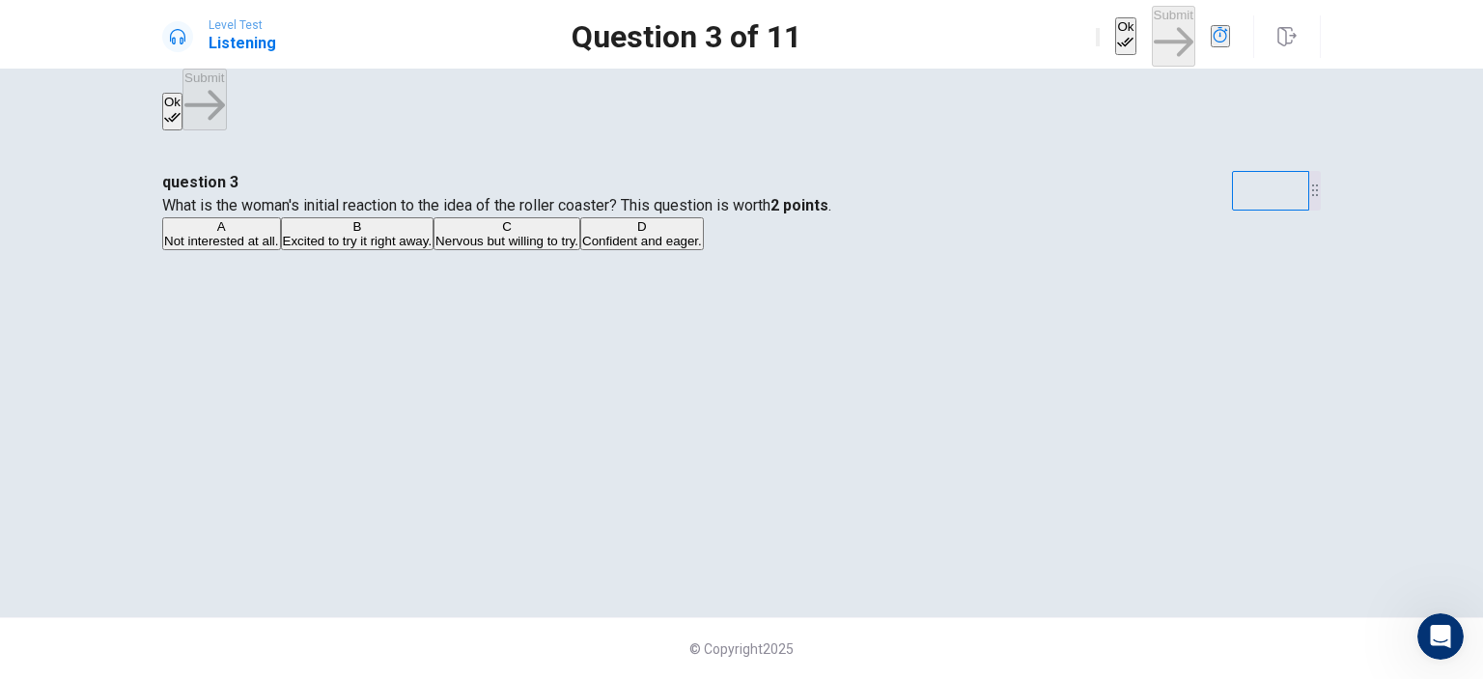
click at [987, 252] on div "question 3 What is the woman's initial reaction to the idea of the roller coast…" at bounding box center [741, 211] width 1158 height 81
click at [548, 252] on div "question 3 What is the woman's initial reaction to the idea of the roller coast…" at bounding box center [741, 211] width 1158 height 81
drag, startPoint x: 548, startPoint y: 294, endPoint x: 537, endPoint y: 201, distance: 94.3
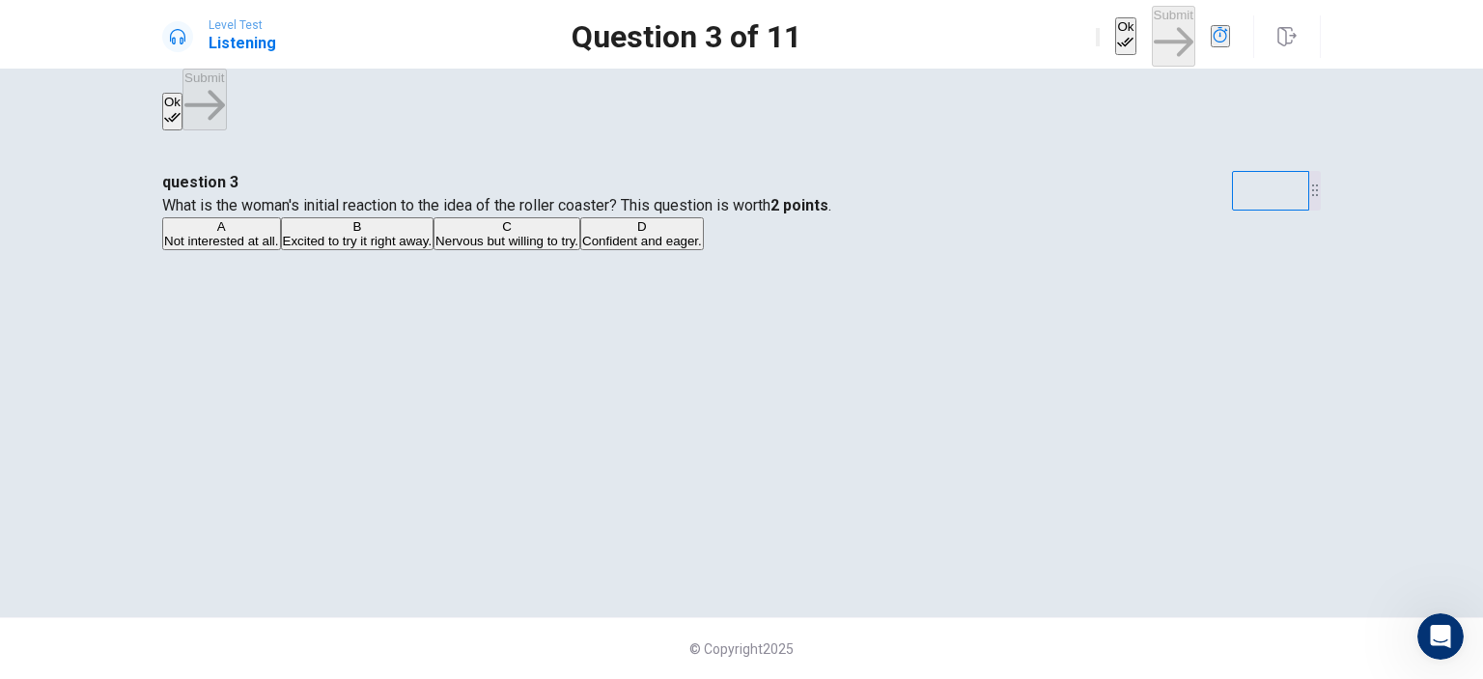
click at [578, 248] on span "Nervous but willing to try." at bounding box center [506, 241] width 143 height 14
click at [1115, 28] on button "Ok" at bounding box center [1125, 36] width 20 height 38
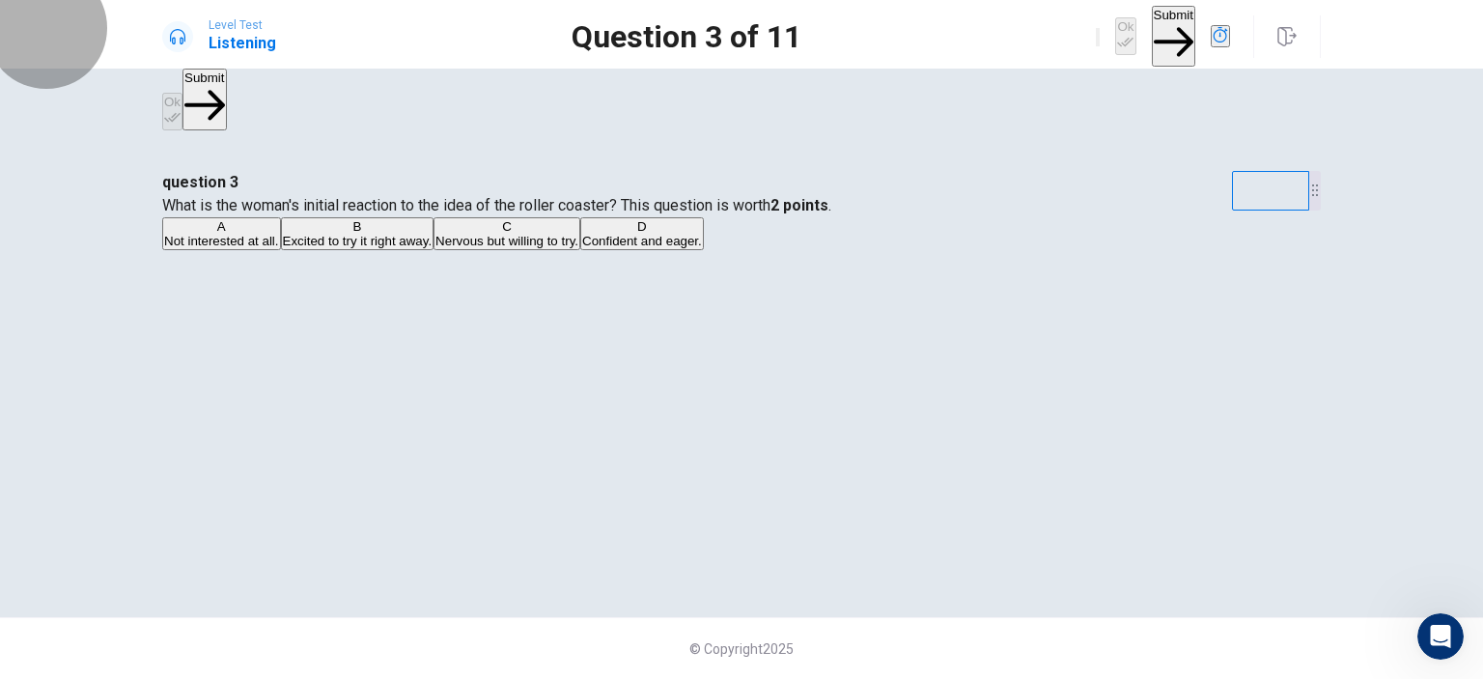
click at [1152, 42] on button "Submit" at bounding box center [1173, 36] width 43 height 61
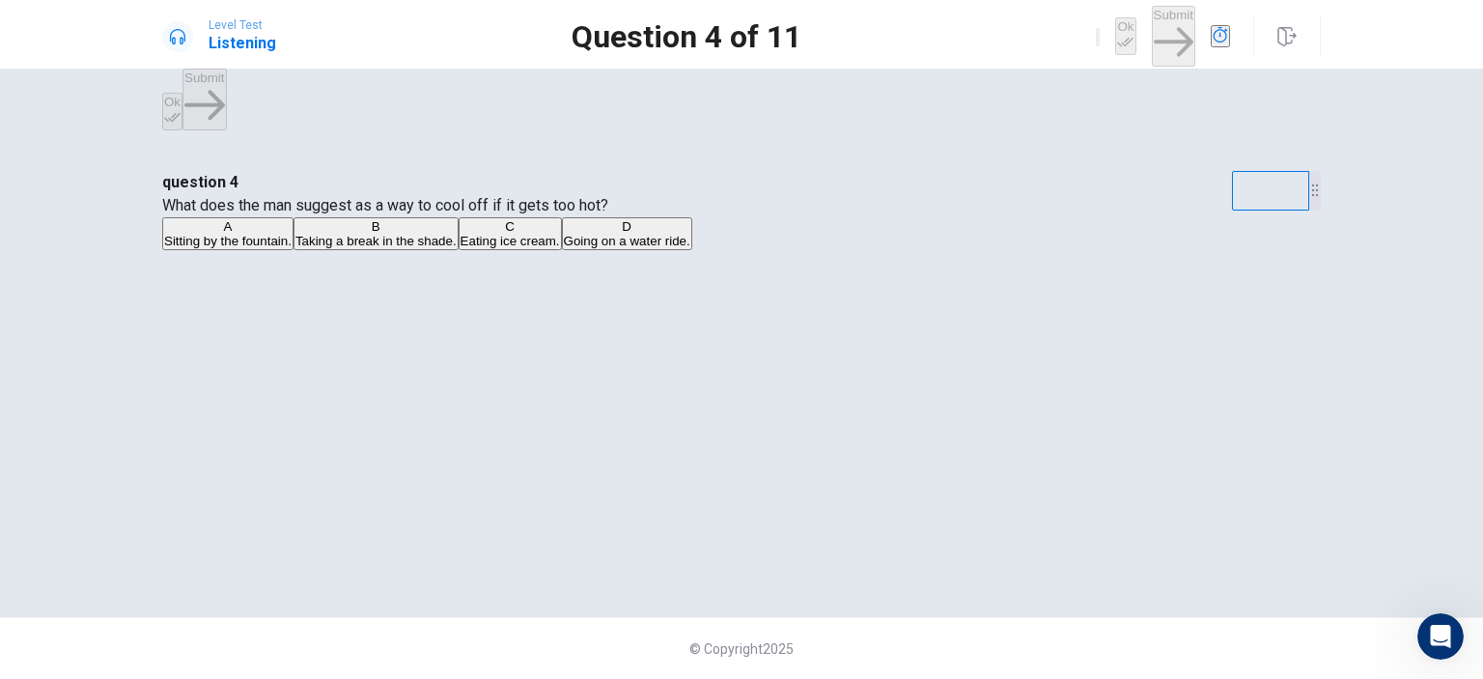
click at [564, 248] on span "Going on a water ride." at bounding box center [627, 241] width 126 height 14
click at [1117, 34] on icon "button" at bounding box center [1125, 42] width 16 height 16
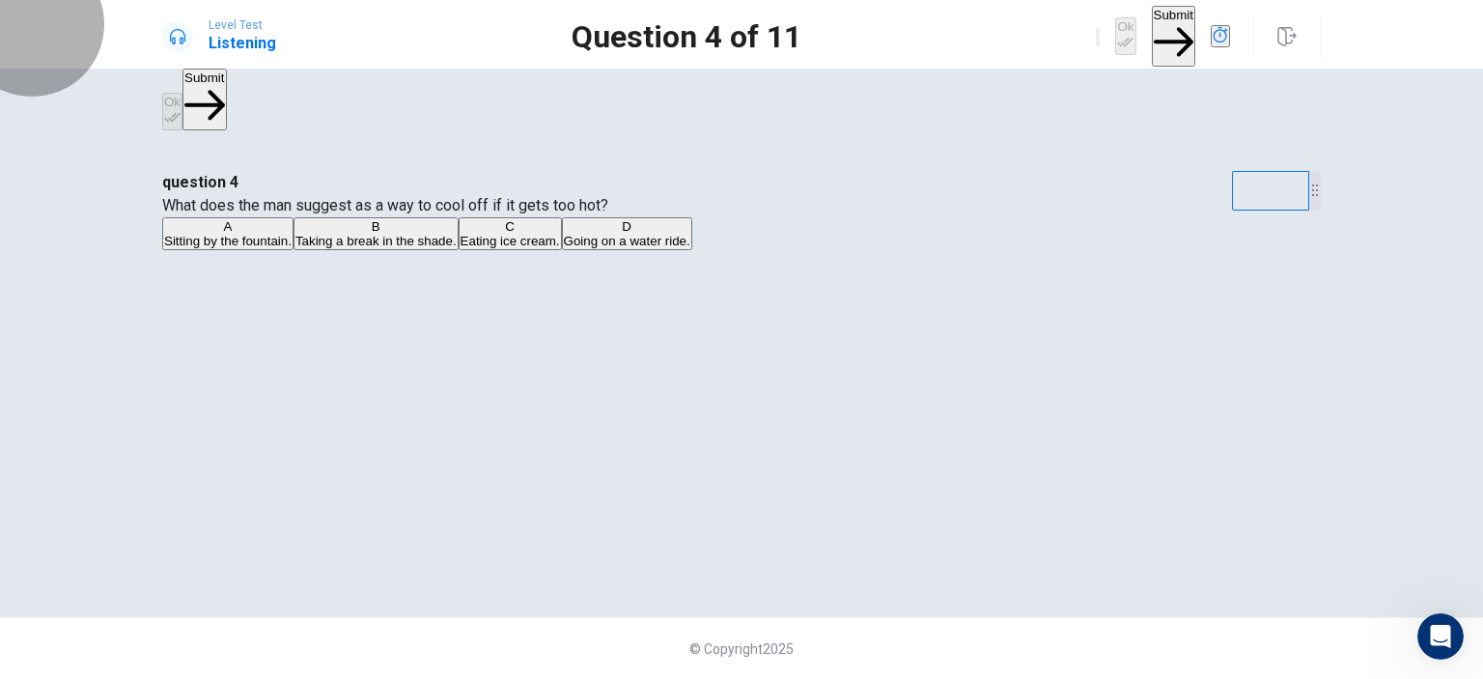
click at [1152, 38] on button "Submit" at bounding box center [1173, 36] width 43 height 61
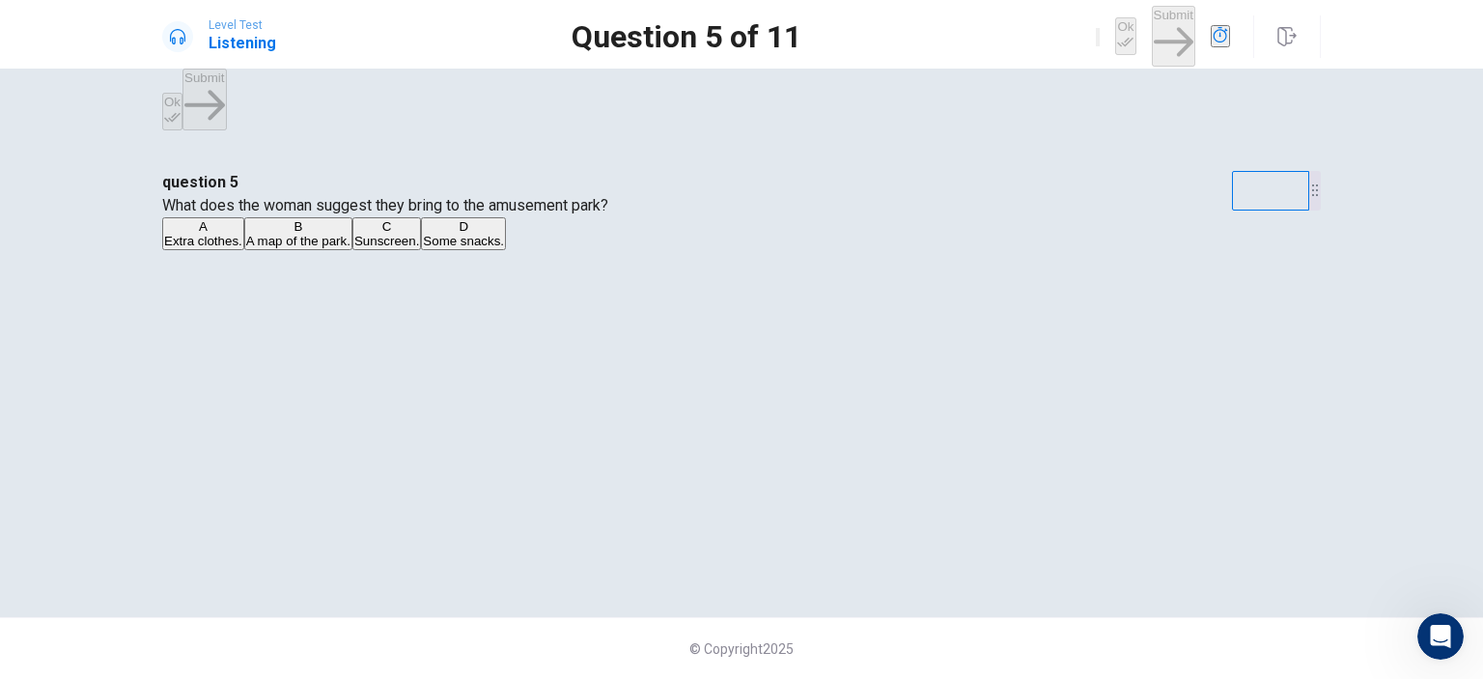
click at [242, 248] on span "Extra clothes." at bounding box center [203, 241] width 78 height 14
click at [1117, 34] on icon "button" at bounding box center [1125, 42] width 16 height 16
click at [1152, 30] on button "Submit" at bounding box center [1173, 36] width 43 height 61
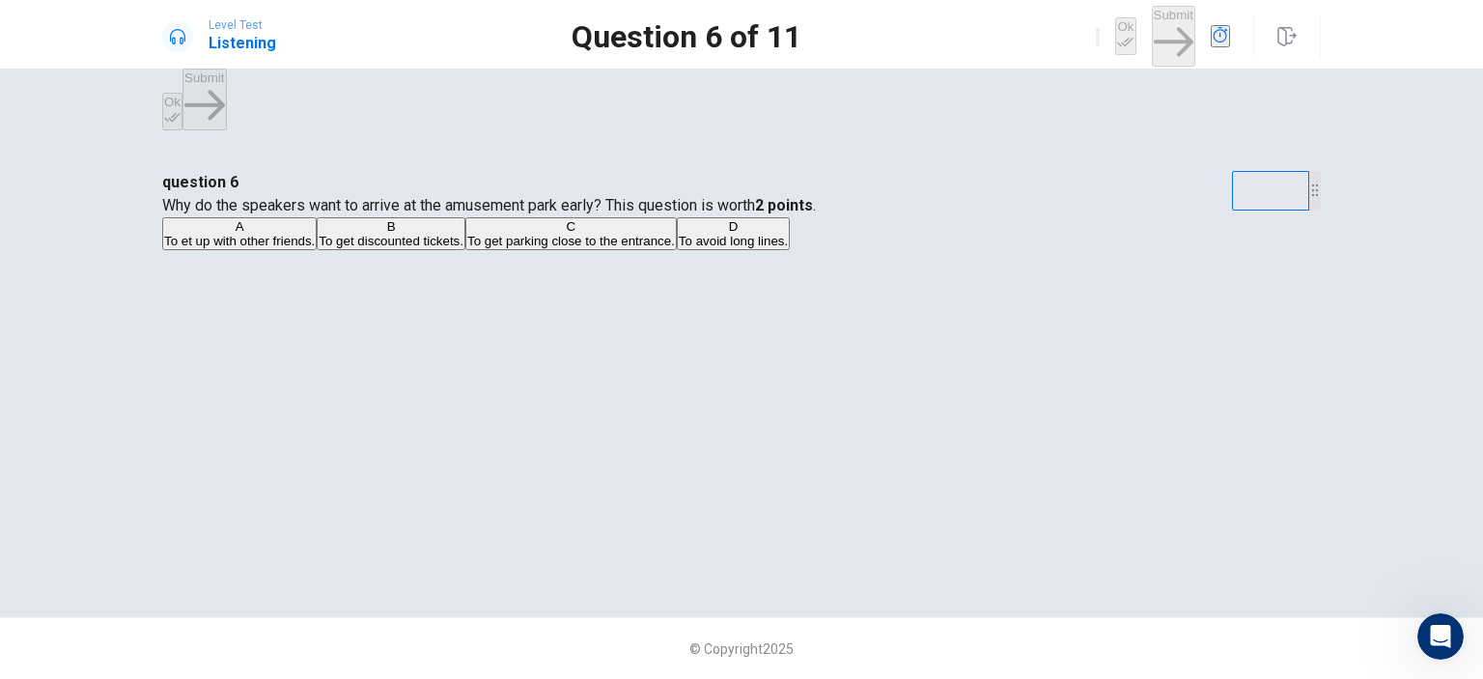
click at [679, 248] on span "To avoid long lines." at bounding box center [733, 241] width 109 height 14
click at [1115, 35] on button "Ok" at bounding box center [1125, 36] width 20 height 38
click at [1152, 23] on button "Submit" at bounding box center [1173, 36] width 43 height 61
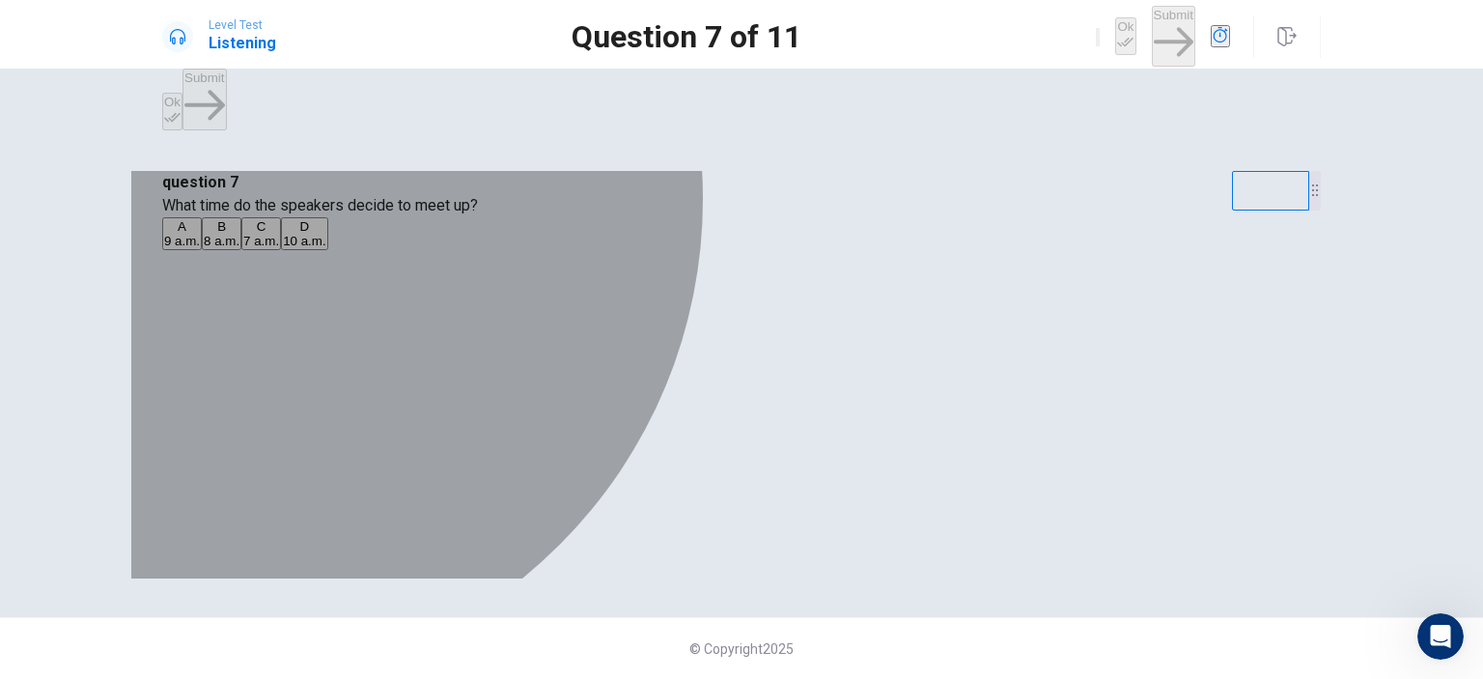
click at [200, 248] on span "9 a.m." at bounding box center [182, 241] width 36 height 14
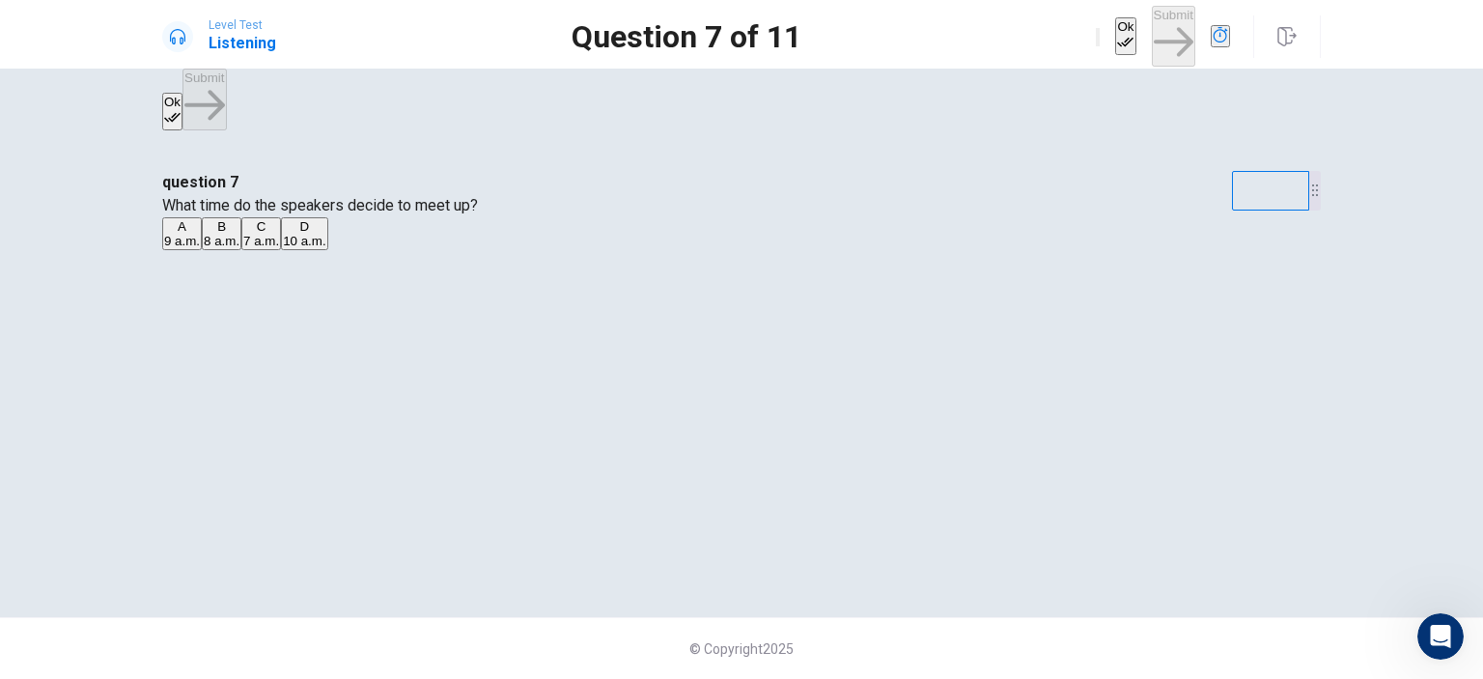
drag, startPoint x: 1032, startPoint y: 42, endPoint x: 1063, endPoint y: 27, distance: 34.5
click at [1115, 38] on button "Ok" at bounding box center [1125, 36] width 20 height 38
click at [1152, 27] on button "Submit" at bounding box center [1173, 36] width 43 height 61
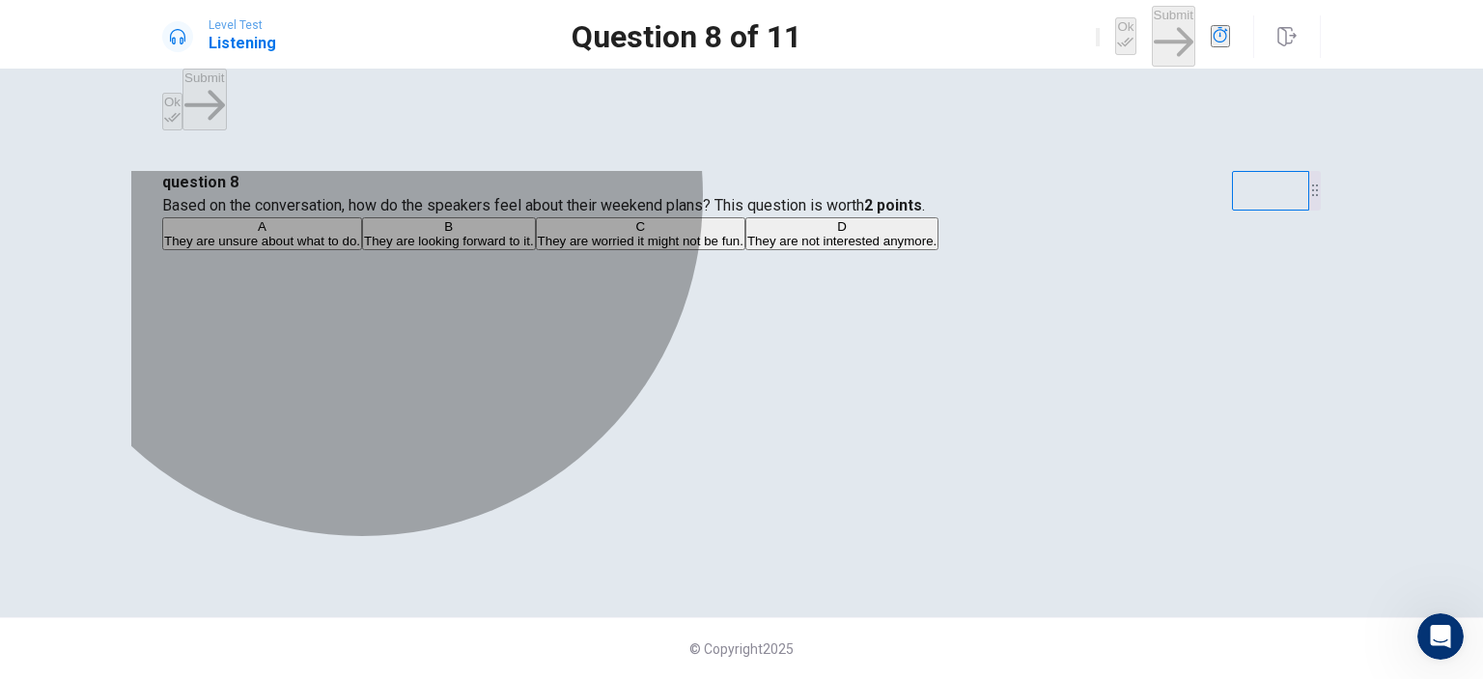
click at [534, 248] on span "They are looking forward to it." at bounding box center [449, 241] width 170 height 14
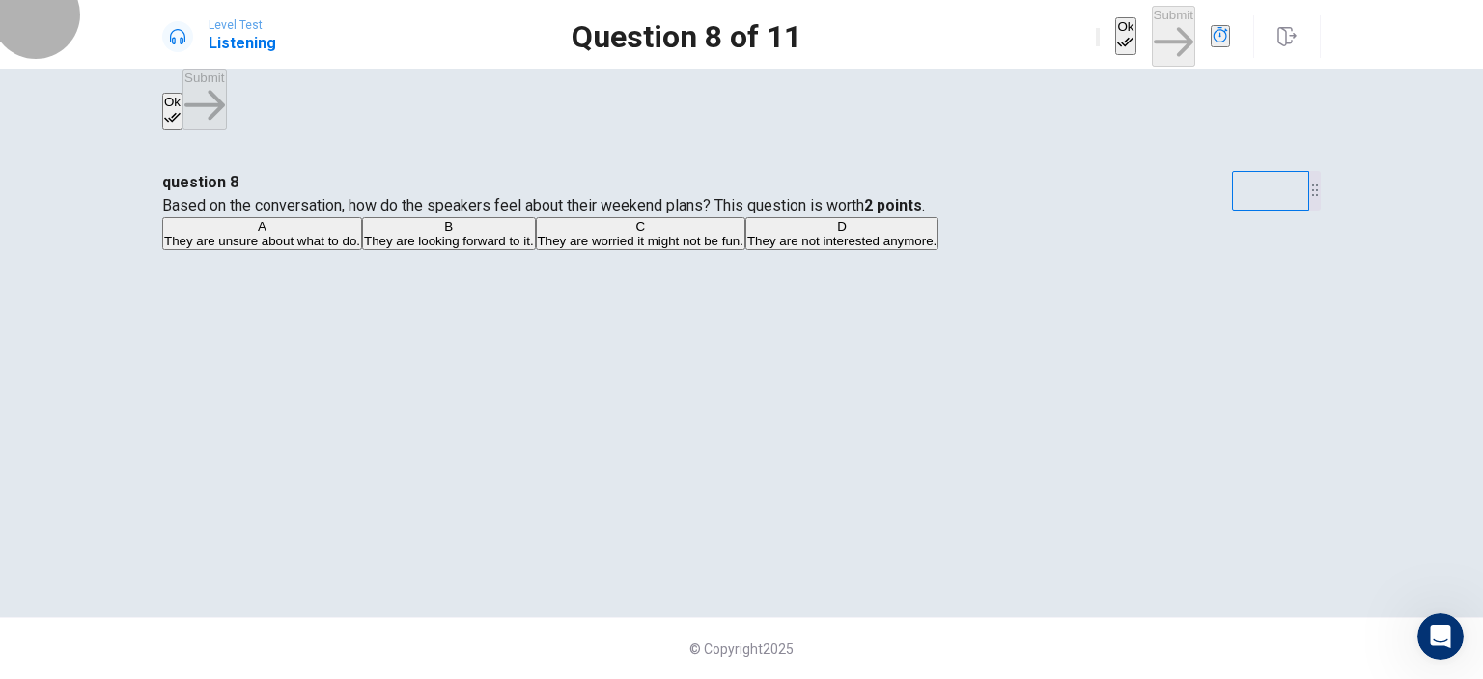
click at [1115, 28] on button "Ok" at bounding box center [1125, 36] width 20 height 38
click at [1152, 34] on button "Submit" at bounding box center [1173, 36] width 43 height 61
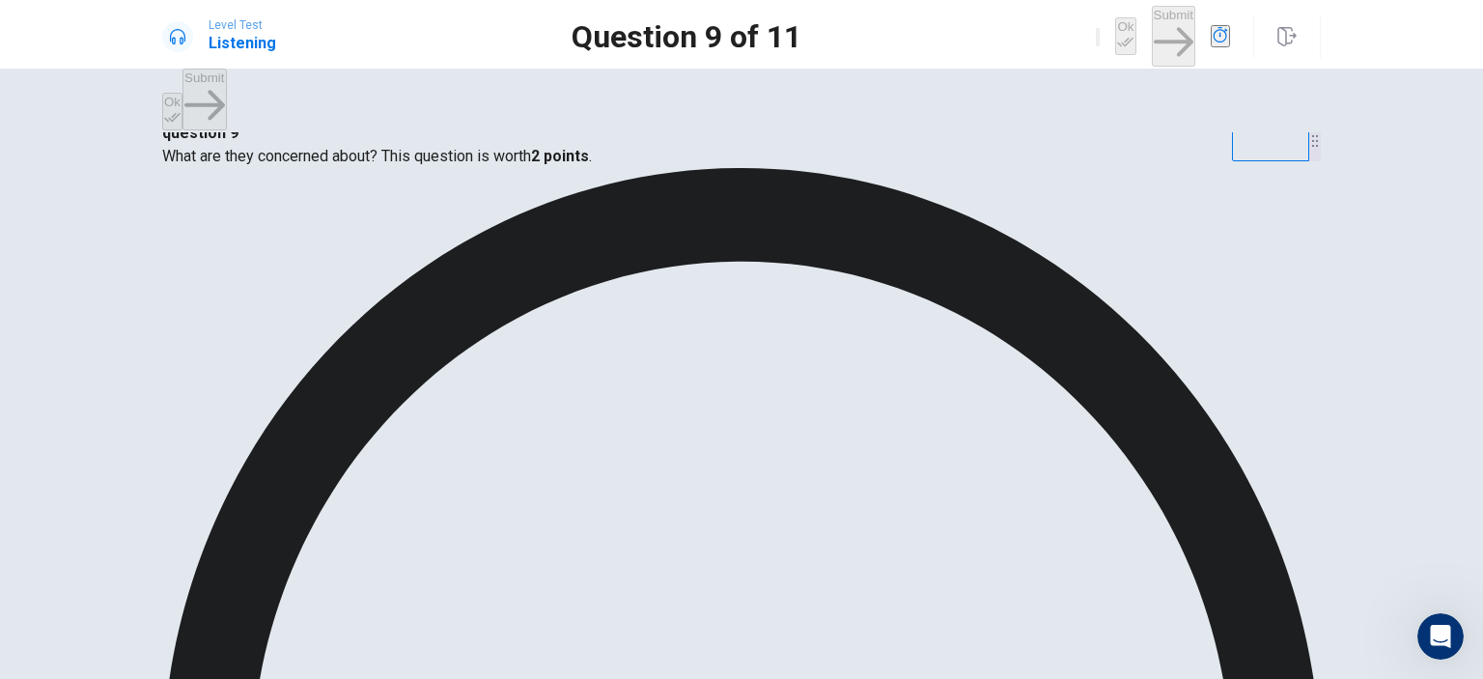
scroll to position [0, 0]
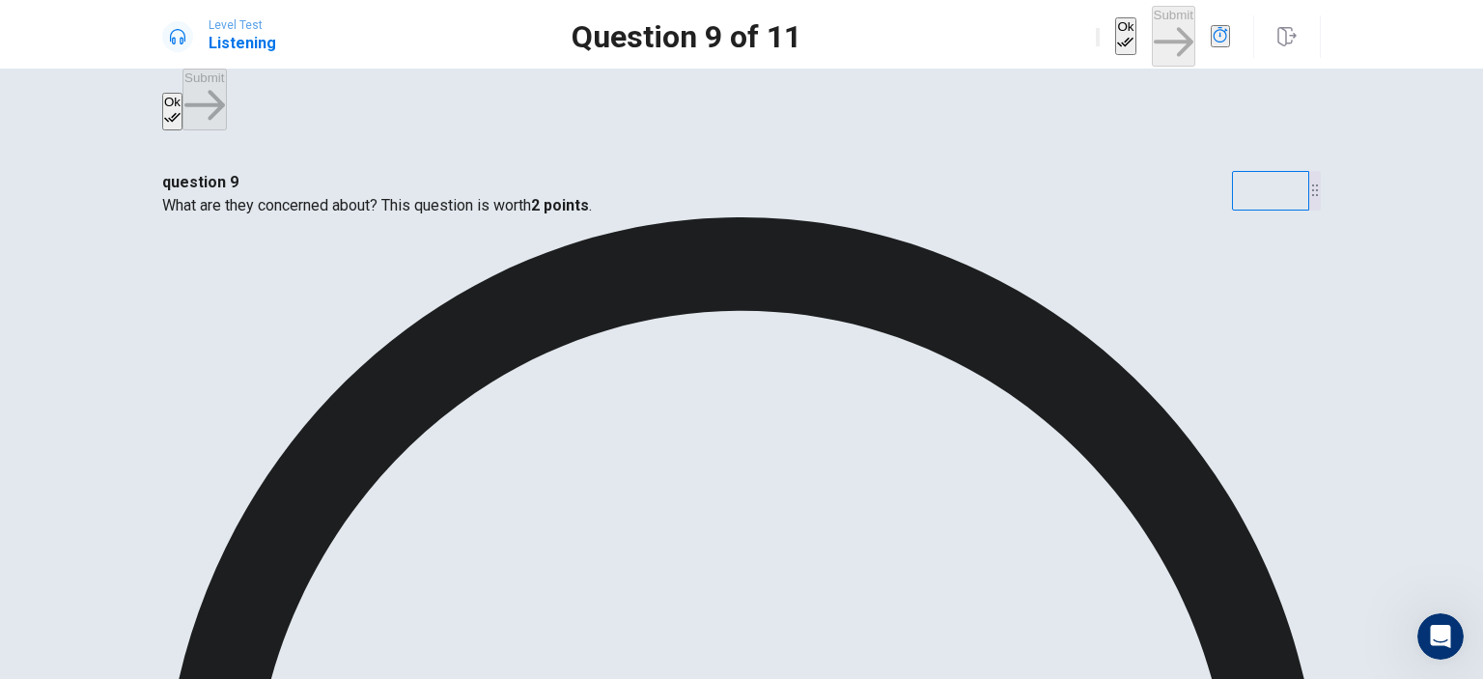
drag, startPoint x: 1008, startPoint y: 38, endPoint x: 1143, endPoint y: 30, distance: 135.4
click at [1115, 37] on button "Ok" at bounding box center [1125, 36] width 20 height 38
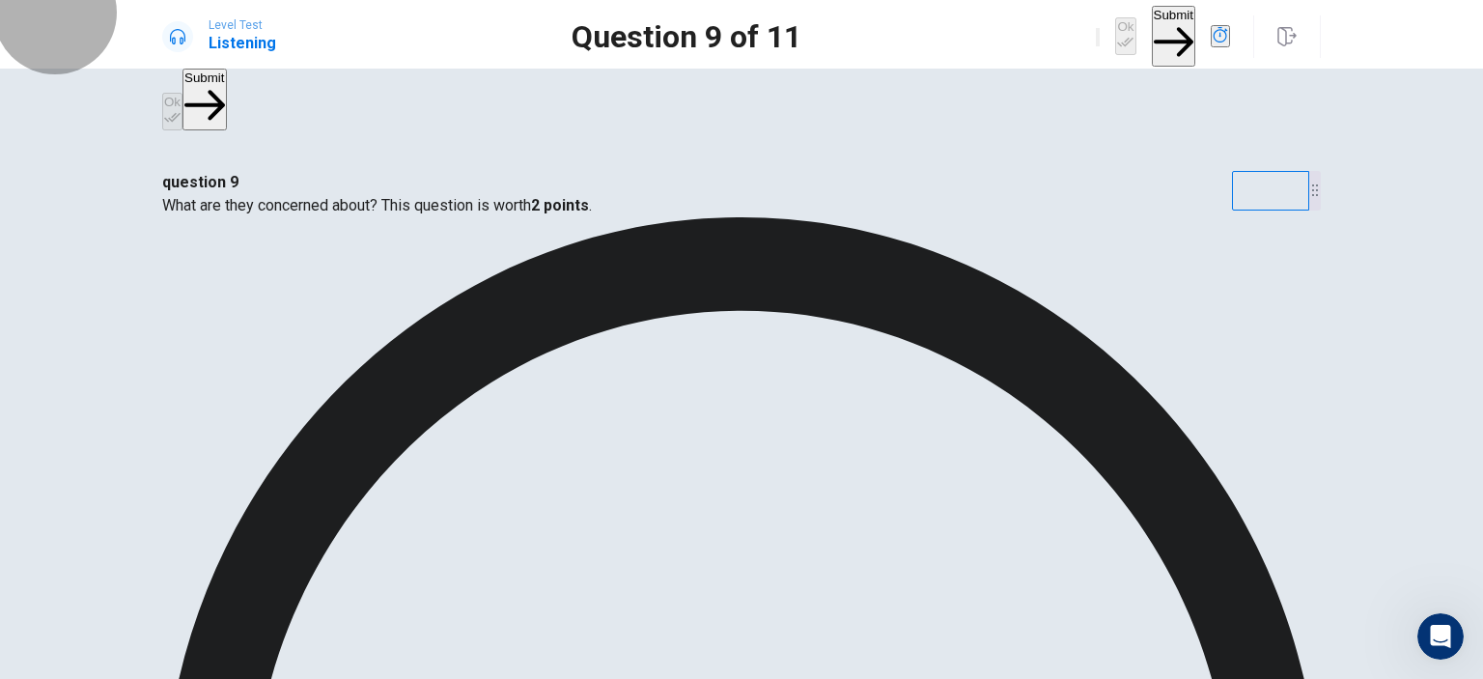
click at [1152, 26] on button "Submit" at bounding box center [1173, 36] width 43 height 61
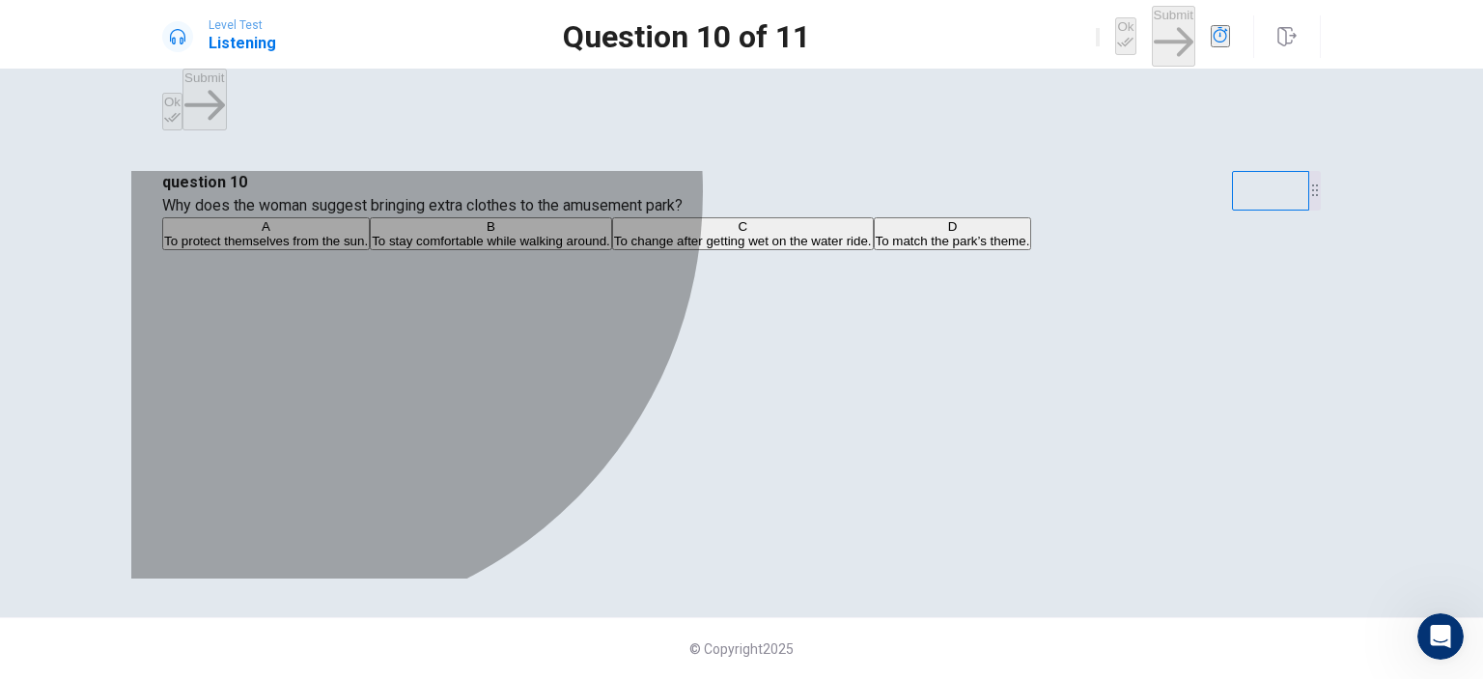
click at [614, 248] on span "To change after getting wet on the water ride." at bounding box center [743, 241] width 258 height 14
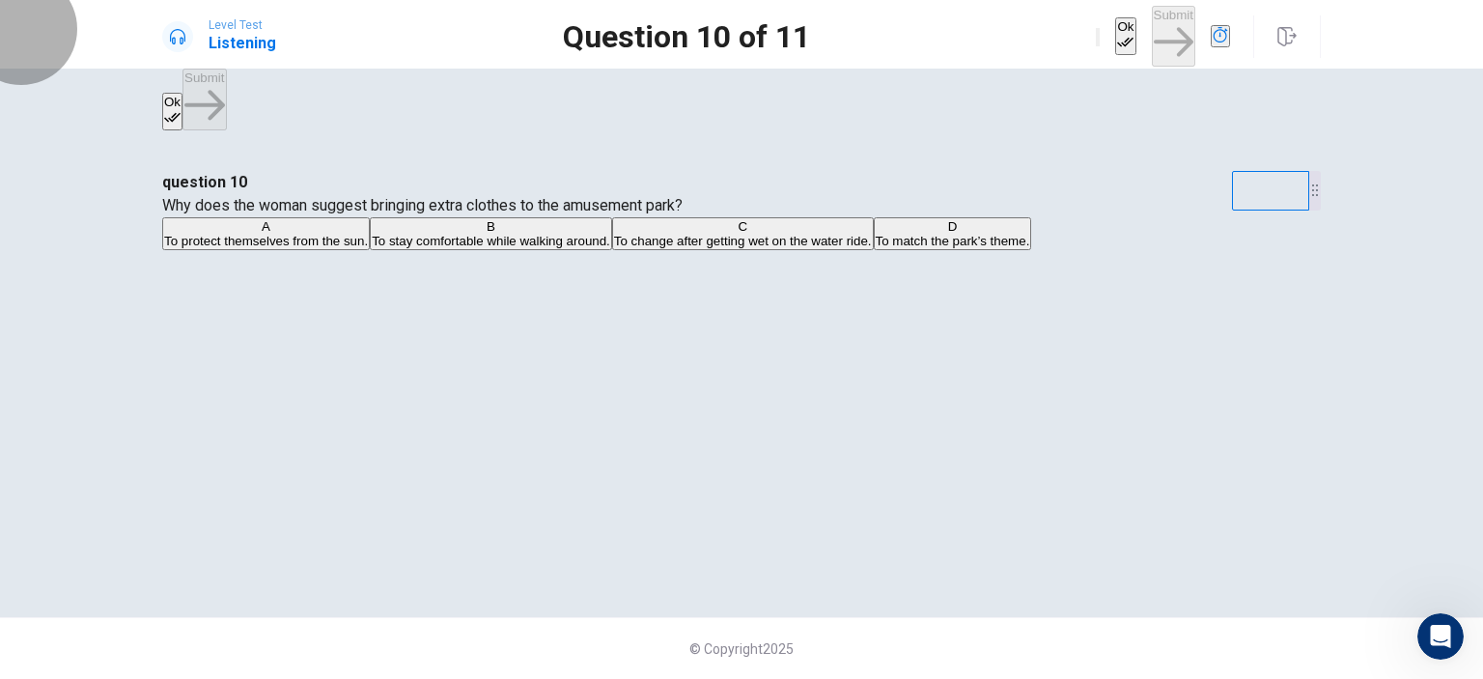
drag, startPoint x: 1015, startPoint y: 42, endPoint x: 1046, endPoint y: 42, distance: 30.9
click at [1115, 42] on button "Ok" at bounding box center [1125, 36] width 20 height 38
click at [1152, 30] on button "Submit" at bounding box center [1173, 36] width 43 height 61
click at [1213, 33] on icon "button" at bounding box center [1220, 34] width 14 height 15
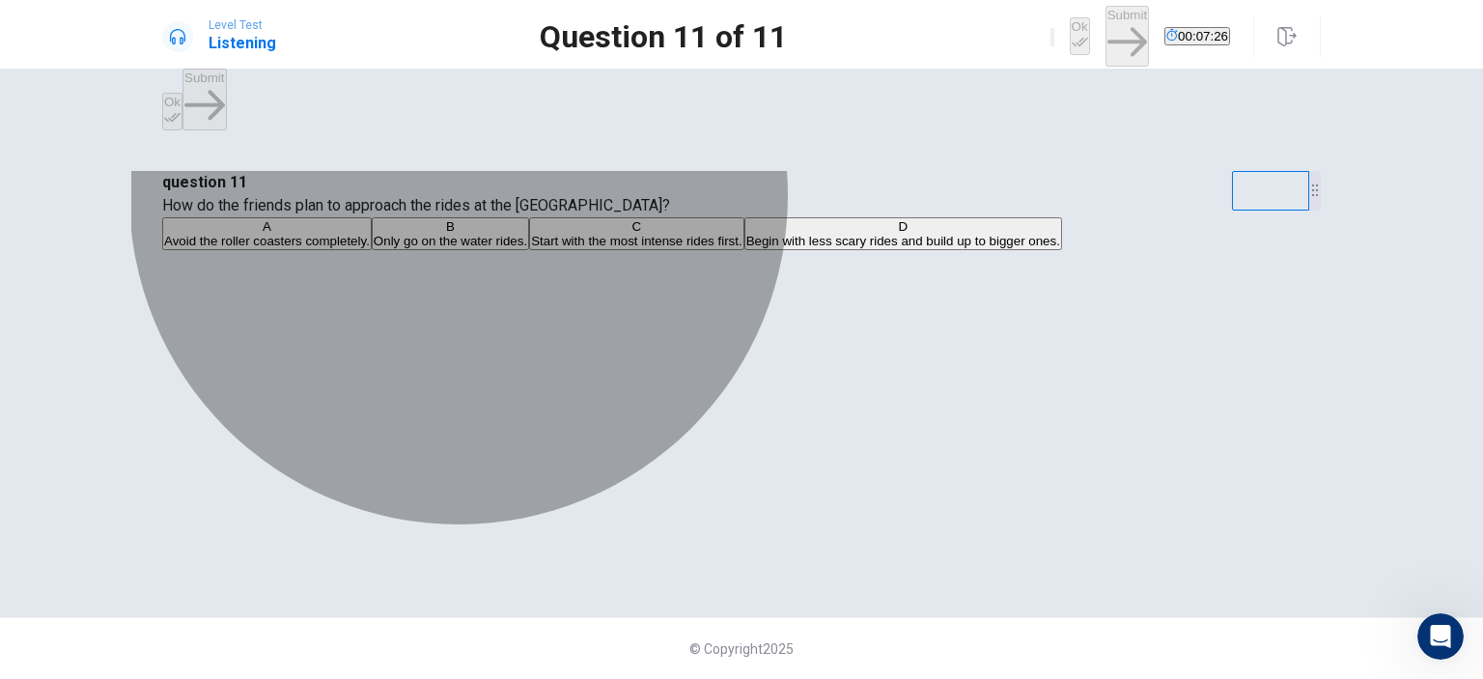
click at [778, 248] on span "Begin with less scary rides and build up to bigger ones." at bounding box center [903, 241] width 314 height 14
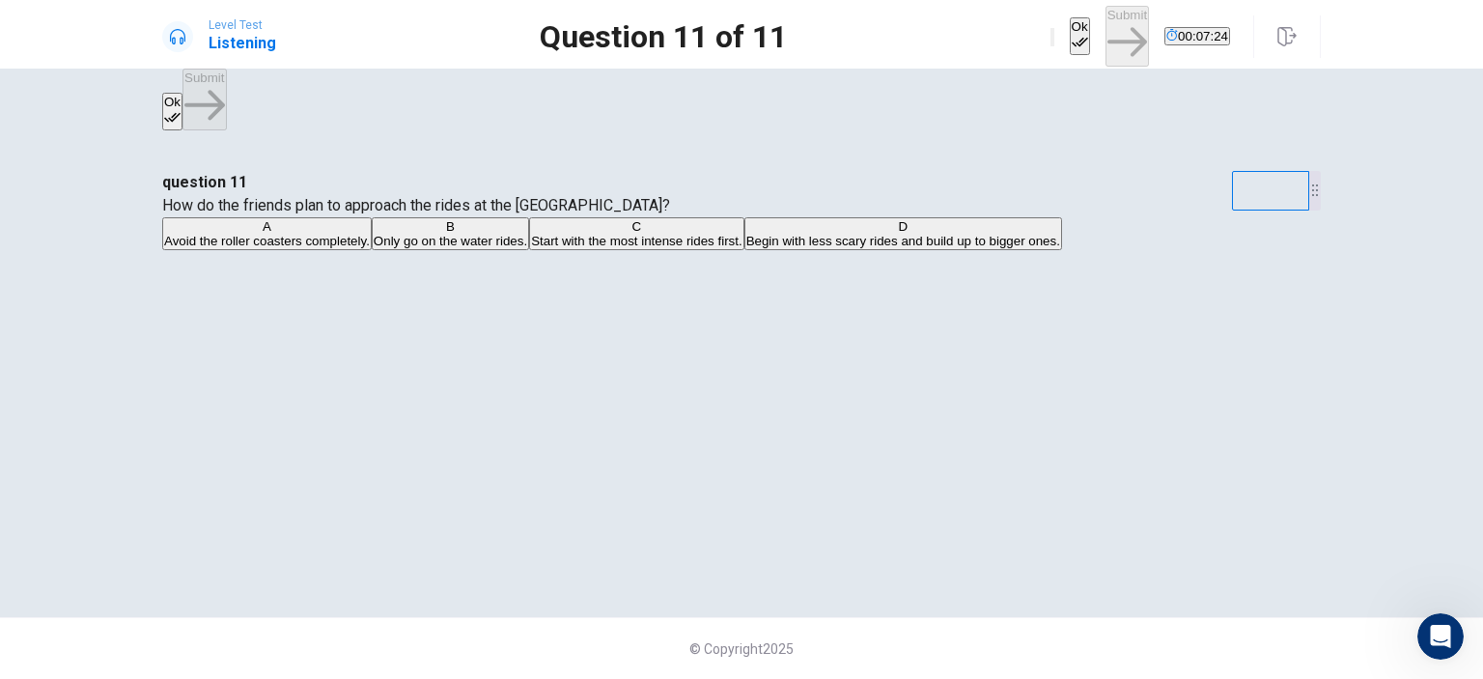
click at [1070, 24] on button "Ok" at bounding box center [1080, 36] width 20 height 38
click at [1105, 27] on button "Submit" at bounding box center [1126, 36] width 43 height 61
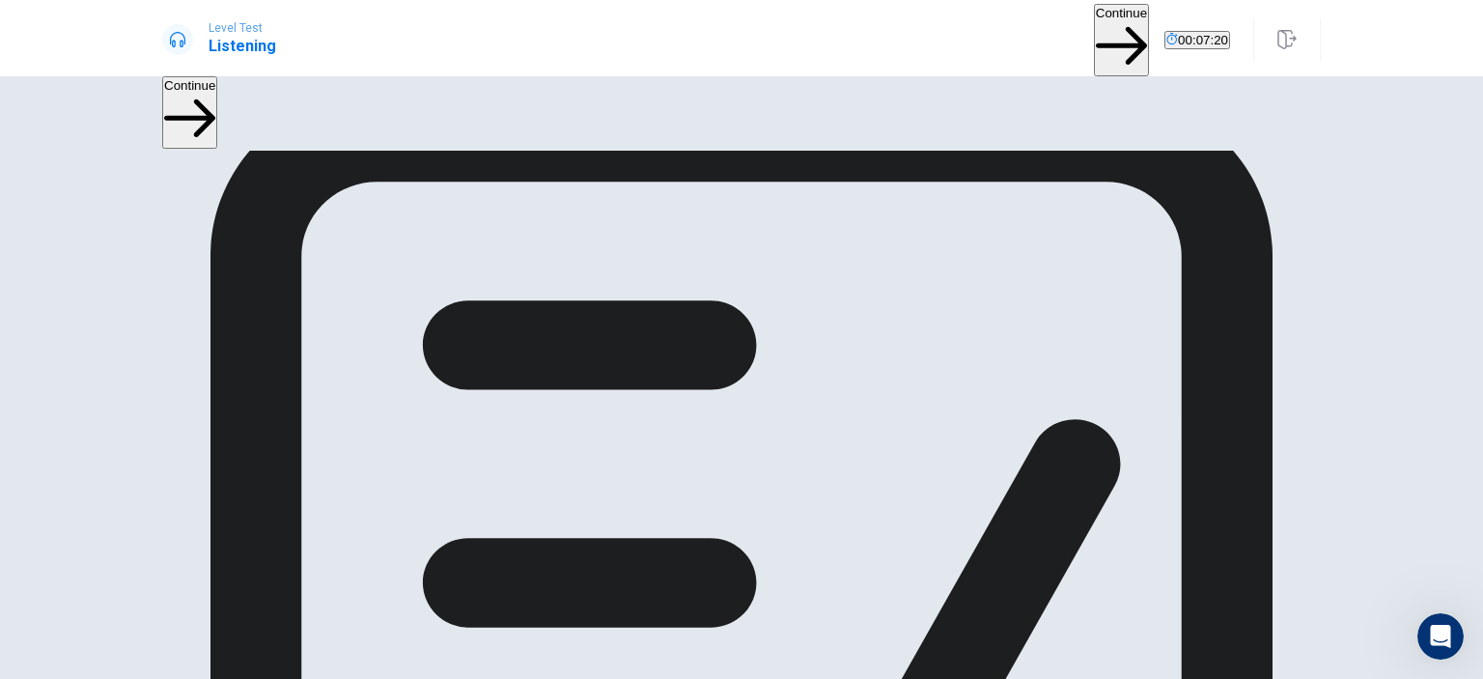
scroll to position [139, 0]
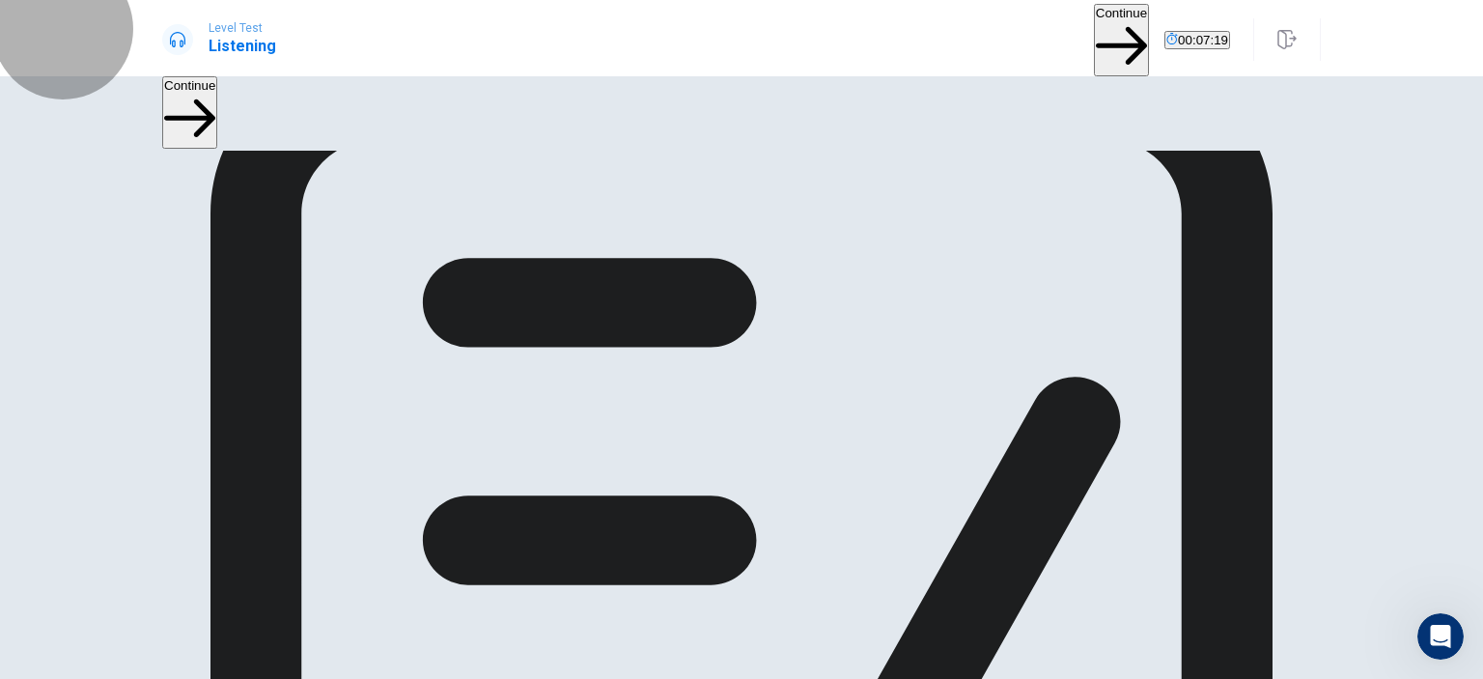
click at [1094, 42] on button "Continue" at bounding box center [1121, 40] width 55 height 72
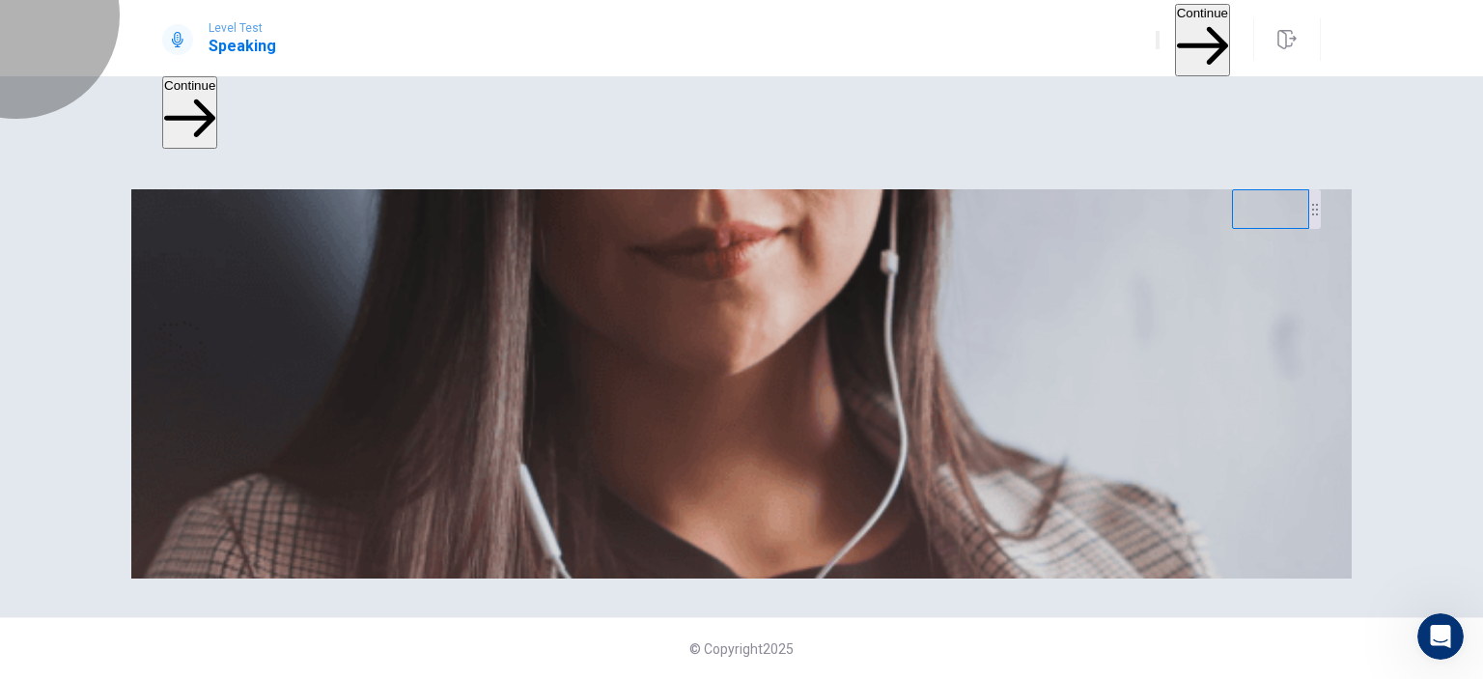
click at [1175, 29] on button "Continue" at bounding box center [1202, 40] width 55 height 72
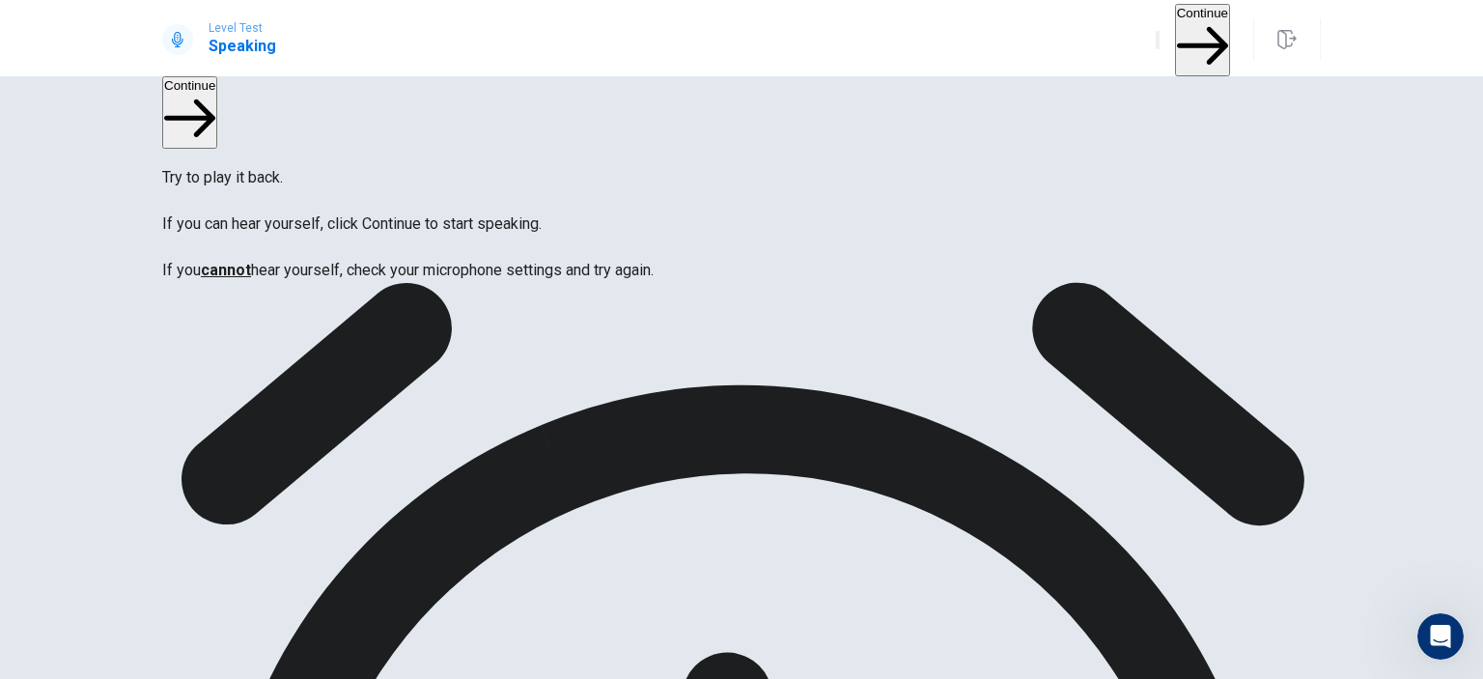
click at [1175, 38] on button "Continue" at bounding box center [1202, 40] width 55 height 72
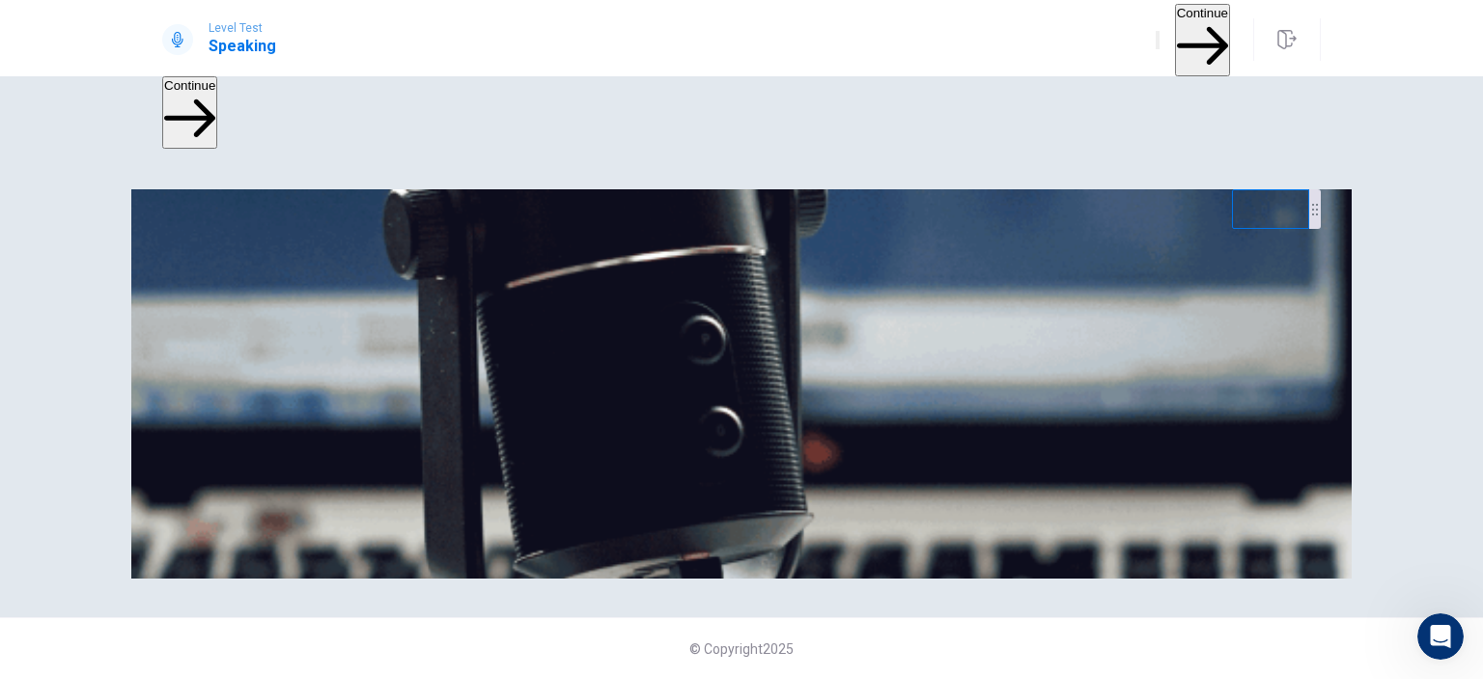
scroll to position [73, 0]
click at [1175, 37] on button "Continue" at bounding box center [1202, 40] width 55 height 72
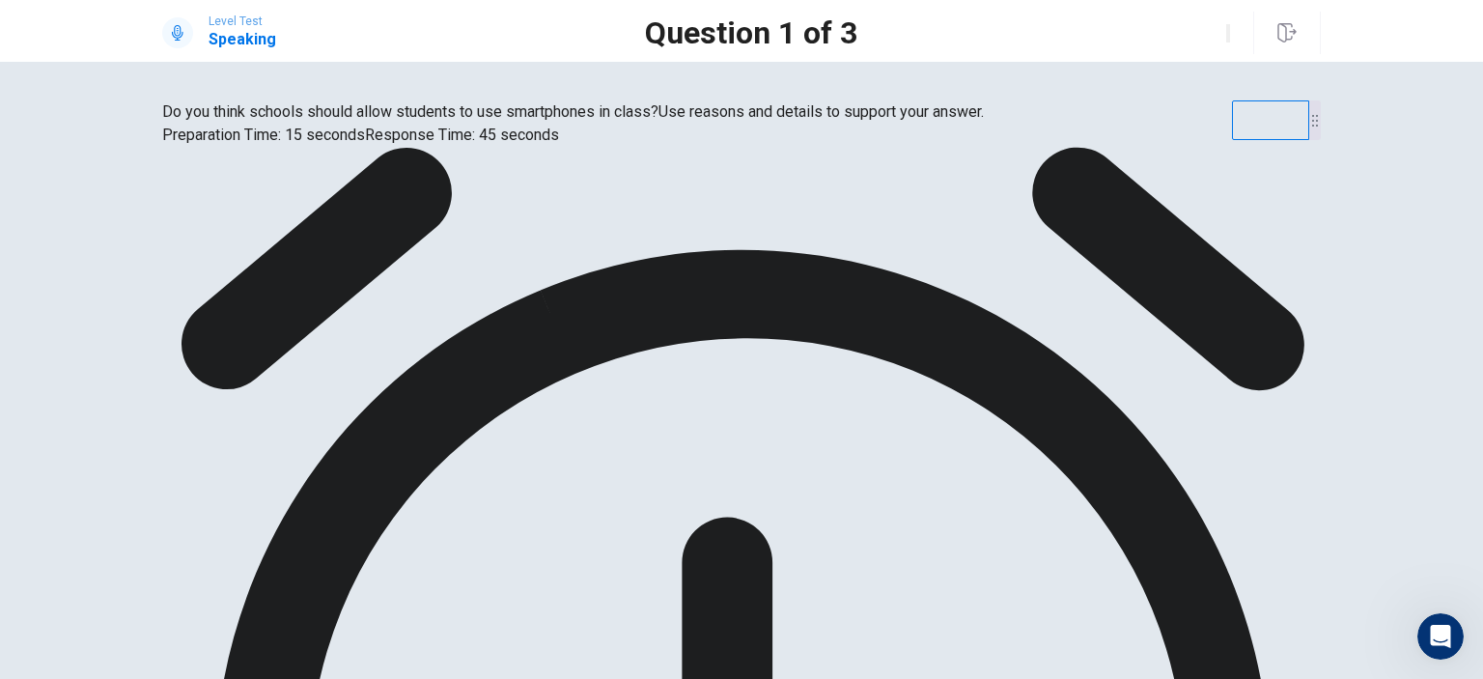
scroll to position [290, 0]
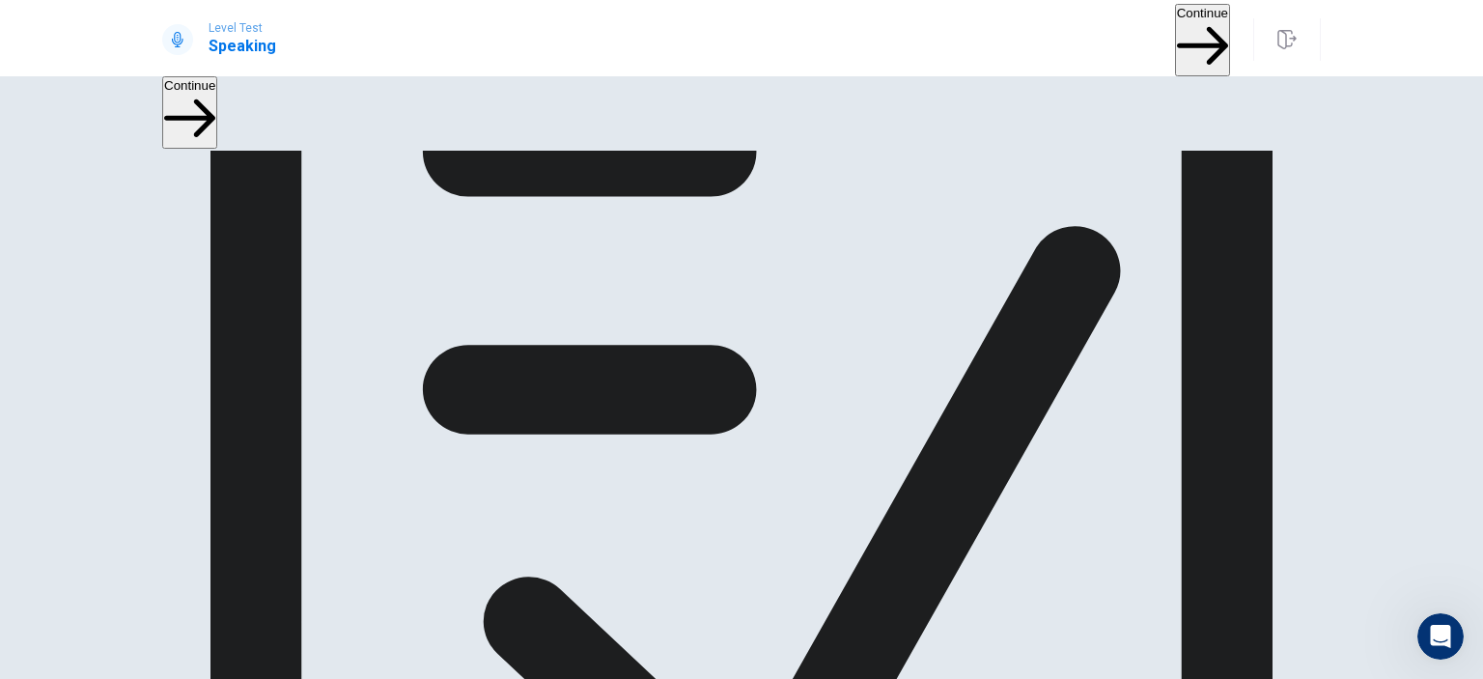
scroll to position [23, 0]
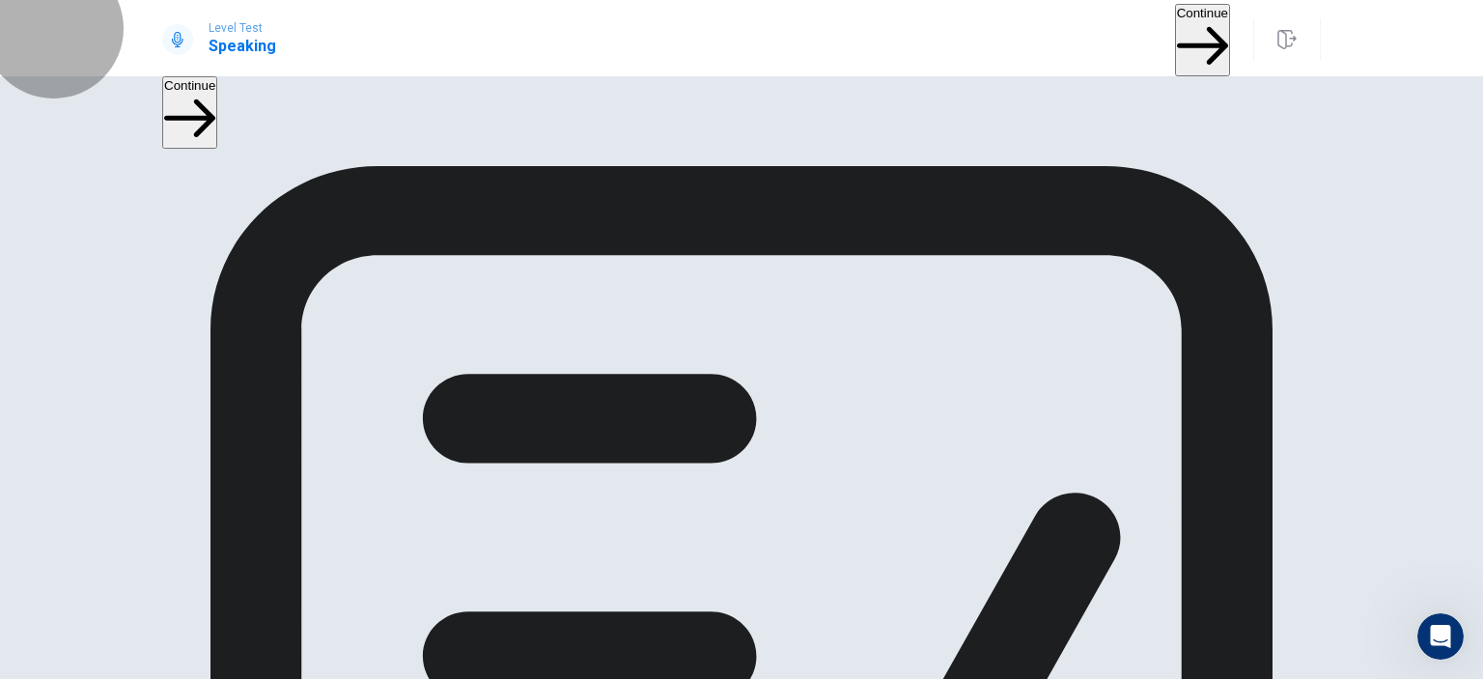
click at [1175, 42] on button "Continue" at bounding box center [1202, 40] width 55 height 72
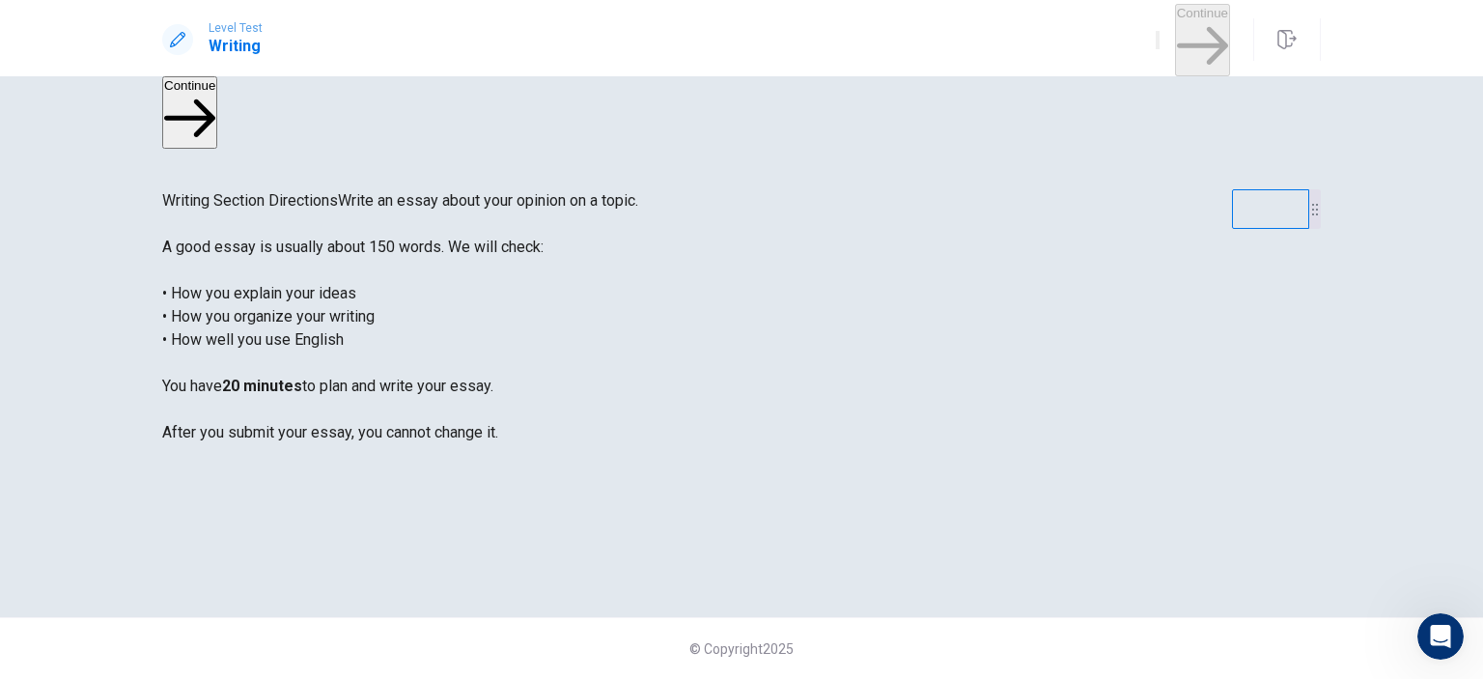
scroll to position [0, 0]
click at [1181, 34] on button "Continue" at bounding box center [1202, 40] width 55 height 72
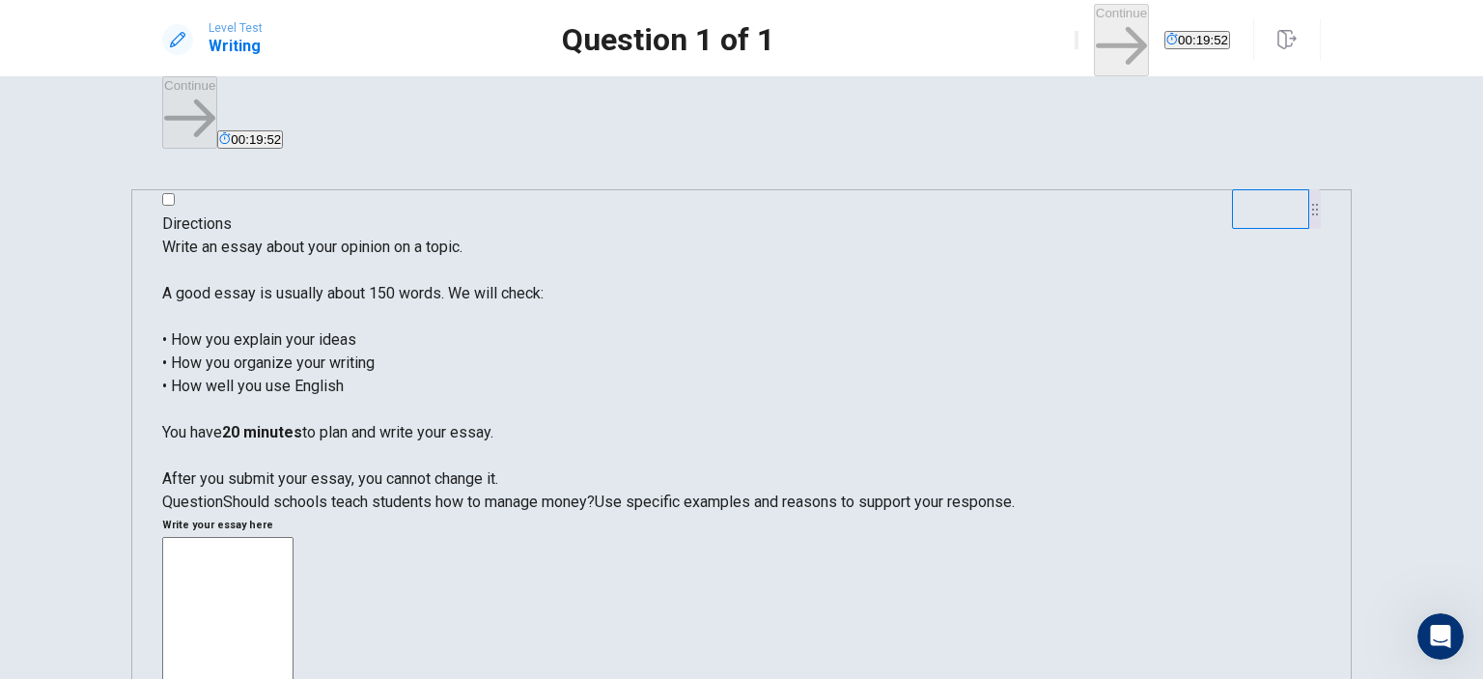
type textarea "*"
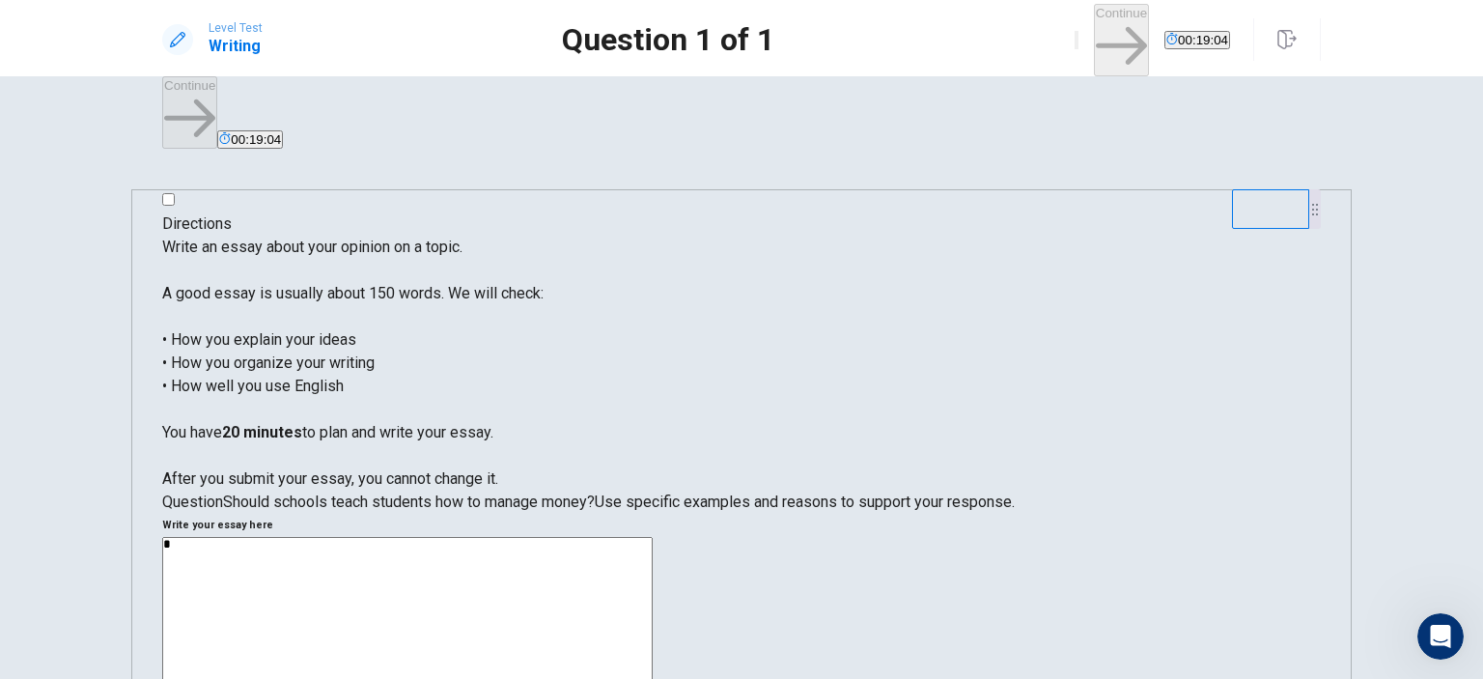
type textarea "*"
type textarea "**"
type textarea "*"
type textarea "**"
type textarea "*"
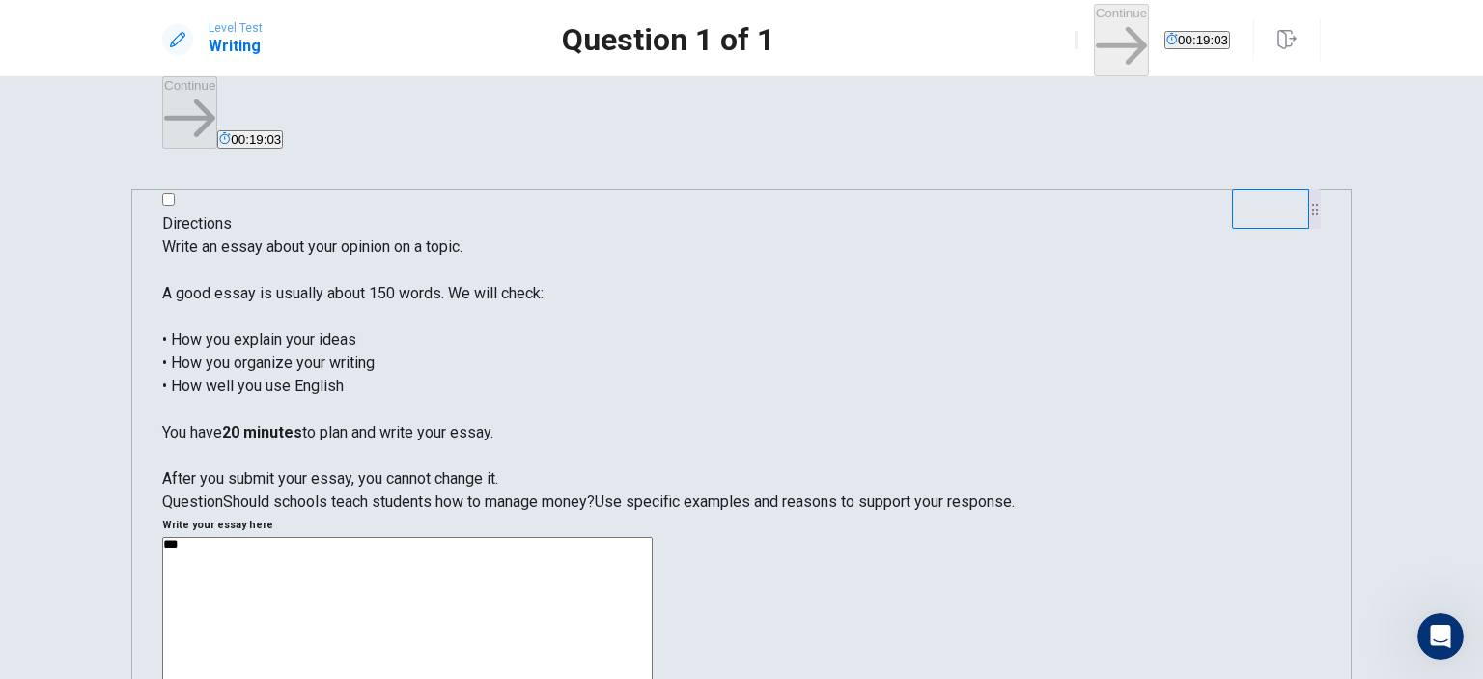
type textarea "****"
type textarea "*"
type textarea "*****"
type textarea "*"
type textarea "*****"
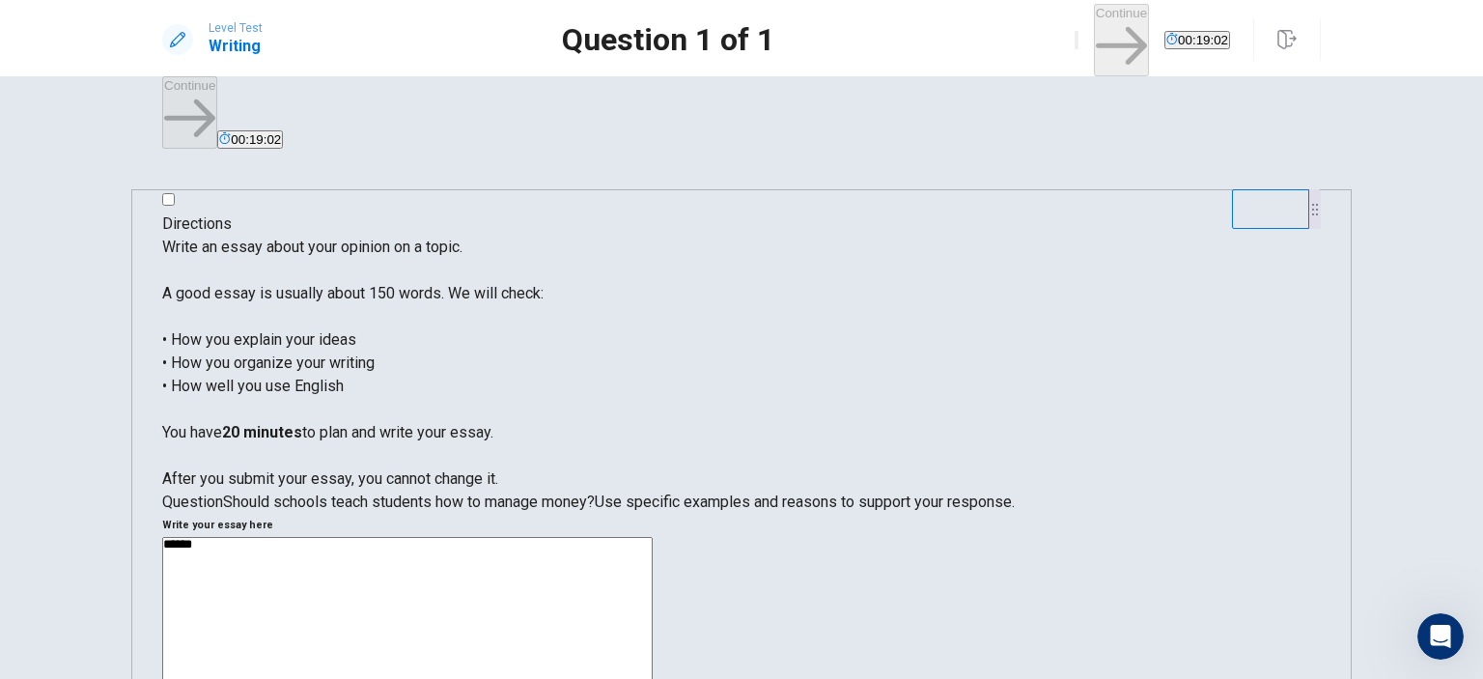
type textarea "*"
type textarea "*******"
type textarea "*"
type textarea "********"
type textarea "*"
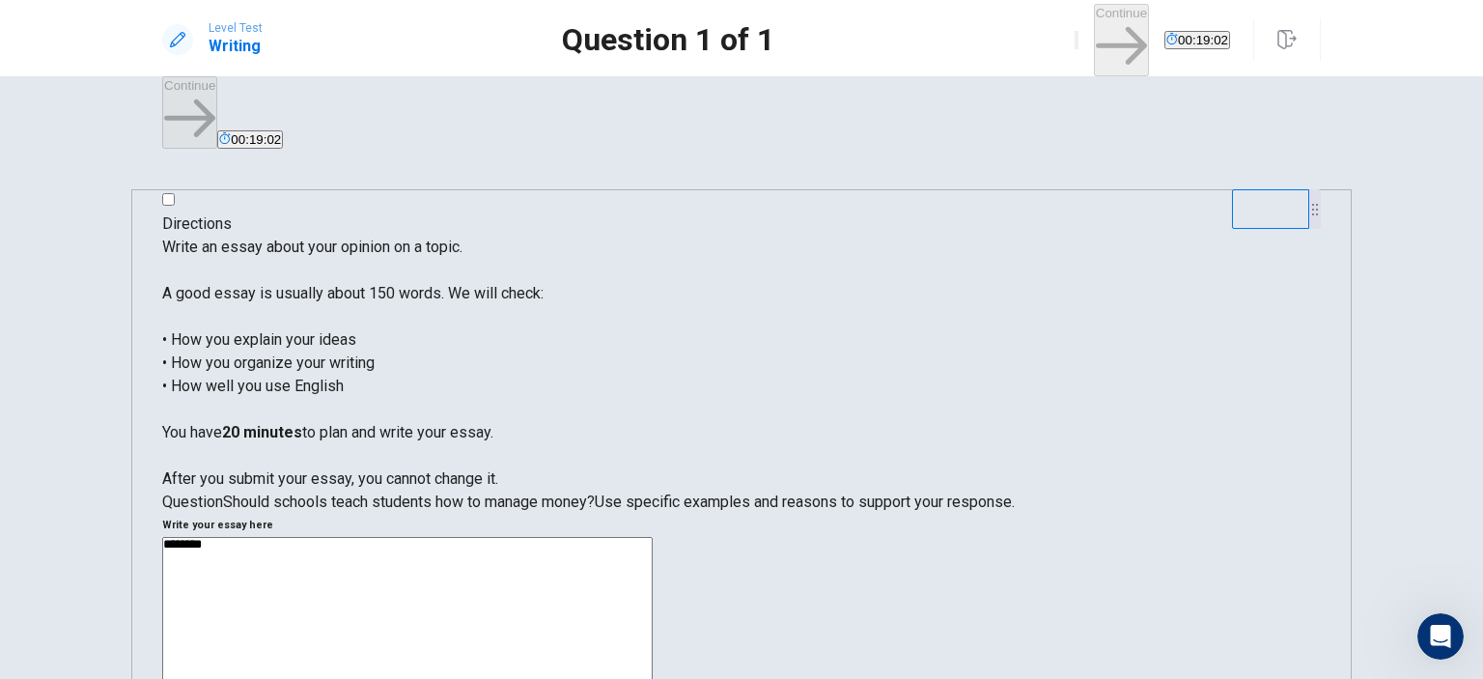
type textarea "*********"
type textarea "*"
type textarea "**********"
type textarea "*"
type textarea "**********"
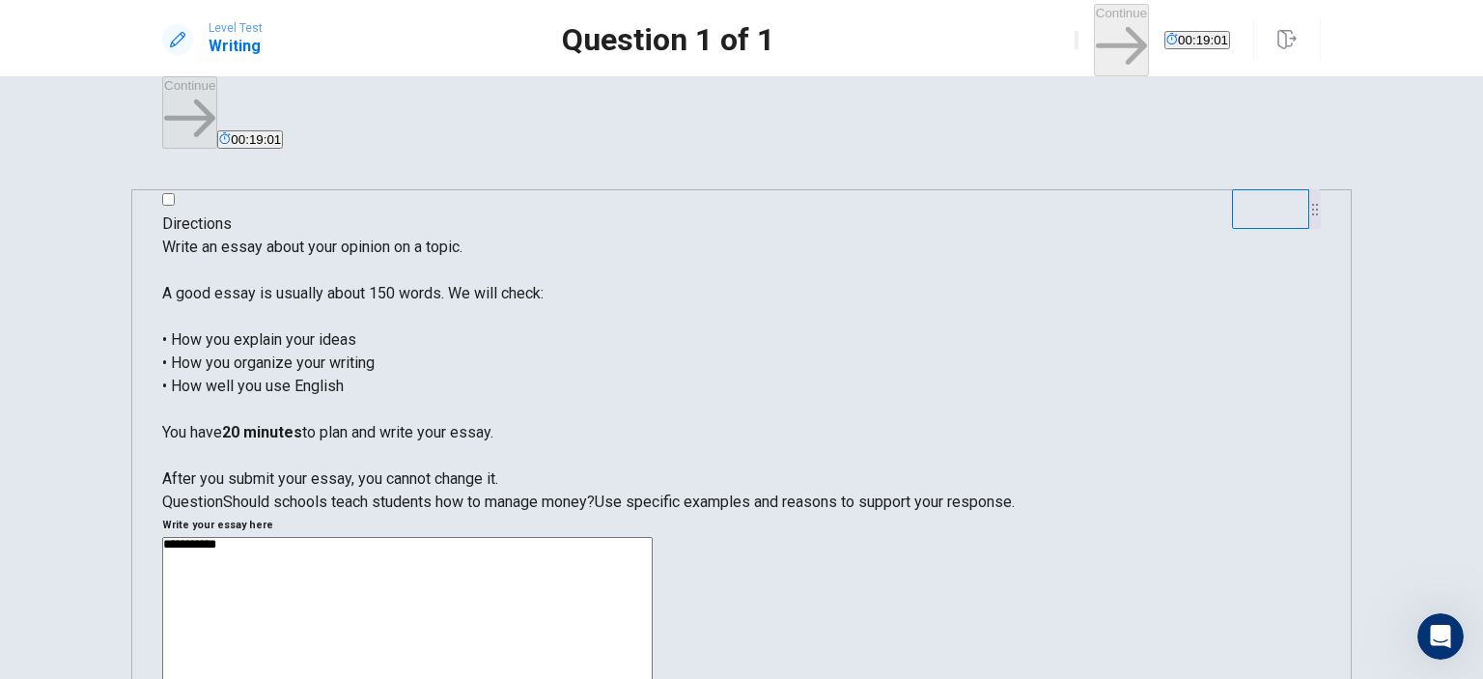
type textarea "*"
type textarea "**********"
type textarea "*"
type textarea "**********"
type textarea "*"
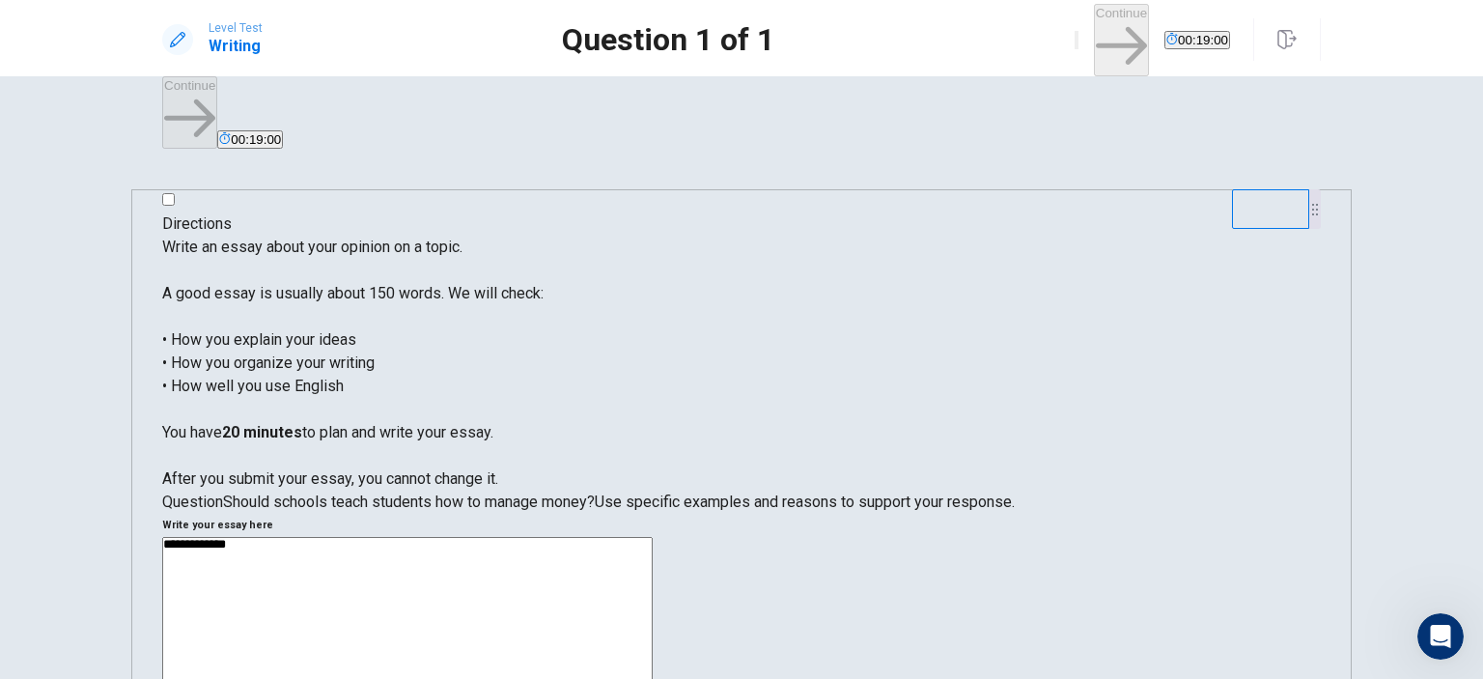
type textarea "**********"
type textarea "*"
type textarea "**********"
type textarea "*"
type textarea "**********"
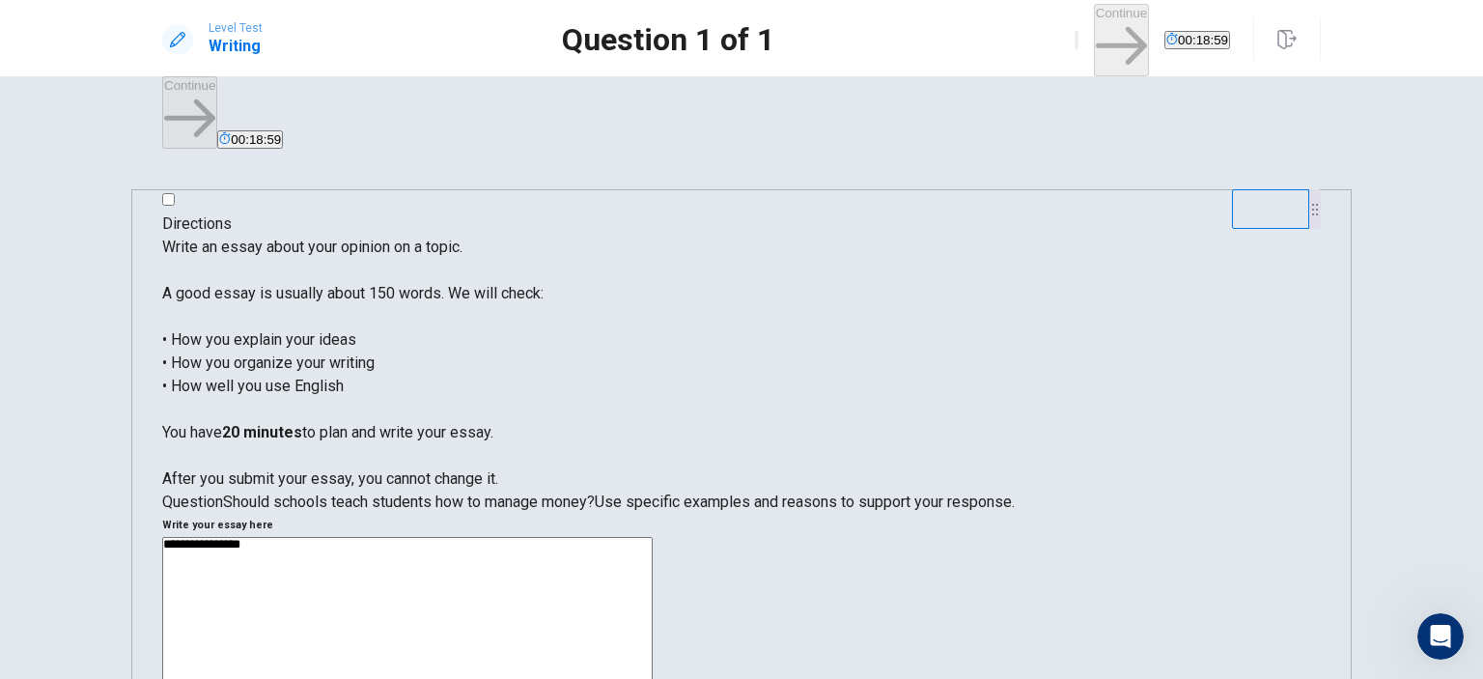
type textarea "*"
type textarea "**********"
type textarea "*"
type textarea "**********"
type textarea "*"
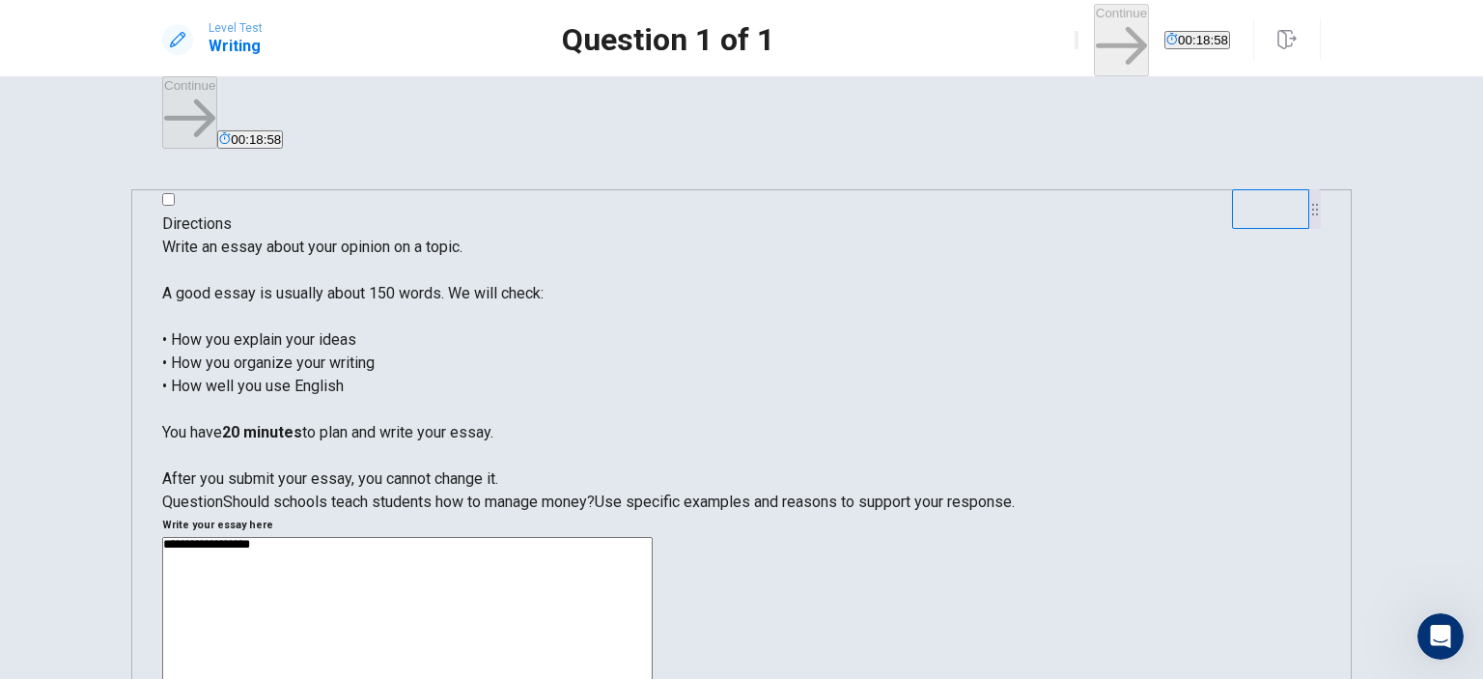
type textarea "**********"
type textarea "*"
type textarea "**********"
type textarea "*"
type textarea "**********"
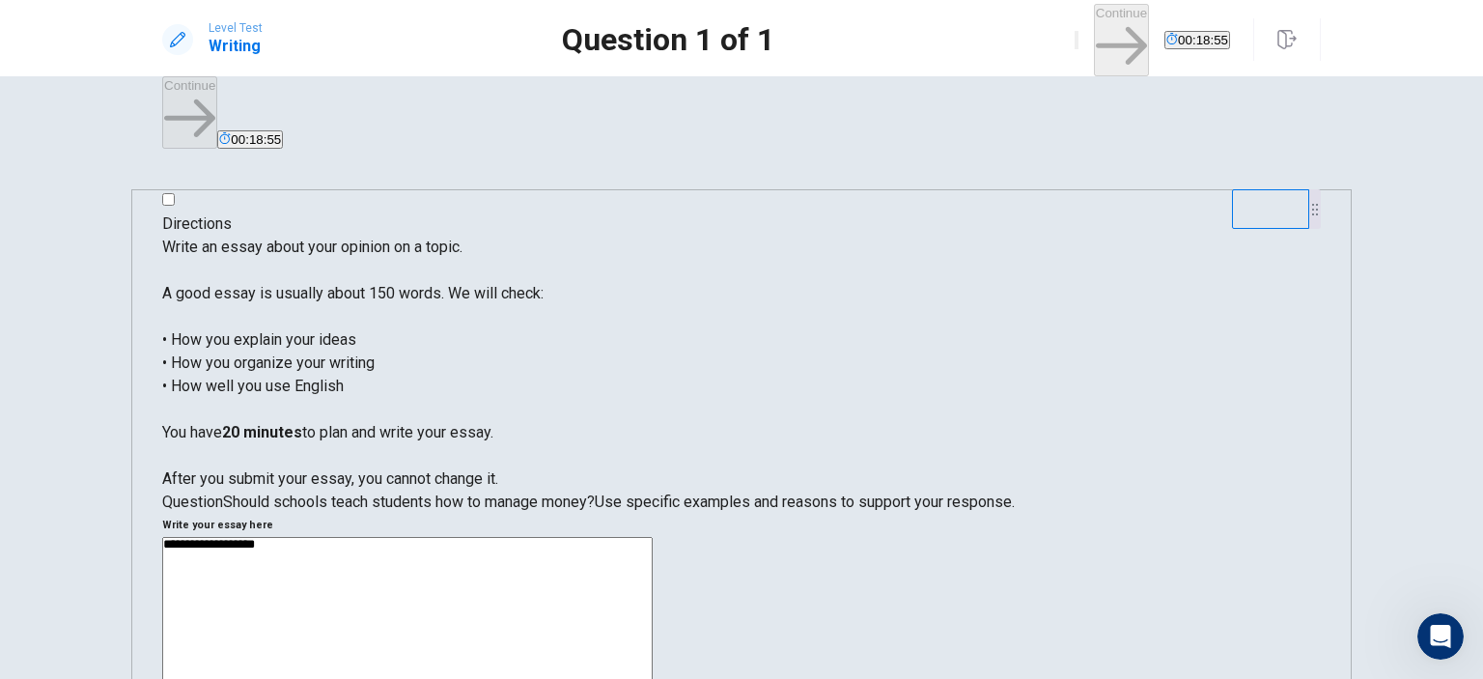
type textarea "*"
type textarea "**********"
type textarea "*"
type textarea "**********"
type textarea "*"
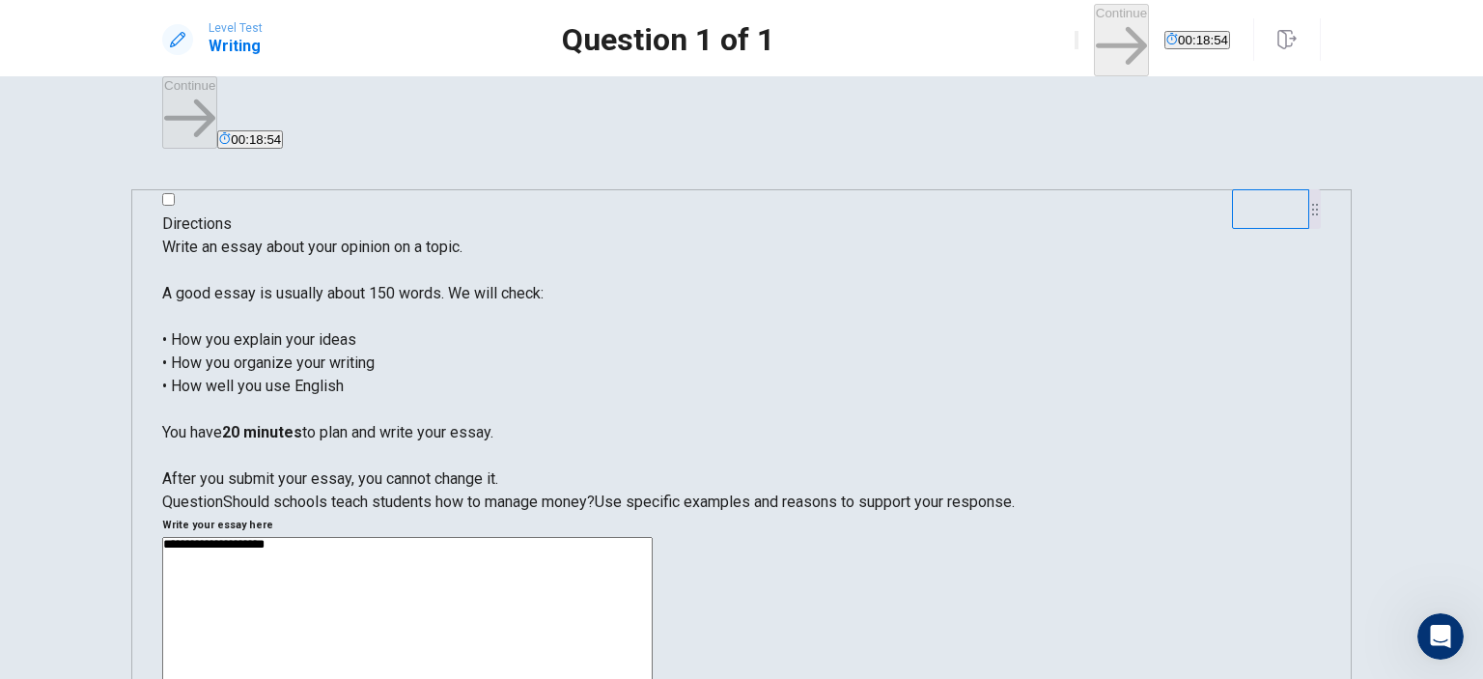
type textarea "**********"
type textarea "*"
type textarea "**********"
type textarea "*"
type textarea "**********"
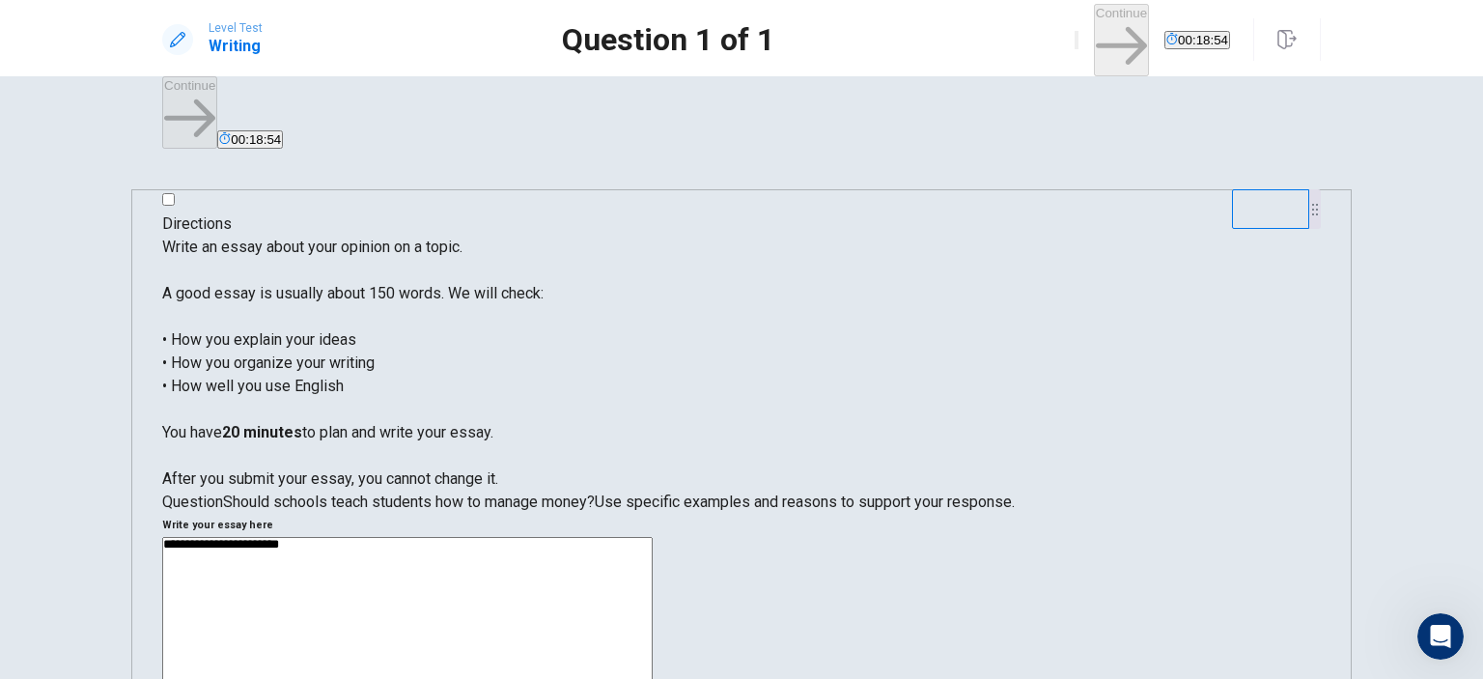
type textarea "*"
type textarea "**********"
type textarea "*"
type textarea "**********"
type textarea "*"
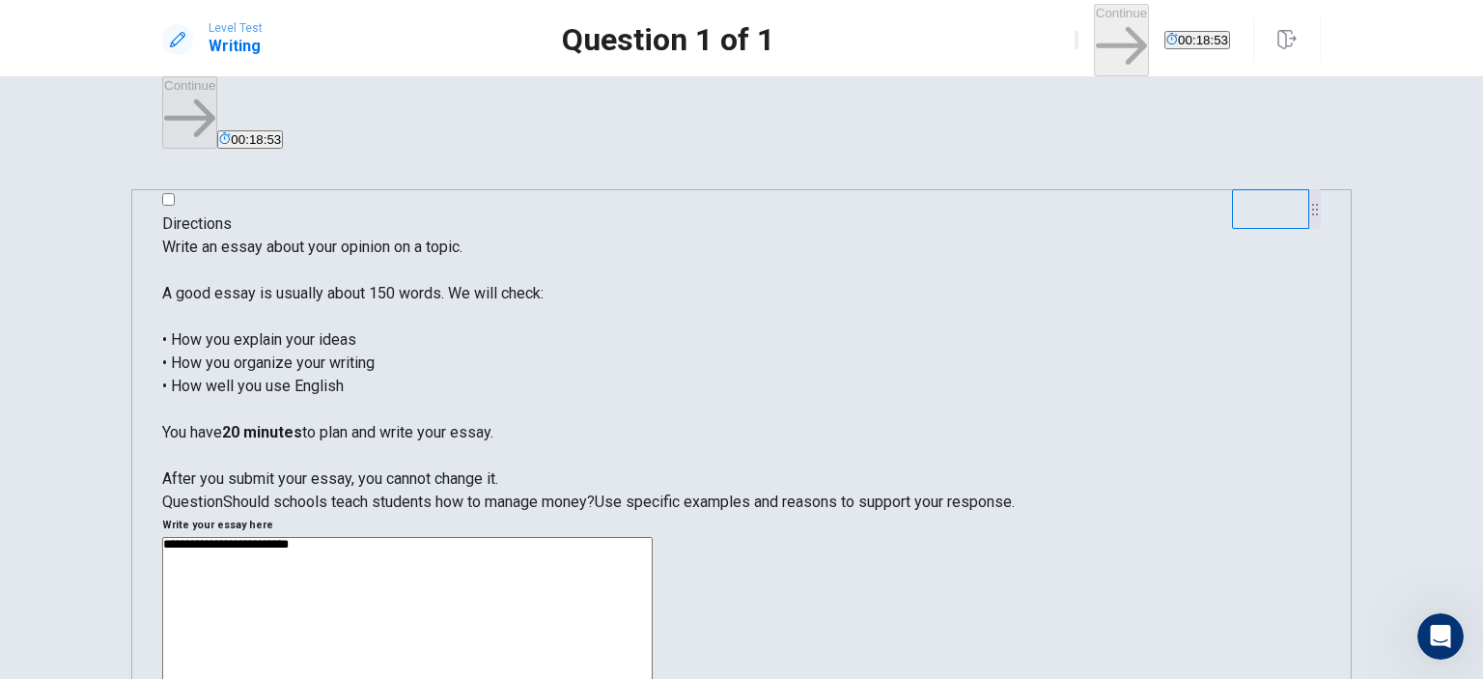
type textarea "**********"
type textarea "*"
type textarea "**********"
type textarea "*"
type textarea "**********"
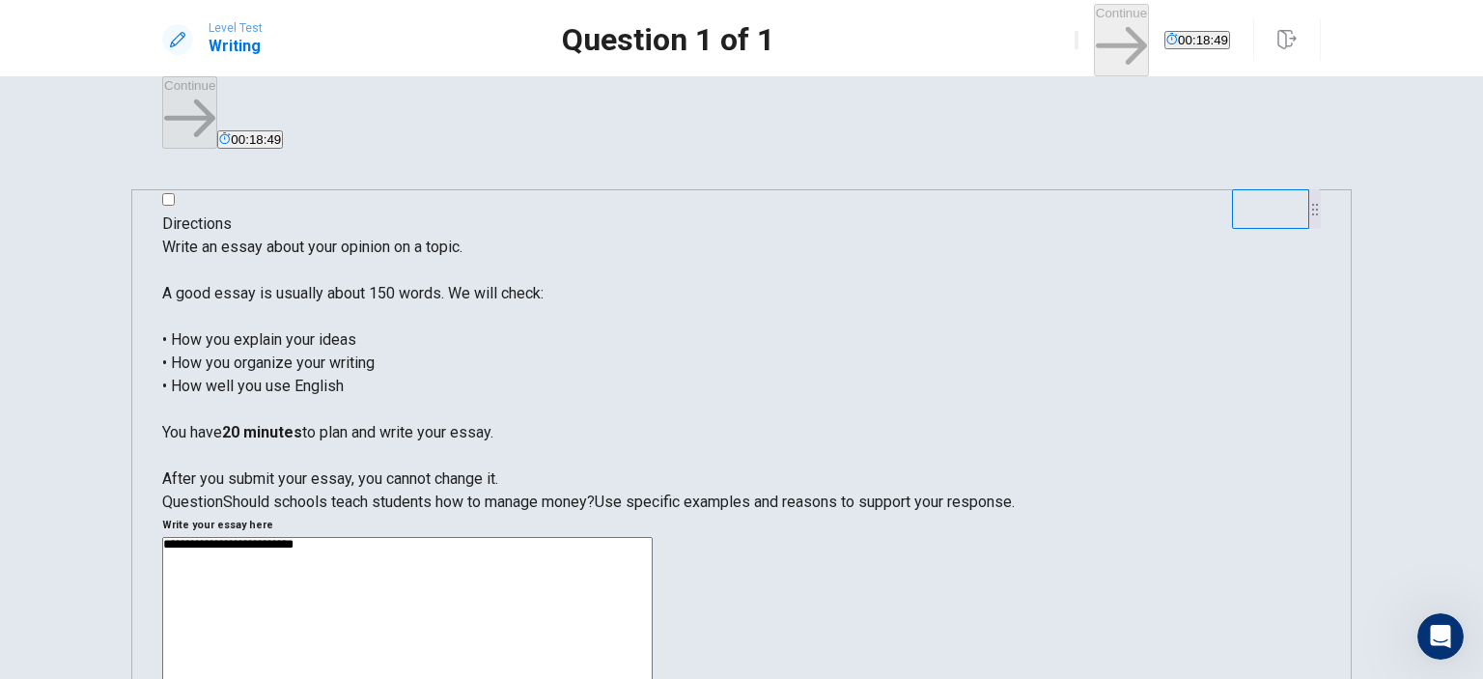
type textarea "*"
type textarea "**********"
type textarea "*"
type textarea "**********"
type textarea "*"
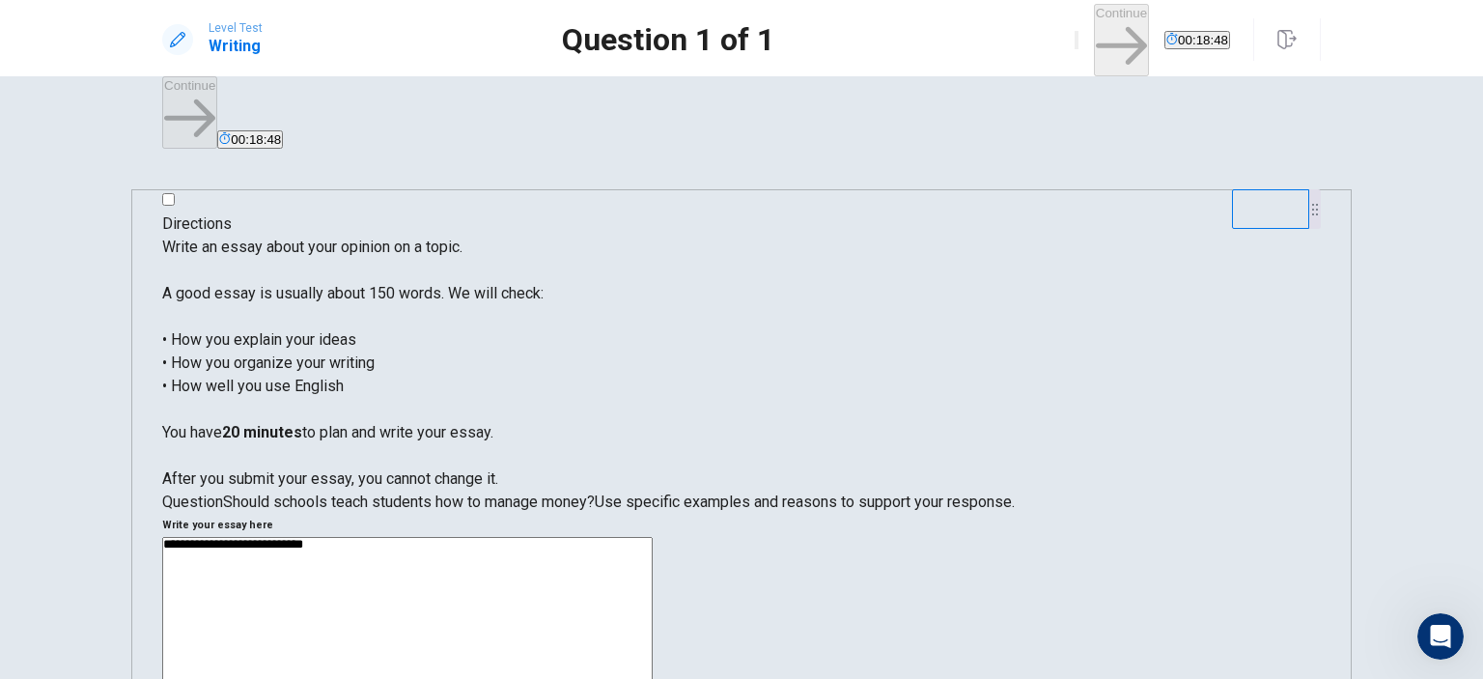
type textarea "**********"
type textarea "*"
type textarea "**********"
type textarea "*"
type textarea "**********"
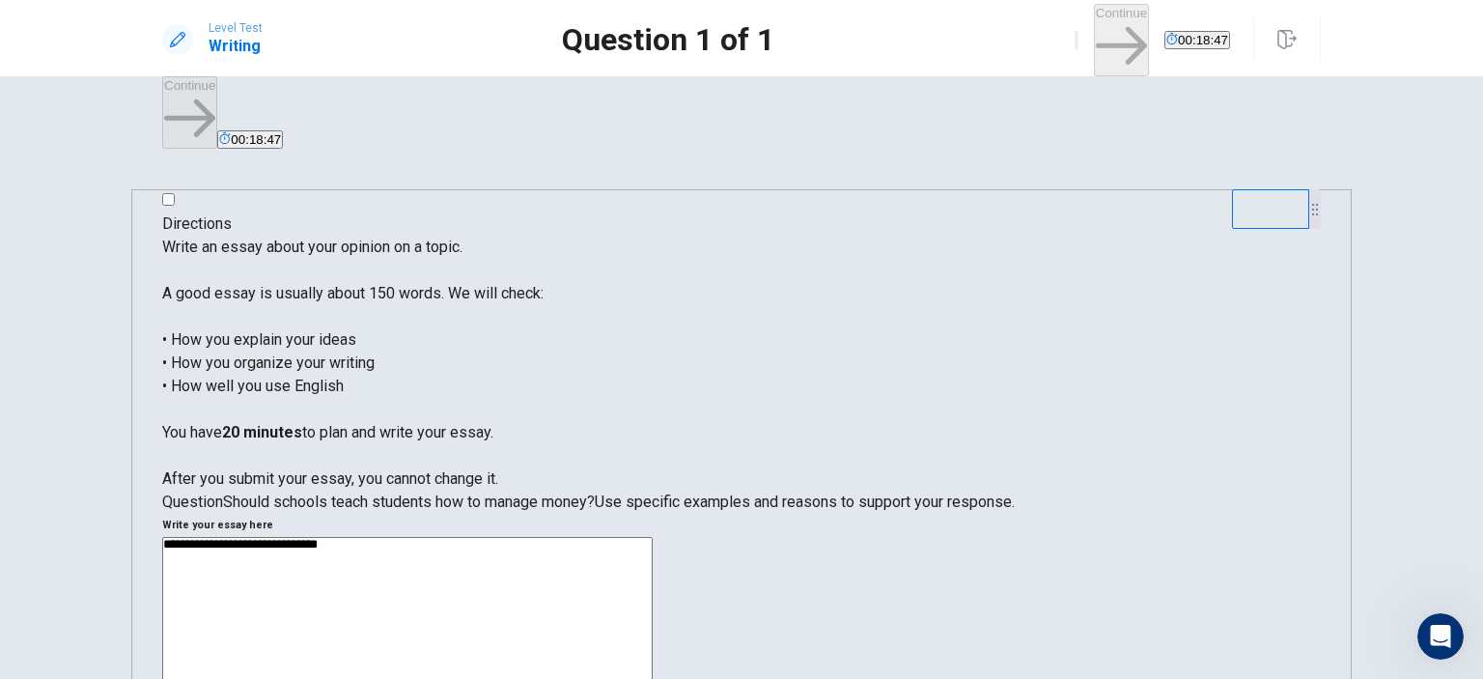
type textarea "*"
type textarea "**********"
type textarea "*"
type textarea "**********"
type textarea "*"
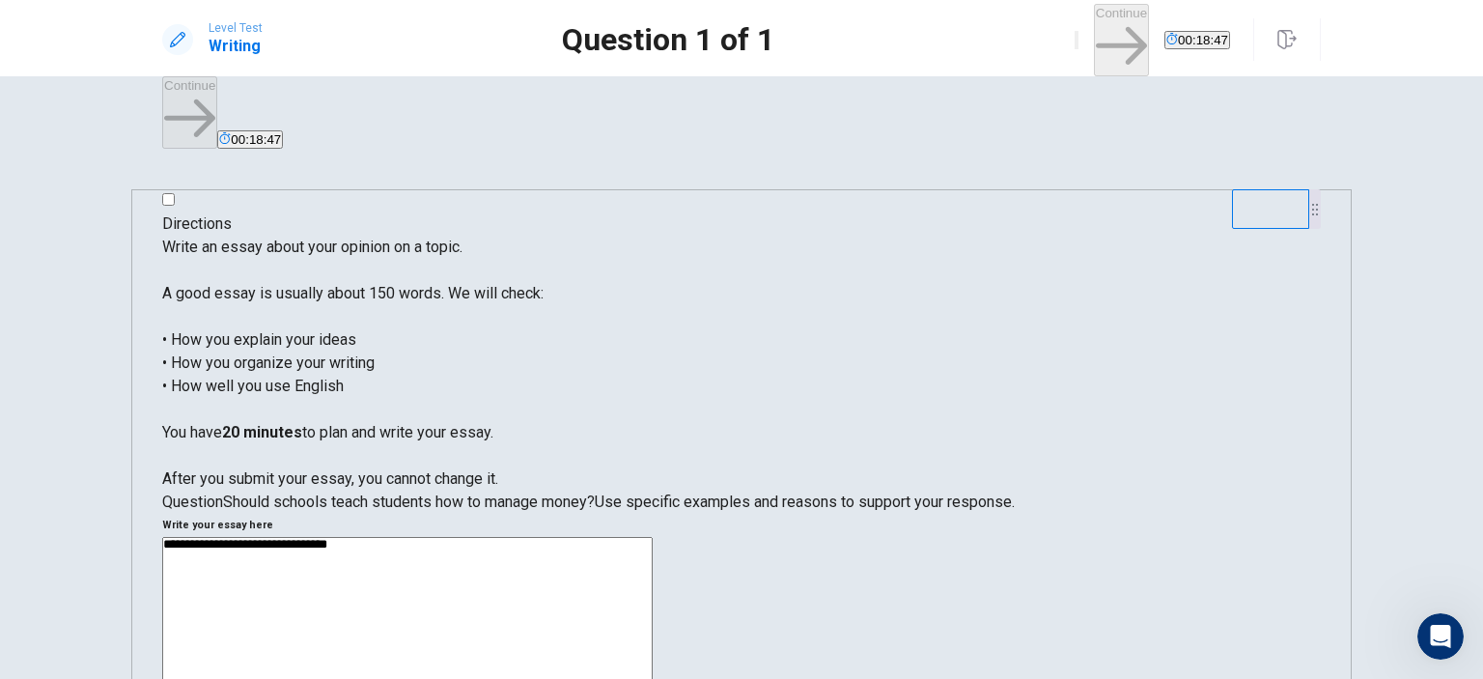
type textarea "**********"
type textarea "*"
type textarea "**********"
type textarea "*"
type textarea "**********"
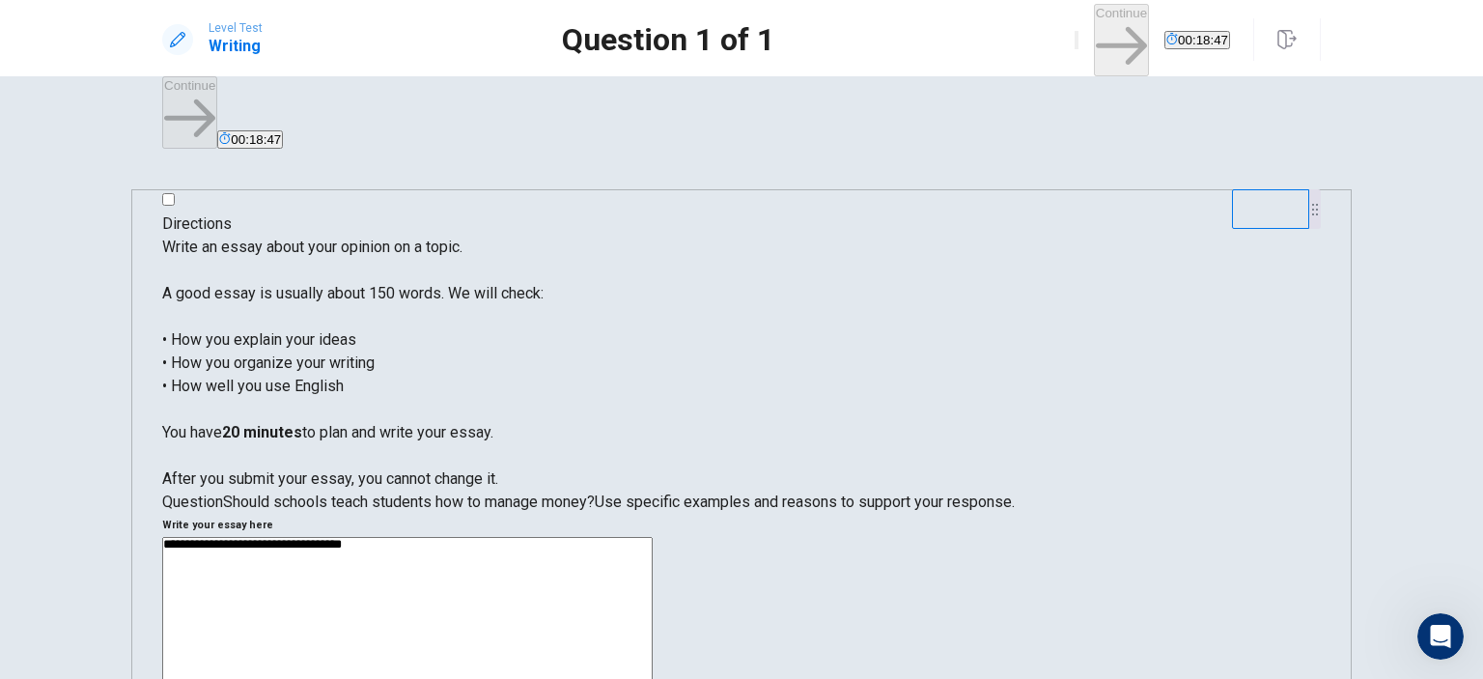
type textarea "*"
type textarea "**********"
type textarea "*"
type textarea "**********"
type textarea "*"
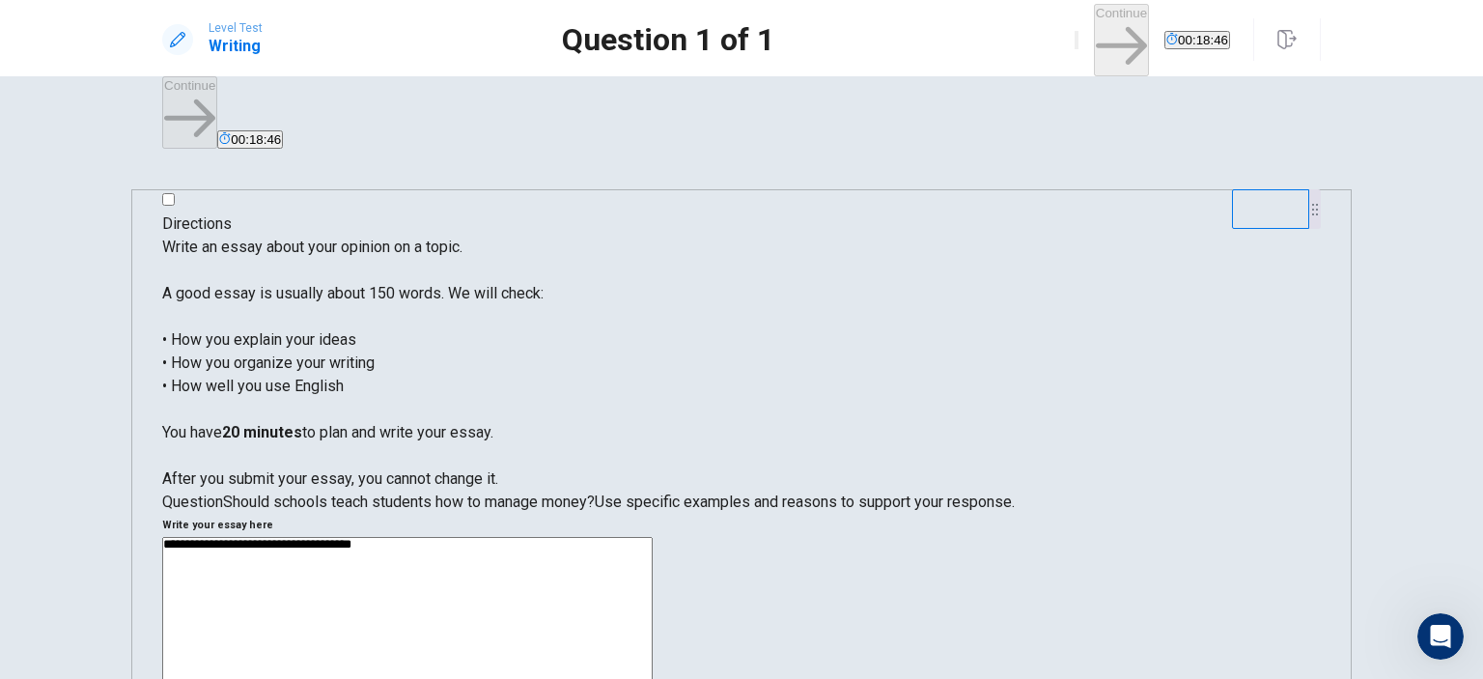
type textarea "**********"
type textarea "*"
type textarea "**********"
type textarea "*"
type textarea "**********"
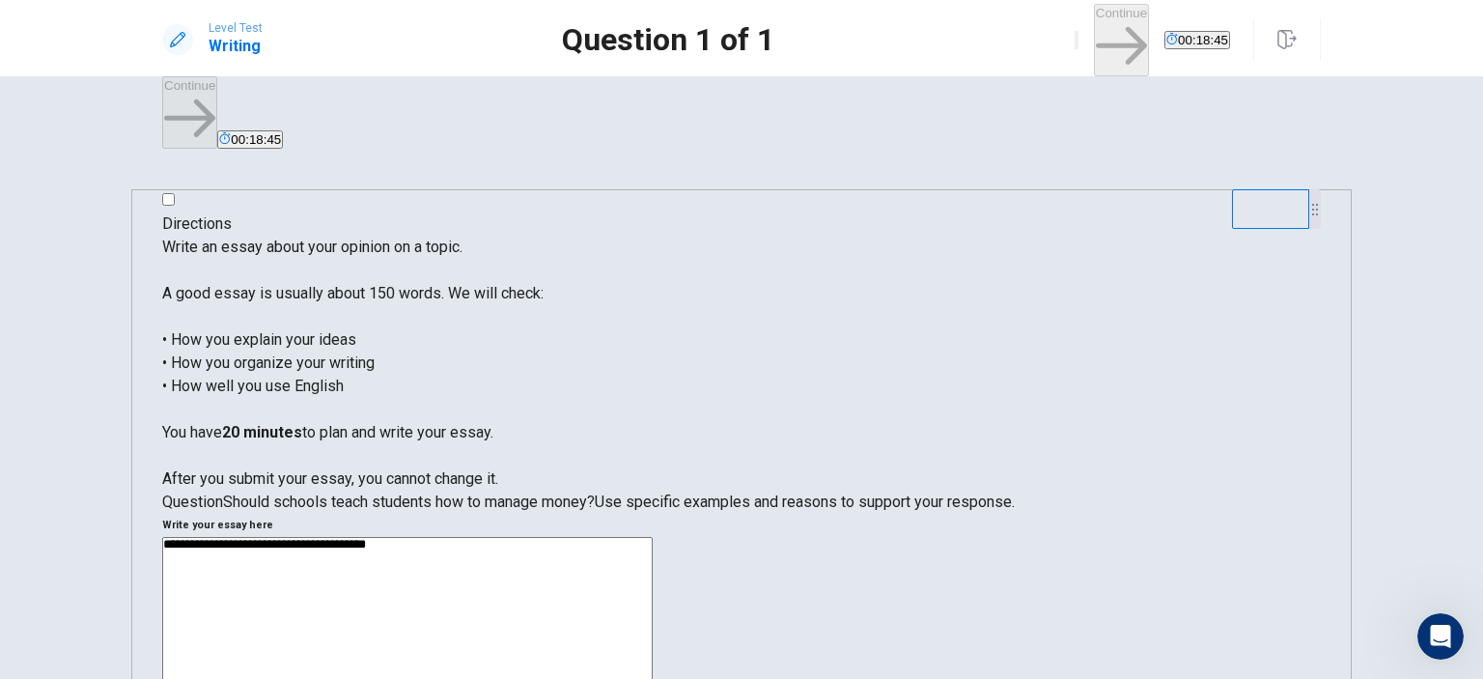
type textarea "*"
type textarea "**********"
type textarea "*"
type textarea "**********"
type textarea "*"
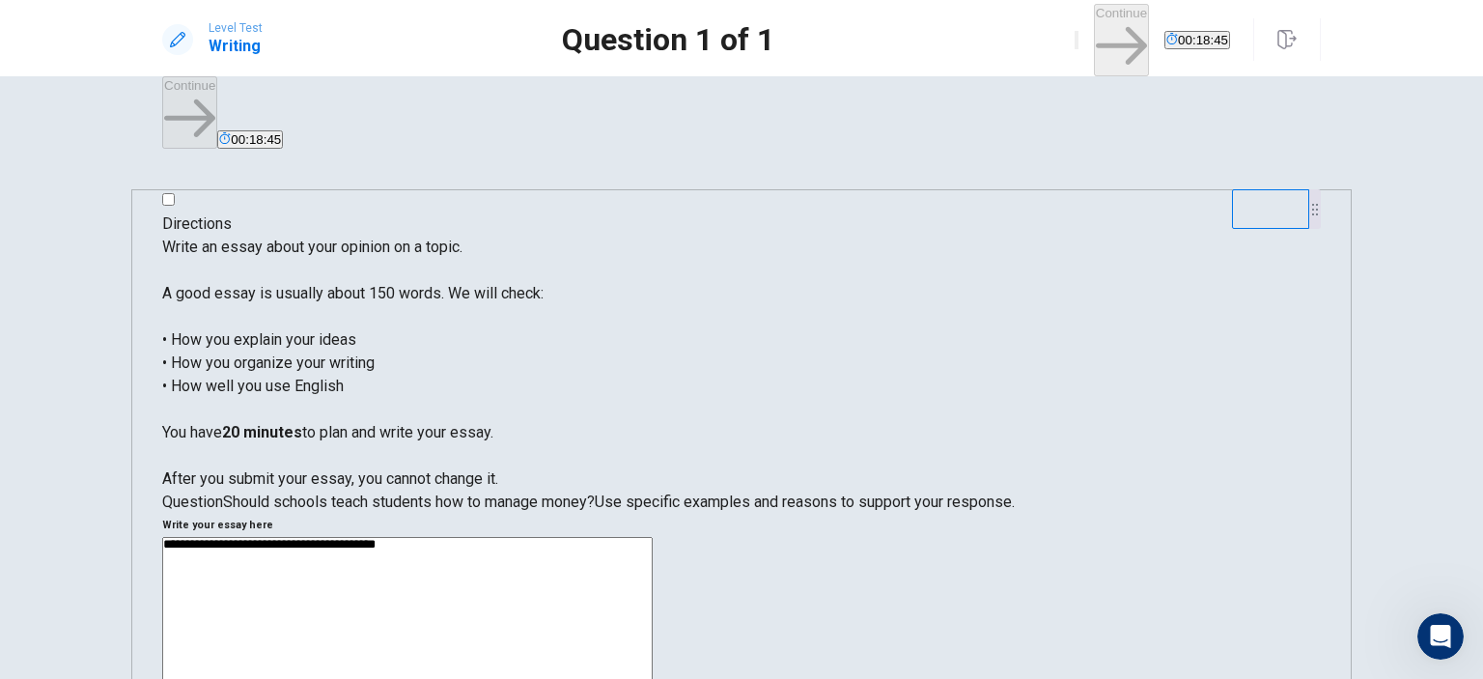
type textarea "**********"
type textarea "*"
type textarea "**********"
type textarea "*"
type textarea "**********"
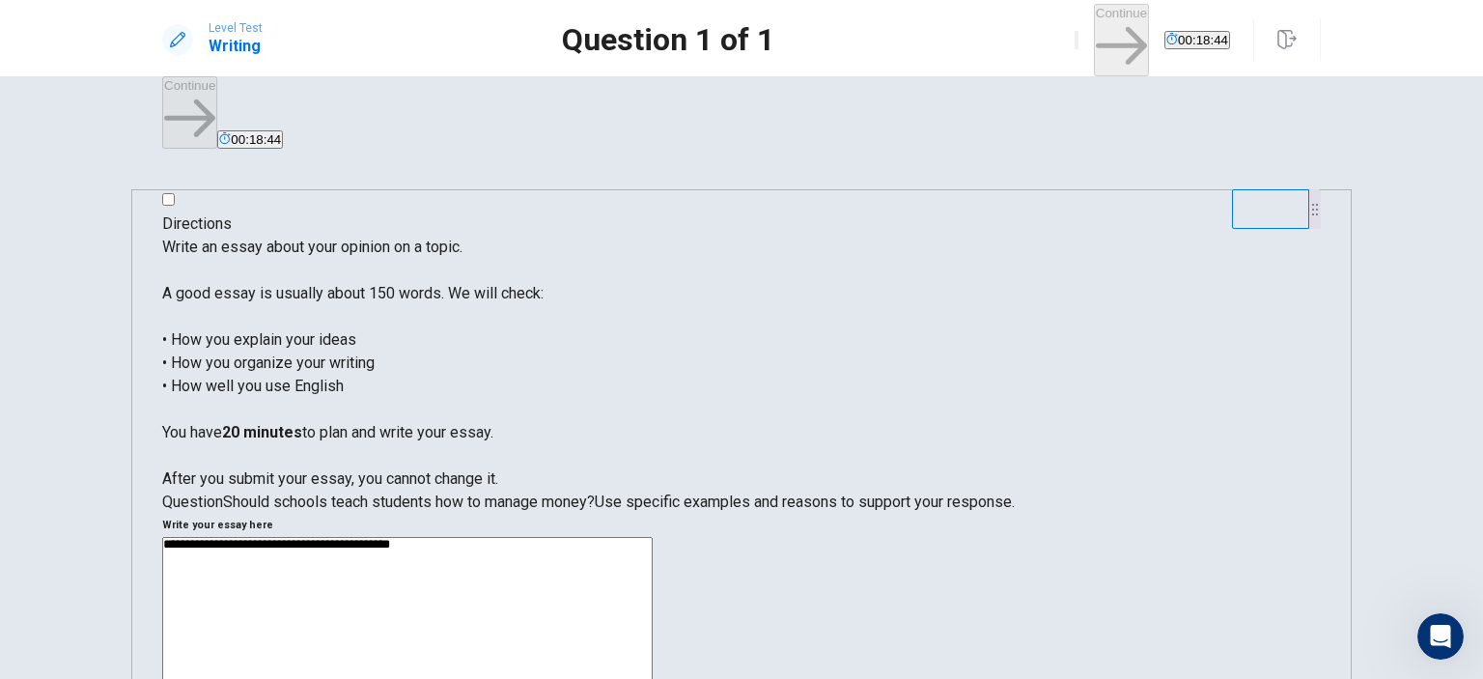
type textarea "*"
type textarea "**********"
type textarea "*"
type textarea "**********"
type textarea "*"
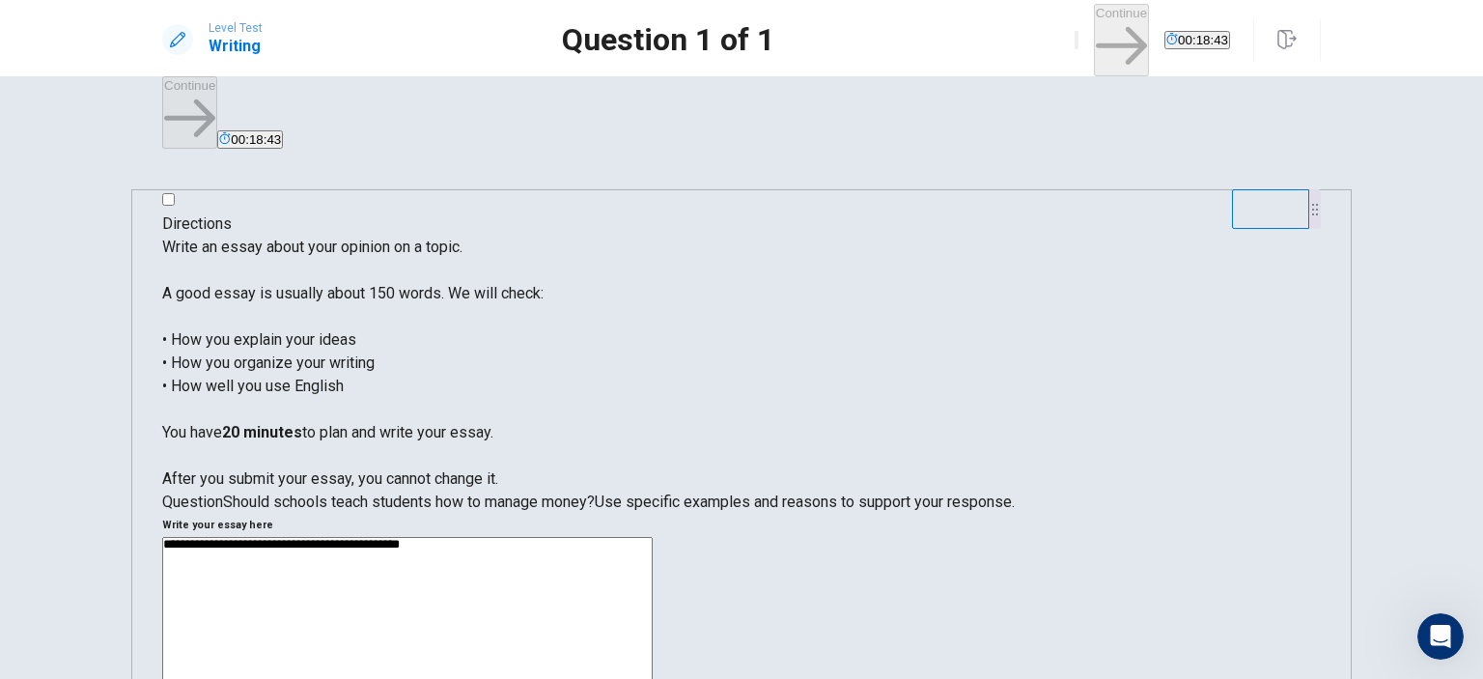
type textarea "**********"
type textarea "*"
type textarea "**********"
type textarea "*"
type textarea "**********"
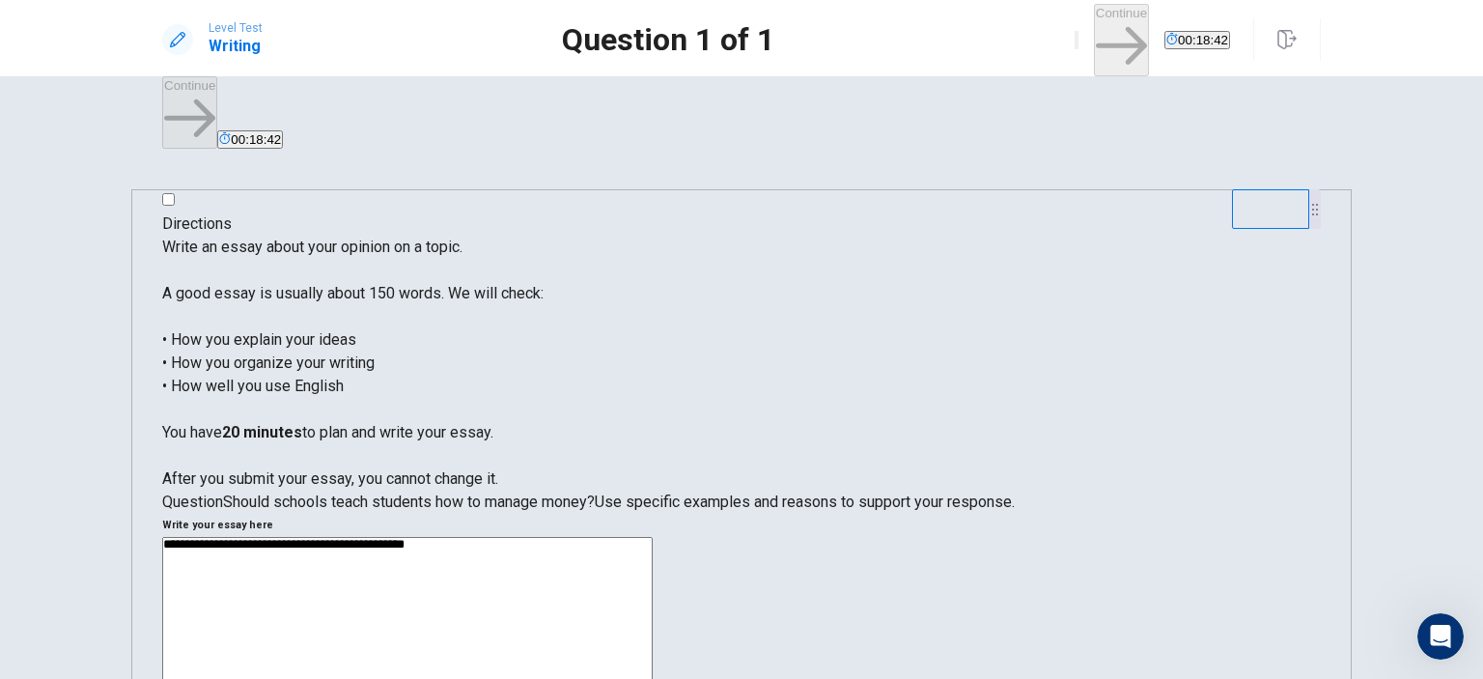
type textarea "*"
type textarea "**********"
type textarea "*"
type textarea "**********"
type textarea "*"
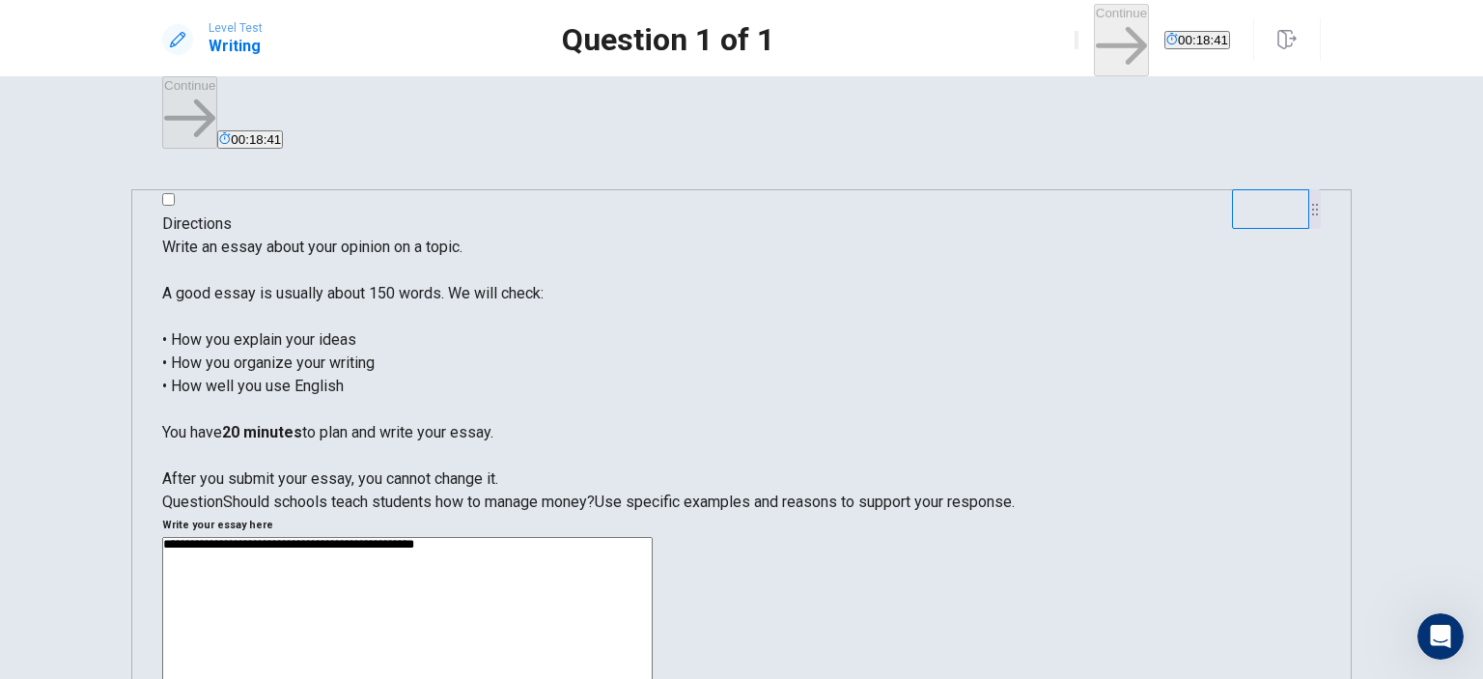
type textarea "**********"
type textarea "*"
type textarea "**********"
type textarea "*"
type textarea "**********"
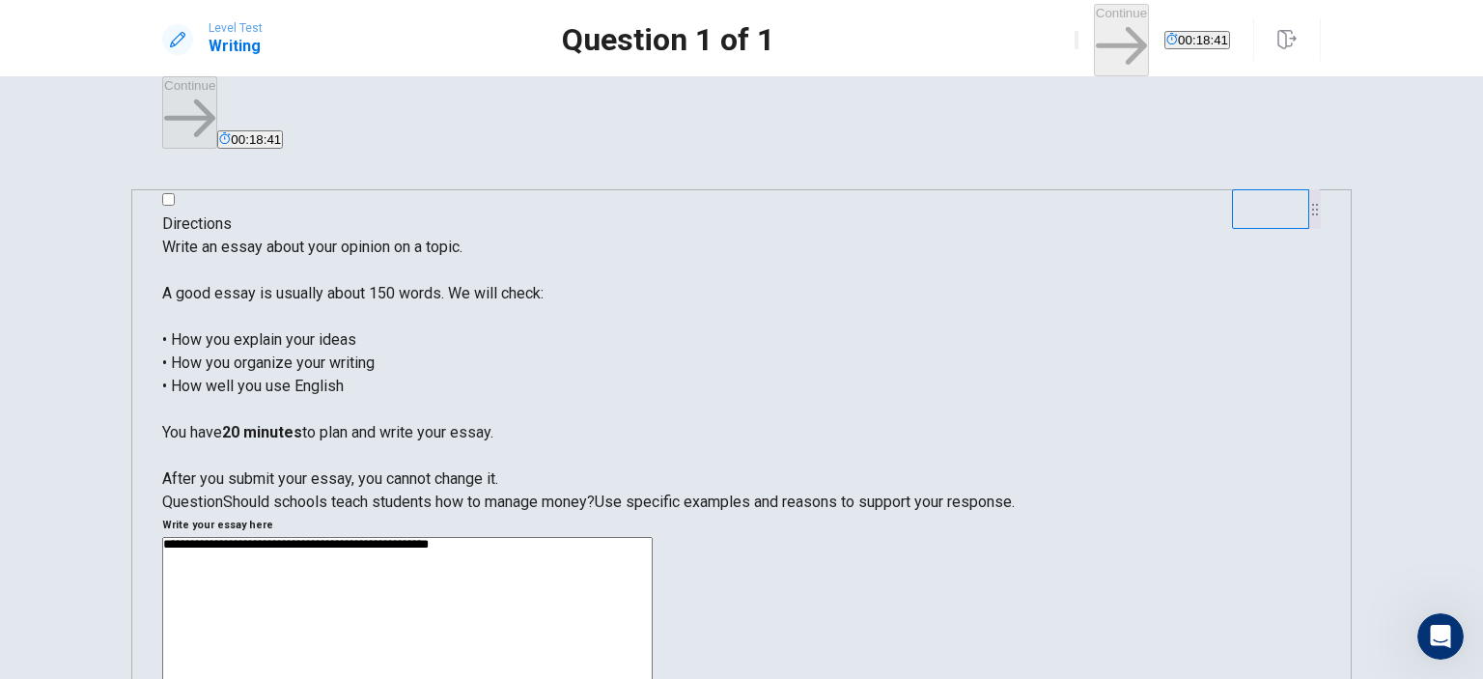
type textarea "*"
type textarea "**********"
type textarea "*"
type textarea "**********"
type textarea "*"
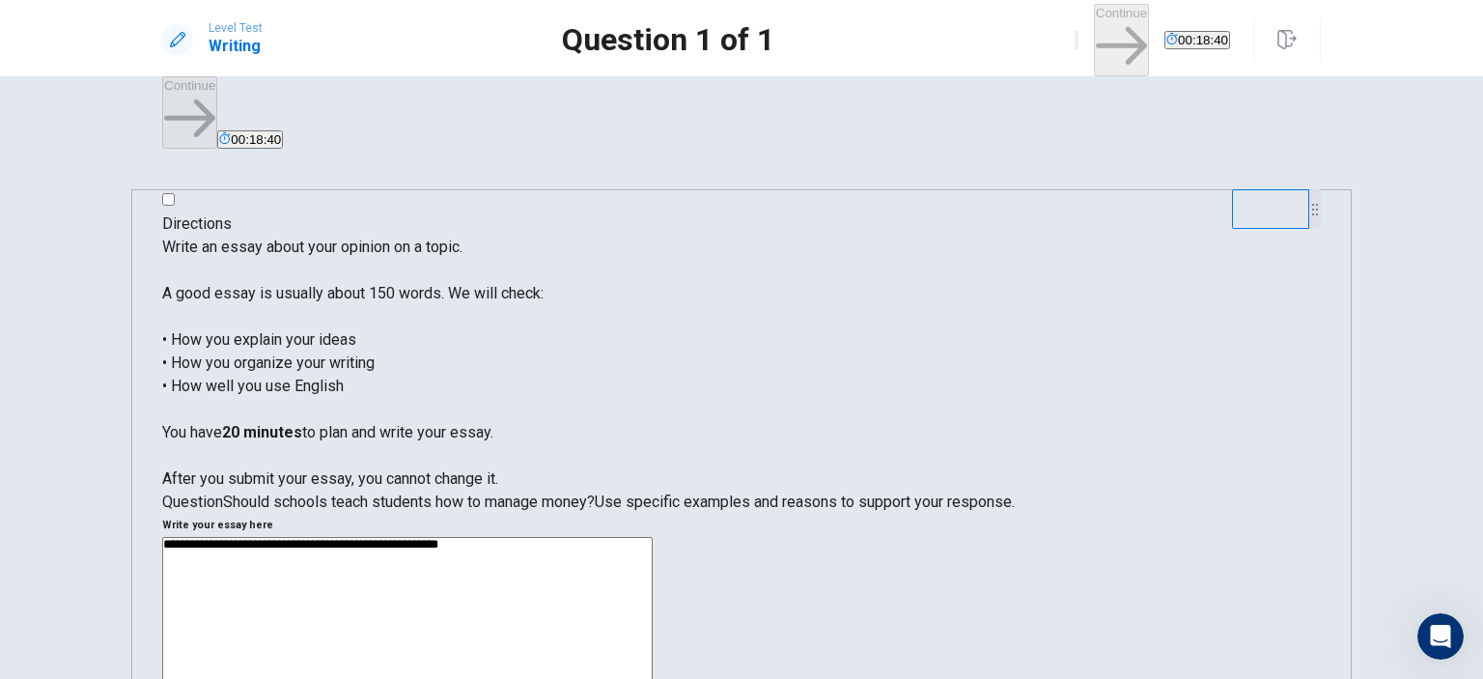
type textarea "**********"
type textarea "*"
type textarea "**********"
type textarea "*"
type textarea "**********"
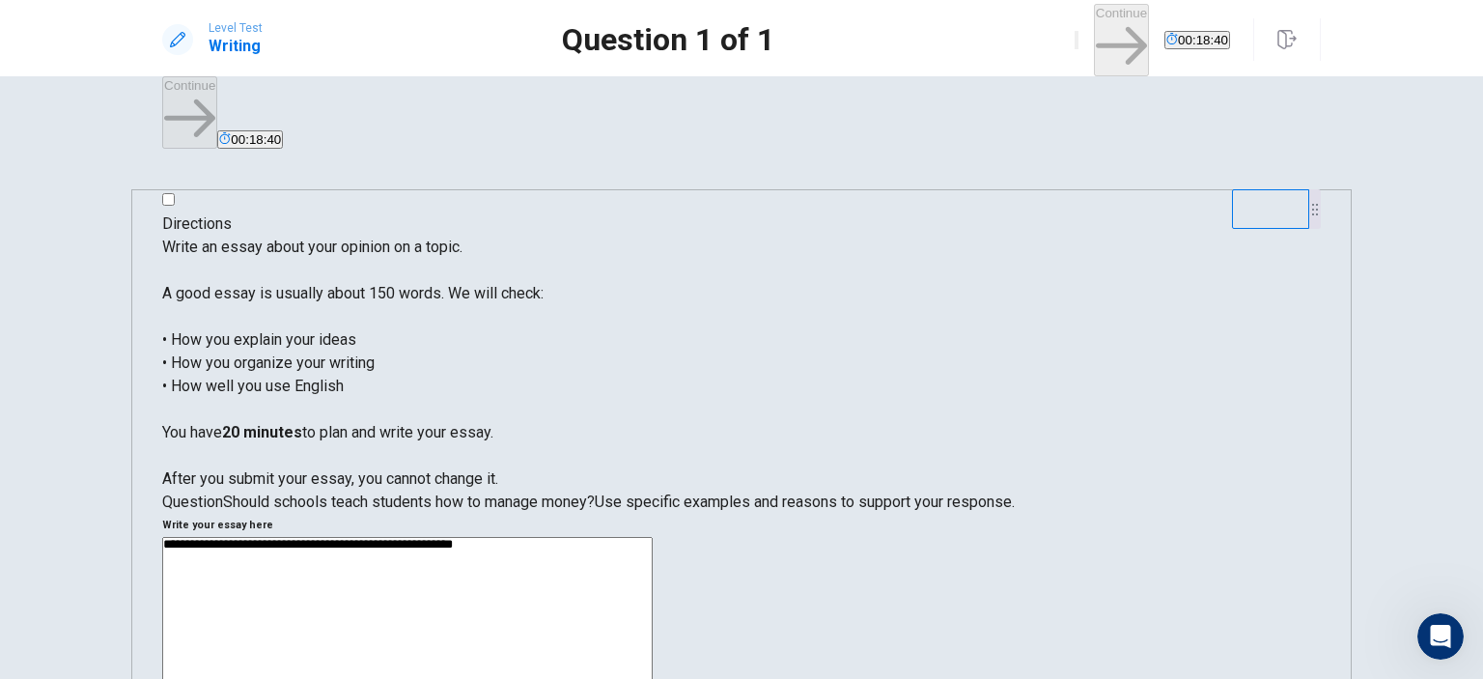
type textarea "*"
type textarea "**********"
type textarea "*"
type textarea "**********"
type textarea "*"
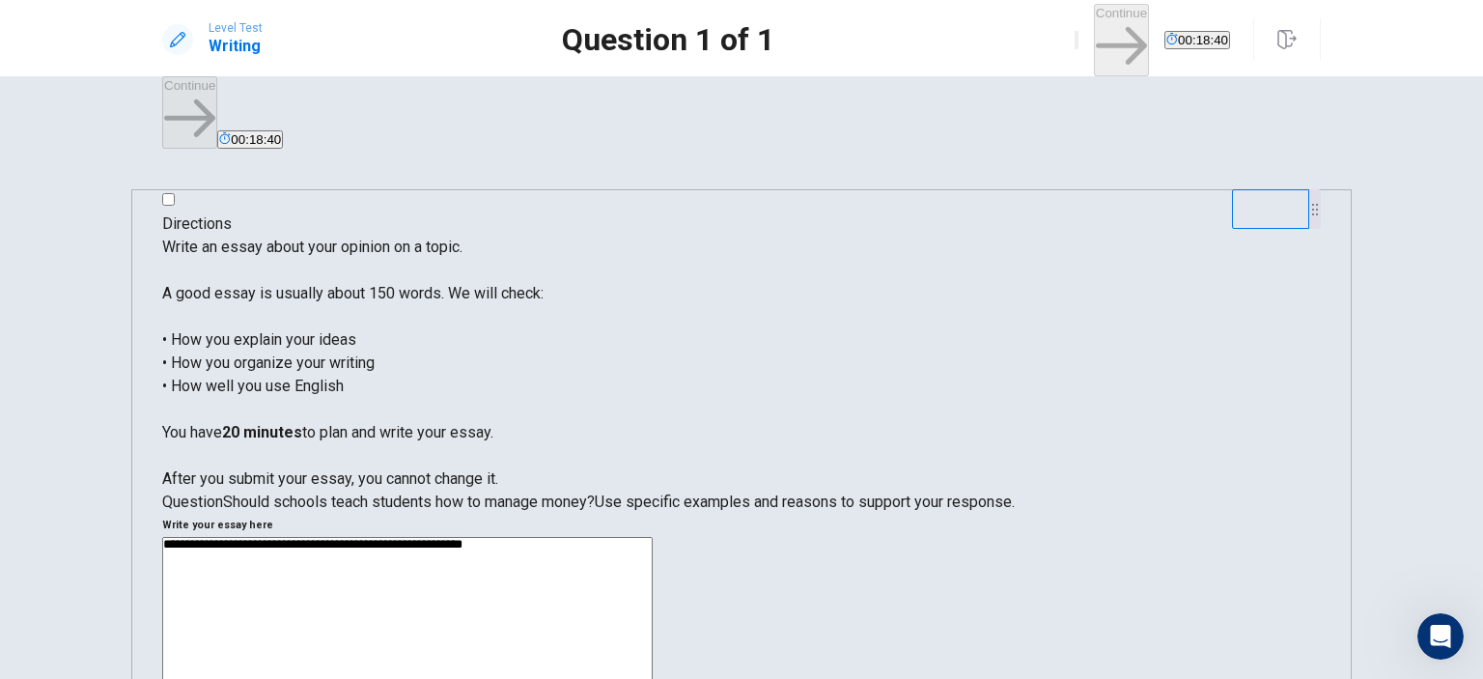
type textarea "**********"
type textarea "*"
type textarea "**********"
type textarea "*"
type textarea "**********"
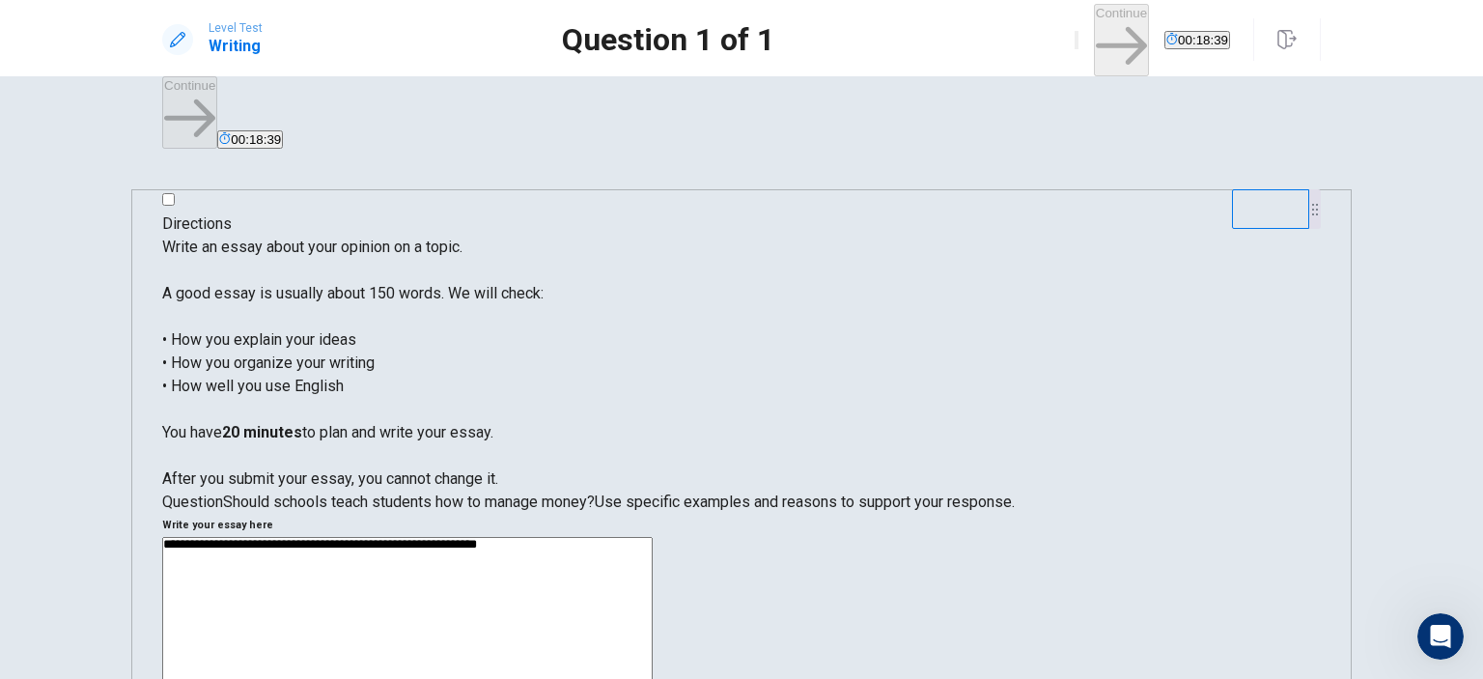
type textarea "*"
type textarea "**********"
type textarea "*"
type textarea "**********"
type textarea "*"
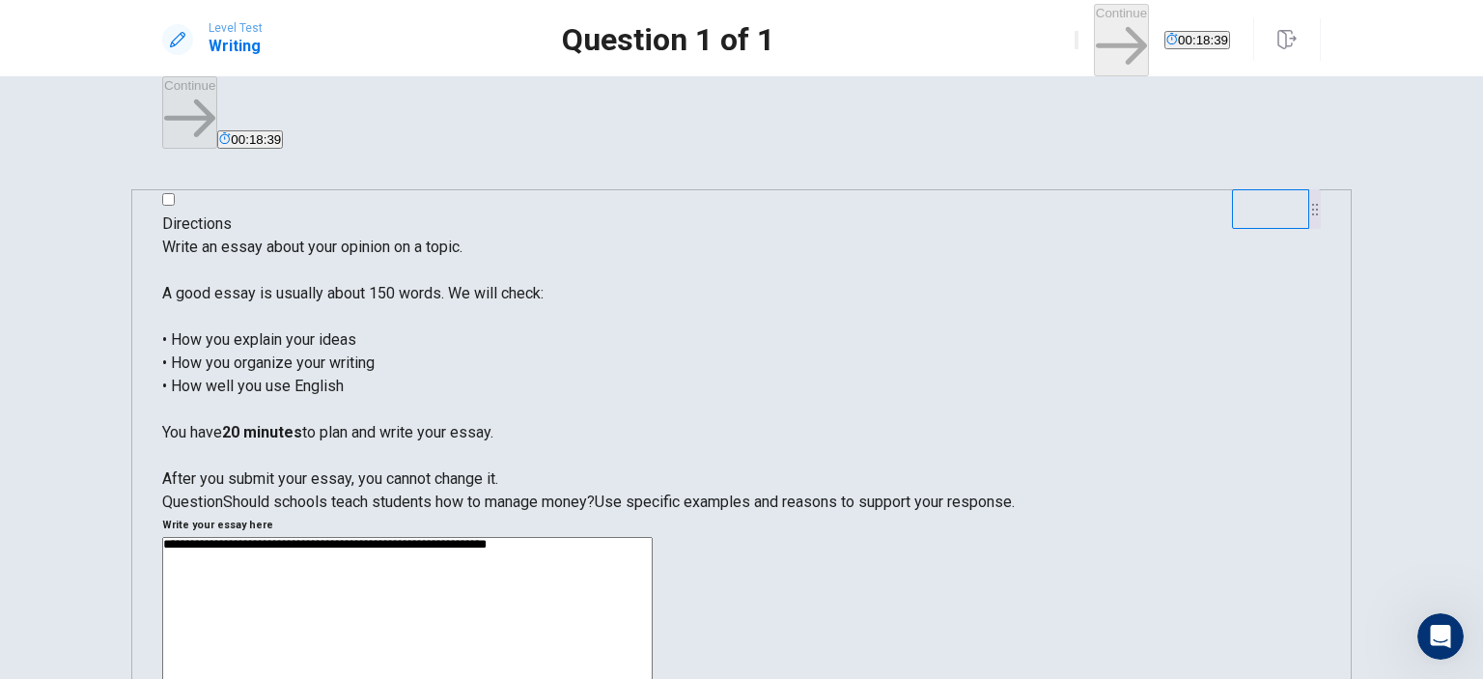
type textarea "**********"
type textarea "*"
type textarea "**********"
type textarea "*"
type textarea "**********"
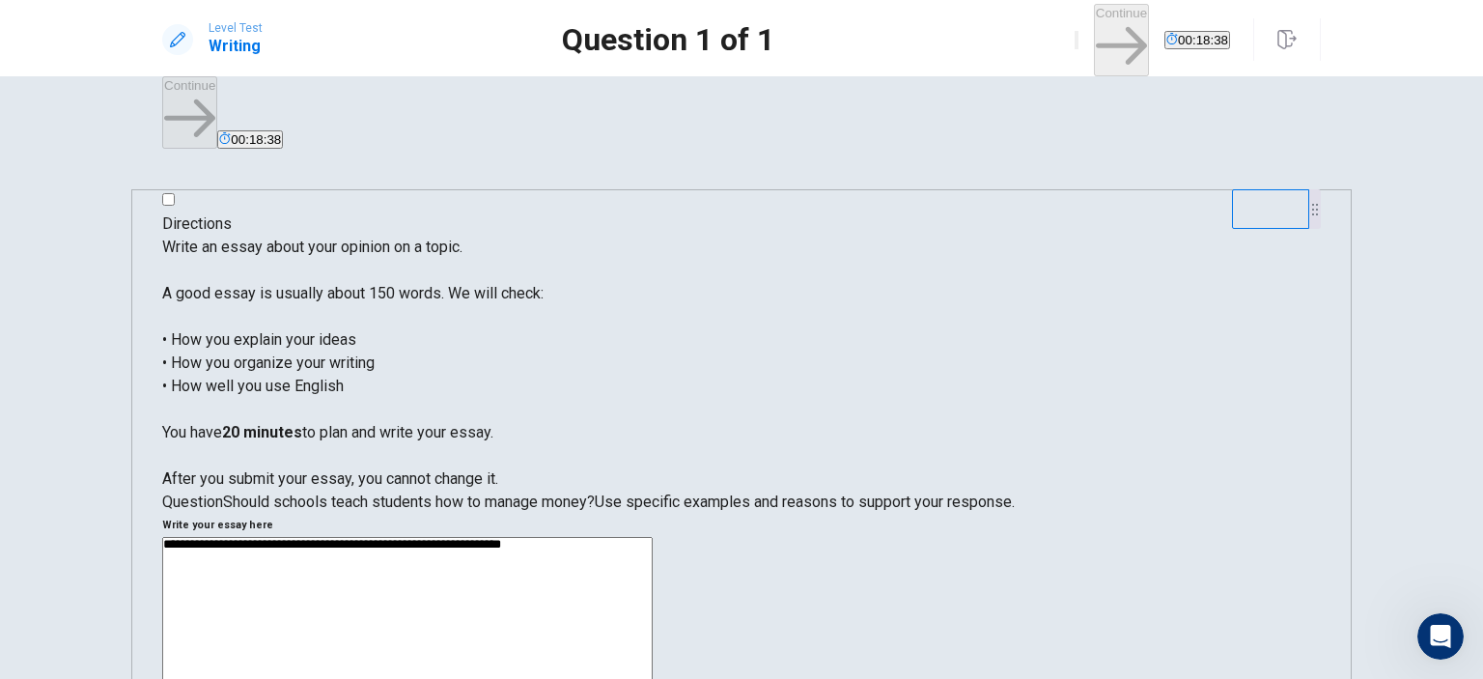
type textarea "*"
type textarea "**********"
type textarea "*"
type textarea "**********"
type textarea "*"
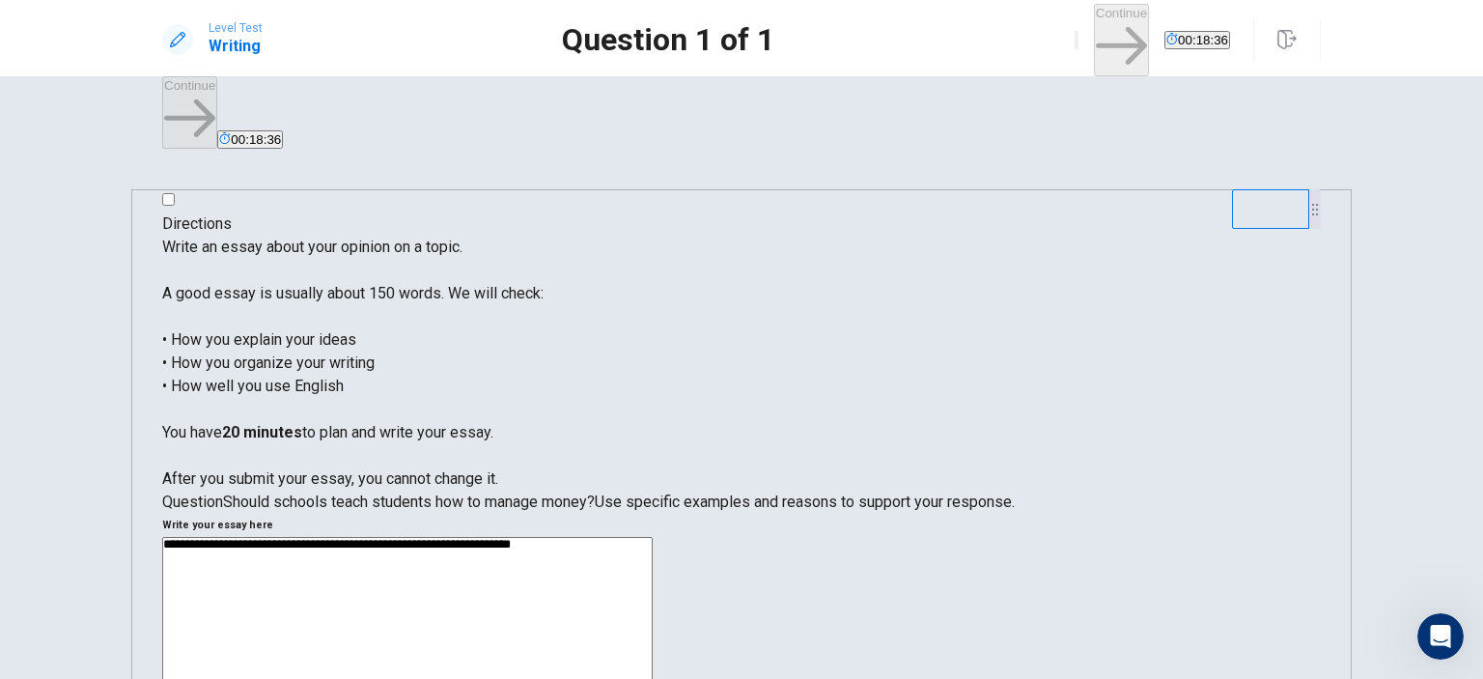
type textarea "**********"
type textarea "*"
type textarea "**********"
type textarea "*"
type textarea "**********"
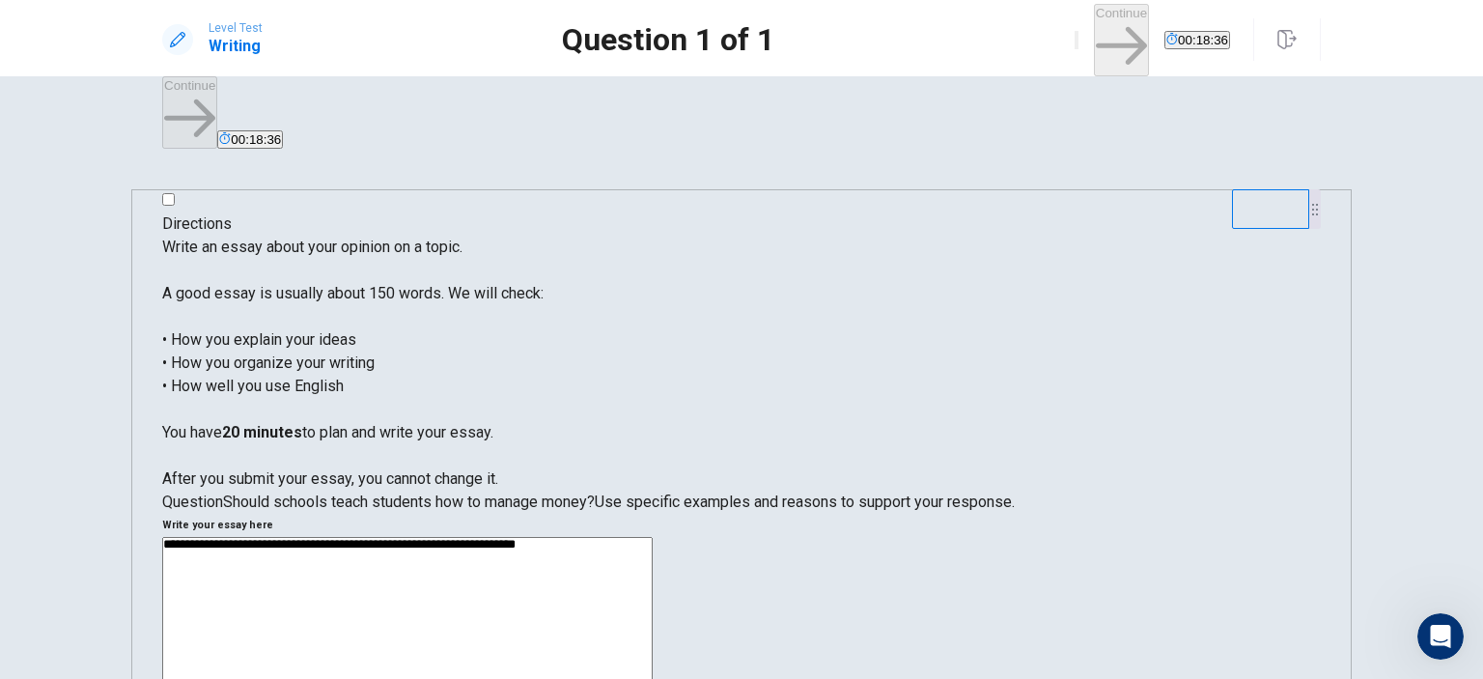
type textarea "*"
type textarea "**********"
type textarea "*"
type textarea "**********"
type textarea "*"
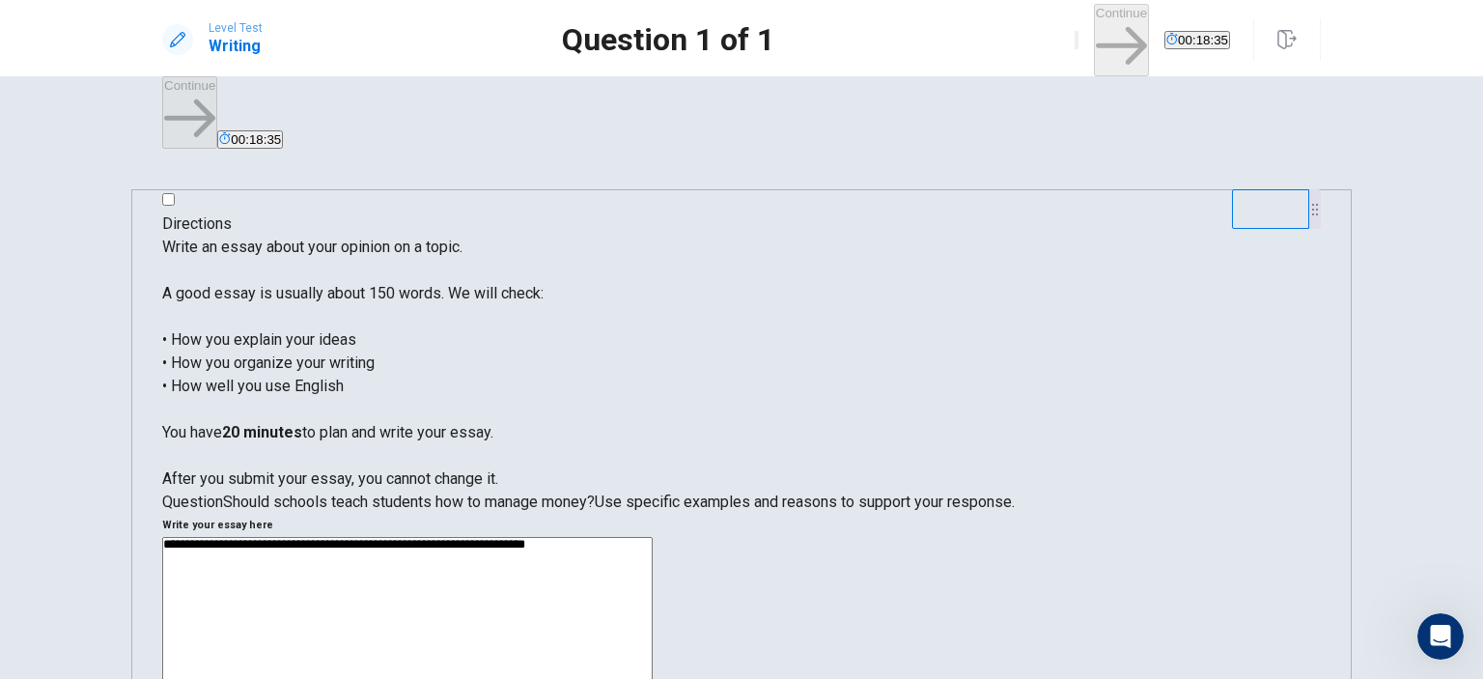
type textarea "**********"
type textarea "*"
type textarea "**********"
type textarea "*"
type textarea "**********"
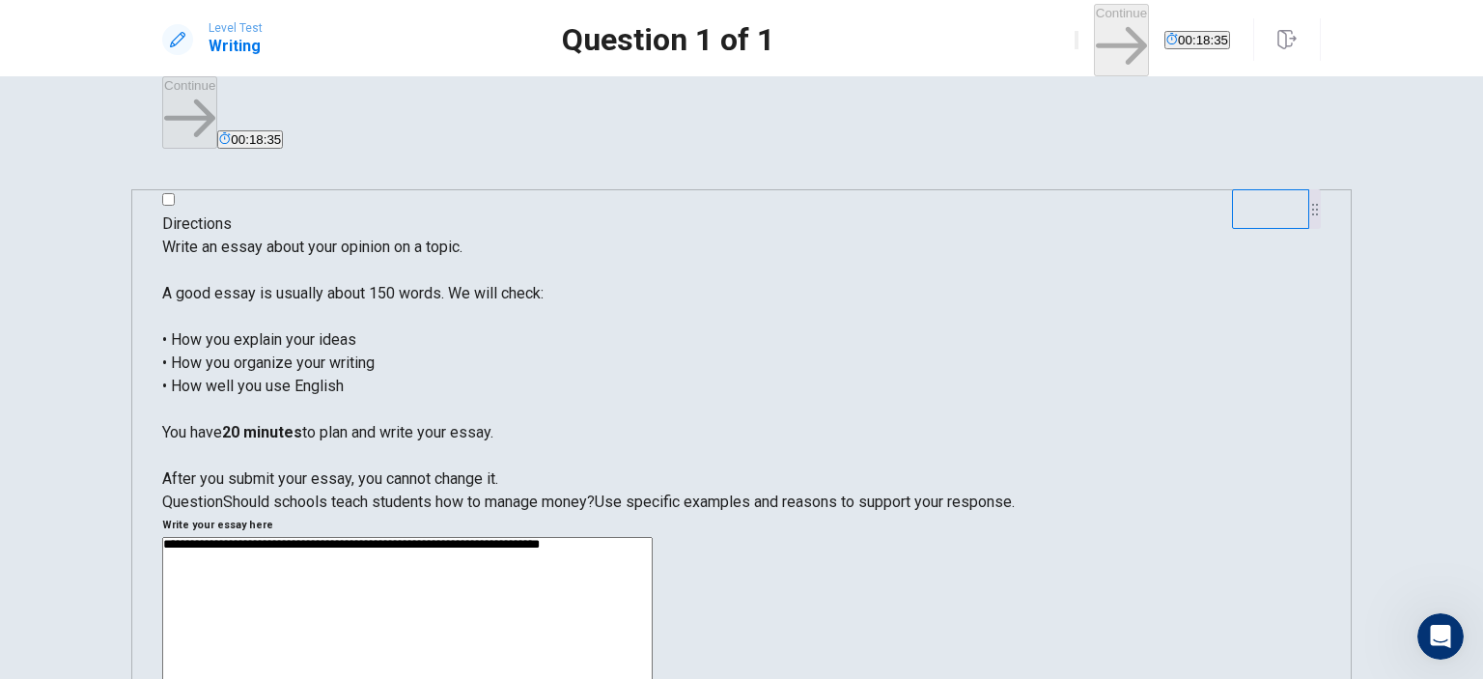
type textarea "*"
type textarea "**********"
type textarea "*"
type textarea "**********"
type textarea "*"
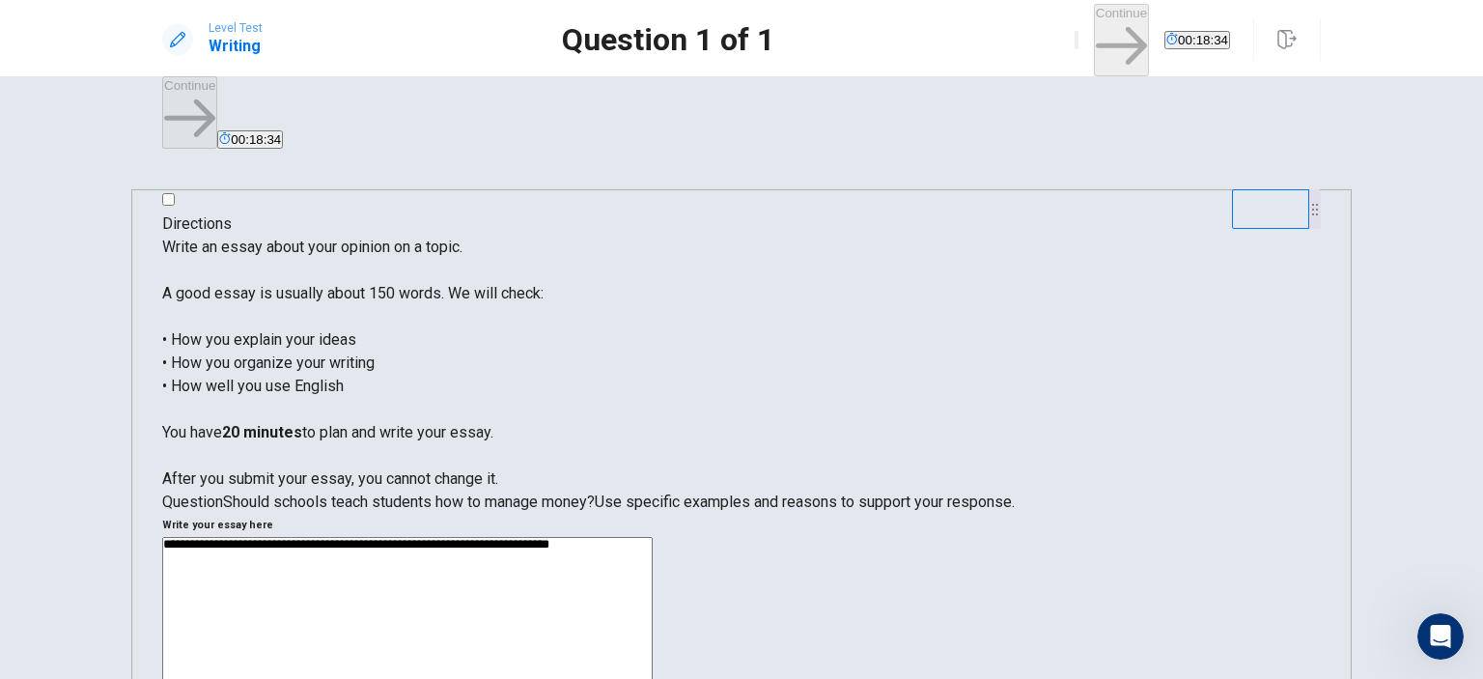
type textarea "**********"
type textarea "*"
type textarea "**********"
type textarea "*"
type textarea "**********"
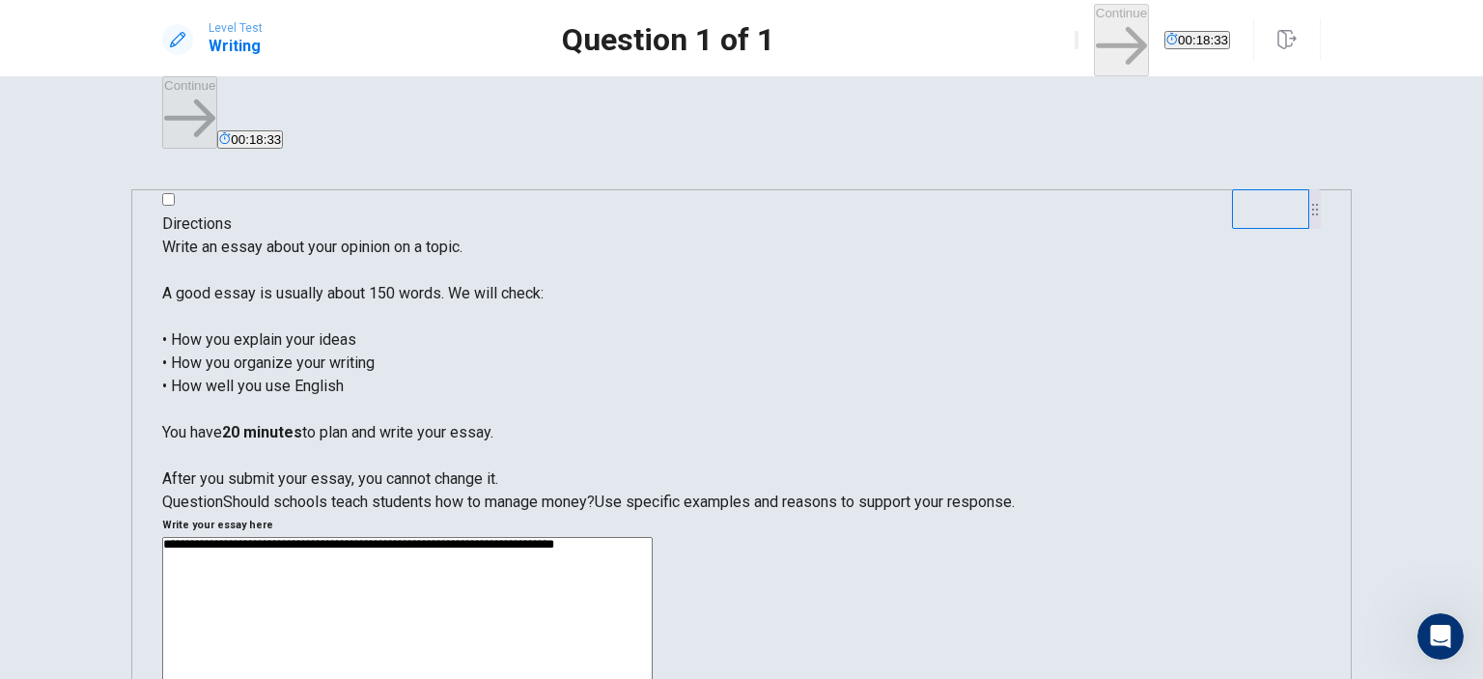
type textarea "*"
type textarea "**********"
type textarea "*"
type textarea "**********"
type textarea "*"
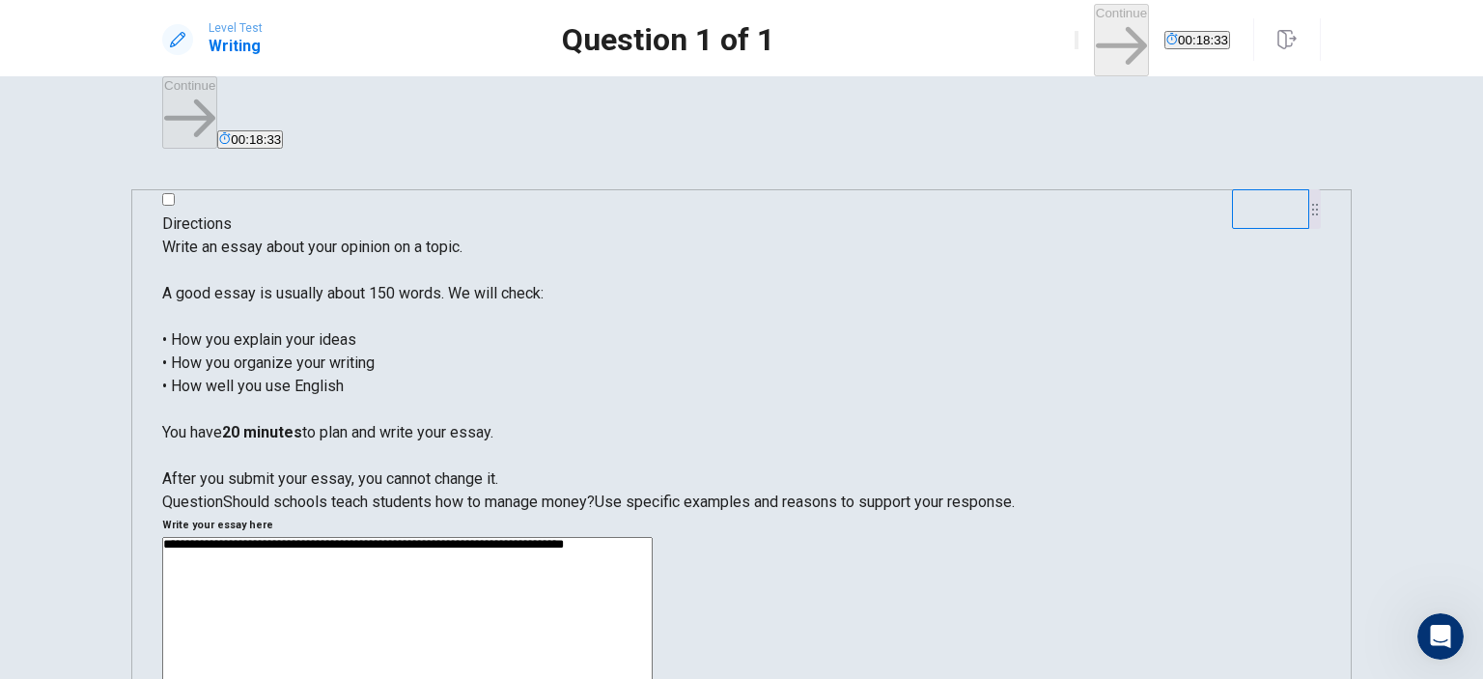
type textarea "**********"
type textarea "*"
type textarea "**********"
type textarea "*"
type textarea "**********"
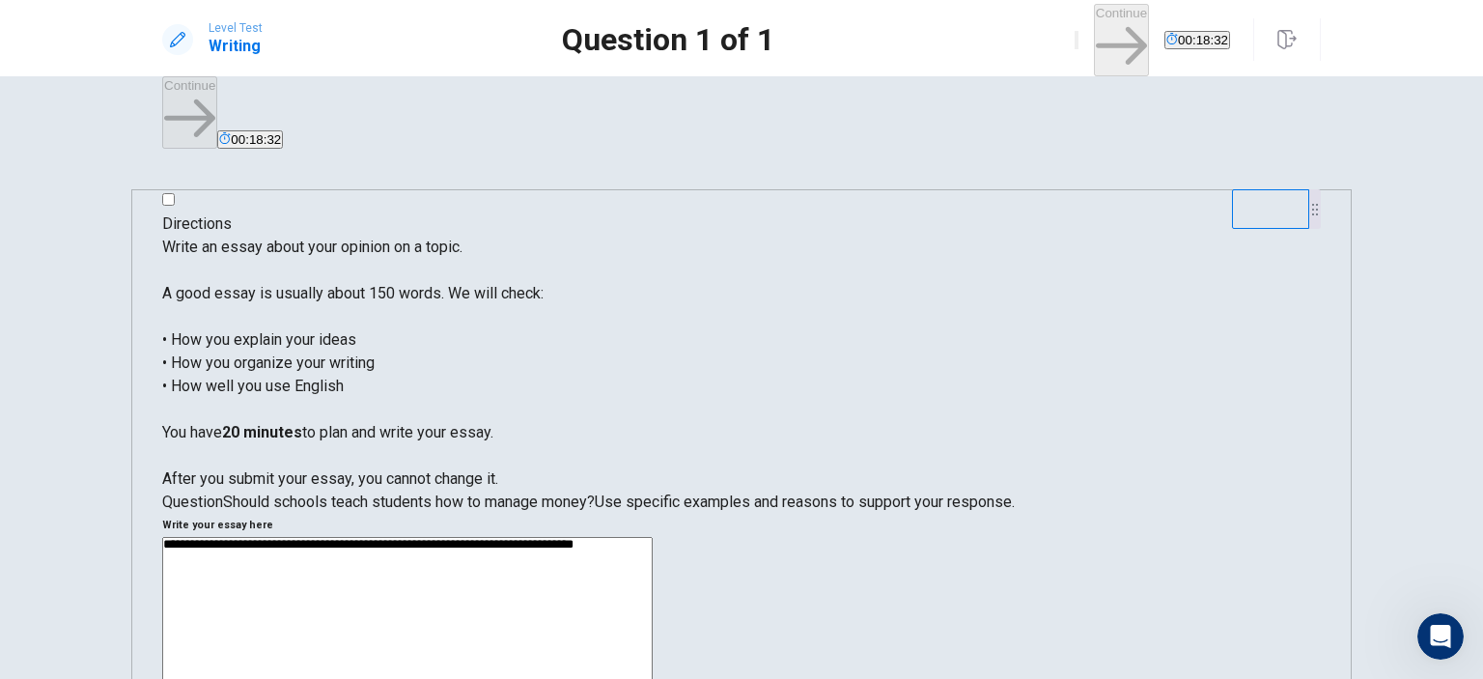
type textarea "*"
type textarea "**********"
type textarea "*"
type textarea "**********"
type textarea "*"
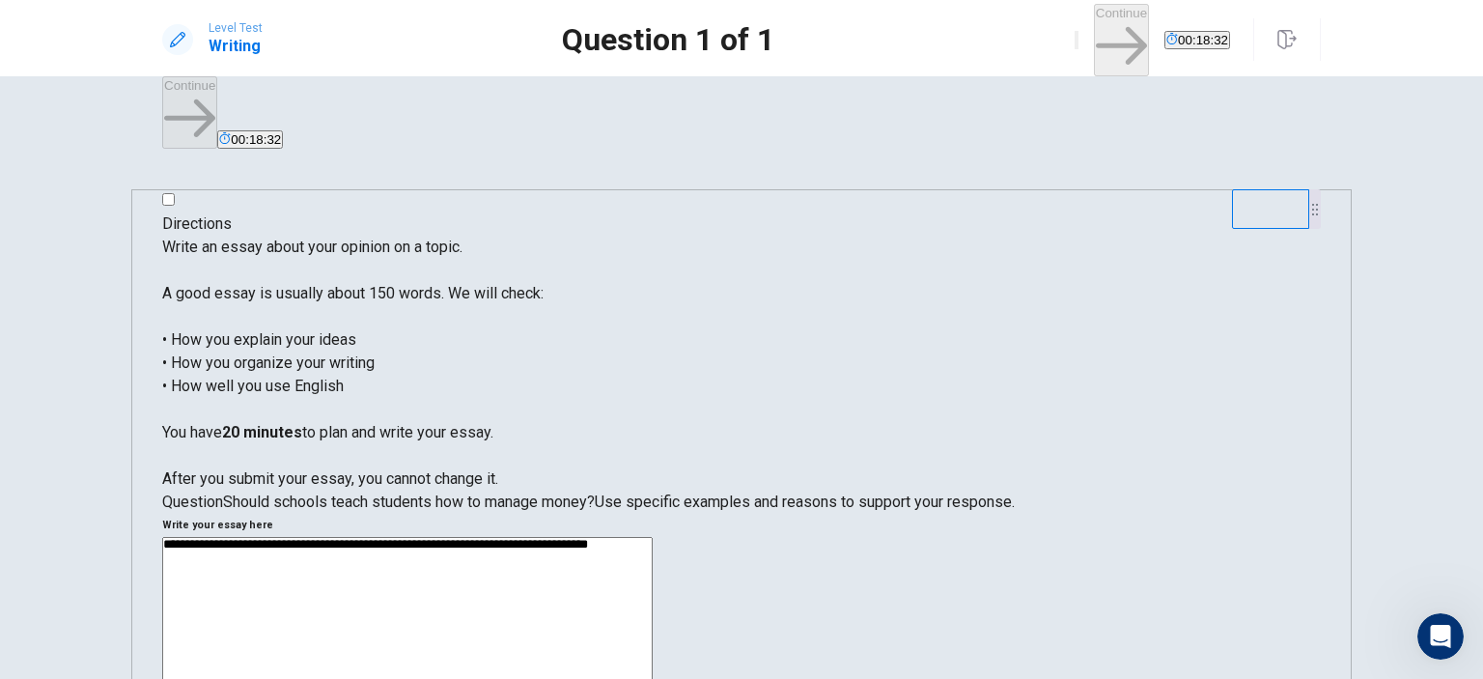
type textarea "**********"
type textarea "*"
type textarea "**********"
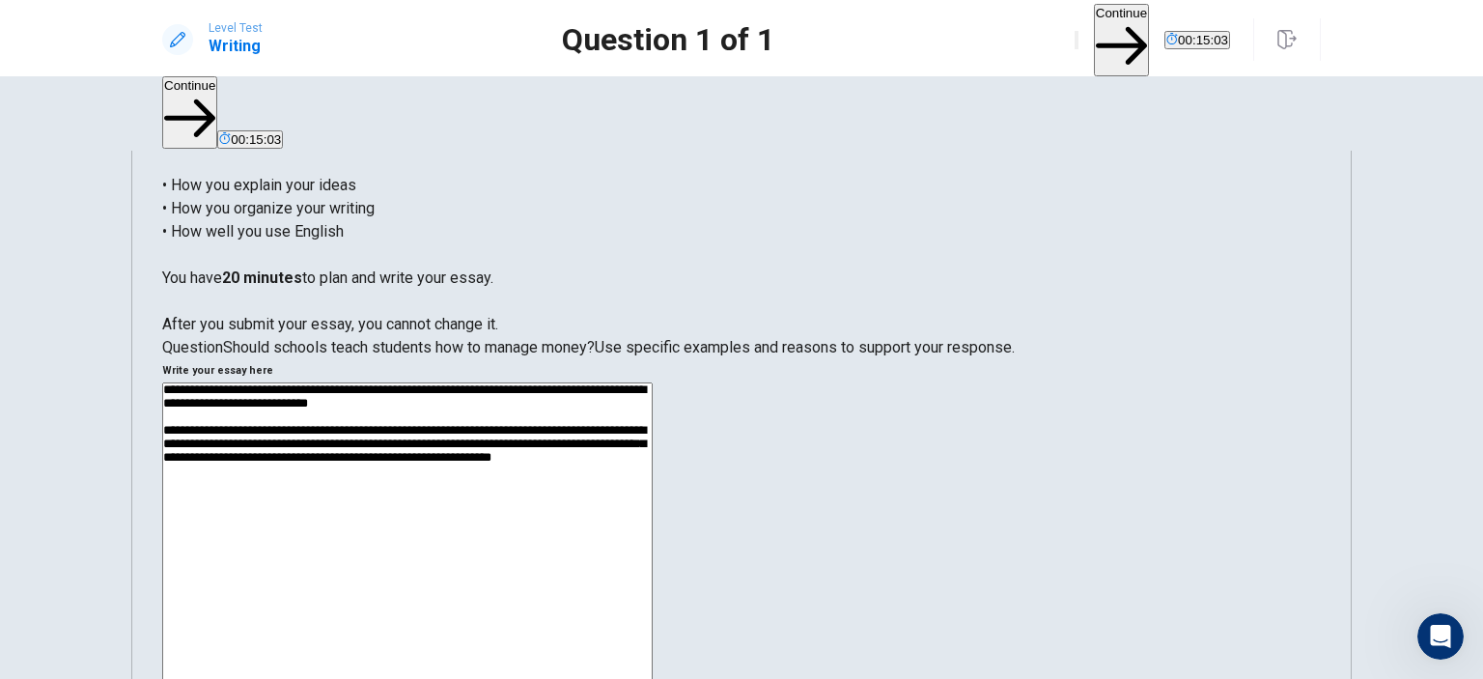
scroll to position [193, 0]
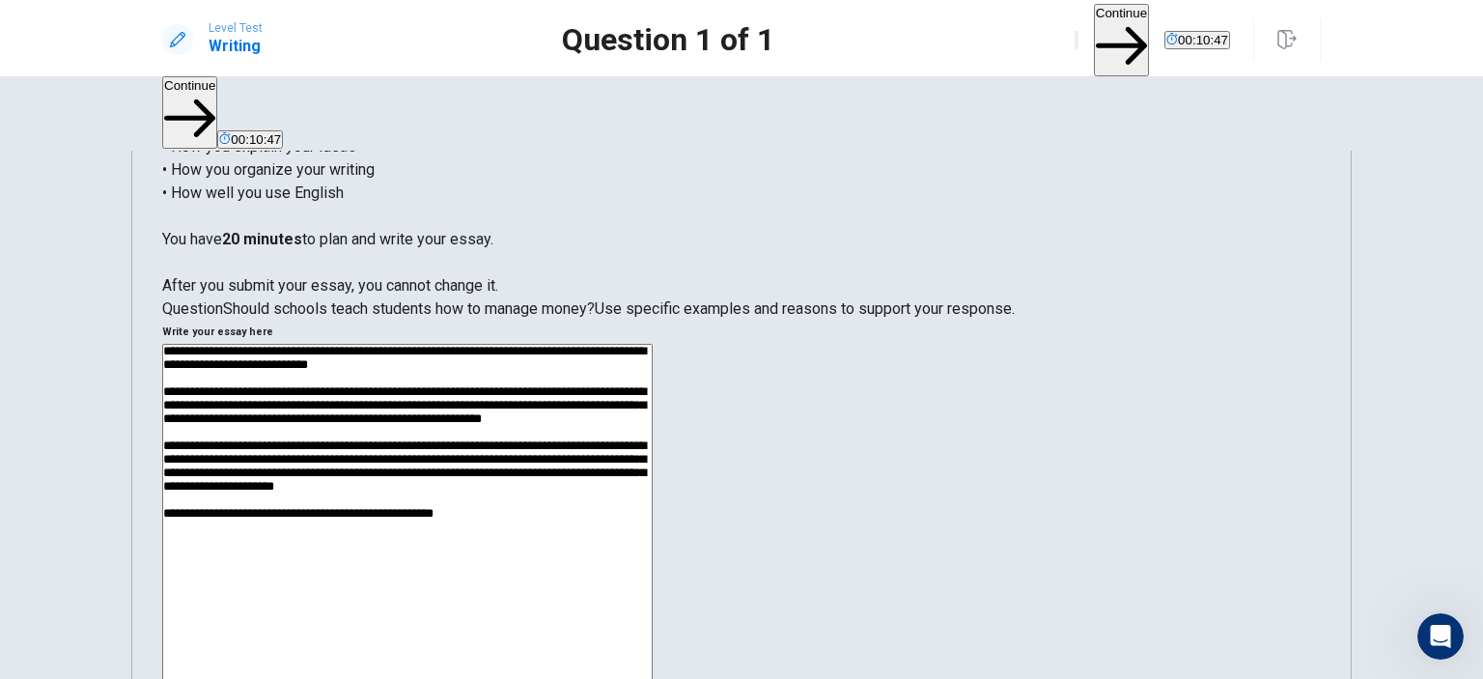
click at [653, 344] on textarea "**********" at bounding box center [407, 595] width 490 height 502
click at [653, 435] on textarea "**********" at bounding box center [407, 595] width 490 height 502
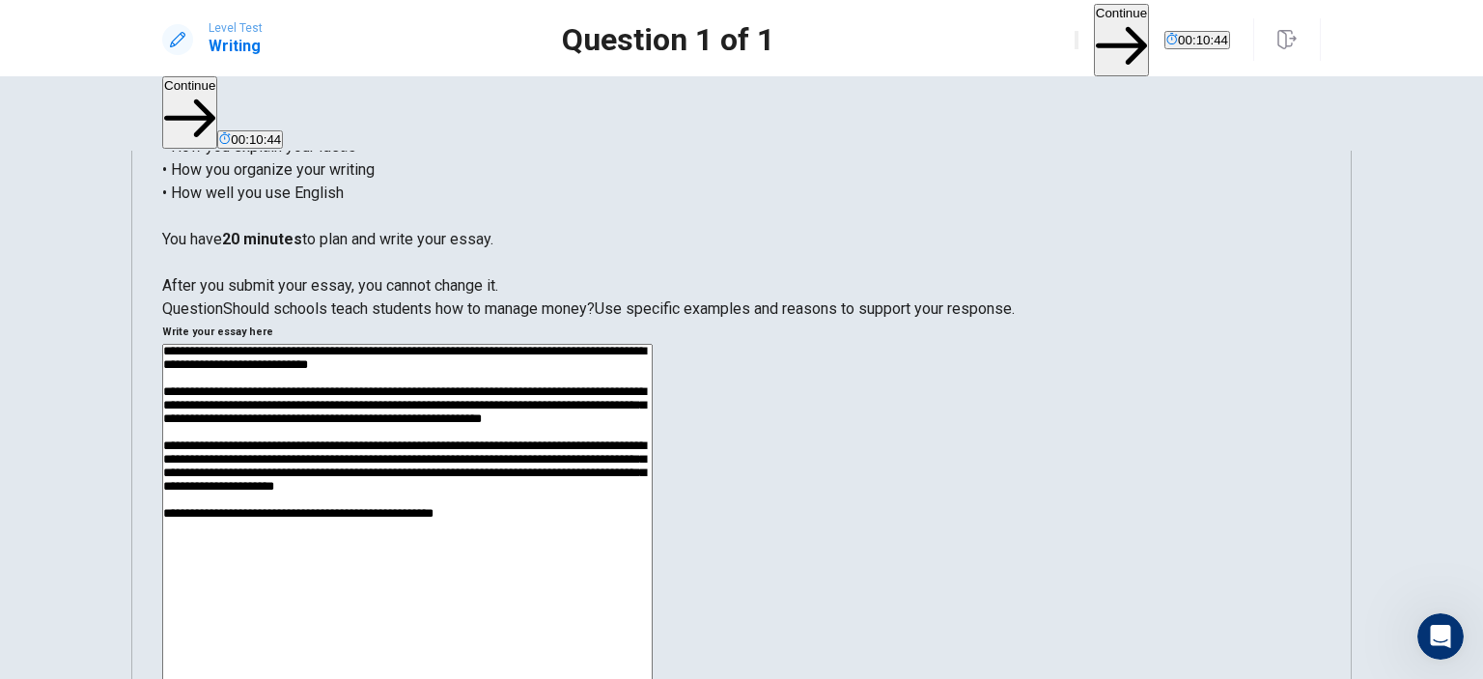
click at [653, 435] on textarea "**********" at bounding box center [407, 595] width 490 height 502
click at [1428, 165] on div "Directions Write an essay about your opinion on a topic. A good essay is usuall…" at bounding box center [741, 415] width 1483 height 528
click at [1405, 217] on div "Directions Write an essay about your opinion on a topic. A good essay is usuall…" at bounding box center [741, 415] width 1483 height 528
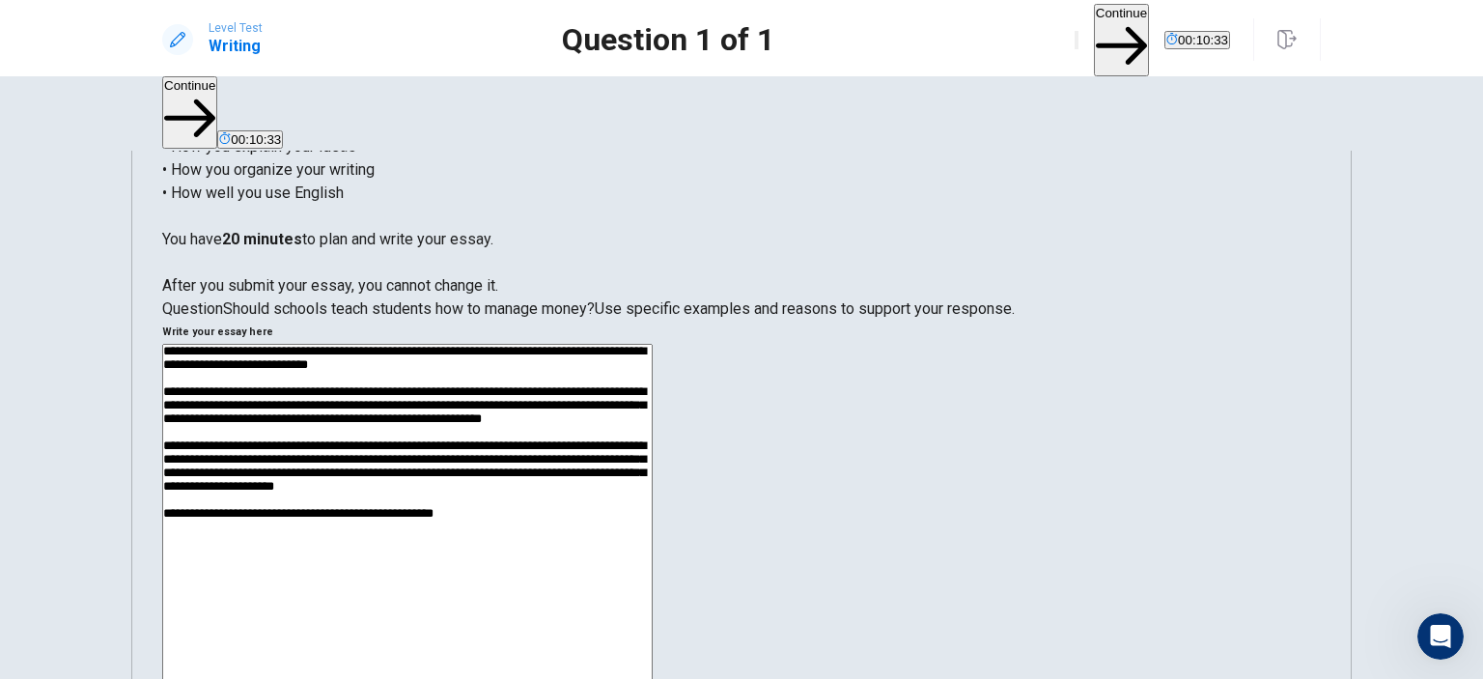
click at [653, 344] on textarea "**********" at bounding box center [407, 595] width 490 height 502
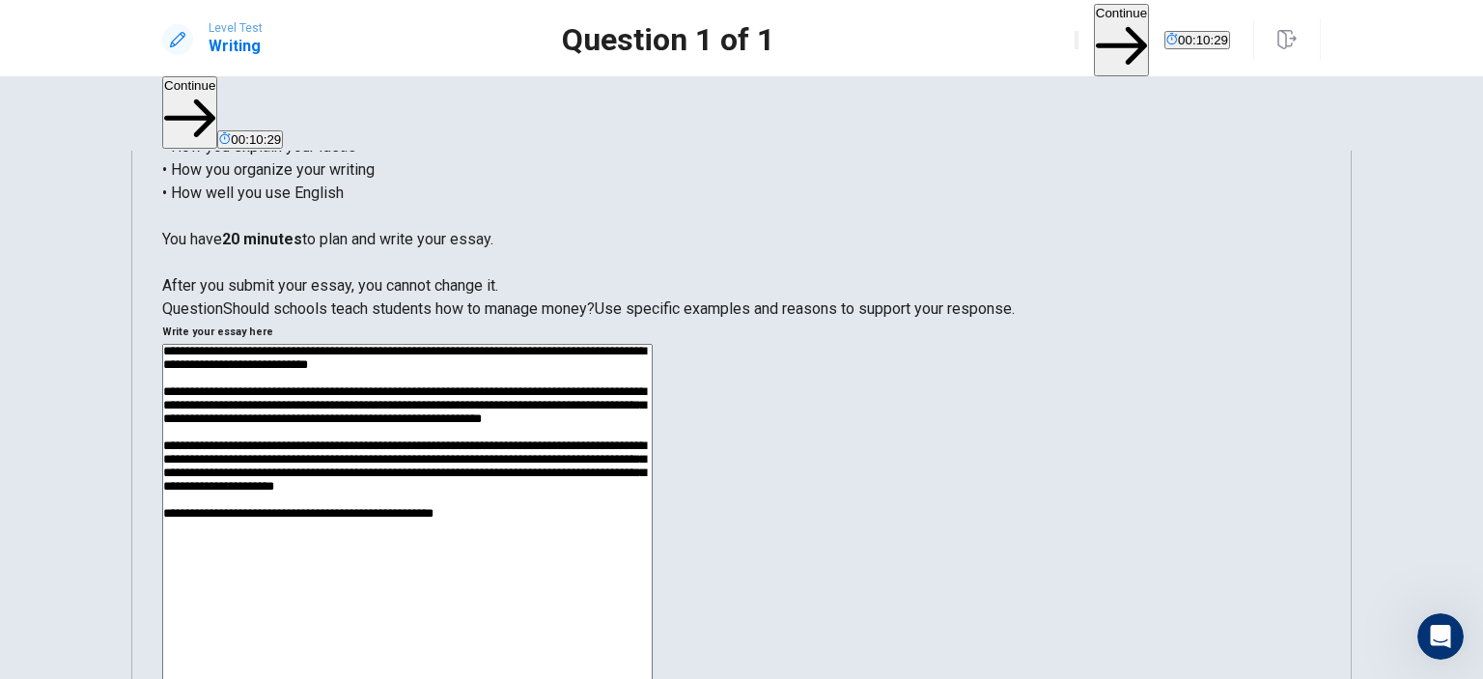
click at [653, 344] on textarea "**********" at bounding box center [407, 595] width 490 height 502
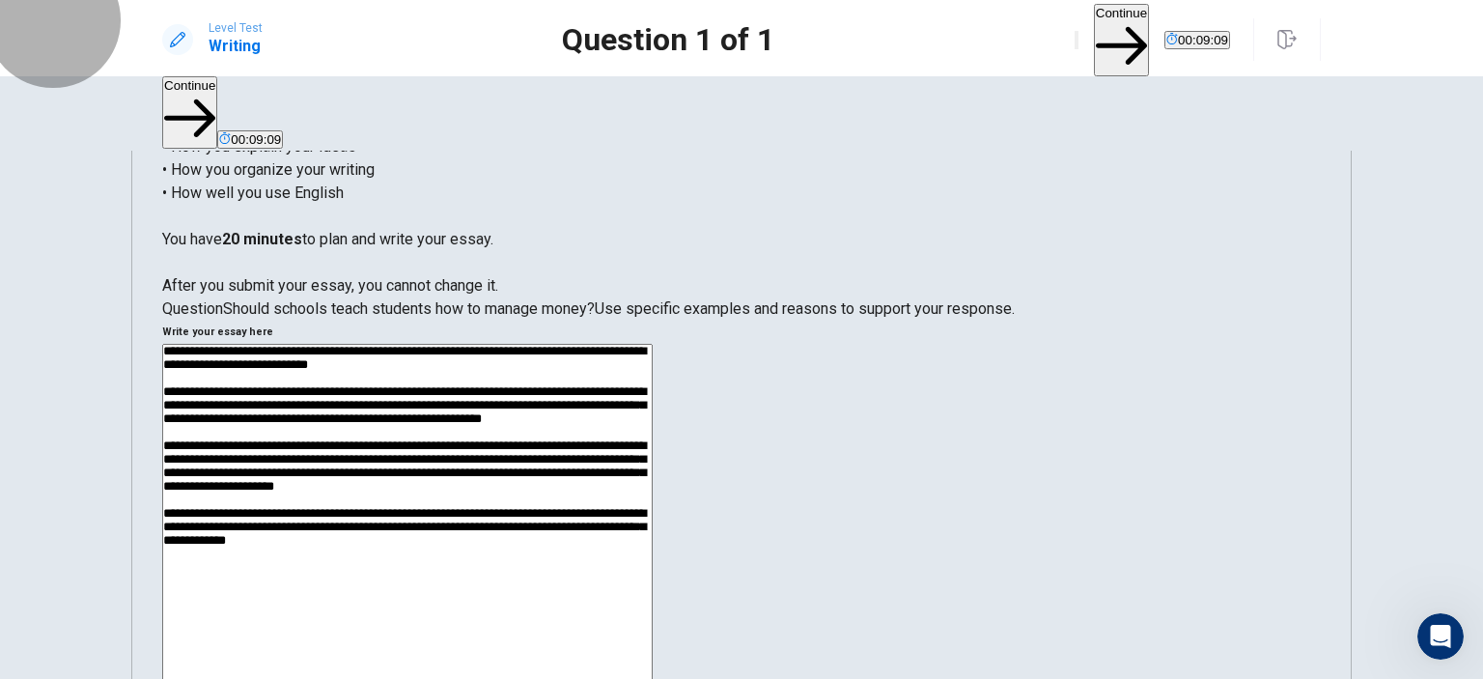
click at [1094, 34] on button "Continue" at bounding box center [1121, 40] width 55 height 72
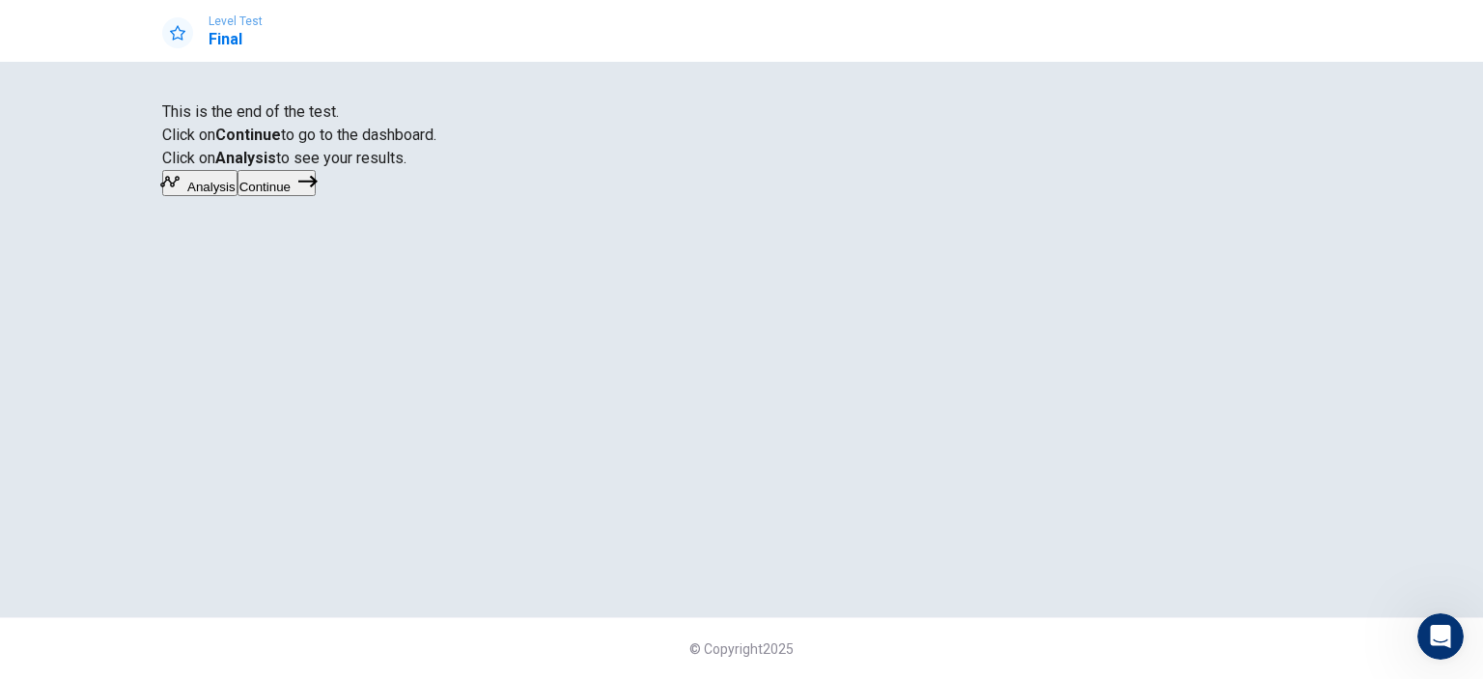
scroll to position [23, 0]
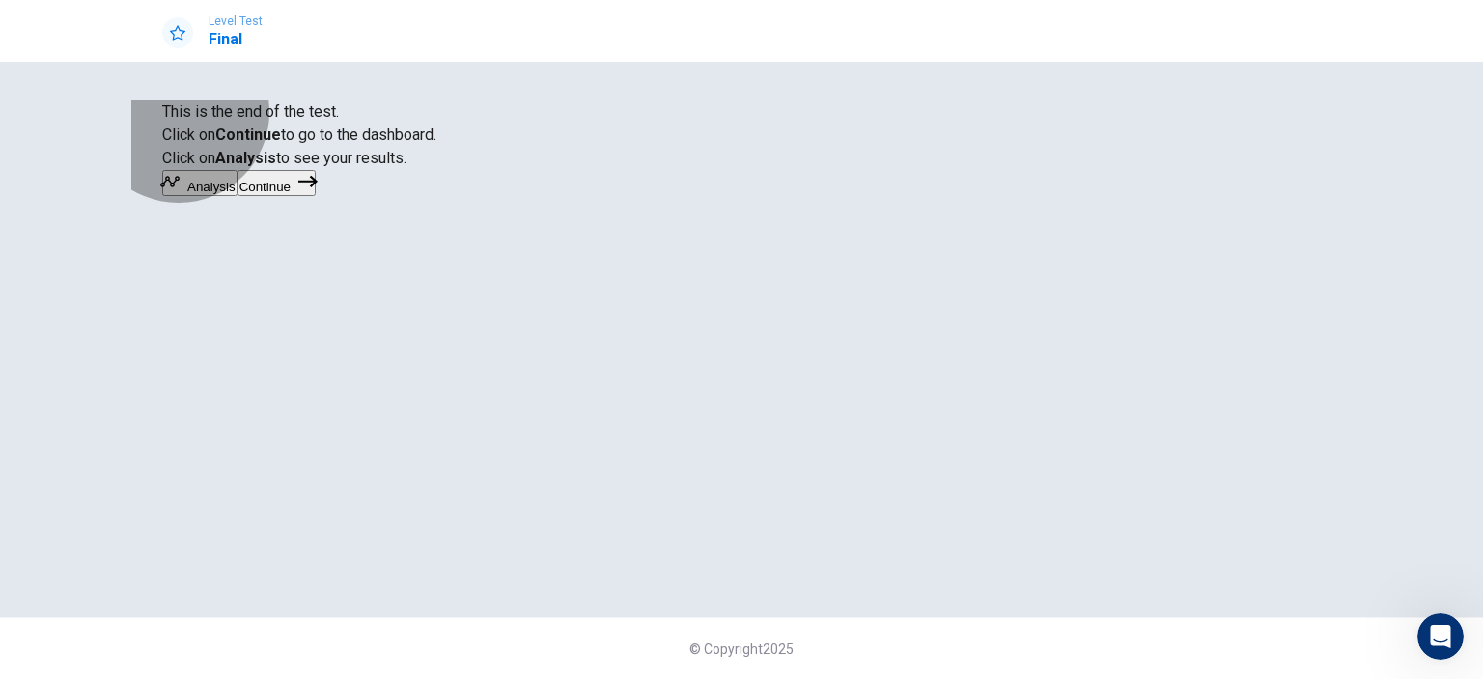
click at [316, 196] on button "Continue" at bounding box center [276, 183] width 78 height 26
